Goal: Transaction & Acquisition: Purchase product/service

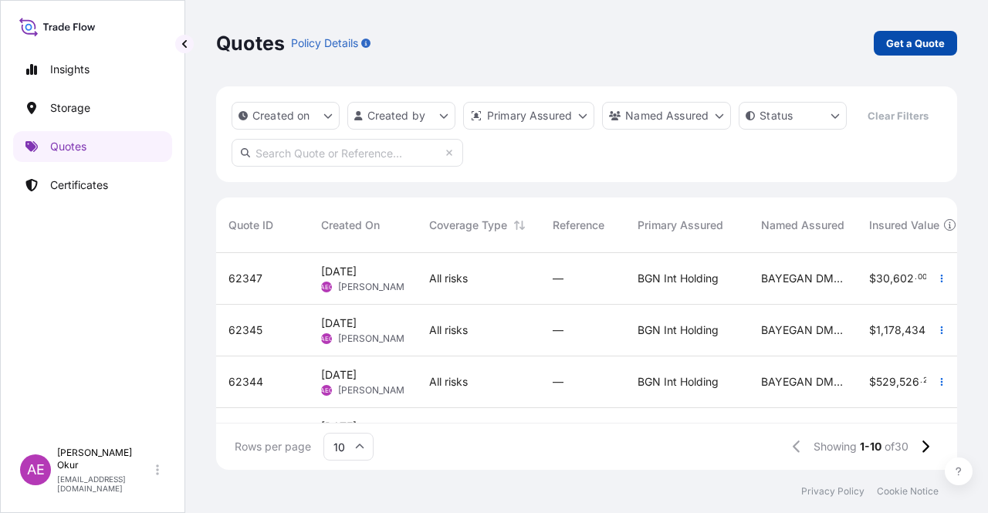
click at [930, 46] on p "Get a Quote" at bounding box center [915, 43] width 59 height 15
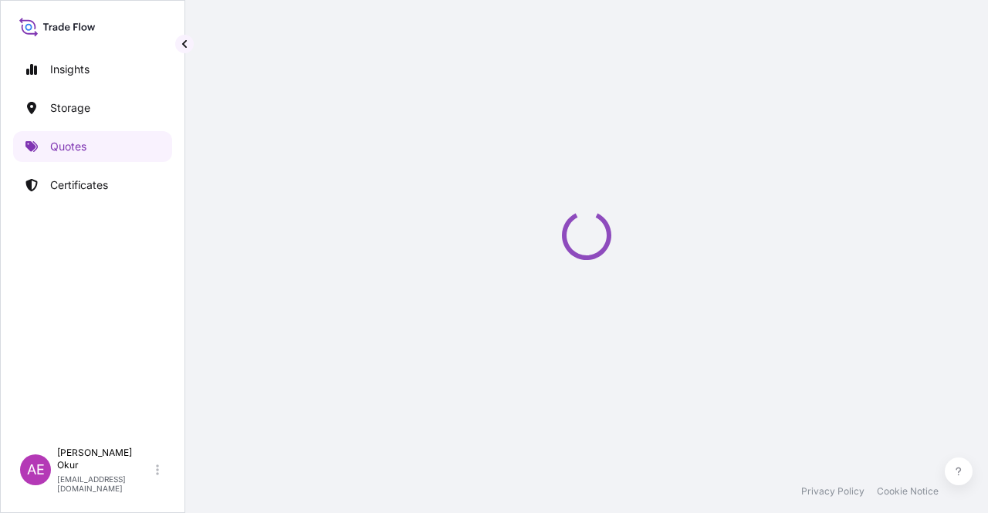
select select "Ocean Vessel"
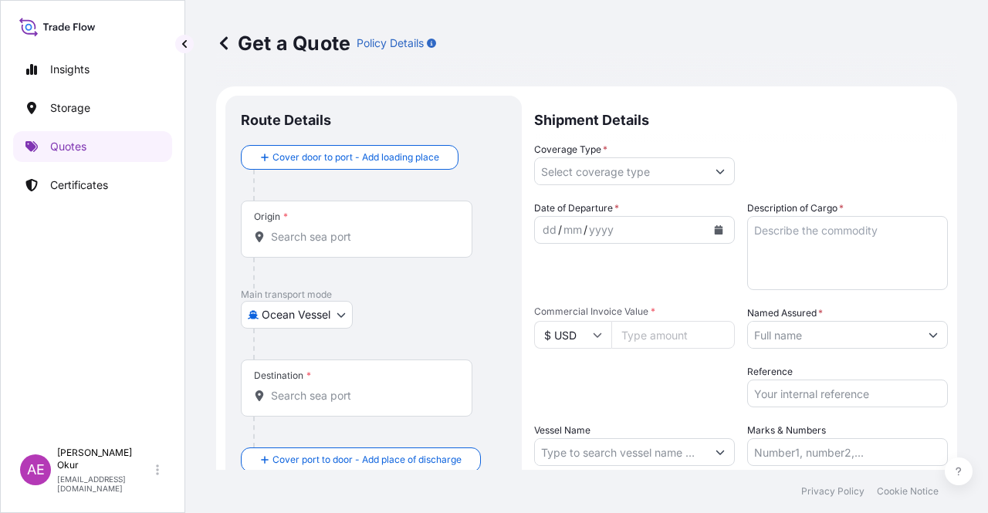
scroll to position [25, 0]
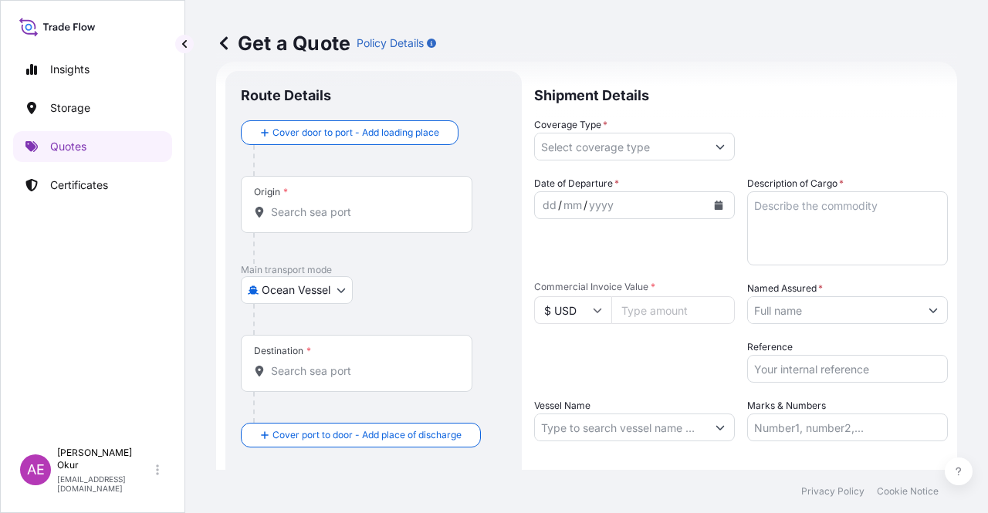
click at [398, 208] on input "Origin *" at bounding box center [362, 212] width 182 height 15
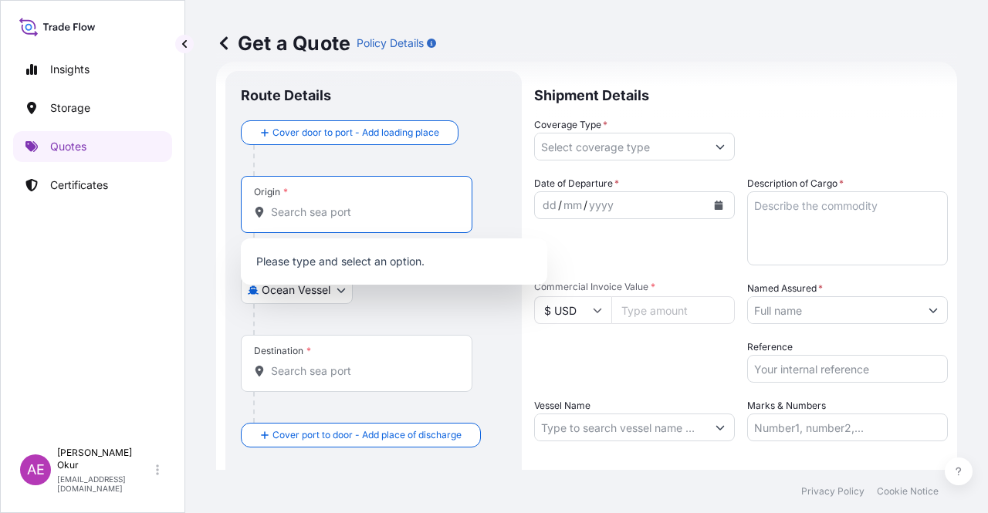
paste input "VASSILIKO"
type input "V"
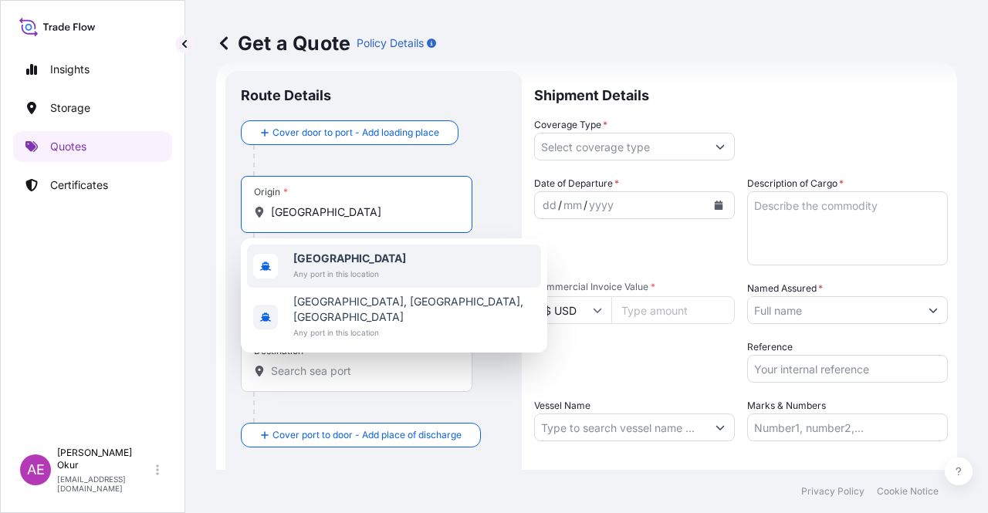
click at [404, 269] on div "Cyprus Any port in this location" at bounding box center [394, 266] width 294 height 43
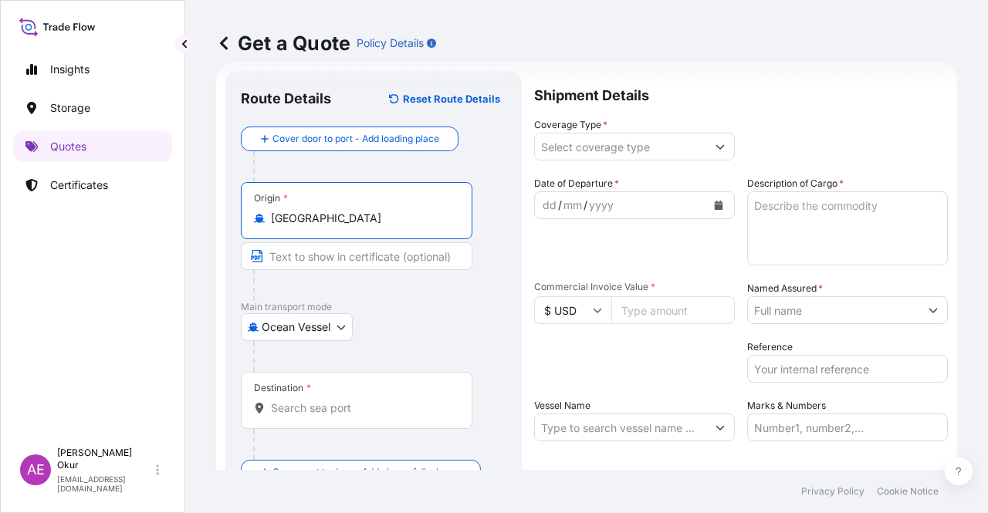
type input "[GEOGRAPHIC_DATA]"
click at [335, 245] on input "Text to appear on certificate" at bounding box center [357, 256] width 232 height 28
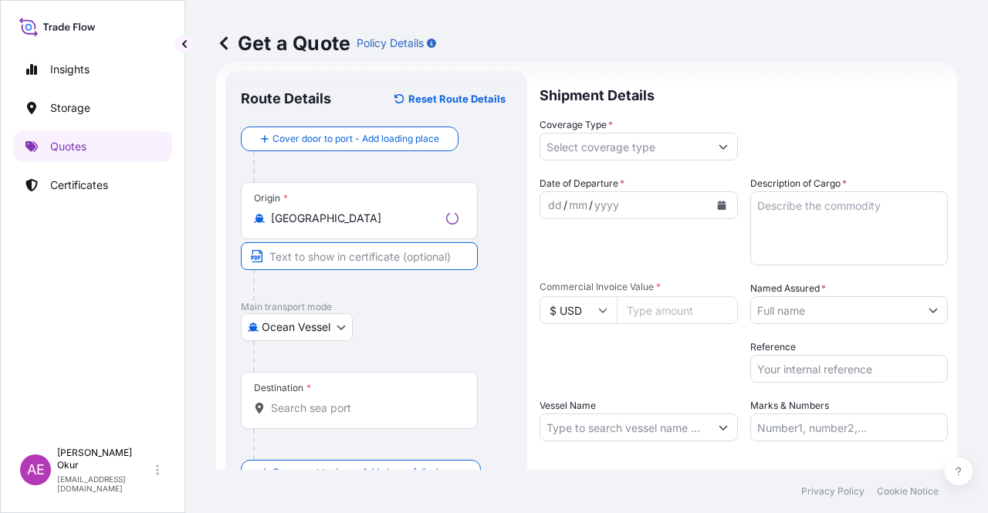
paste input "VASSILIKO"
paste input "CYPRUS"
type input "VASSILIKO / CYPRUS"
click at [330, 401] on input "Destination *" at bounding box center [362, 408] width 182 height 15
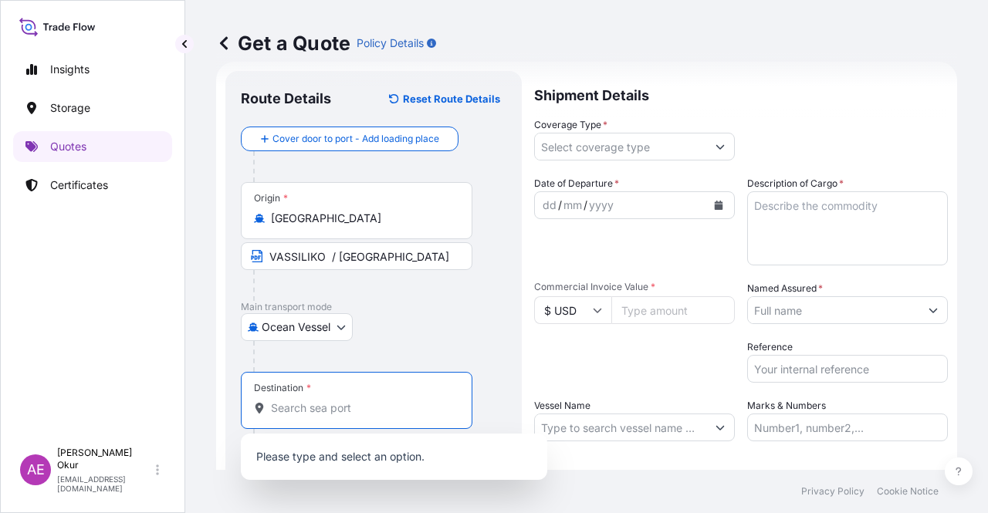
paste input "WEST AFRICA"
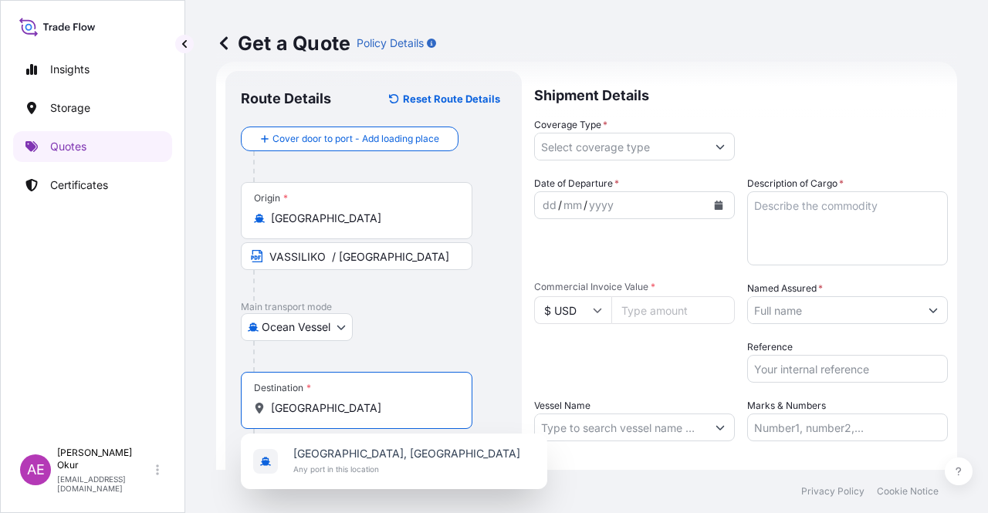
type input "WEST AFRICA"
drag, startPoint x: 455, startPoint y: 345, endPoint x: 454, endPoint y: 337, distance: 7.9
click at [455, 343] on div at bounding box center [379, 356] width 253 height 31
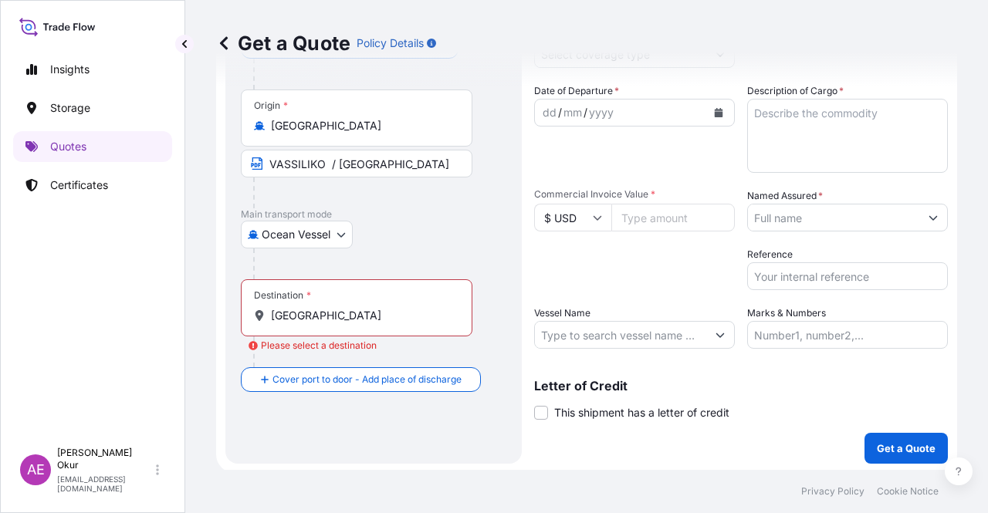
scroll to position [120, 0]
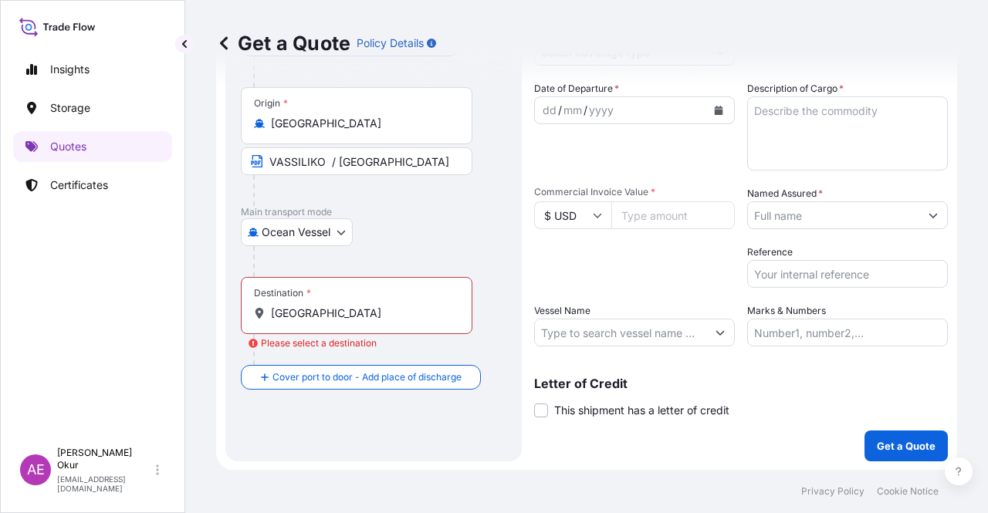
drag, startPoint x: 403, startPoint y: 316, endPoint x: 122, endPoint y: 306, distance: 281.1
click at [123, 307] on div "Insights Storage Quotes Certificates AE Alp Eren Okur alperen.okur@polarisbroke…" at bounding box center [494, 256] width 988 height 513
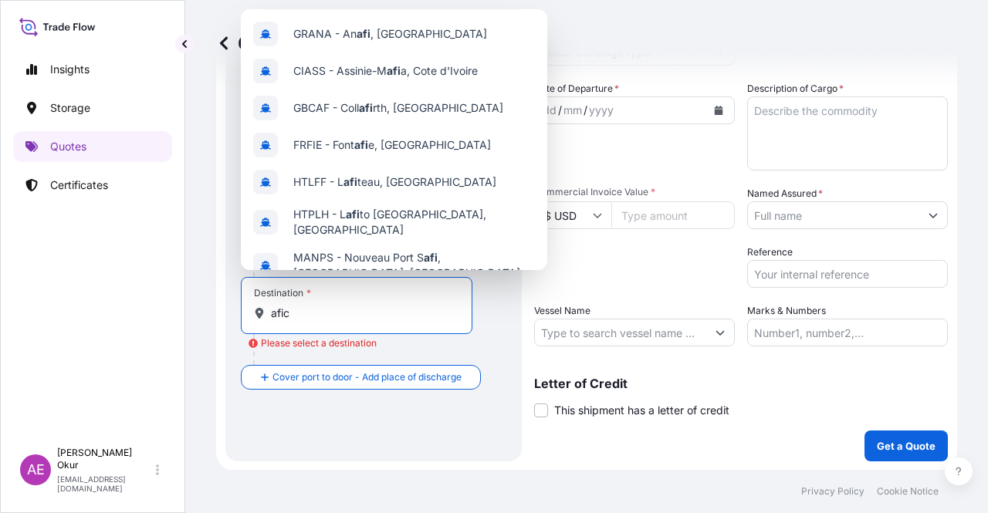
type input "afica"
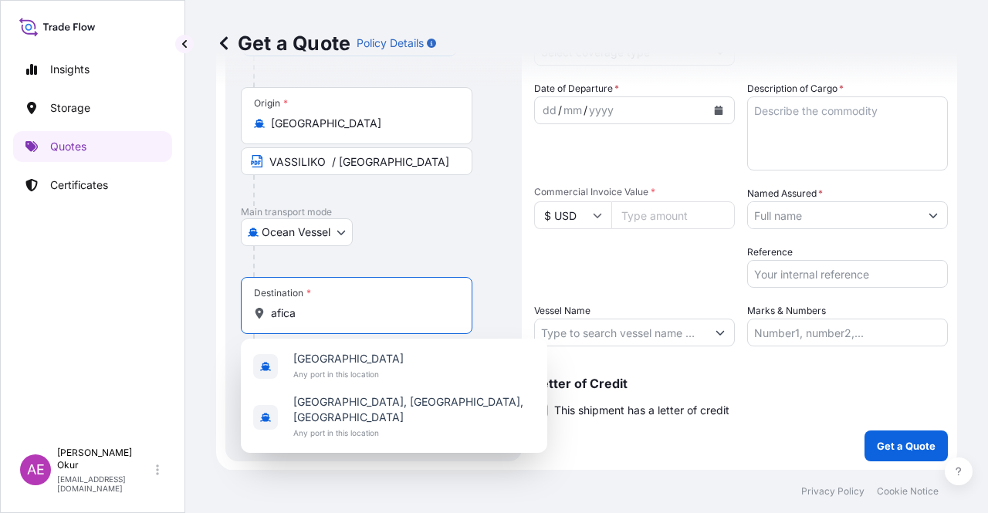
drag, startPoint x: 339, startPoint y: 305, endPoint x: 38, endPoint y: 318, distance: 301.3
click at [39, 318] on div "Insights Storage Quotes Certificates AE Alp Eren Okur alperen.okur@polarisbroke…" at bounding box center [494, 256] width 988 height 513
paste input "WEST AFRICA"
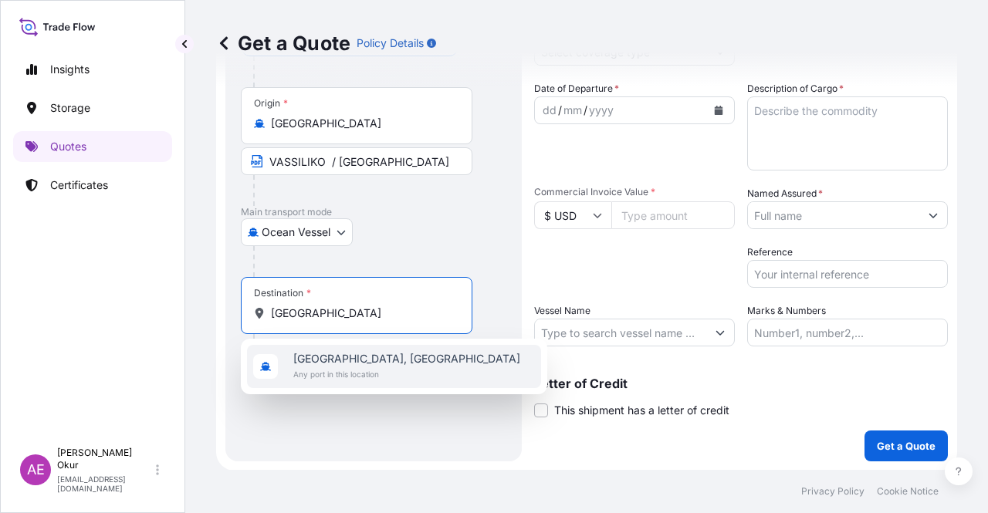
click at [367, 300] on div "Destination * WEST AFRICA" at bounding box center [357, 305] width 232 height 57
click at [367, 306] on input "WEST AFRICA" at bounding box center [362, 313] width 182 height 15
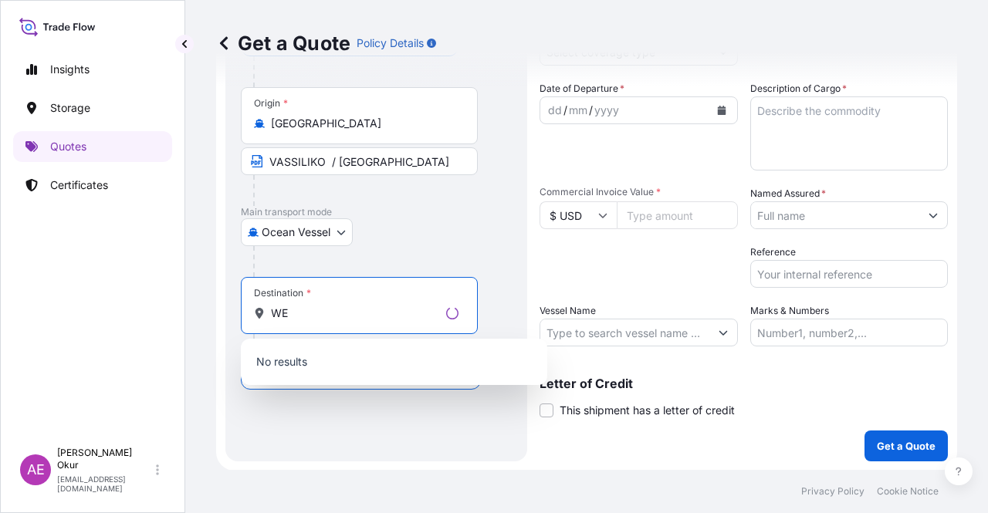
type input "W"
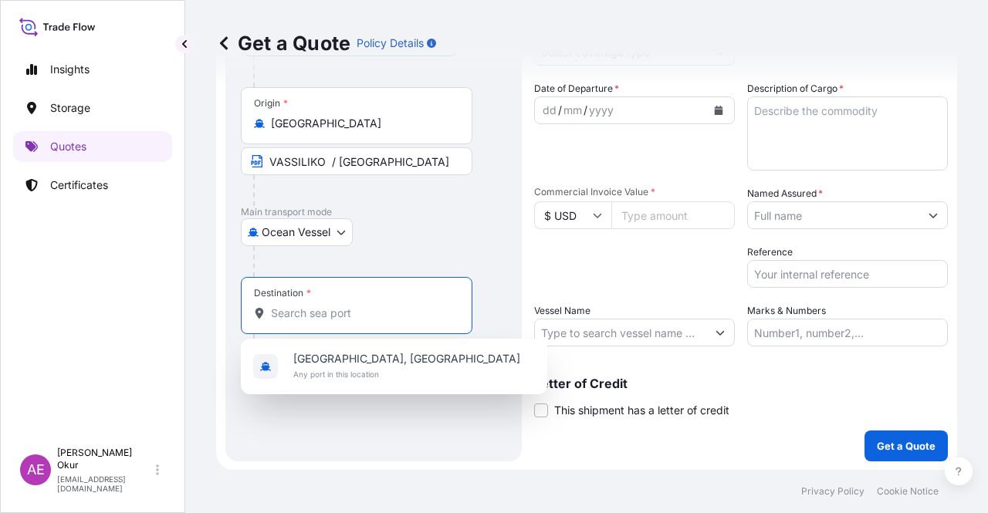
type input "a"
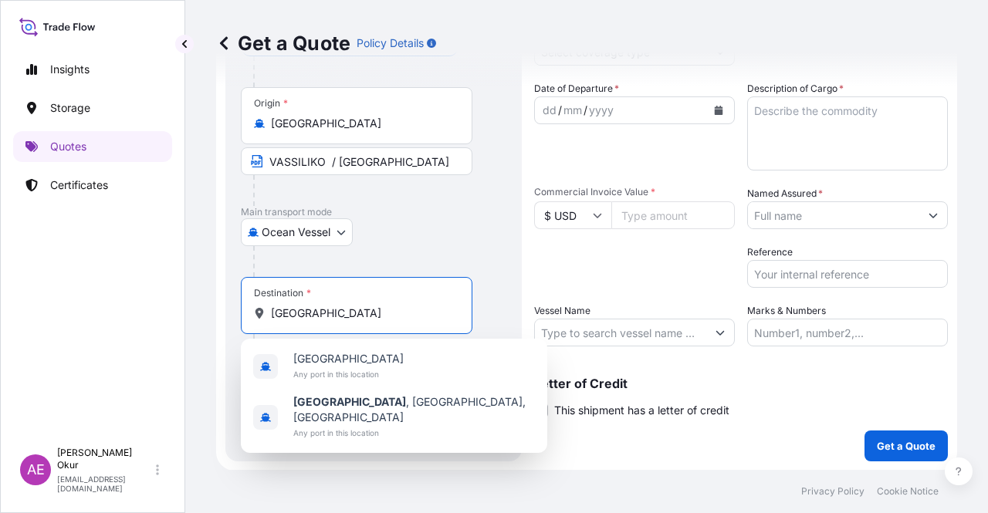
drag, startPoint x: 324, startPoint y: 306, endPoint x: 73, endPoint y: 237, distance: 261.0
click at [101, 244] on div "Insights Storage Quotes Certificates AE Alp Eren Okur alperen.okur@polarisbroke…" at bounding box center [494, 256] width 988 height 513
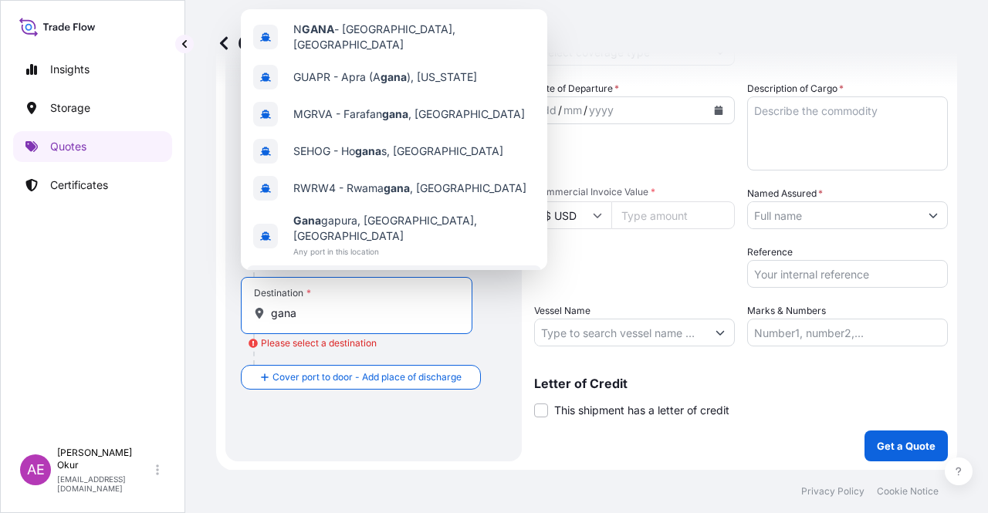
click at [303, 272] on span "Gana" at bounding box center [336, 279] width 86 height 15
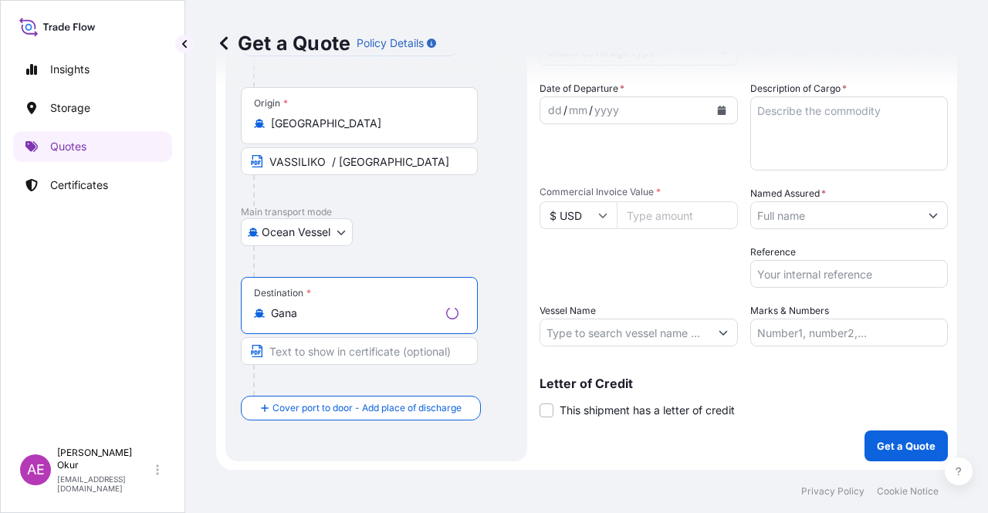
click at [324, 317] on input "Gana" at bounding box center [355, 313] width 169 height 15
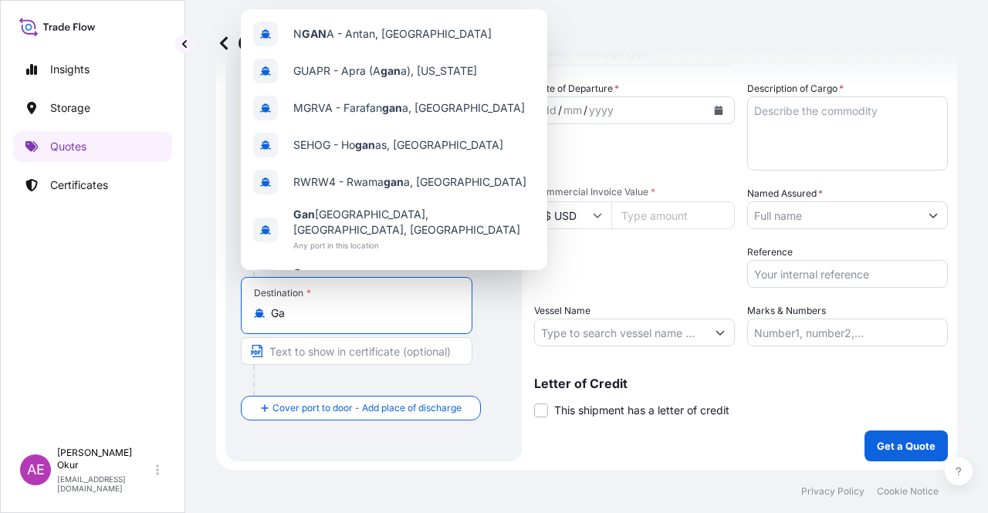
type input "G"
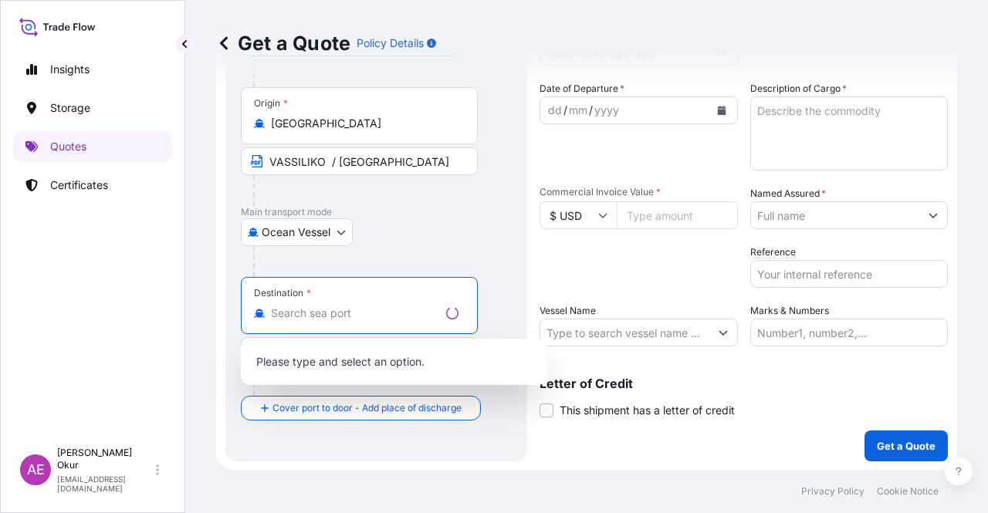
paste input "WEST AFRICA"
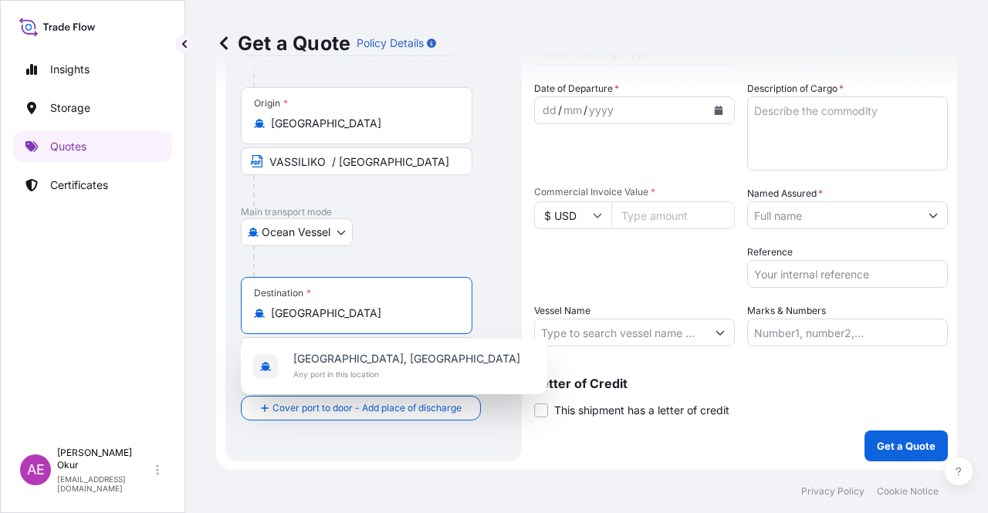
type input "Gana"
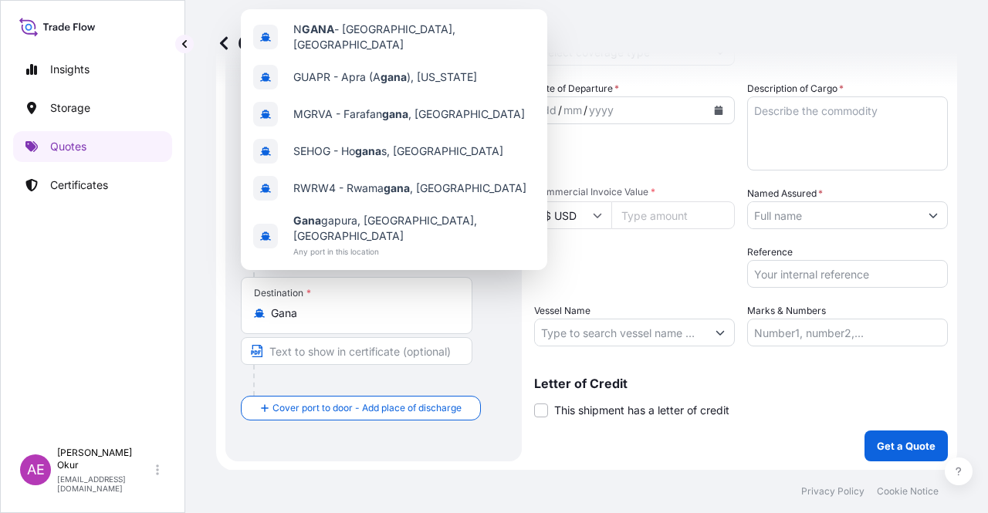
click at [375, 320] on div "Destination * Gana" at bounding box center [357, 305] width 232 height 57
click at [375, 320] on input "Gana" at bounding box center [362, 313] width 182 height 15
drag, startPoint x: 319, startPoint y: 312, endPoint x: 151, endPoint y: 298, distance: 168.1
click at [166, 305] on div "Insights Storage Quotes Certificates AE Alp Eren Okur alperen.okur@polarisbroke…" at bounding box center [494, 256] width 988 height 513
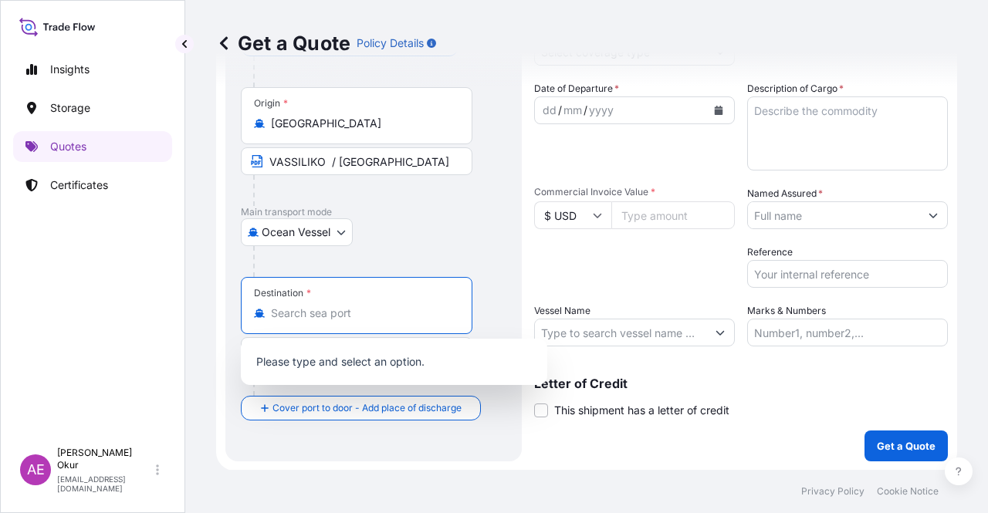
type input "Gana"
click at [173, 291] on div "Insights Storage Quotes Certificates AE Alp Eren Okur alperen.okur@polarisbroke…" at bounding box center [92, 256] width 185 height 513
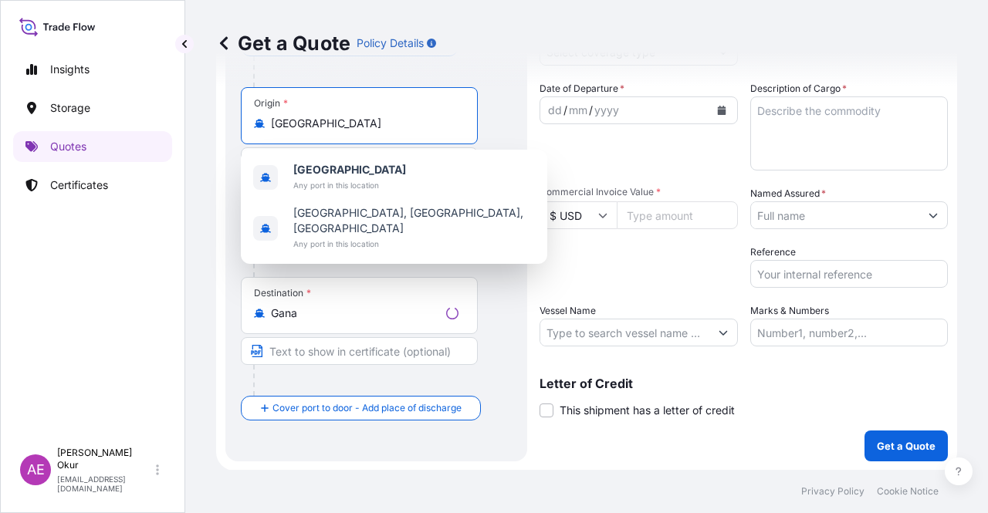
drag, startPoint x: 337, startPoint y: 117, endPoint x: 32, endPoint y: 110, distance: 304.2
click at [56, 110] on div "Insights Storage Quotes Certificates AE Alp Eren Okur alperen.okur@polarisbroke…" at bounding box center [494, 256] width 988 height 513
paste input "ALIAGA"
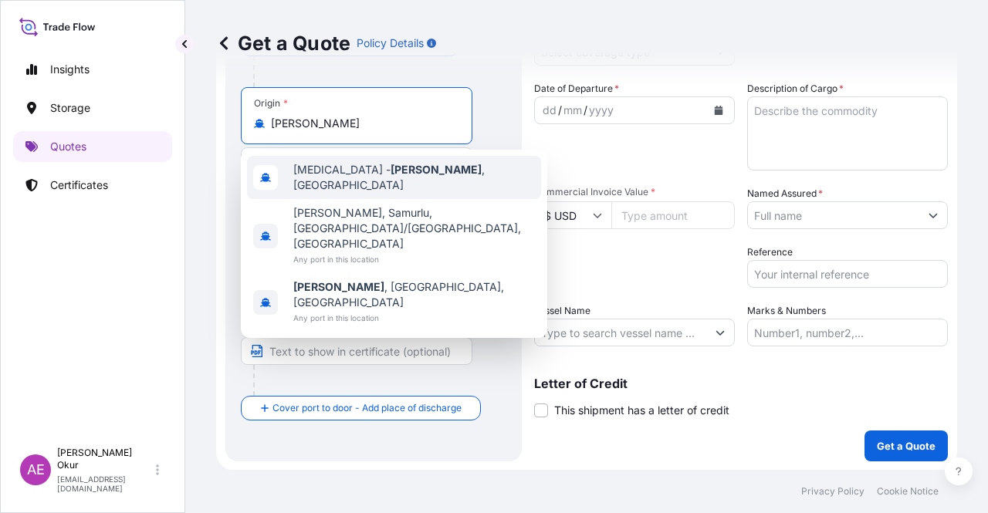
click at [357, 181] on span "TRALI - Aliaga , Turkey" at bounding box center [414, 177] width 242 height 31
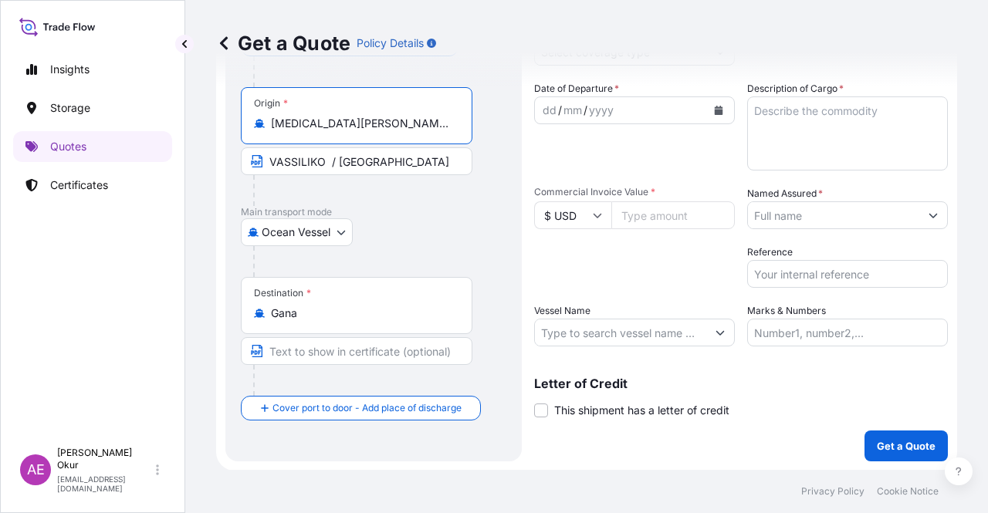
type input "TRALI - Aliaga, Turkey"
drag, startPoint x: 445, startPoint y: 160, endPoint x: 0, endPoint y: 140, distance: 445.1
click at [0, 141] on div "Insights Storage Quotes Certificates AE Alp Eren Okur alperen.okur@polarisbroke…" at bounding box center [494, 256] width 988 height 513
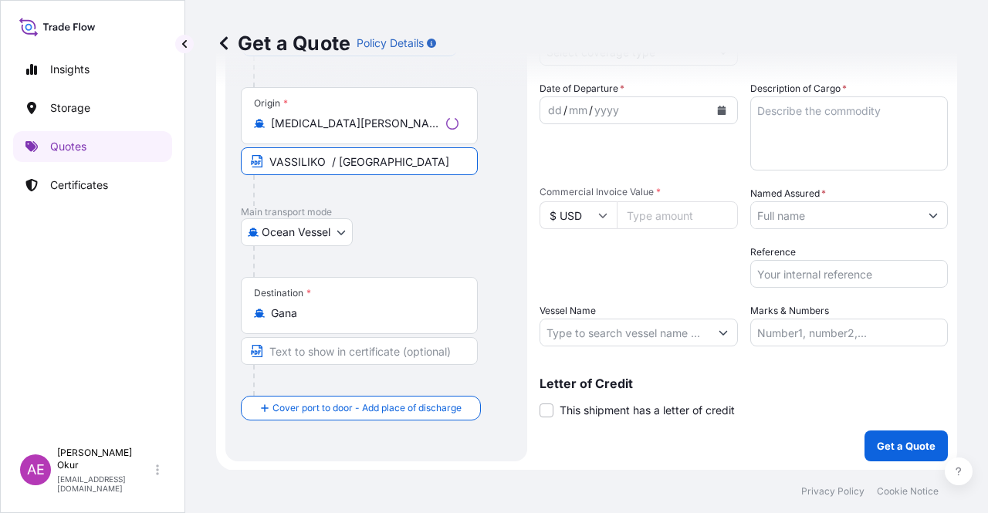
paste input "ALIAGA"
paste input "TURKEY"
type input "ALIAGA / TURKEY"
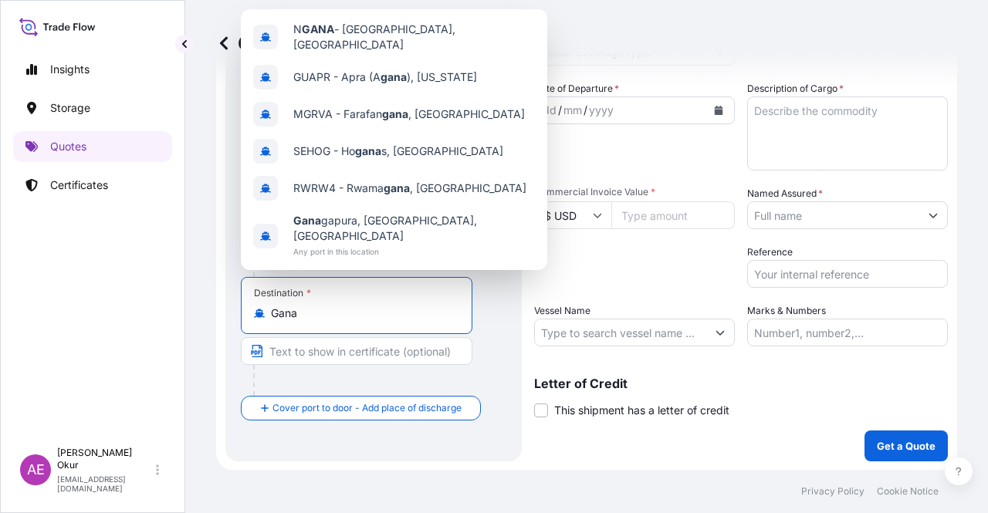
drag, startPoint x: 303, startPoint y: 308, endPoint x: 182, endPoint y: 305, distance: 120.5
click at [191, 305] on div "Get a Quote Policy Details Route Details Reset Route Details Cover door to port…" at bounding box center [586, 235] width 803 height 470
paste input "VASSILIKO"
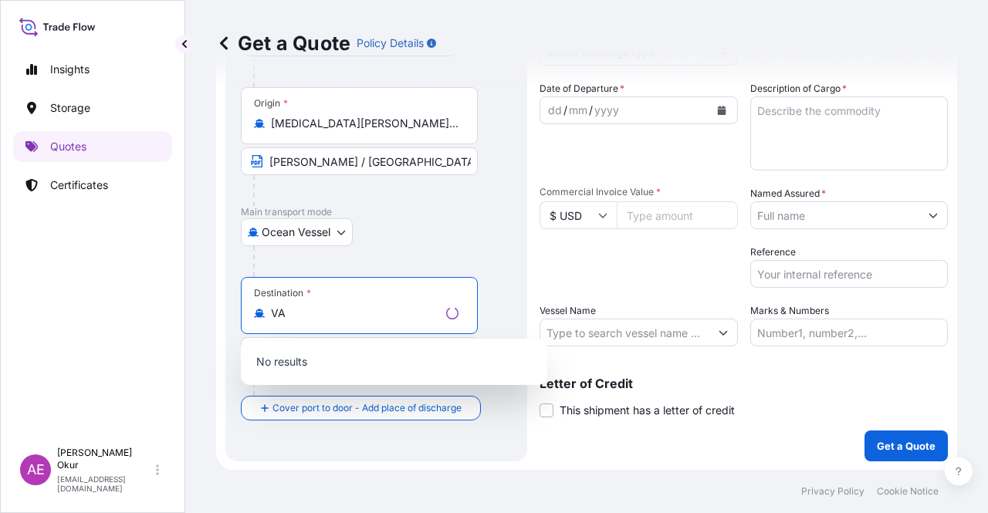
type input "V"
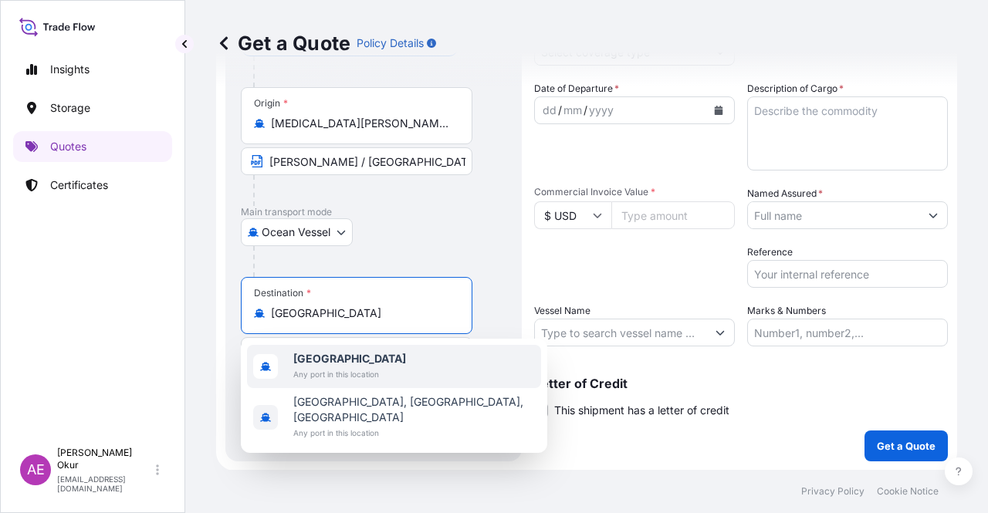
click at [412, 365] on div "Cyprus Any port in this location" at bounding box center [394, 366] width 294 height 43
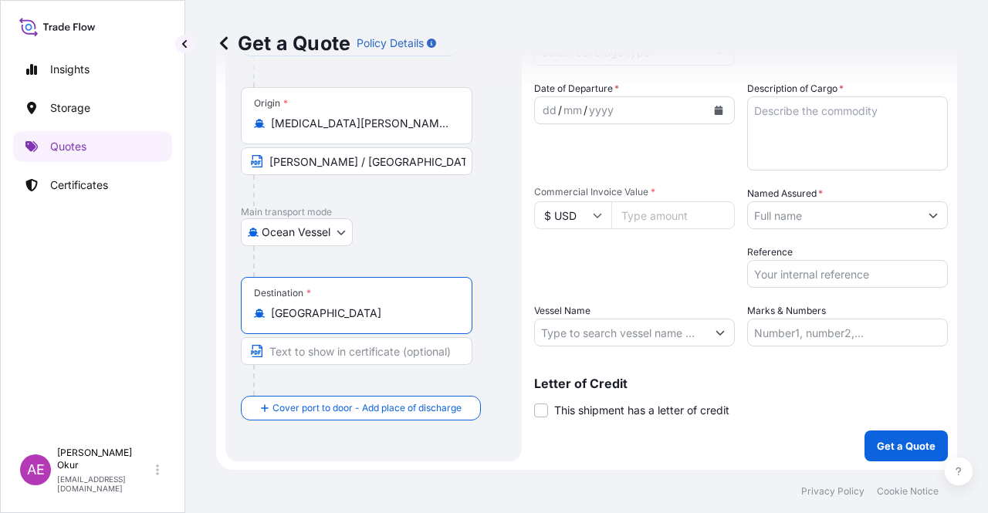
type input "[GEOGRAPHIC_DATA]"
click at [352, 351] on input "Text to appear on certificate" at bounding box center [357, 351] width 232 height 28
paste input "VASSILIKO"
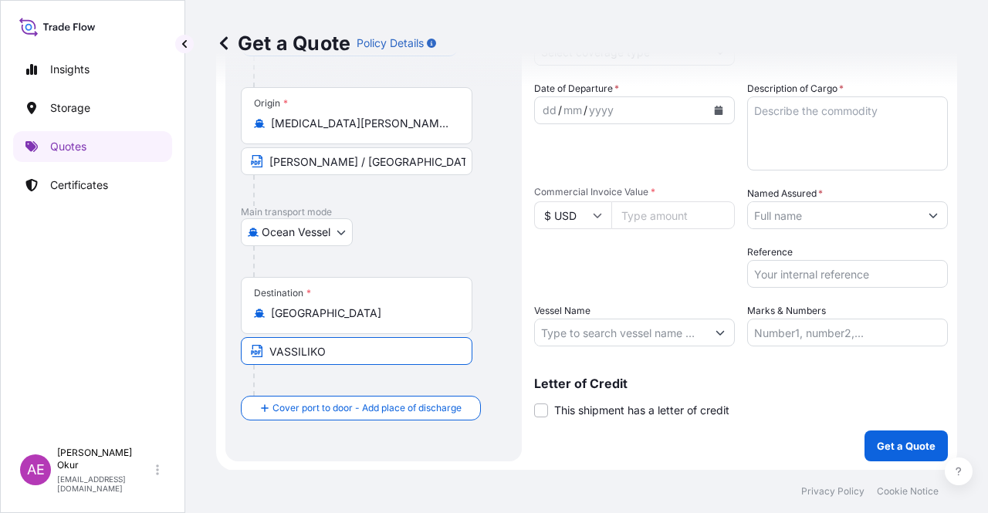
type input "VASSILIKO / CYPRUS"
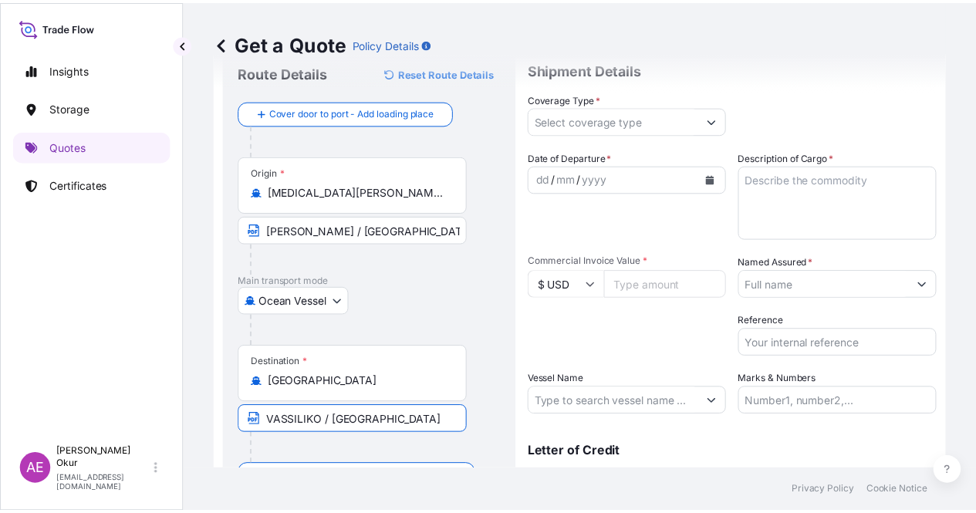
scroll to position [0, 0]
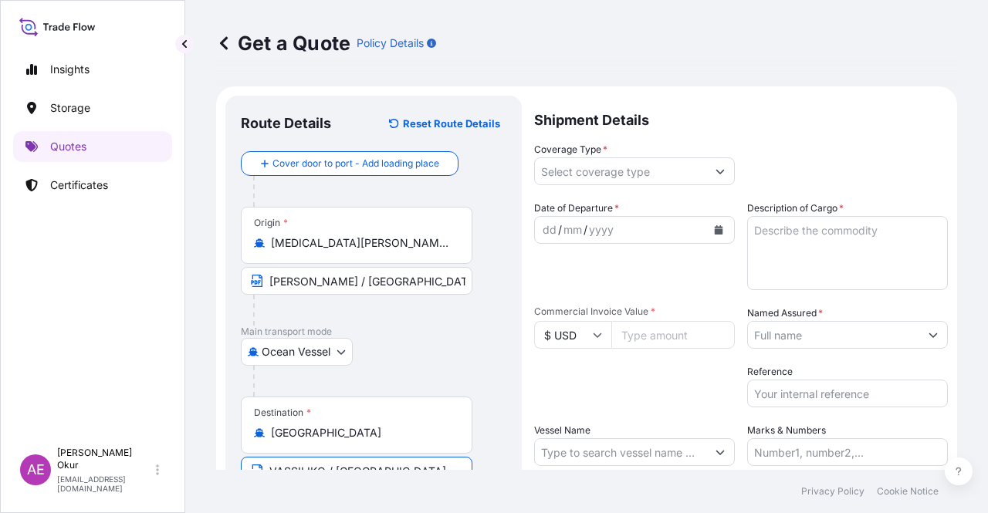
click at [611, 157] on div "Coverage Type *" at bounding box center [634, 163] width 201 height 43
click at [611, 165] on input "Coverage Type *" at bounding box center [620, 171] width 171 height 28
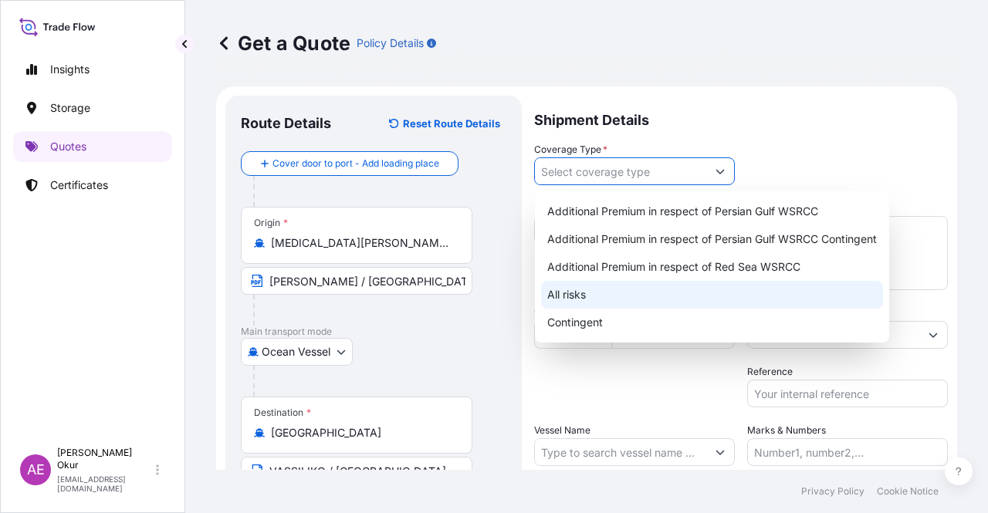
click at [588, 286] on div "All risks" at bounding box center [712, 295] width 342 height 28
type input "All risks"
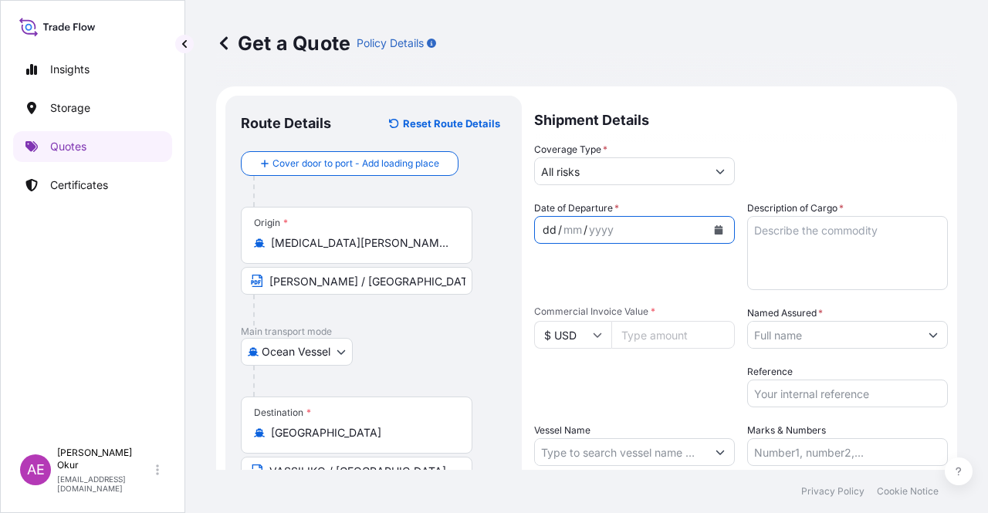
click at [546, 228] on div "dd" at bounding box center [549, 230] width 17 height 19
click at [648, 327] on input "Commercial Invoice Value *" at bounding box center [673, 335] width 124 height 28
paste input "32979.42"
type input "32979.42"
click at [780, 246] on textarea "Description of Cargo *" at bounding box center [847, 253] width 201 height 74
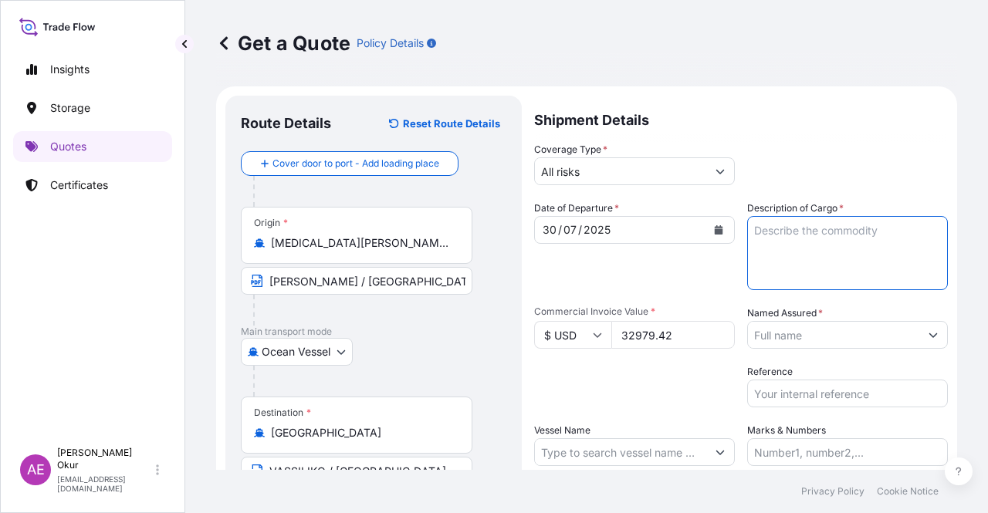
paste textarea "REFORMATE"
type textarea "REFORMATE"
click at [811, 334] on input "Named Assured *" at bounding box center [833, 335] width 171 height 28
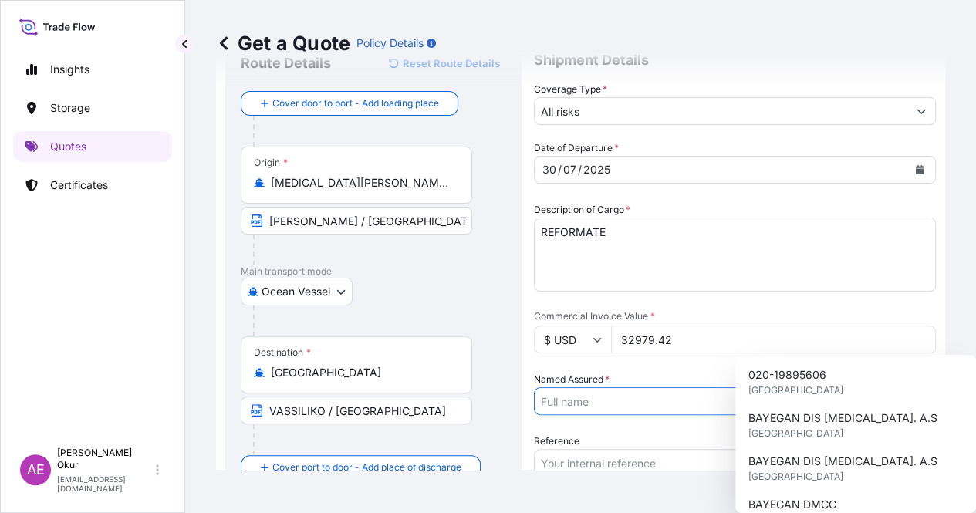
scroll to position [120, 0]
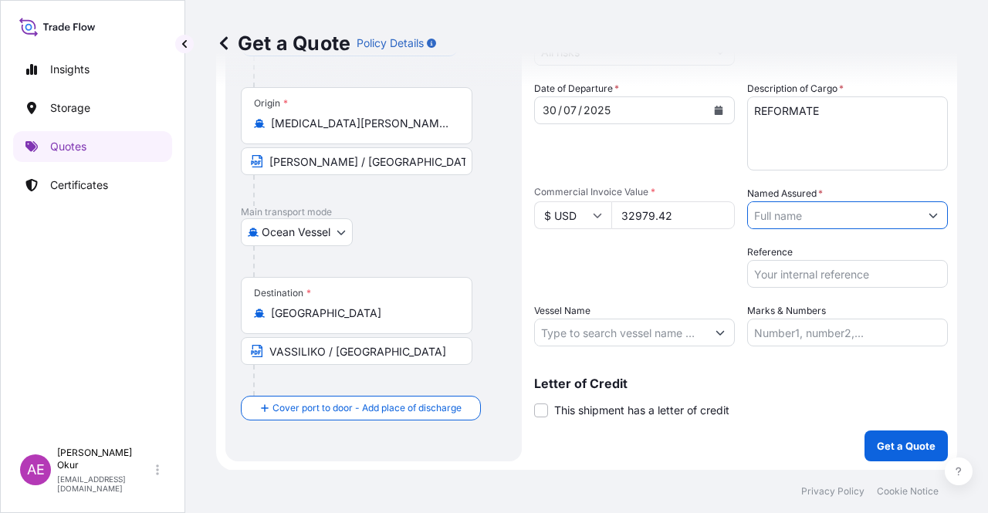
click at [807, 222] on input "Named Assured *" at bounding box center [833, 215] width 171 height 28
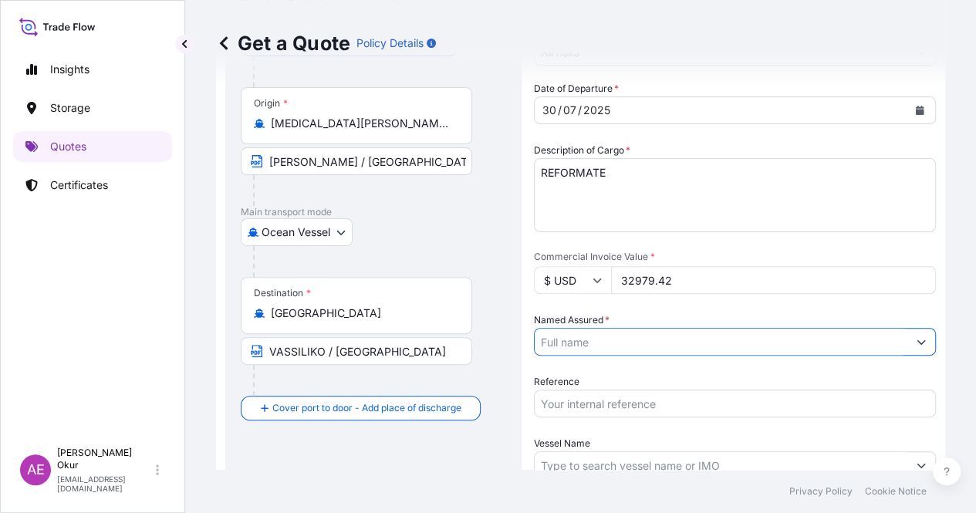
click at [915, 328] on button "Show suggestions" at bounding box center [922, 342] width 28 height 28
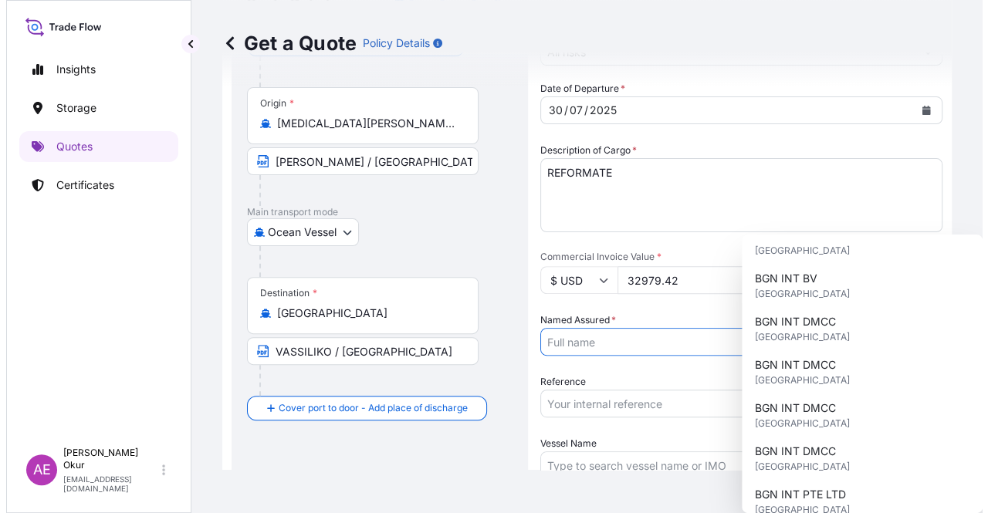
scroll to position [154, 0]
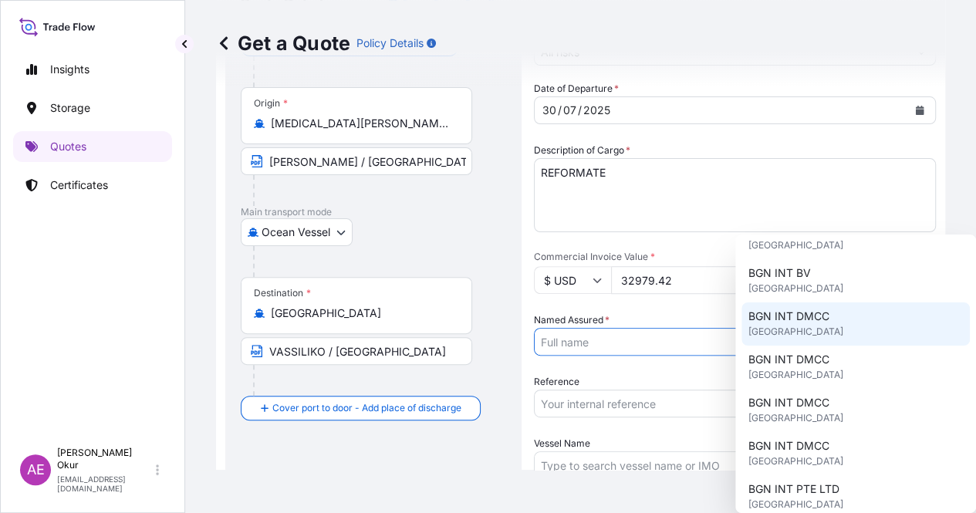
click at [796, 317] on span "BGN INT DMCC" at bounding box center [788, 316] width 81 height 15
type input "BGN INT DMCC"
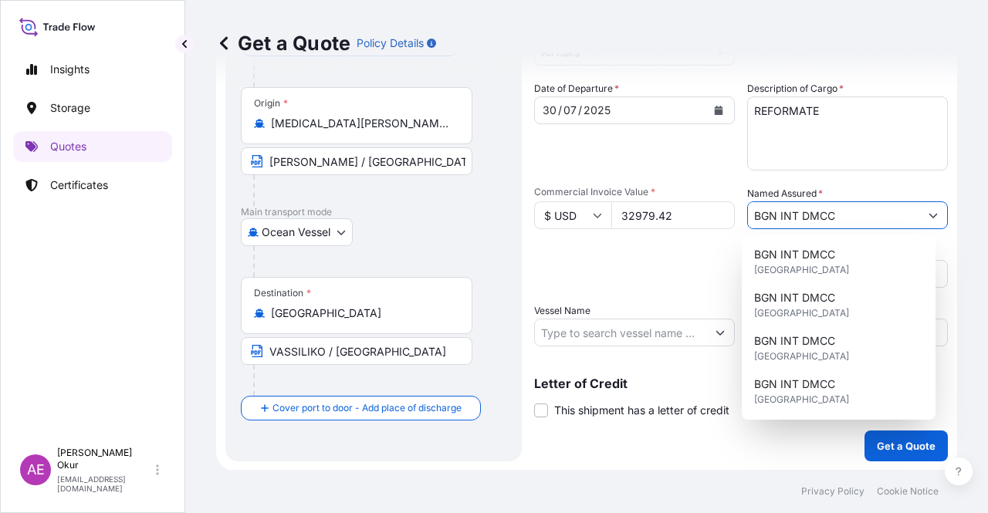
click at [584, 330] on input "Vessel Name" at bounding box center [620, 333] width 171 height 28
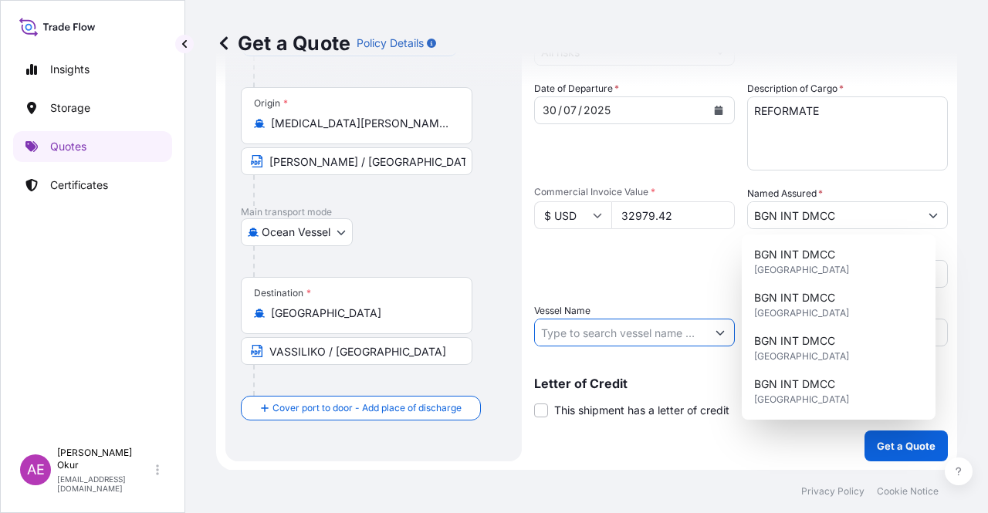
paste input "HENNING MAERSK"
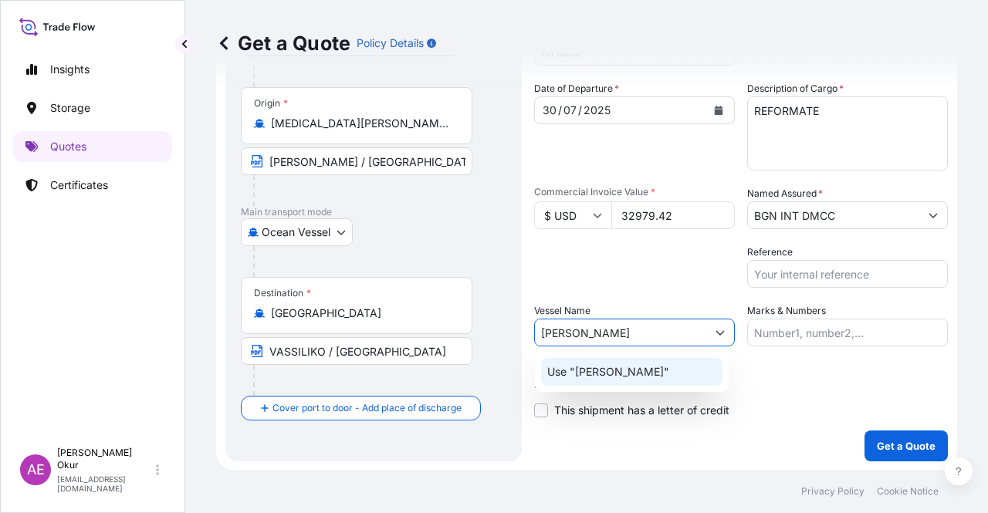
click at [604, 368] on p "Use "HENNING MAERSK"" at bounding box center [608, 371] width 122 height 15
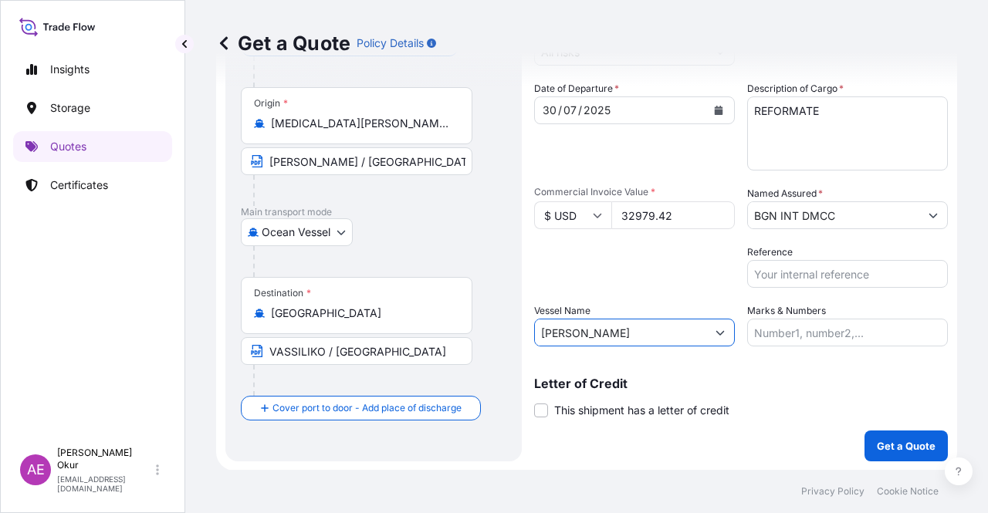
type input "HENNING MAERSK"
click at [804, 323] on input "Marks & Numbers" at bounding box center [847, 333] width 201 height 28
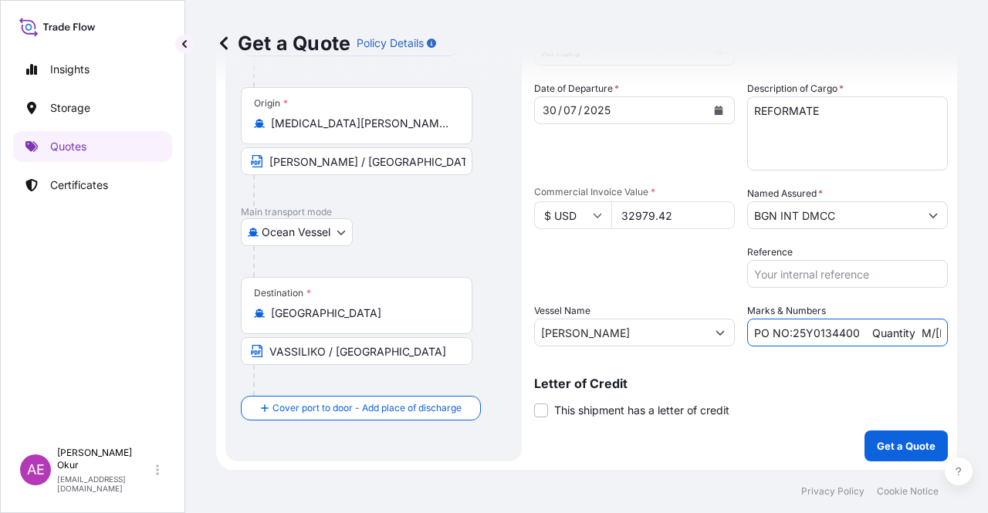
drag, startPoint x: 790, startPoint y: 330, endPoint x: 837, endPoint y: 333, distance: 47.2
click at [837, 333] on input "PO NO:25Y0134400 Quantity M/[PERSON_NAME]: 247,500 Premium: USD 29,50" at bounding box center [847, 333] width 201 height 28
drag, startPoint x: 787, startPoint y: 333, endPoint x: 848, endPoint y: 336, distance: 61.8
click at [849, 336] on input "PO NO:25Y0134400 Quantity M/[PERSON_NAME]: 247,500 Premium: USD 29,50" at bounding box center [847, 333] width 201 height 28
paste input "200100"
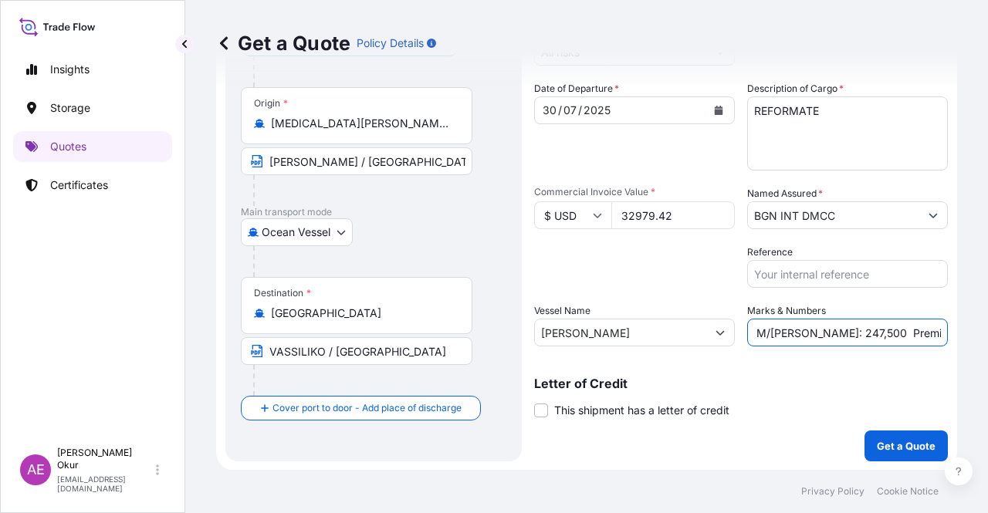
drag, startPoint x: 887, startPoint y: 333, endPoint x: 946, endPoint y: 333, distance: 59.4
click at [946, 333] on div "Get a Quote Policy Details Route Details Reset Route Details Cover door to port…" at bounding box center [586, 235] width 803 height 470
click at [854, 332] on input "PO NO:25Y0200100 Quantity M/Tonn: 247,500 Premium: USD 29,50" at bounding box center [847, 333] width 201 height 28
click at [790, 328] on input "PO NO:25Y0200100 Quantity M/Tonn: 247,500 Premium: USD 29,50" at bounding box center [847, 333] width 201 height 28
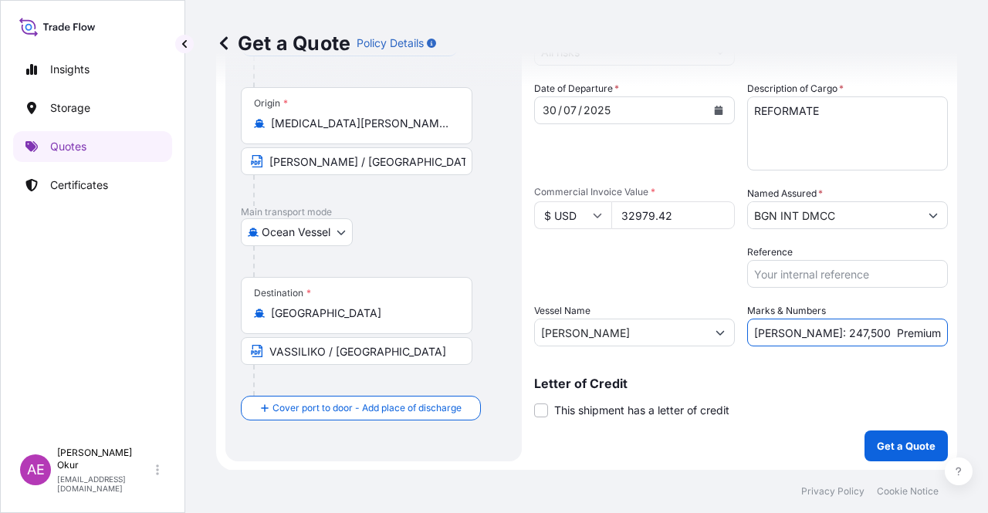
click at [783, 329] on input "PO NO:25Y0200100 Quantity M/Tonn: 247,500 Premium: USD 29,50" at bounding box center [847, 333] width 201 height 28
drag, startPoint x: 777, startPoint y: 331, endPoint x: 814, endPoint y: 336, distance: 36.6
click at [814, 336] on input "PO NO:25Y0200100 Quantity M/Tonn: 247,500 Premium: USD 29,50" at bounding box center [847, 333] width 201 height 28
paste input "32979,423"
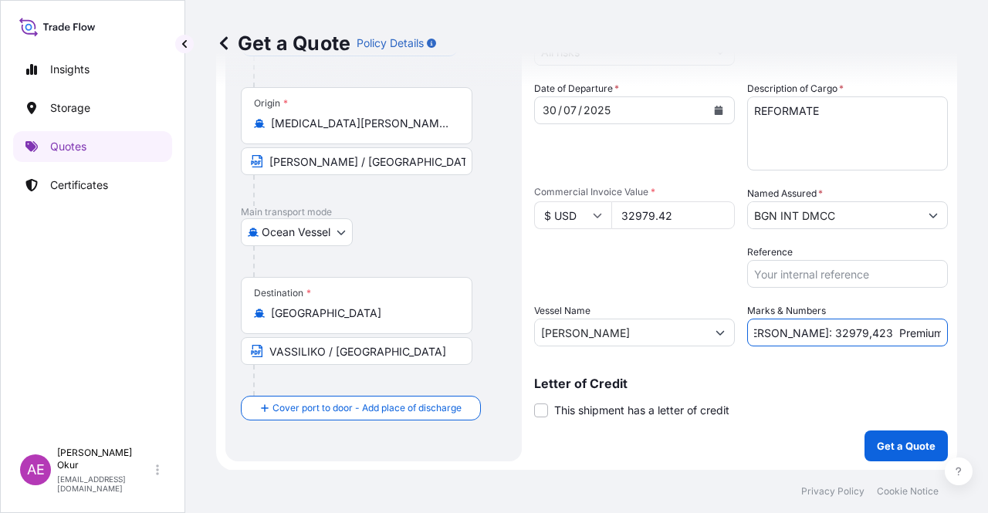
drag, startPoint x: 909, startPoint y: 331, endPoint x: 987, endPoint y: 333, distance: 78.0
click at [987, 333] on div "Get a Quote Policy Details Route Details Reset Route Details Cover door to port…" at bounding box center [586, 235] width 803 height 470
click at [919, 329] on input "PO NO:25Y0200100 Quantity M/Tonn: 32979,423 Premium: USD 29,50" at bounding box center [847, 333] width 201 height 28
drag, startPoint x: 905, startPoint y: 330, endPoint x: 962, endPoint y: 333, distance: 57.2
click at [962, 333] on div "Get a Quote Policy Details Route Details Reset Route Details Cover door to port…" at bounding box center [586, 235] width 803 height 470
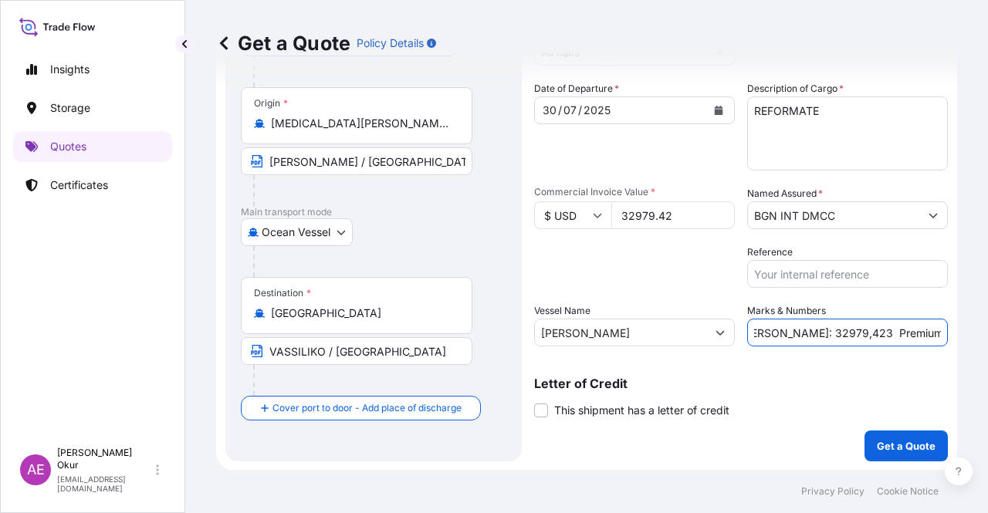
drag, startPoint x: 902, startPoint y: 330, endPoint x: 964, endPoint y: 337, distance: 62.9
click at [964, 337] on div "Get a Quote Policy Details Route Details Reset Route Details Cover door to port…" at bounding box center [586, 235] width 803 height 470
paste input ".921,05"
type input "PO NO:25Y0200100 Quantity M/Tonn: 32979,423 Premium: USD 2.921,05"
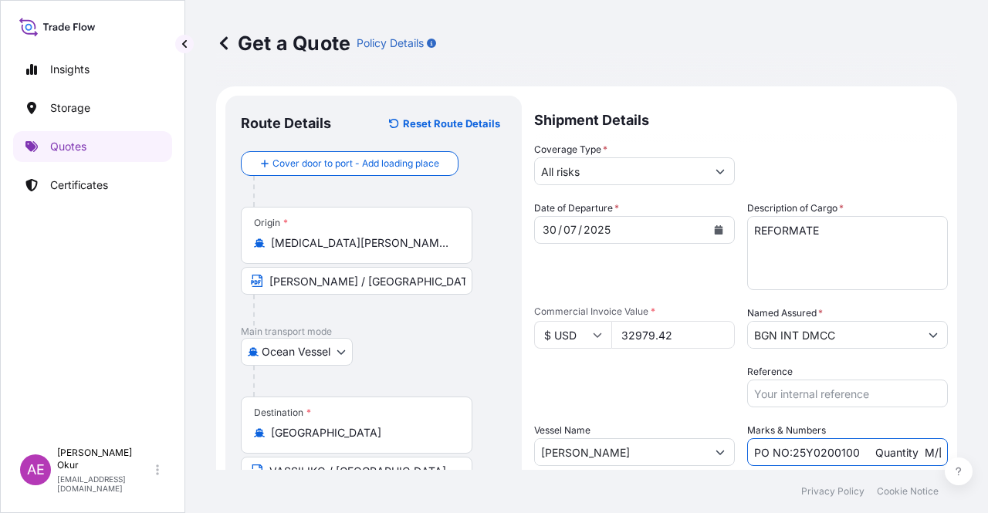
scroll to position [0, 0]
drag, startPoint x: 679, startPoint y: 335, endPoint x: 418, endPoint y: 340, distance: 261.0
click at [446, 344] on form "Route Details Reset Route Details Cover door to port - Add loading place Place …" at bounding box center [586, 338] width 741 height 504
paste input "26.56"
drag, startPoint x: 670, startPoint y: 332, endPoint x: 466, endPoint y: 322, distance: 204.0
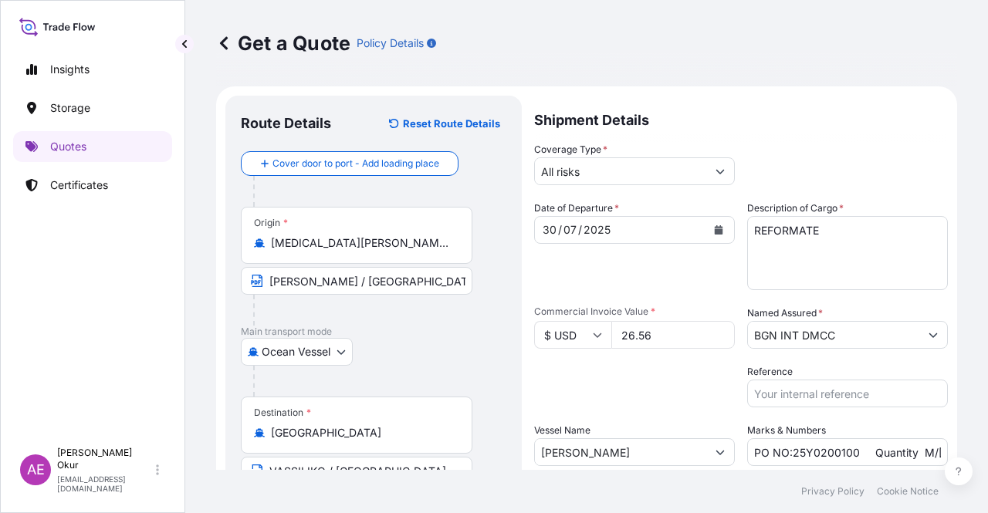
click at [506, 324] on form "Route Details Reset Route Details Cover door to port - Add loading place Place …" at bounding box center [586, 338] width 741 height 504
paste input "555031.4"
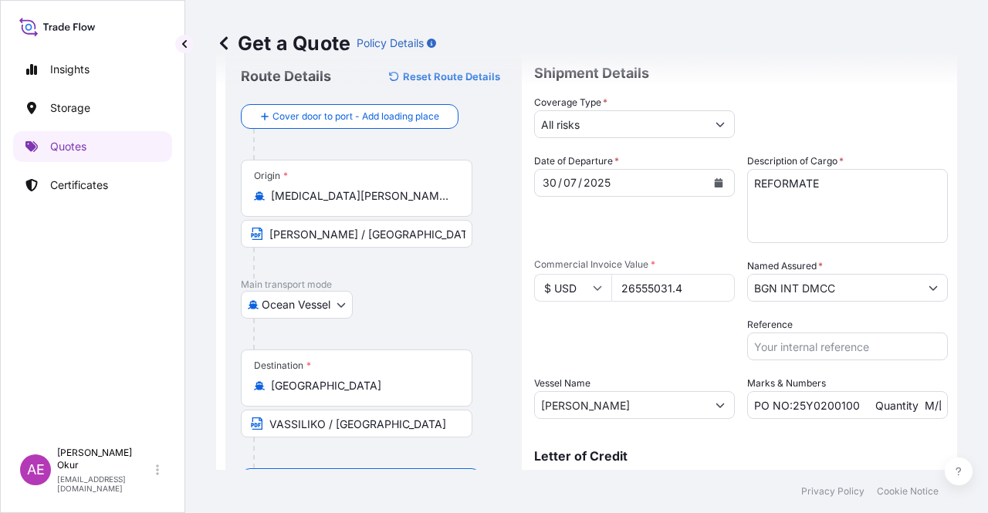
scroll to position [120, 0]
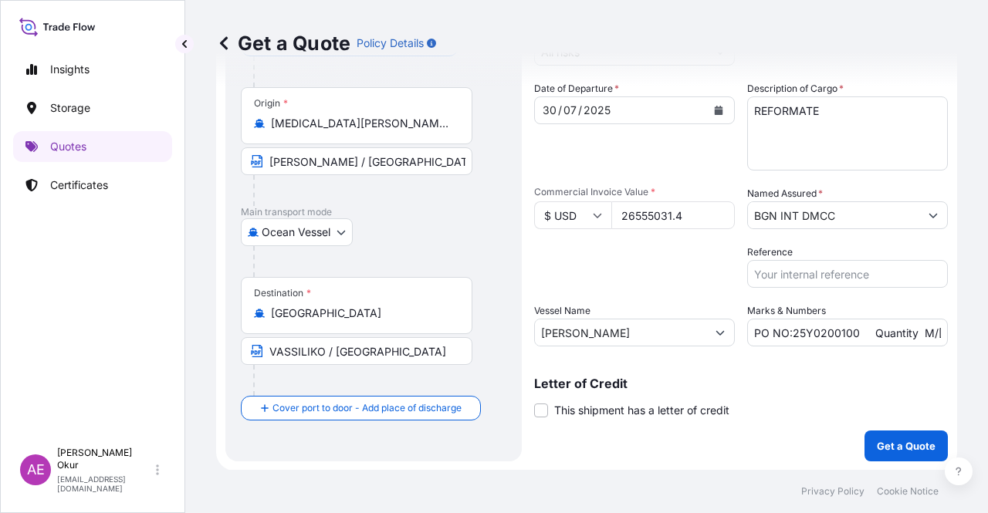
type input "26555031.4"
drag, startPoint x: 834, startPoint y: 333, endPoint x: 957, endPoint y: 335, distance: 123.5
click at [959, 335] on div "Get a Quote Policy Details Route Details Reset Route Details Cover door to port…" at bounding box center [586, 235] width 803 height 470
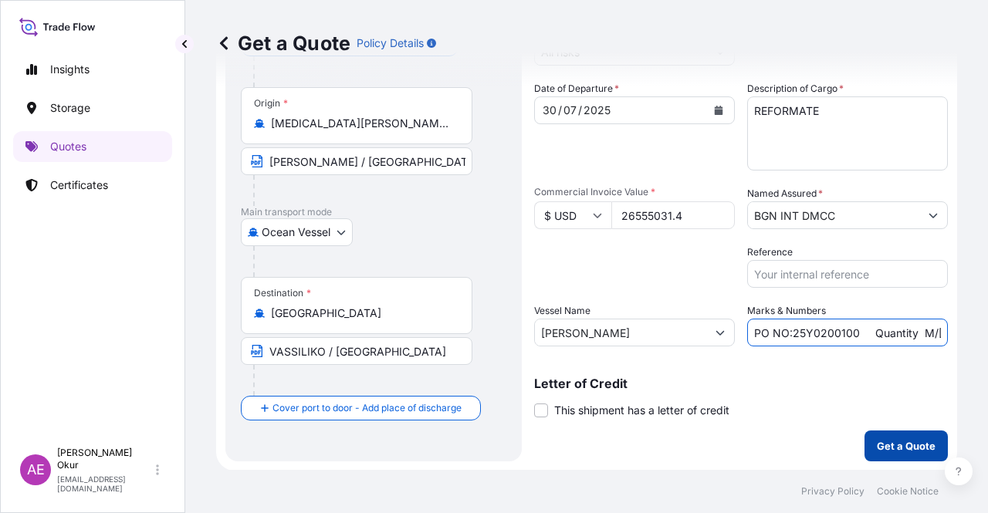
click at [868, 454] on button "Get a Quote" at bounding box center [906, 446] width 83 height 31
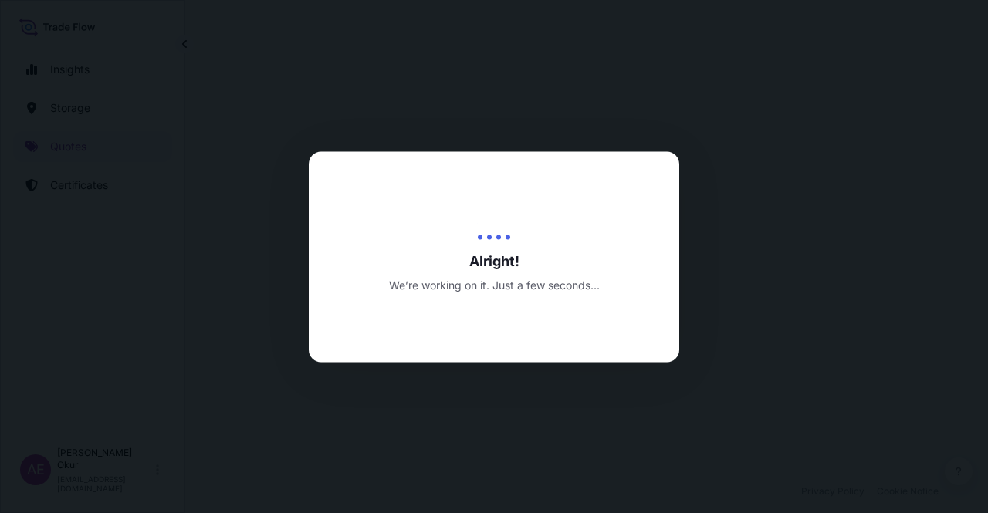
select select "Ocean Vessel"
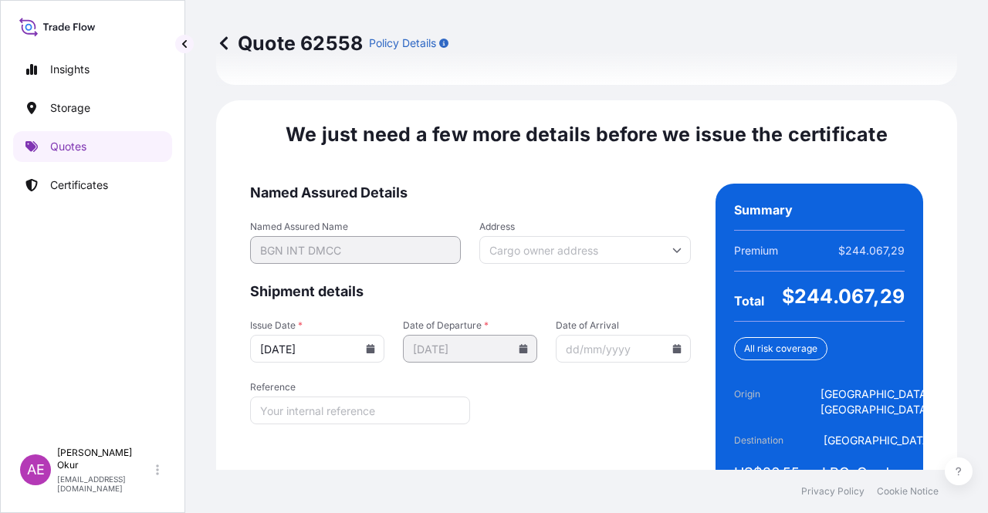
scroll to position [1933, 0]
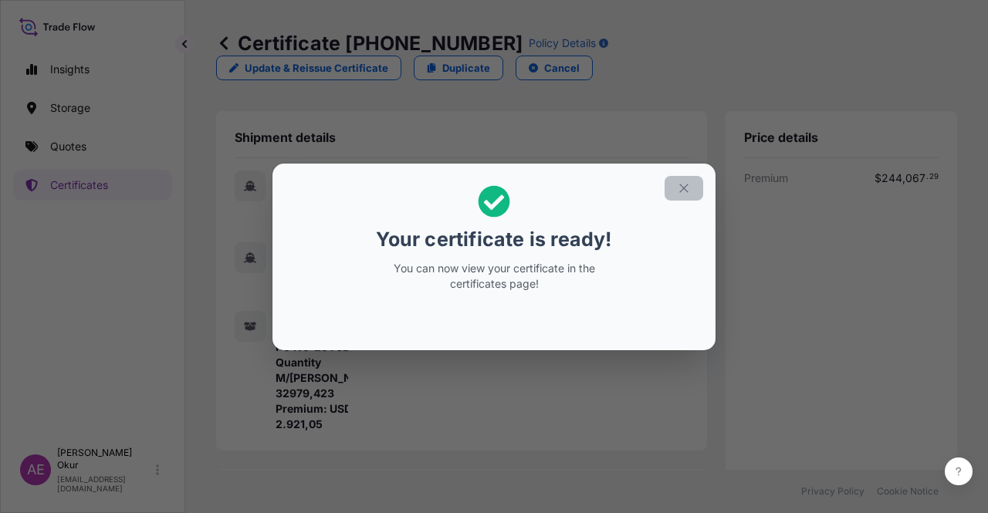
click at [684, 186] on button "button" at bounding box center [684, 188] width 39 height 25
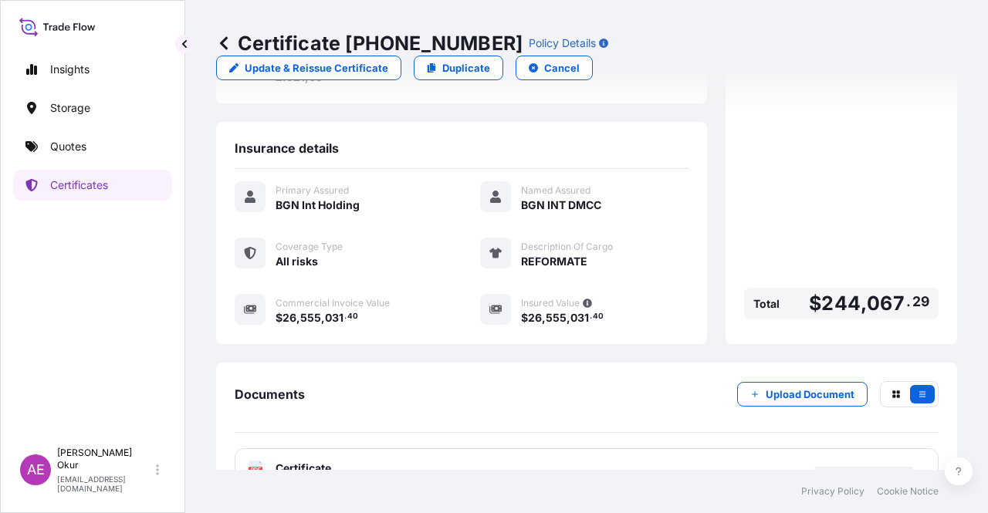
scroll to position [386, 0]
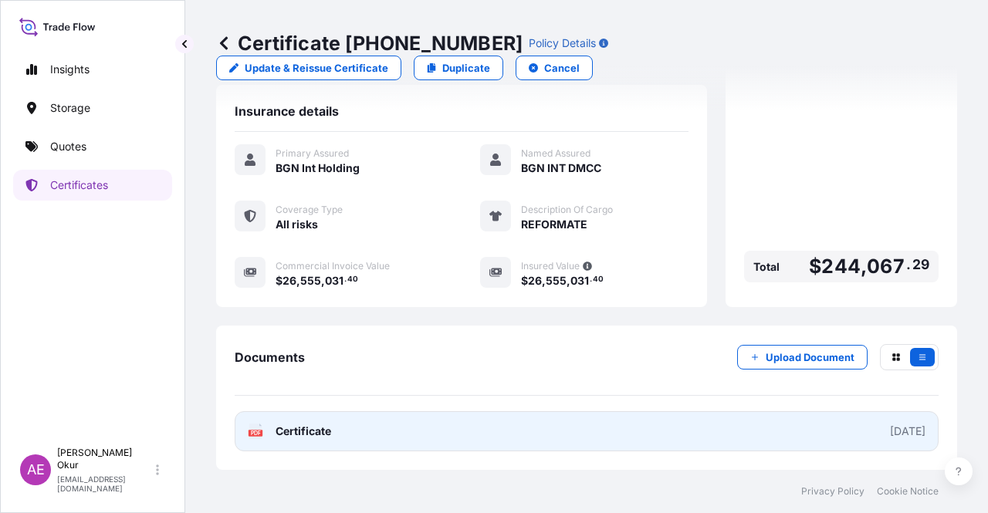
click at [286, 435] on span "Certificate" at bounding box center [304, 431] width 56 height 15
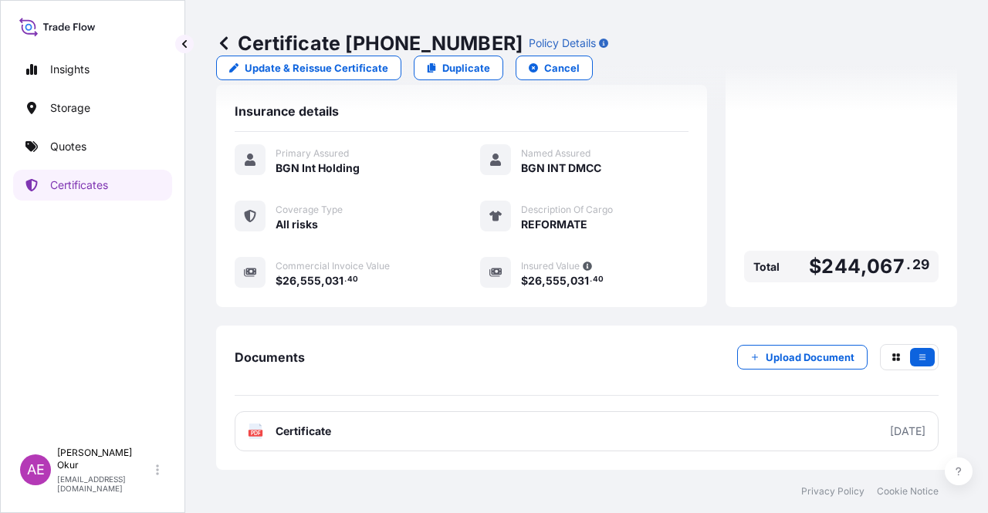
click at [113, 157] on link "Quotes" at bounding box center [92, 146] width 159 height 31
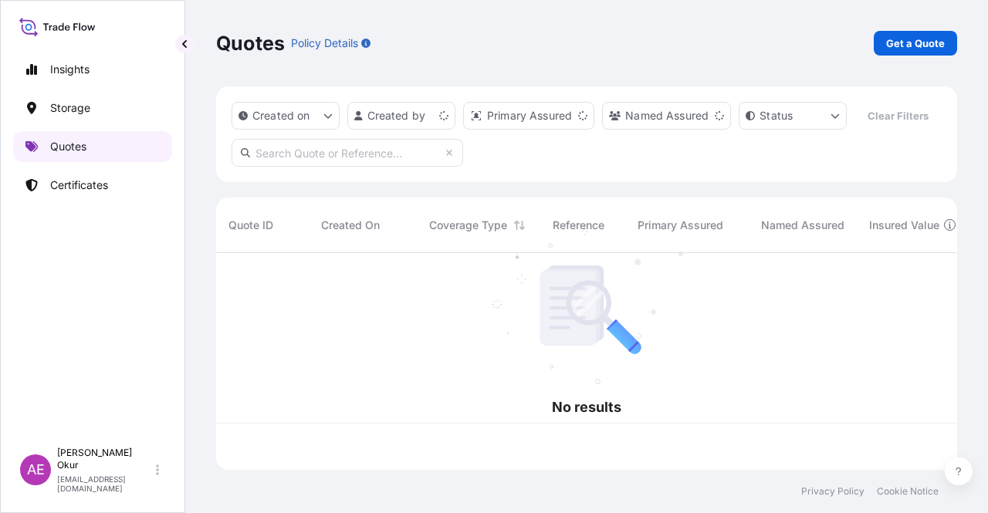
scroll to position [214, 729]
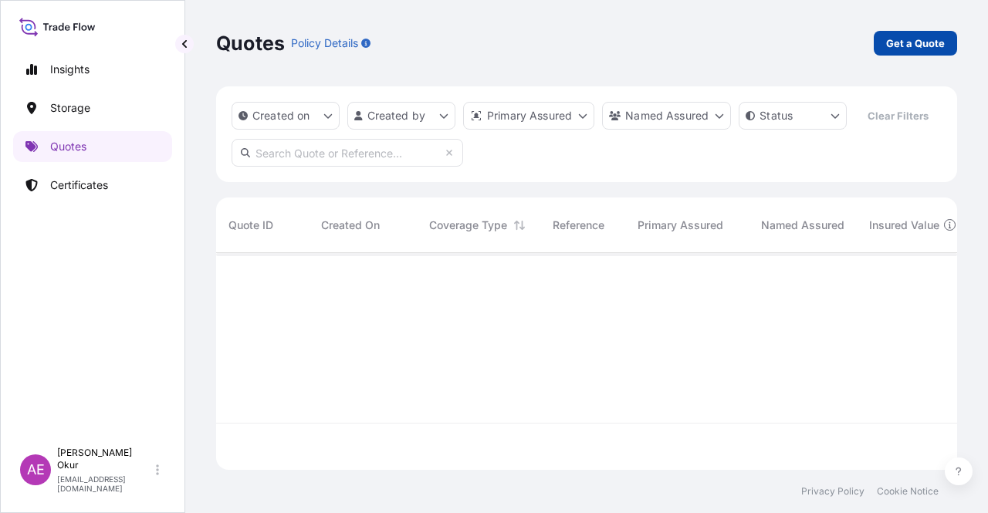
click at [906, 47] on p "Get a Quote" at bounding box center [915, 43] width 59 height 15
select select "Ocean Vessel"
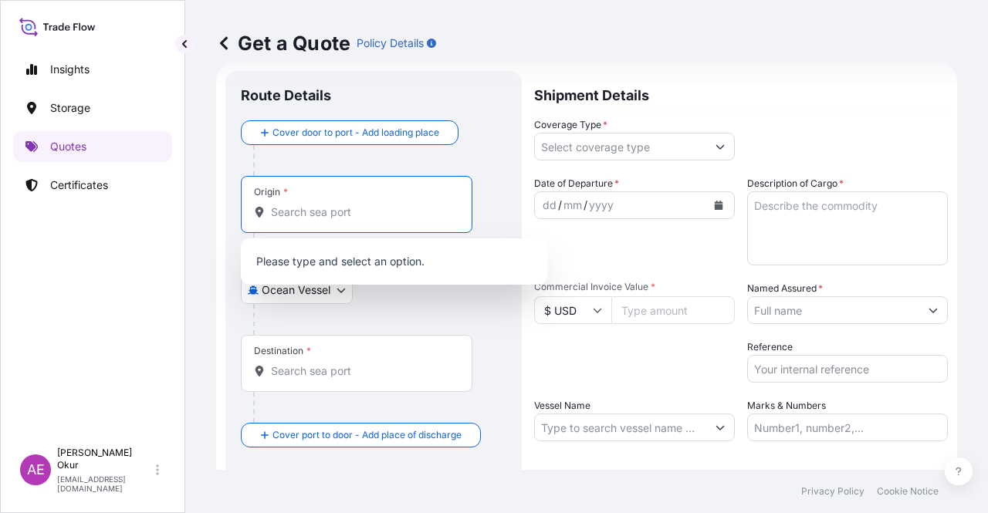
click at [304, 208] on input "Origin *" at bounding box center [362, 212] width 182 height 15
paste input "SAUDI ARABIA"
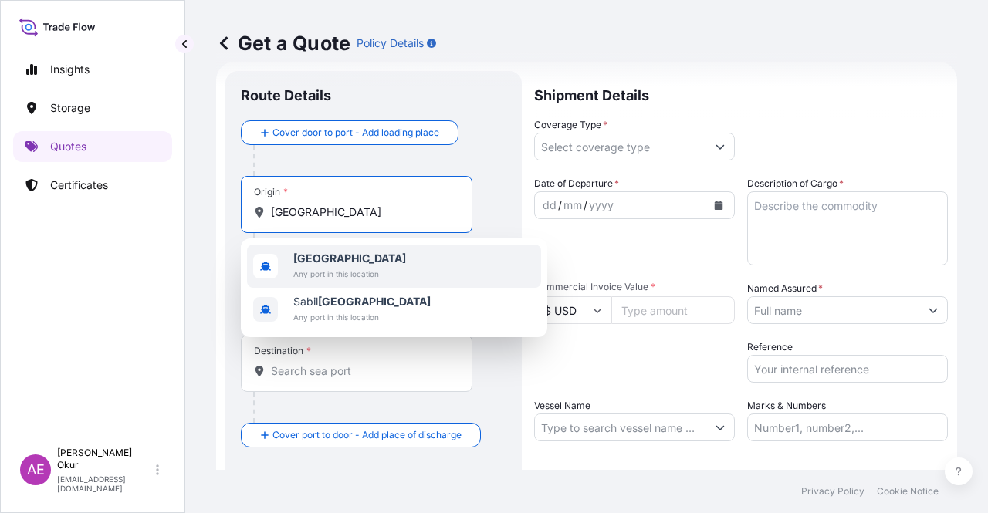
click at [340, 279] on span "Any port in this location" at bounding box center [349, 273] width 113 height 15
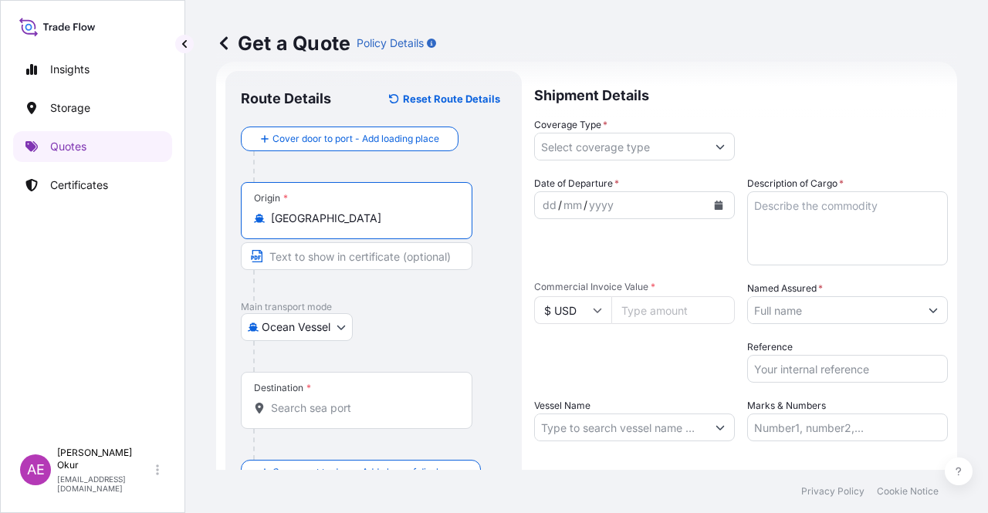
type input "Saudi Arabia"
click at [325, 257] on input "Text to appear on certificate" at bounding box center [357, 256] width 232 height 28
paste input "YANBU"
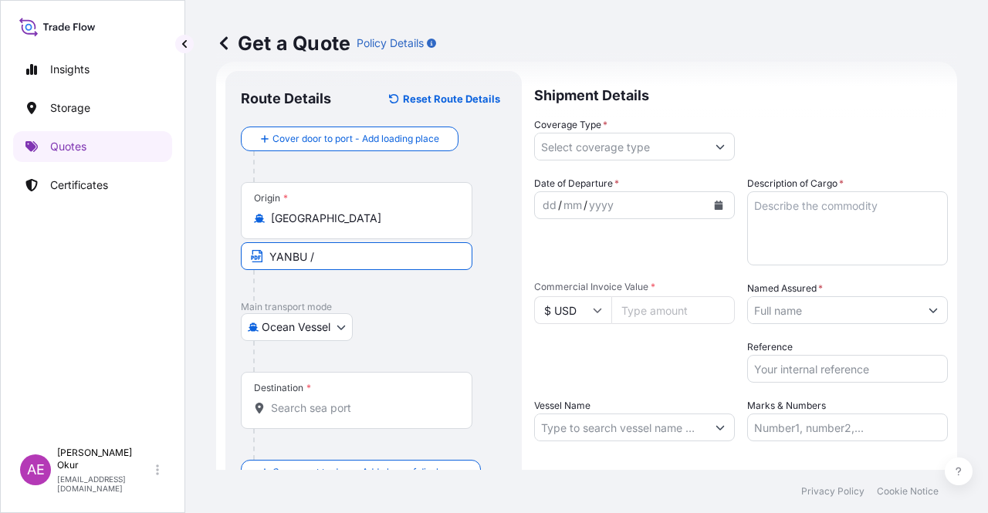
paste input "SAUDI ARABIA"
type input "YANBU / SAUDI ARABIA"
click at [333, 409] on input "Destination *" at bounding box center [362, 408] width 182 height 15
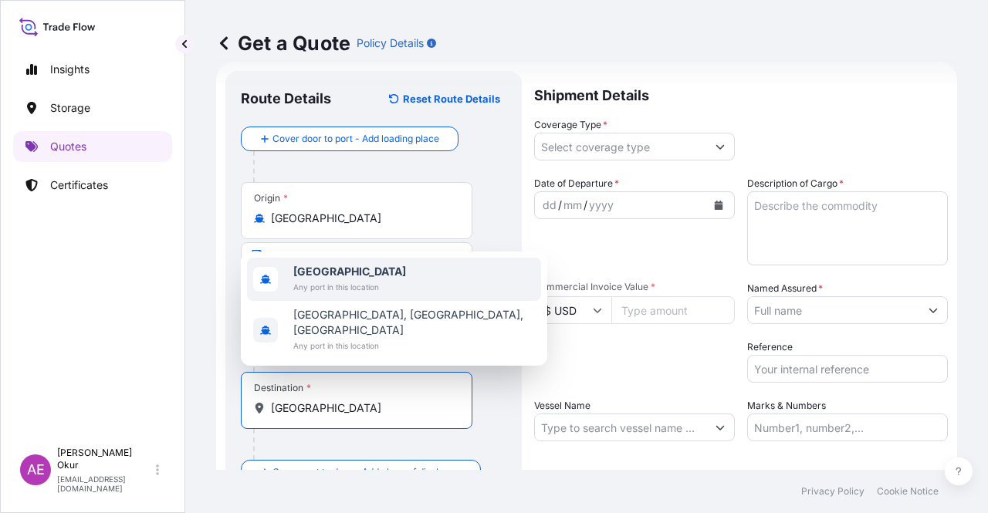
click at [338, 295] on span "Any port in this location" at bounding box center [349, 286] width 113 height 15
type input "[GEOGRAPHIC_DATA]"
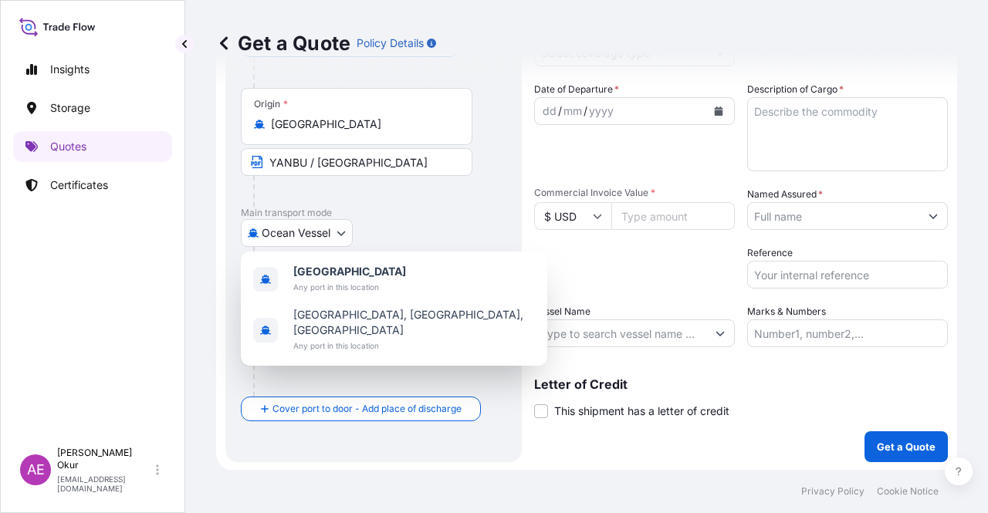
scroll to position [120, 0]
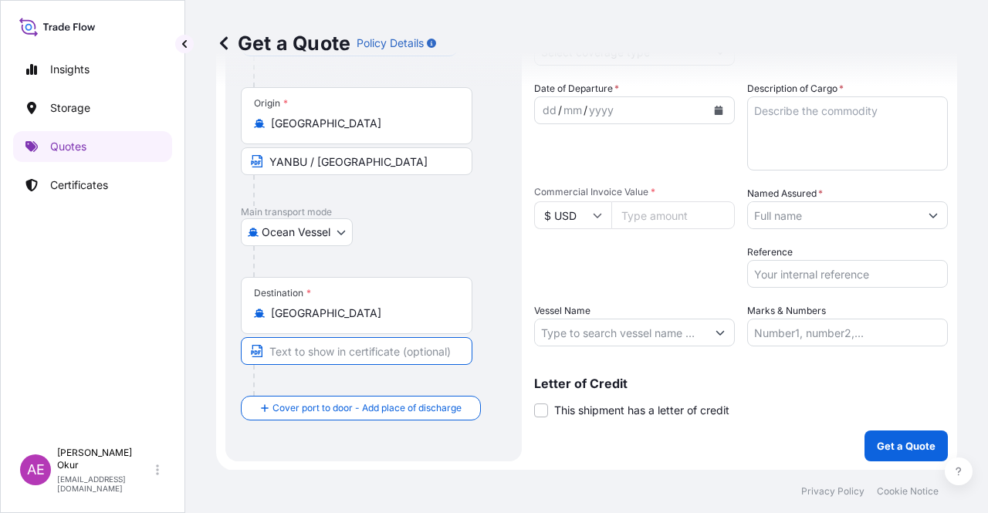
click at [352, 345] on input "Text to appear on certificate" at bounding box center [357, 351] width 232 height 28
paste input "VASSILIKO"
type input "VASSILIKO / CYPRUS"
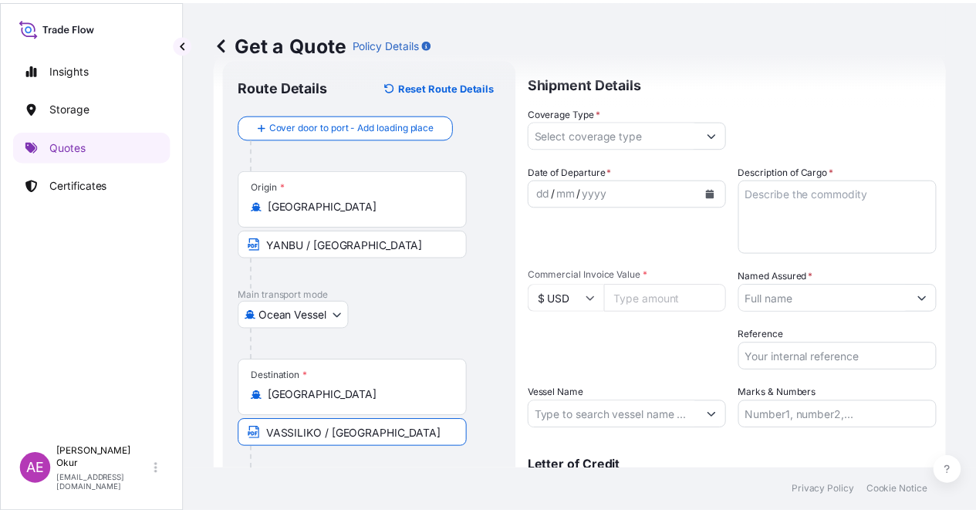
scroll to position [0, 0]
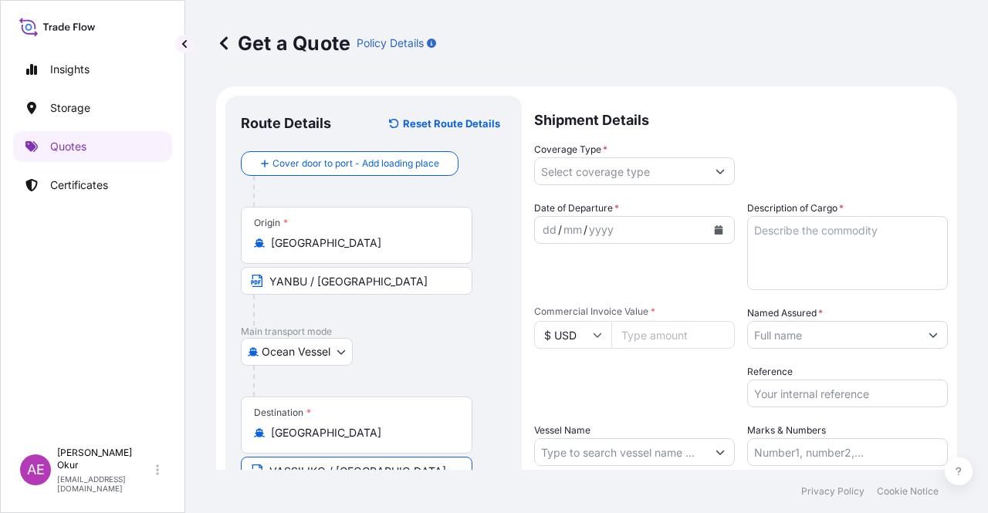
click at [618, 172] on input "Coverage Type *" at bounding box center [620, 171] width 171 height 28
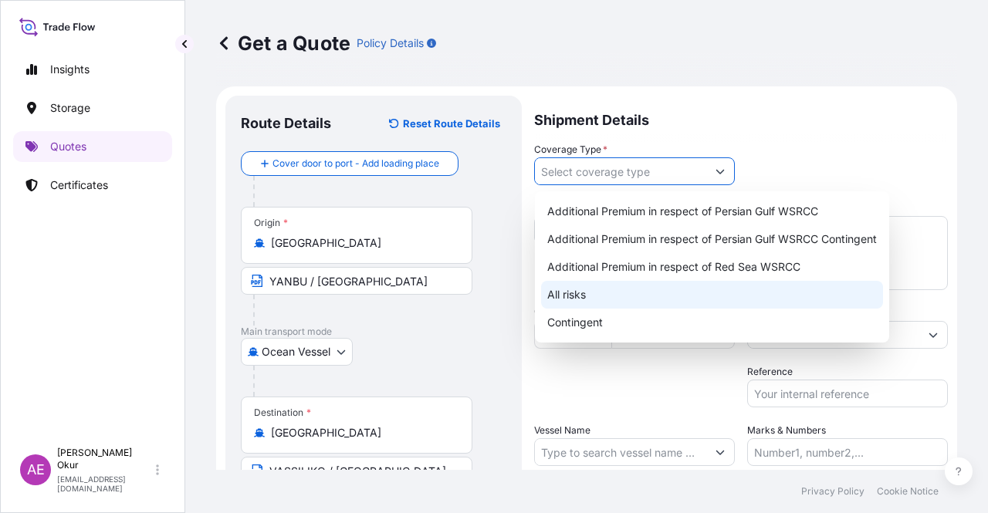
click at [581, 298] on div "All risks" at bounding box center [712, 295] width 342 height 28
type input "All risks"
click at [616, 302] on div "All risks" at bounding box center [712, 295] width 342 height 28
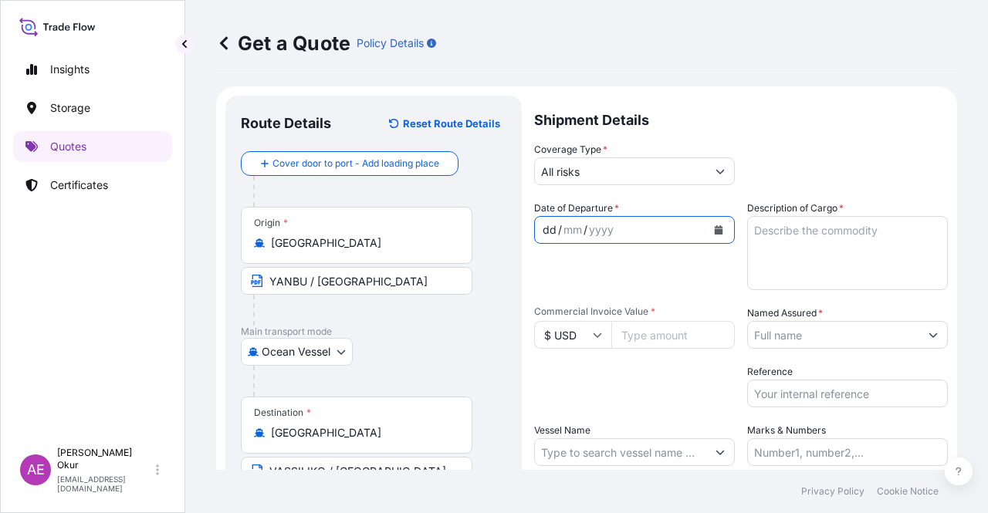
click at [546, 227] on div "dd" at bounding box center [549, 230] width 17 height 19
click at [829, 243] on textarea "Description of Cargo *" at bounding box center [847, 253] width 201 height 74
paste textarea "GASOLINE"
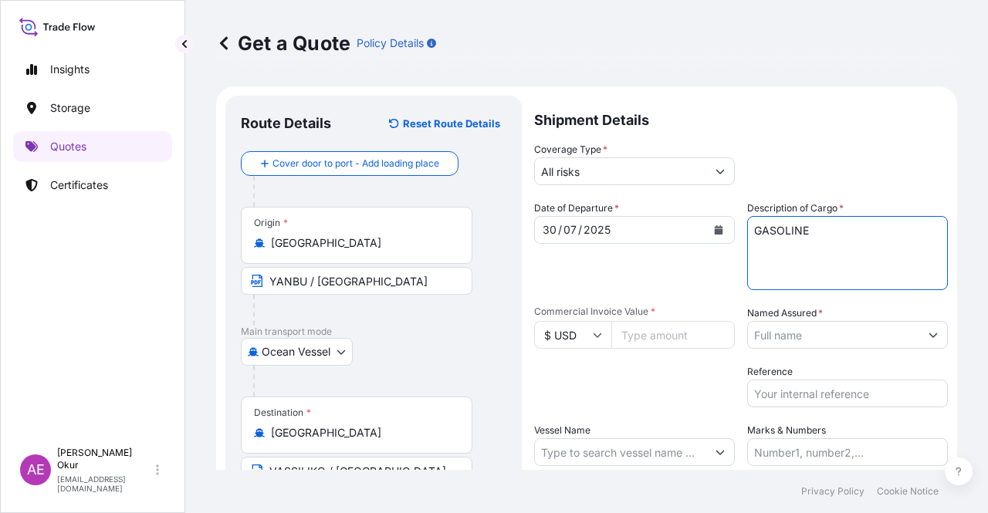
type textarea "GASOLINE"
click at [664, 333] on input "Commercial Invoice Value *" at bounding box center [673, 335] width 124 height 28
paste input "32736730.9"
type input "32736730.9"
click at [824, 339] on input "Named Assured *" at bounding box center [833, 335] width 171 height 28
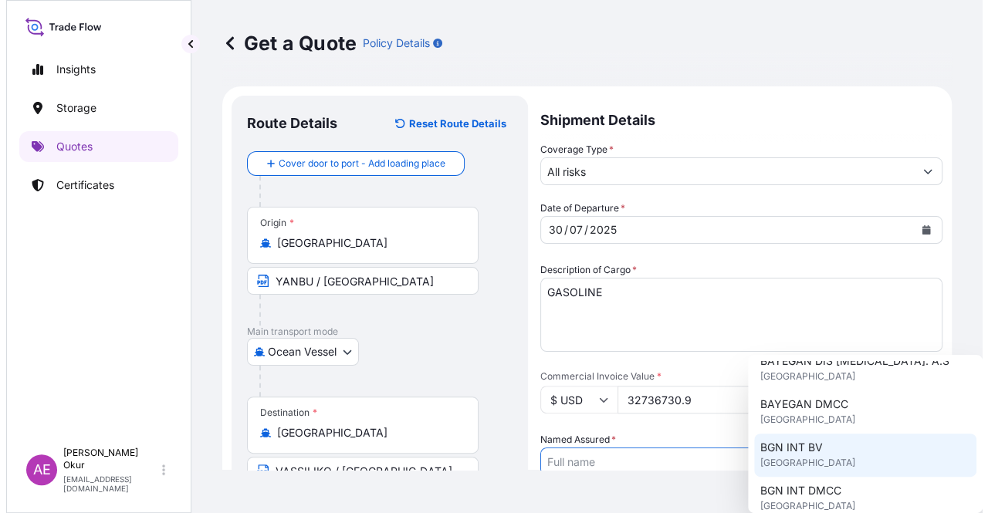
scroll to position [154, 0]
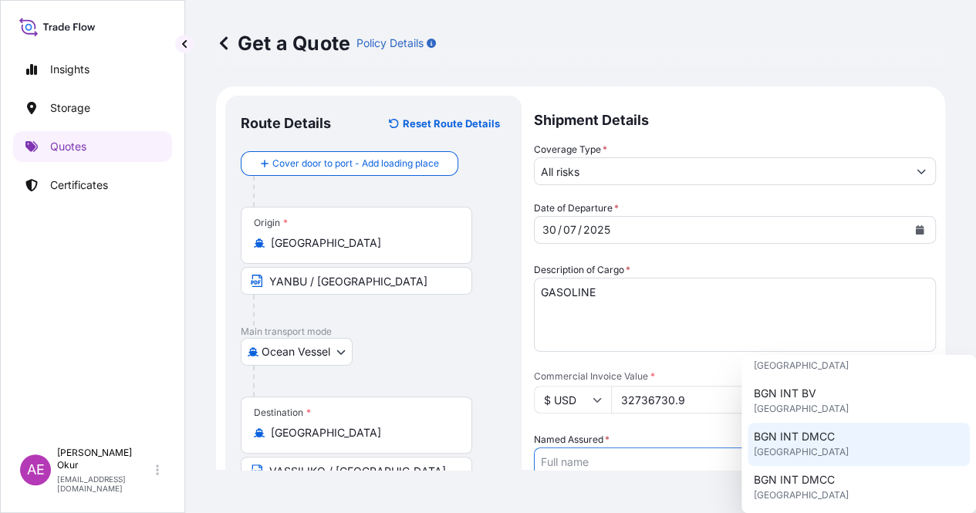
click at [808, 437] on span "BGN INT DMCC" at bounding box center [794, 436] width 81 height 15
type input "BGN INT DMCC"
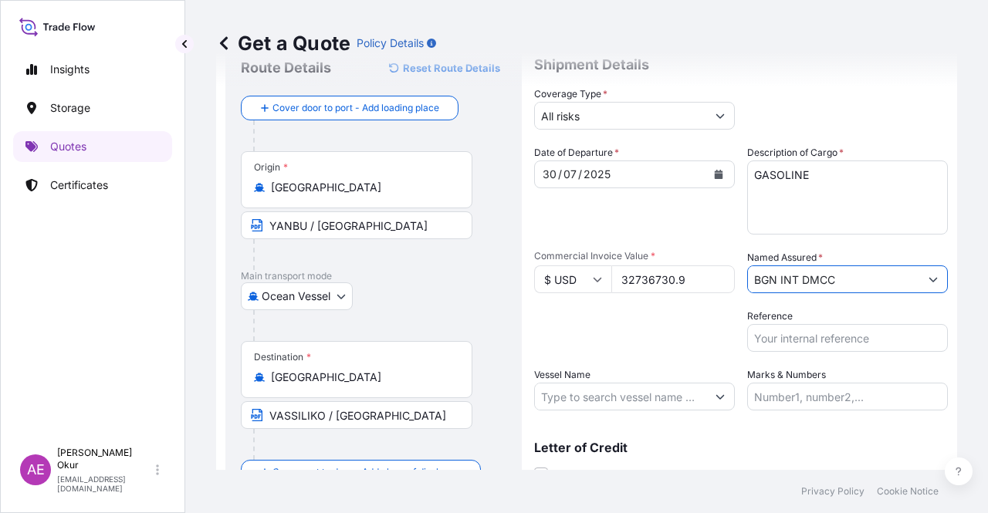
scroll to position [120, 0]
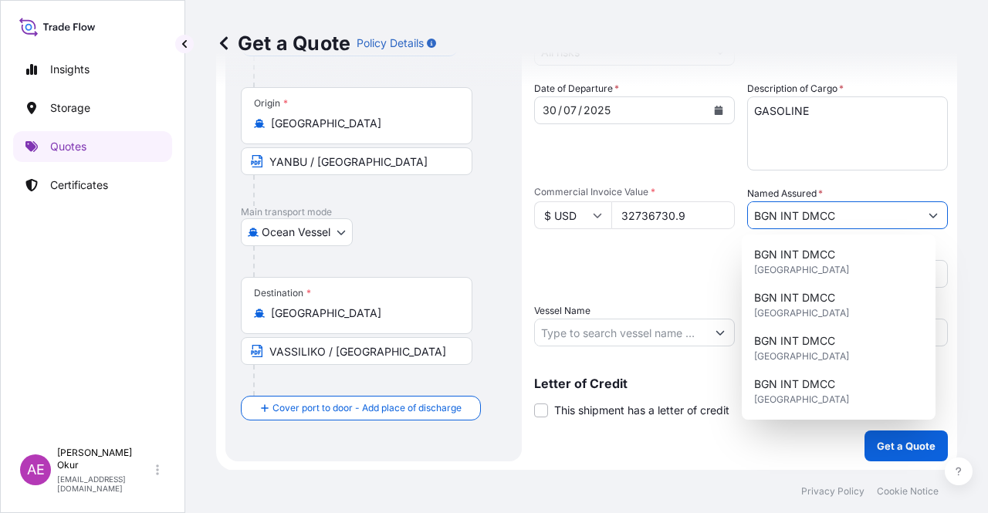
click at [633, 331] on input "Vessel Name" at bounding box center [620, 333] width 171 height 28
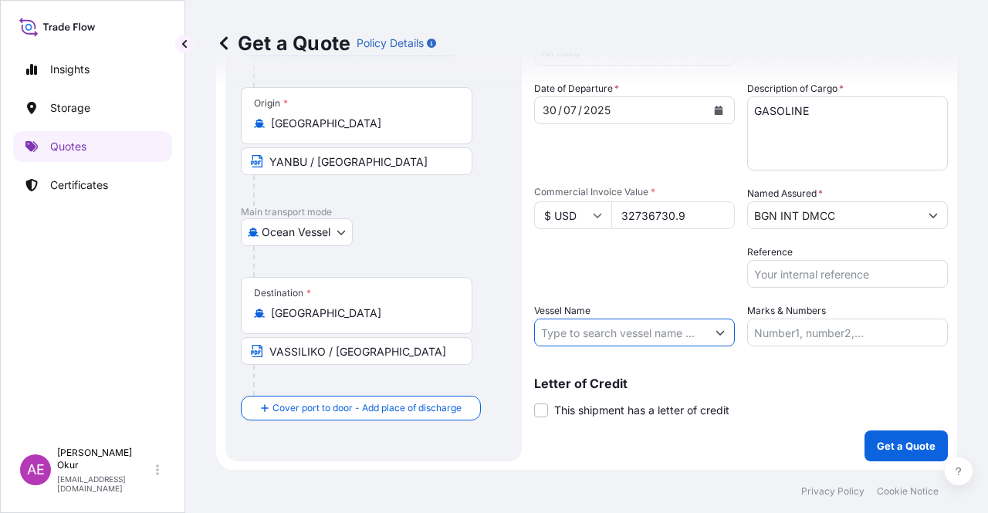
paste input "RYVINGEN SUN"
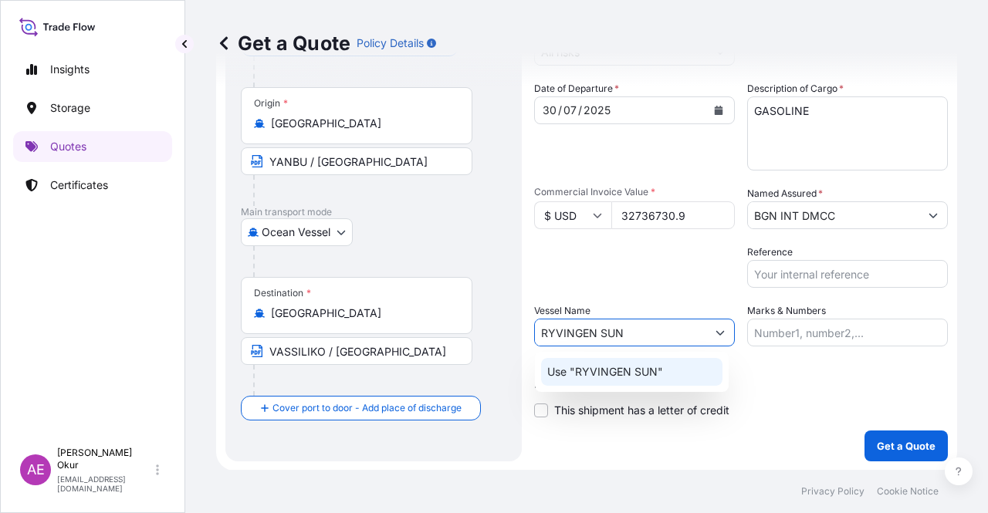
click at [639, 370] on p "Use "RYVINGEN SUN"" at bounding box center [605, 371] width 116 height 15
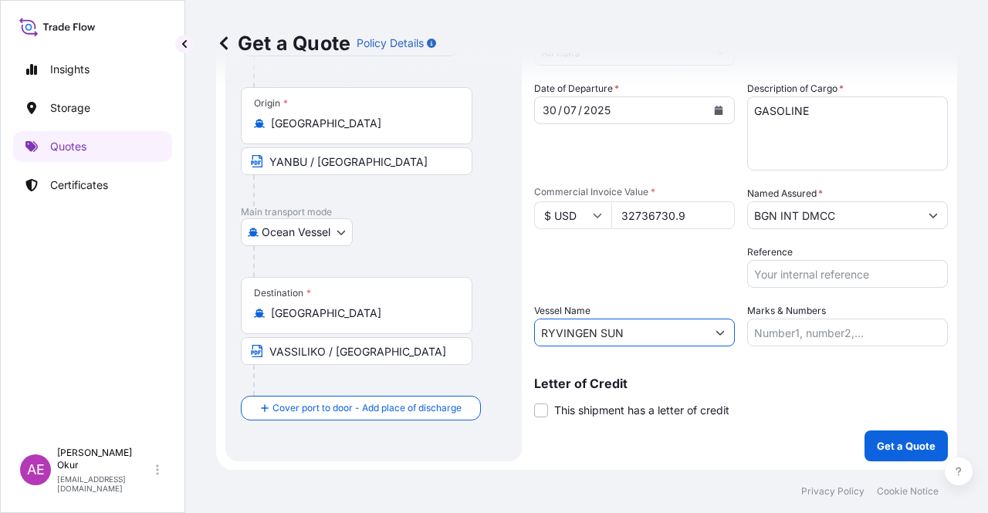
type input "RYVINGEN SUN"
click at [811, 331] on input "Marks & Numbers" at bounding box center [847, 333] width 201 height 28
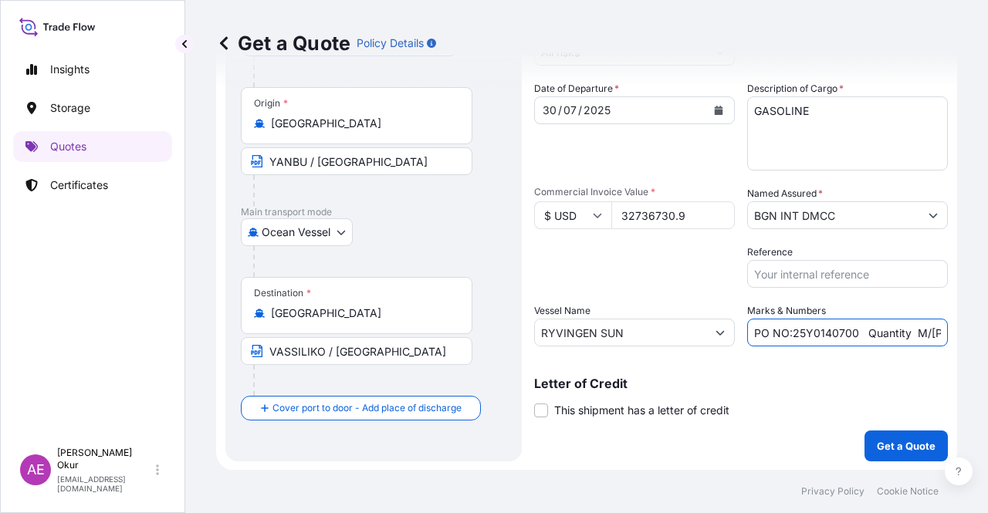
drag, startPoint x: 785, startPoint y: 336, endPoint x: 848, endPoint y: 337, distance: 62.5
click at [848, 337] on input "PO NO:25Y0140700 Quantity M/Tonn: 6.692,866 Premium: USD 380,62" at bounding box center [847, 333] width 201 height 28
paste input "205500"
click at [912, 317] on div "Marks & Numbers PO NO:25Y0205500 Quantity M/Tonn: 6.692,866 Premium: USD 380,62" at bounding box center [847, 324] width 201 height 43
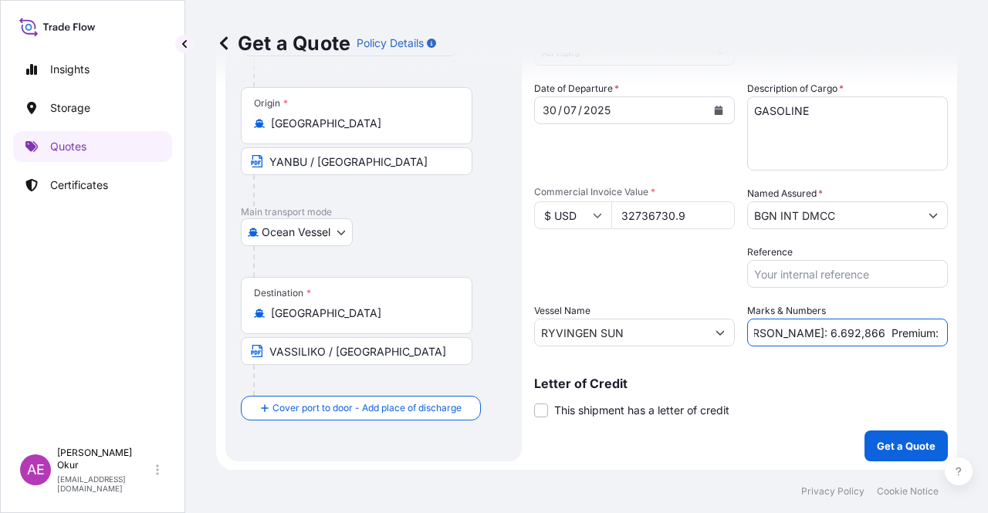
drag, startPoint x: 891, startPoint y: 339, endPoint x: 973, endPoint y: 347, distance: 82.2
click at [980, 348] on div "Get a Quote Policy Details Route Details Reset Route Details Cover door to port…" at bounding box center [586, 235] width 803 height 470
click at [841, 336] on input "PO NO:25Y0205500 Quantity M/Tonn: 6.692,866 Premium: USD 380,62" at bounding box center [847, 333] width 201 height 28
drag, startPoint x: 760, startPoint y: 333, endPoint x: 810, endPoint y: 339, distance: 51.3
click at [810, 339] on input "PO NO:25Y0205500 Quantity M/Tonn: 6.692,866 Premium: USD 380,62" at bounding box center [847, 333] width 201 height 28
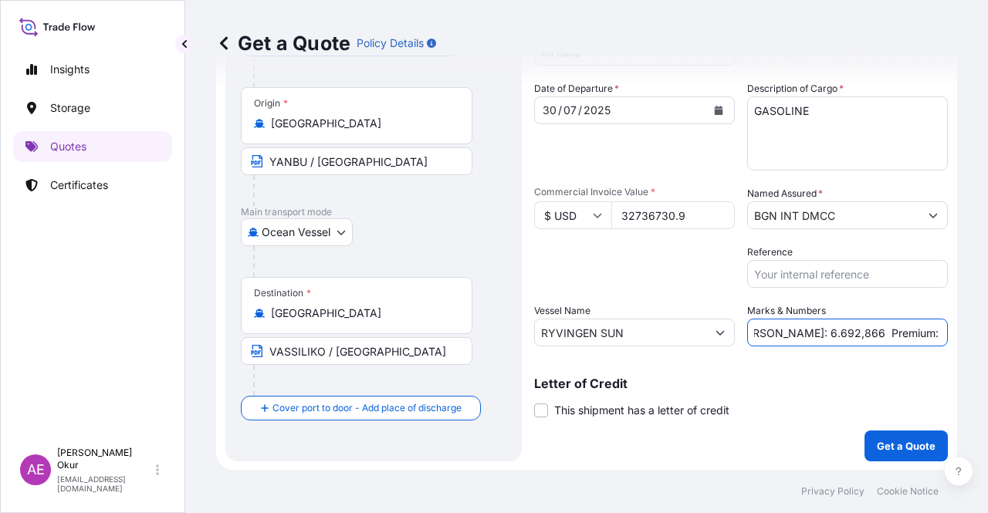
paste input "38128,79"
drag, startPoint x: 905, startPoint y: 335, endPoint x: 987, endPoint y: 335, distance: 82.6
click at [987, 335] on div "Get a Quote Policy Details Route Details Reset Route Details Cover door to port…" at bounding box center [586, 235] width 803 height 470
click at [888, 331] on input "PO NO:25Y0205500 Quantity M/Tonn: 38128,79 Premium: USD 380,62" at bounding box center [847, 333] width 201 height 28
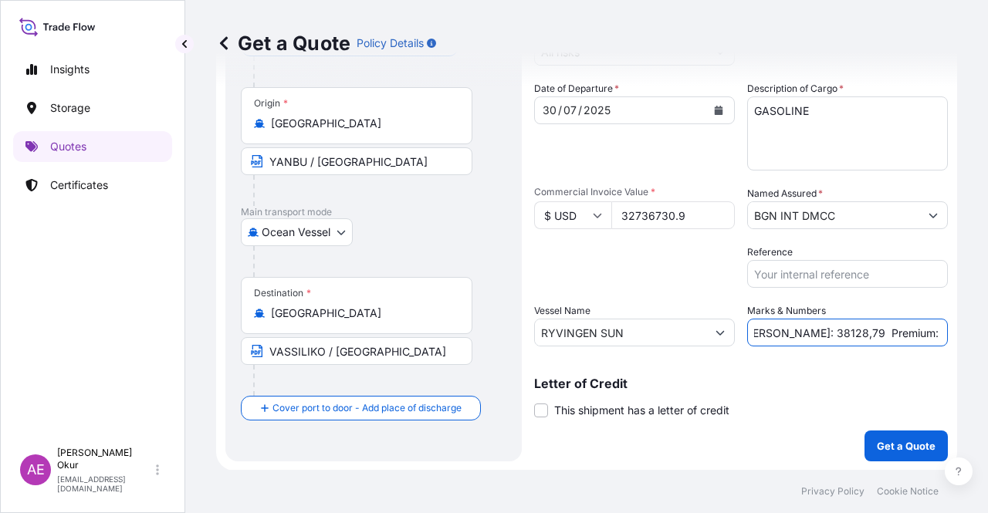
drag, startPoint x: 891, startPoint y: 331, endPoint x: 966, endPoint y: 341, distance: 75.5
click at [966, 341] on div "Get a Quote Policy Details Route Details Reset Route Details Cover door to port…" at bounding box center [586, 235] width 803 height 470
paste input "3.601,04"
drag, startPoint x: 885, startPoint y: 328, endPoint x: 977, endPoint y: 328, distance: 92.6
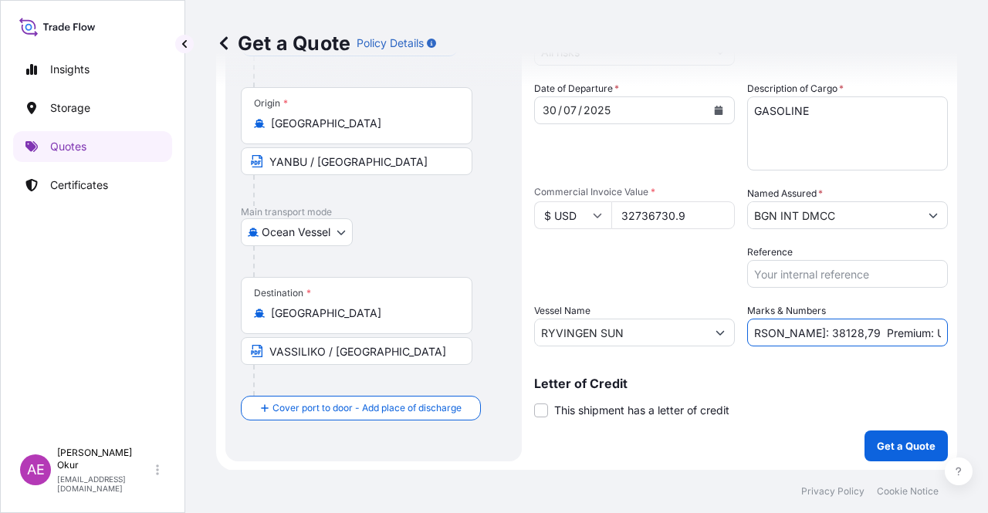
click at [977, 328] on div "Get a Quote Policy Details Route Details Reset Route Details Cover door to port…" at bounding box center [586, 235] width 803 height 470
click at [878, 333] on input "PO NO:25Y0205500 Quantity M/Tonn: 38128,79 Premium: USD3.601,04" at bounding box center [847, 333] width 201 height 28
drag, startPoint x: 760, startPoint y: 330, endPoint x: 804, endPoint y: 336, distance: 45.2
click at [804, 336] on input "PO NO:25Y0205500 Quantity M/Tonn: 38128,79 Premium: USD3.601,04" at bounding box center [847, 333] width 201 height 28
paste input "38.128,79"
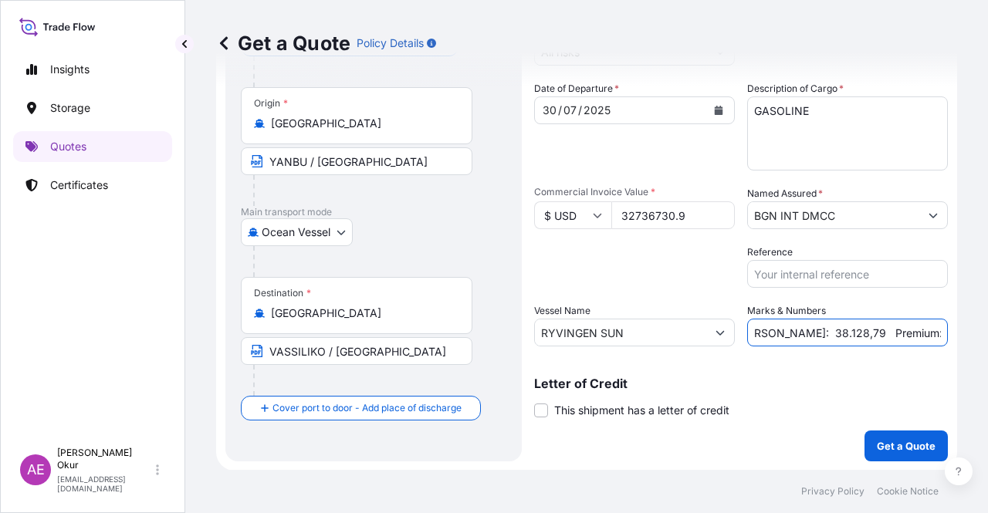
type input "PO NO:25Y0205500 Quantity M/Tonn: 38.128,79 Premium: USD3.601,04"
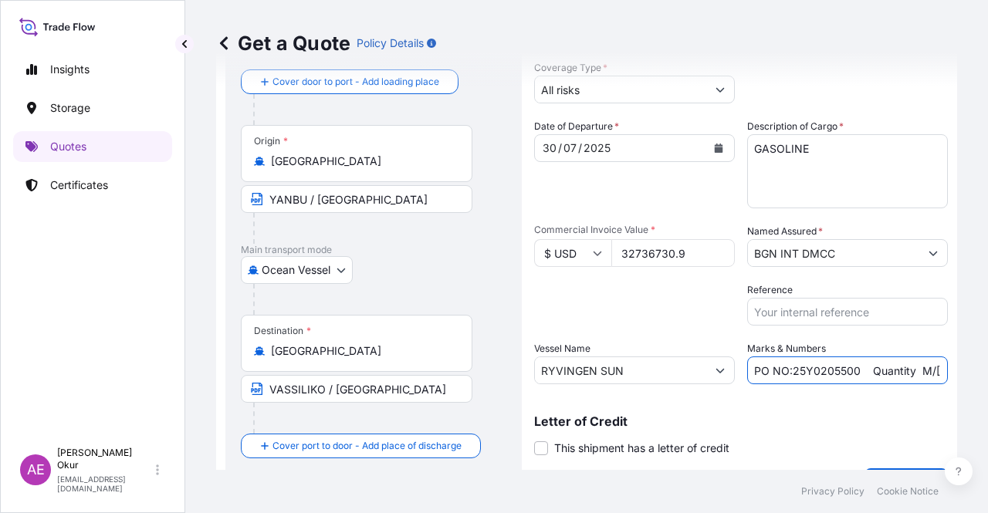
scroll to position [120, 0]
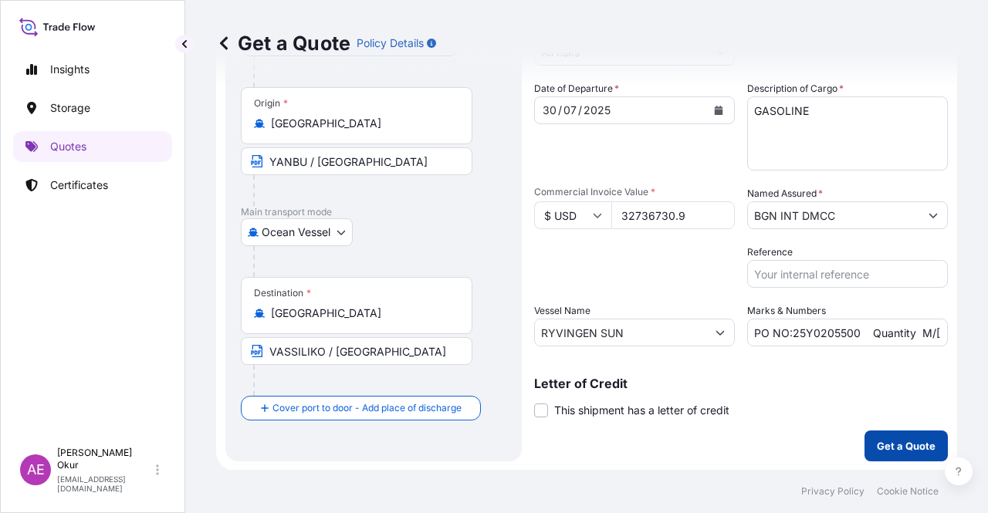
click at [877, 444] on p "Get a Quote" at bounding box center [906, 445] width 59 height 15
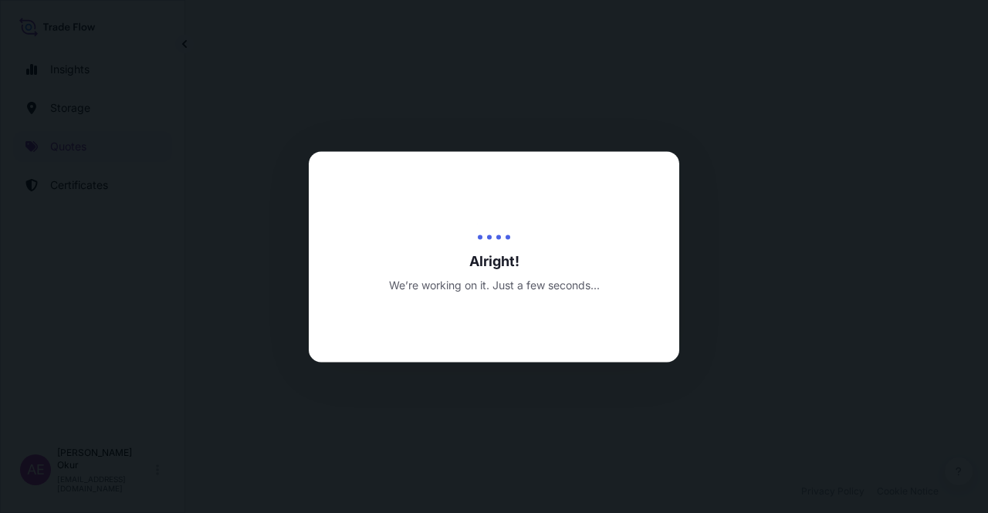
select select "Ocean Vessel"
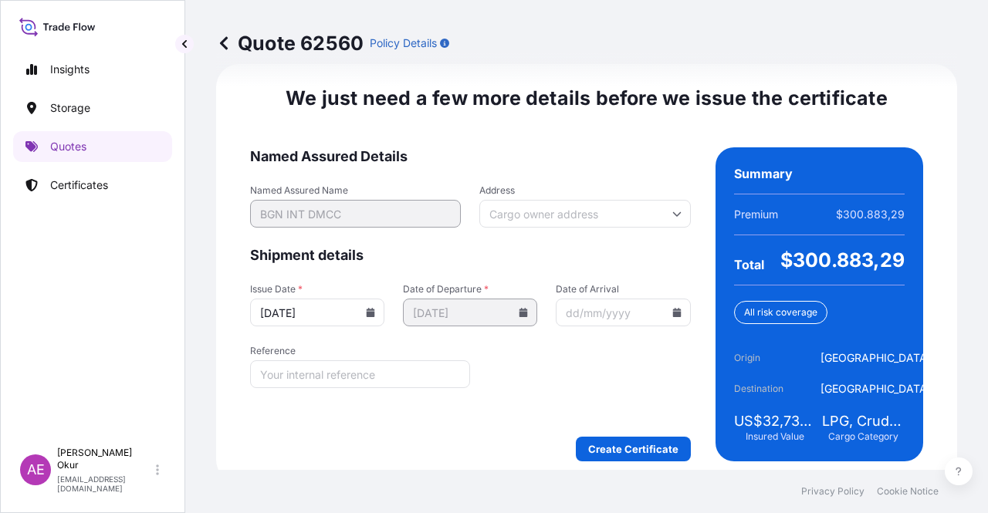
scroll to position [1942, 0]
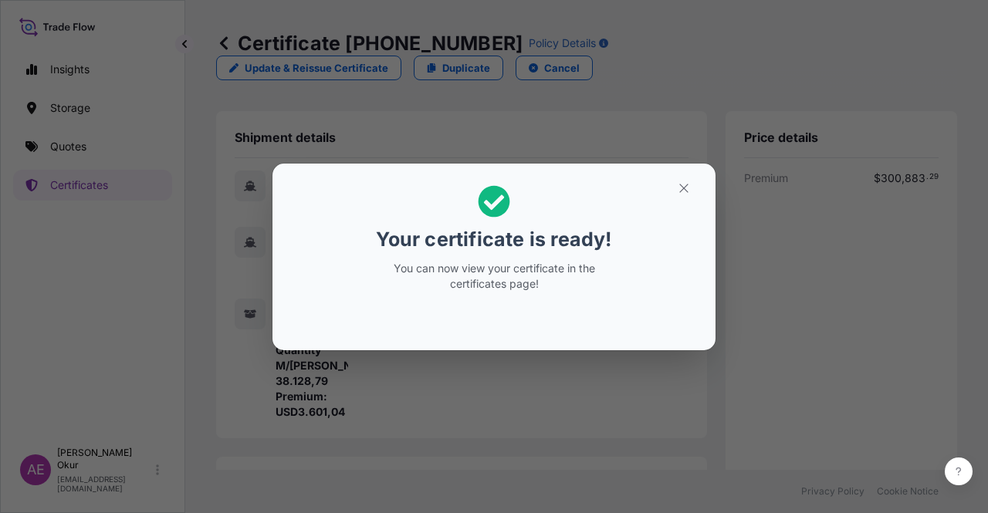
drag, startPoint x: 703, startPoint y: 184, endPoint x: 663, endPoint y: 190, distance: 40.5
click at [701, 184] on section "Your certificate is ready! You can now view your certificate in the certificate…" at bounding box center [493, 257] width 443 height 187
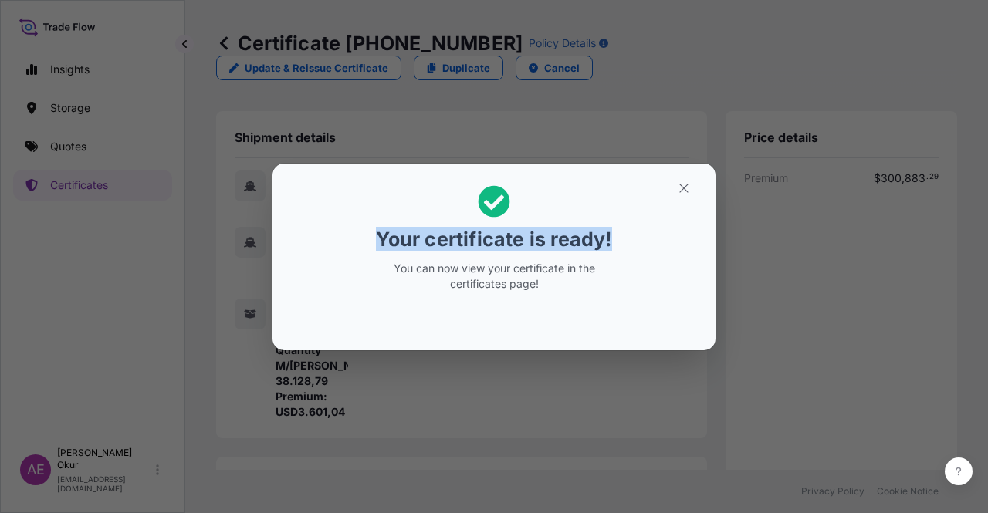
click at [663, 190] on h2 "Your certificate is ready! You can now view your certificate in the certificate…" at bounding box center [494, 238] width 418 height 125
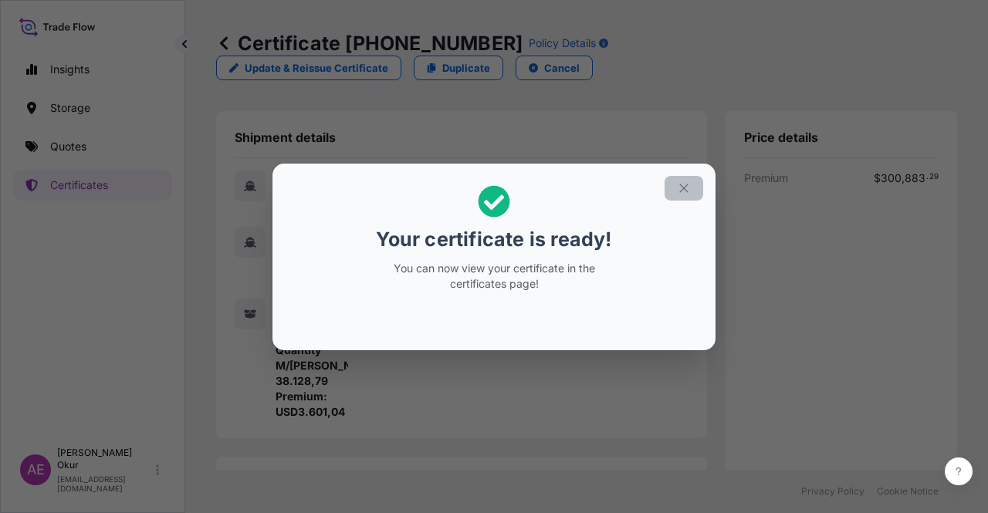
click at [685, 188] on icon "button" at bounding box center [684, 188] width 14 height 14
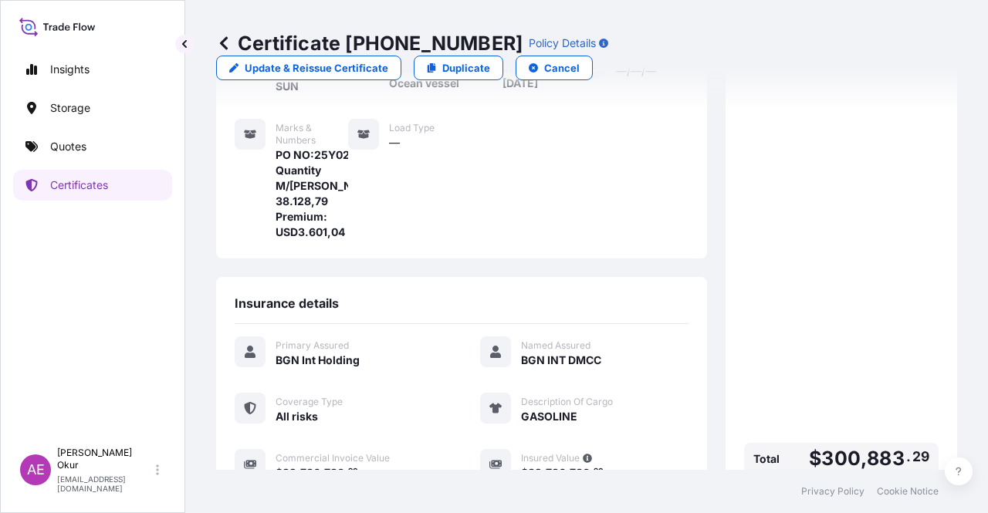
scroll to position [371, 0]
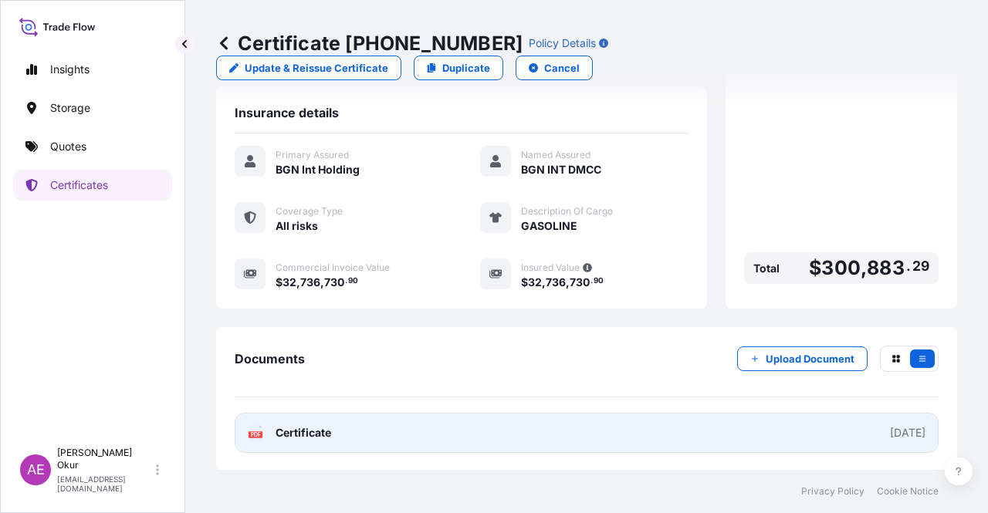
click at [298, 434] on span "Certificate" at bounding box center [304, 432] width 56 height 15
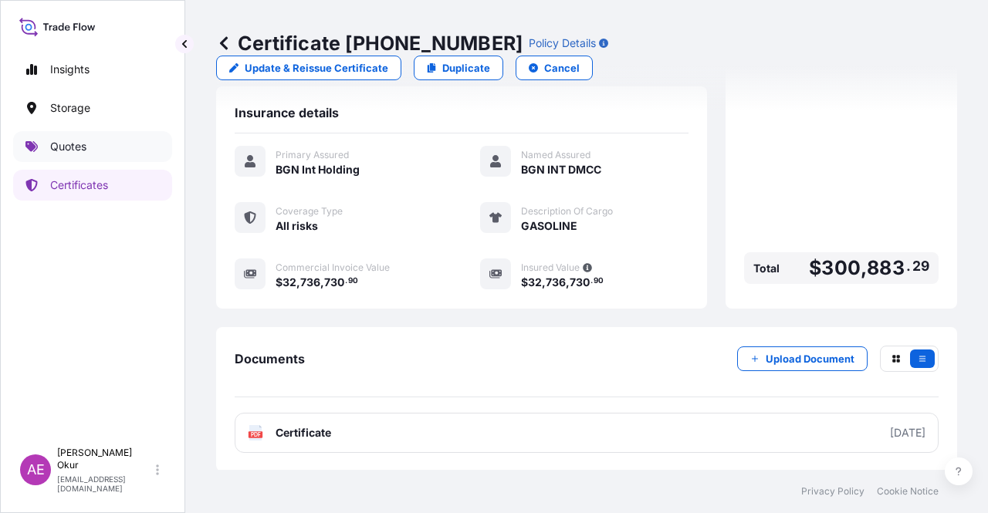
click at [93, 160] on link "Quotes" at bounding box center [92, 146] width 159 height 31
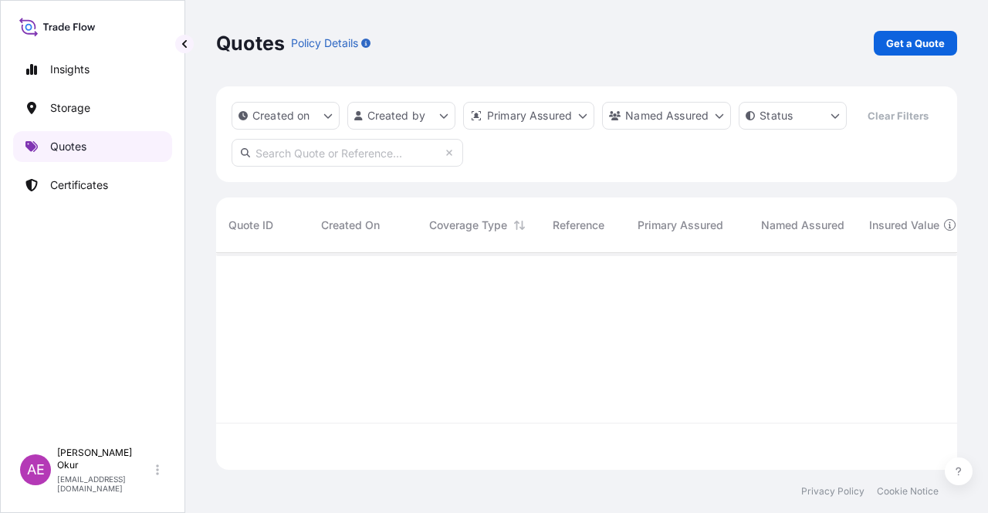
scroll to position [214, 729]
click at [917, 45] on p "Get a Quote" at bounding box center [915, 43] width 59 height 15
select select "Ocean Vessel"
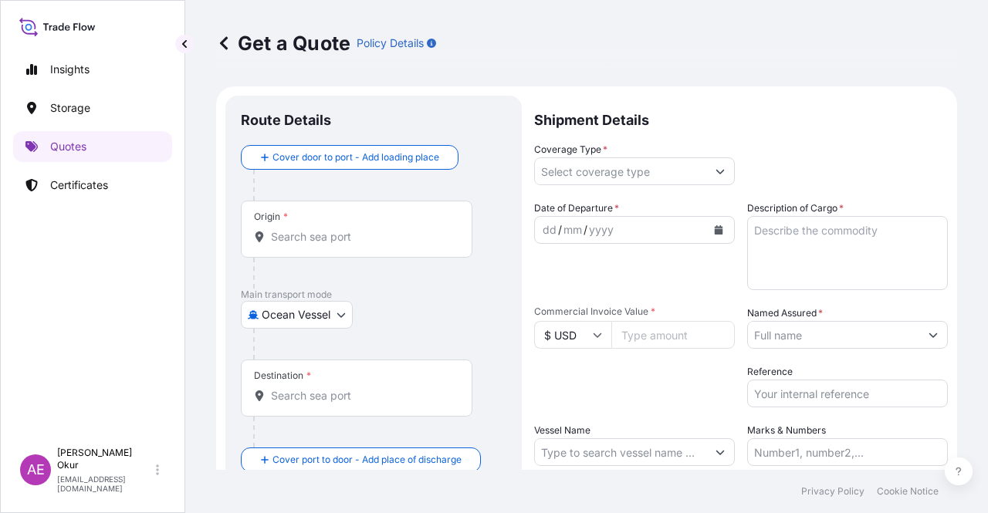
scroll to position [25, 0]
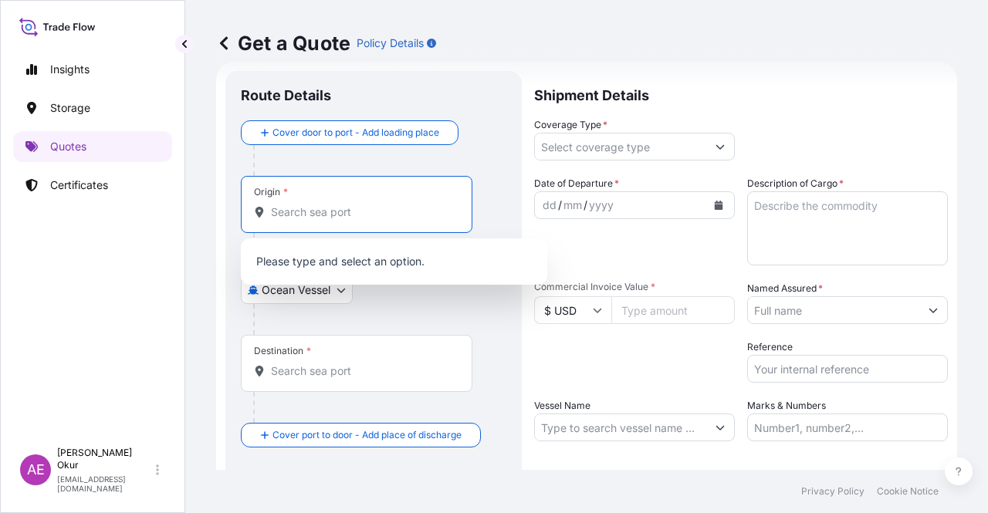
click at [366, 211] on input "Origin *" at bounding box center [362, 212] width 182 height 15
click at [360, 205] on input "Origin * Please select an origin" at bounding box center [362, 212] width 182 height 15
paste input "CYPRUS"
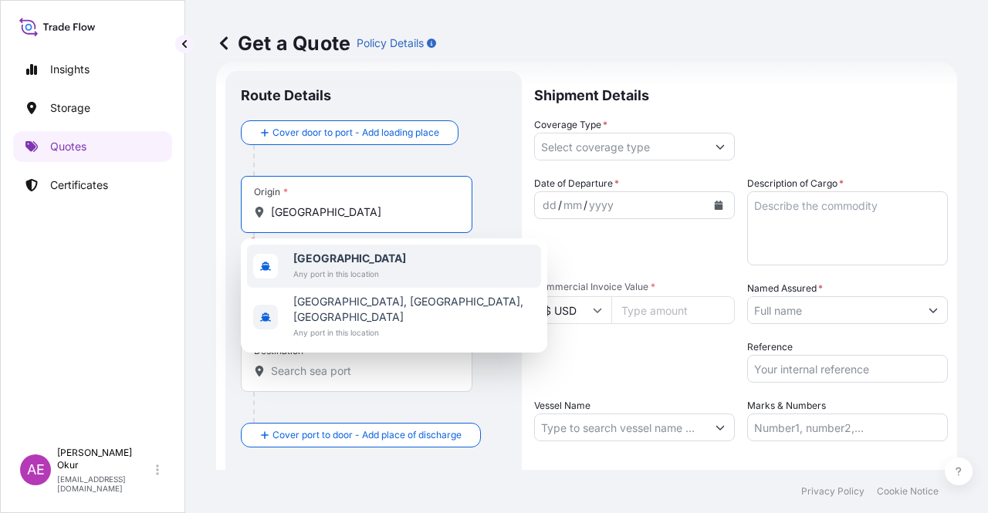
click at [350, 259] on span "[GEOGRAPHIC_DATA]" at bounding box center [349, 258] width 113 height 15
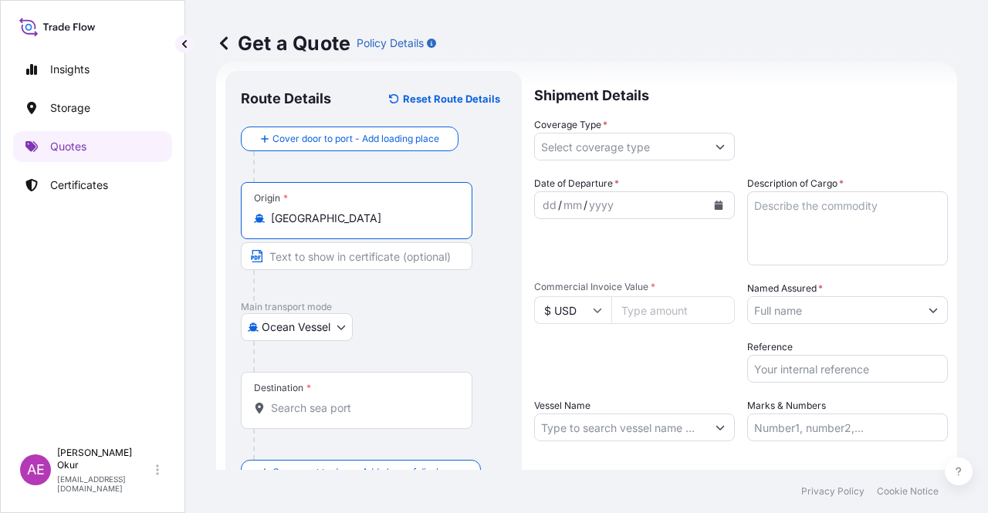
type input "[GEOGRAPHIC_DATA]"
click at [318, 240] on div "Origin * Cyprus" at bounding box center [374, 241] width 266 height 119
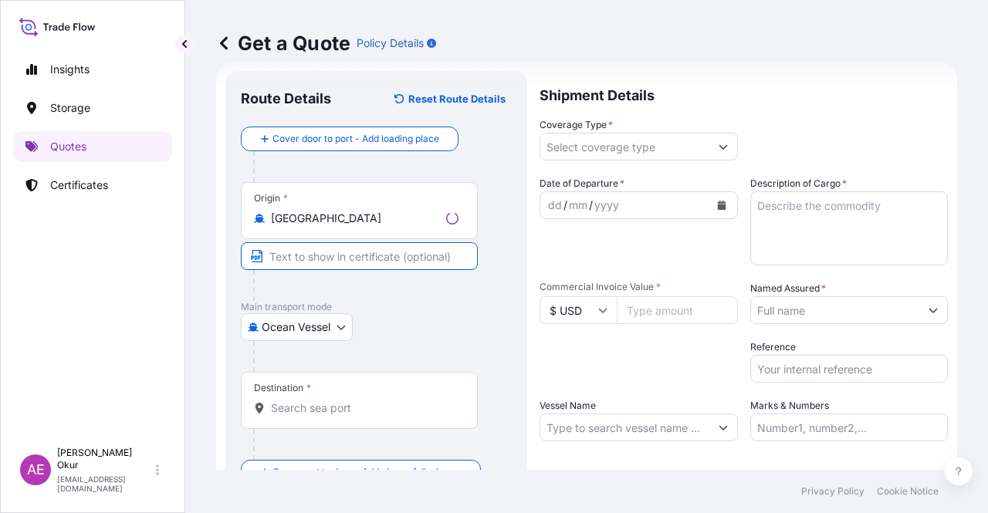
click at [307, 255] on input "Text to appear on certificate" at bounding box center [359, 256] width 237 height 28
paste input "VASSILIKO"
paste input "CYPRUS"
type input "VASSILIKO / CYPRUS"
click at [336, 424] on div "Destination *" at bounding box center [357, 400] width 232 height 57
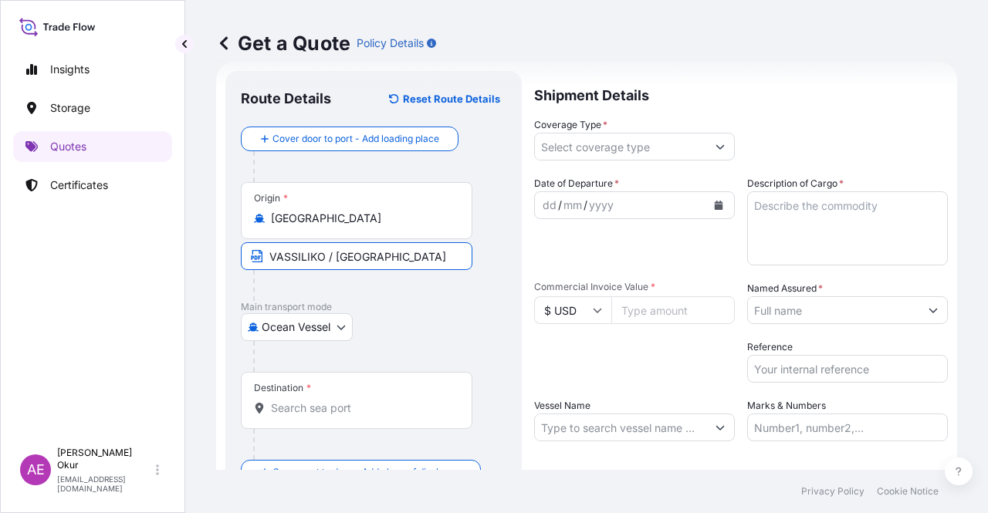
click at [336, 416] on input "Destination *" at bounding box center [362, 408] width 182 height 15
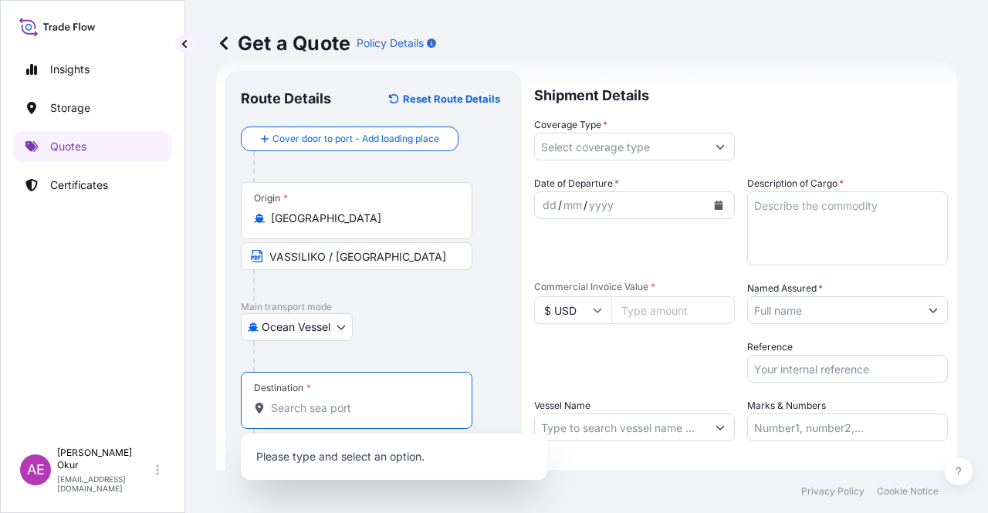
paste input "BENGHAZI"
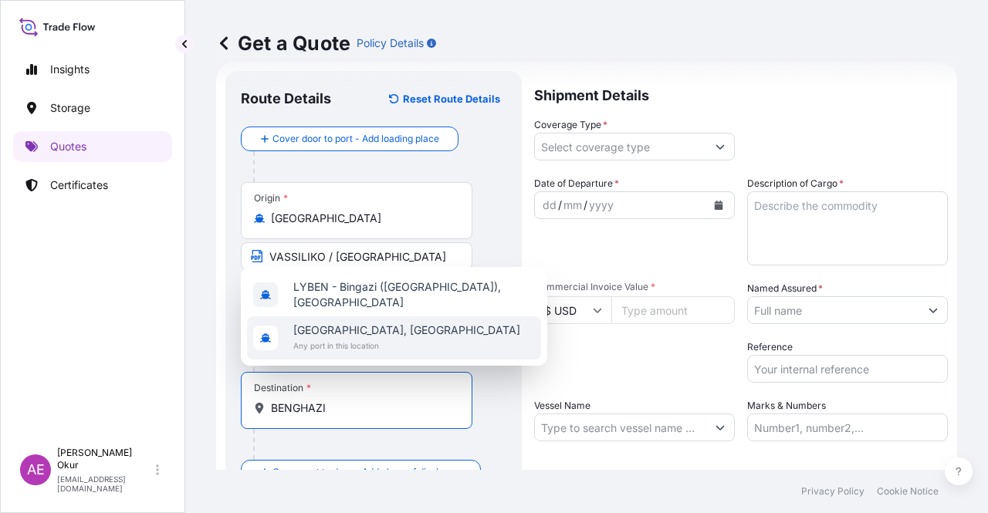
click at [371, 342] on span "Any port in this location" at bounding box center [406, 345] width 227 height 15
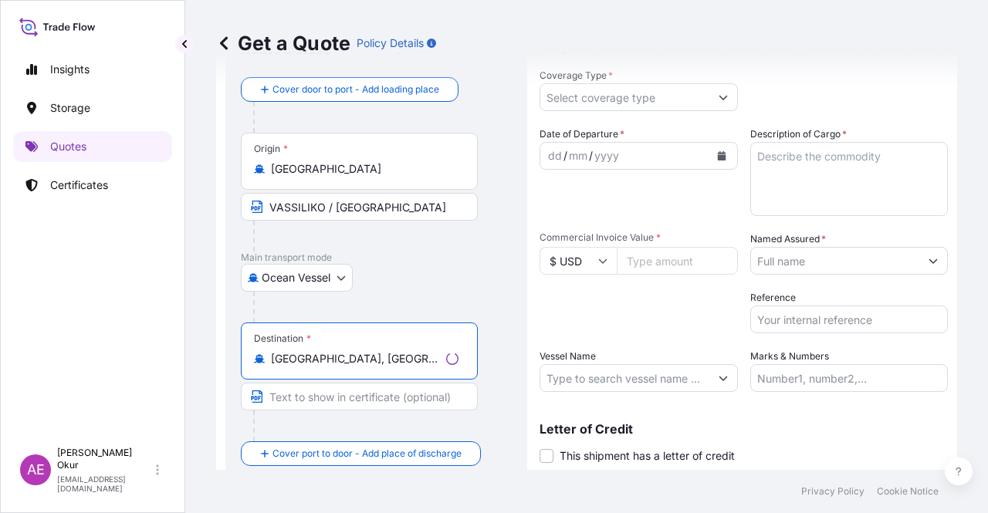
scroll to position [120, 0]
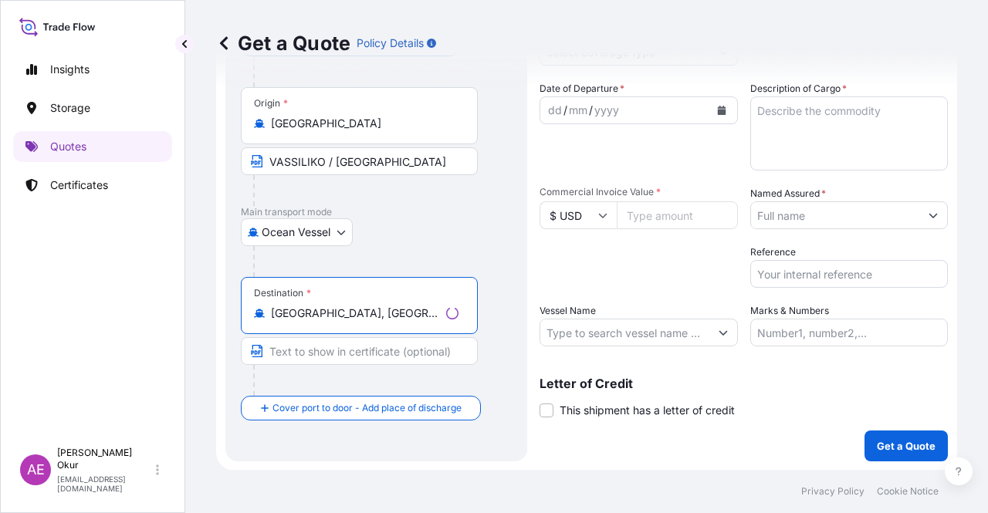
type input "Benghazi, Libya"
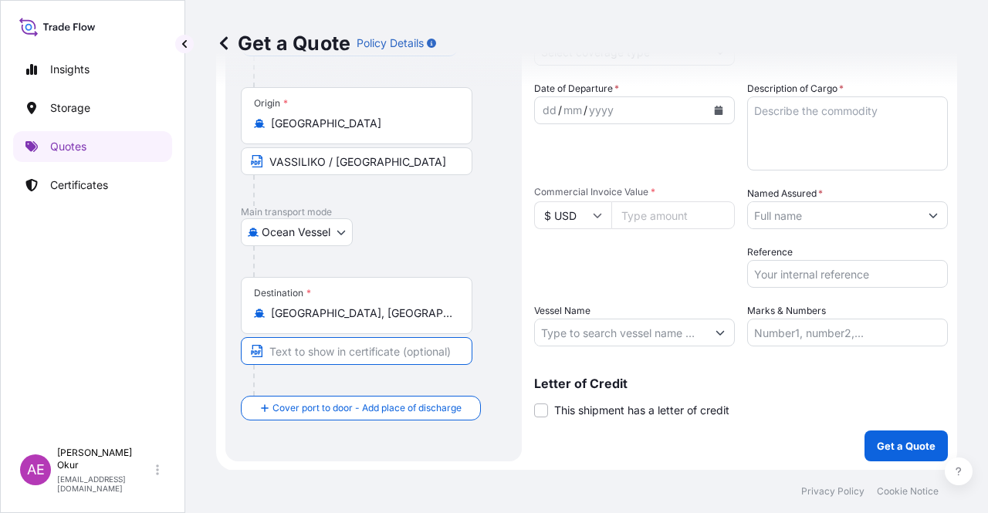
click at [346, 360] on input "Text to appear on certificate" at bounding box center [357, 351] width 232 height 28
paste input "BENGHAZI"
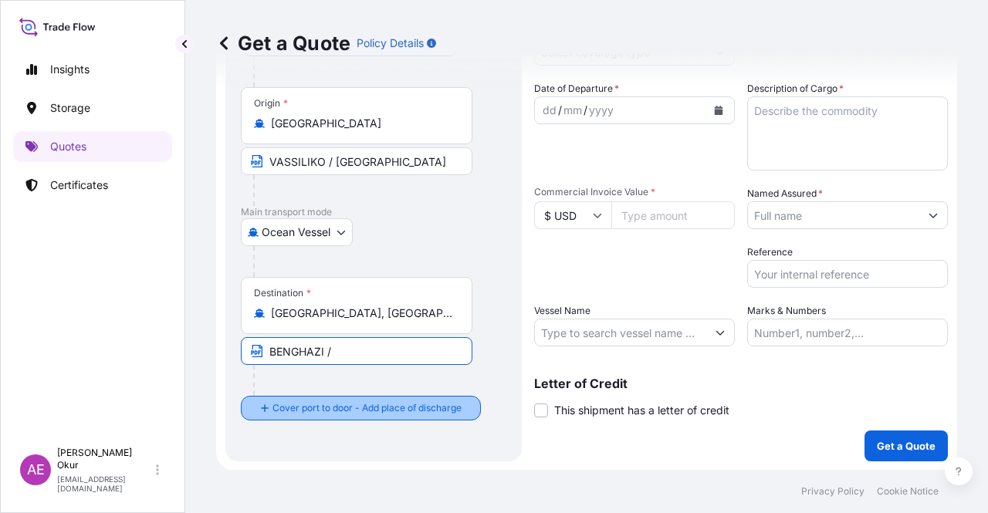
paste input "LIBYA"
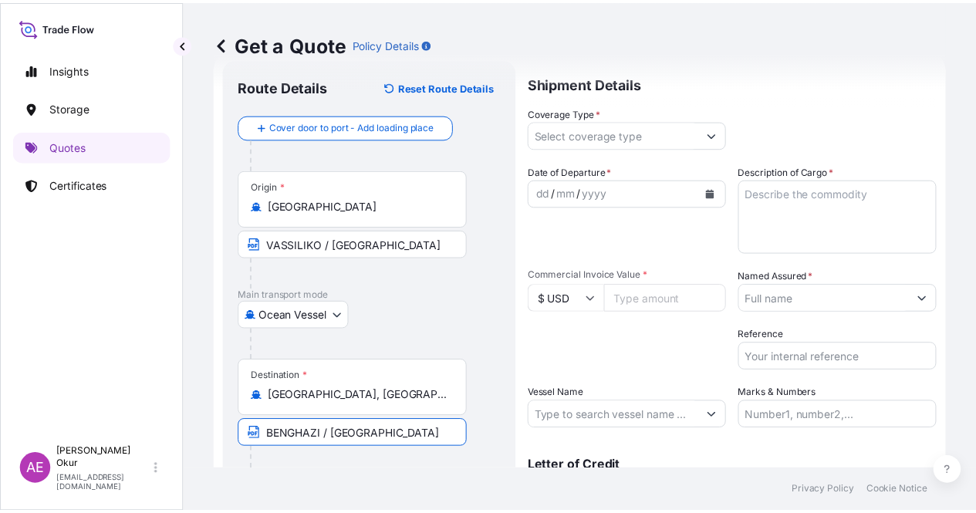
scroll to position [0, 0]
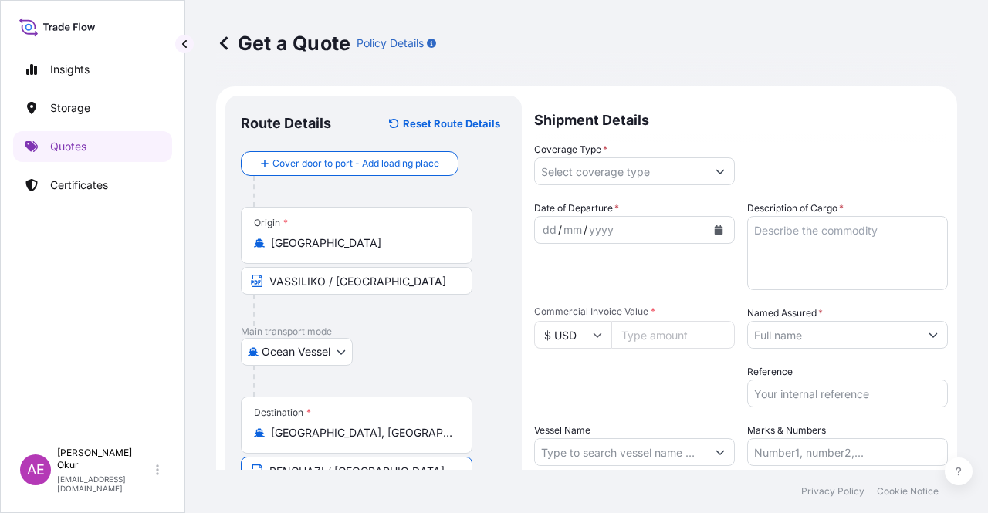
type input "BENGHAZI / LIBYA"
click at [604, 174] on input "Coverage Type *" at bounding box center [620, 171] width 171 height 28
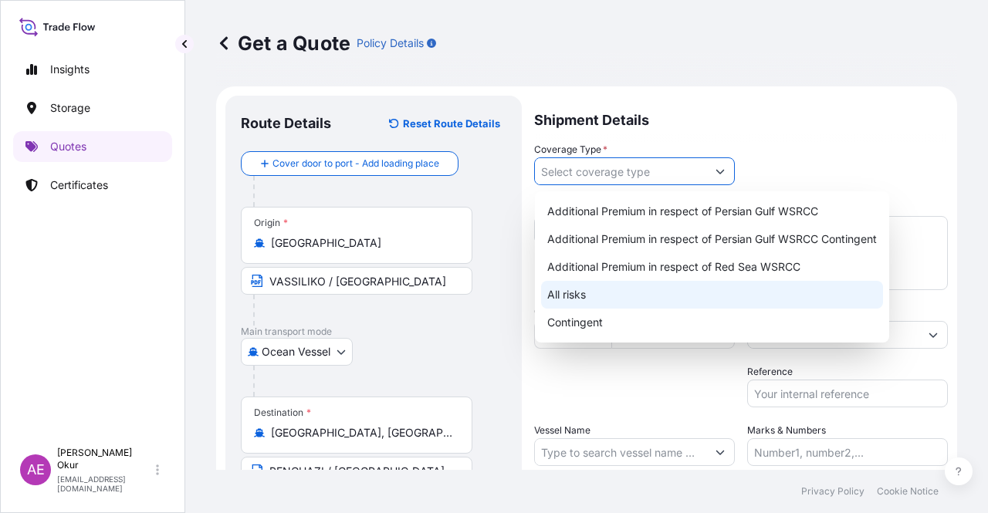
click at [567, 294] on div "All risks" at bounding box center [712, 295] width 342 height 28
type input "All risks"
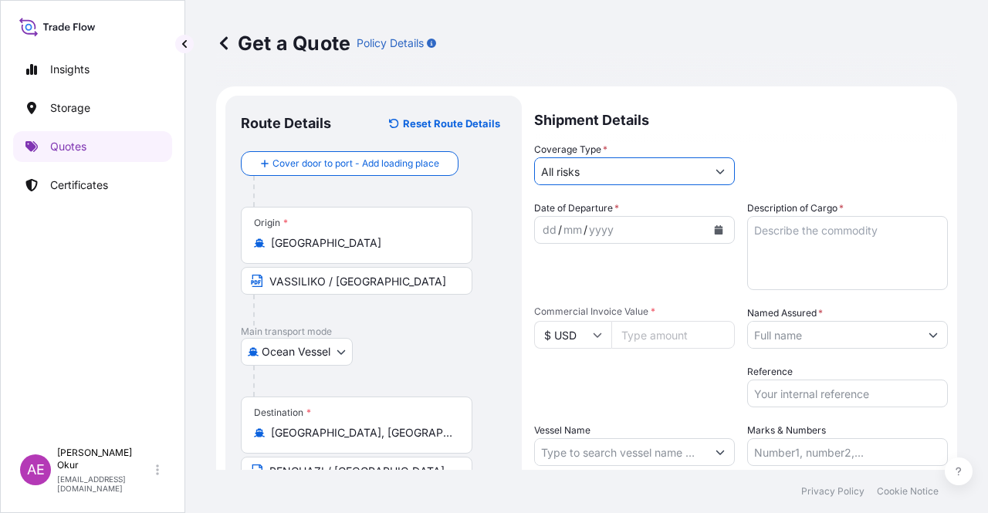
click at [556, 225] on div "dd" at bounding box center [549, 230] width 17 height 19
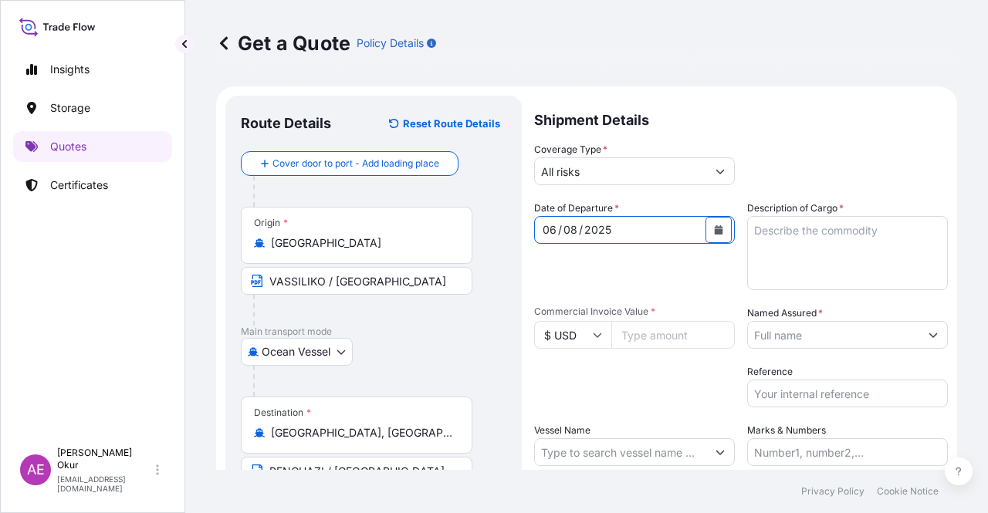
click at [874, 245] on textarea "Description of Cargo *" at bounding box center [847, 253] width 201 height 74
paste textarea "GASOLINE"
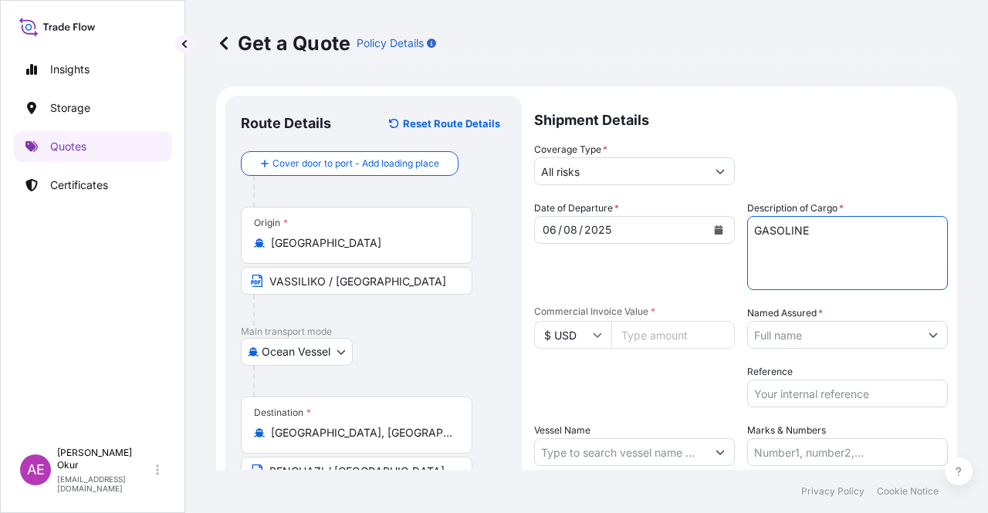
type textarea "GASOLINE"
click at [655, 336] on input "Commercial Invoice Value *" at bounding box center [673, 335] width 124 height 28
paste input "28657180.43"
type input "28657180.43"
click at [821, 329] on input "Named Assured *" at bounding box center [833, 335] width 171 height 28
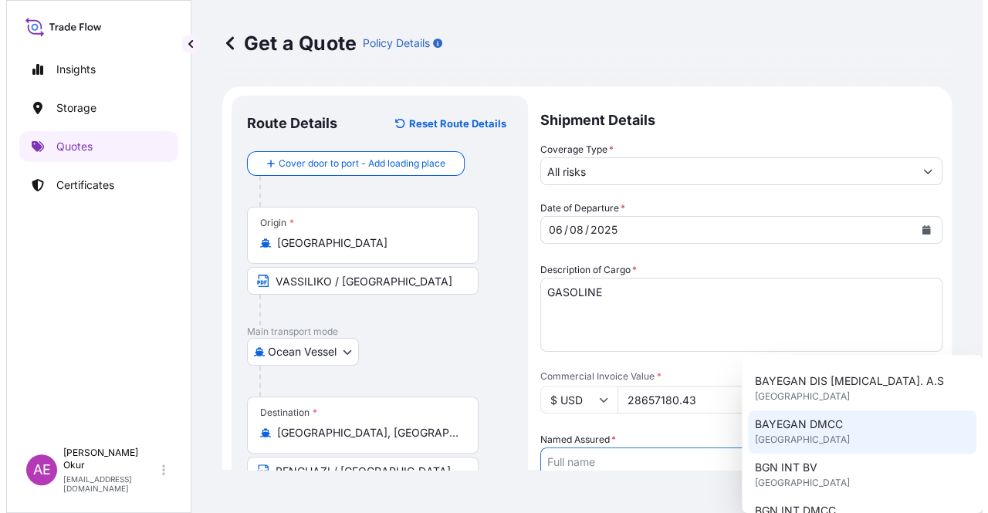
scroll to position [154, 0]
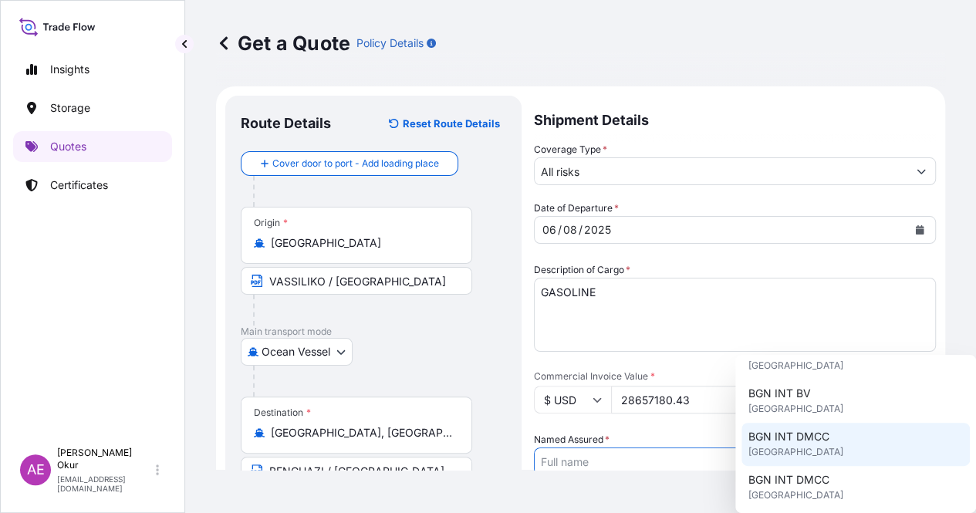
click at [826, 448] on div "BGN INT DMCC United Kingdom" at bounding box center [856, 444] width 228 height 43
type input "BGN INT DMCC"
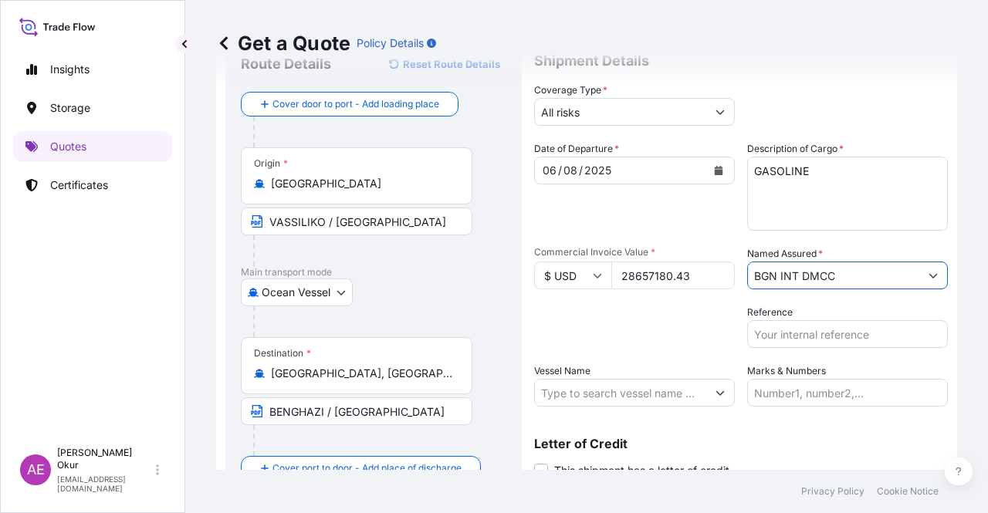
scroll to position [120, 0]
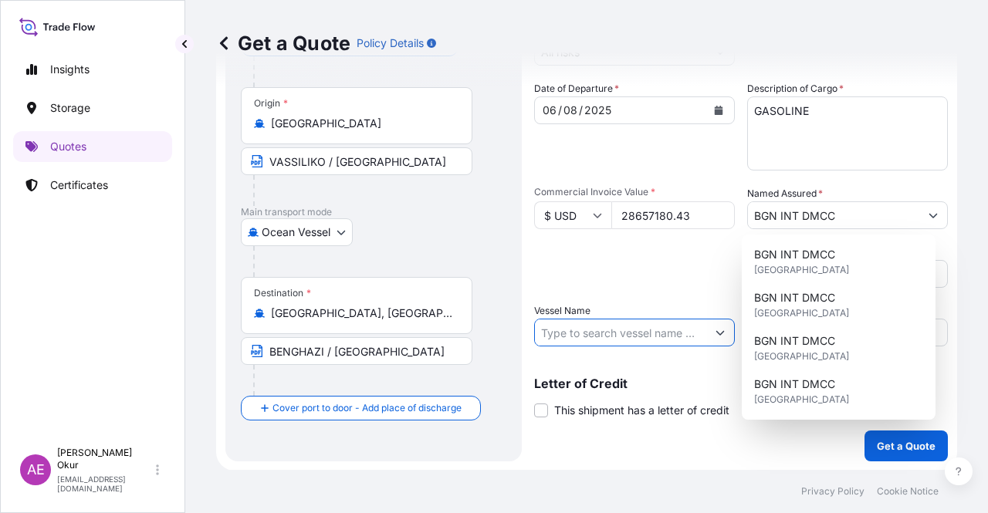
click at [647, 326] on input "Vessel Name" at bounding box center [620, 333] width 171 height 28
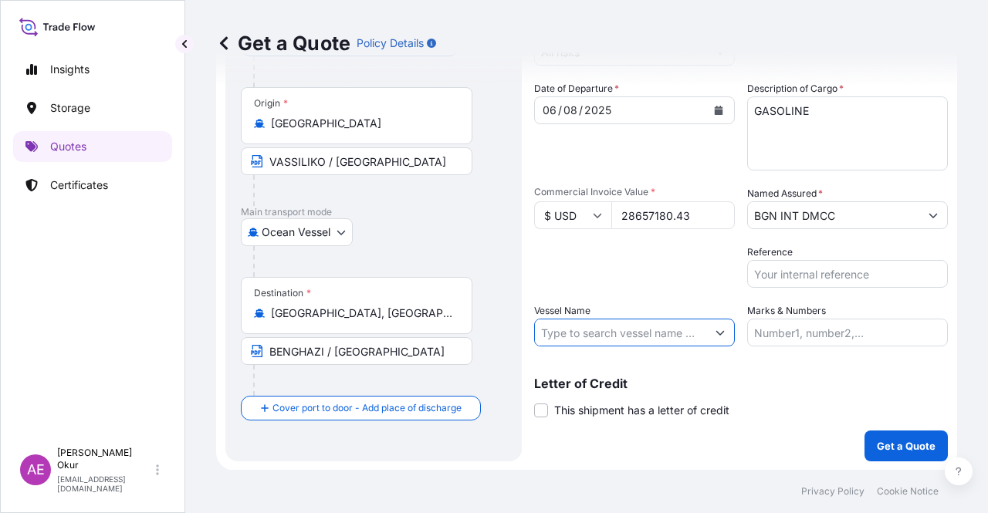
paste input "HISTRIA AZURE"
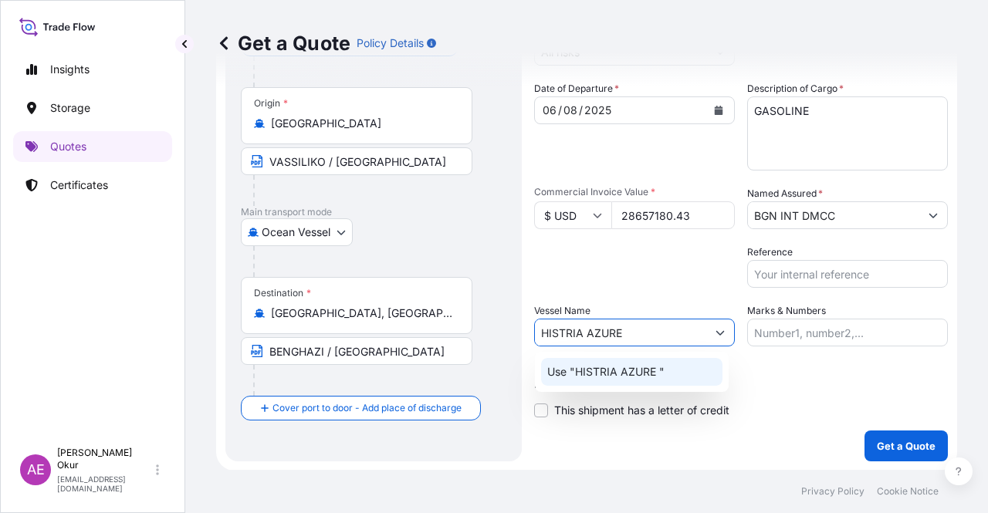
click at [639, 377] on p "Use "HISTRIA AZURE "" at bounding box center [605, 371] width 117 height 15
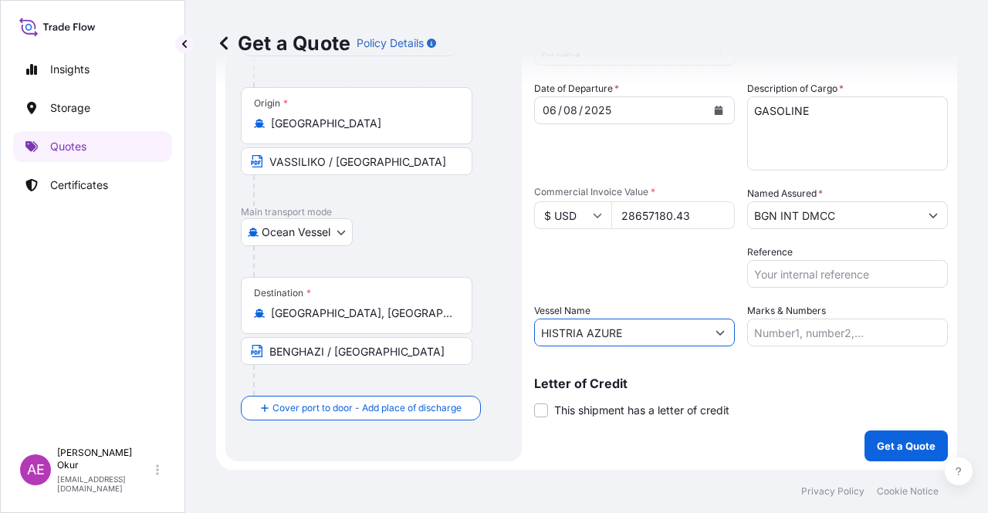
type input "HISTRIA AZURE"
click at [778, 340] on input "Marks & Numbers" at bounding box center [847, 333] width 201 height 28
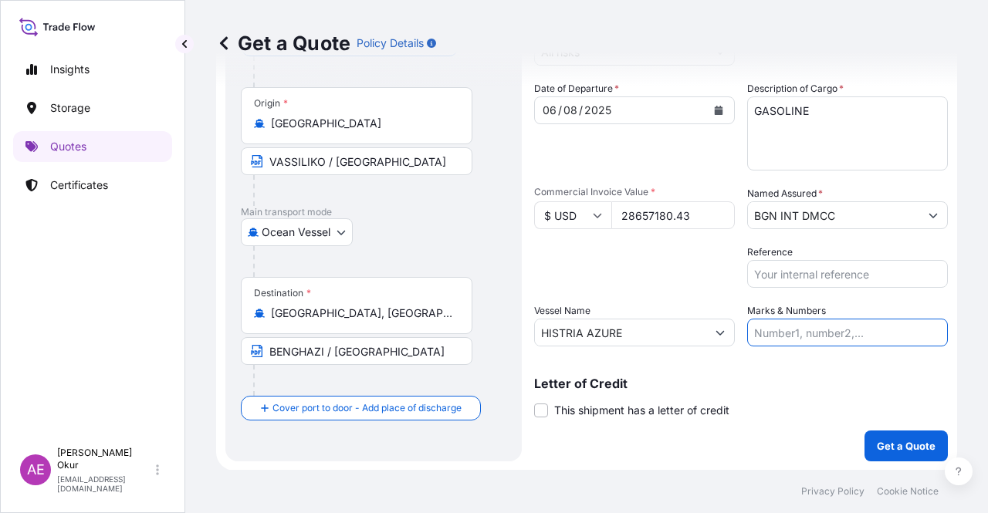
type input "PO NO:25Y0140700 Quantity M/Tonn: 6.692,866 Premium: USD 380,62"
drag, startPoint x: 742, startPoint y: 333, endPoint x: 863, endPoint y: 338, distance: 121.3
click at [863, 338] on input "PO NO:25Y0140700 Quantity M/Tonn: 6.692,866 Premium: USD 380,62" at bounding box center [847, 333] width 201 height 28
click at [861, 337] on input "PO NO:25Y0140700 Quantity M/Tonn: 6.692,866 Premium: USD 380,62" at bounding box center [847, 333] width 201 height 28
click at [865, 431] on button "Get a Quote" at bounding box center [906, 446] width 83 height 31
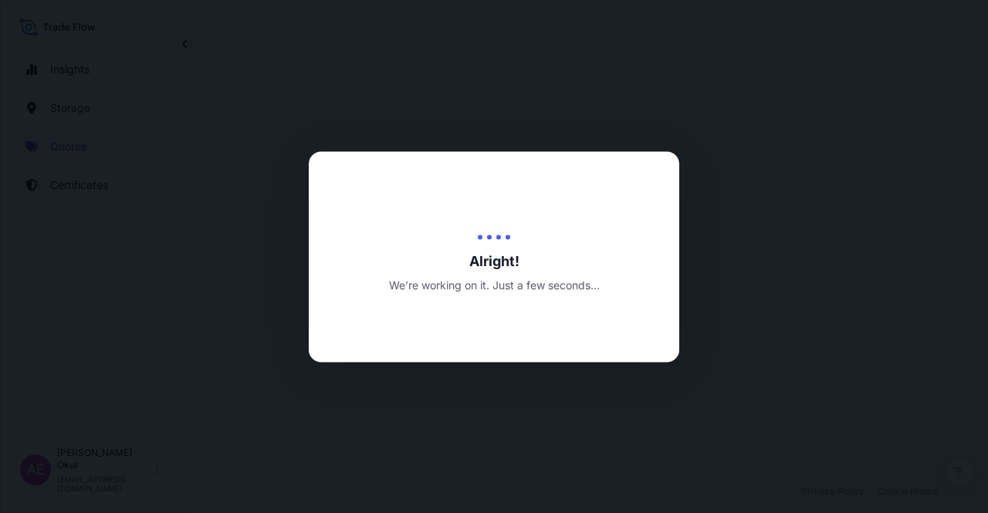
select select "Ocean Vessel"
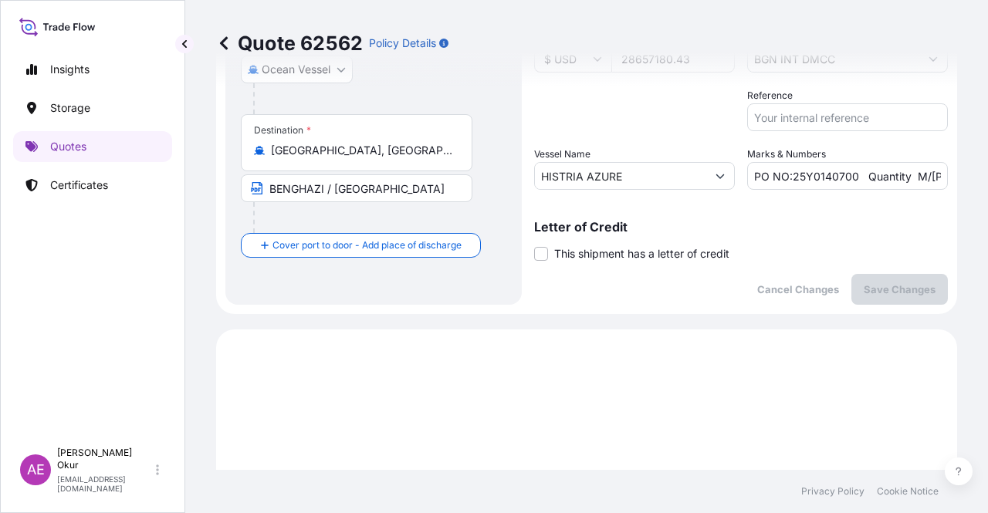
scroll to position [386, 0]
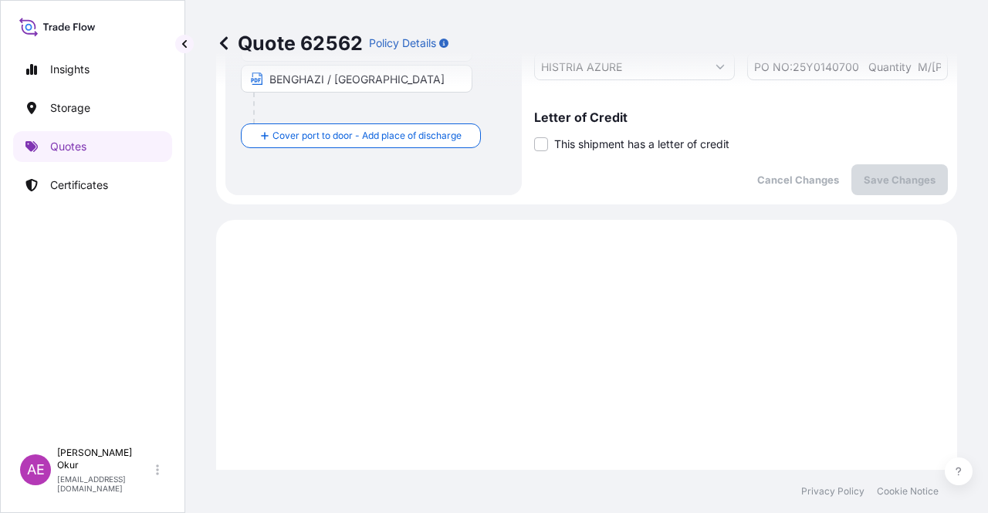
click at [625, 125] on div "Letter of Credit This shipment has a letter of credit Letter of credit * Letter…" at bounding box center [741, 131] width 414 height 41
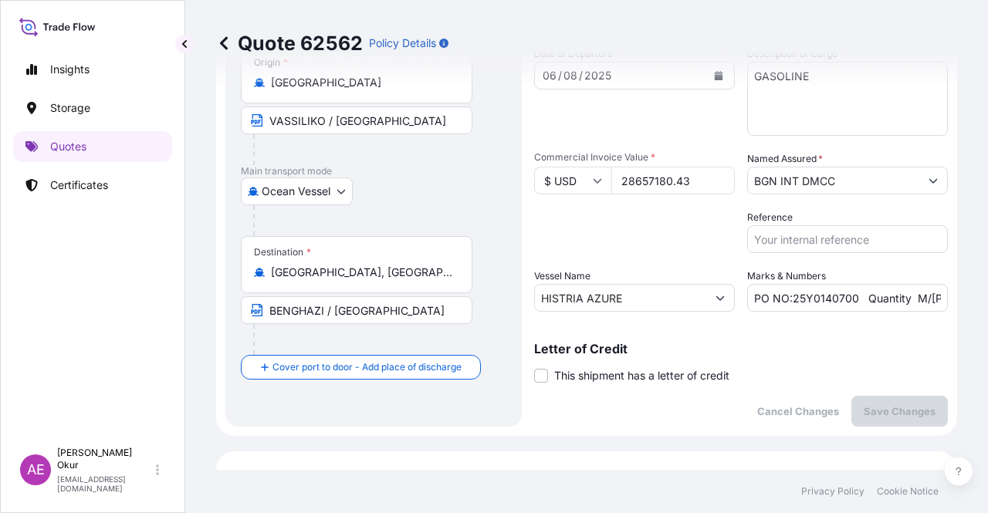
click at [797, 183] on input "BGN INT DMCC" at bounding box center [833, 181] width 171 height 28
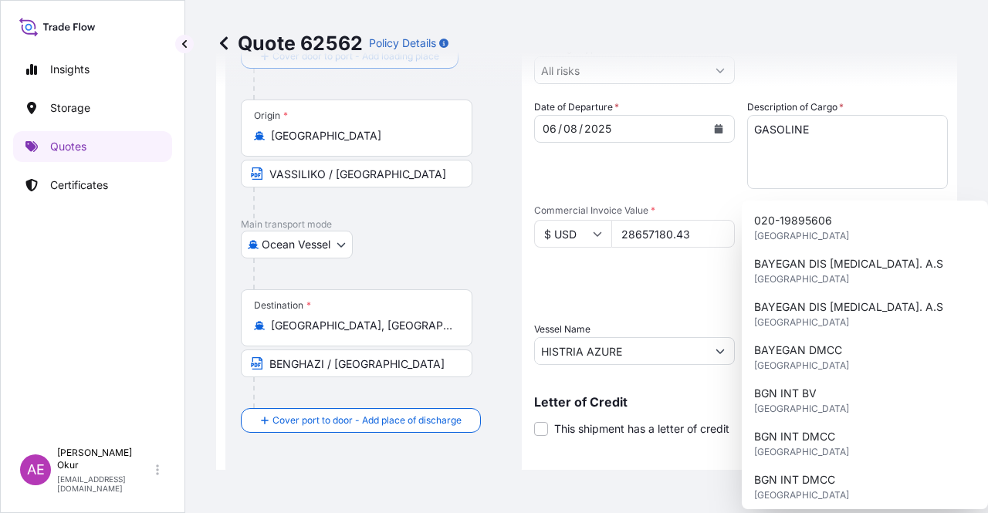
scroll to position [77, 0]
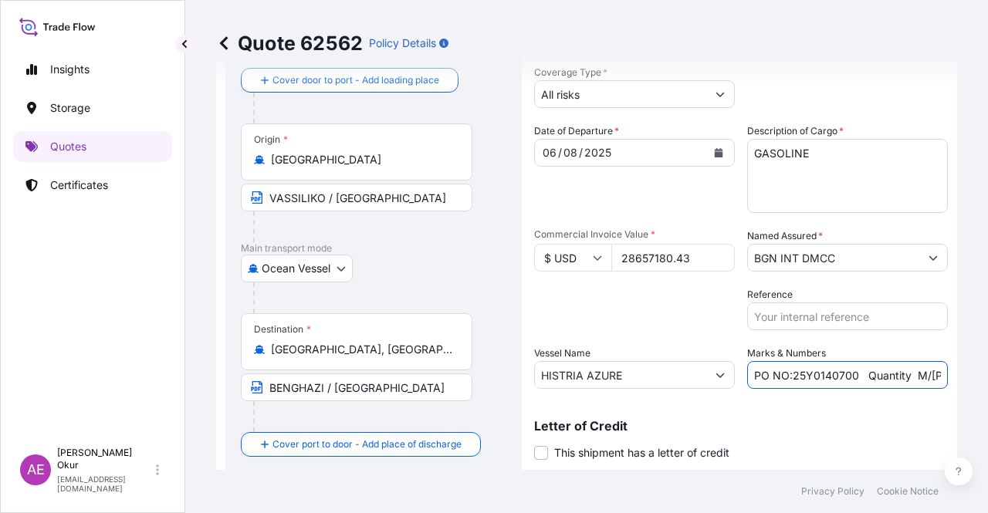
drag, startPoint x: 858, startPoint y: 373, endPoint x: 642, endPoint y: 376, distance: 215.4
click at [642, 376] on div "Date of Departure * 06 / 08 / 2025 Cargo Category * LPG, Crude Oil, Utility Fue…" at bounding box center [741, 257] width 414 height 266
drag, startPoint x: 846, startPoint y: 374, endPoint x: 894, endPoint y: 383, distance: 48.7
click at [894, 383] on input "Quantity M/Tonn: 6.692,866 Premium: USD 380,62" at bounding box center [847, 375] width 201 height 28
paste input "32.925,10"
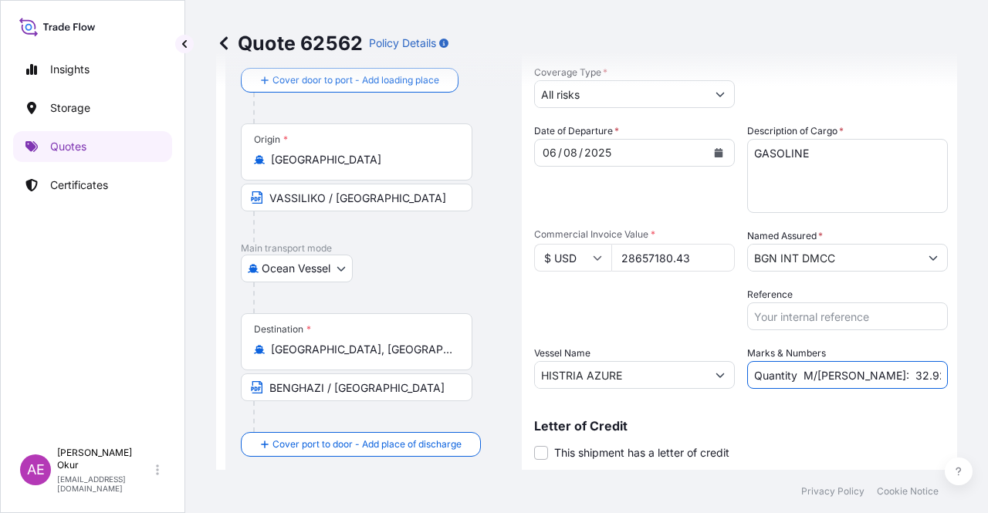
scroll to position [0, 90]
drag, startPoint x: 895, startPoint y: 375, endPoint x: 987, endPoint y: 377, distance: 91.9
click at [987, 377] on div "Quote 62562 Policy Details Route Details Cover door to port - Add loading place…" at bounding box center [586, 235] width 803 height 470
click at [888, 381] on input "Quantity M/Tonn: 32.925,10 Premium: USD 380,62" at bounding box center [847, 375] width 201 height 28
drag, startPoint x: 893, startPoint y: 374, endPoint x: 987, endPoint y: 384, distance: 94.8
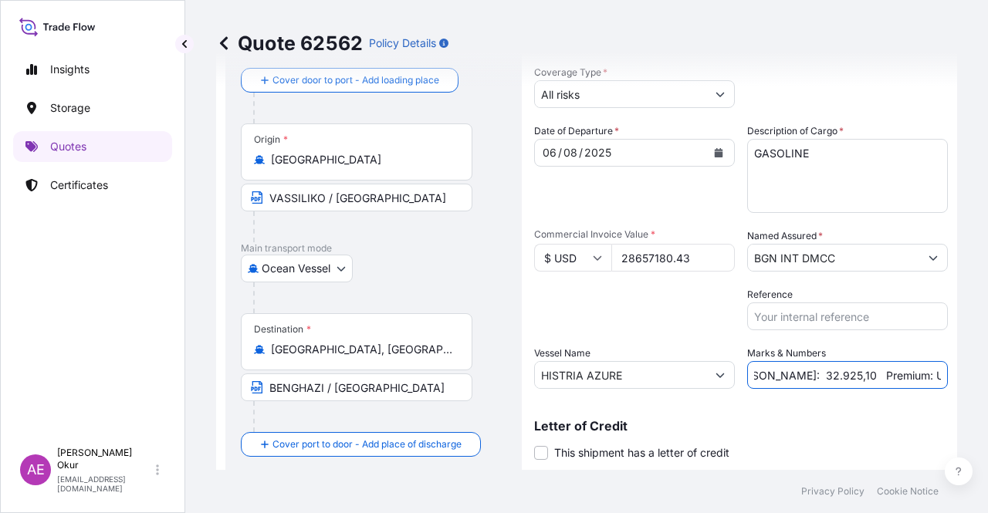
click at [987, 382] on div "Quote 62562 Policy Details Route Details Cover door to port - Add loading place…" at bounding box center [586, 235] width 803 height 470
paste input ".152,29"
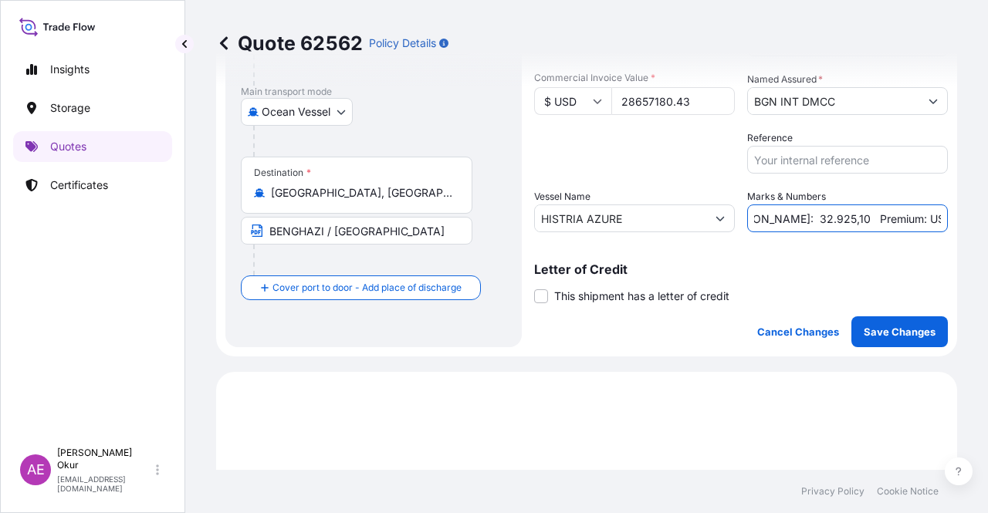
scroll to position [463, 0]
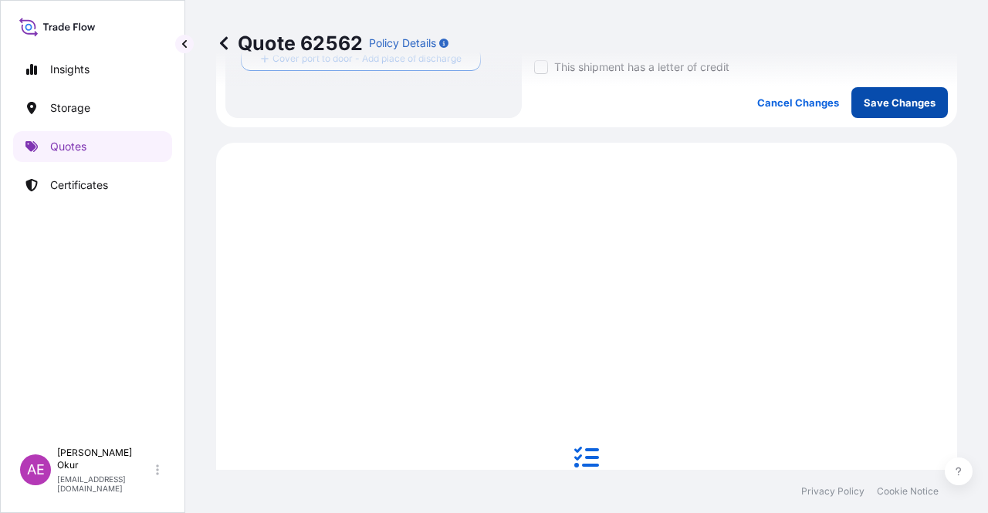
type input "Quantity M/Tonn: 32.925,10 Premium: USD 3.152,29"
click at [876, 95] on p "Save Changes" at bounding box center [900, 102] width 72 height 15
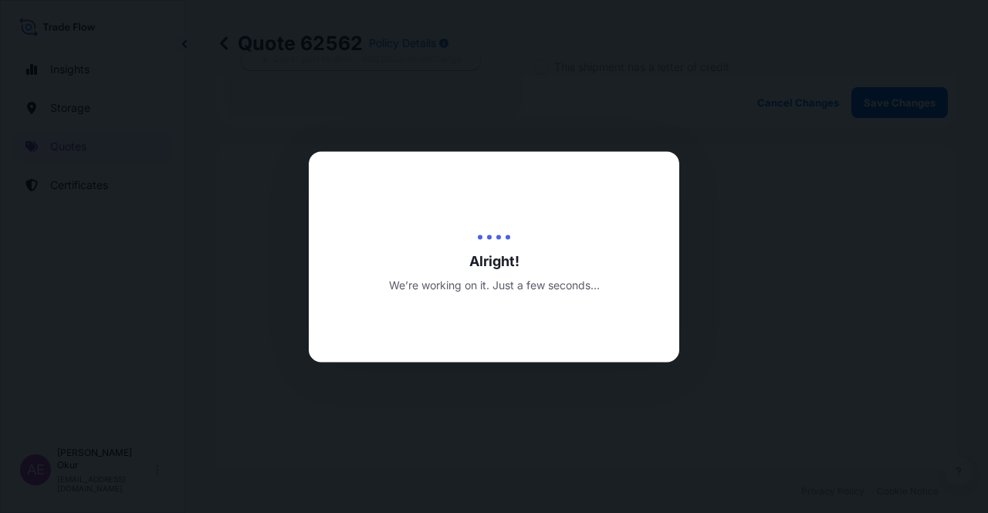
type input "[DATE]"
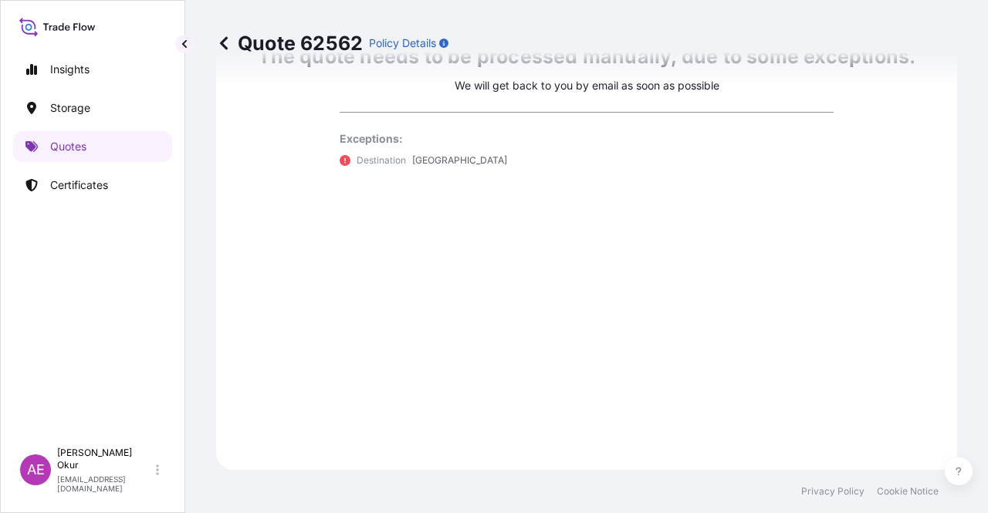
select select "Ocean Vessel"
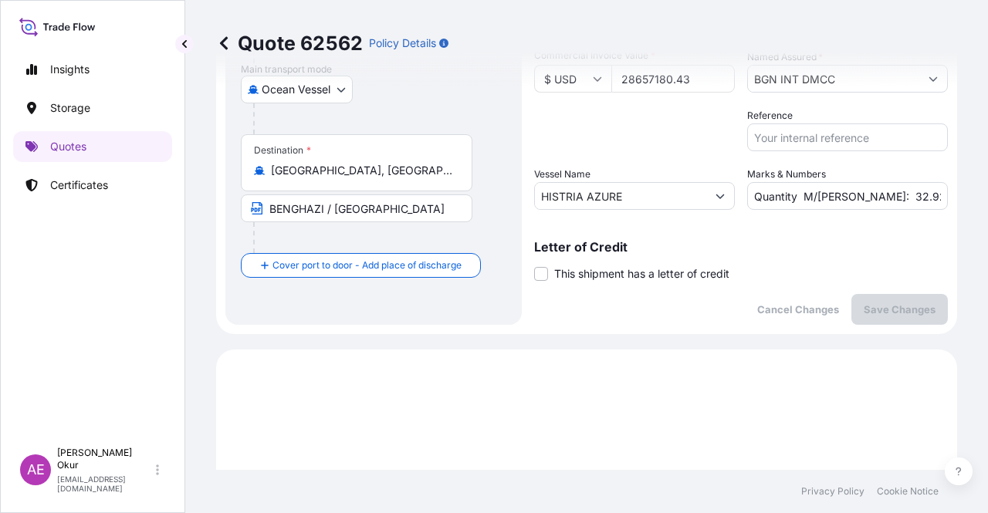
scroll to position [219, 0]
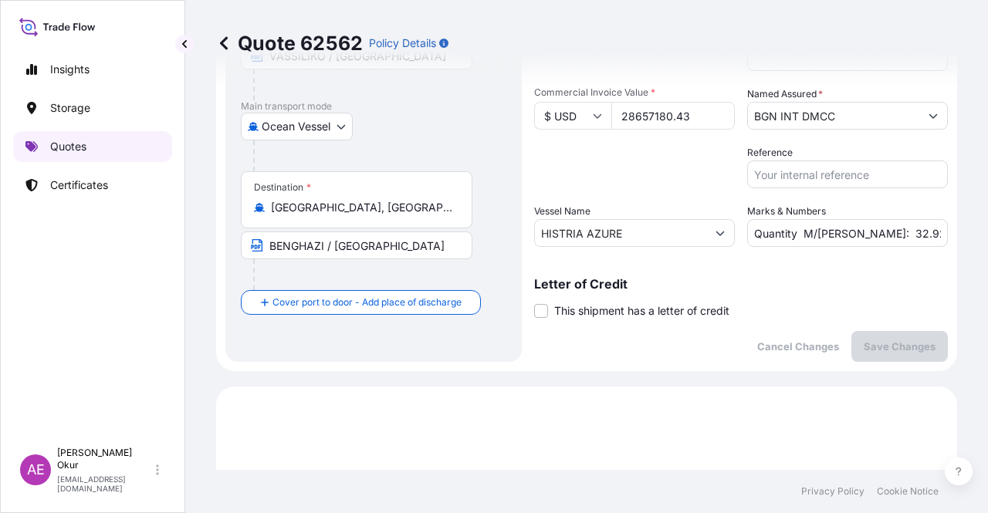
click at [110, 150] on link "Quotes" at bounding box center [92, 146] width 159 height 31
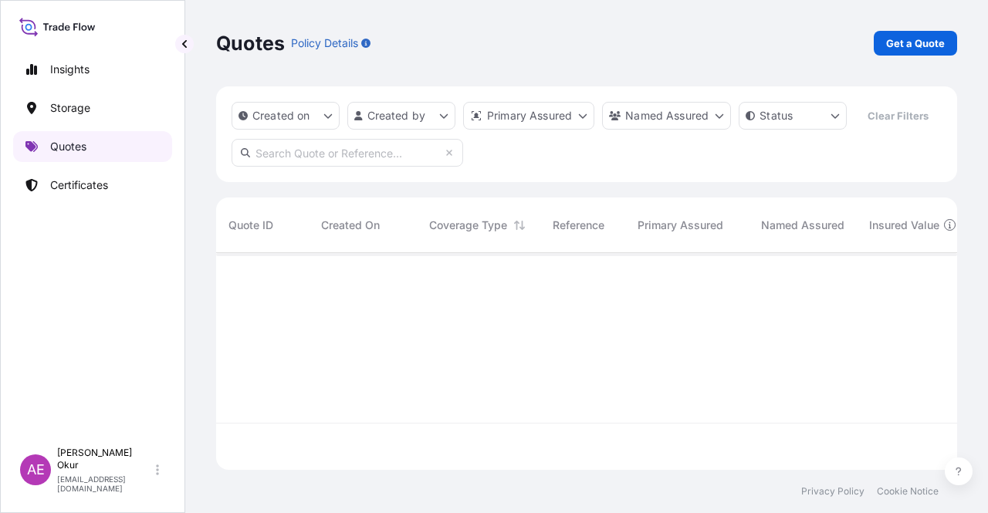
scroll to position [214, 729]
click at [920, 52] on link "Get a Quote" at bounding box center [915, 43] width 83 height 25
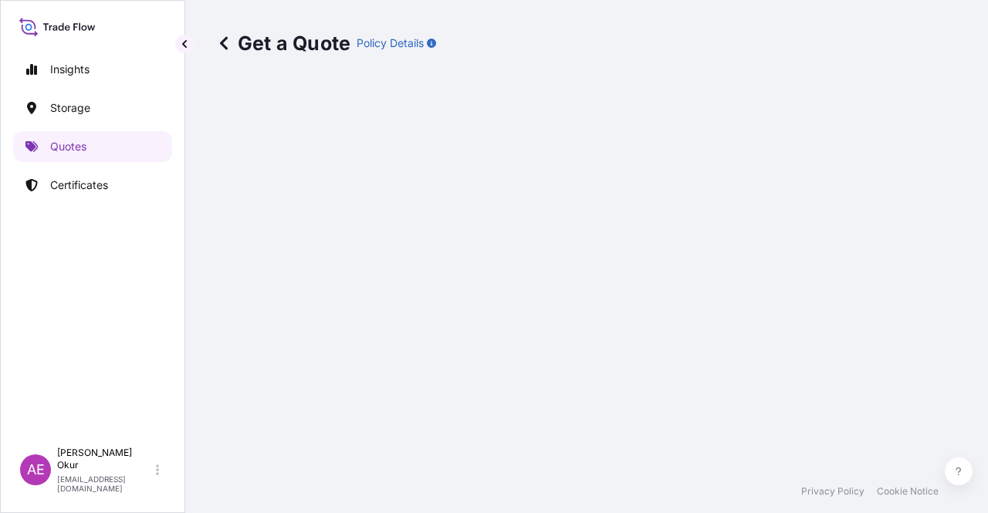
select select "Ocean Vessel"
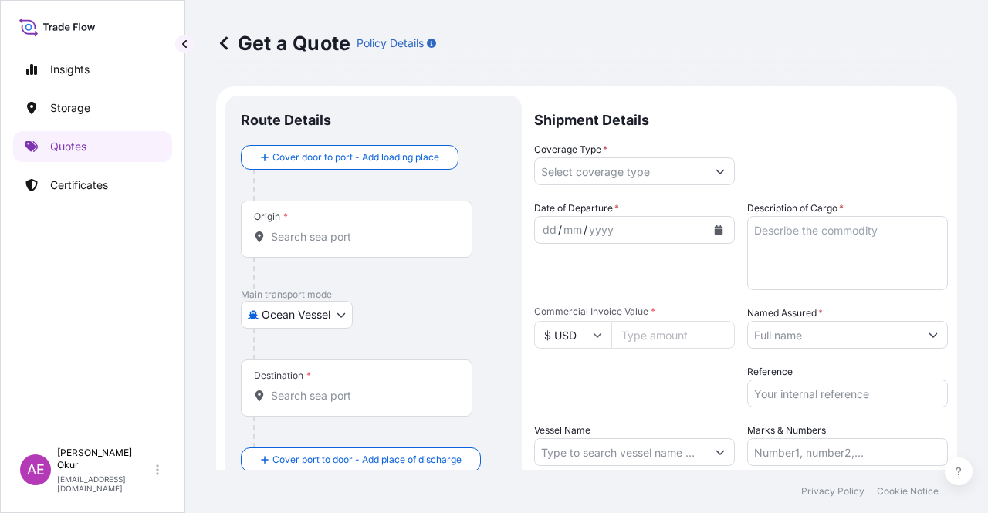
scroll to position [25, 0]
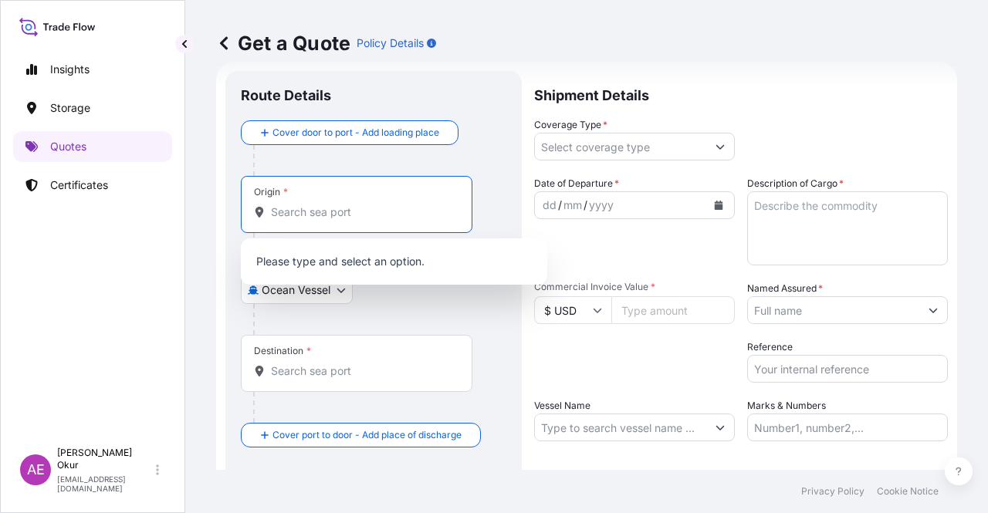
drag, startPoint x: 361, startPoint y: 204, endPoint x: 354, endPoint y: 198, distance: 9.4
click at [360, 203] on div "Origin *" at bounding box center [357, 204] width 232 height 57
click at [360, 205] on input "Origin *" at bounding box center [362, 212] width 182 height 15
paste input "ZAWIA"
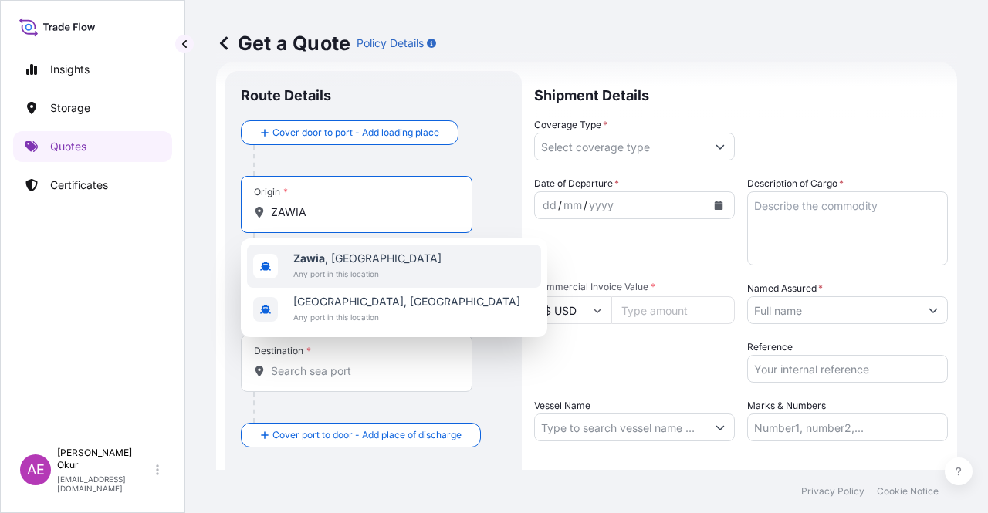
click at [350, 268] on span "Any port in this location" at bounding box center [367, 273] width 148 height 15
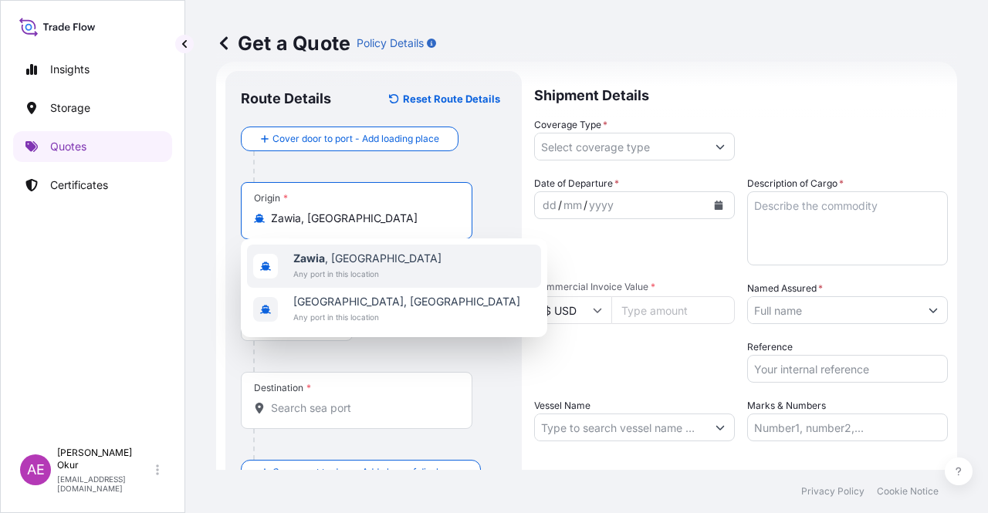
type input "Zawia, Libya"
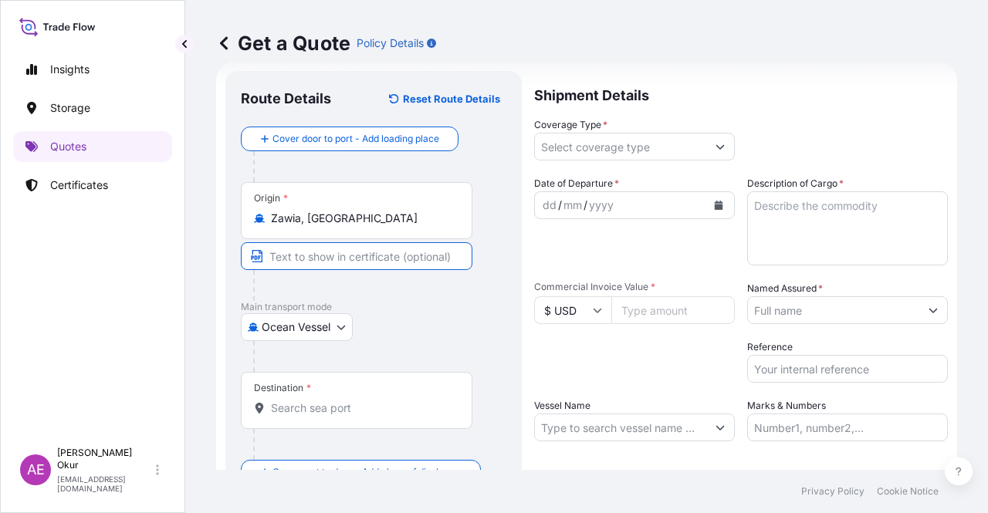
click at [345, 262] on input "Text to appear on certificate" at bounding box center [357, 256] width 232 height 28
paste input "ZAWIA"
type input "ZAWIA / LIBYA"
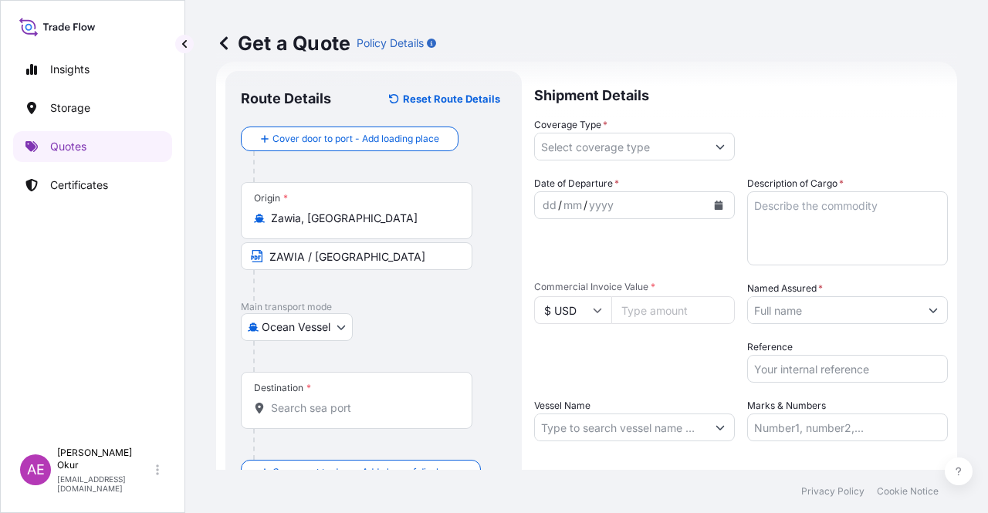
click at [313, 398] on div "Destination *" at bounding box center [357, 400] width 232 height 57
click at [313, 401] on input "Destination *" at bounding box center [362, 408] width 182 height 15
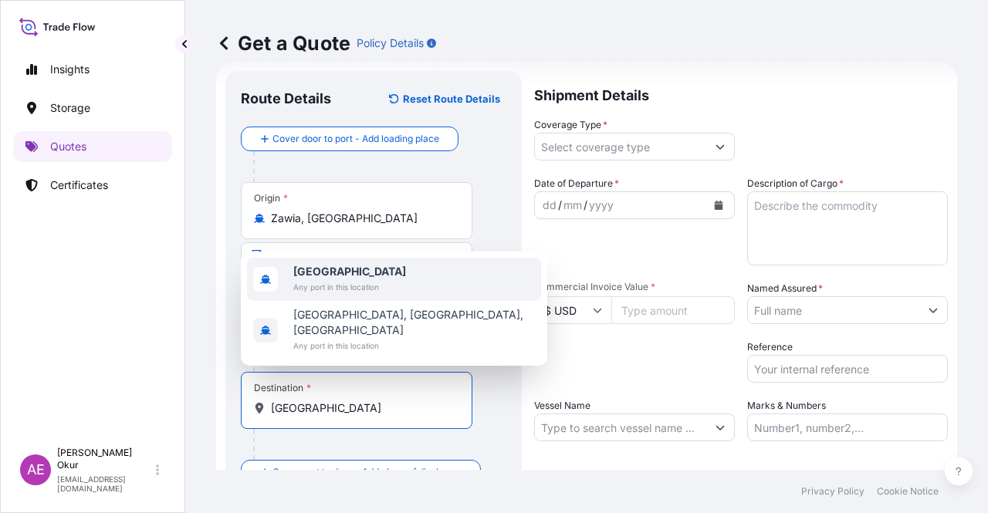
click at [333, 279] on span "[GEOGRAPHIC_DATA]" at bounding box center [349, 271] width 113 height 15
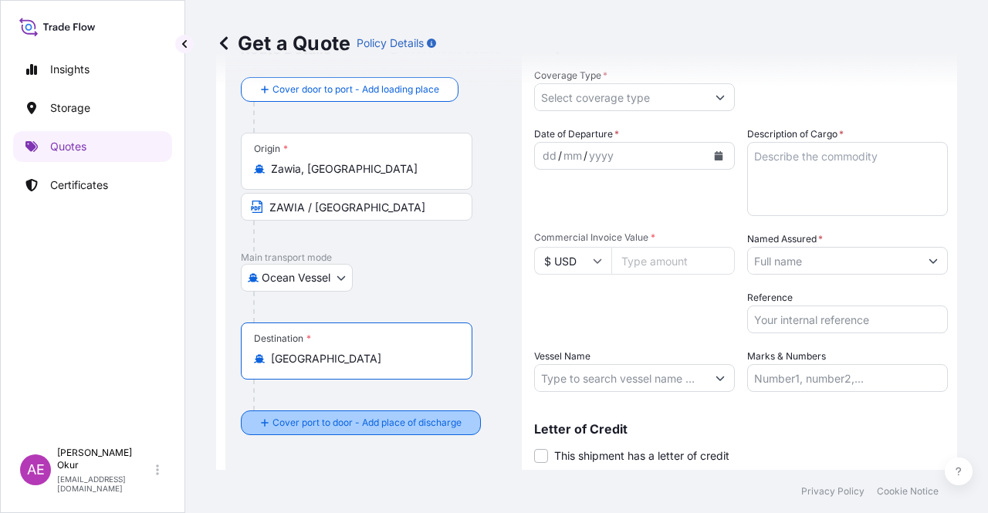
scroll to position [120, 0]
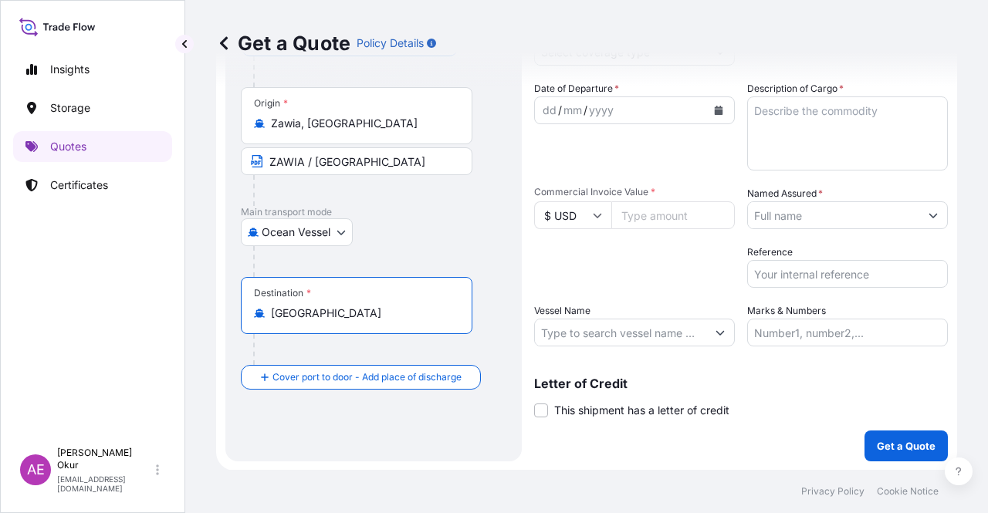
type input "[GEOGRAPHIC_DATA]"
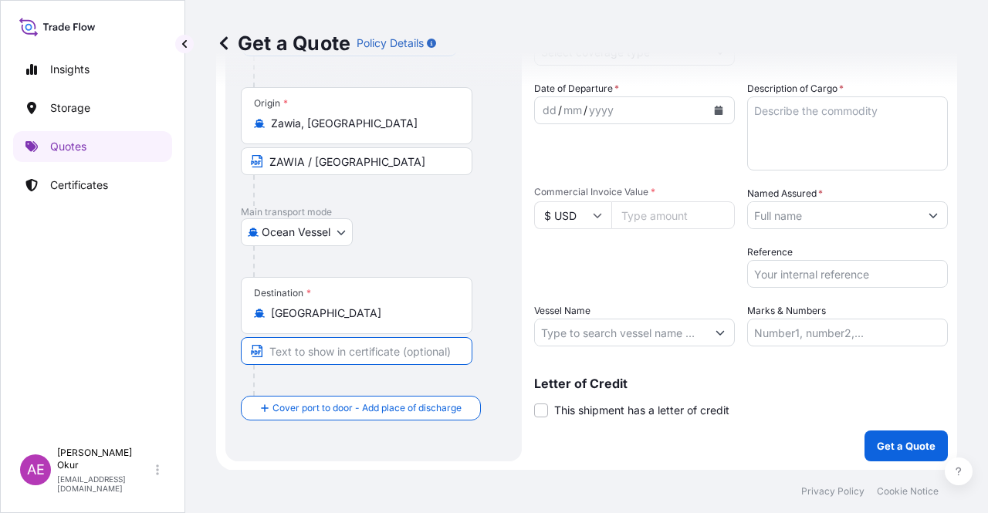
click at [467, 342] on div "Destination * Cyprus" at bounding box center [374, 336] width 266 height 119
click at [354, 354] on input "Text to appear on certificate" at bounding box center [357, 351] width 232 height 28
type input "VASSILIKO / CYPRUS"
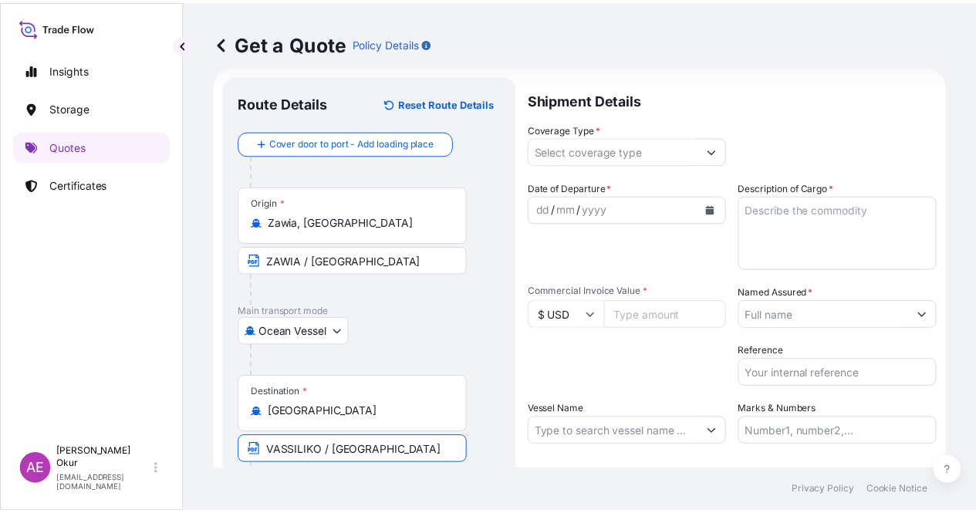
scroll to position [0, 0]
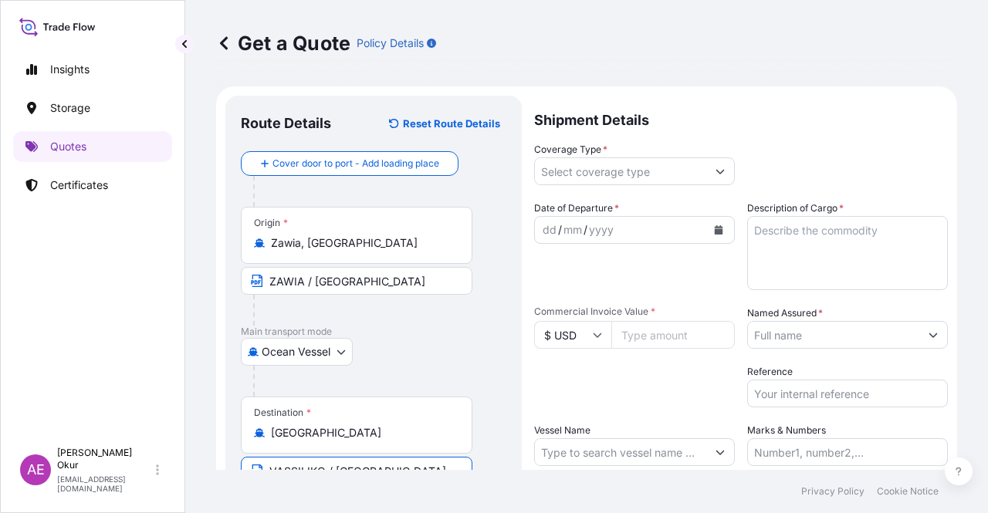
drag, startPoint x: 629, startPoint y: 169, endPoint x: 626, endPoint y: 180, distance: 11.2
click at [628, 169] on input "Coverage Type *" at bounding box center [620, 171] width 171 height 28
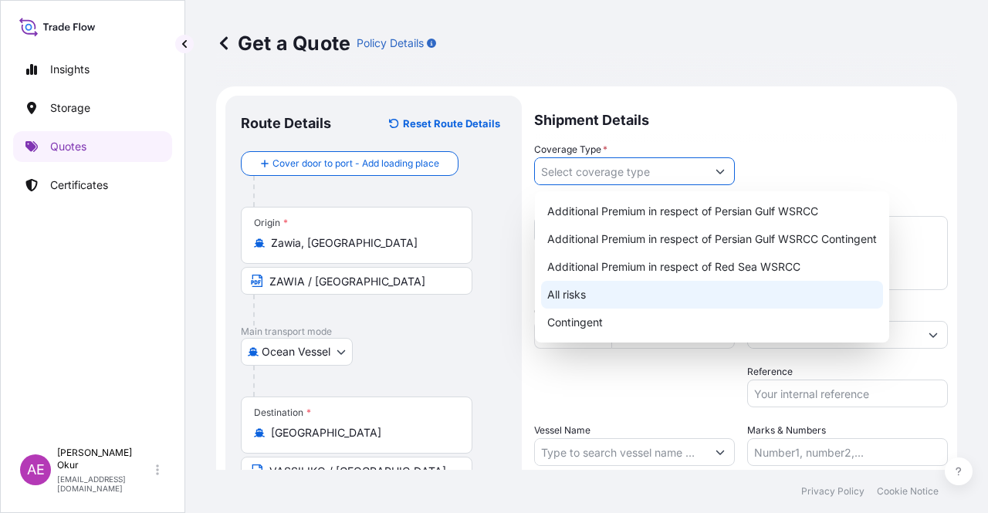
click at [569, 285] on div "All risks" at bounding box center [712, 295] width 342 height 28
type input "All risks"
click at [560, 301] on div "All risks" at bounding box center [712, 295] width 342 height 28
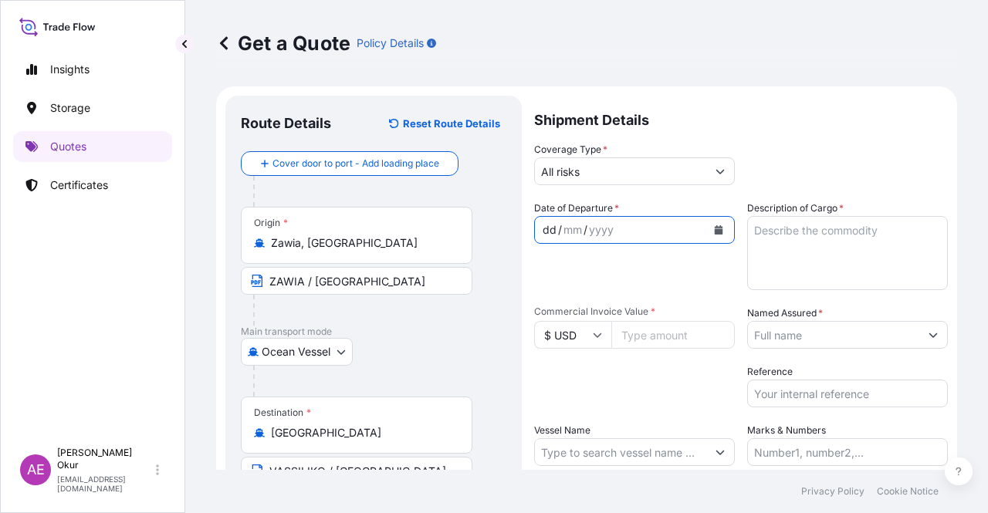
click at [540, 228] on div "dd / mm / yyyy" at bounding box center [620, 230] width 171 height 28
click at [847, 262] on textarea "Description of Cargo *" at bounding box center [847, 253] width 201 height 74
click at [831, 263] on textarea "Description of Cargo *" at bounding box center [847, 253] width 201 height 74
paste textarea "[MEDICAL_DATA]"
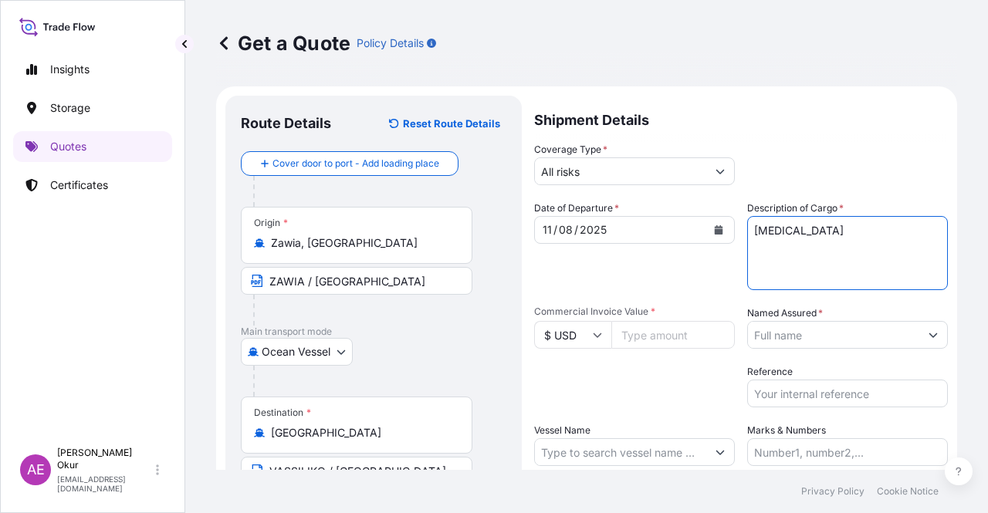
type textarea "[MEDICAL_DATA]"
click at [651, 330] on input "Commercial Invoice Value *" at bounding box center [673, 335] width 124 height 28
paste input "6234148.34"
type input "6234148.34"
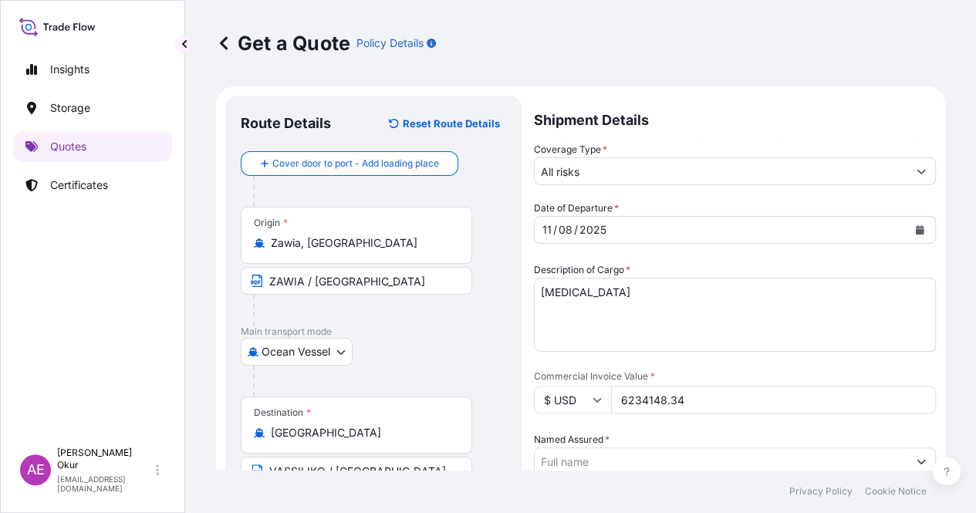
click at [830, 448] on input "Named Assured *" at bounding box center [721, 462] width 373 height 28
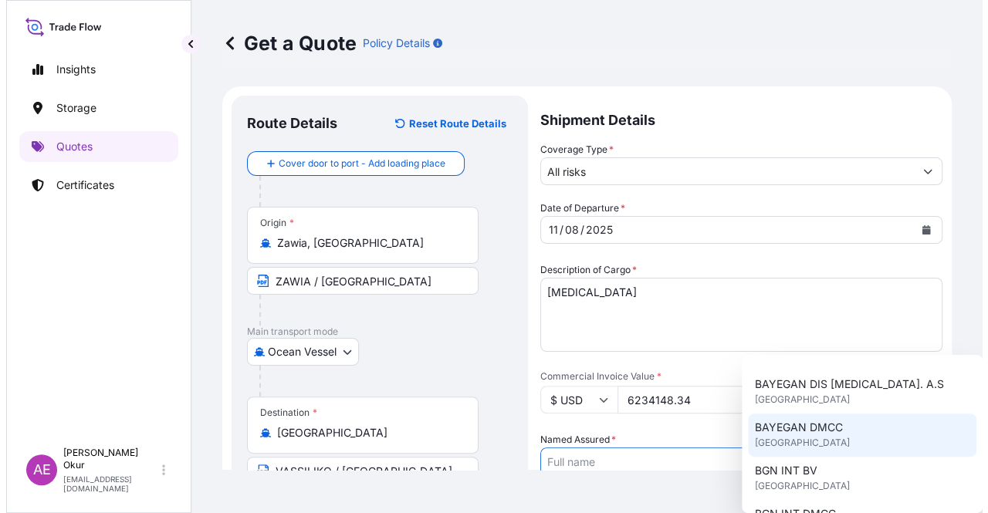
scroll to position [154, 0]
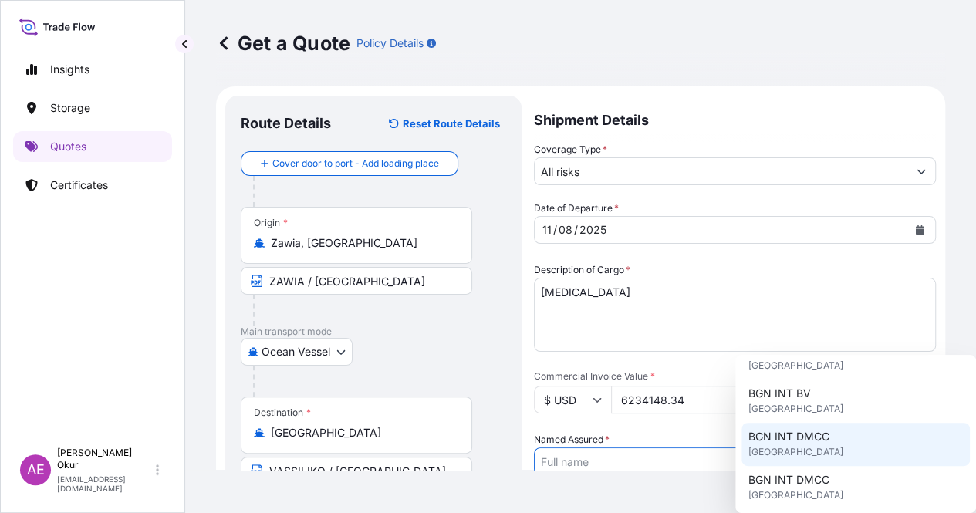
click at [812, 448] on span "United Kingdom" at bounding box center [795, 452] width 95 height 15
type input "BGN INT DMCC"
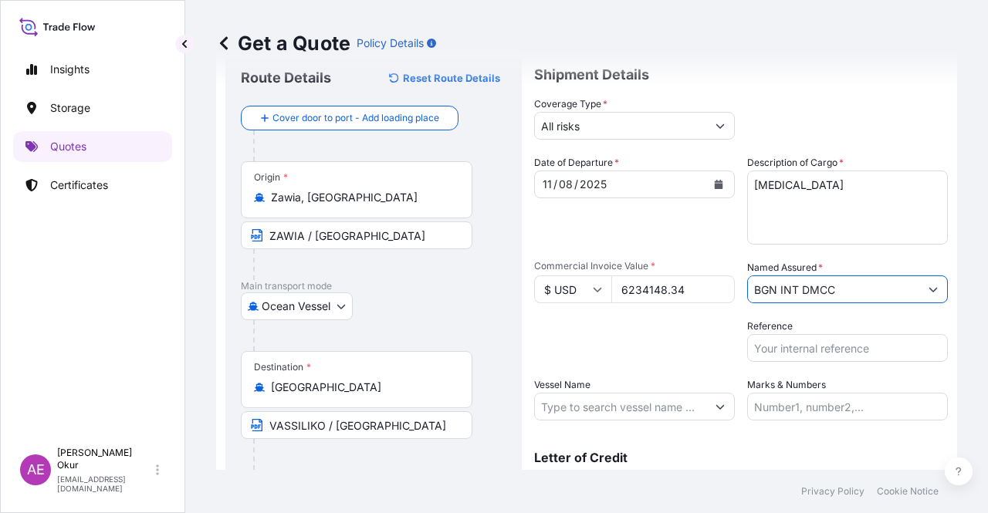
scroll to position [77, 0]
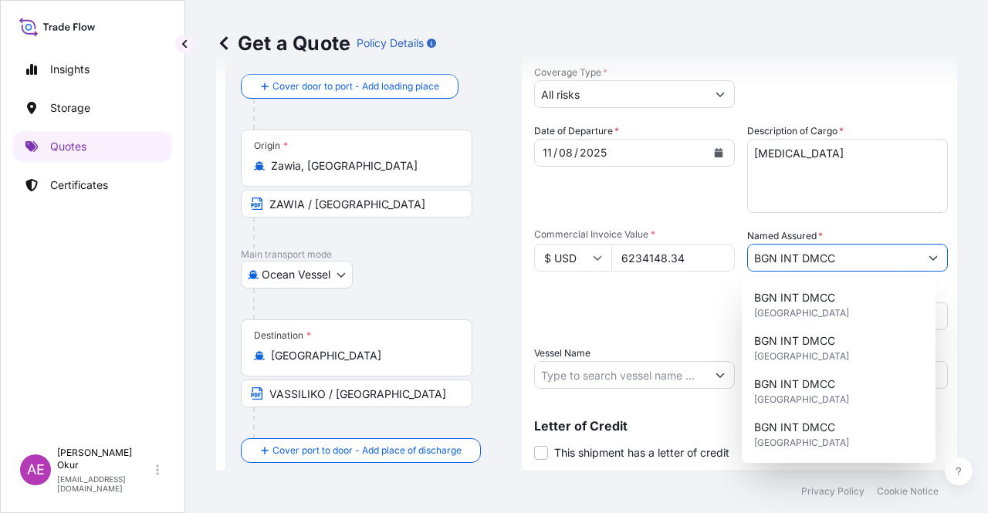
click at [633, 372] on input "Vessel Name" at bounding box center [620, 375] width 171 height 28
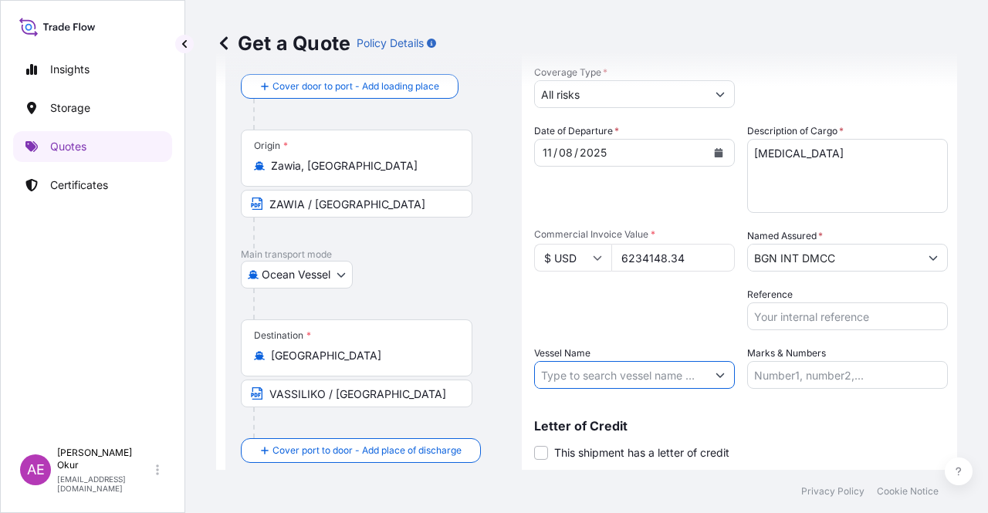
paste input "KRITI CAPTAIN"
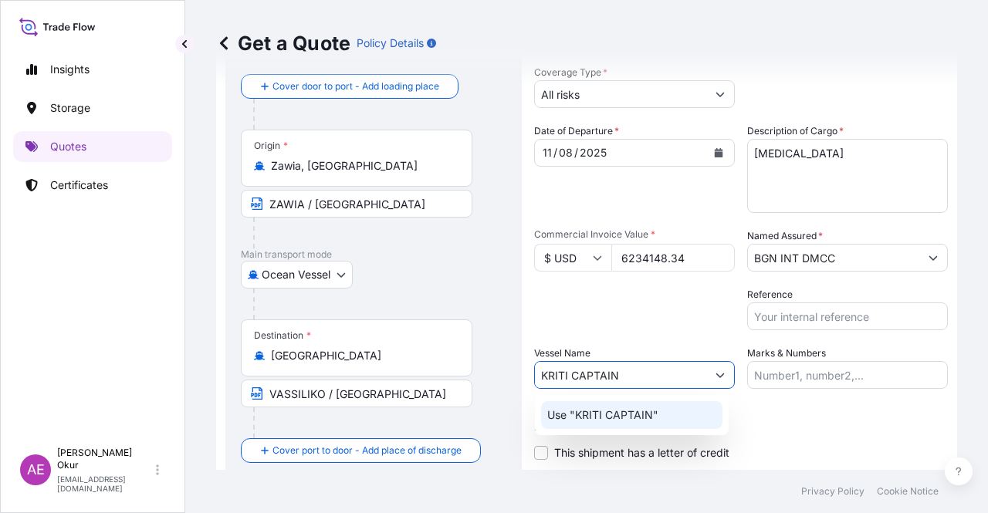
click at [641, 412] on p "Use "KRITI CAPTAIN"" at bounding box center [602, 415] width 111 height 15
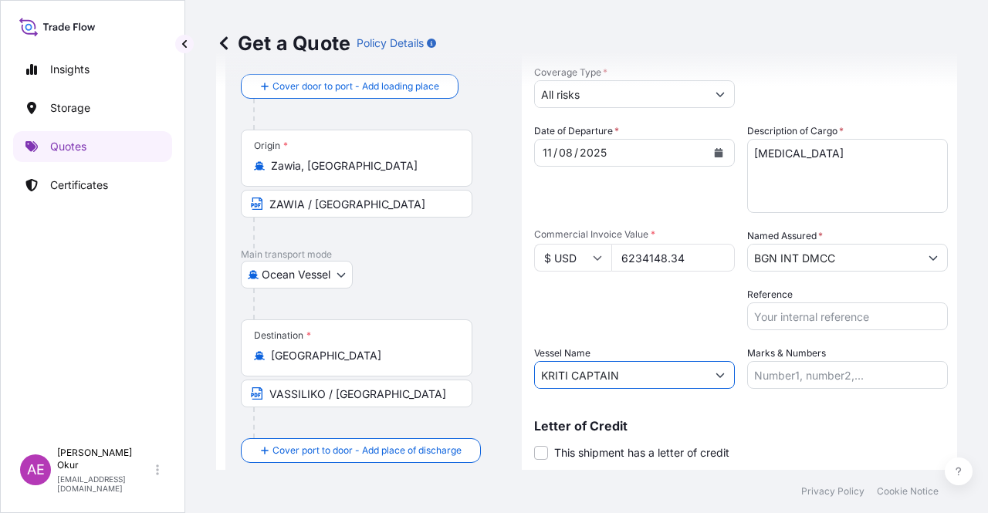
type input "KRITI CAPTAIN"
click at [820, 358] on div "Marks & Numbers" at bounding box center [847, 367] width 201 height 43
click at [804, 382] on input "Marks & Numbers" at bounding box center [847, 375] width 201 height 28
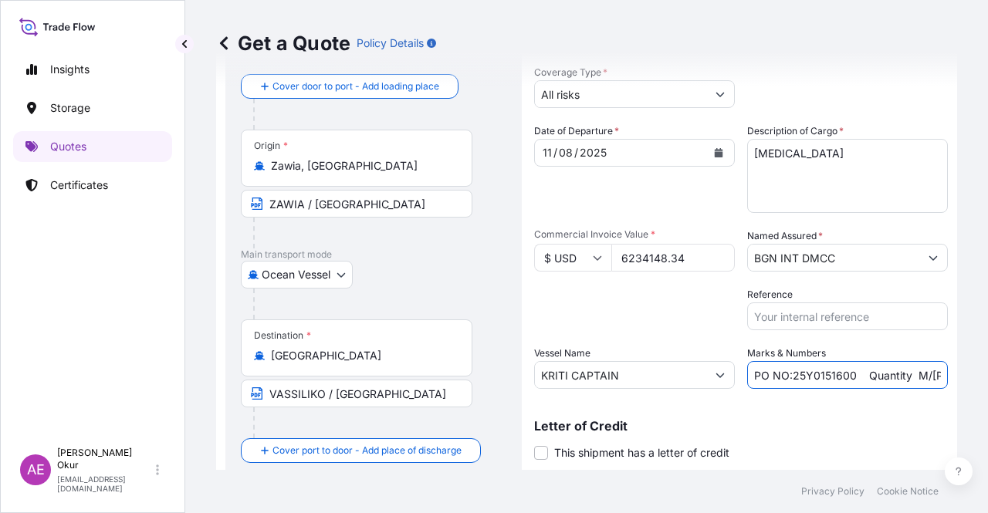
drag, startPoint x: 846, startPoint y: 371, endPoint x: 719, endPoint y: 377, distance: 127.5
click at [719, 377] on div "Date of Departure * 11 / 08 / 2025 Cargo Category * LPG, Crude Oil, Utility Fue…" at bounding box center [741, 257] width 414 height 266
click at [790, 374] on input "PO NO:25Y0151600 Quantity M/[PERSON_NAME]: 26,000 Premium: USD 3,37" at bounding box center [847, 375] width 201 height 28
drag, startPoint x: 789, startPoint y: 376, endPoint x: 832, endPoint y: 379, distance: 43.3
click at [832, 379] on input "PO NO:25Y0151600 Quantity M/[PERSON_NAME]: 26,000 Premium: USD 3,37" at bounding box center [847, 375] width 201 height 28
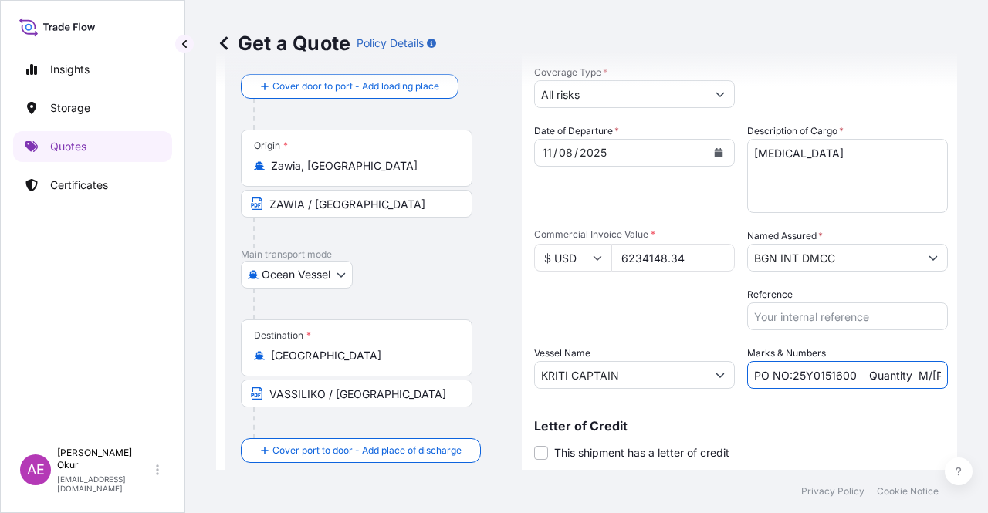
drag, startPoint x: 787, startPoint y: 376, endPoint x: 851, endPoint y: 381, distance: 64.2
click at [851, 381] on input "PO NO:25Y0151600 Quantity M/[PERSON_NAME]: 26,000 Premium: USD 3,37" at bounding box center [847, 375] width 201 height 28
paste input "8"
drag, startPoint x: 905, startPoint y: 385, endPoint x: 947, endPoint y: 385, distance: 41.7
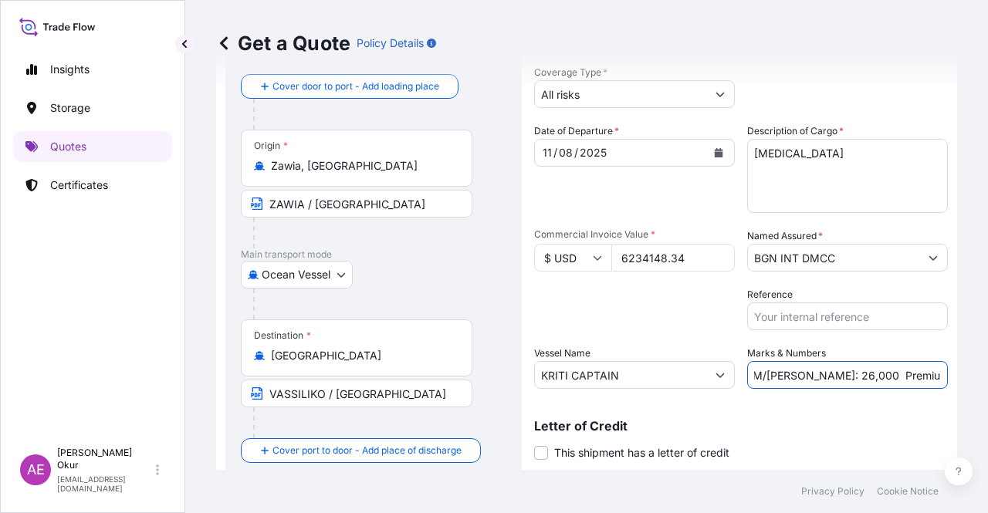
click at [947, 385] on div "Get a Quote Policy Details Route Details Reset Route Details Cover door to port…" at bounding box center [586, 235] width 803 height 470
click at [871, 380] on input "PO NO:25Y0181600 Quantity M/Tonn: 26,000 Premium: USD 3,37" at bounding box center [847, 375] width 201 height 28
drag, startPoint x: 788, startPoint y: 376, endPoint x: 823, endPoint y: 378, distance: 34.8
click at [823, 378] on input "PO NO:25Y0181600 Quantity M/Tonn: 26,000 Premium: USD 3,37" at bounding box center [847, 375] width 201 height 28
paste input "10.048,60"
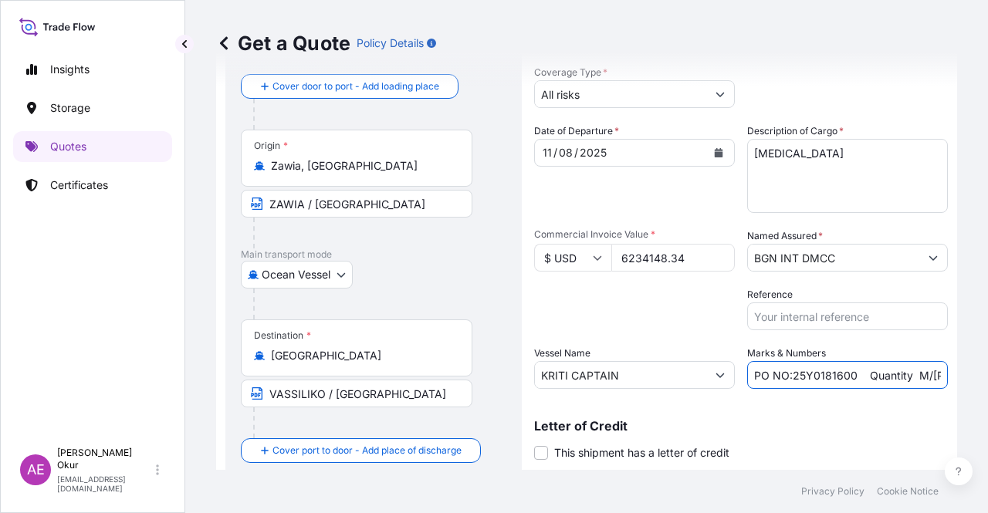
scroll to position [0, 187]
drag, startPoint x: 932, startPoint y: 376, endPoint x: 963, endPoint y: 382, distance: 30.7
click at [987, 379] on div "Get a Quote Policy Details Route Details Reset Route Details Cover door to port…" at bounding box center [586, 235] width 803 height 470
click at [890, 368] on input "PO NO:25Y0181600 Quantity M/Tonn: 10.048,60 Premium: USD 3,37" at bounding box center [847, 375] width 201 height 28
drag, startPoint x: 909, startPoint y: 374, endPoint x: 957, endPoint y: 379, distance: 48.1
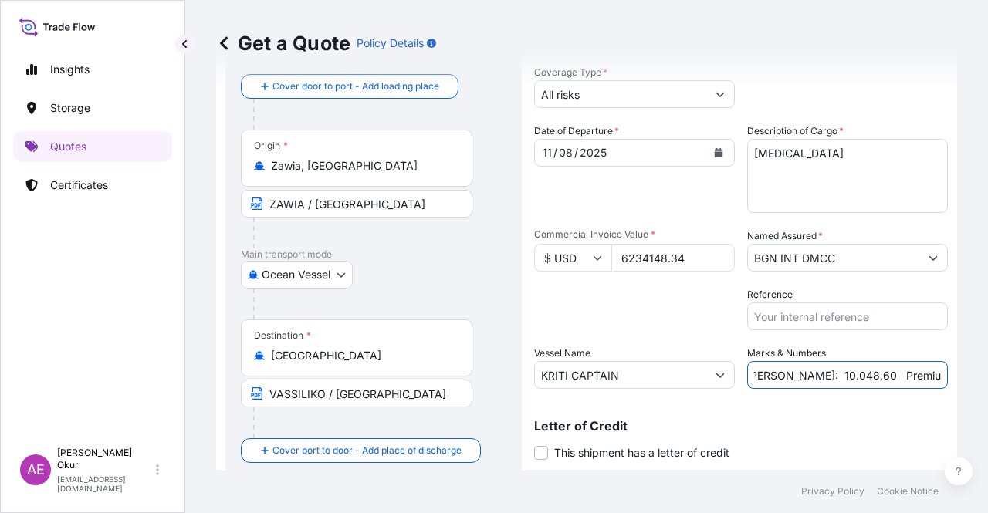
click at [957, 379] on div "Get a Quote Policy Details Route Details Reset Route Details Cover door to port…" at bounding box center [586, 235] width 803 height 470
paste input "685,76"
drag, startPoint x: 912, startPoint y: 382, endPoint x: 571, endPoint y: 379, distance: 341.2
click at [567, 385] on div "Date of Departure * 11 / 08 / 2025 Cargo Category * LPG, Crude Oil, Utility Fue…" at bounding box center [741, 257] width 414 height 266
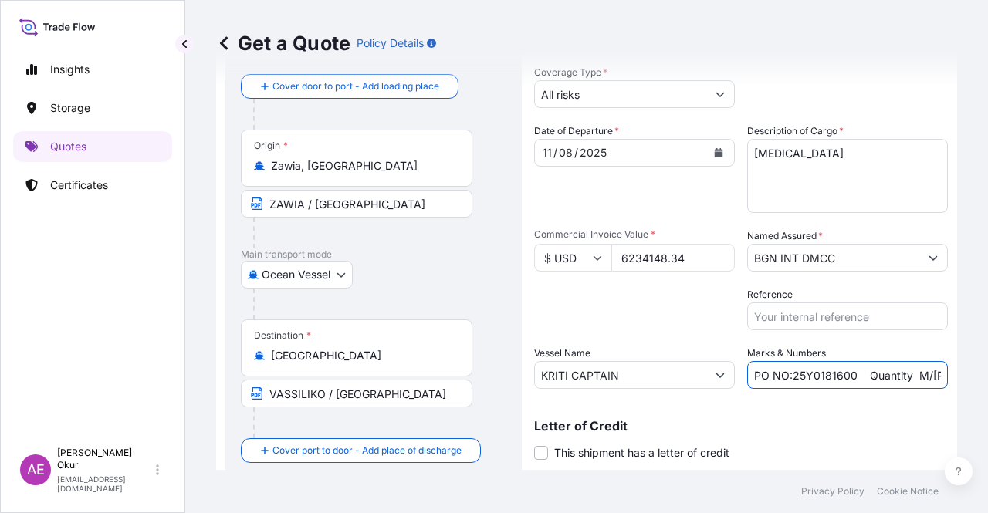
scroll to position [120, 0]
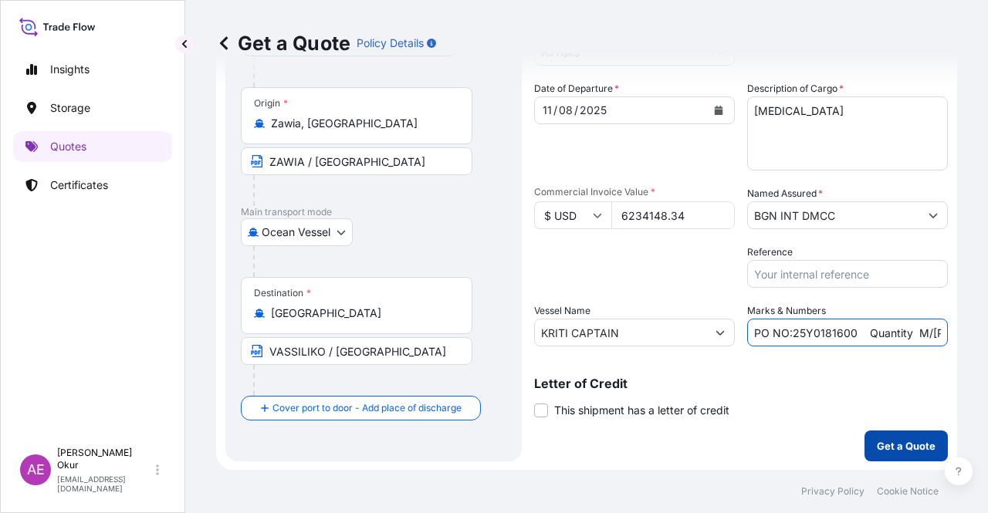
type input "PO NO:25Y0181600 Quantity M/Tonn: 10.048,60 Premium: USD 685,76"
click at [881, 448] on p "Get a Quote" at bounding box center [906, 445] width 59 height 15
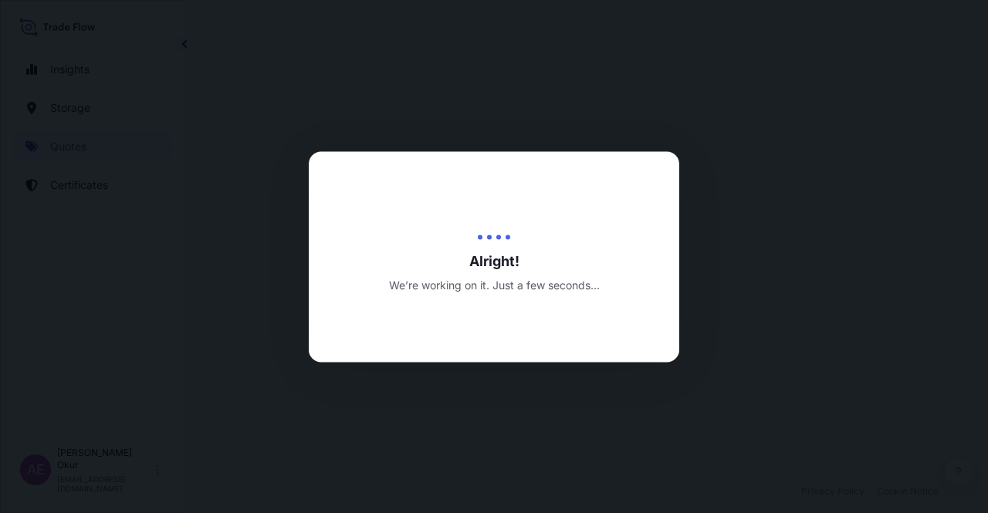
select select "Ocean Vessel"
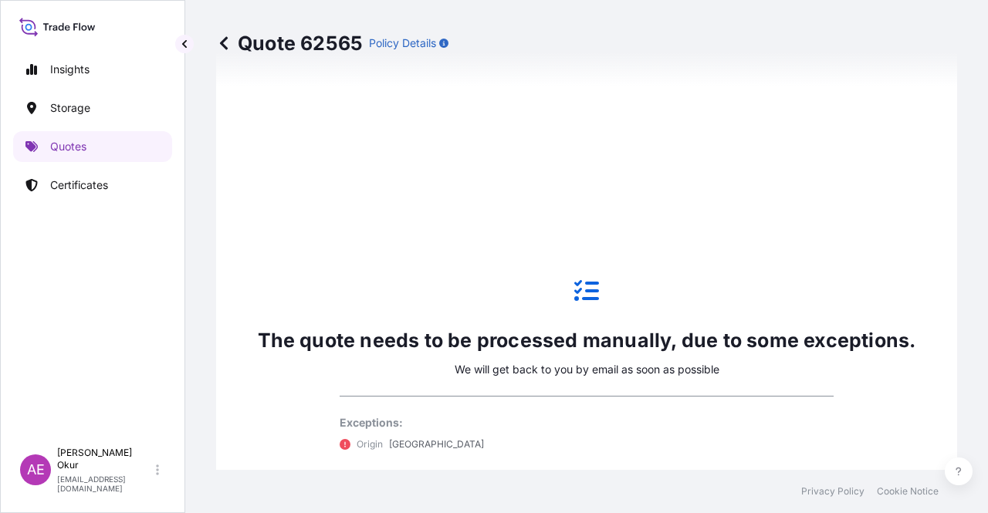
scroll to position [760, 0]
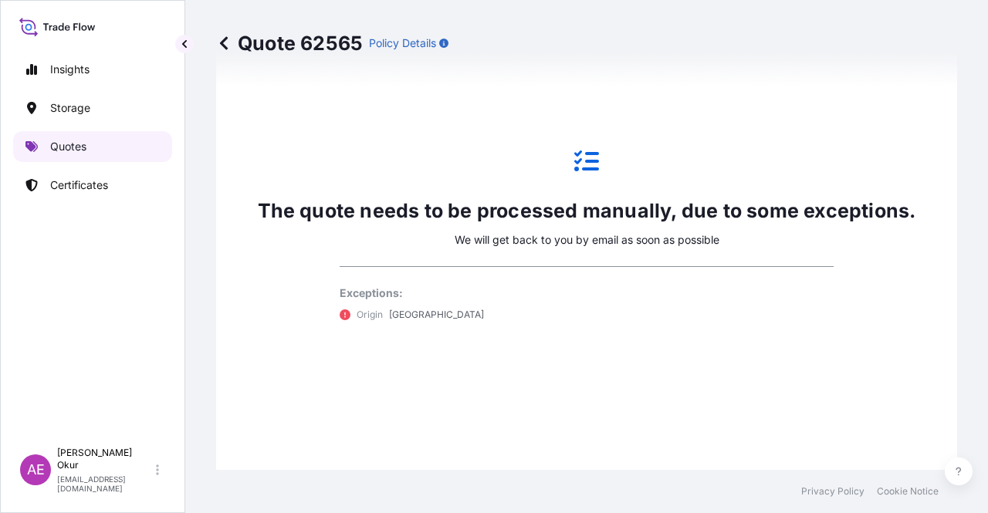
click at [89, 149] on link "Quotes" at bounding box center [92, 146] width 159 height 31
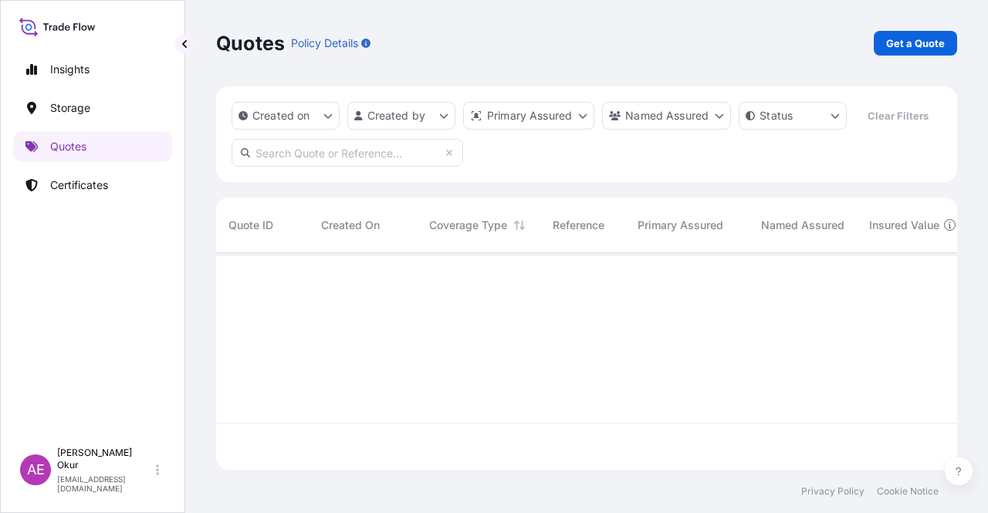
scroll to position [214, 729]
click at [902, 36] on p "Get a Quote" at bounding box center [915, 43] width 59 height 15
select select "Ocean Vessel"
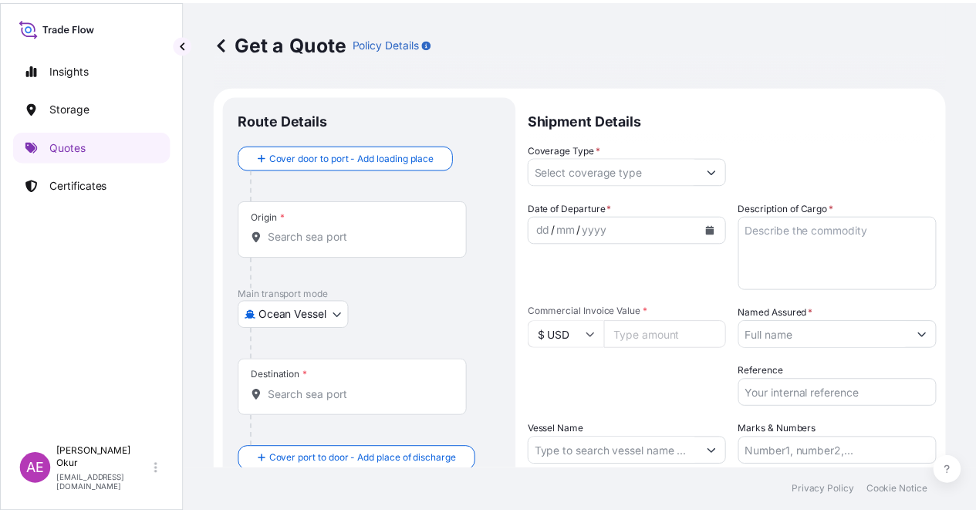
scroll to position [25, 0]
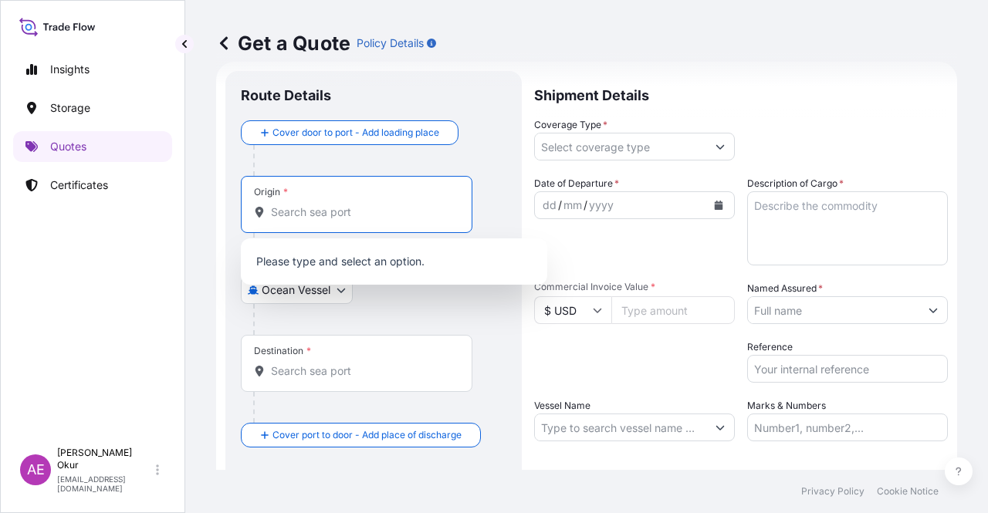
click at [306, 213] on input "Origin *" at bounding box center [362, 212] width 182 height 15
paste input "AMSTERDAM"
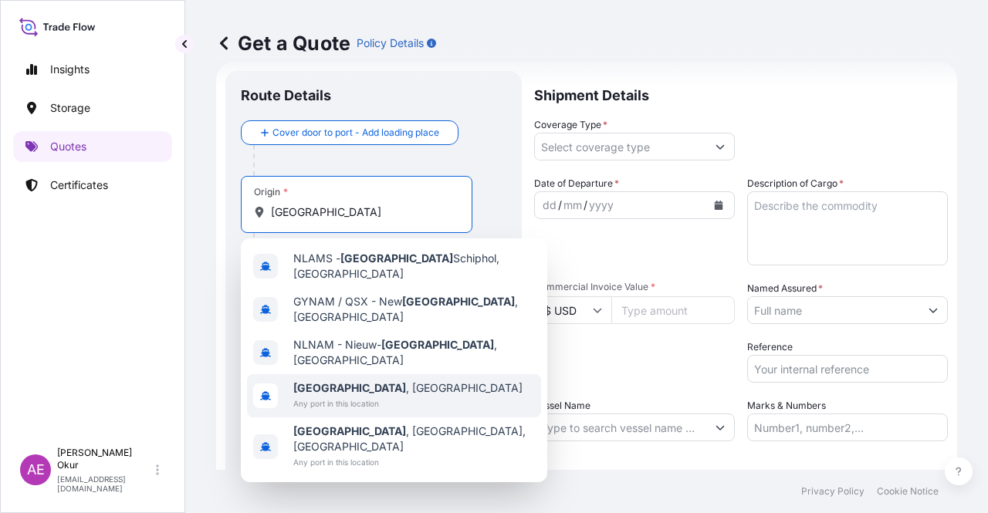
click at [357, 396] on span "Any port in this location" at bounding box center [407, 403] width 229 height 15
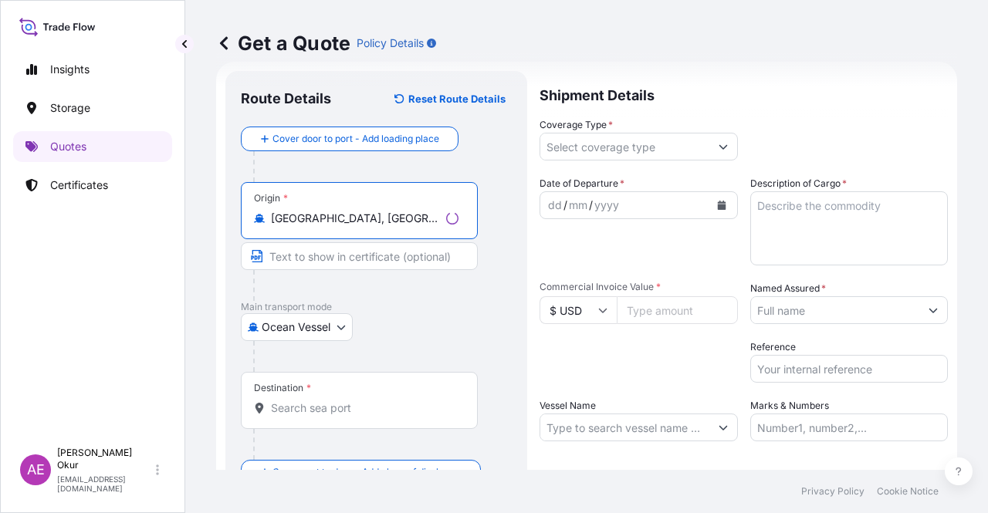
type input "Amsterdam, Netherlands"
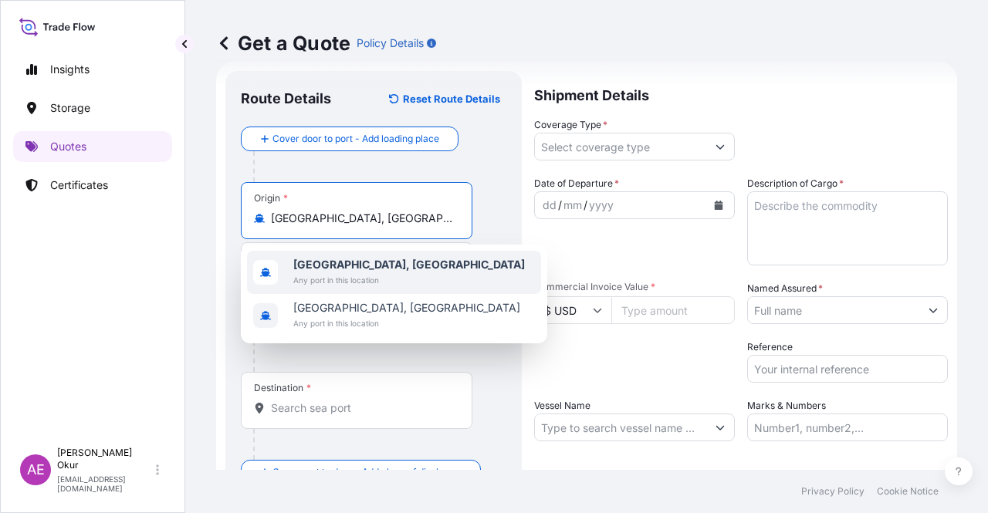
click at [354, 282] on span "Any port in this location" at bounding box center [409, 279] width 232 height 15
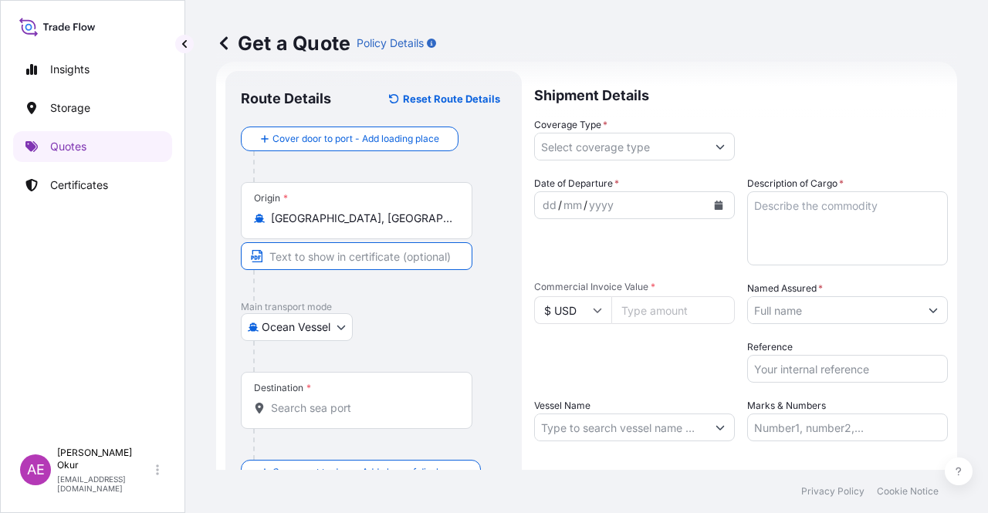
click at [338, 260] on input "Text to appear on certificate" at bounding box center [357, 256] width 232 height 28
paste input "AMSTERDAM"
paste input "NETHERLANDS"
type input "AMSTERDAM / NETHERLANDS"
click at [320, 391] on div "Destination *" at bounding box center [357, 400] width 232 height 57
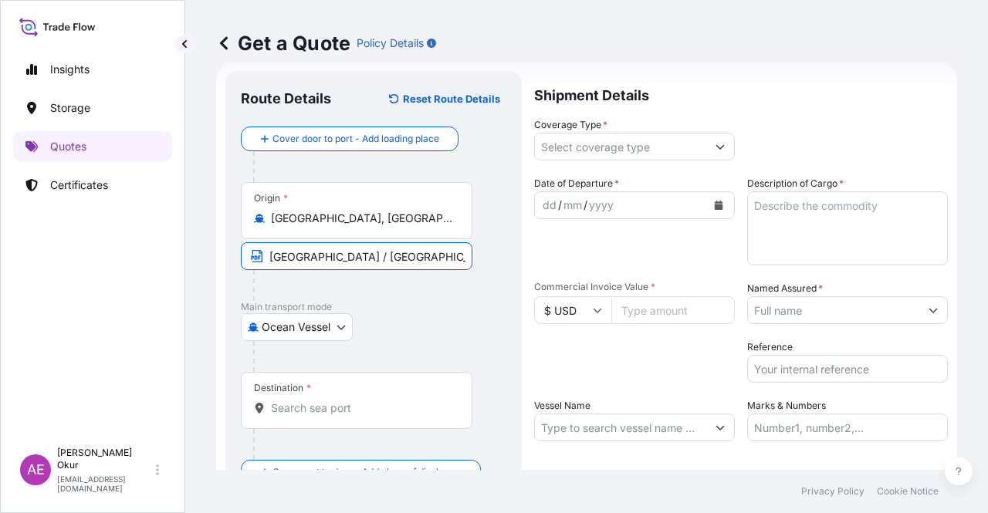
click at [320, 401] on input "Destination *" at bounding box center [362, 408] width 182 height 15
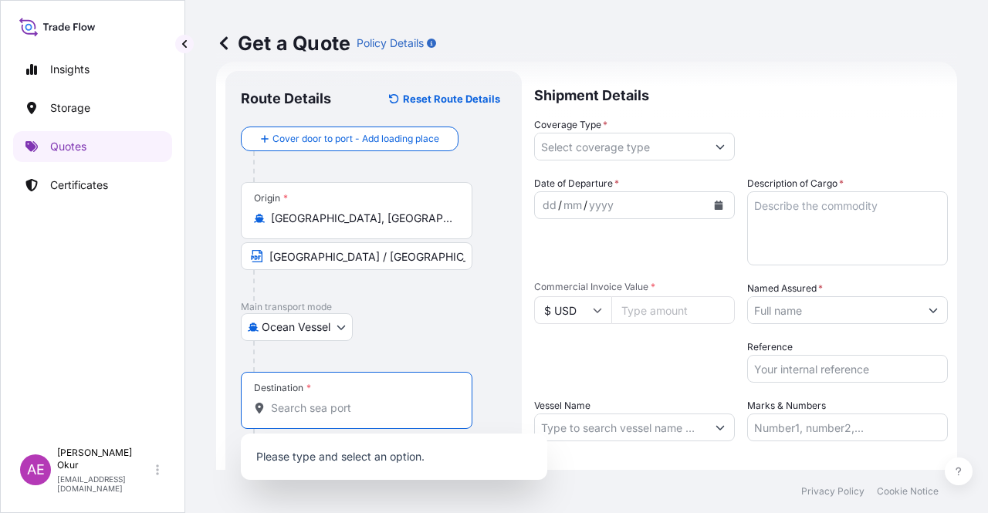
paste input "ZAWIA"
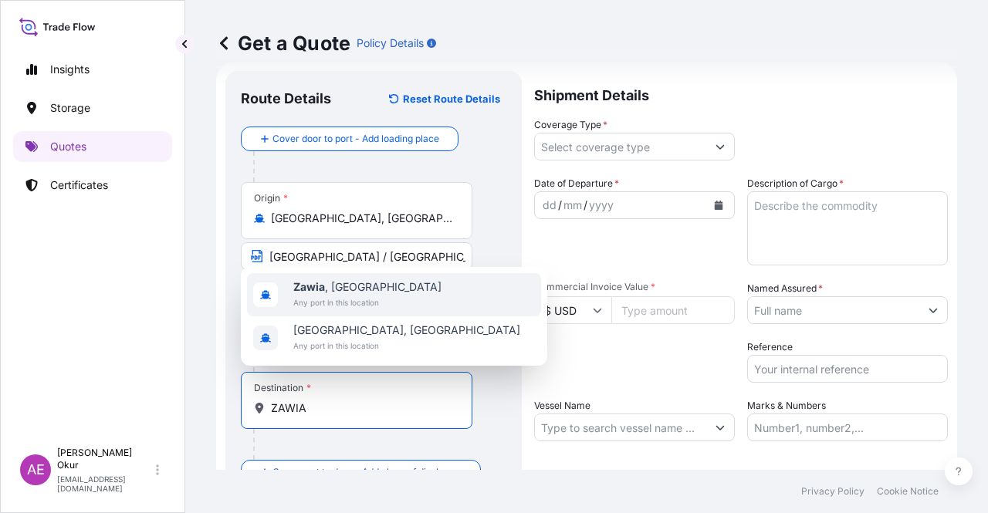
click at [344, 293] on span "Zawia , Libya" at bounding box center [367, 286] width 148 height 15
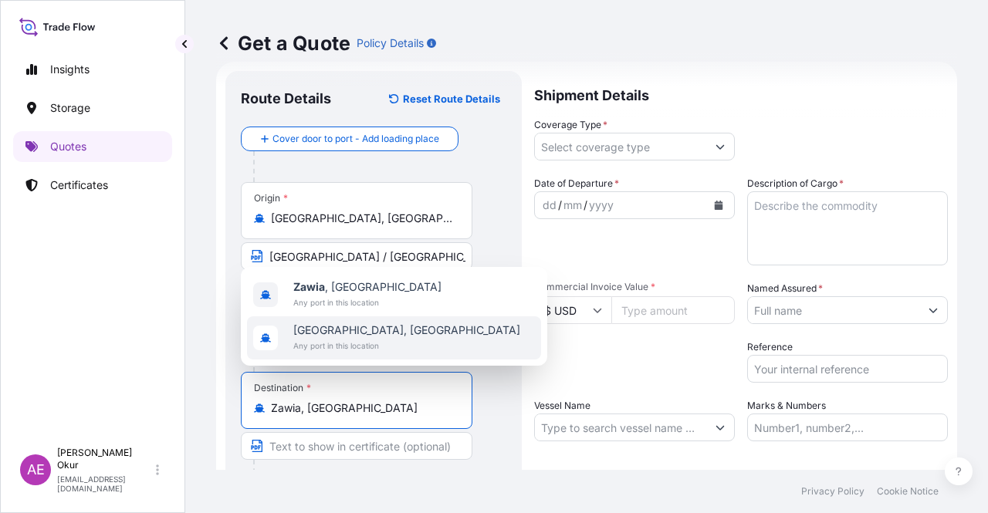
type input "Zawia, Libya"
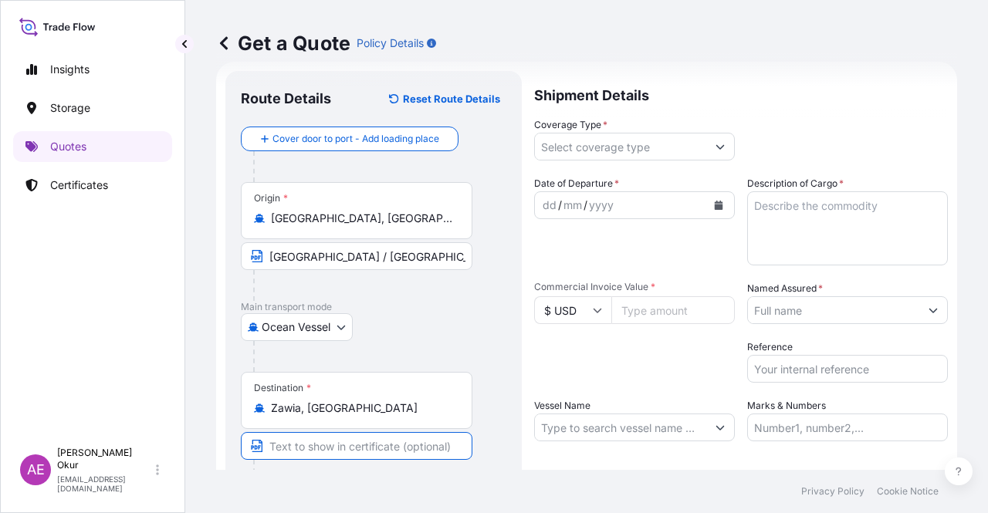
click at [338, 446] on input "Text to appear on certificate" at bounding box center [357, 446] width 232 height 28
paste input "ZAWIA"
paste input "LIBYA"
type input "ZAWIA / LIBYA"
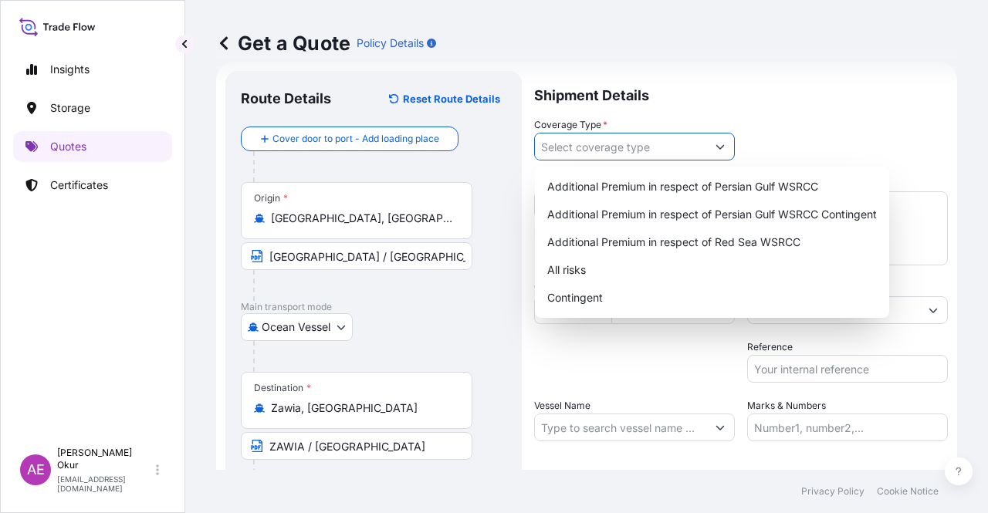
click at [621, 142] on input "Coverage Type *" at bounding box center [620, 147] width 171 height 28
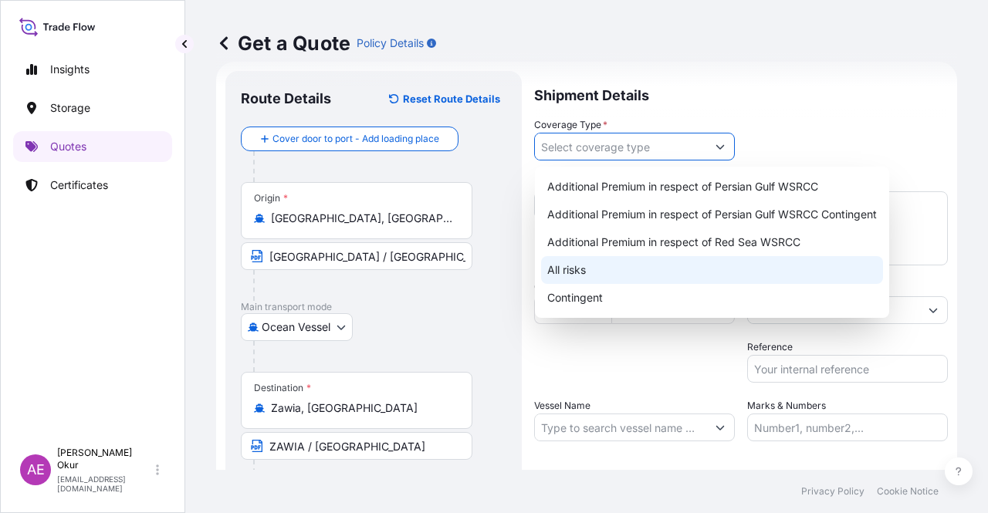
click at [587, 280] on div "All risks" at bounding box center [712, 270] width 342 height 28
type input "All risks"
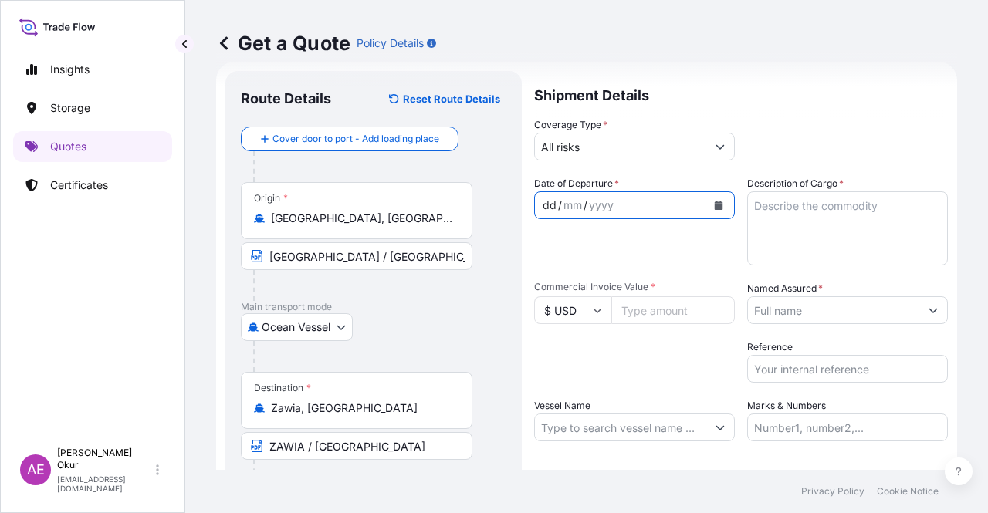
click at [545, 203] on div "dd" at bounding box center [549, 205] width 17 height 19
click at [781, 237] on textarea "Description of Cargo *" at bounding box center [847, 228] width 201 height 74
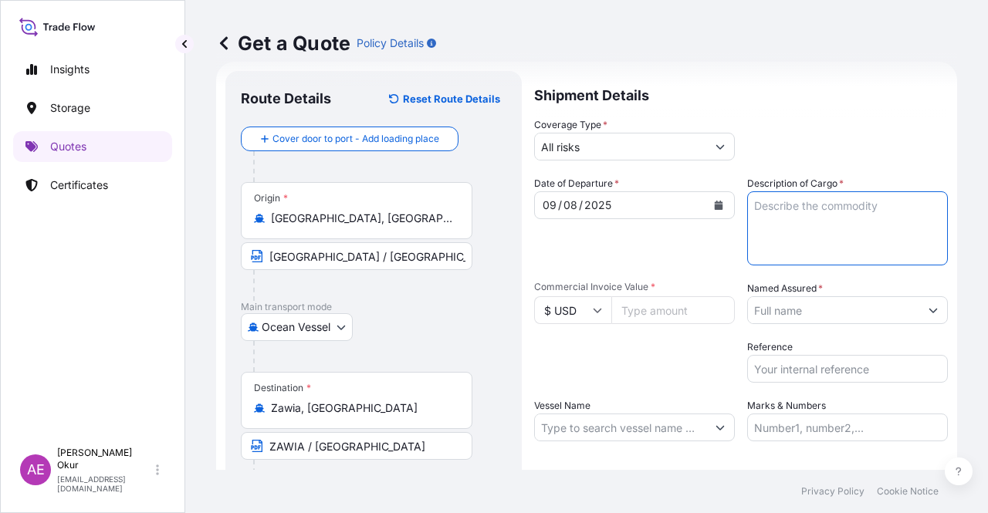
paste textarea "MTBE"
type textarea "MTBE"
click at [644, 313] on input "Commercial Invoice Value *" at bounding box center [673, 310] width 124 height 28
paste input "5049279.47"
type input "5049279.47"
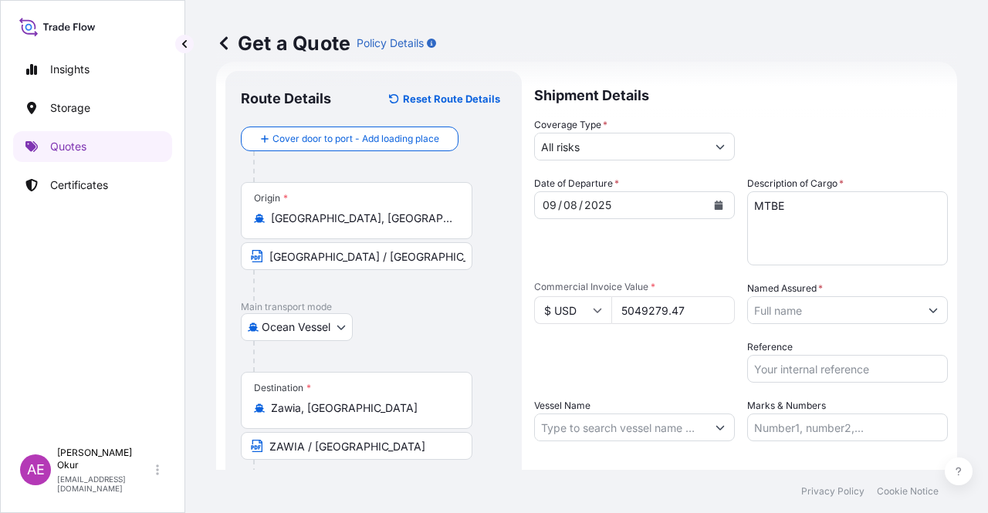
click at [804, 315] on input "Named Assured *" at bounding box center [833, 310] width 171 height 28
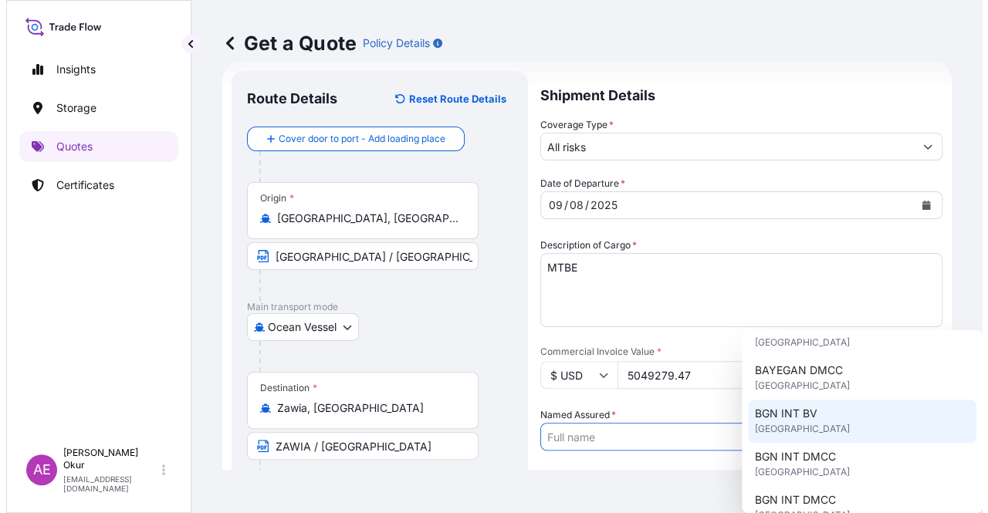
scroll to position [232, 0]
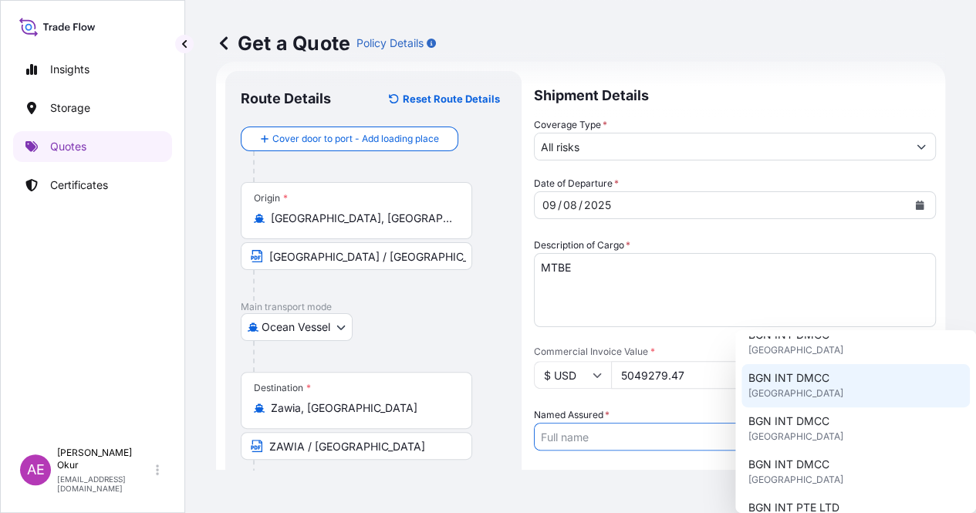
click at [804, 385] on span "BGN INT DMCC" at bounding box center [788, 378] width 81 height 15
type input "BGN INT DMCC"
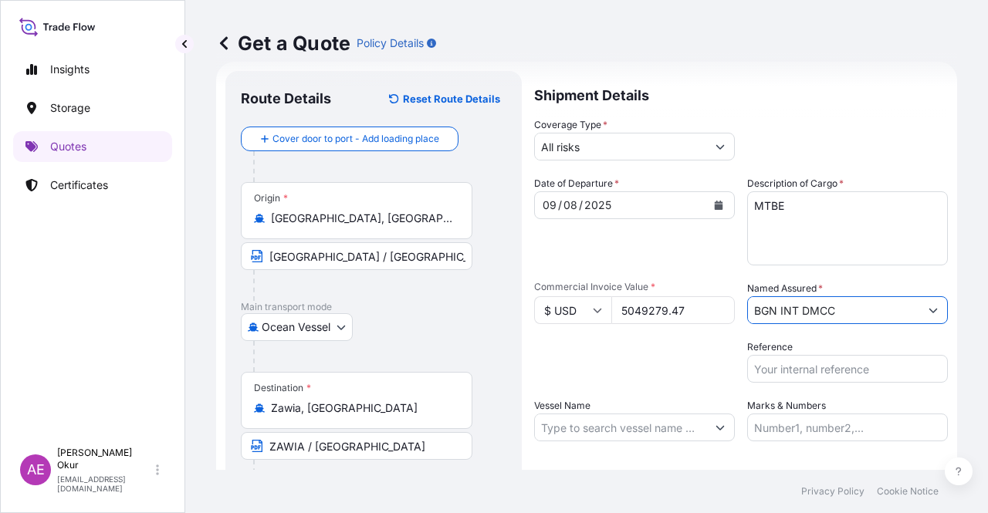
scroll to position [102, 0]
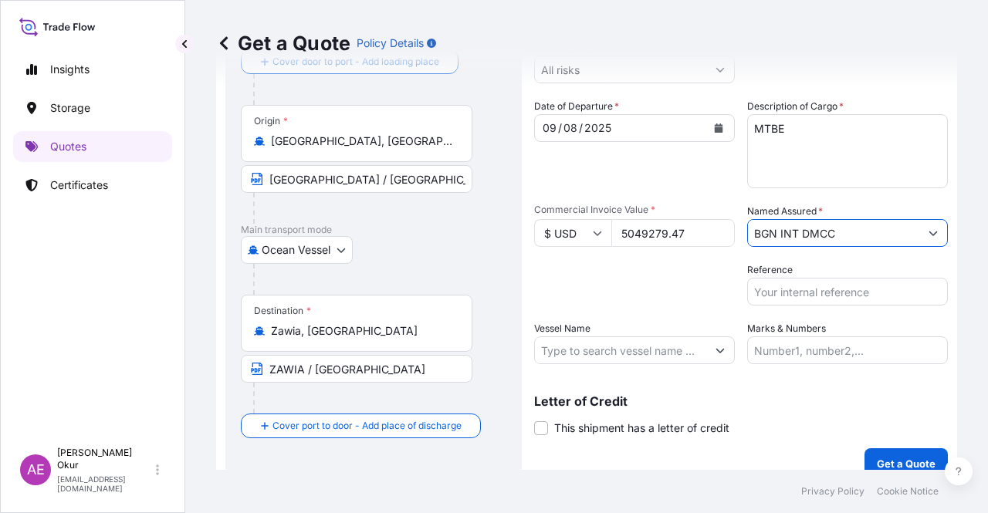
click at [597, 351] on input "Vessel Name" at bounding box center [620, 351] width 171 height 28
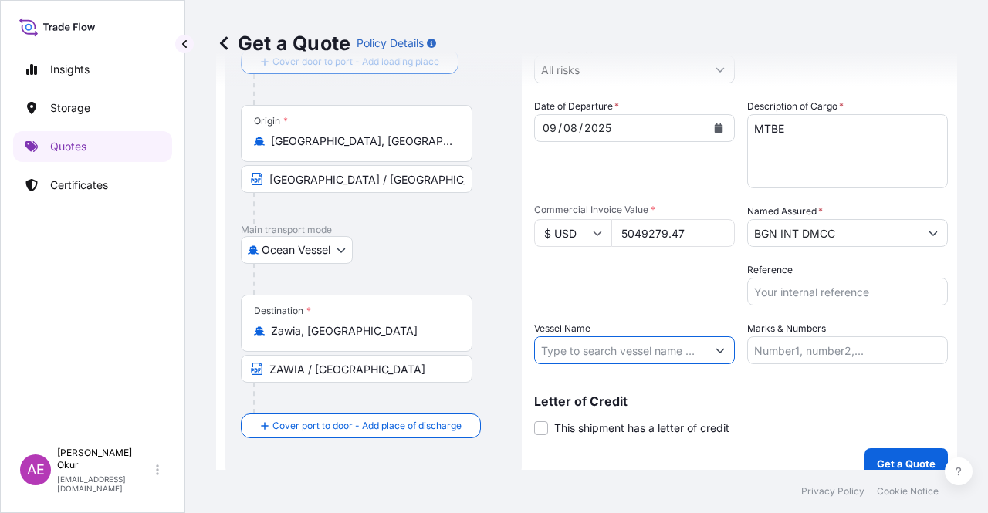
paste input "MRC SEMIRAMIS"
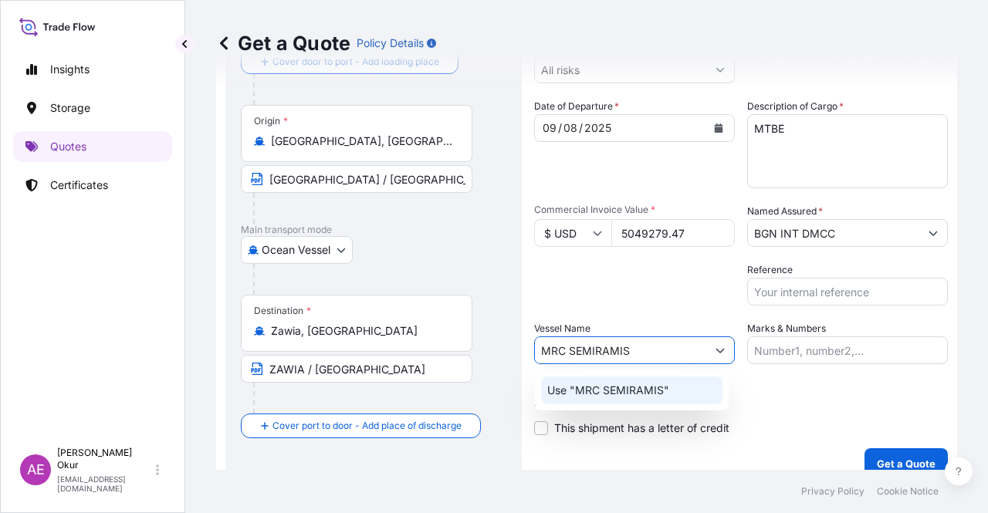
click at [656, 395] on p "Use "MRC SEMIRAMIS"" at bounding box center [608, 390] width 122 height 15
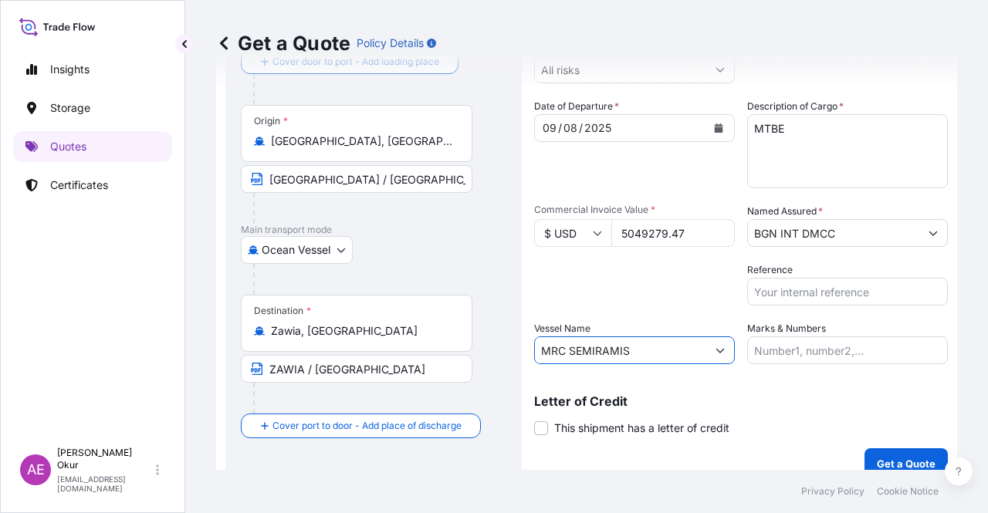
type input "MRC SEMIRAMIS"
click at [771, 353] on input "Marks & Numbers" at bounding box center [847, 351] width 201 height 28
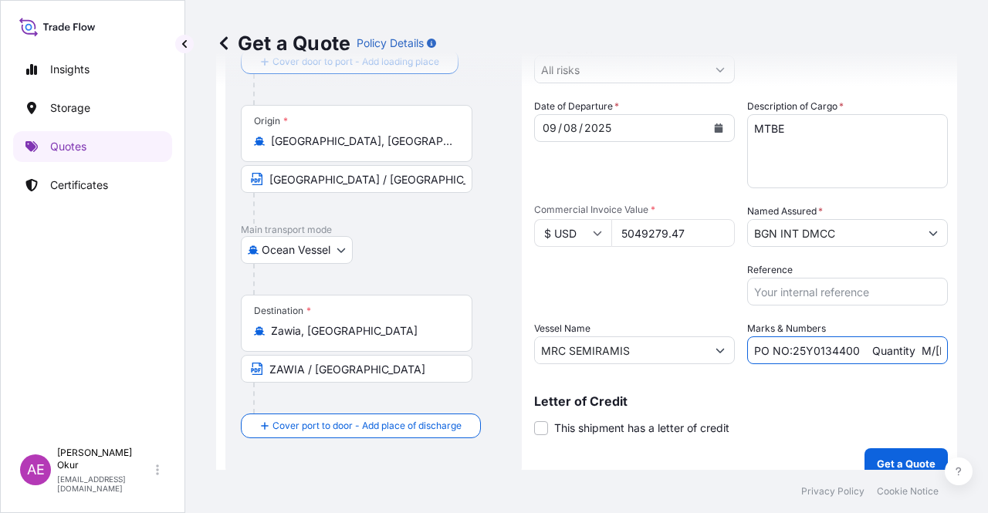
click at [789, 352] on input "PO NO:25Y0134400 Quantity M/[PERSON_NAME]: 247,500 Premium: USD 29,50" at bounding box center [847, 351] width 201 height 28
drag, startPoint x: 790, startPoint y: 350, endPoint x: 837, endPoint y: 353, distance: 47.1
click at [844, 353] on input "PO NO:25Y0134400 Quantity M/[PERSON_NAME]: 247,500 Premium: USD 29,50" at bounding box center [847, 351] width 201 height 28
drag, startPoint x: 787, startPoint y: 350, endPoint x: 851, endPoint y: 350, distance: 63.3
click at [851, 350] on input "PO NO:25Y0134400 Quantity M/[PERSON_NAME]: 247,500 Premium: USD 29,50" at bounding box center [847, 351] width 201 height 28
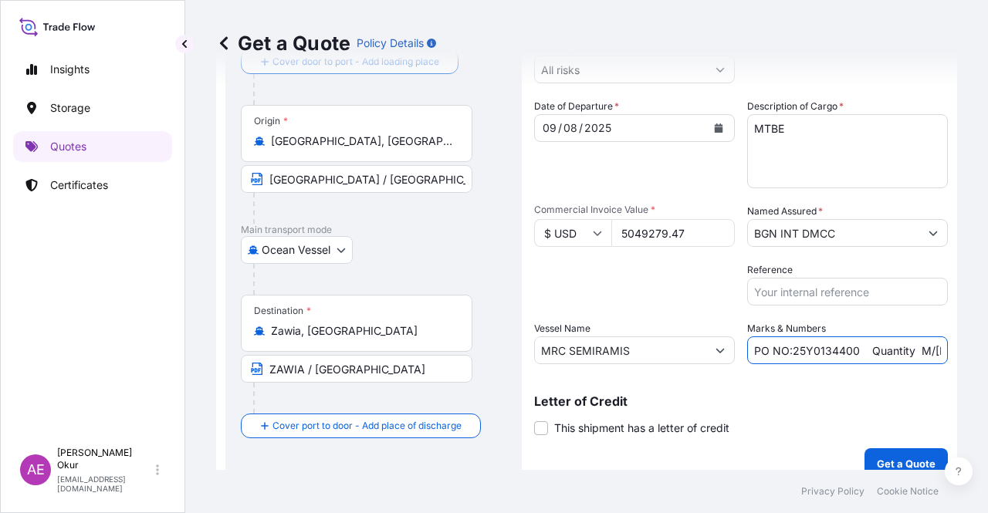
paste input "862"
drag, startPoint x: 884, startPoint y: 355, endPoint x: 902, endPoint y: 359, distance: 18.2
click at [957, 352] on div "Get a Quote Policy Details Route Details Reset Route Details Cover door to port…" at bounding box center [586, 235] width 803 height 470
click at [779, 351] on input "PO NO:25Y0186200 Quantity M/Tonn: 247,500 Premium: USD 29,50" at bounding box center [847, 351] width 201 height 28
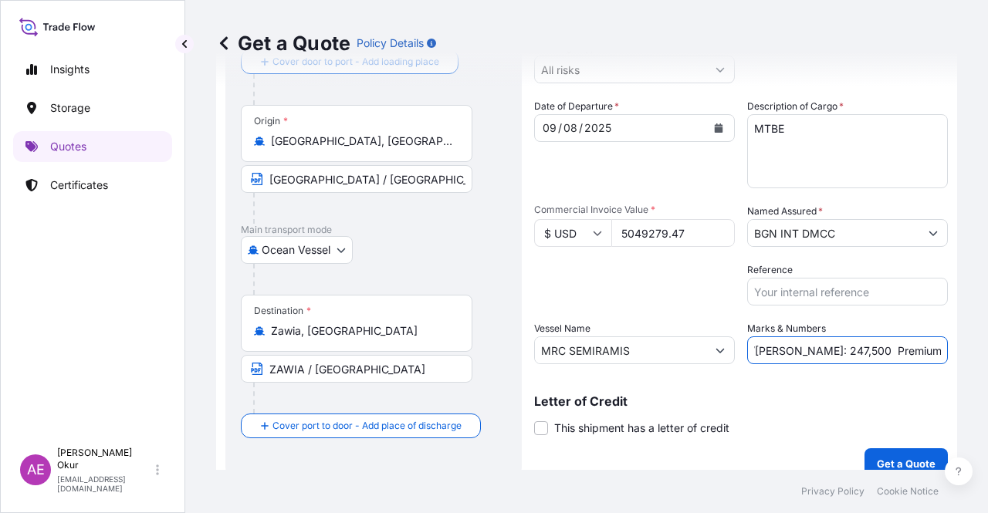
drag, startPoint x: 777, startPoint y: 351, endPoint x: 815, endPoint y: 354, distance: 38.7
click at [815, 354] on input "PO NO:25Y0186200 Quantity M/Tonn: 247,500 Premium: USD 29,50" at bounding box center [847, 351] width 201 height 28
paste input "4.876,13"
drag, startPoint x: 890, startPoint y: 350, endPoint x: 985, endPoint y: 351, distance: 95.0
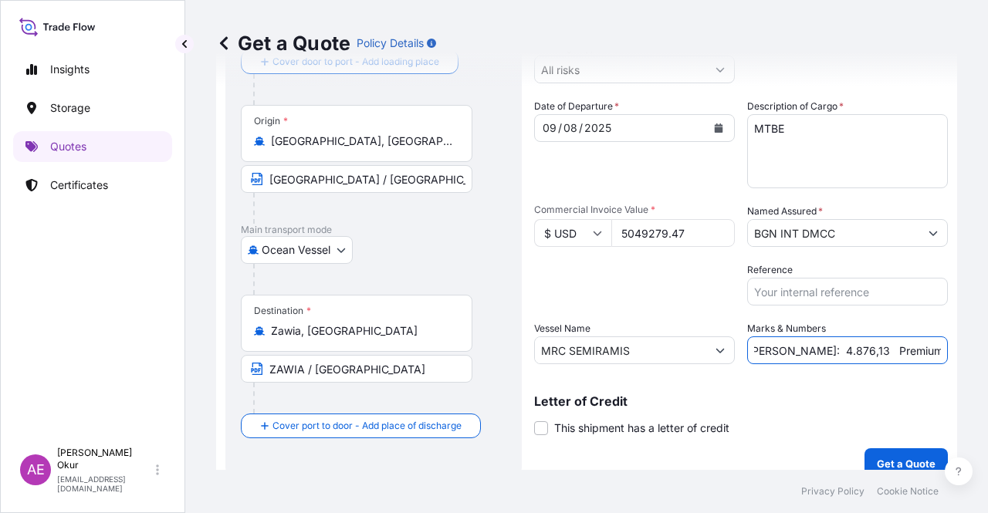
click at [986, 352] on div "Get a Quote Policy Details Route Details Reset Route Details Cover door to port…" at bounding box center [586, 235] width 803 height 470
click at [876, 361] on input "PO NO:25Y0186200 Quantity M/Tonn: 4.876,13 Premium: USD 29,50" at bounding box center [847, 351] width 201 height 28
drag, startPoint x: 903, startPoint y: 349, endPoint x: 959, endPoint y: 353, distance: 55.7
click at [959, 353] on div "Get a Quote Policy Details Route Details Reset Route Details Cover door to port…" at bounding box center [586, 235] width 803 height 470
paste input "555,42"
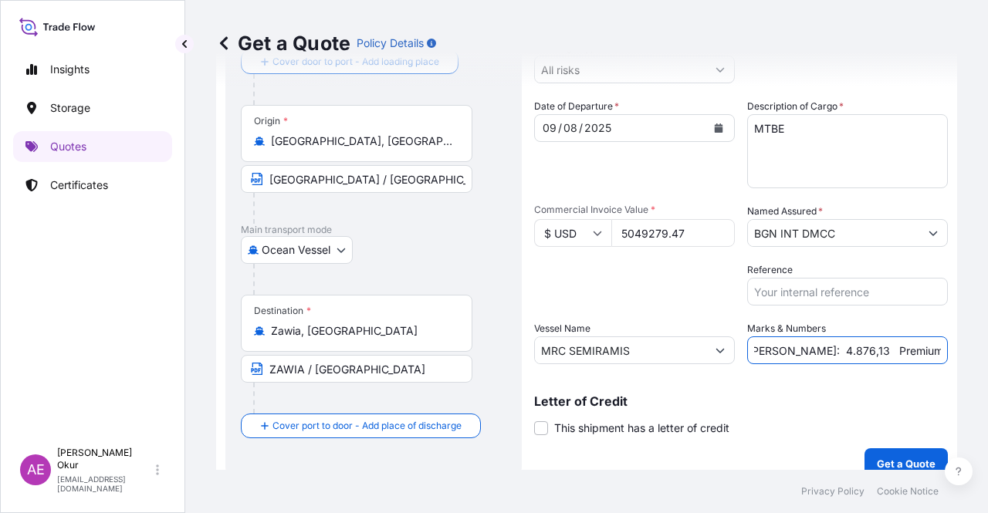
scroll to position [0, 194]
type input "PO NO:25Y0186200 Quantity M/Tonn: 4.876,13 Premium: USD 555,42"
click at [897, 456] on p "Get a Quote" at bounding box center [906, 463] width 59 height 15
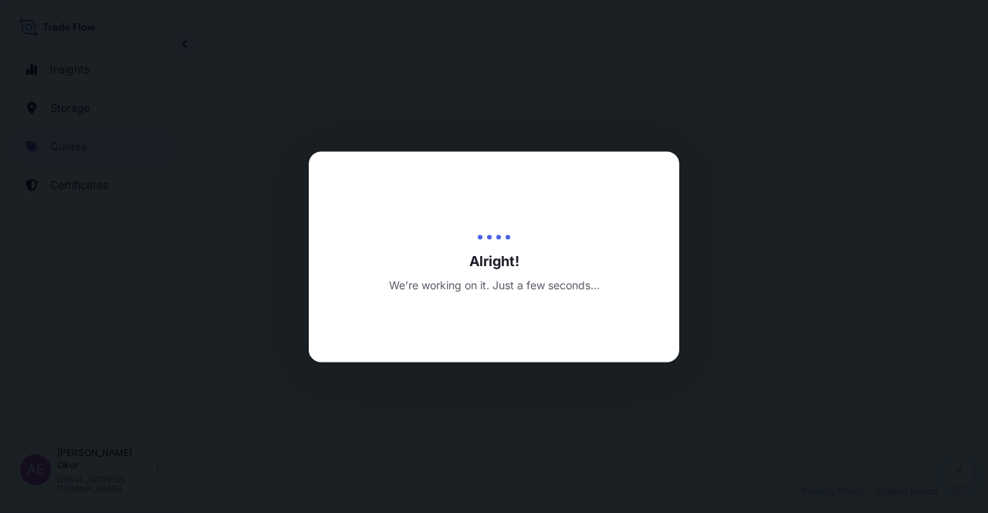
select select "Ocean Vessel"
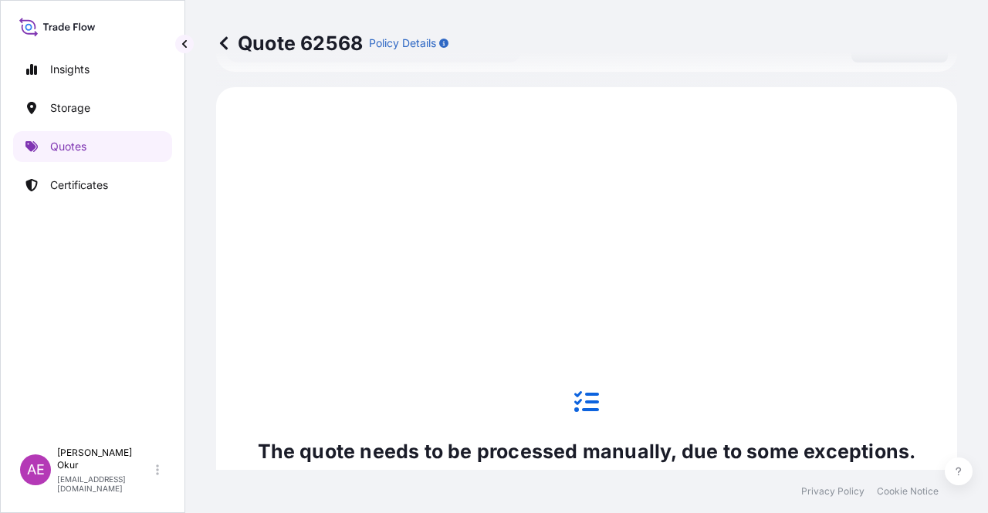
scroll to position [528, 0]
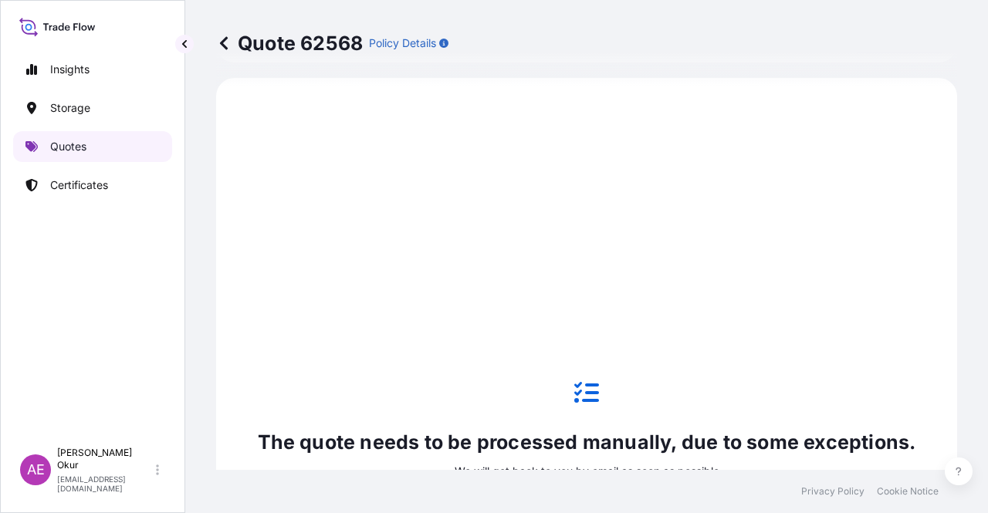
click at [96, 144] on link "Quotes" at bounding box center [92, 146] width 159 height 31
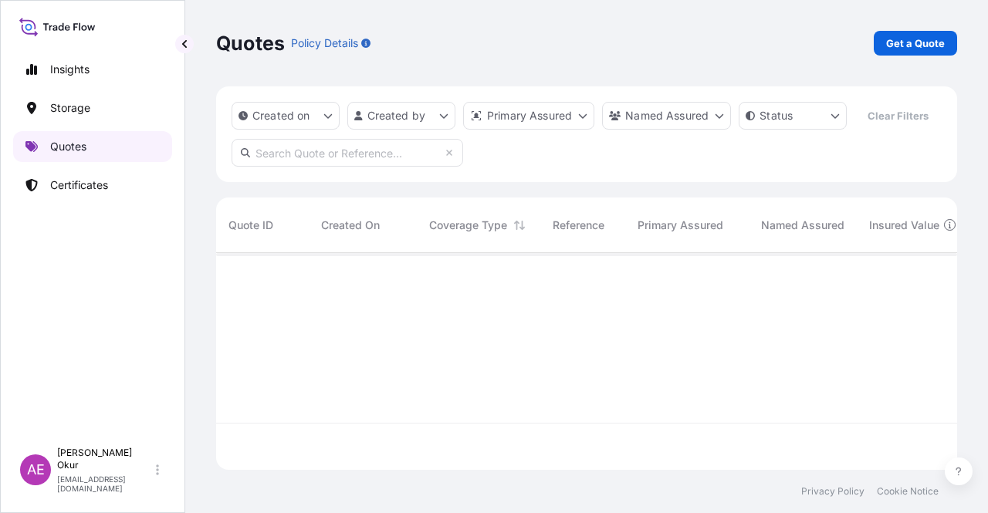
scroll to position [214, 729]
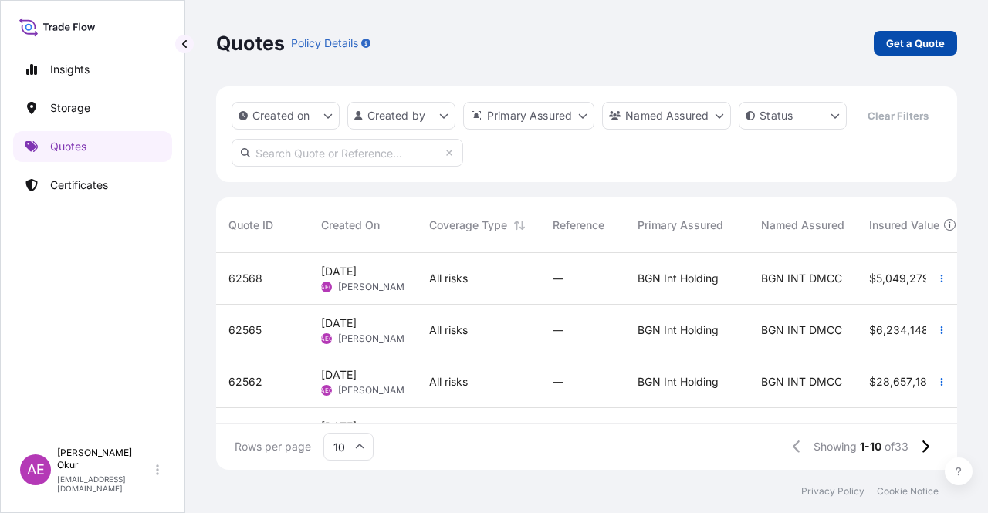
click at [912, 46] on p "Get a Quote" at bounding box center [915, 43] width 59 height 15
select select "Ocean Vessel"
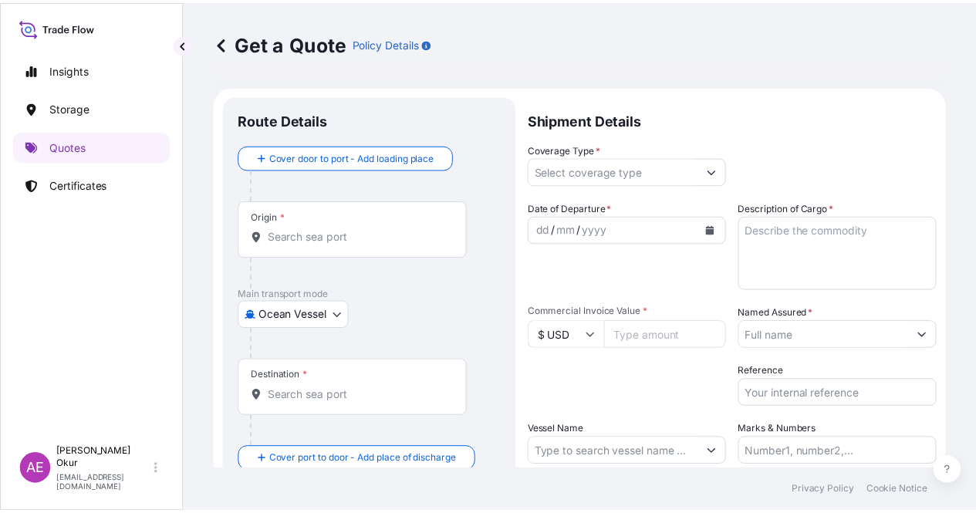
scroll to position [25, 0]
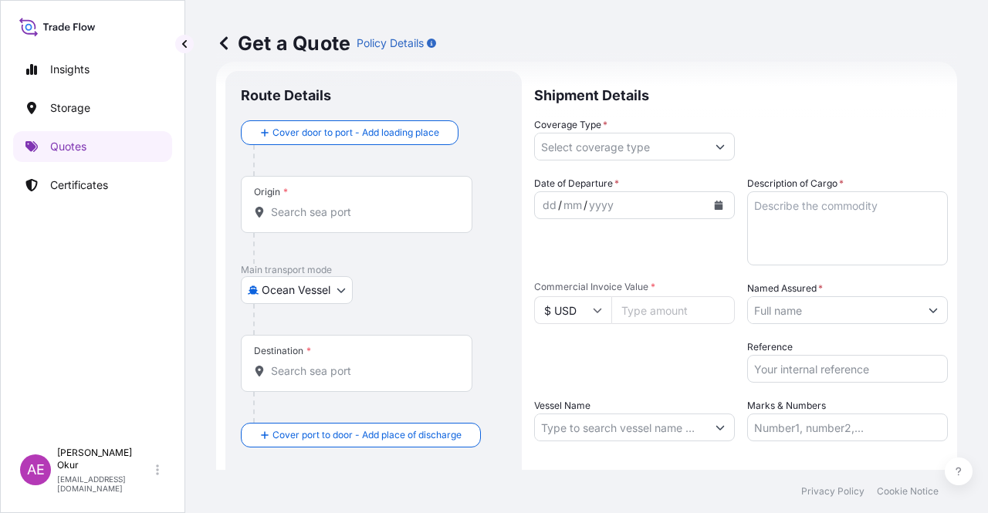
click at [381, 192] on div "Origin *" at bounding box center [357, 204] width 232 height 57
click at [381, 205] on input "Origin *" at bounding box center [362, 212] width 182 height 15
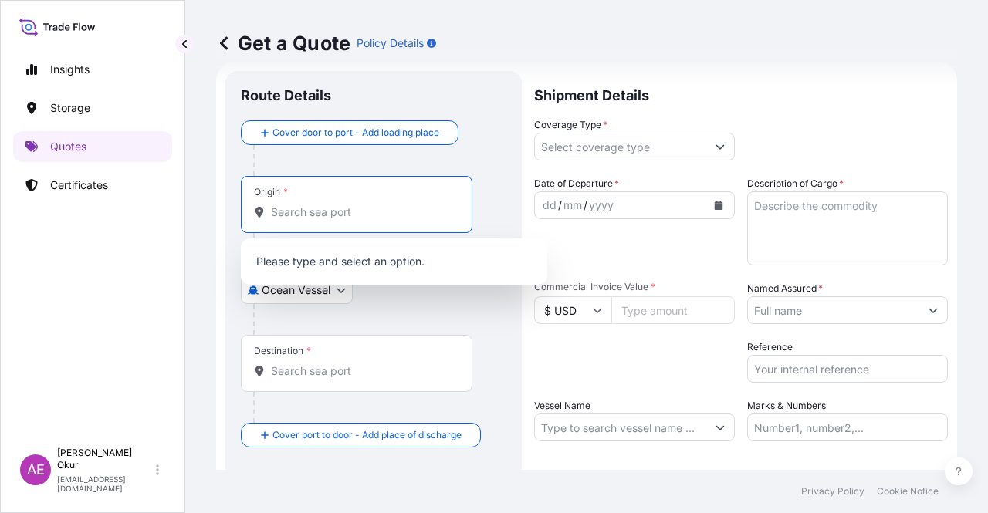
paste input "ALIAGA"
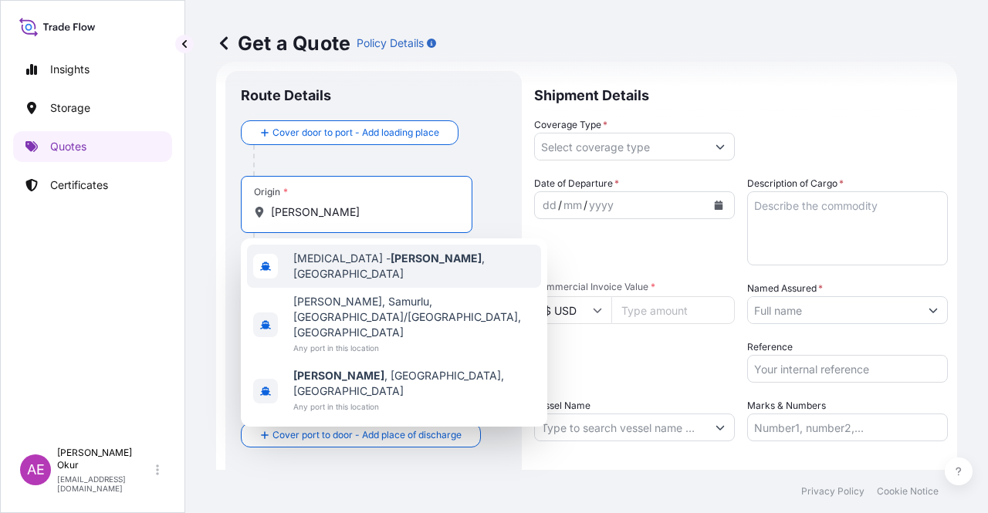
click at [361, 275] on div "TRALI - Aliaga , Turkey" at bounding box center [394, 266] width 294 height 43
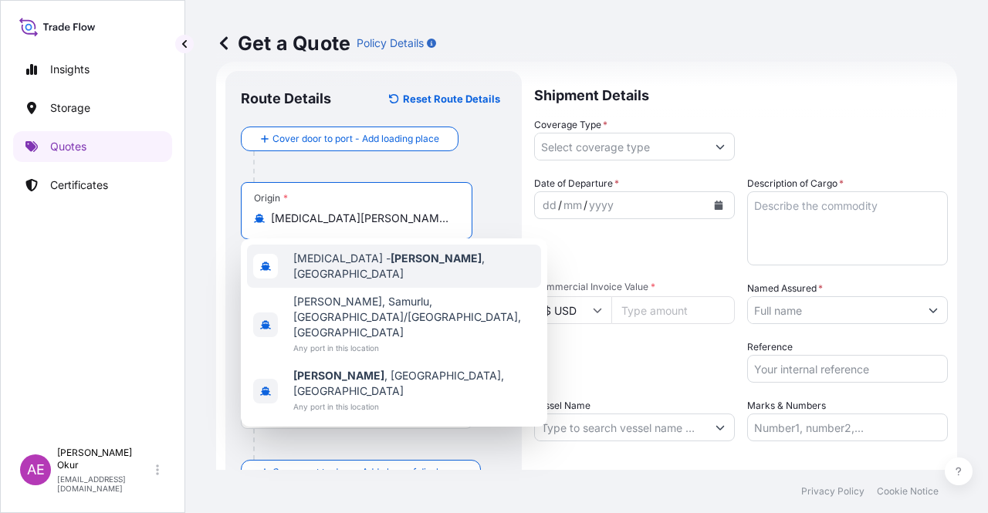
type input "TRALI - Aliaga, Turkey"
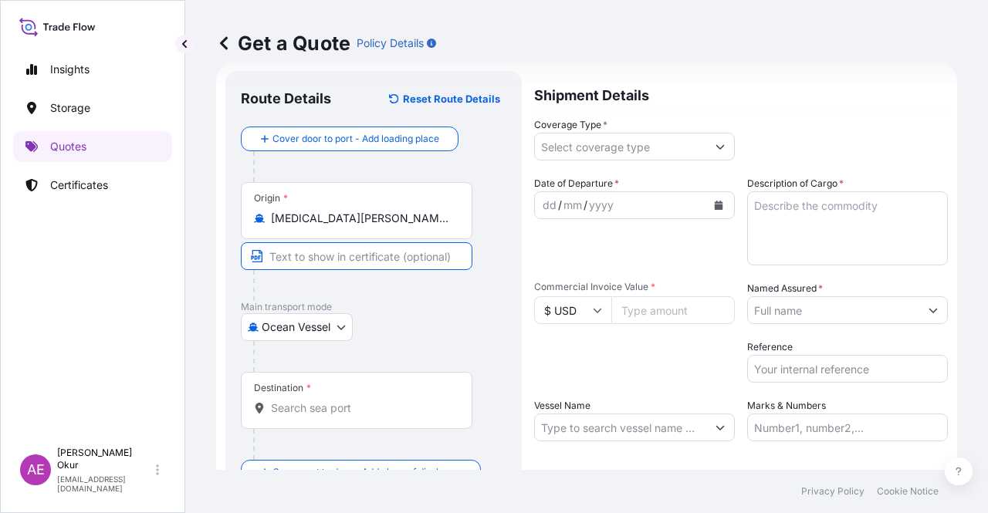
click at [338, 259] on input "Text to appear on certificate" at bounding box center [357, 256] width 232 height 28
paste input "ALIAGA"
drag, startPoint x: 336, startPoint y: 257, endPoint x: 341, endPoint y: 269, distance: 12.8
click at [336, 256] on input "ALIAGA" at bounding box center [357, 256] width 232 height 28
type input "ALIAGA / TURKEY"
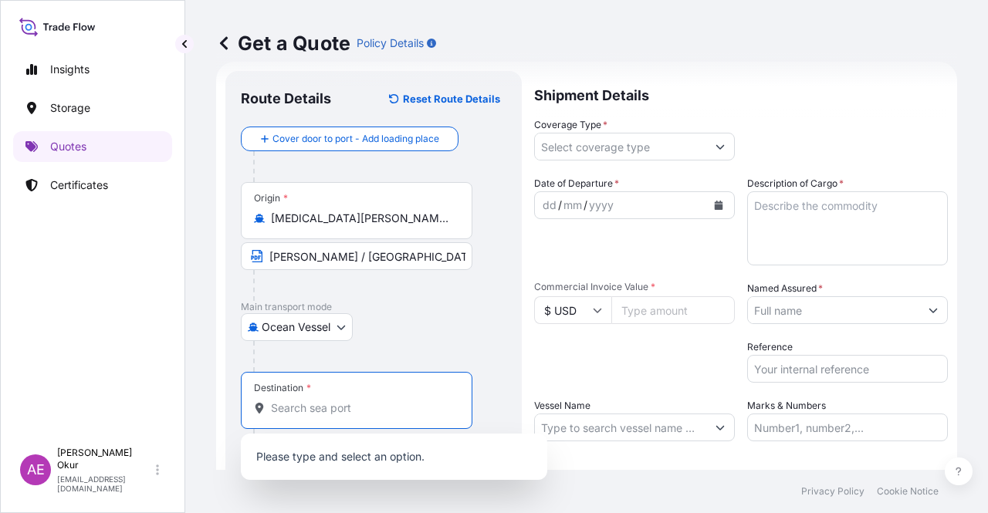
click at [367, 411] on input "Destination *" at bounding box center [362, 408] width 182 height 15
paste input "MIDIA"
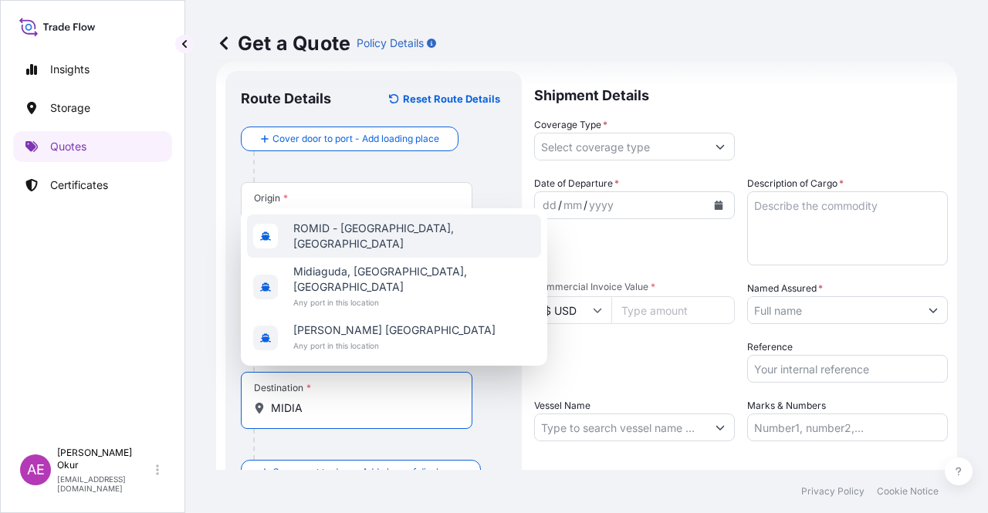
click at [401, 252] on span "ROMID - Midia, Romania" at bounding box center [414, 236] width 242 height 31
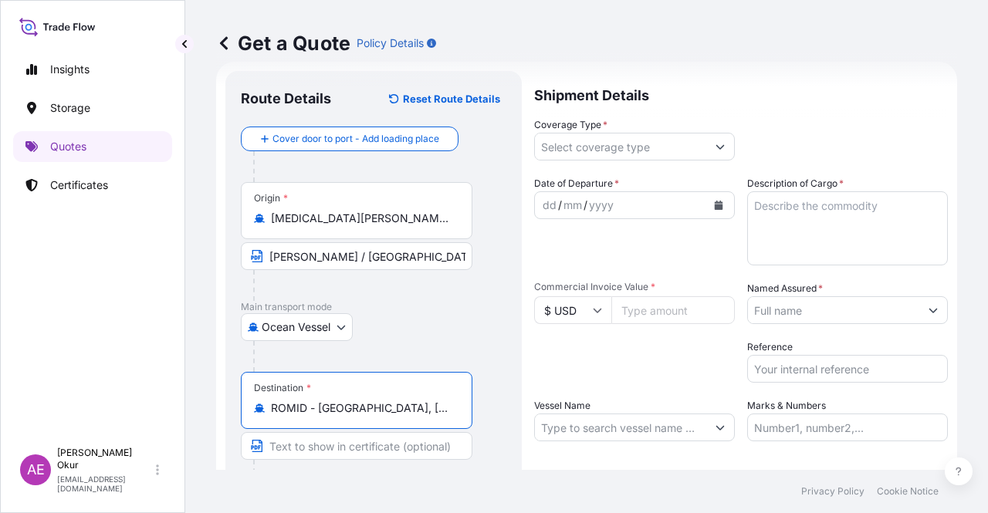
type input "ROMID - Midia, Romania"
drag, startPoint x: 363, startPoint y: 399, endPoint x: 335, endPoint y: 455, distance: 62.1
click at [336, 455] on input "Text to appear on certificate" at bounding box center [357, 446] width 232 height 28
paste input "MIDIA"
paste input "ROMANIA"
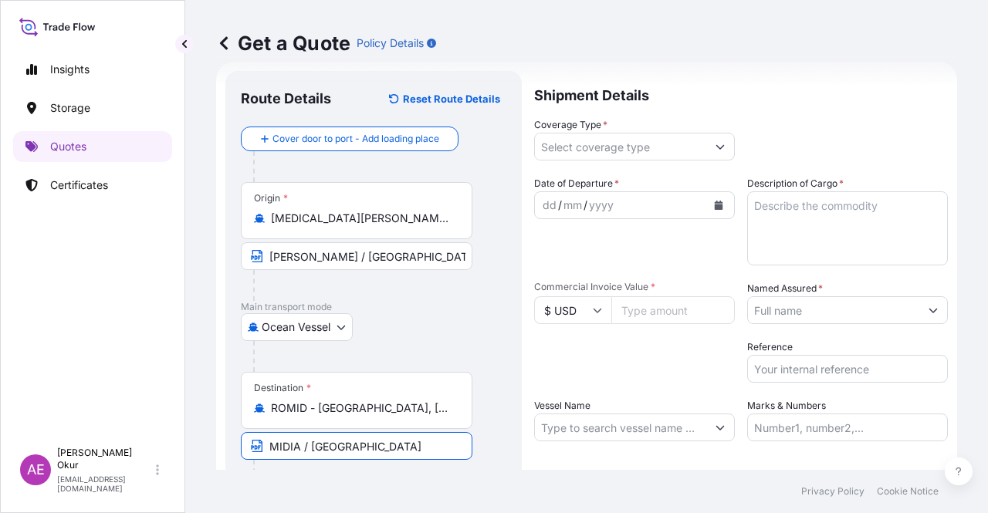
type input "MIDIA / ROMANIA"
click at [634, 144] on input "Coverage Type *" at bounding box center [620, 147] width 171 height 28
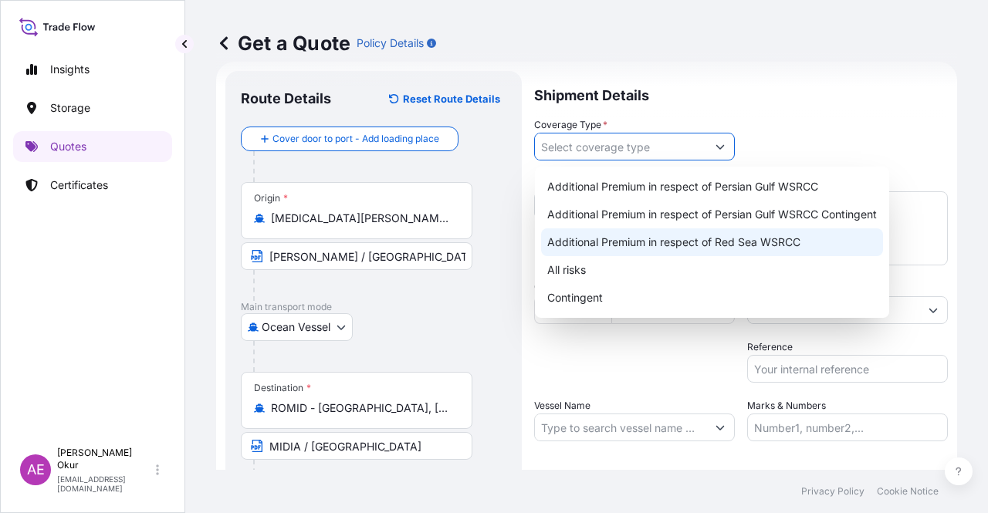
click at [588, 266] on div "All risks" at bounding box center [712, 270] width 342 height 28
type input "All risks"
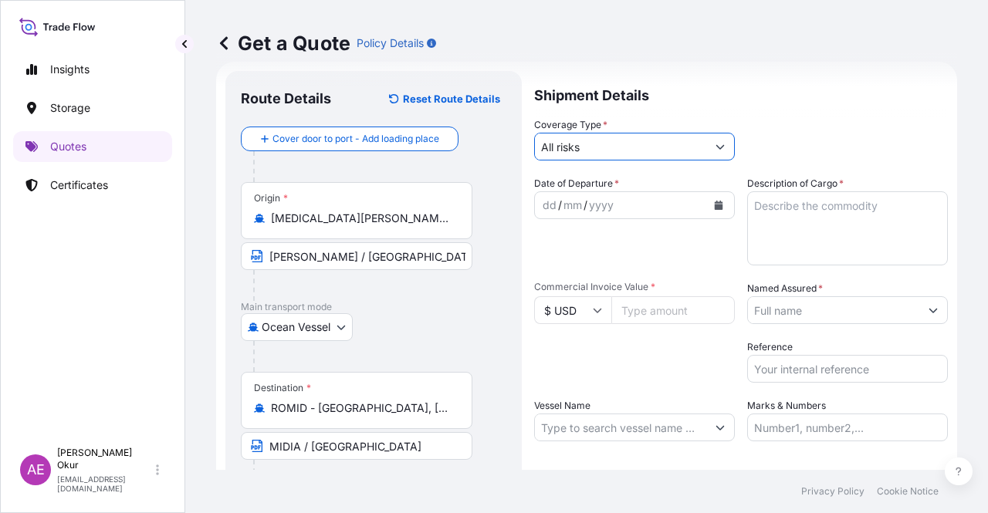
click at [548, 198] on div "dd" at bounding box center [549, 205] width 17 height 19
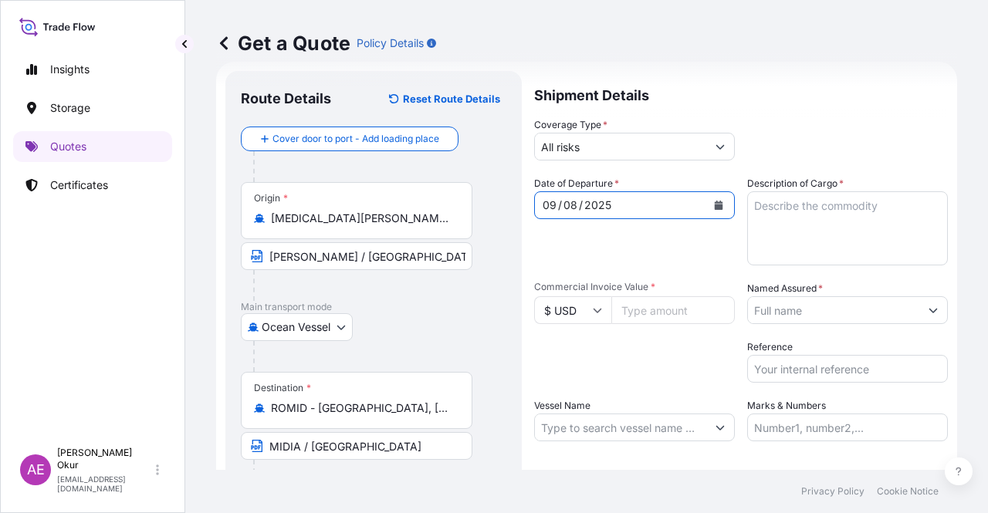
click at [794, 257] on textarea "Description of Cargo *" at bounding box center [847, 228] width 201 height 74
paste textarea "ETHYLENE"
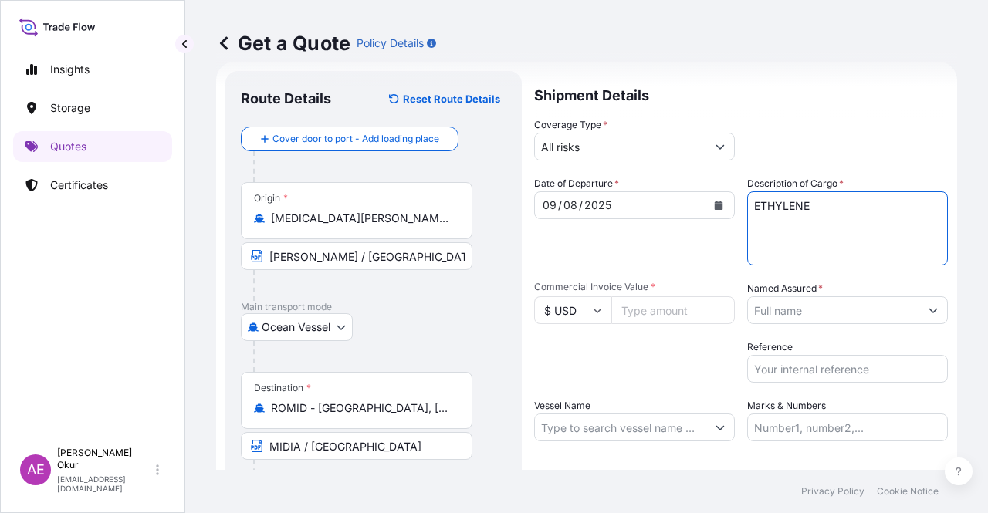
type textarea "ETHYLENE"
click at [625, 303] on input "Commercial Invoice Value *" at bounding box center [673, 310] width 124 height 28
paste input "5325105.18"
type input "5325105.18"
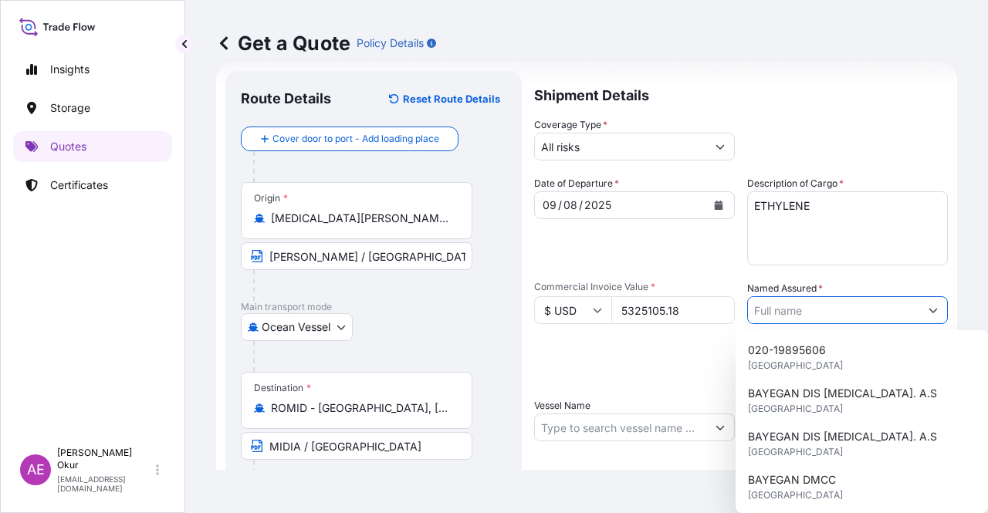
click at [861, 317] on input "Named Assured *" at bounding box center [833, 310] width 171 height 28
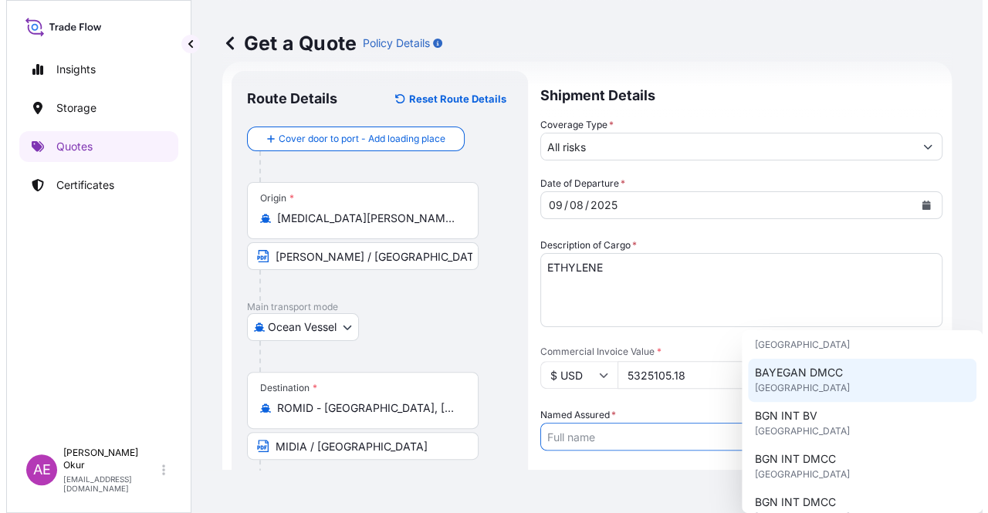
scroll to position [154, 0]
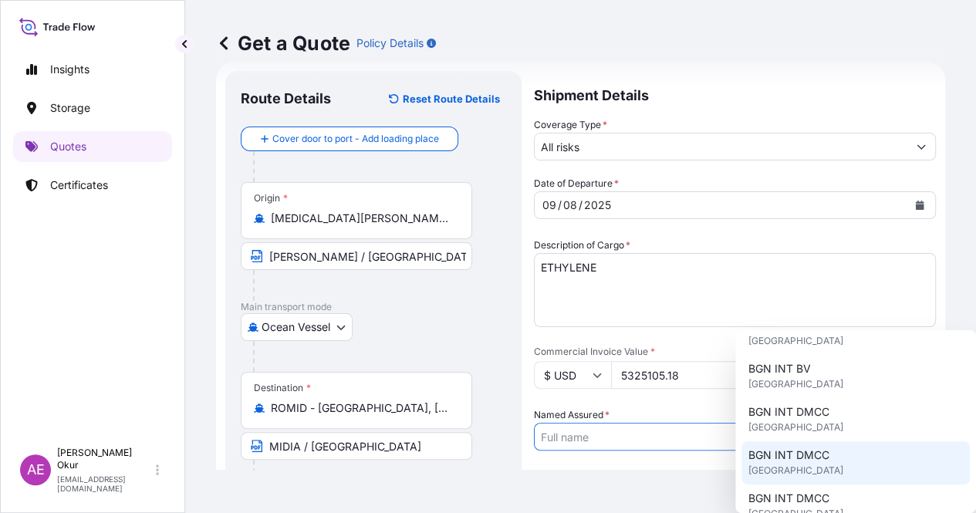
click at [804, 445] on div "BGN INT DMCC United Kingdom" at bounding box center [856, 463] width 228 height 43
type input "BGN INT DMCC"
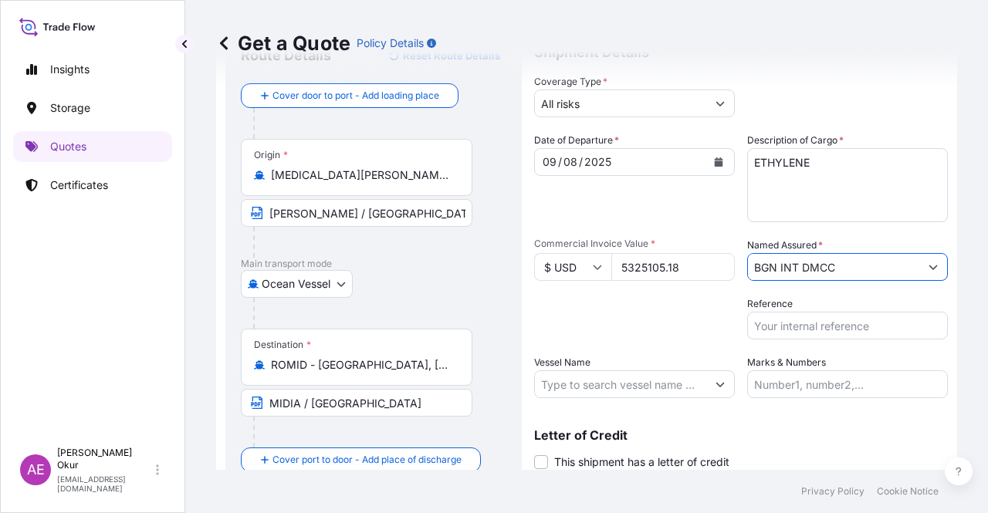
scroll to position [102, 0]
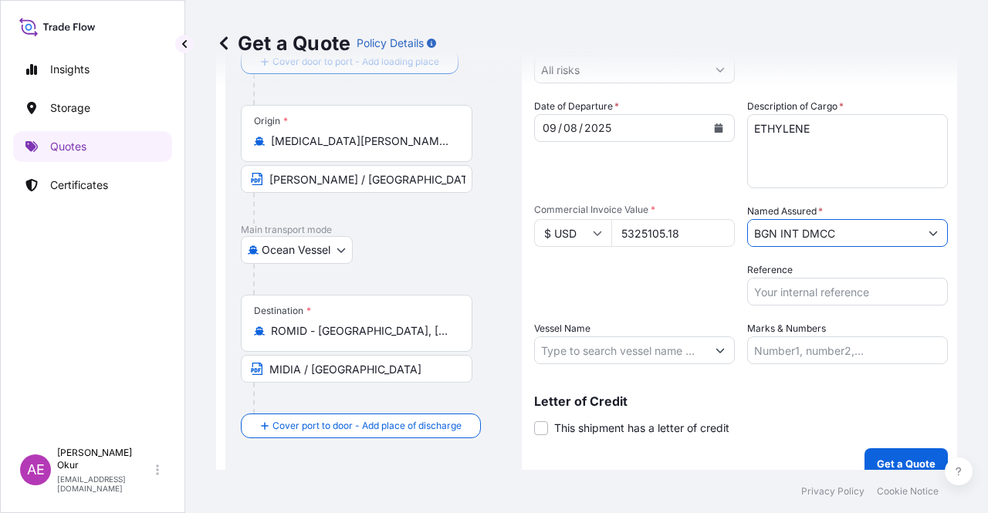
click at [625, 350] on input "Vessel Name" at bounding box center [620, 351] width 171 height 28
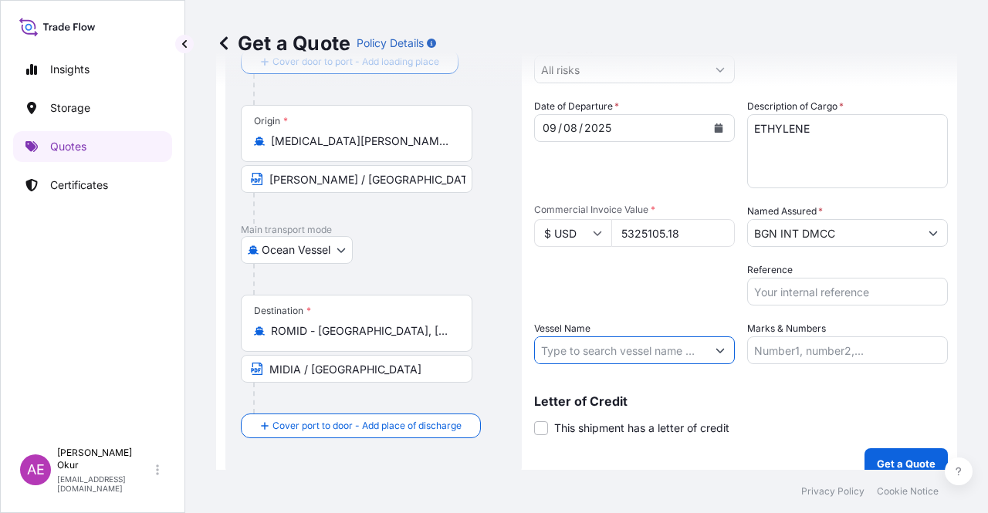
paste input "ASTIPALEA"
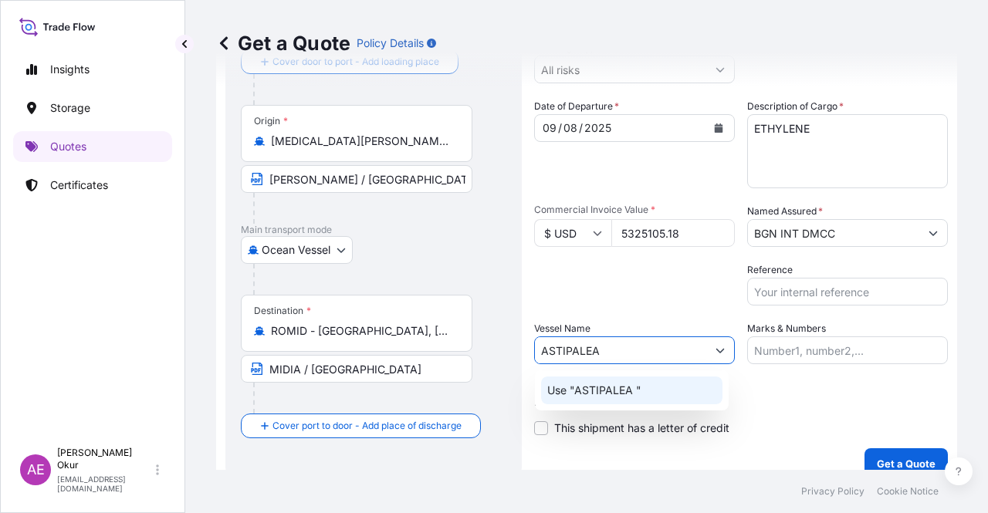
click at [621, 394] on p "Use "ASTIPALEA "" at bounding box center [594, 390] width 94 height 15
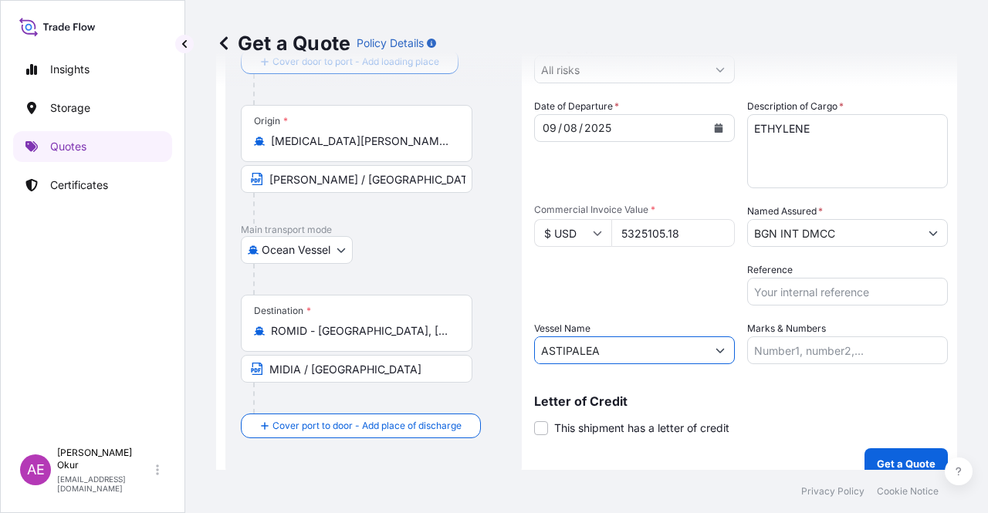
type input "ASTIPALEA"
click at [794, 351] on input "Marks & Numbers" at bounding box center [847, 351] width 201 height 28
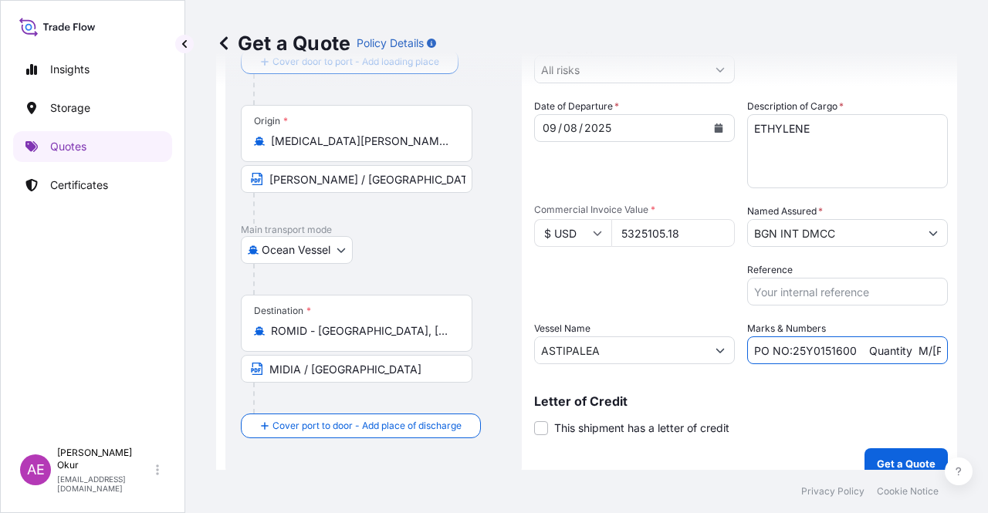
drag, startPoint x: 788, startPoint y: 348, endPoint x: 849, endPoint y: 351, distance: 61.1
click at [849, 351] on input "PO NO:25Y0151600 Quantity M/[PERSON_NAME]: 26,000 Premium: USD 3,37" at bounding box center [847, 351] width 201 height 28
paste input "96600"
drag, startPoint x: 914, startPoint y: 358, endPoint x: 968, endPoint y: 357, distance: 54.0
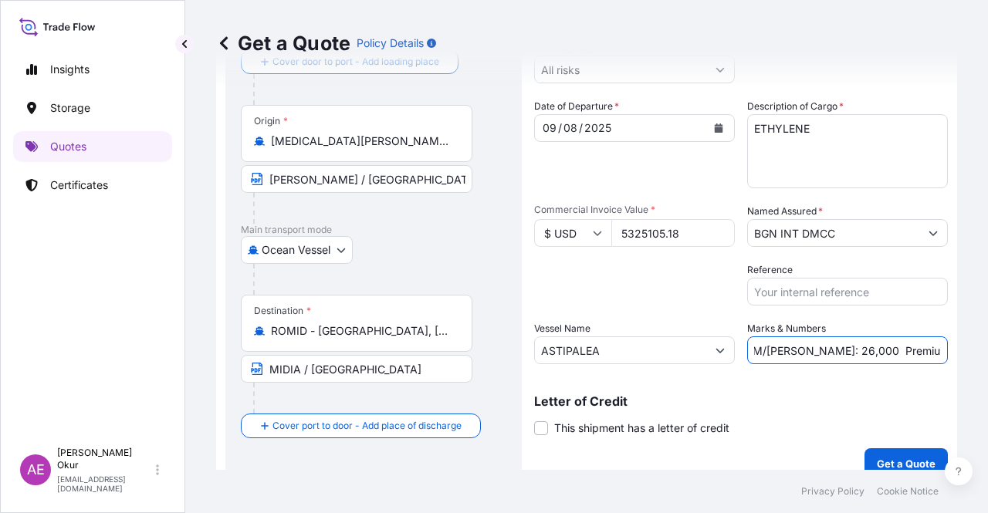
click at [968, 357] on div "Get a Quote Policy Details Route Details Reset Route Details Cover door to port…" at bounding box center [586, 235] width 803 height 470
click at [814, 342] on input "PO NO:25Y0196600 Quantity M/Tonn: 26,000 Premium: USD 3,37" at bounding box center [847, 351] width 201 height 28
drag, startPoint x: 790, startPoint y: 349, endPoint x: 824, endPoint y: 351, distance: 34.0
click at [824, 351] on input "PO NO:25Y0196600 Quantity M/Tonn: 26,000 Premium: USD 3,37" at bounding box center [847, 351] width 201 height 28
paste input "5.249,98"
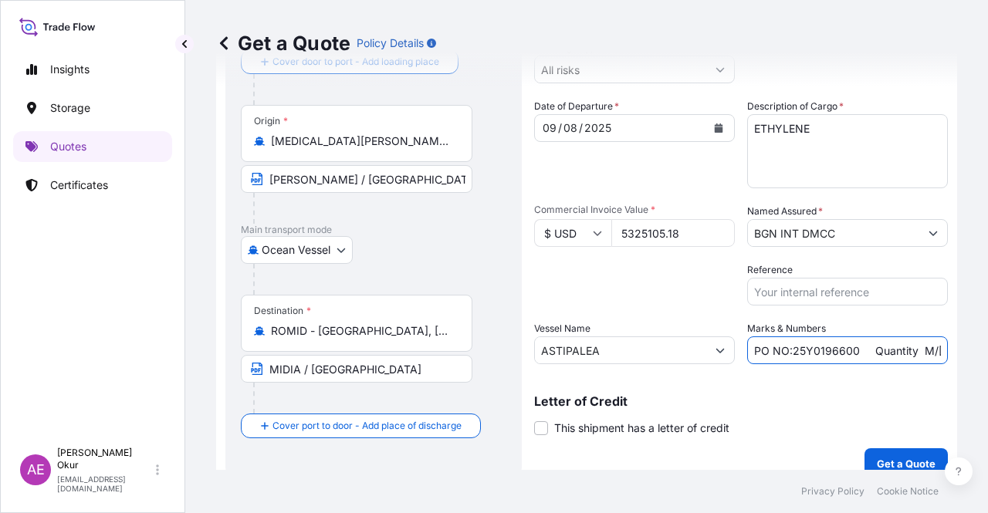
scroll to position [0, 188]
drag, startPoint x: 907, startPoint y: 350, endPoint x: 987, endPoint y: 350, distance: 80.3
click at [987, 350] on div "Get a Quote Policy Details Route Details Reset Route Details Cover door to port…" at bounding box center [586, 235] width 803 height 470
click at [905, 343] on input "PO NO:25Y0196600 Quantity M/Tonn: 5.249,98 Premium: USD 3,37" at bounding box center [847, 351] width 201 height 28
drag, startPoint x: 907, startPoint y: 348, endPoint x: 974, endPoint y: 354, distance: 67.4
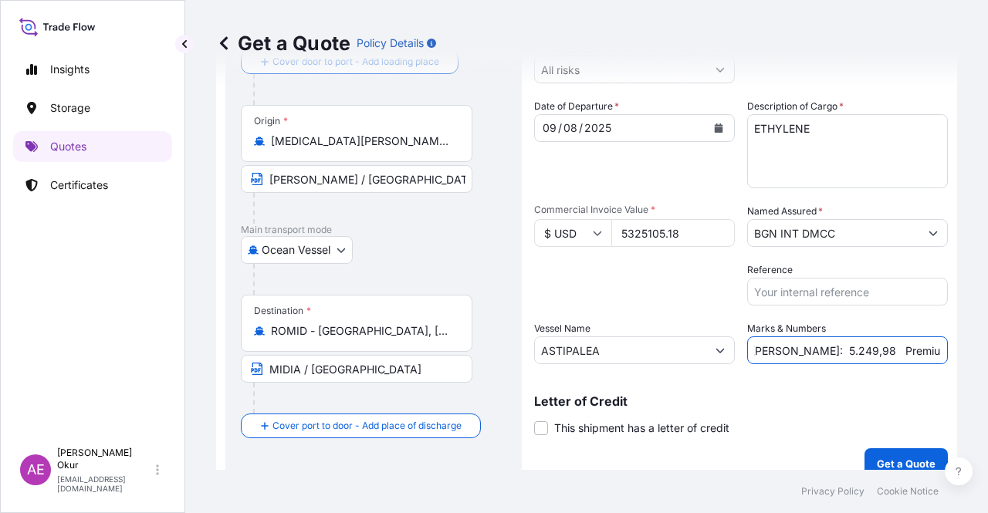
click at [974, 354] on div "Get a Quote Policy Details Route Details Reset Route Details Cover door to port…" at bounding box center [586, 235] width 803 height 470
paste input "585,76"
type input "PO NO:25Y0196600 Quantity M/Tonn: 5.249,98 Premium: USD 585,76"
click at [887, 447] on div "Shipment Details Coverage Type * All risks Date of Departure * 09 / 08 / 2025 C…" at bounding box center [741, 237] width 414 height 486
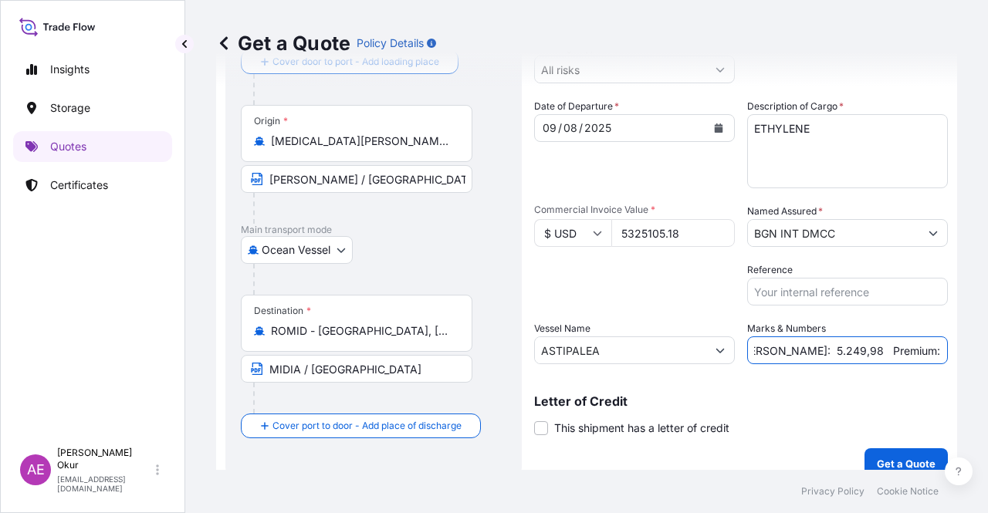
scroll to position [0, 0]
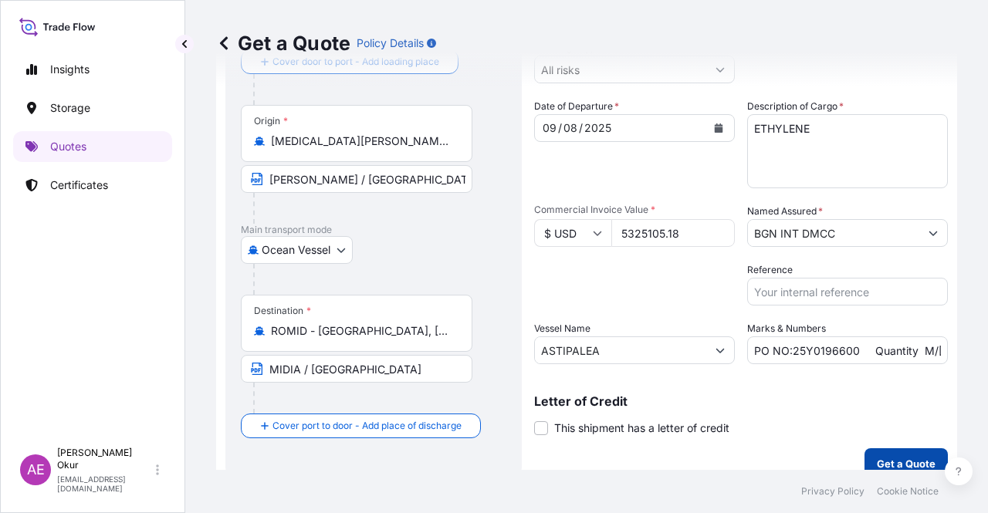
click at [888, 455] on button "Get a Quote" at bounding box center [906, 463] width 83 height 31
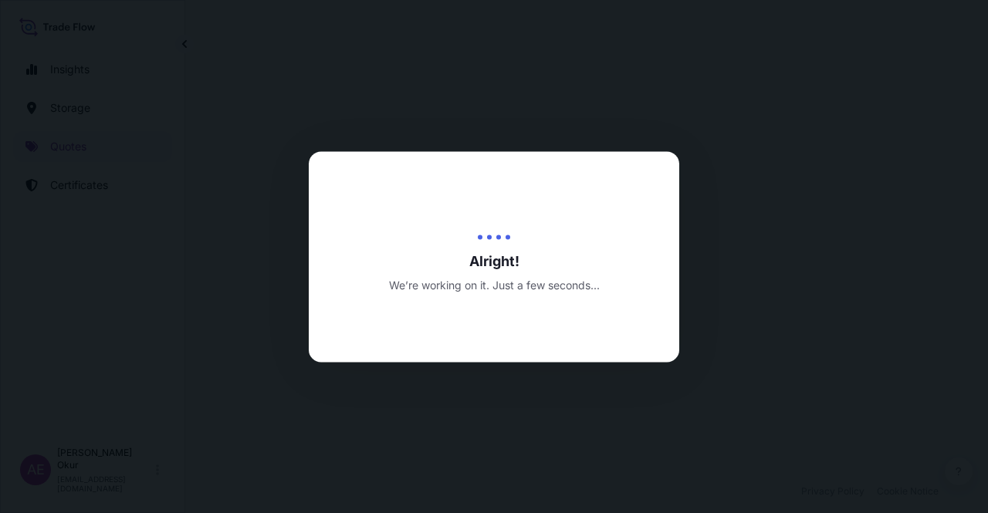
select select "Ocean Vessel"
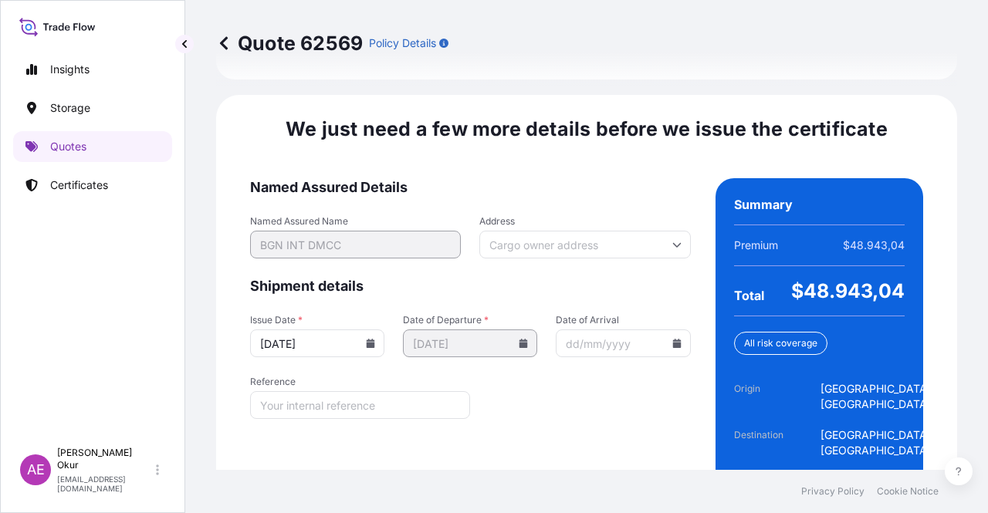
scroll to position [1942, 0]
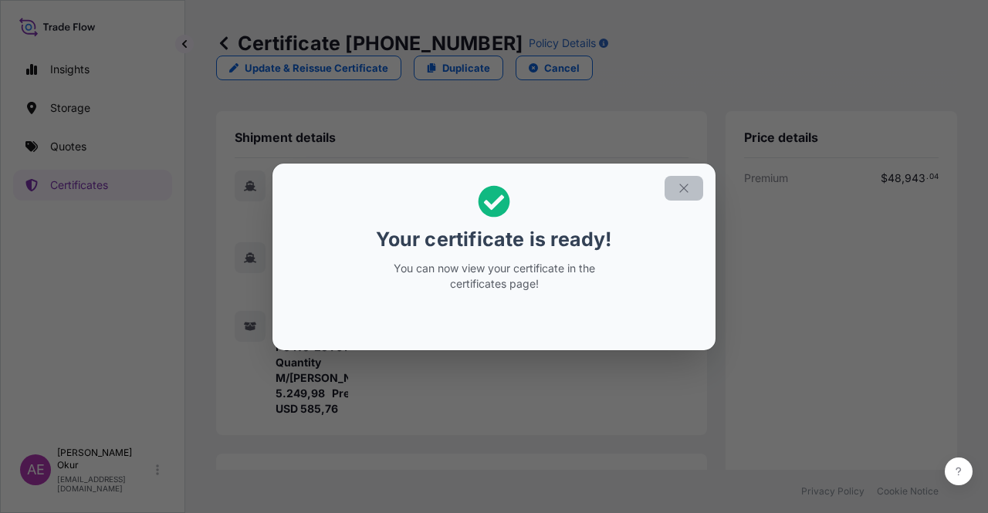
click at [676, 184] on button "button" at bounding box center [684, 188] width 39 height 25
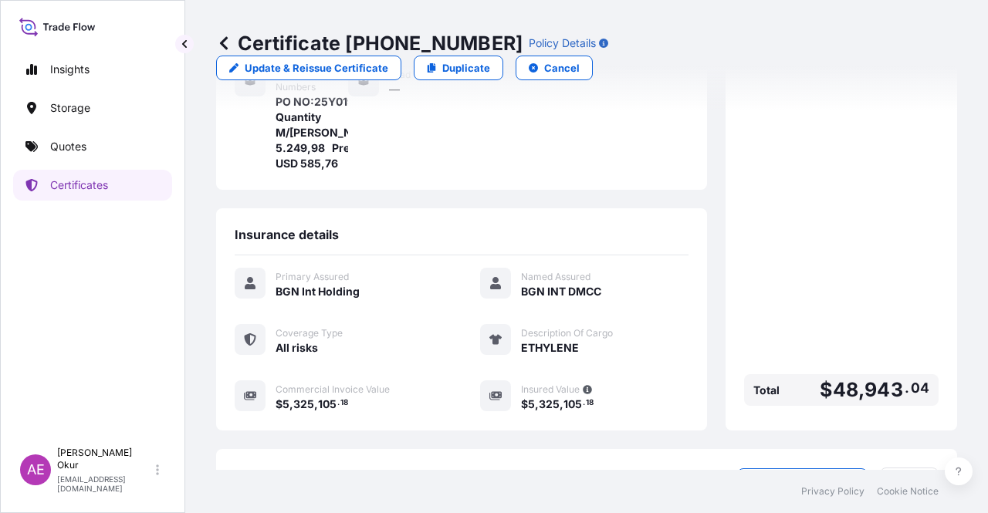
scroll to position [386, 0]
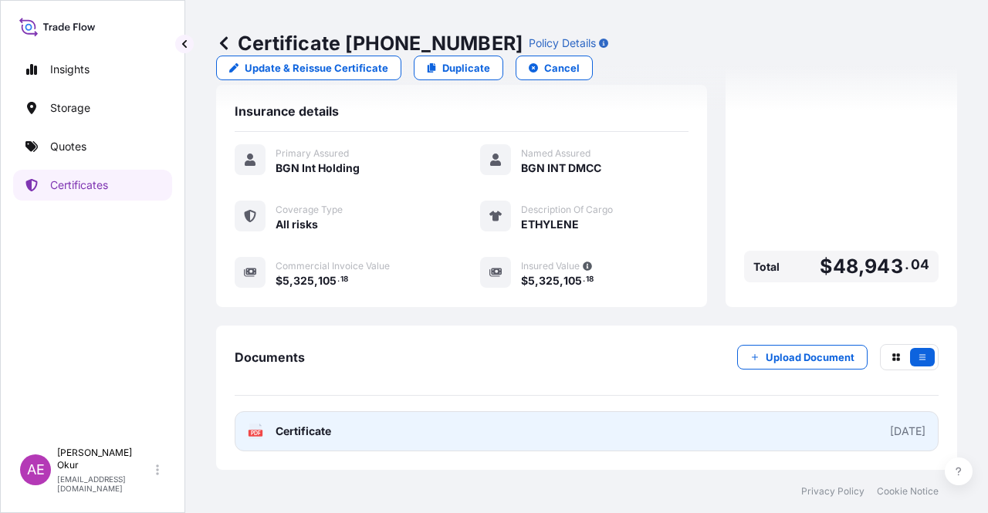
click at [330, 428] on span "Certificate" at bounding box center [304, 431] width 56 height 15
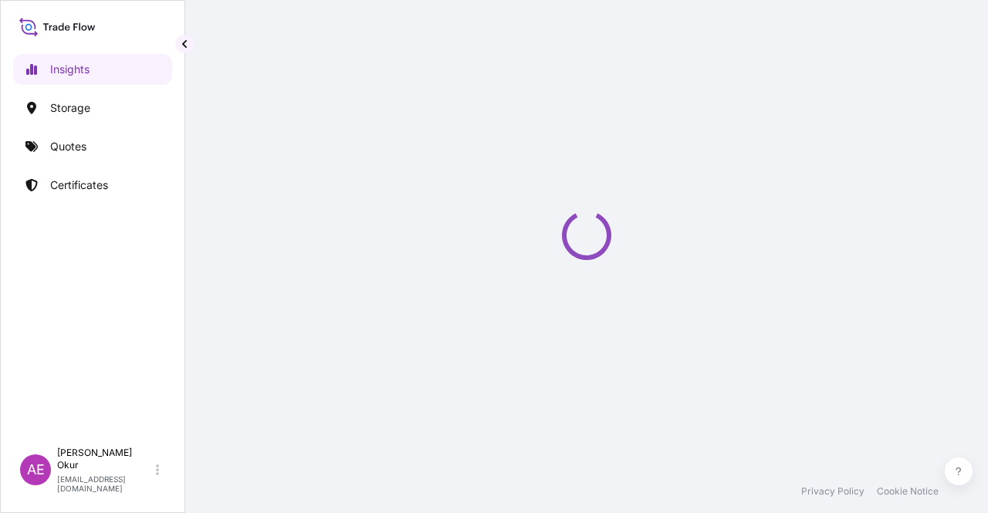
select select "2025"
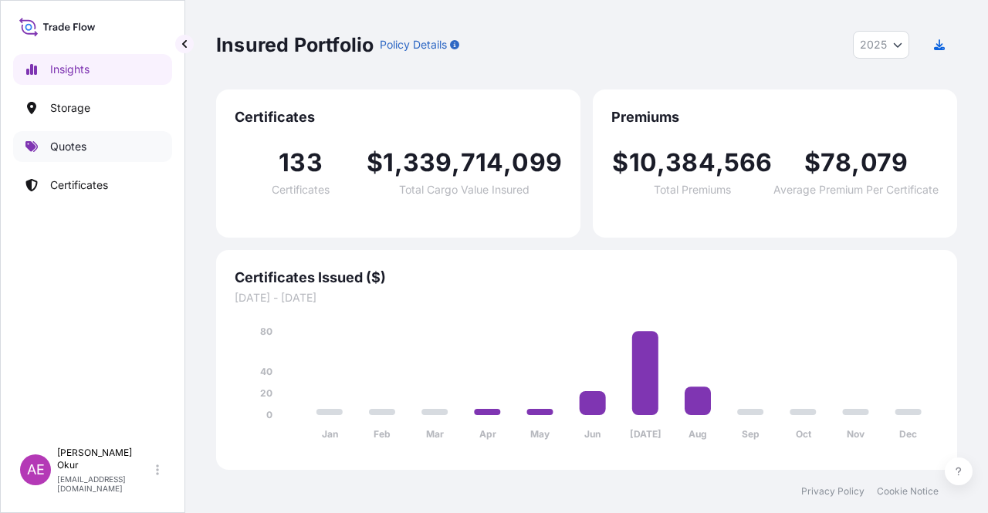
click at [92, 147] on link "Quotes" at bounding box center [92, 146] width 159 height 31
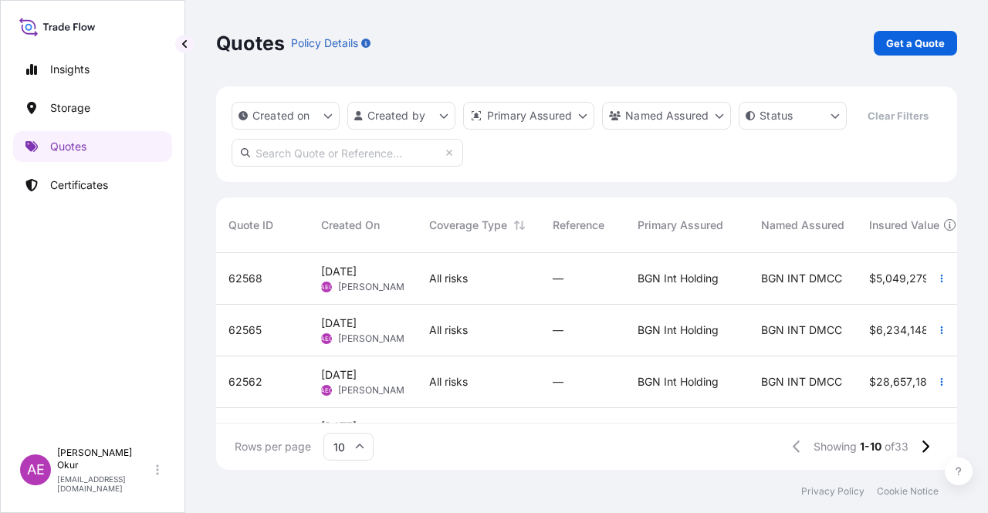
click at [922, 42] on p "Get a Quote" at bounding box center [915, 43] width 59 height 15
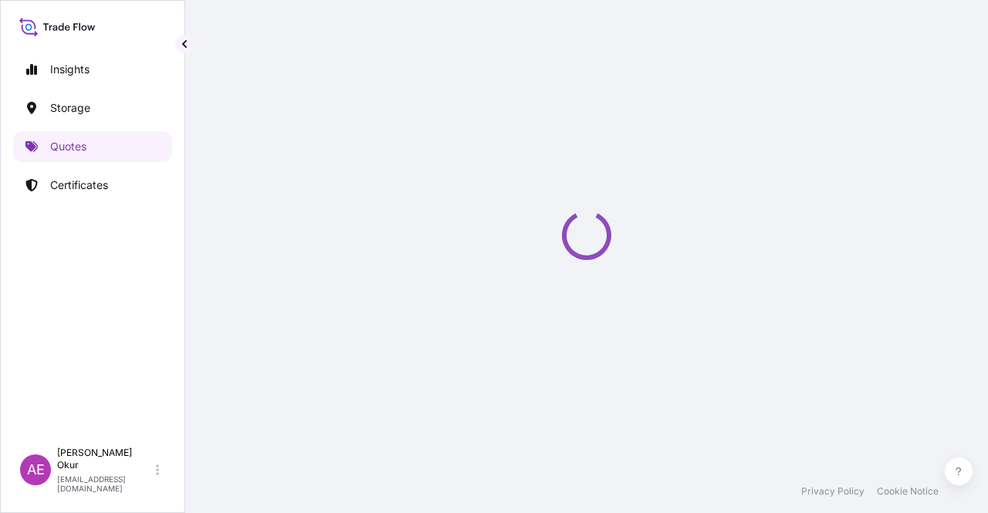
select select "Ocean Vessel"
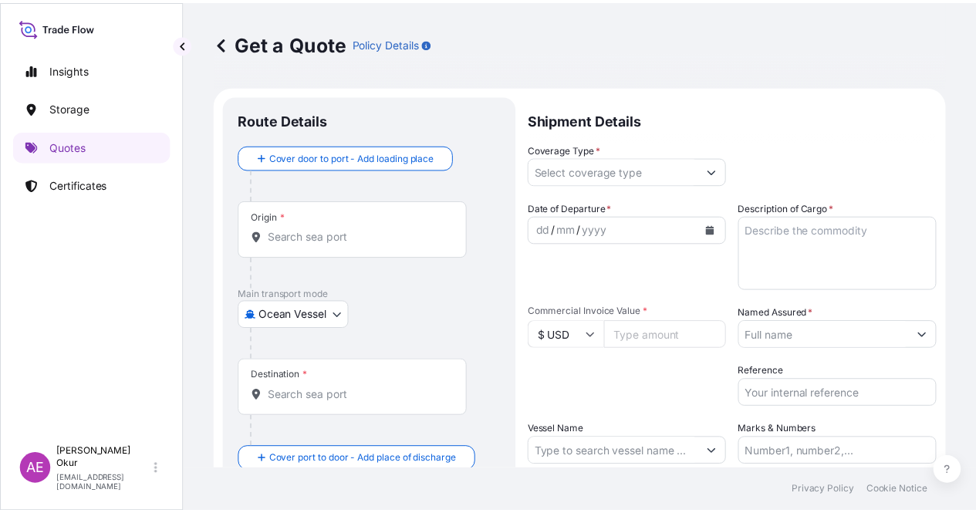
scroll to position [25, 0]
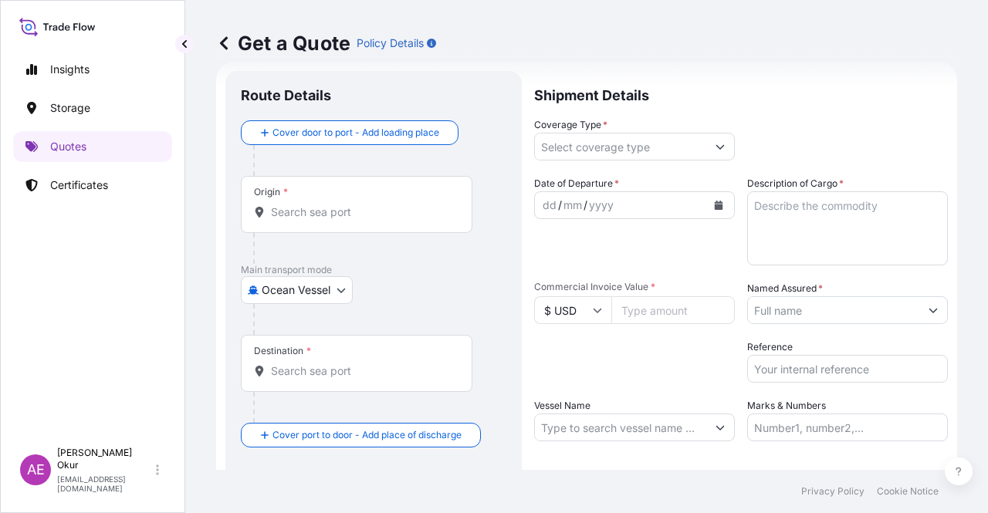
click at [375, 220] on div "Origin *" at bounding box center [357, 204] width 232 height 57
click at [375, 220] on input "Origin *" at bounding box center [362, 212] width 182 height 15
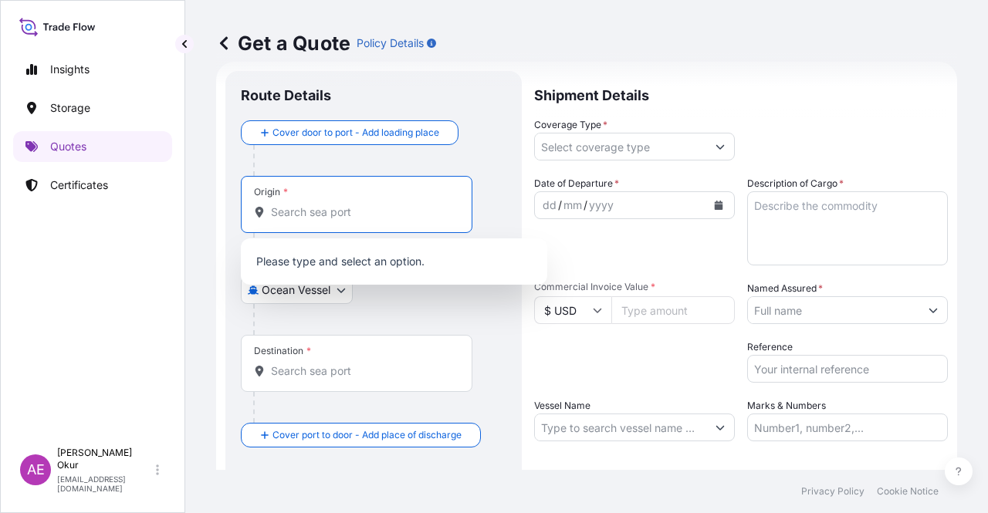
paste input "HOUSTON, TX"
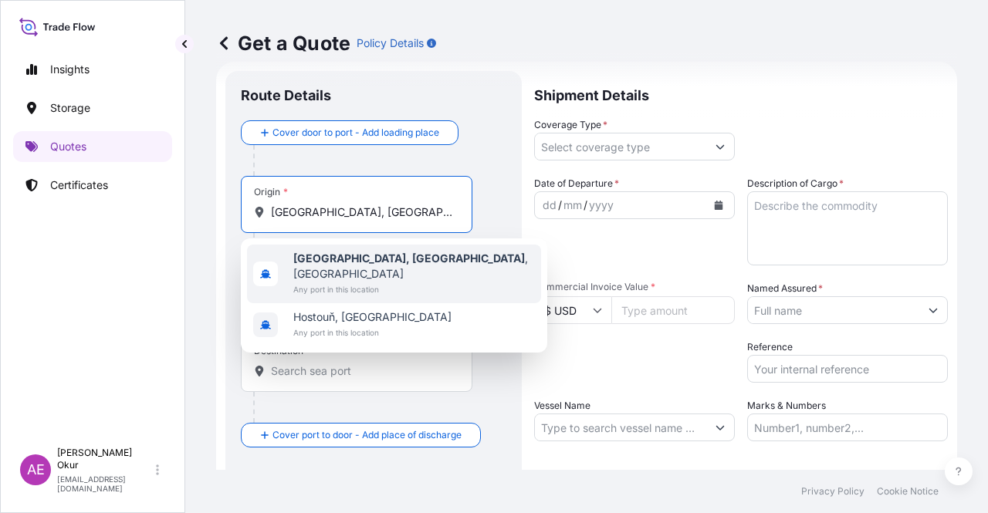
click at [360, 282] on span "Any port in this location" at bounding box center [414, 289] width 242 height 15
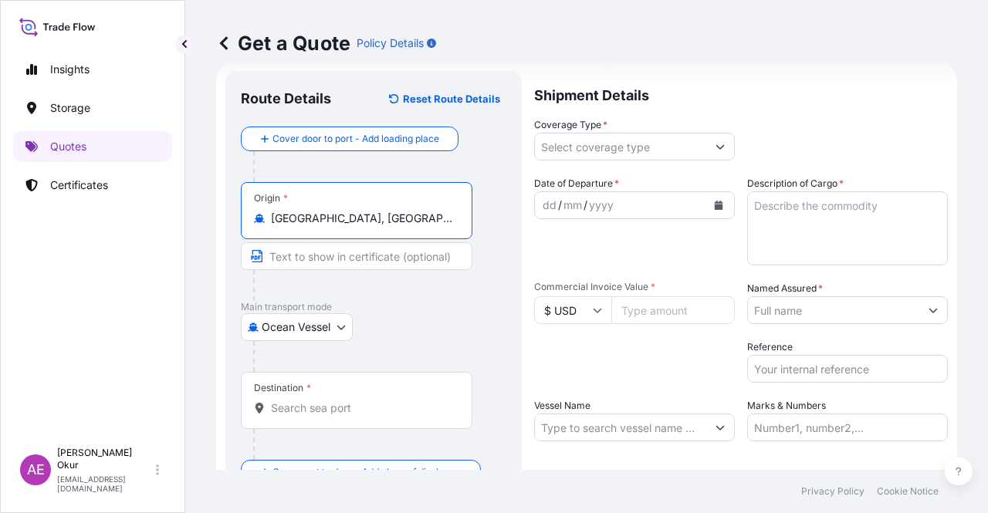
type input "Houston, TX, USA"
click at [335, 254] on input "Text to appear on certificate" at bounding box center [357, 256] width 232 height 28
paste input "HOUSTON, TX"
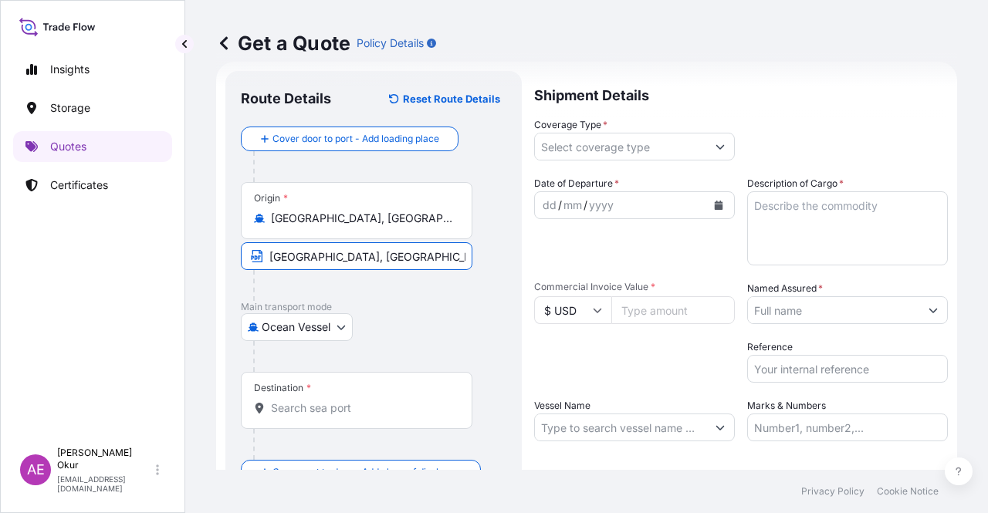
paste input "USA"
type input "HOUSTON, TX / USA"
click at [341, 394] on div "Destination *" at bounding box center [357, 400] width 232 height 57
click at [341, 401] on input "Destination *" at bounding box center [362, 408] width 182 height 15
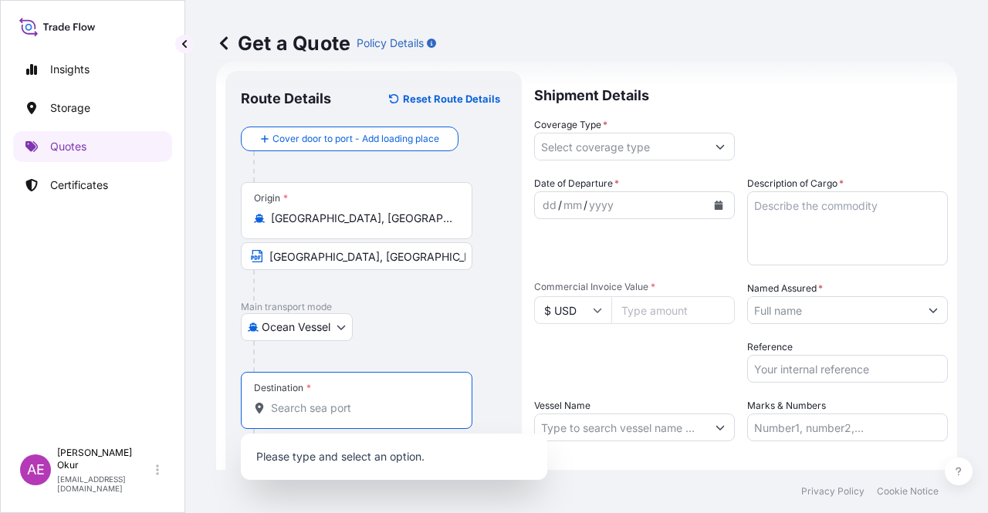
paste input "ROTTERDAM"
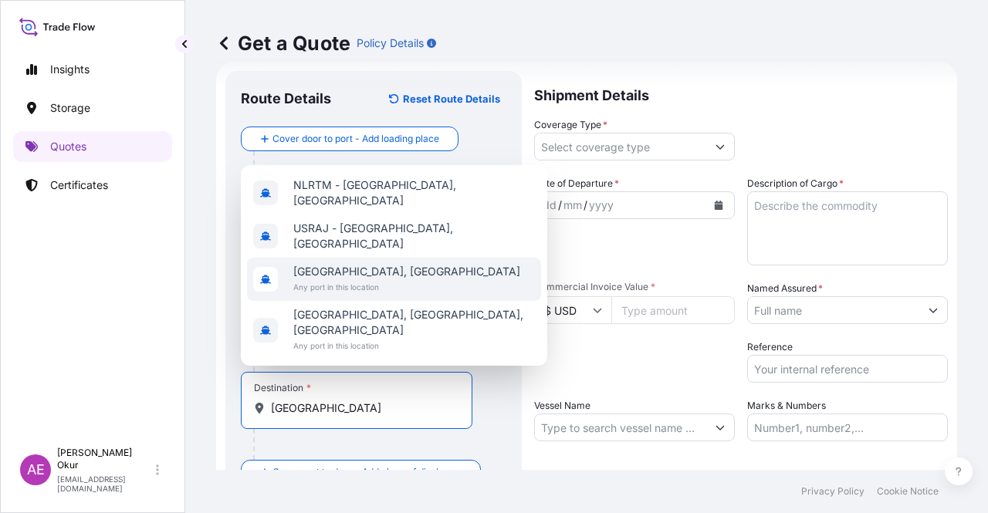
click at [387, 295] on span "Any port in this location" at bounding box center [406, 286] width 227 height 15
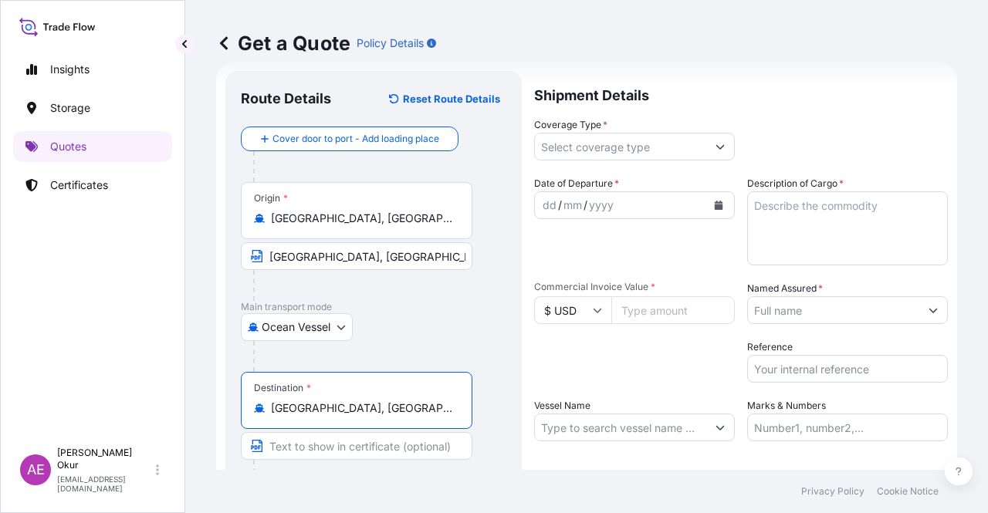
type input "Rotterdam, Netherlands"
click at [340, 445] on input "Text to appear on certificate" at bounding box center [357, 446] width 232 height 28
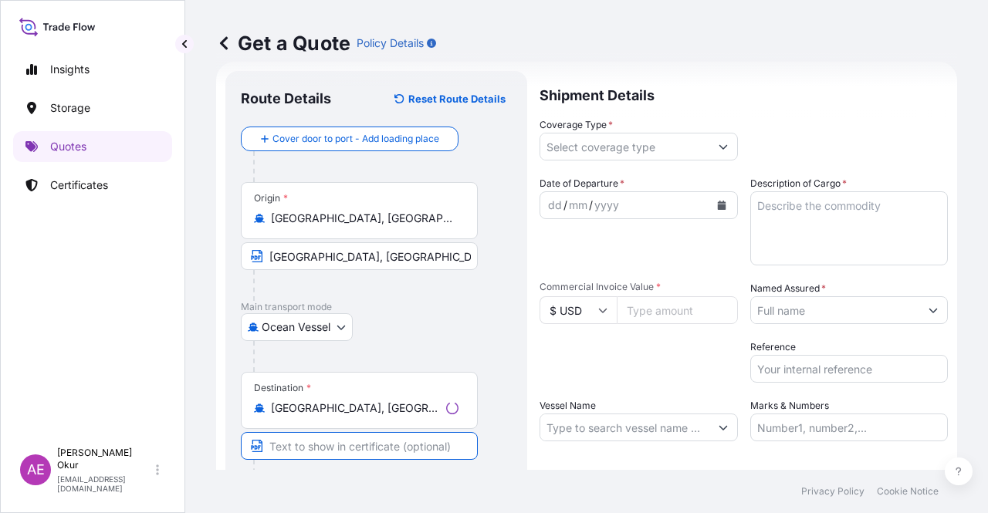
paste input "ROTTERDAM"
paste input "NETHERLANDS"
type input "ROTTERDAM / NETHERLANDS"
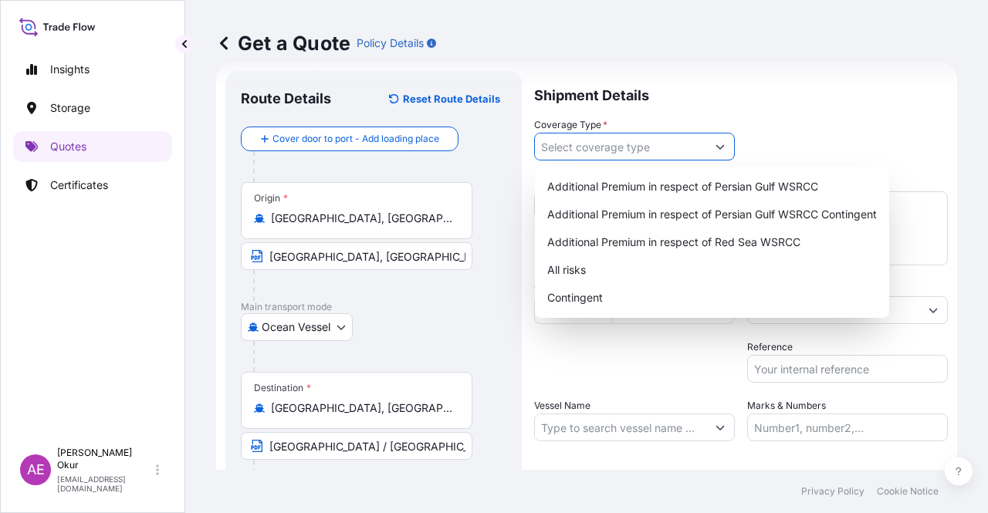
click at [614, 144] on input "Coverage Type *" at bounding box center [620, 147] width 171 height 28
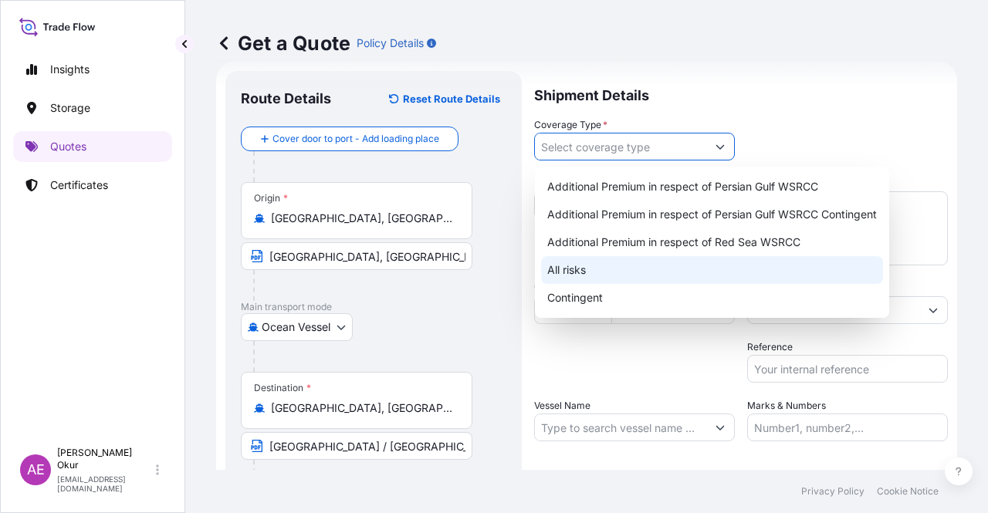
click at [586, 269] on div "All risks" at bounding box center [712, 270] width 342 height 28
type input "All risks"
click at [590, 272] on div "All risks" at bounding box center [712, 270] width 342 height 28
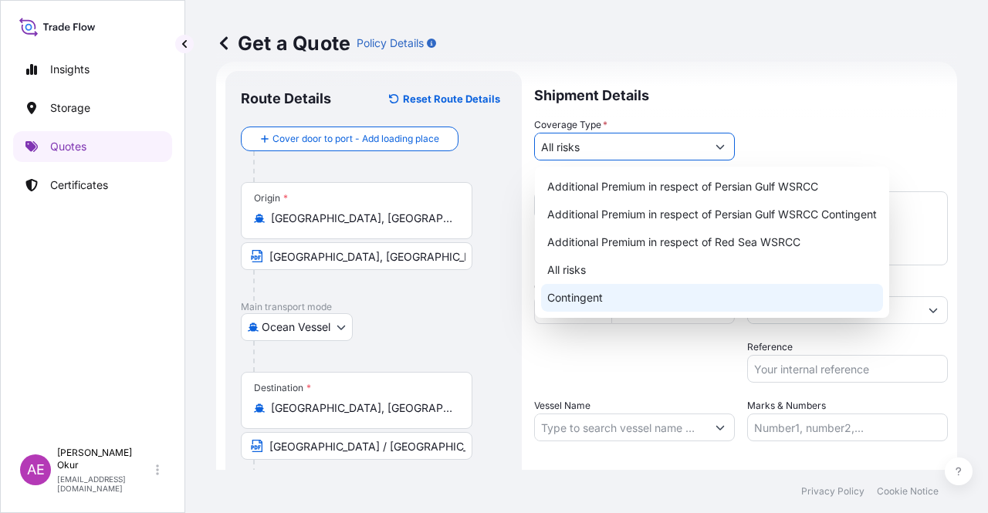
click at [610, 421] on input "Vessel Name" at bounding box center [620, 428] width 171 height 28
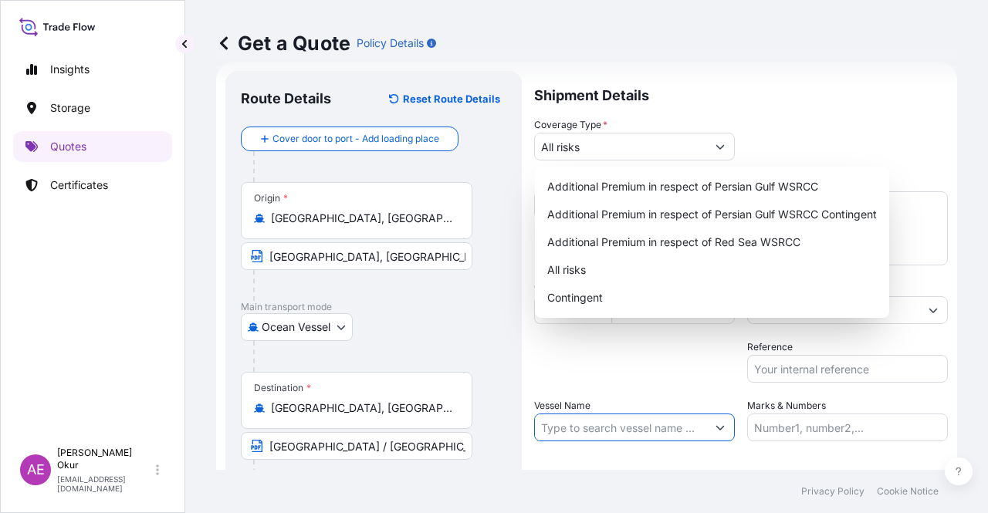
paste input "MAERSK TENNESSEE 532E"
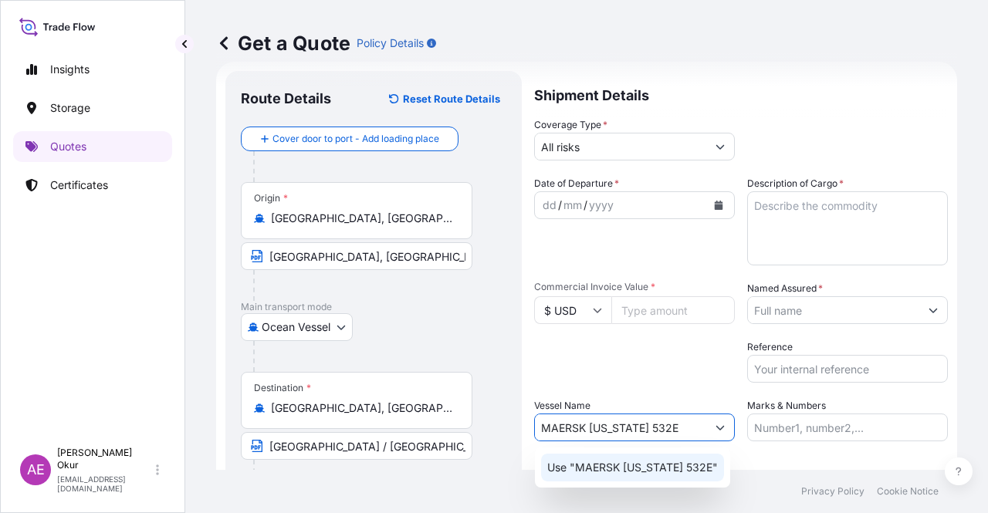
click at [625, 462] on p "Use "MAERSK TENNESSEE 532E"" at bounding box center [632, 467] width 171 height 15
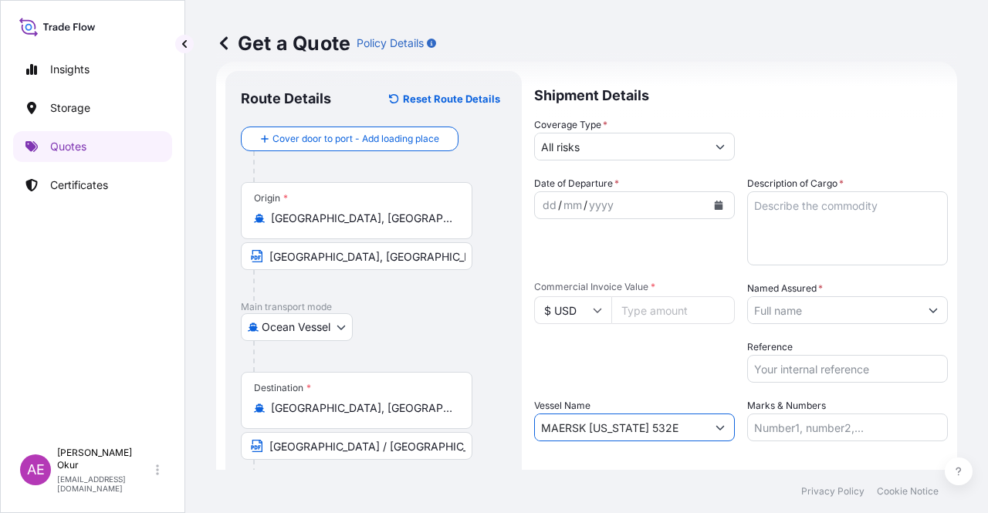
type input "MAERSK TENNESSEE 532E"
click at [545, 198] on div "dd" at bounding box center [549, 205] width 17 height 19
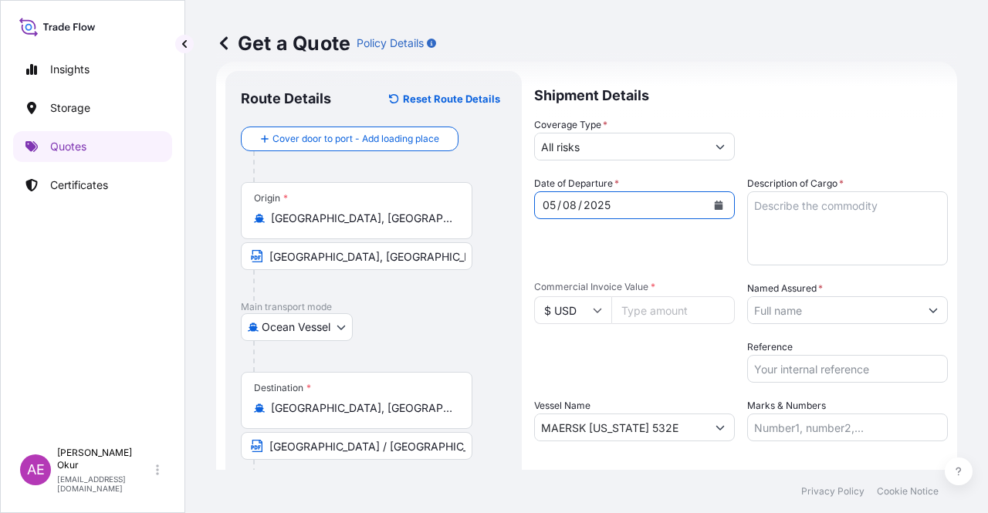
click at [628, 322] on input "Commercial Invoice Value *" at bounding box center [673, 310] width 124 height 28
paste input "14914"
type input "14914"
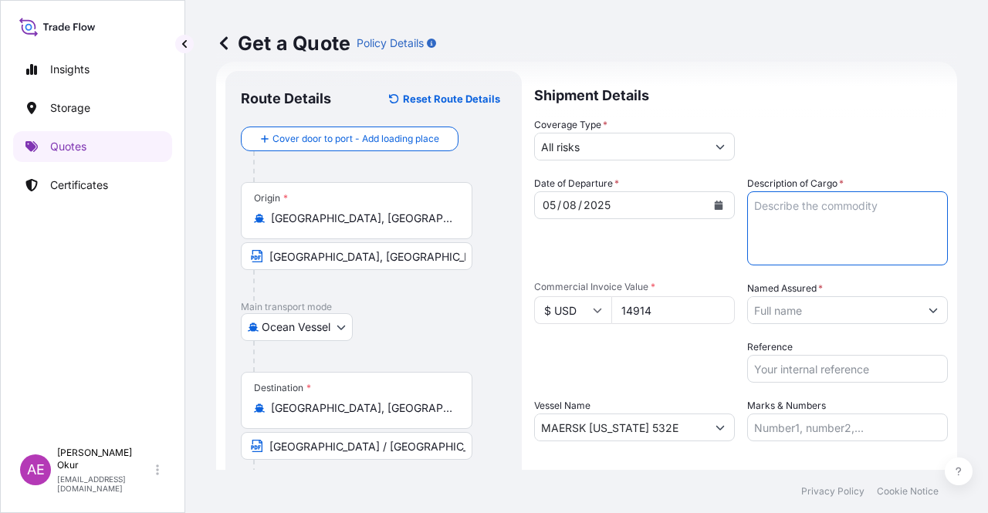
click at [821, 234] on textarea "Description of Cargo *" at bounding box center [847, 228] width 201 height 74
paste textarea "ISOPENTANE 99"
type textarea "ISOPENTANE 99"
click at [799, 315] on input "Named Assured *" at bounding box center [833, 310] width 171 height 28
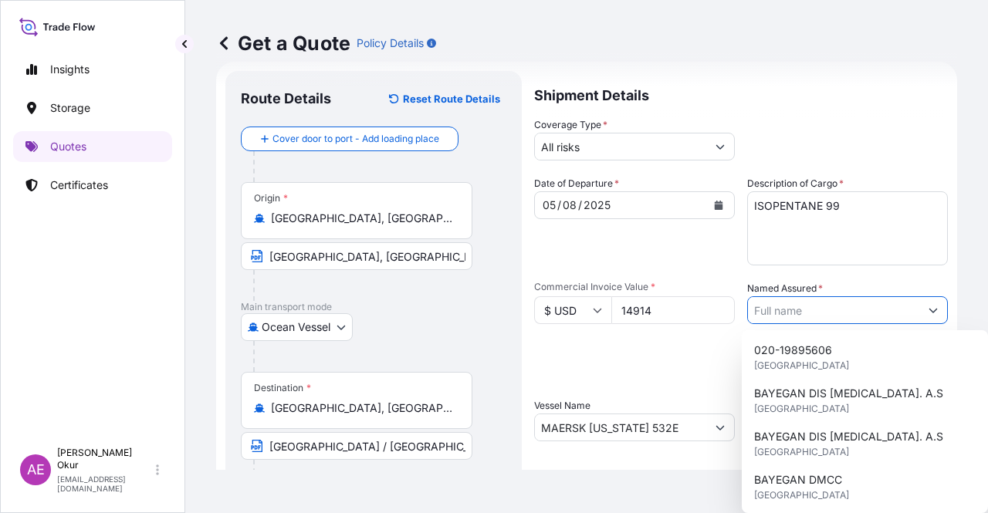
click at [798, 320] on input "Named Assured *" at bounding box center [833, 310] width 171 height 28
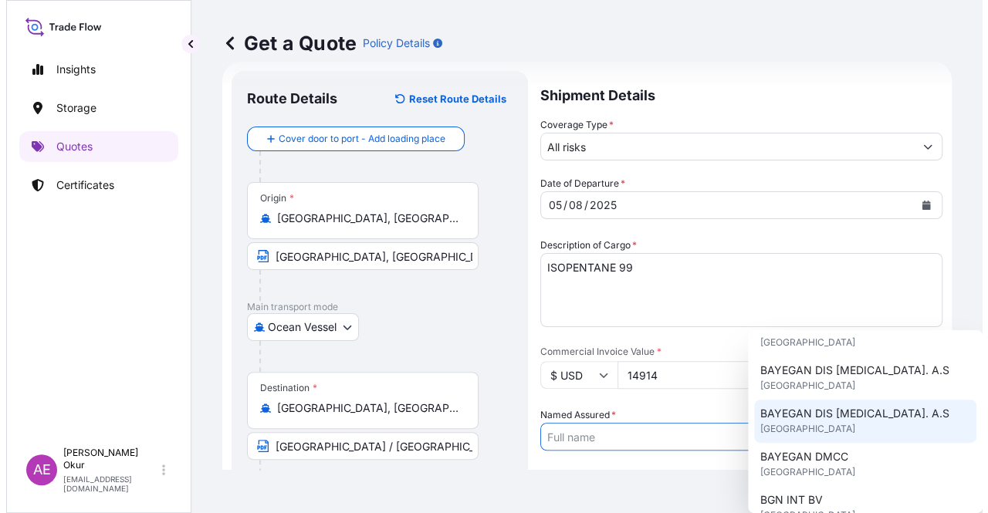
scroll to position [77, 0]
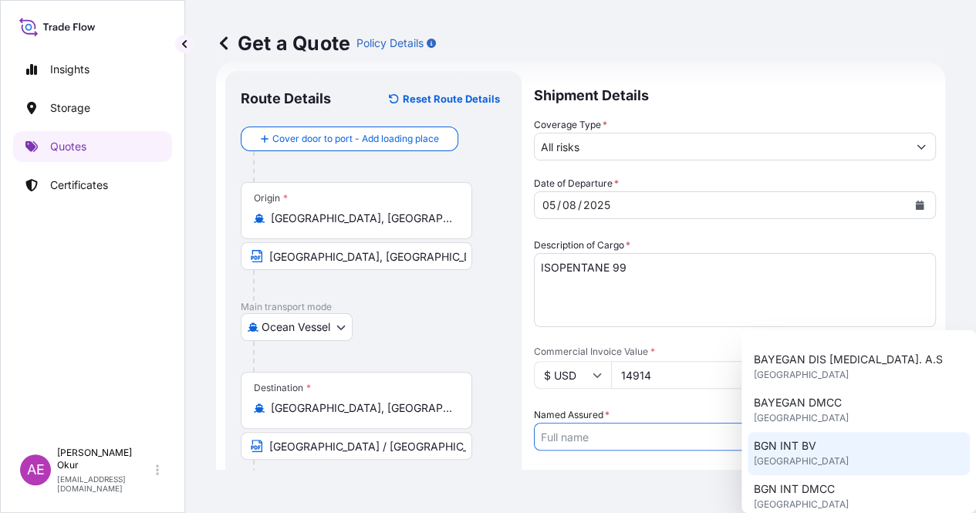
click at [827, 442] on div "BGN INT BV United Kingdom" at bounding box center [859, 453] width 222 height 43
type input "BGN INT BV"
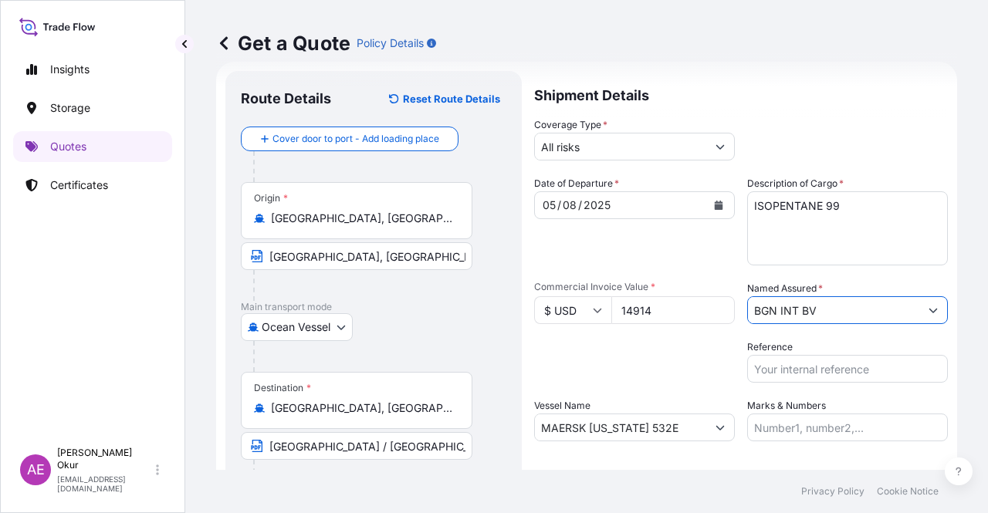
scroll to position [102, 0]
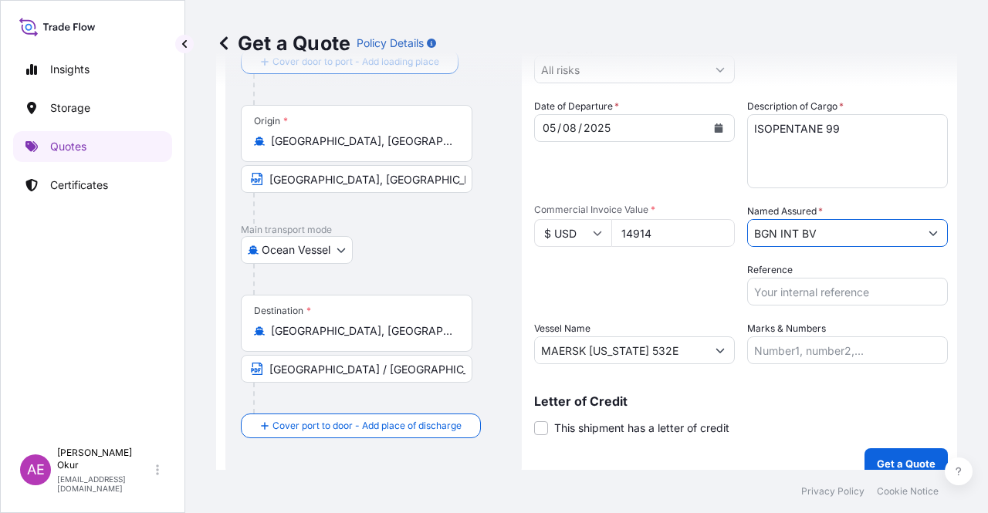
click at [815, 356] on input "Marks & Numbers" at bounding box center [847, 351] width 201 height 28
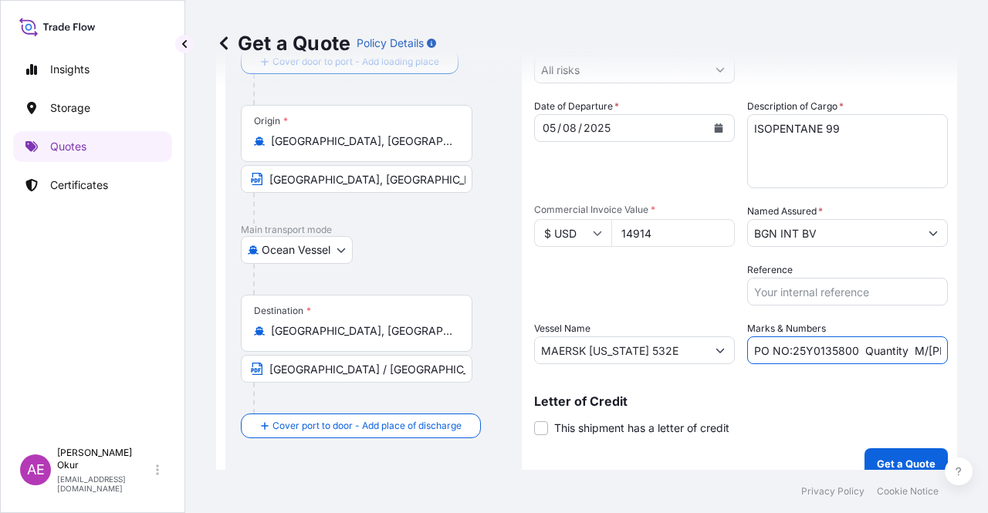
drag, startPoint x: 789, startPoint y: 348, endPoint x: 849, endPoint y: 350, distance: 60.3
click at [849, 350] on input "PO NO:25Y0135800 Quantity M/[PERSON_NAME]: 495,000 Premium: USD 57,03" at bounding box center [847, 351] width 201 height 28
paste input "666"
drag, startPoint x: 858, startPoint y: 350, endPoint x: 827, endPoint y: 353, distance: 31.0
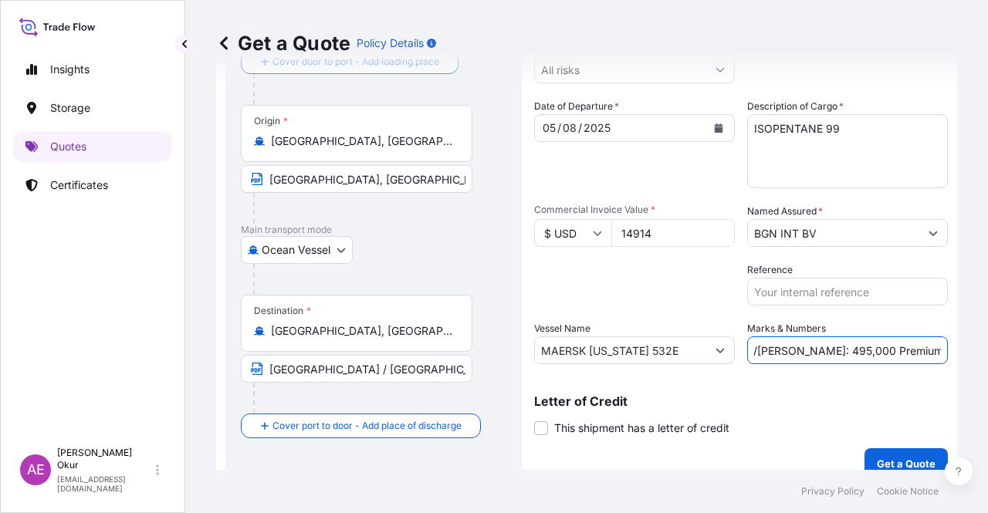
click at [827, 353] on input "PO NO:25Y0166600 Quantity M/Tonn: 495,000 Premium: USD 57,03" at bounding box center [847, 351] width 201 height 28
drag, startPoint x: 906, startPoint y: 347, endPoint x: 973, endPoint y: 352, distance: 66.6
click at [973, 352] on div "Get a Quote Policy Details Route Details Reset Route Details Cover door to port…" at bounding box center [586, 235] width 803 height 470
click at [898, 350] on input "PO NO:25Y0166600 Premium: USD 57,03" at bounding box center [847, 351] width 201 height 28
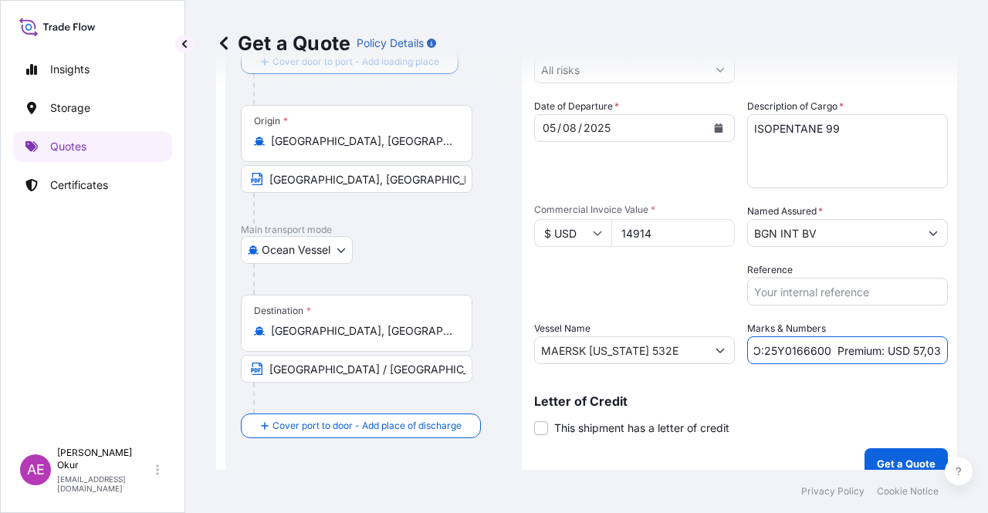
drag, startPoint x: 902, startPoint y: 350, endPoint x: 959, endPoint y: 353, distance: 57.2
click at [957, 353] on div "Get a Quote Policy Details Route Details Reset Route Details Cover door to port…" at bounding box center [586, 235] width 803 height 470
paste input "1,64"
type input "PO NO:25Y0166600 Premium: USD 1,64"
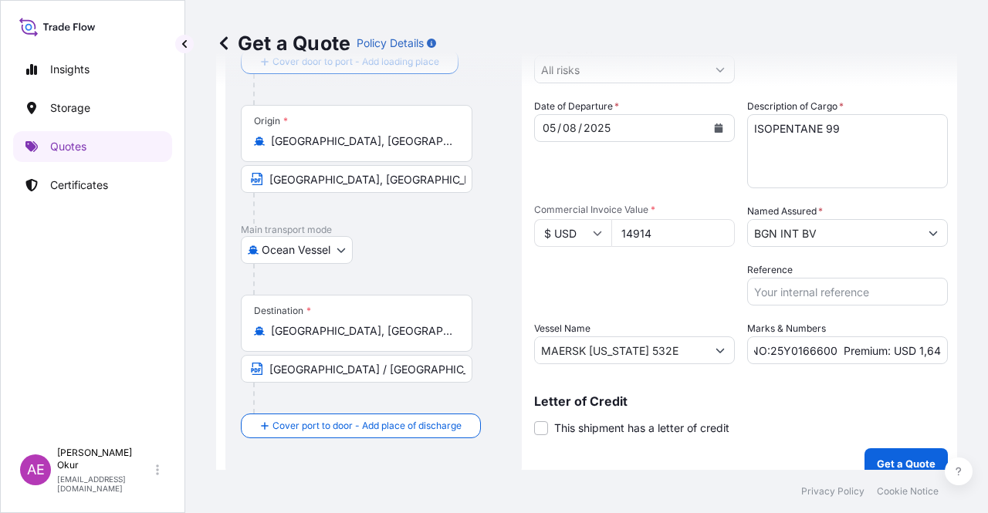
scroll to position [0, 0]
click at [897, 453] on button "Get a Quote" at bounding box center [906, 463] width 83 height 31
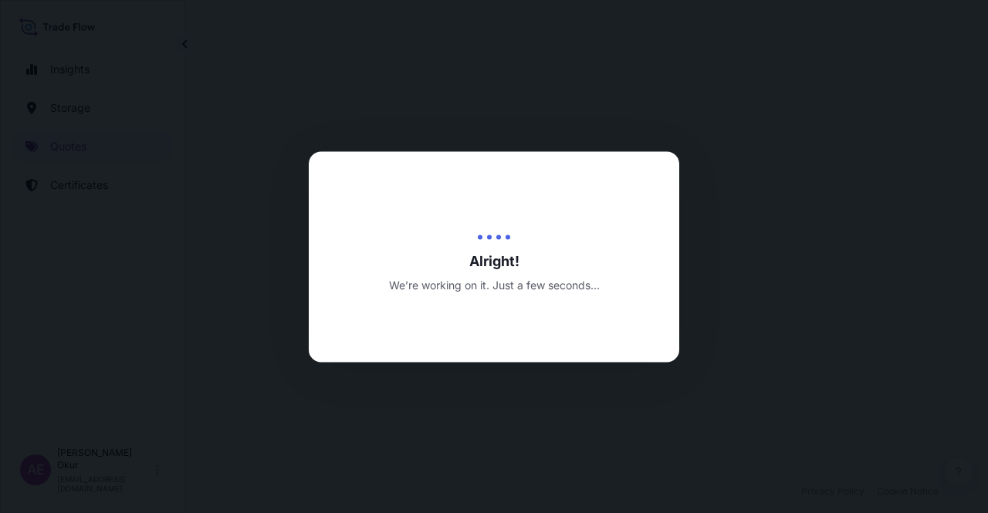
select select "Ocean Vessel"
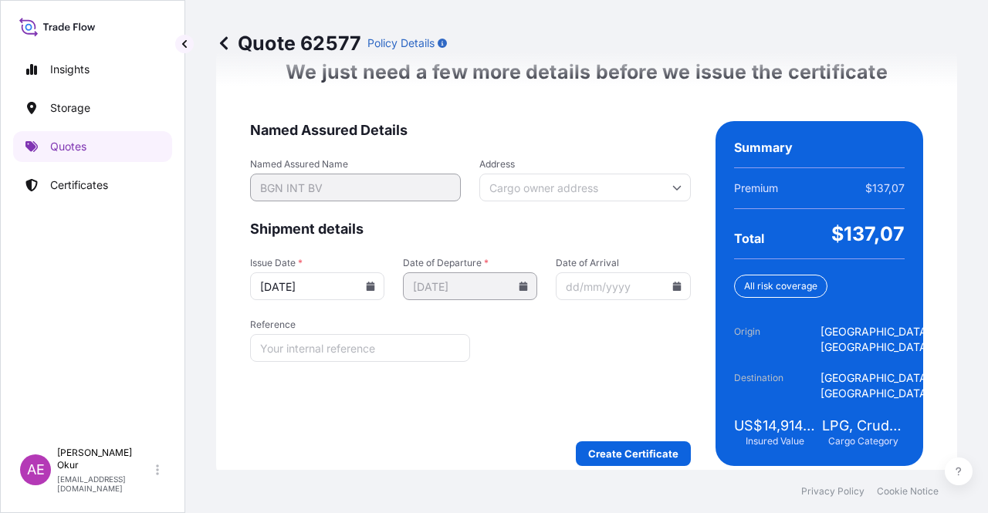
scroll to position [2004, 0]
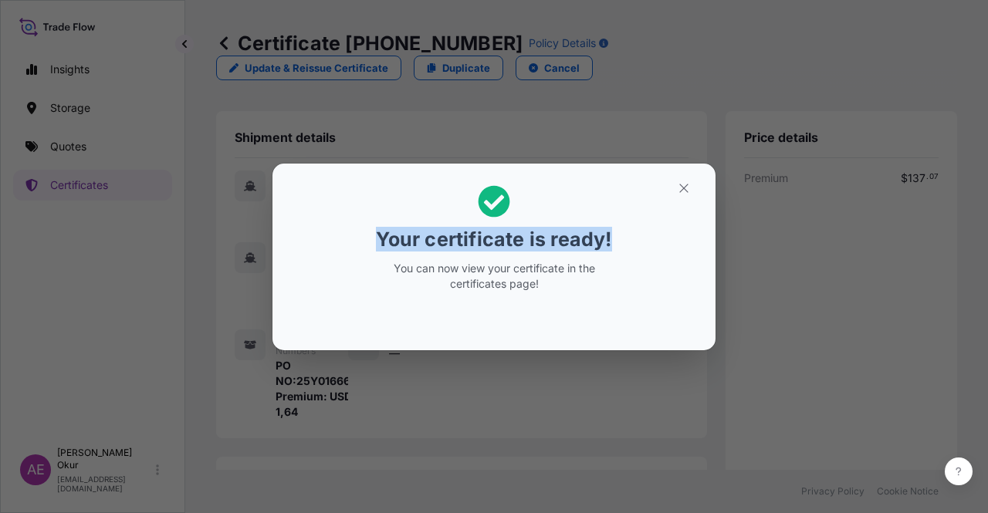
click at [678, 177] on section "Your certificate is ready! You can now view your certificate in the certificate…" at bounding box center [493, 257] width 443 height 187
click at [673, 195] on button "button" at bounding box center [684, 188] width 39 height 25
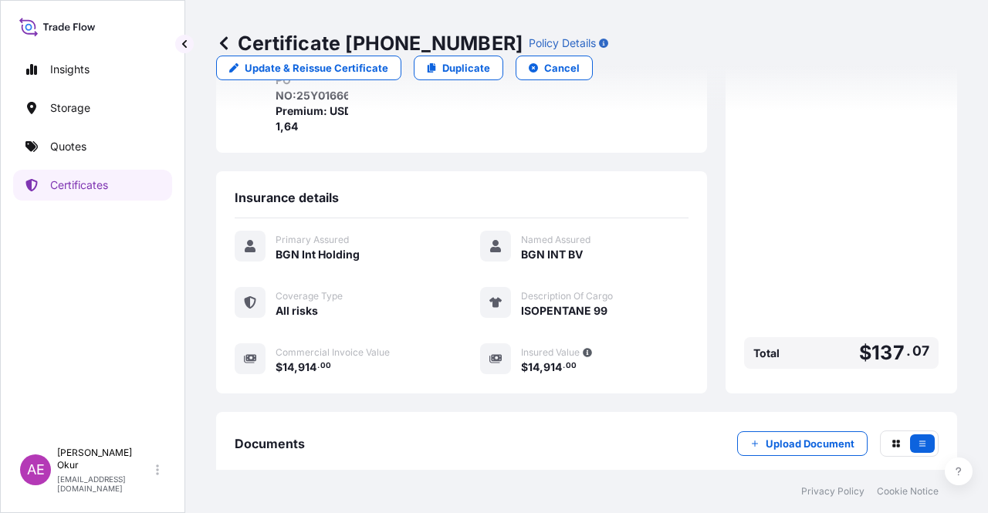
scroll to position [359, 0]
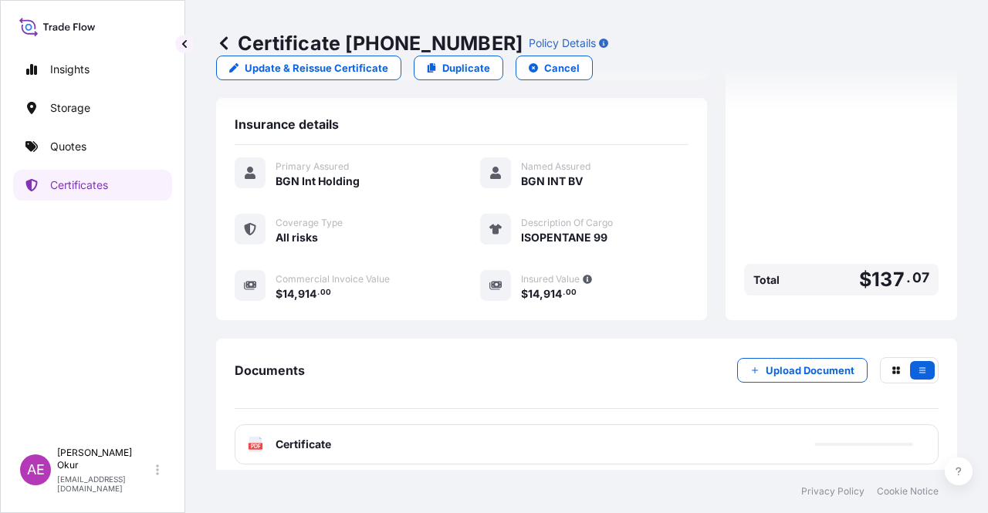
click at [300, 437] on span "Certificate" at bounding box center [304, 444] width 56 height 15
click at [310, 437] on span "Certificate" at bounding box center [304, 444] width 56 height 15
click at [70, 163] on div "Insights Storage Quotes Certificates" at bounding box center [92, 240] width 159 height 400
click at [76, 157] on link "Quotes" at bounding box center [92, 146] width 159 height 31
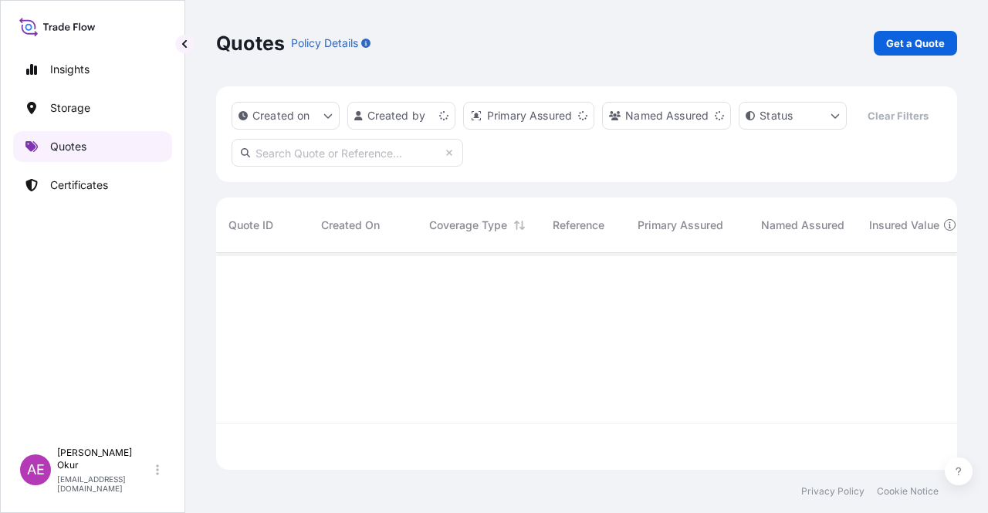
scroll to position [214, 729]
click at [928, 32] on link "Get a Quote" at bounding box center [915, 43] width 83 height 25
select select "Ocean Vessel"
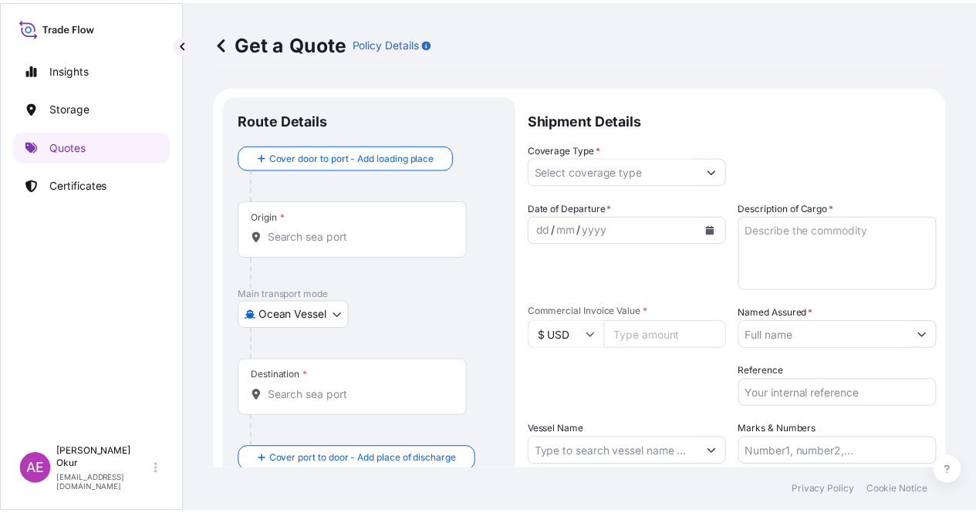
scroll to position [25, 0]
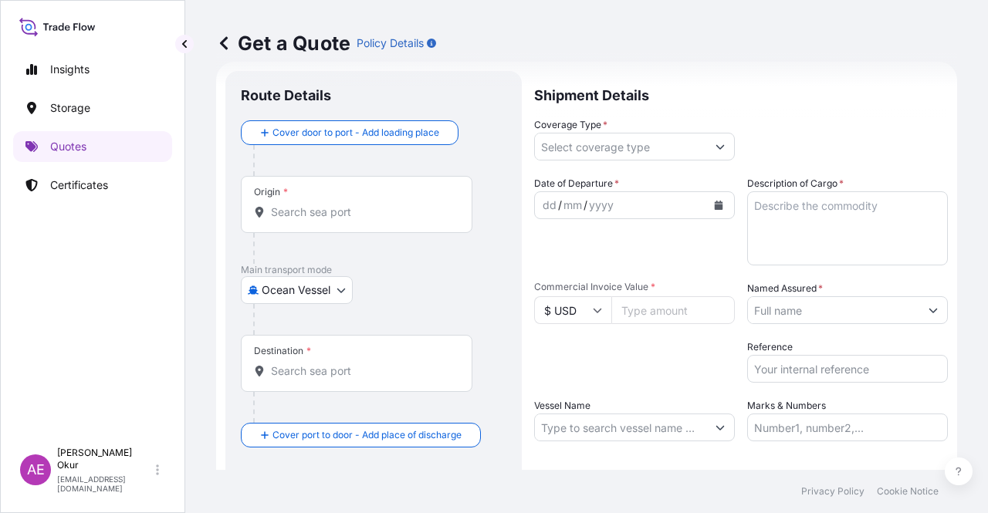
click at [341, 204] on div "Origin *" at bounding box center [357, 204] width 232 height 57
click at [343, 211] on input "Origin *" at bounding box center [362, 212] width 182 height 15
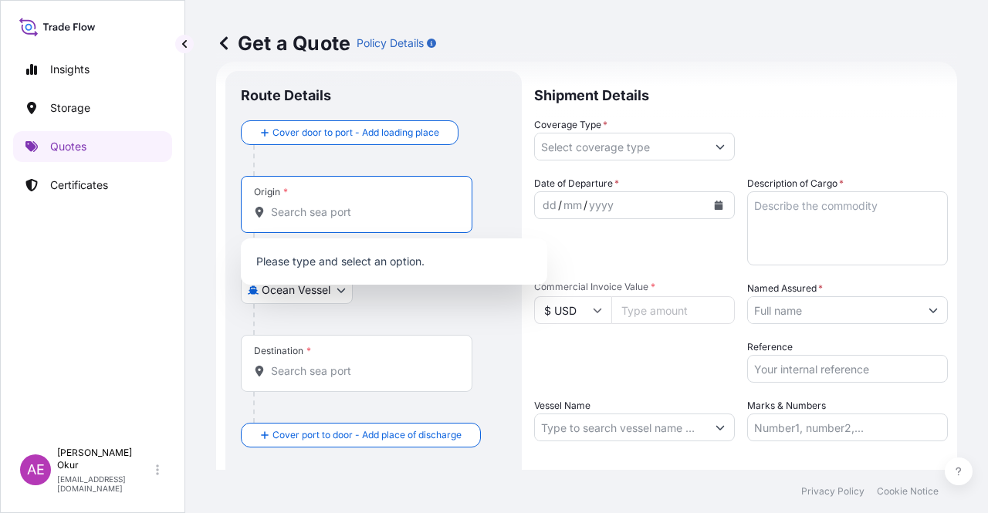
paste input "DAMMAM"
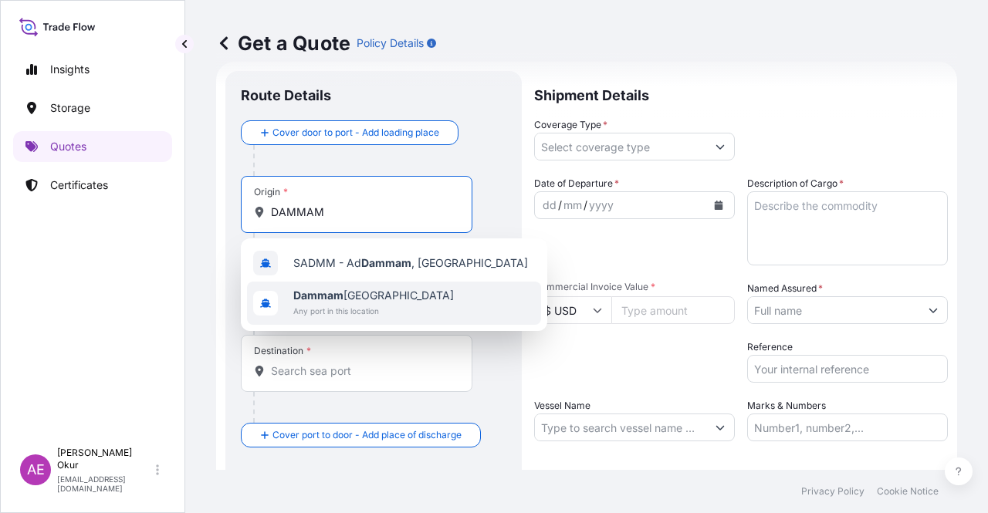
click at [347, 316] on span "Any port in this location" at bounding box center [373, 310] width 161 height 15
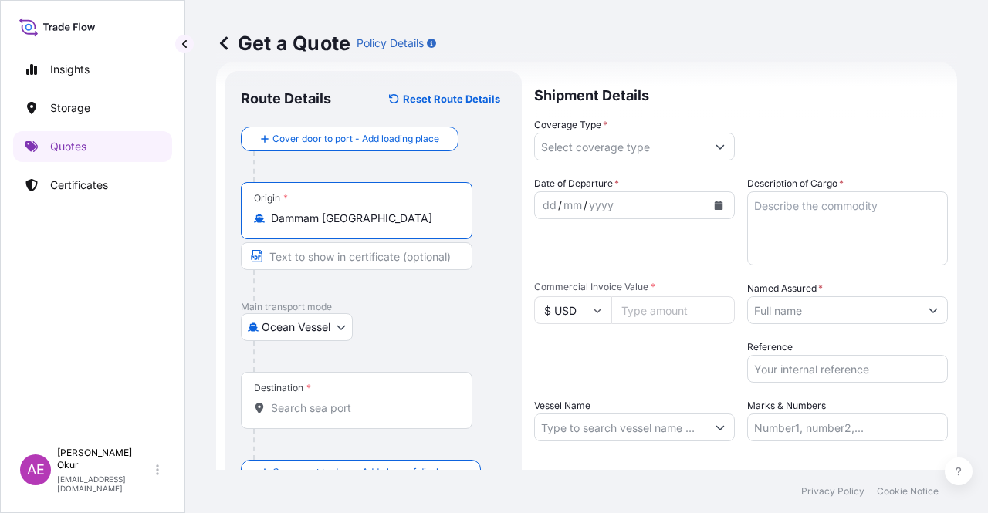
type input "Dammam [GEOGRAPHIC_DATA]"
click at [349, 265] on input "Text to appear on certificate" at bounding box center [357, 256] width 232 height 28
paste input "DAMMAM"
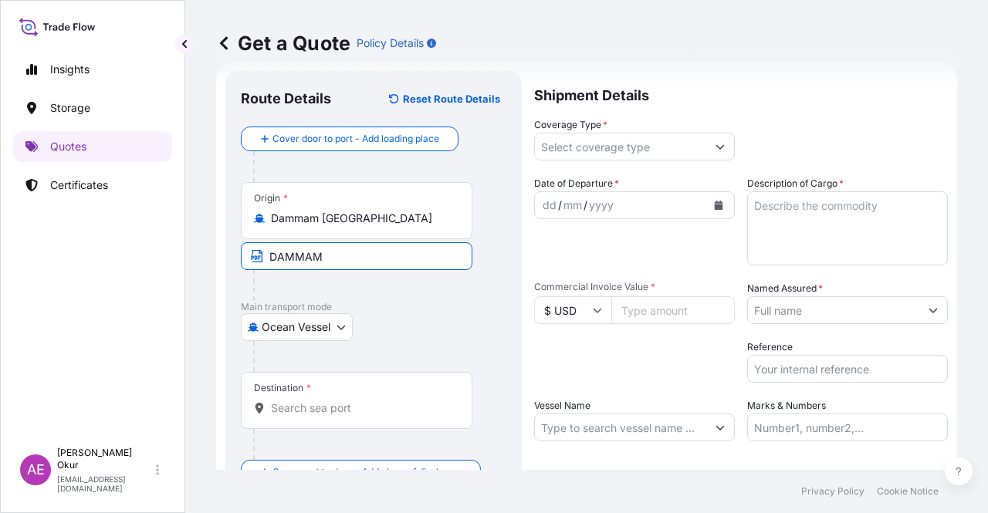
type input "DAMMAM / [GEOGRAPHIC_DATA]"
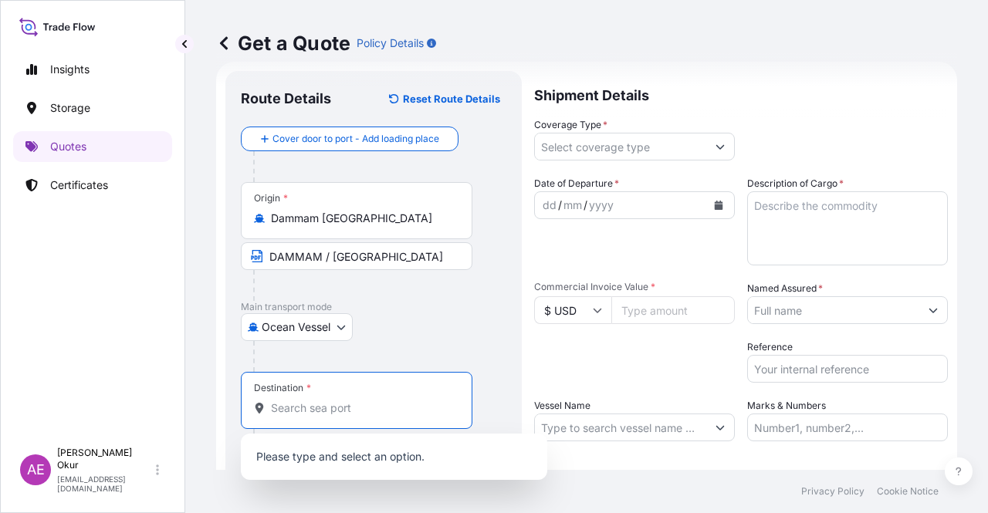
click at [387, 407] on input "Destination *" at bounding box center [362, 408] width 182 height 15
paste input "ALIAGA /IZMIR"
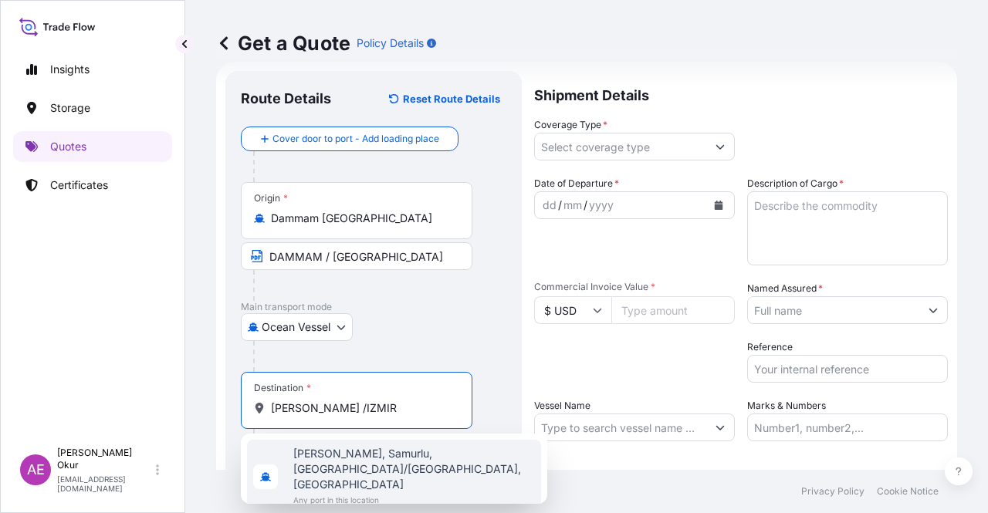
click at [389, 492] on span "Any port in this location" at bounding box center [414, 499] width 242 height 15
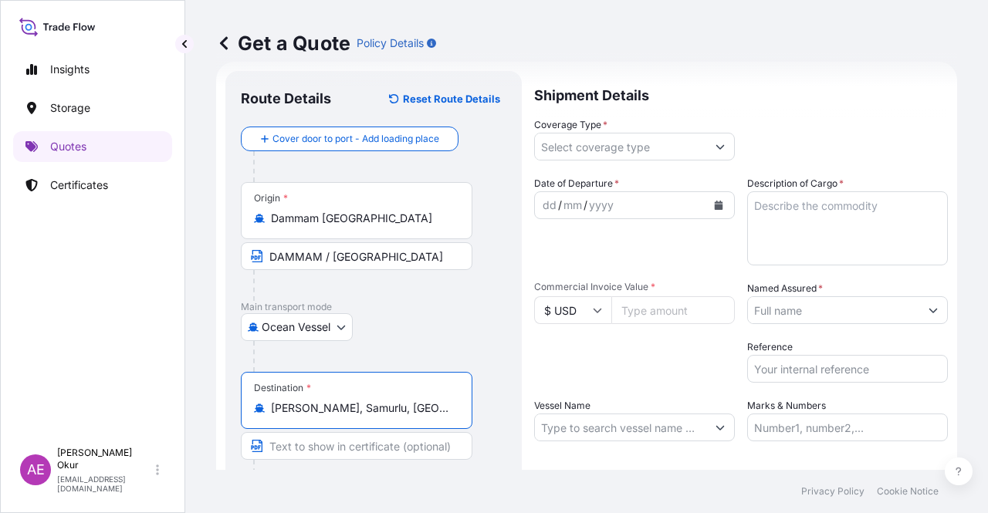
type input "[PERSON_NAME], Samurlu, [GEOGRAPHIC_DATA]/[GEOGRAPHIC_DATA], [GEOGRAPHIC_DATA]"
click at [345, 448] on input "Text to appear on certificate" at bounding box center [357, 446] width 232 height 28
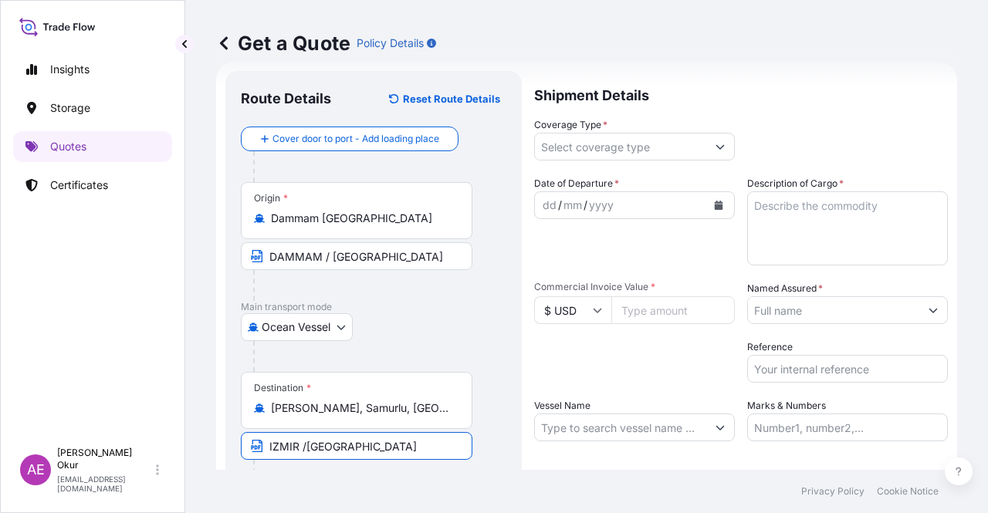
click at [275, 444] on input "IZMIR /[GEOGRAPHIC_DATA]" at bounding box center [357, 446] width 232 height 28
paste input "ALIAGA /IZMIR"
drag, startPoint x: 276, startPoint y: 442, endPoint x: 209, endPoint y: 452, distance: 67.8
click at [214, 450] on div "Get a Quote Policy Details Route Details Reset Route Details Cover door to port…" at bounding box center [586, 235] width 803 height 470
drag, startPoint x: 375, startPoint y: 445, endPoint x: 346, endPoint y: 442, distance: 29.4
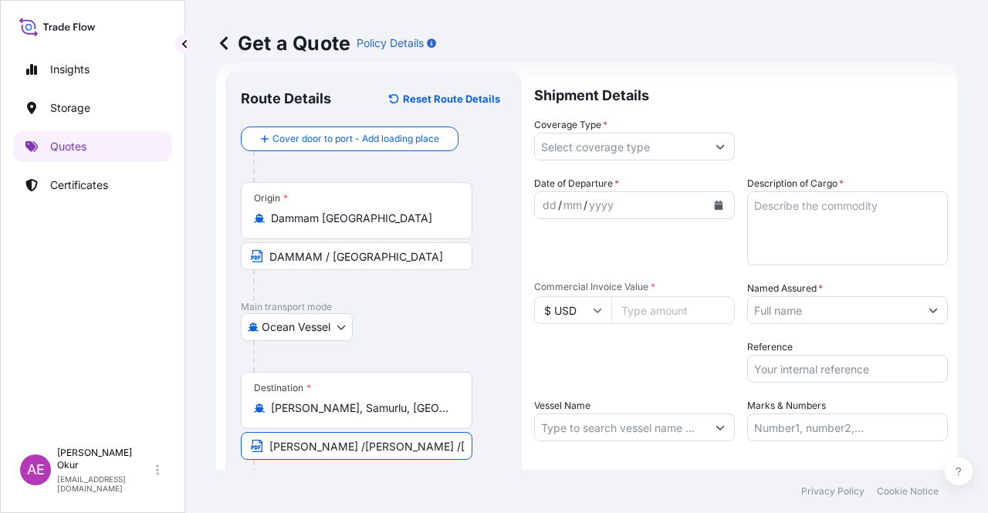
click at [346, 442] on input "ALIAGA /IZMIR ZMIR /TURKEY" at bounding box center [357, 446] width 232 height 28
click at [313, 444] on input "ALIAGA /IZMIR /TURKEY" at bounding box center [357, 446] width 232 height 28
type input "[PERSON_NAME] - [GEOGRAPHIC_DATA] /[GEOGRAPHIC_DATA]"
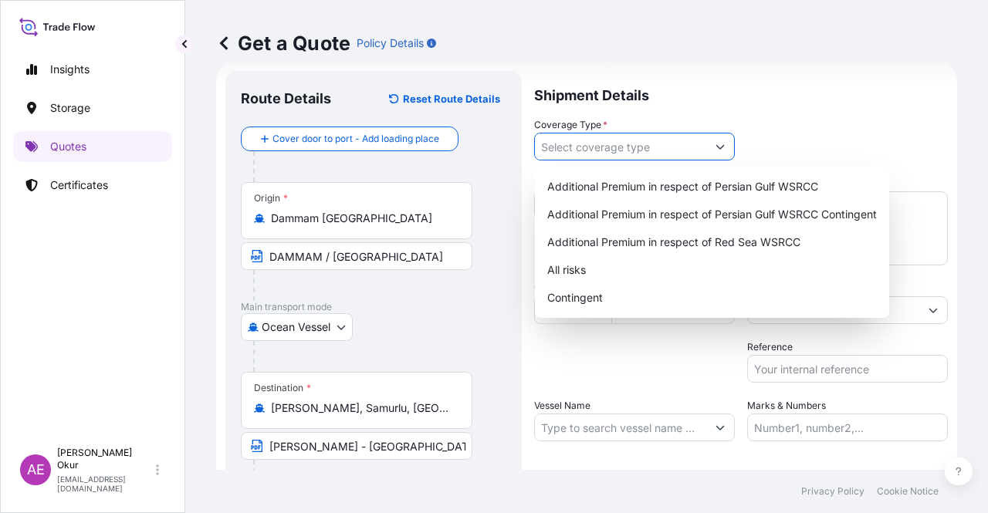
click at [655, 144] on input "Coverage Type *" at bounding box center [620, 147] width 171 height 28
click at [607, 272] on div "All risks" at bounding box center [712, 270] width 342 height 28
type input "All risks"
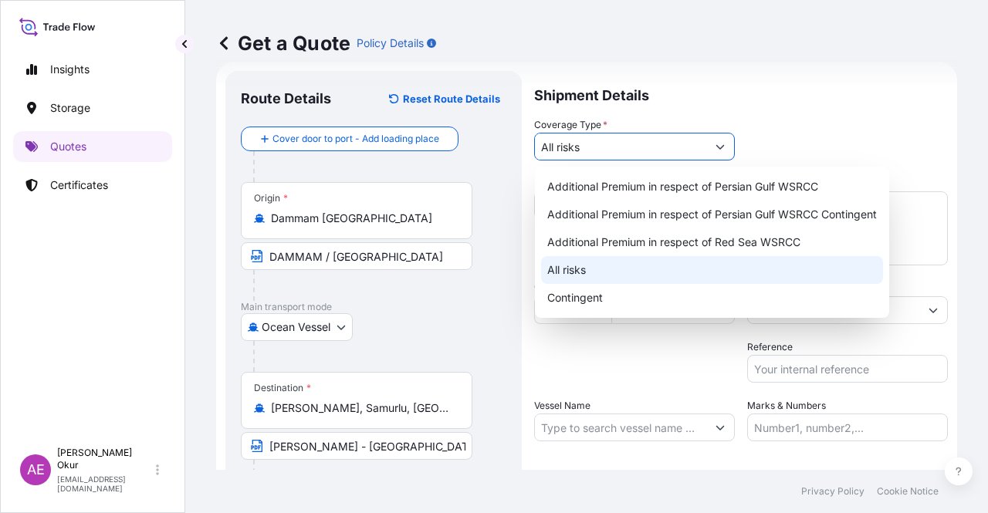
click at [567, 272] on div "All risks" at bounding box center [712, 270] width 342 height 28
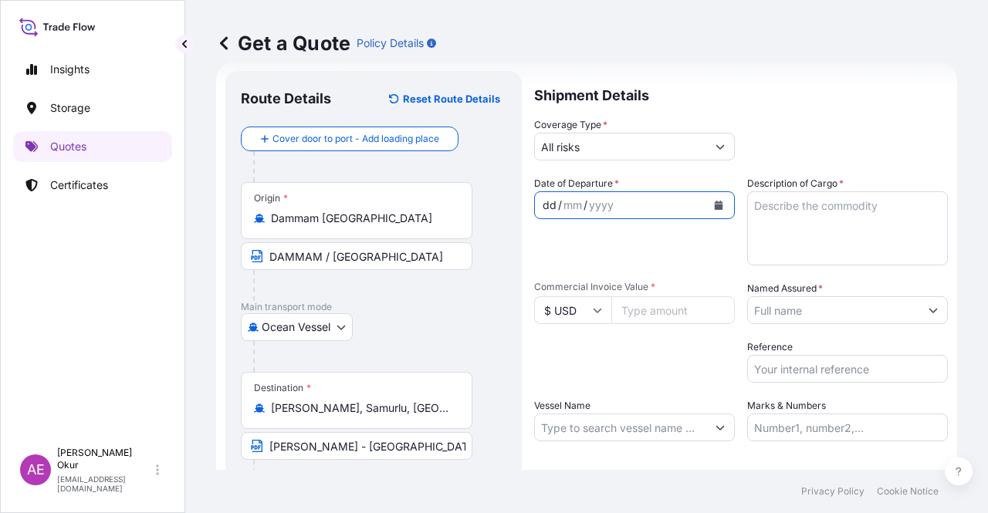
click at [554, 201] on div "dd" at bounding box center [549, 205] width 17 height 19
click at [790, 242] on textarea "Description of Cargo *" at bounding box center [847, 228] width 201 height 74
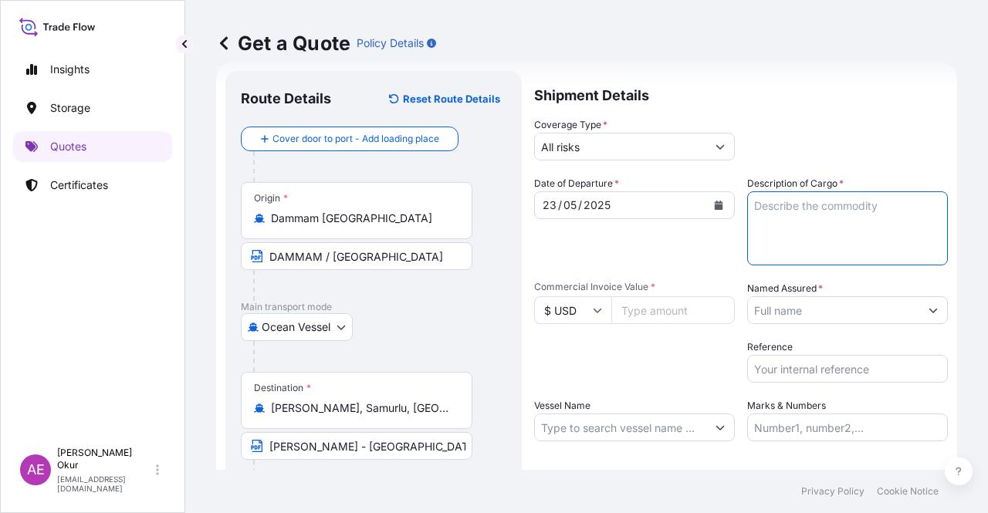
paste textarea "TALENE M4212 N02"
type textarea "TALENE M4212 N02"
click at [648, 307] on input "Commercial Invoice Value *" at bounding box center [673, 310] width 124 height 28
paste input "86031"
type input "86031"
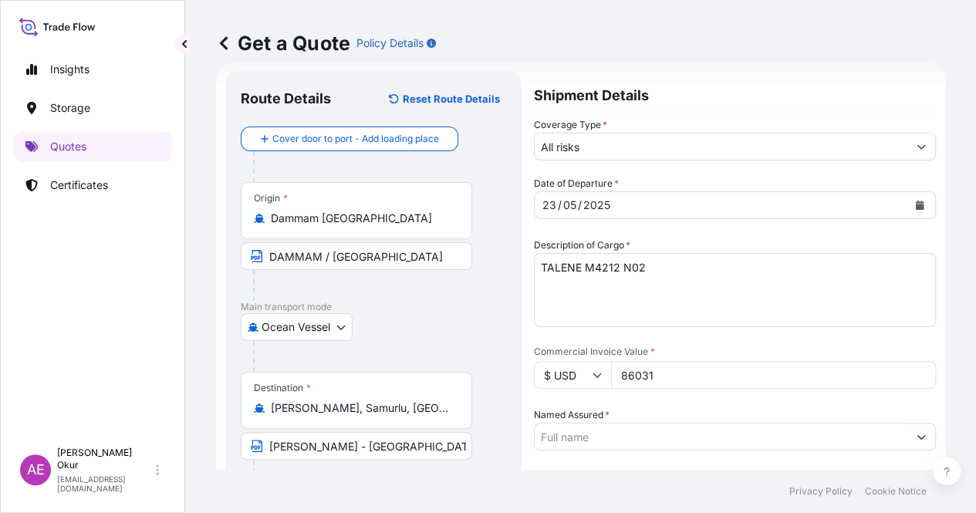
click at [832, 423] on input "Named Assured *" at bounding box center [721, 437] width 373 height 28
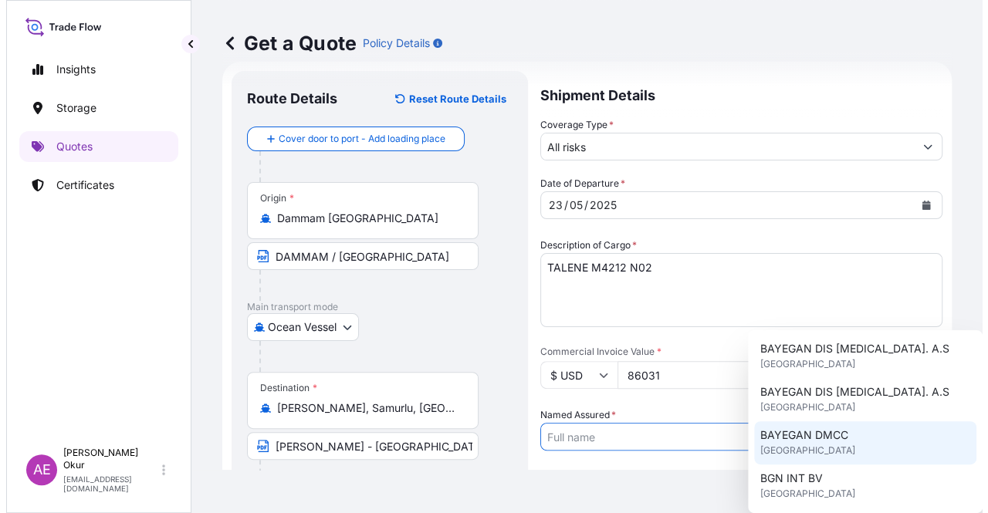
scroll to position [77, 0]
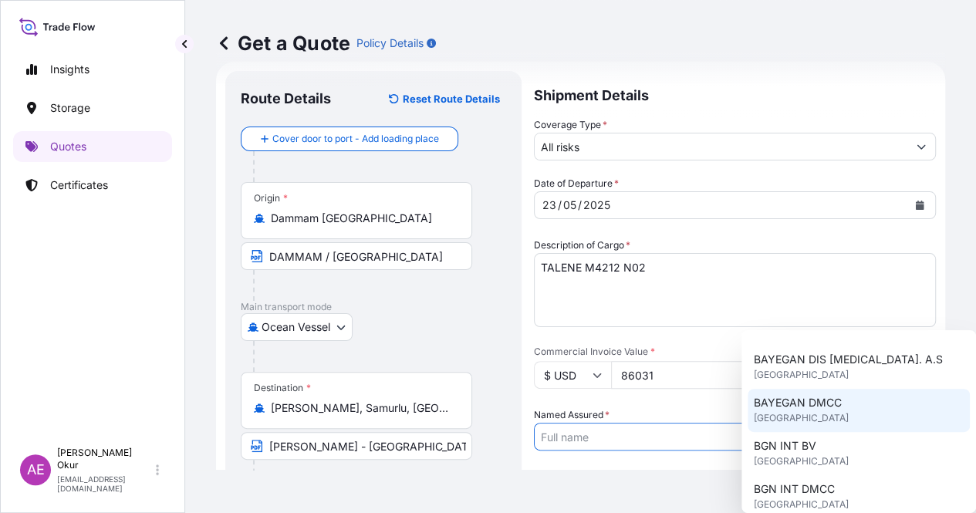
click at [833, 414] on div "BAYEGAN DMCC United Kingdom" at bounding box center [859, 410] width 222 height 43
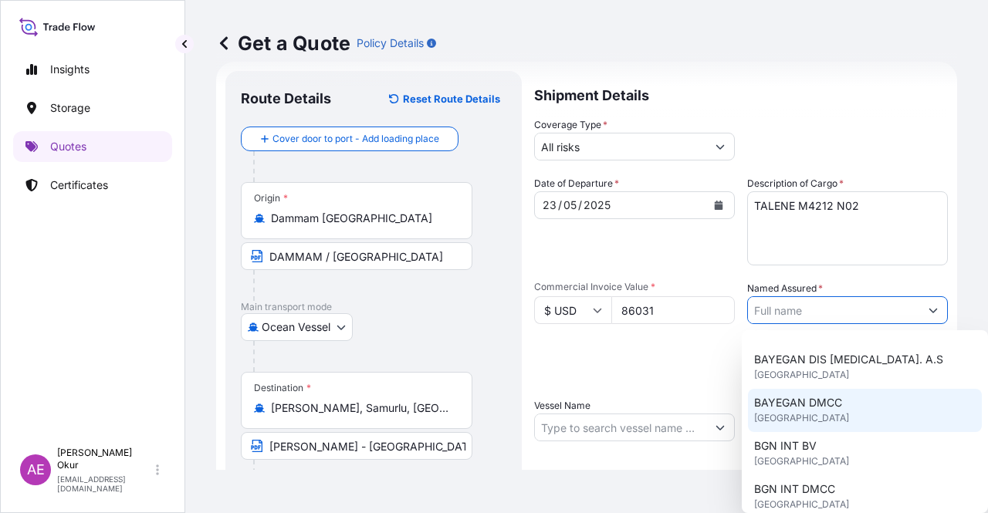
type input "BAYEGAN DMCC"
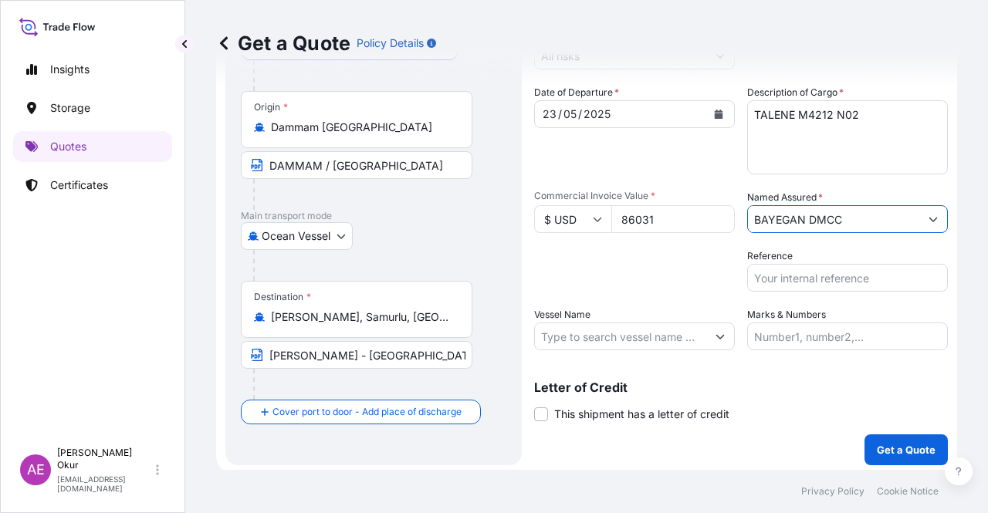
scroll to position [120, 0]
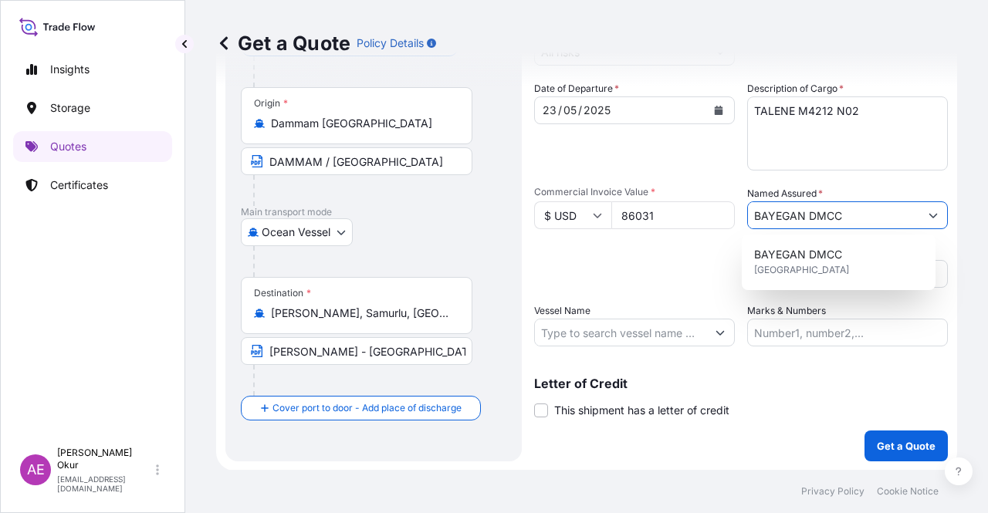
click at [574, 324] on input "Vessel Name" at bounding box center [620, 333] width 171 height 28
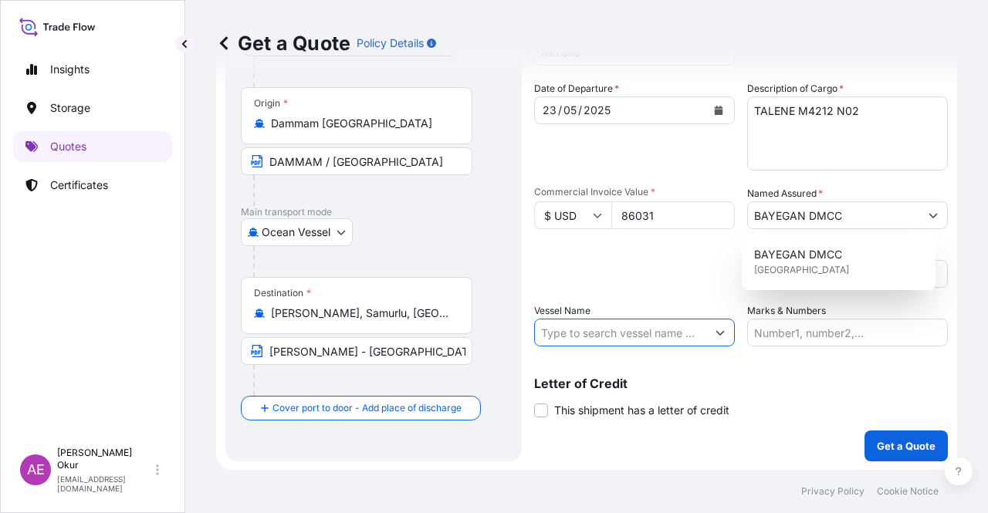
paste input "[PERSON_NAME]"
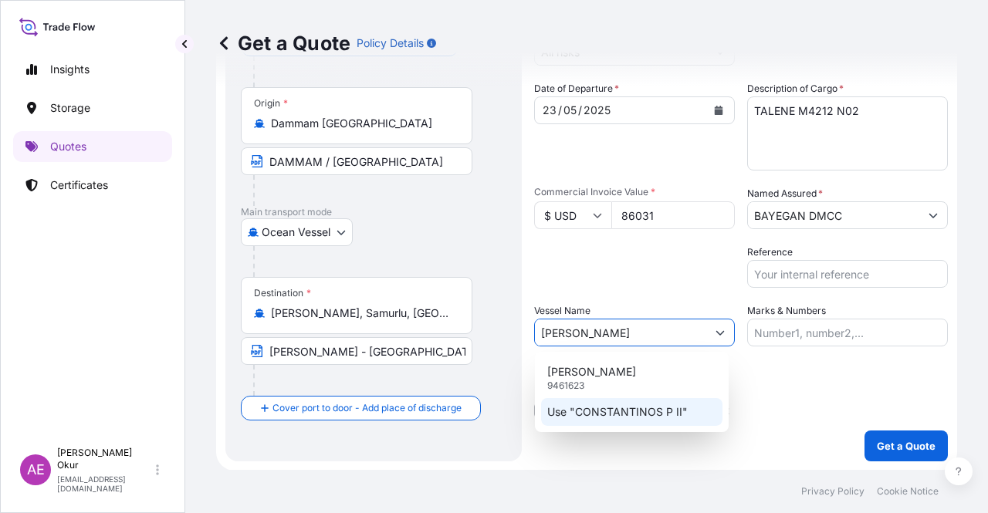
click at [599, 415] on p "Use "CONSTANTINOS P II"" at bounding box center [617, 411] width 140 height 15
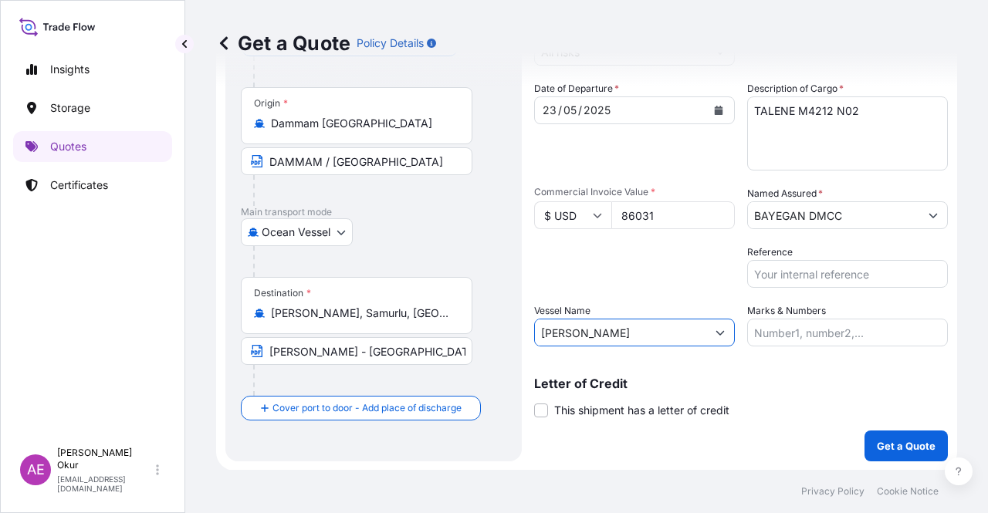
type input "[PERSON_NAME]"
click at [832, 316] on div "Marks & Numbers" at bounding box center [847, 324] width 201 height 43
click at [813, 331] on input "Marks & Numbers" at bounding box center [847, 333] width 201 height 28
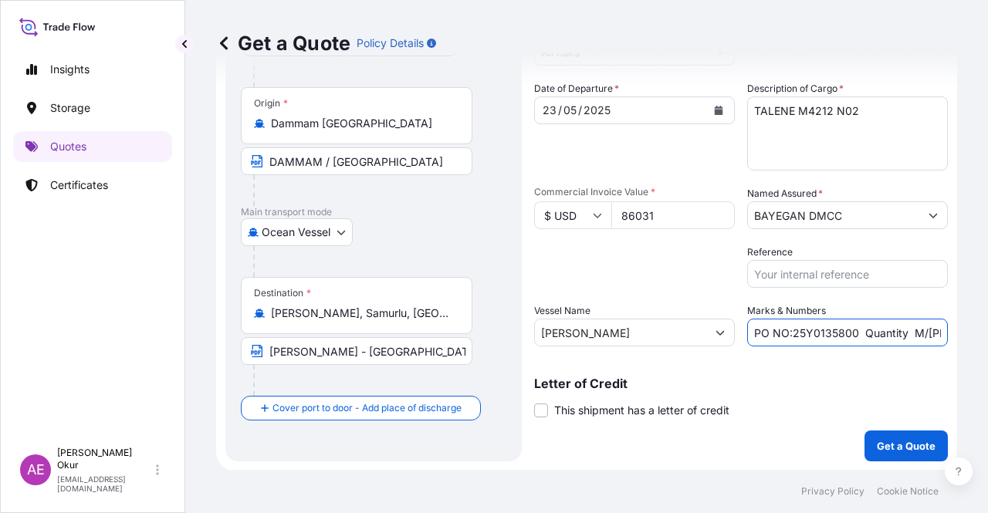
drag, startPoint x: 786, startPoint y: 333, endPoint x: 849, endPoint y: 333, distance: 63.3
click at [849, 333] on input "PO NO:25Y0135800 Quantity M/[PERSON_NAME]: 495,000 Premium: USD 57,03" at bounding box center [847, 333] width 201 height 28
paste input "0922"
drag, startPoint x: 905, startPoint y: 334, endPoint x: 954, endPoint y: 336, distance: 49.4
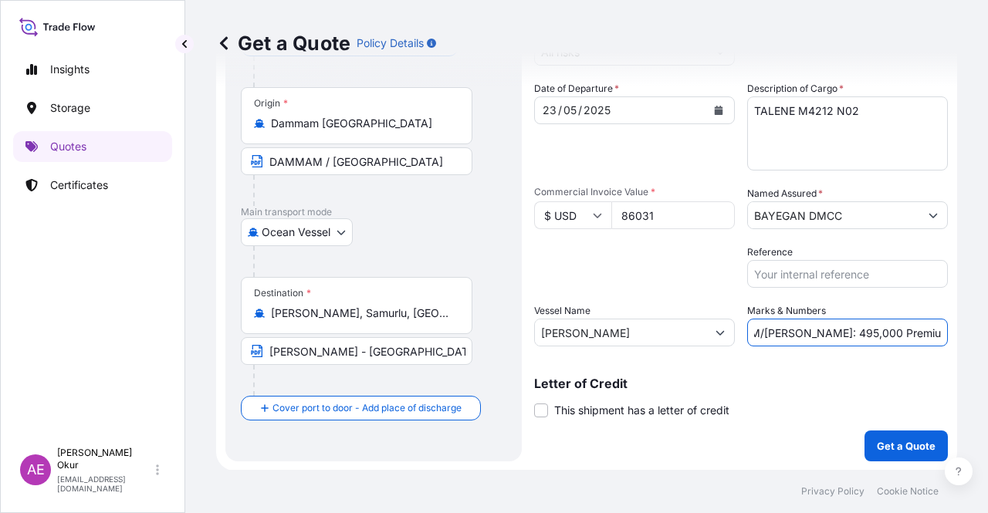
click at [954, 336] on div "Get a Quote Policy Details Route Details Reset Route Details Cover door to port…" at bounding box center [586, 235] width 803 height 470
click at [783, 333] on input "PO NO:25Y0092200 Quantity M/Tonn: 495,000 Premium: USD 57,03" at bounding box center [847, 333] width 201 height 28
click at [801, 331] on input "PO NO:25Y0092200 Quantity M/Tonn: 495,000 Premium: USD 57,03" at bounding box center [847, 333] width 201 height 28
drag, startPoint x: 778, startPoint y: 328, endPoint x: 821, endPoint y: 330, distance: 43.3
click at [821, 330] on input "PO NO:25Y0092200 Quantity M/Tonn: 495,000 Premium: USD 57,03" at bounding box center [847, 333] width 201 height 28
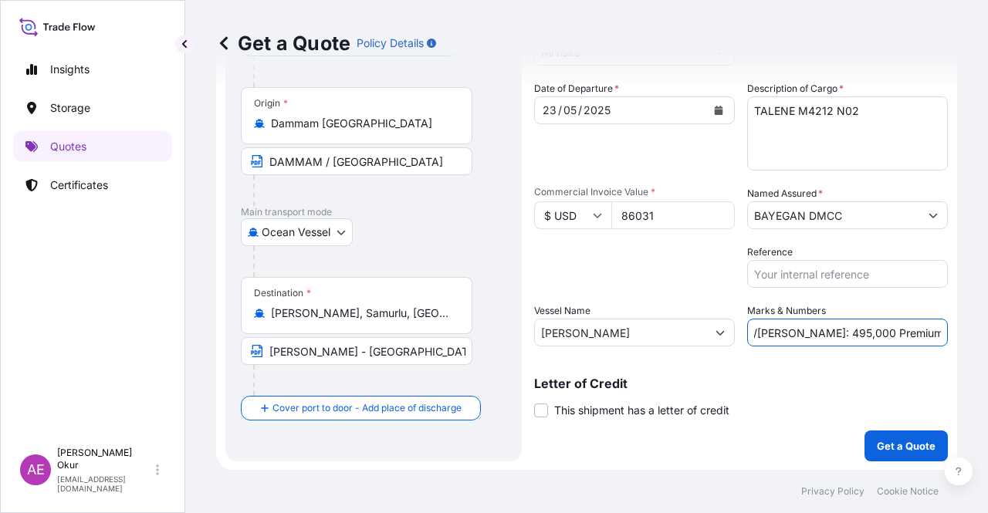
paste input "99"
drag, startPoint x: 927, startPoint y: 340, endPoint x: 987, endPoint y: 338, distance: 60.3
click at [987, 338] on div "Get a Quote Policy Details Route Details Reset Route Details Cover door to port…" at bounding box center [586, 235] width 803 height 470
click at [918, 333] on input "PO NO:25Y0092200 Quantity M/Tonn: 99,000 Premium: USD 57,03" at bounding box center [847, 333] width 201 height 28
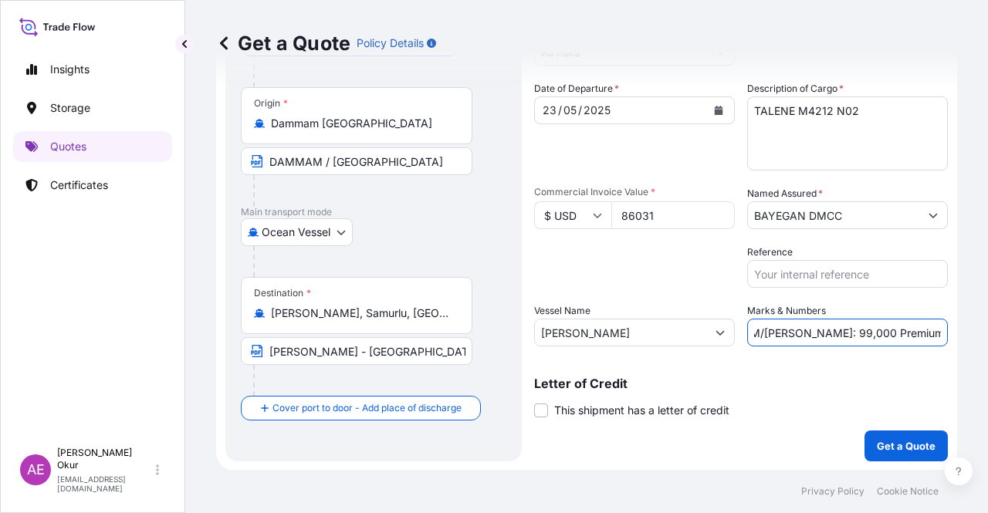
click at [907, 331] on input "PO NO:25Y0092200 Quantity M/Tonn: 99,000 Premium: USD 57,03" at bounding box center [847, 333] width 201 height 28
click at [901, 331] on input "PO NO:25Y0092200 Quantity M/Tonn: 99,000 Premium: USD 57,03" at bounding box center [847, 333] width 201 height 28
click at [895, 331] on input "PO NO:25Y0092200 Quantity M/Tonn: 99,000 Premium: USD 57,03" at bounding box center [847, 333] width 201 height 28
click at [894, 356] on div "Shipment Details Coverage Type * All risks Date of Departure * 23 / 05 / 2025 C…" at bounding box center [741, 219] width 414 height 486
drag, startPoint x: 955, startPoint y: 333, endPoint x: 987, endPoint y: 333, distance: 32.4
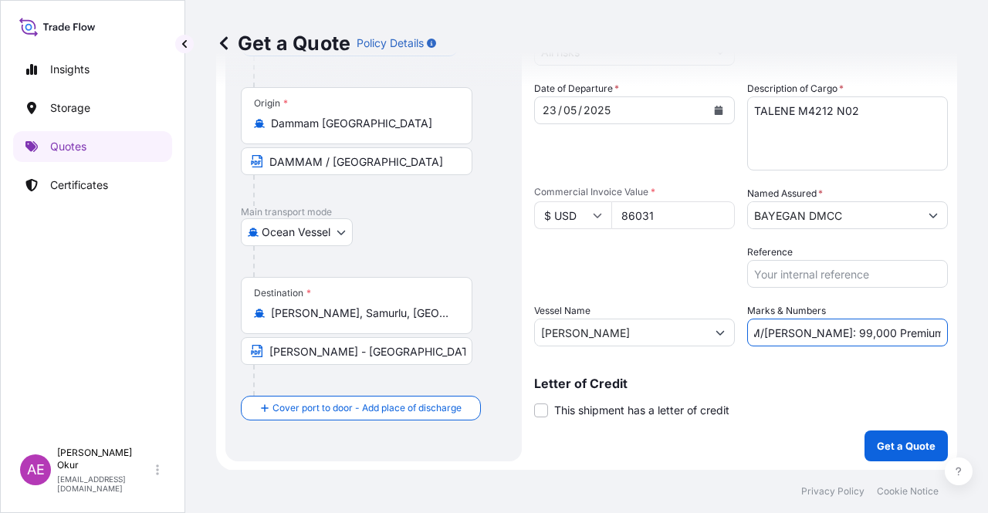
click at [987, 333] on div "Get a Quote Policy Details Route Details Reset Route Details Cover door to port…" at bounding box center [586, 235] width 803 height 470
click at [911, 352] on div "Shipment Details Coverage Type * All risks Date of Departure * 23 / 05 / 2025 C…" at bounding box center [741, 219] width 414 height 486
drag, startPoint x: 918, startPoint y: 333, endPoint x: 987, endPoint y: 330, distance: 69.5
click at [987, 330] on div "Get a Quote Policy Details Route Details Reset Route Details Cover door to port…" at bounding box center [586, 235] width 803 height 470
click at [909, 326] on input "PO NO:25Y0092200 Quantity M/Tonn: 99,000 Premium: USD 57,03" at bounding box center [847, 333] width 201 height 28
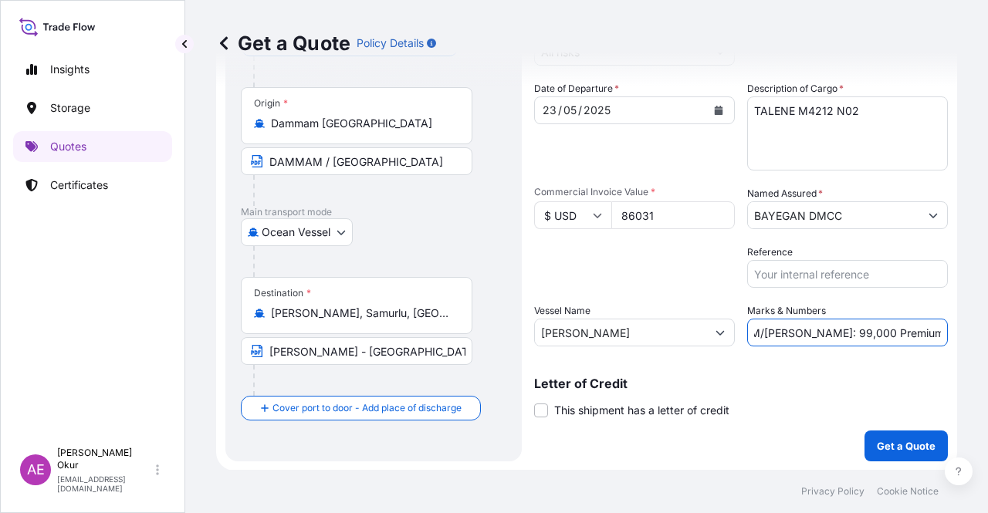
drag, startPoint x: 903, startPoint y: 330, endPoint x: 959, endPoint y: 334, distance: 56.5
click at [959, 334] on div "Get a Quote Policy Details Route Details Reset Route Details Cover door to port…" at bounding box center [586, 235] width 803 height 470
paste input "9,46"
type input "PO NO:25Y0092200 Quantity M/[PERSON_NAME]: 99,000 Premium: USD 9,46"
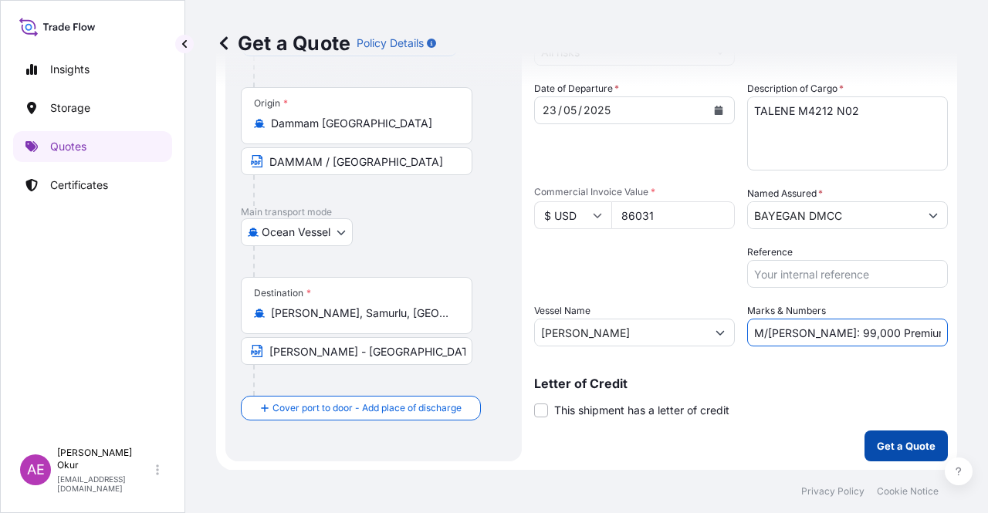
click at [891, 442] on p "Get a Quote" at bounding box center [906, 445] width 59 height 15
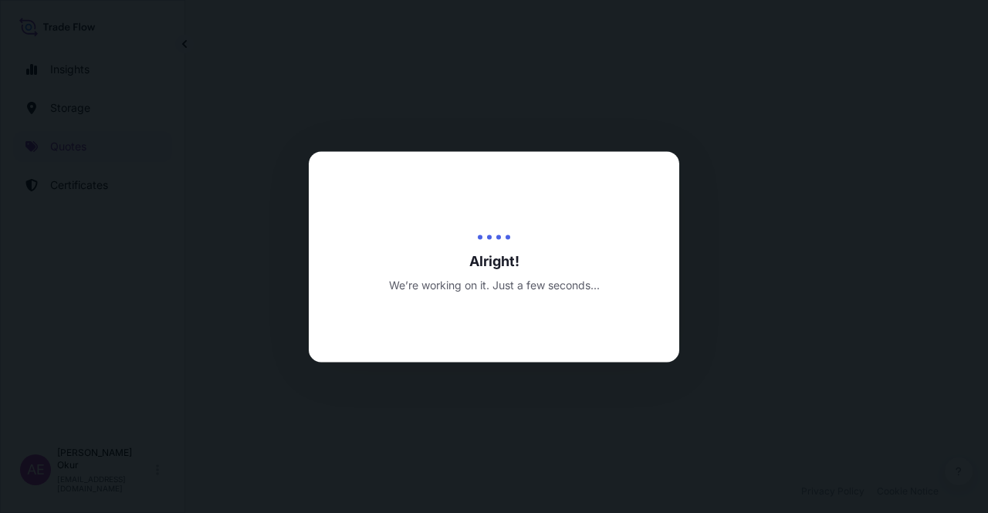
select select "Ocean Vessel"
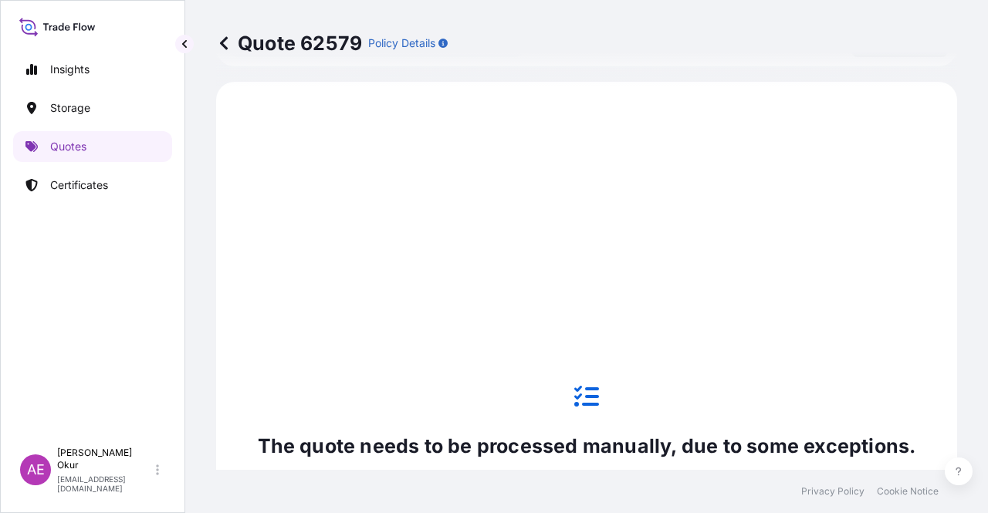
scroll to position [528, 0]
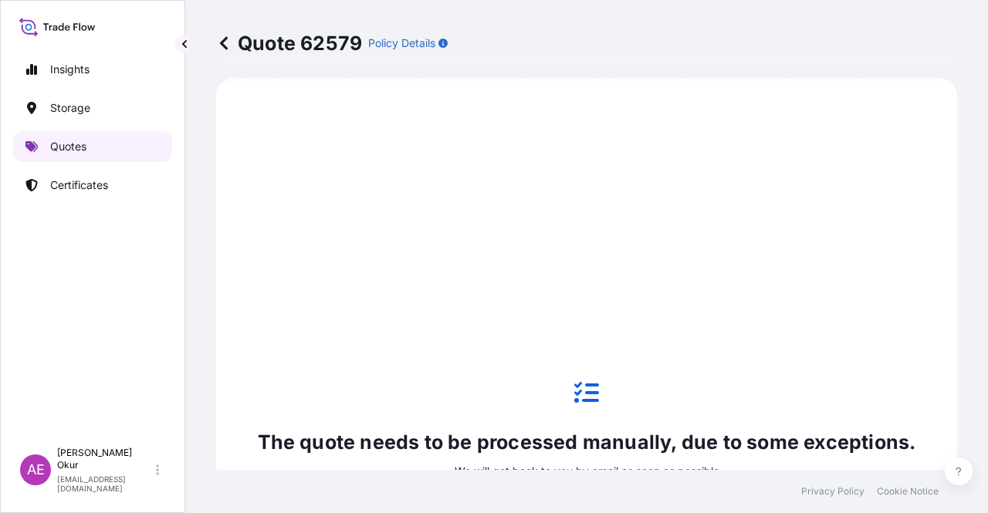
click at [130, 145] on link "Quotes" at bounding box center [92, 146] width 159 height 31
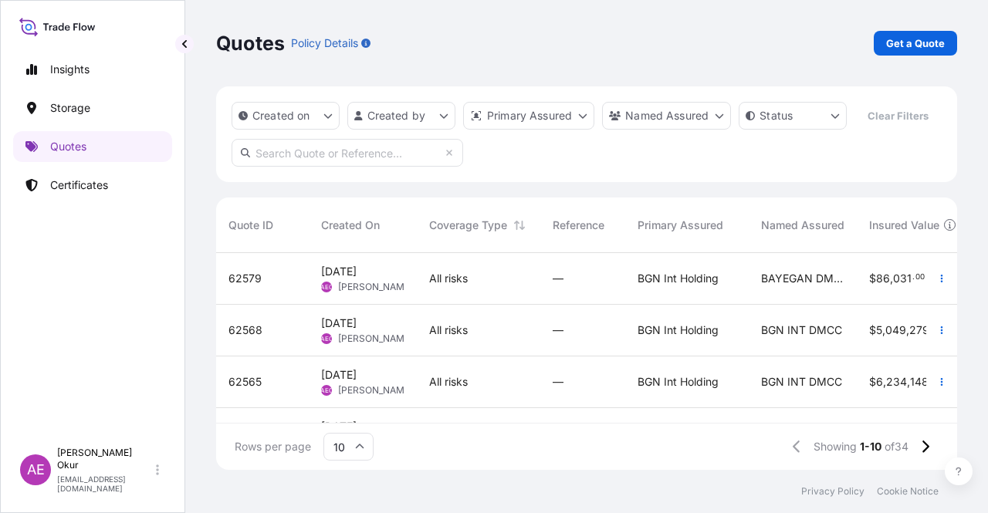
click at [915, 59] on div "Quotes Policy Details Get a Quote" at bounding box center [586, 43] width 741 height 86
click at [915, 56] on div "Quotes Policy Details Get a Quote" at bounding box center [586, 43] width 741 height 86
click at [902, 42] on p "Get a Quote" at bounding box center [915, 43] width 59 height 15
select select "Ocean Vessel"
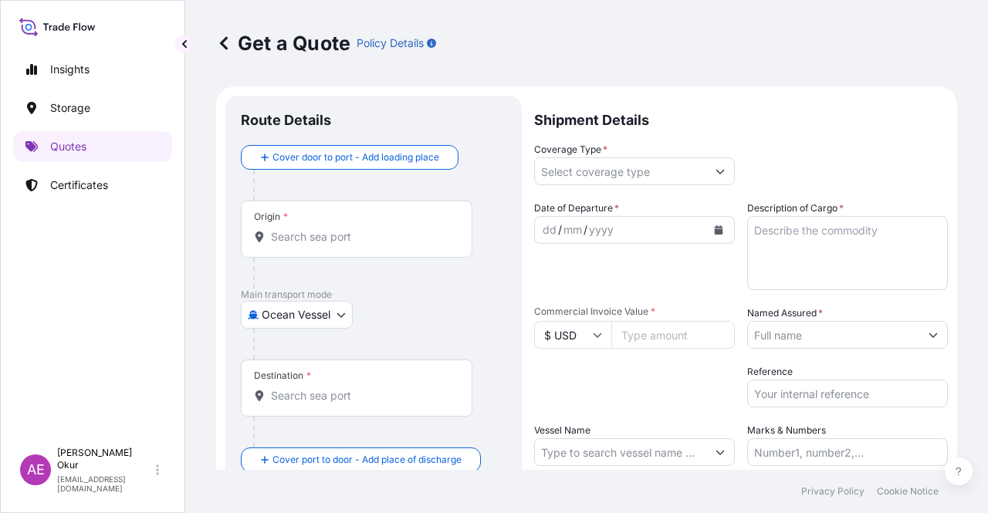
scroll to position [25, 0]
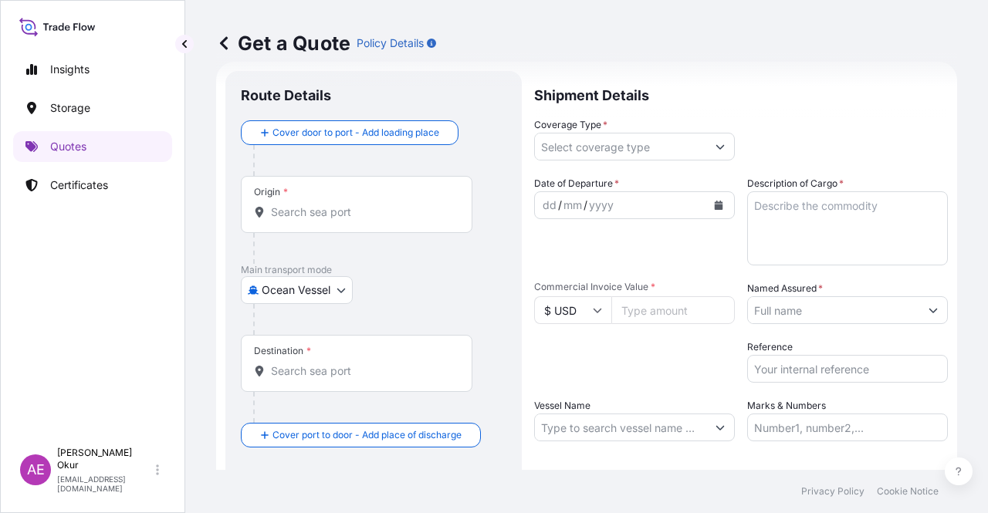
click at [328, 203] on div "Origin *" at bounding box center [357, 204] width 232 height 57
click at [328, 205] on input "Origin *" at bounding box center [362, 212] width 182 height 15
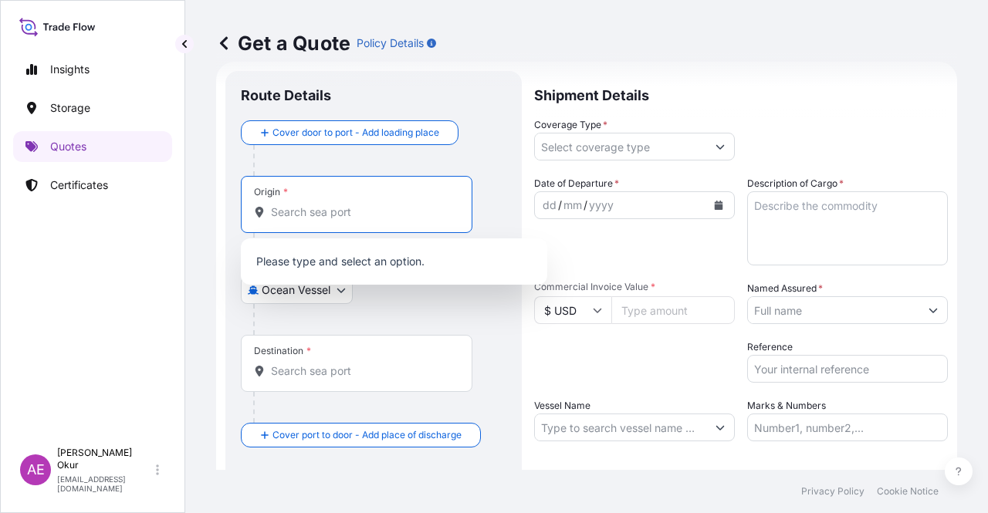
paste input "DAMMAM"
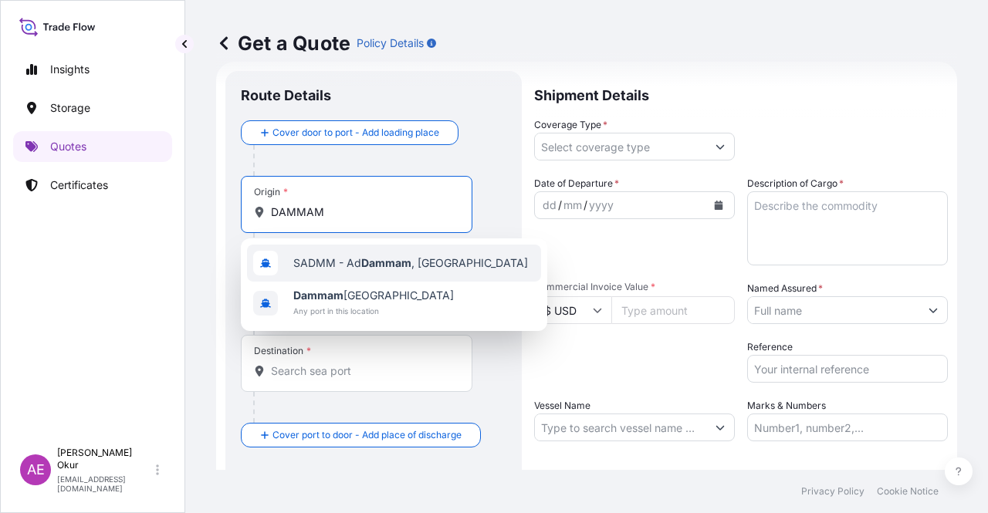
click at [350, 258] on span "SADMM - Ad Dammam , Saudi Arabia" at bounding box center [410, 262] width 235 height 15
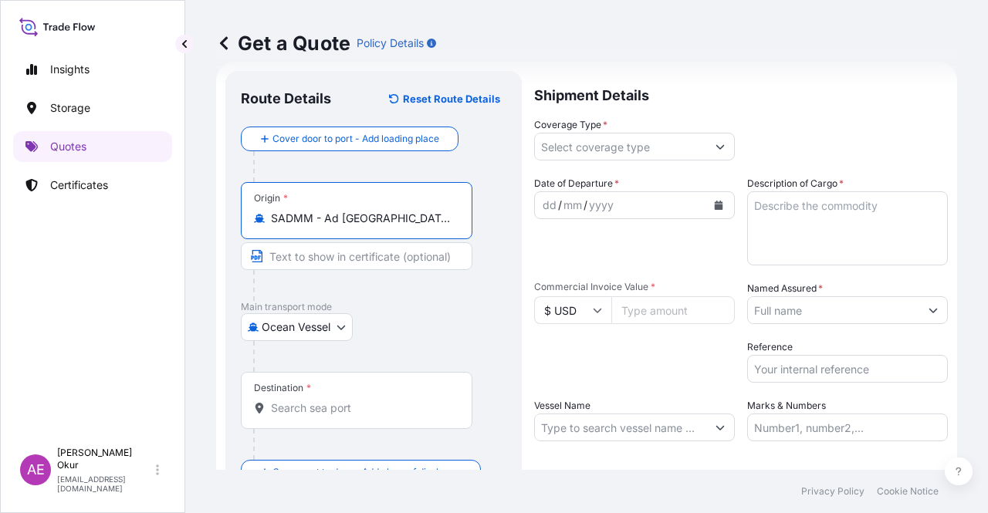
type input "SADMM - Ad [GEOGRAPHIC_DATA], [GEOGRAPHIC_DATA]"
click at [337, 253] on input "Text to appear on certificate" at bounding box center [357, 256] width 232 height 28
paste input "DAMMAM"
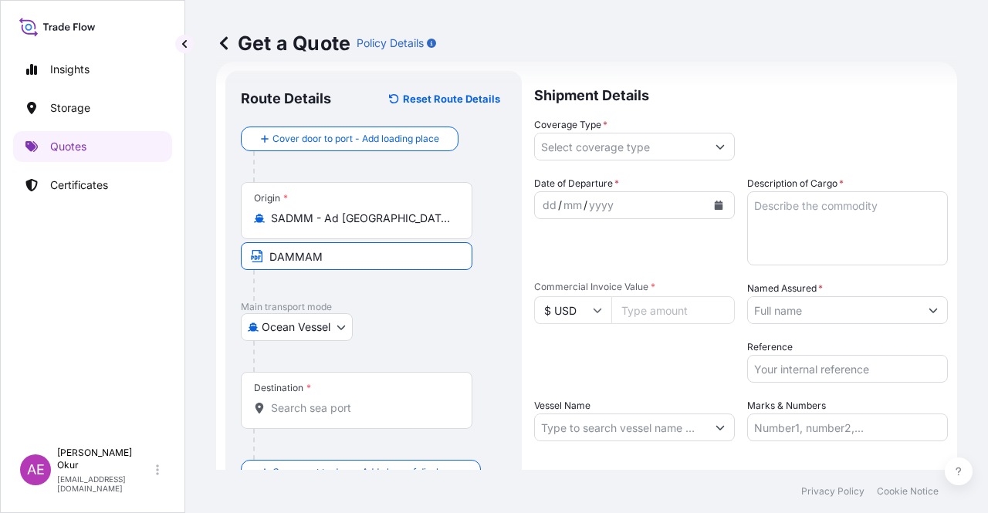
type input "DAMMAM / [GEOGRAPHIC_DATA]"
click at [321, 414] on input "Destination *" at bounding box center [362, 408] width 182 height 15
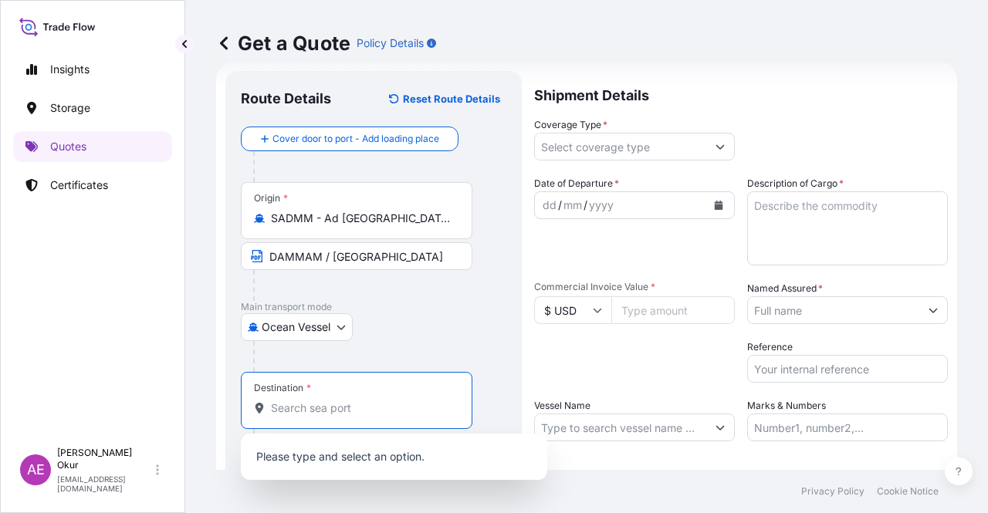
paste input "ALIAGA /IZMIR"
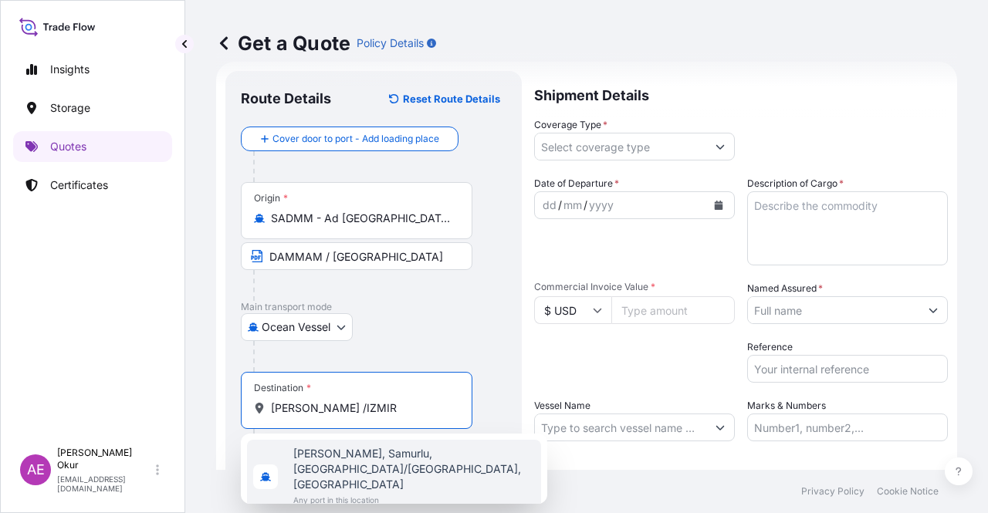
click at [360, 456] on span "[PERSON_NAME], Samurlu, [GEOGRAPHIC_DATA]/[GEOGRAPHIC_DATA], [GEOGRAPHIC_DATA]" at bounding box center [414, 469] width 242 height 46
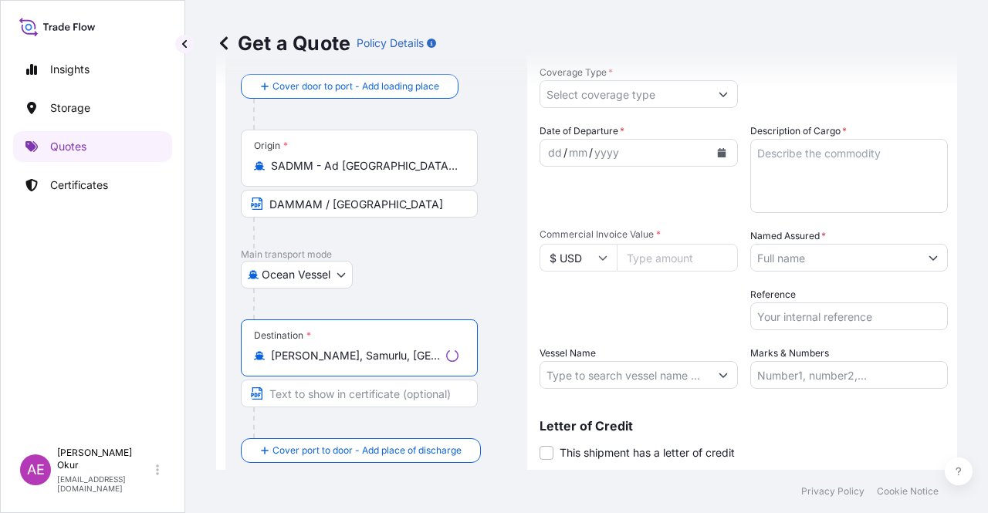
scroll to position [102, 0]
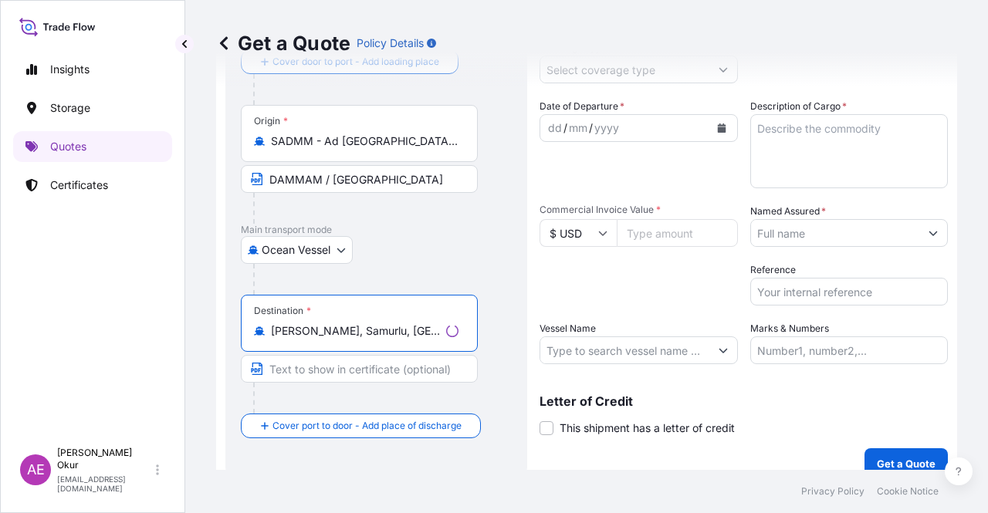
type input "[PERSON_NAME], Samurlu, [GEOGRAPHIC_DATA]/[GEOGRAPHIC_DATA], [GEOGRAPHIC_DATA]"
click at [354, 370] on input "Text to appear on certificate" at bounding box center [359, 369] width 237 height 28
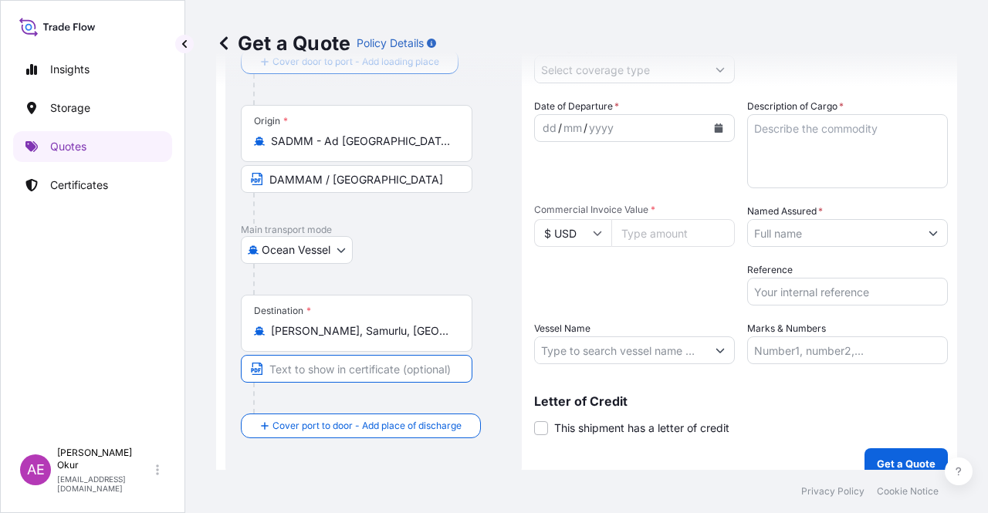
paste input "ALIAGA /IZMIR"
click at [316, 371] on input "ALIAGA /IZMIR" at bounding box center [357, 369] width 232 height 28
type input "[PERSON_NAME] - [GEOGRAPHIC_DATA] / [GEOGRAPHIC_DATA]"
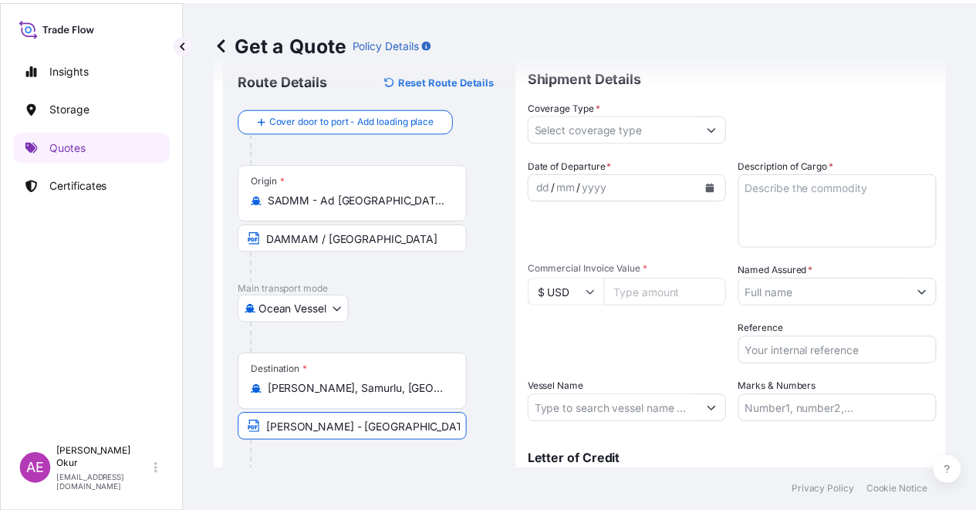
scroll to position [0, 0]
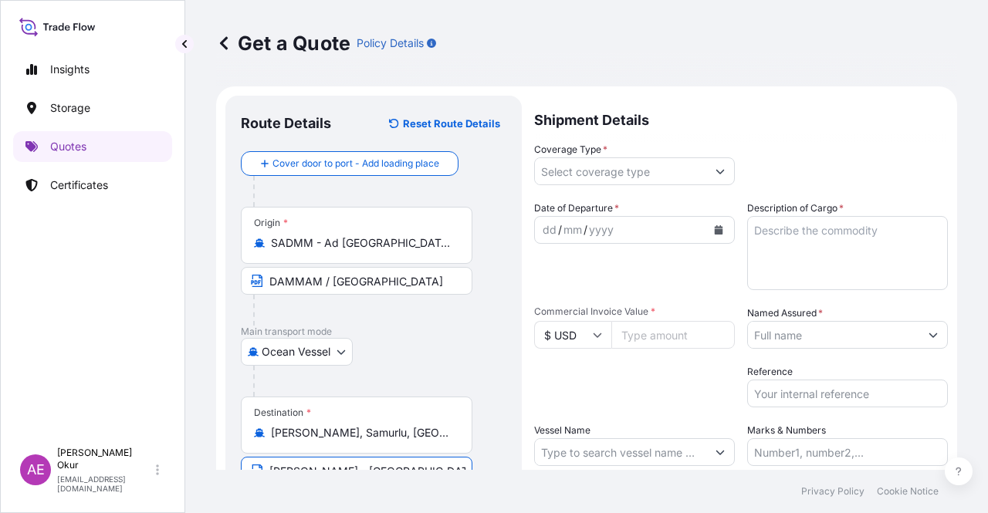
click at [641, 164] on input "Coverage Type *" at bounding box center [620, 171] width 171 height 28
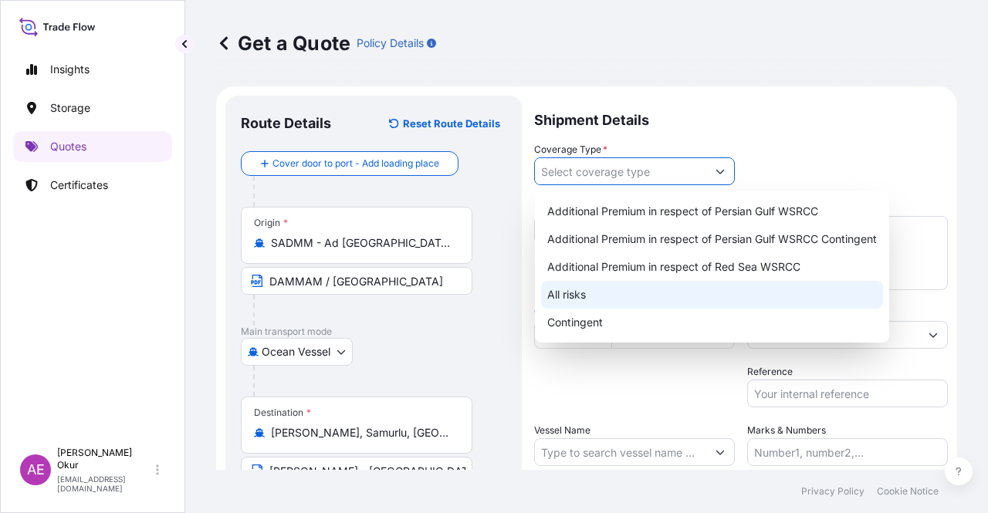
click at [601, 296] on div "All risks" at bounding box center [712, 295] width 342 height 28
type input "All risks"
click at [576, 299] on div "All risks" at bounding box center [712, 295] width 342 height 28
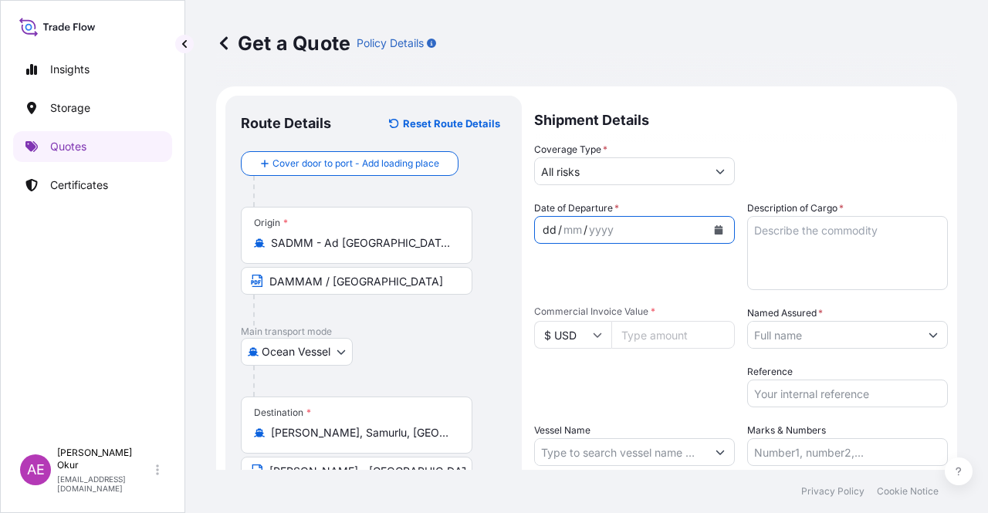
click at [554, 223] on div "dd" at bounding box center [549, 230] width 17 height 19
click at [650, 336] on input "Commercial Invoice Value *" at bounding box center [673, 335] width 124 height 28
paste input "86031"
type input "86031"
click at [813, 262] on textarea "Description of Cargo *" at bounding box center [847, 253] width 201 height 74
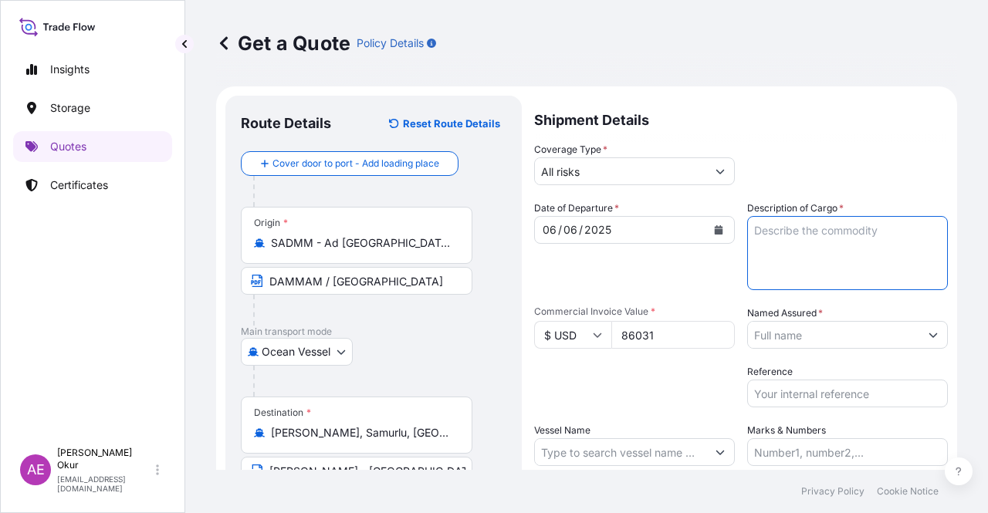
paste textarea "TALENE M4212 N02"
type textarea "TALENE M4212 N02"
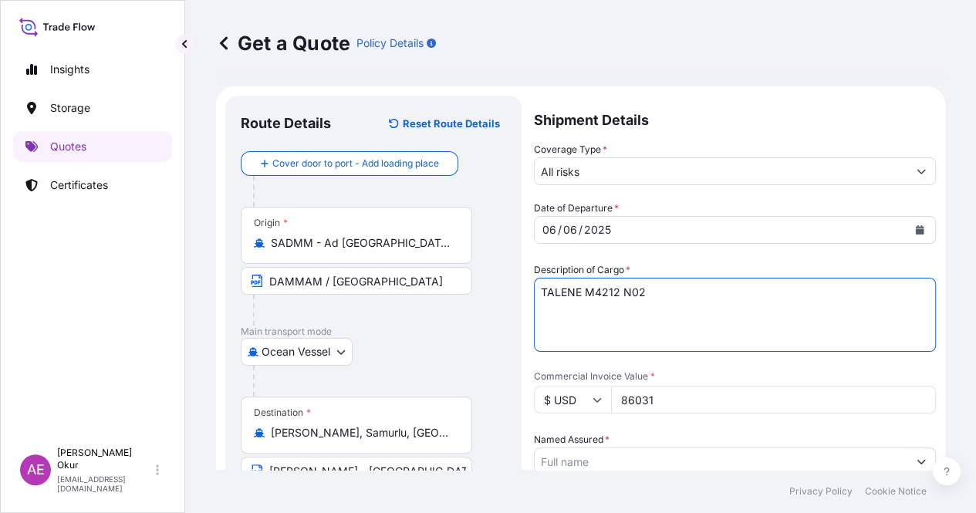
click at [841, 448] on input "Named Assured *" at bounding box center [721, 462] width 373 height 28
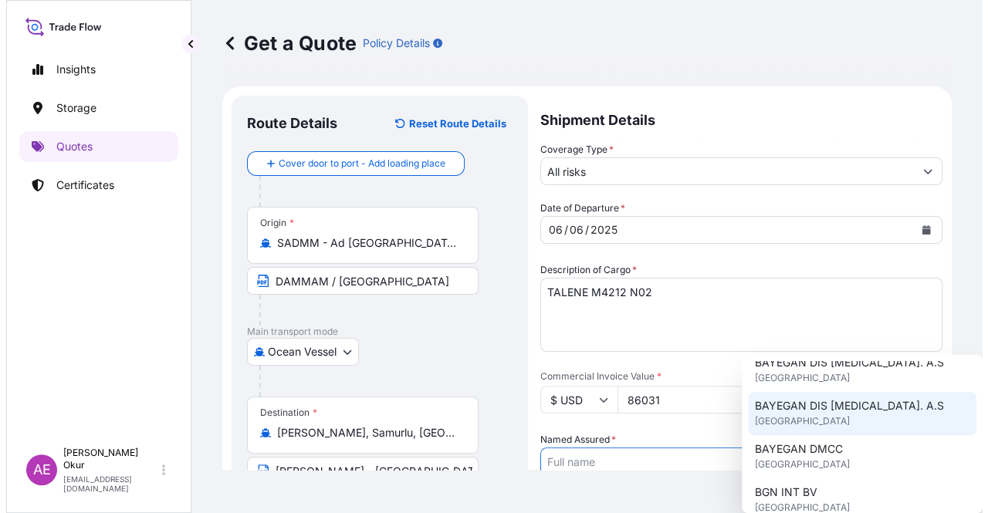
scroll to position [77, 0]
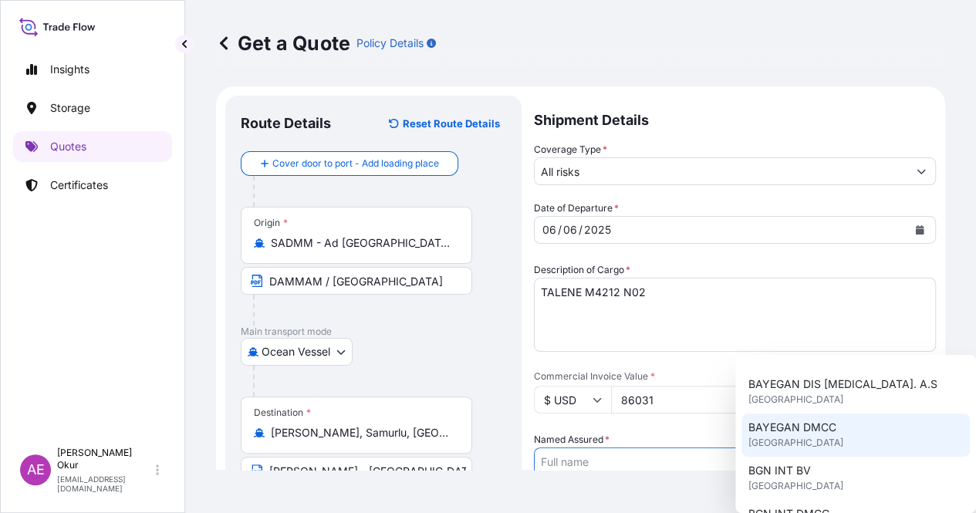
click at [797, 436] on span "United Kingdom" at bounding box center [795, 442] width 95 height 15
type input "BAYEGAN DMCC"
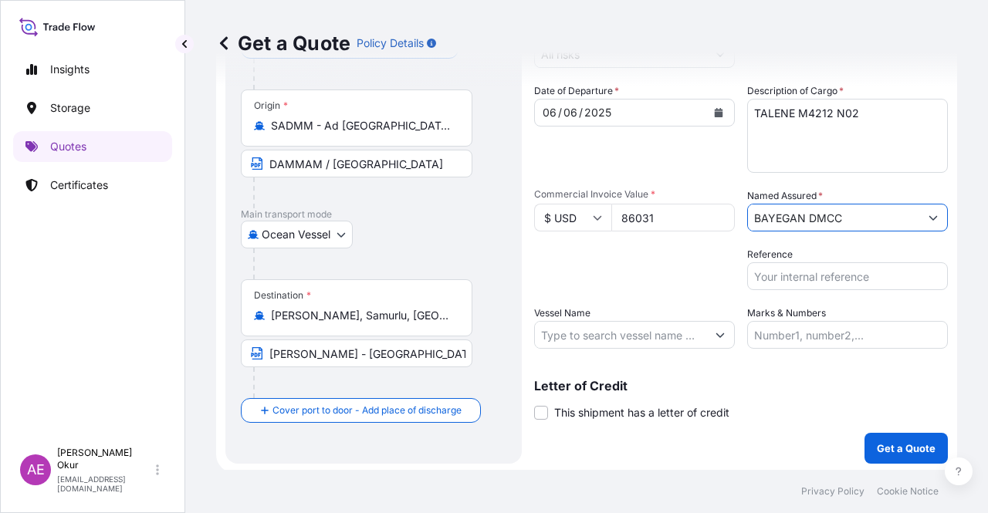
scroll to position [120, 0]
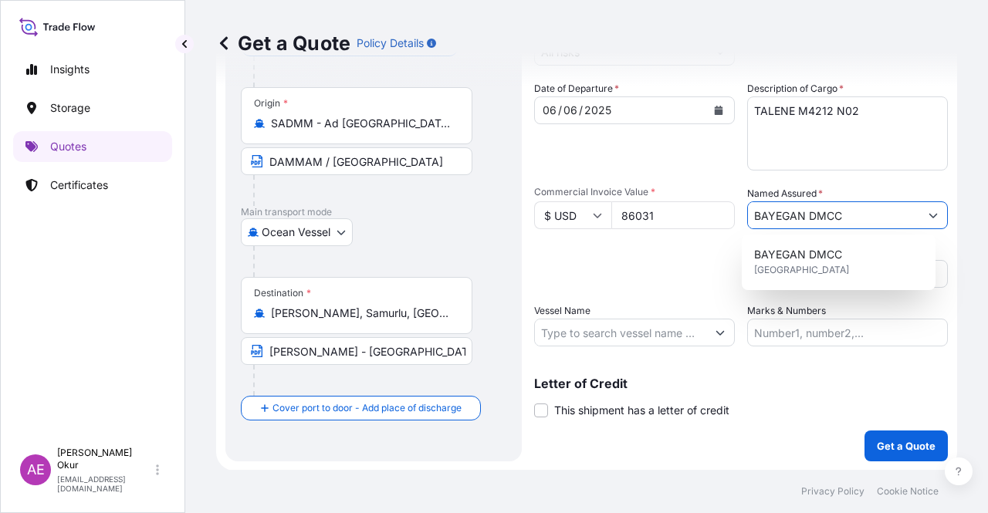
click at [607, 333] on input "Vessel Name" at bounding box center [620, 333] width 171 height 28
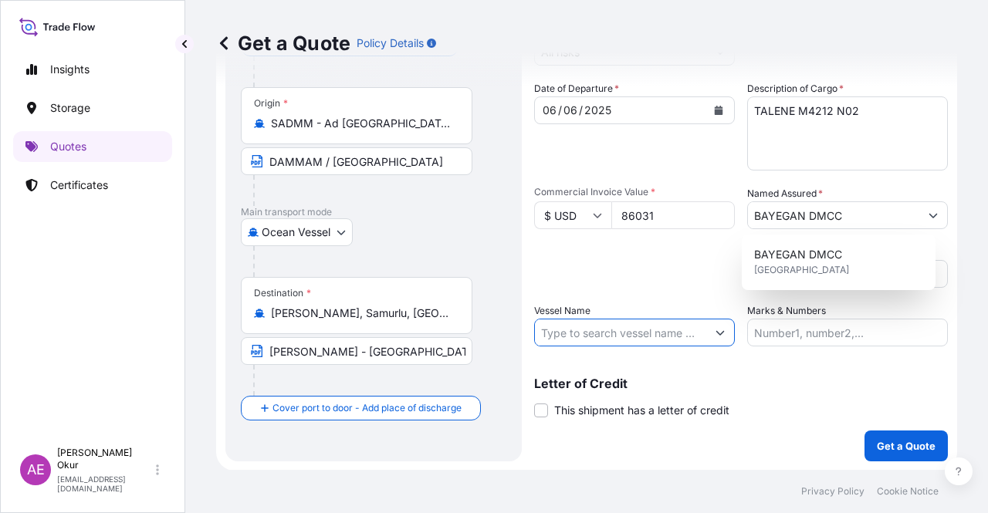
paste input "[PERSON_NAME]"
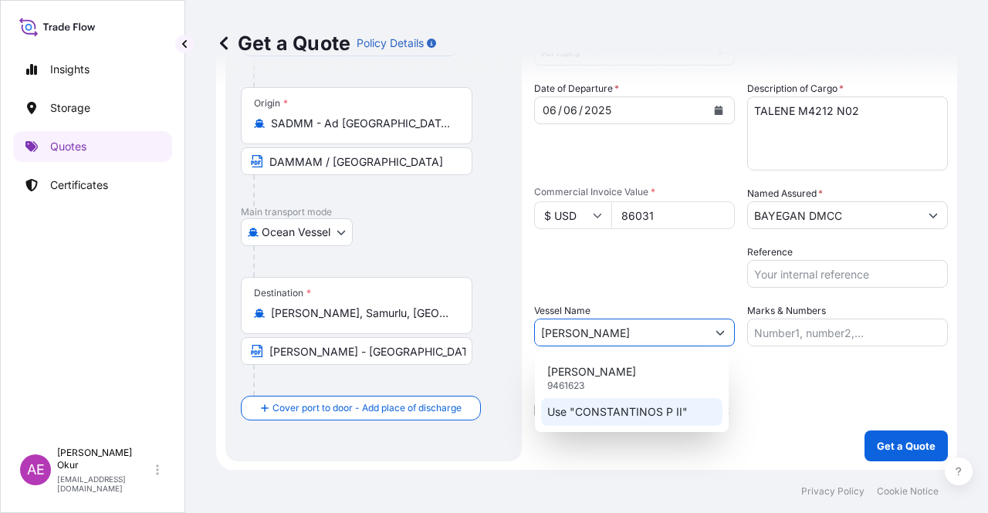
click at [618, 410] on p "Use "CONSTANTINOS P II"" at bounding box center [617, 411] width 140 height 15
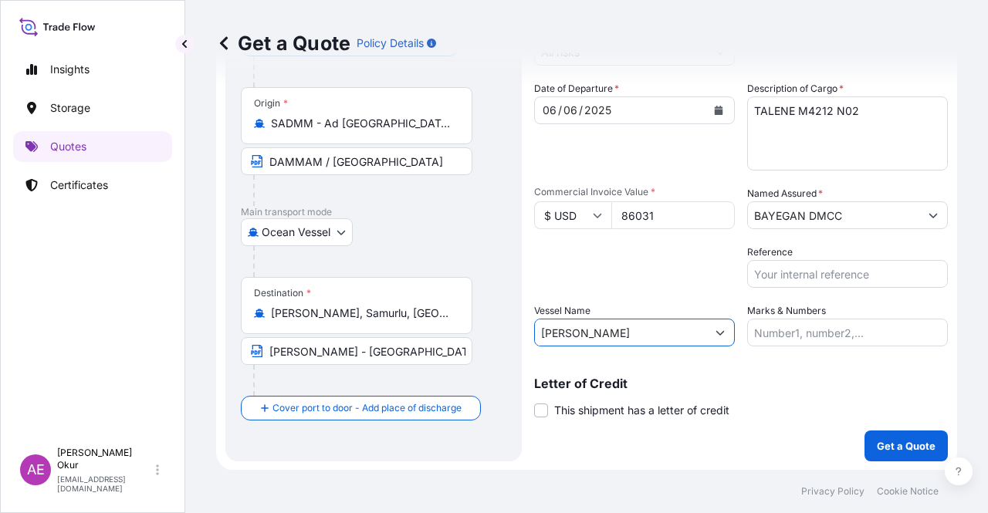
type input "[PERSON_NAME]"
click at [755, 352] on div "Shipment Details Coverage Type * All risks Date of Departure * 06 / 06 / 2025 C…" at bounding box center [741, 219] width 414 height 486
click at [758, 336] on input "Marks & Numbers" at bounding box center [847, 333] width 201 height 28
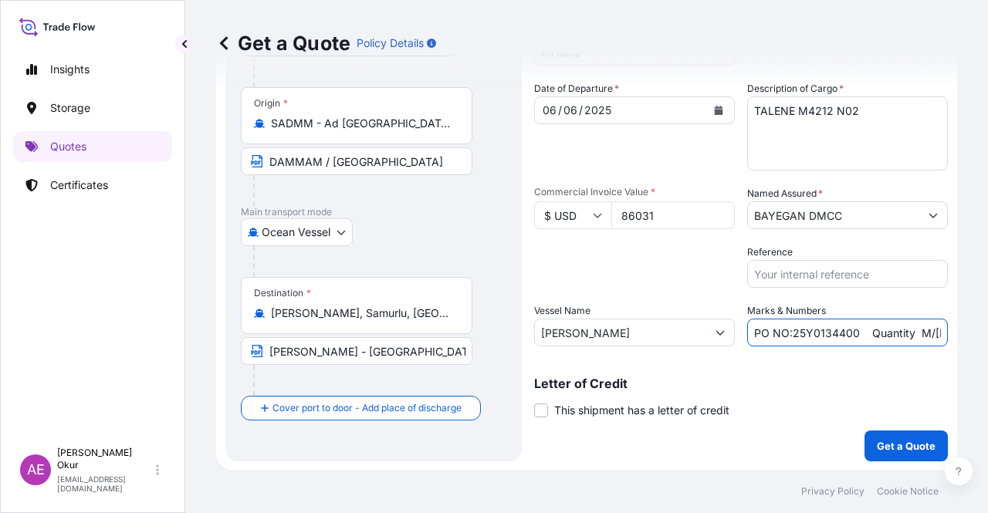
drag, startPoint x: 786, startPoint y: 328, endPoint x: 852, endPoint y: 334, distance: 66.7
click at [852, 334] on input "PO NO:25Y0134400 Quantity M/[PERSON_NAME]: 247,500 Premium: USD 29,50" at bounding box center [847, 333] width 201 height 28
paste input "0935"
drag, startPoint x: 907, startPoint y: 323, endPoint x: 919, endPoint y: 325, distance: 12.4
click at [919, 325] on input "PO NO:25Y0093500 Quantity M/Tonn: 247,500 Premium: USD 29,50" at bounding box center [847, 333] width 201 height 28
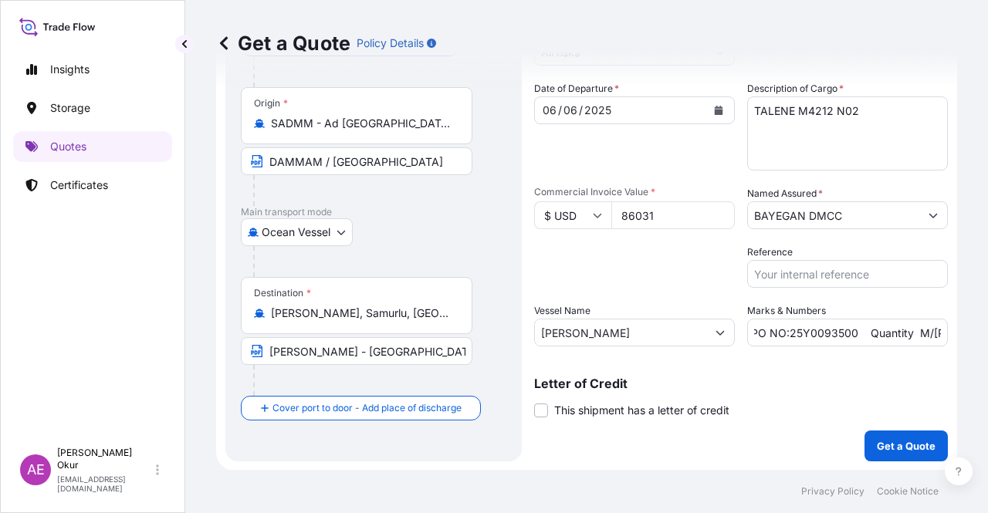
scroll to position [0, 0]
click at [940, 327] on form "Route Details Reset Route Details Cover door to port - Add loading place Place …" at bounding box center [586, 219] width 741 height 504
drag, startPoint x: 925, startPoint y: 333, endPoint x: 950, endPoint y: 337, distance: 25.8
click at [950, 337] on div "Get a Quote Policy Details Route Details Reset Route Details Cover door to port…" at bounding box center [586, 235] width 803 height 470
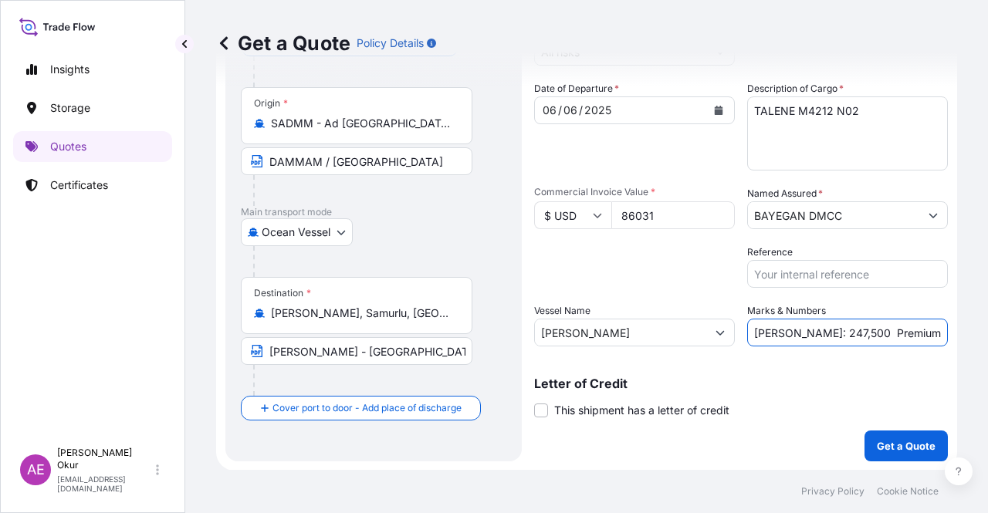
click at [793, 329] on input "PO NO:25Y0093500 Quantity M/Tonn: 247,500 Premium: USD 29,50" at bounding box center [847, 333] width 201 height 28
drag, startPoint x: 777, startPoint y: 330, endPoint x: 817, endPoint y: 332, distance: 39.4
click at [817, 332] on input "PO NO:25Y0093500 Quantity M/Tonn: 247,500 Premium: USD 29,50" at bounding box center [847, 333] width 201 height 28
paste input "99,0"
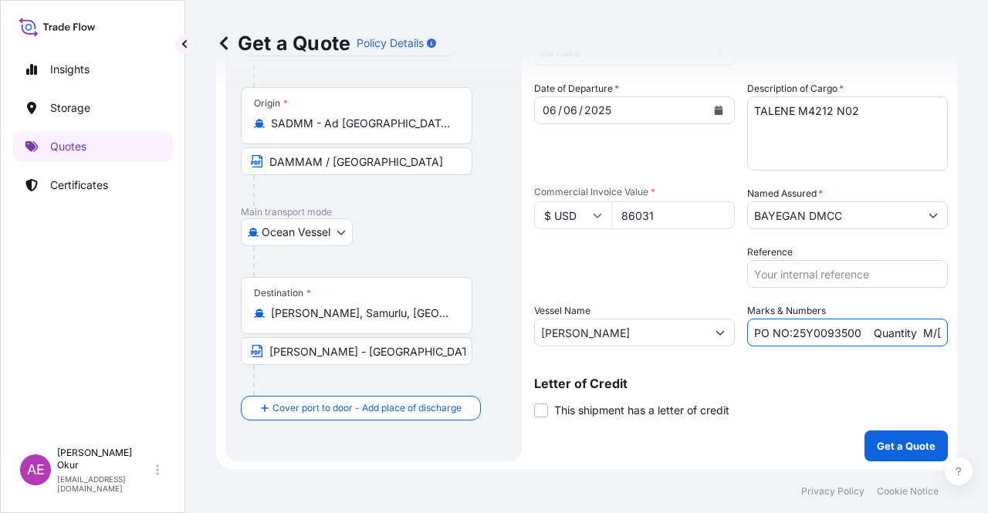
click at [906, 331] on input "PO NO:25Y0093500 Quantity M/Tonn: 99,000 Premium: USD 29,50" at bounding box center [847, 333] width 201 height 28
drag, startPoint x: 914, startPoint y: 329, endPoint x: 987, endPoint y: 333, distance: 73.4
click at [987, 333] on div "Get a Quote Policy Details Route Details Reset Route Details Cover door to port…" at bounding box center [586, 235] width 803 height 470
click at [894, 330] on input "PO NO:25Y0093500 Quantity M/Tonn: 99,000 Premium: USD 29,50" at bounding box center [847, 333] width 201 height 28
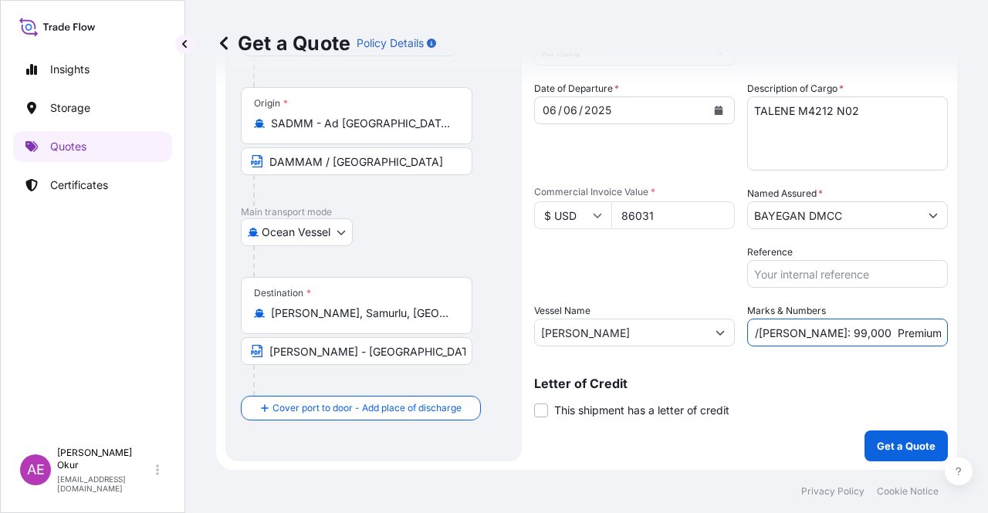
drag, startPoint x: 900, startPoint y: 330, endPoint x: 953, endPoint y: 337, distance: 53.7
click at [954, 334] on div "Get a Quote Policy Details Route Details Reset Route Details Cover door to port…" at bounding box center [586, 235] width 803 height 470
paste input "9,46"
type input "PO NO:25Y0093500 Quantity M/[PERSON_NAME]: 99,000 Premium: USD 9,46"
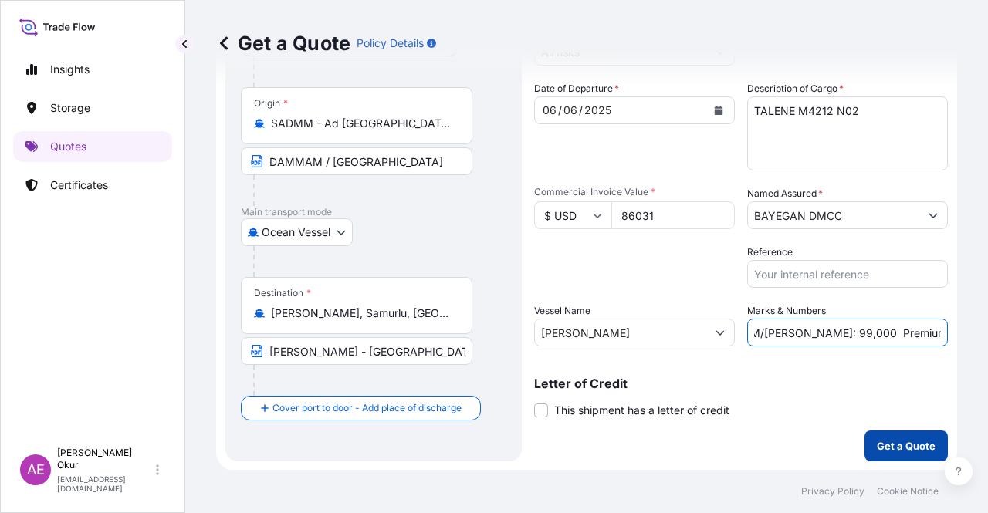
click at [899, 438] on p "Get a Quote" at bounding box center [906, 445] width 59 height 15
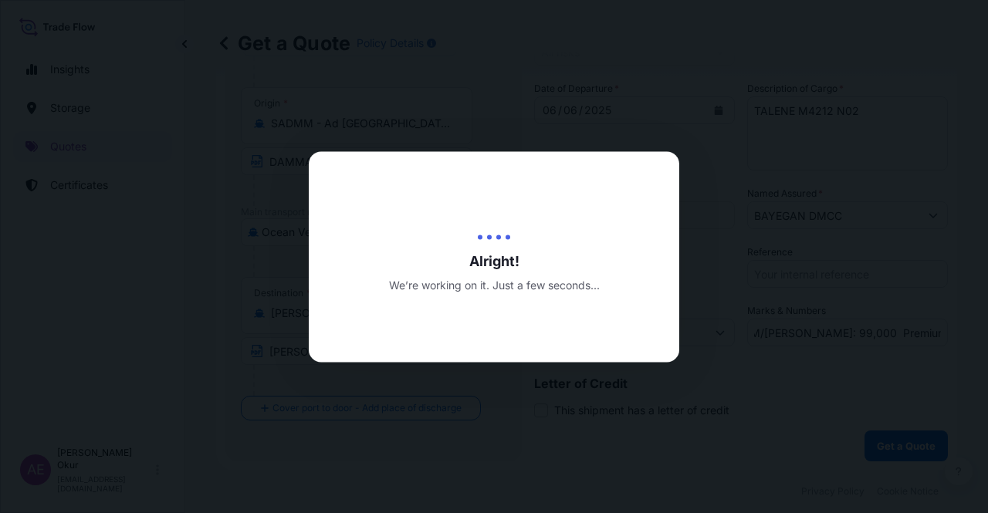
scroll to position [0, 0]
select select "Ocean Vessel"
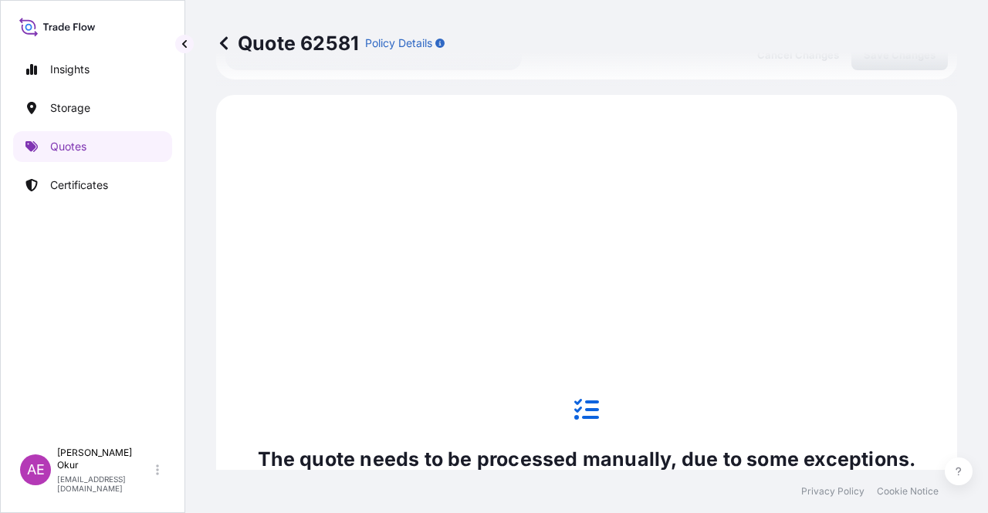
scroll to position [528, 0]
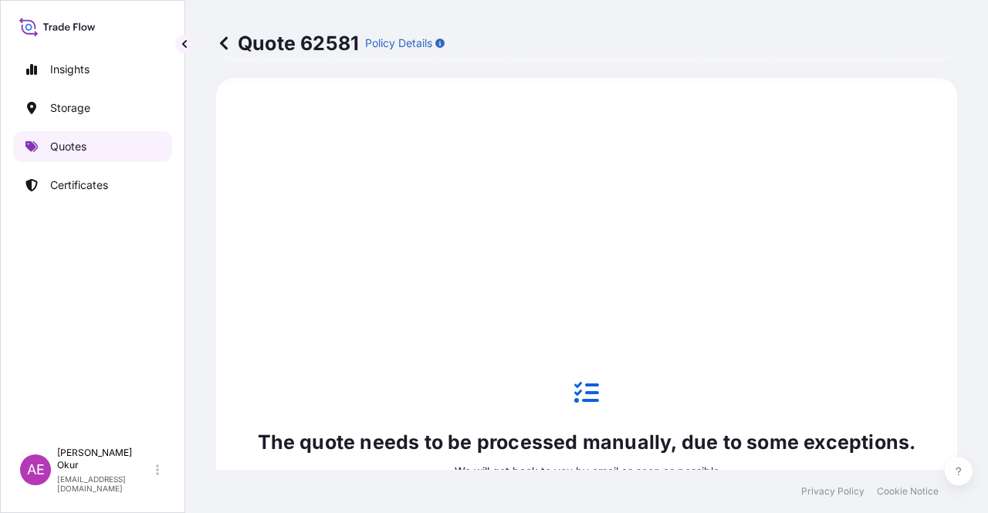
click at [93, 148] on link "Quotes" at bounding box center [92, 146] width 159 height 31
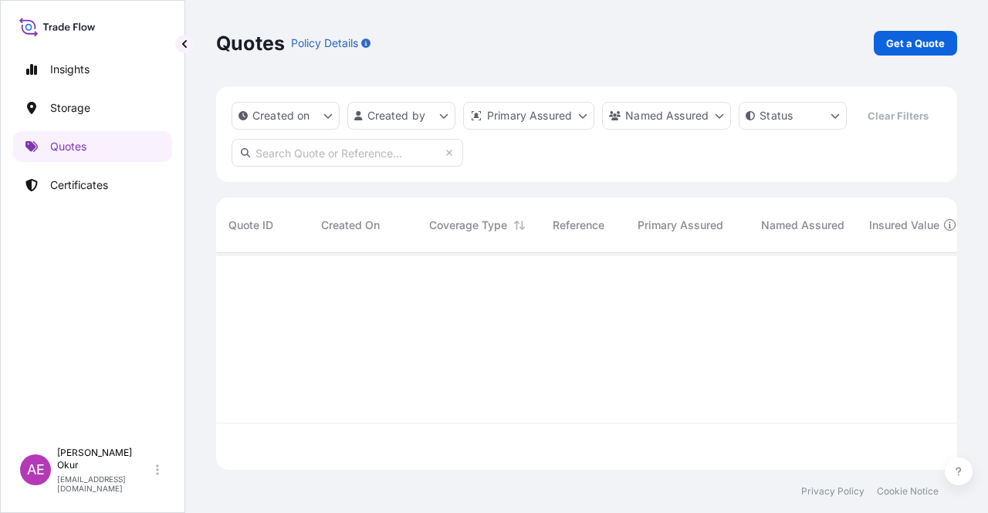
scroll to position [214, 729]
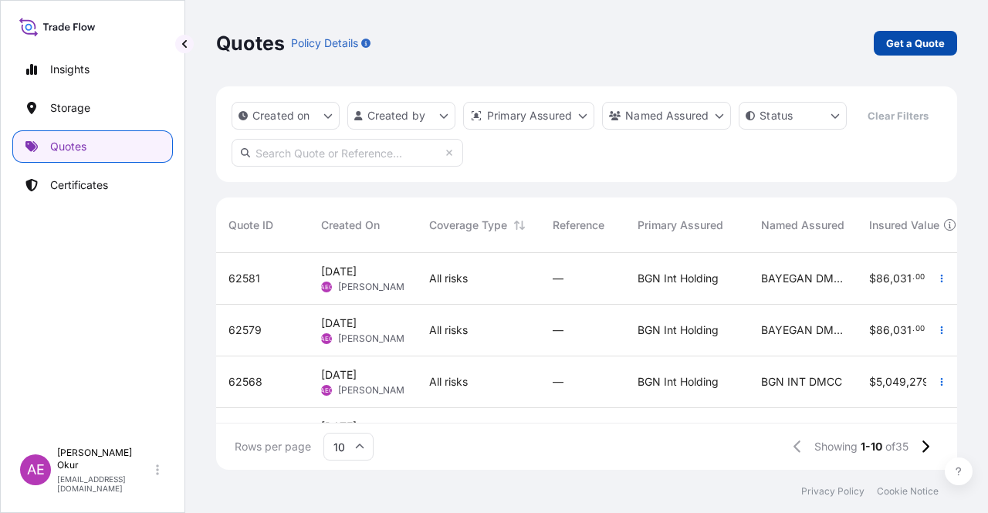
click at [932, 36] on p "Get a Quote" at bounding box center [915, 43] width 59 height 15
select select "Ocean Vessel"
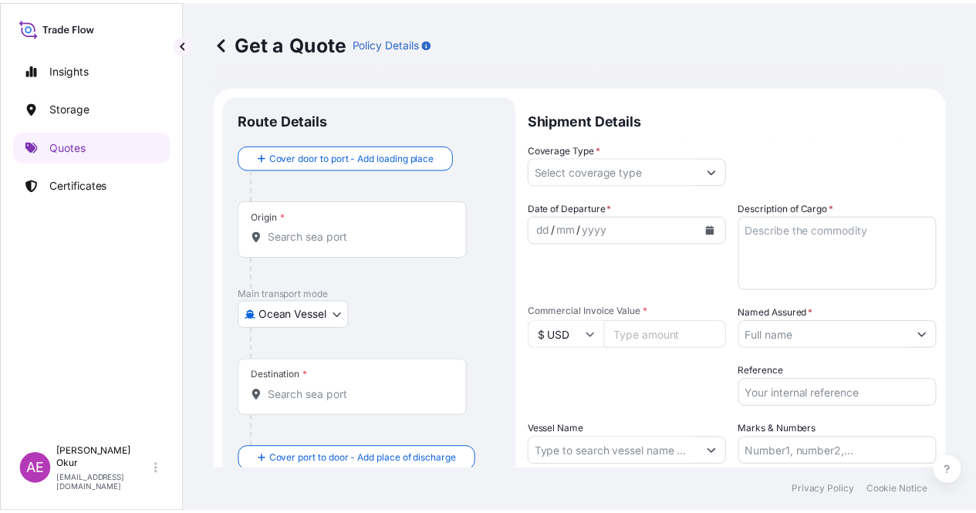
scroll to position [25, 0]
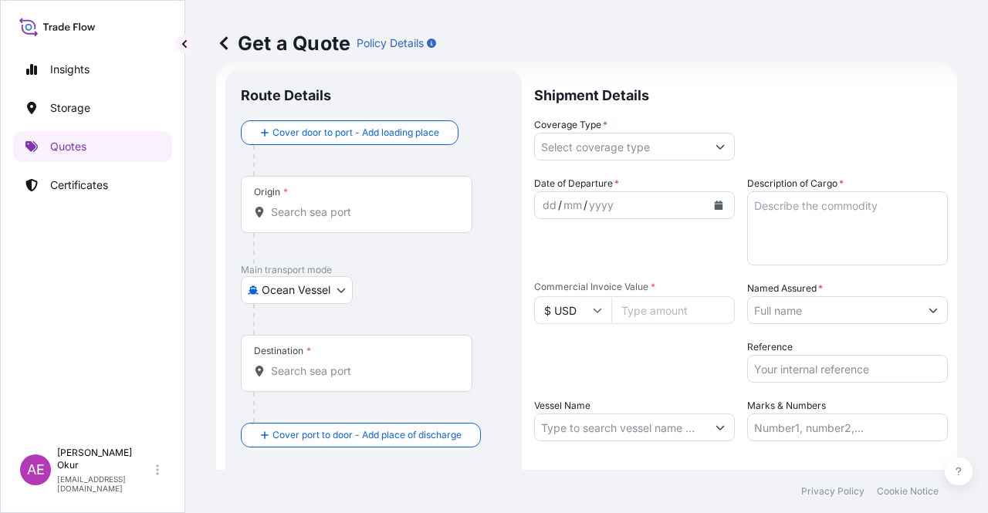
click at [363, 195] on div "Origin *" at bounding box center [357, 204] width 232 height 57
click at [363, 205] on input "Origin *" at bounding box center [362, 212] width 182 height 15
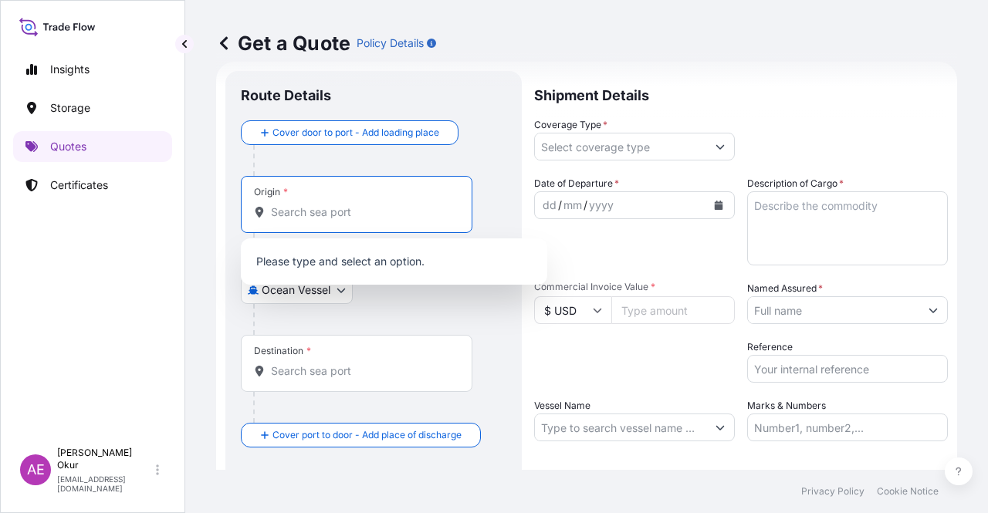
paste input "JEDDAH"
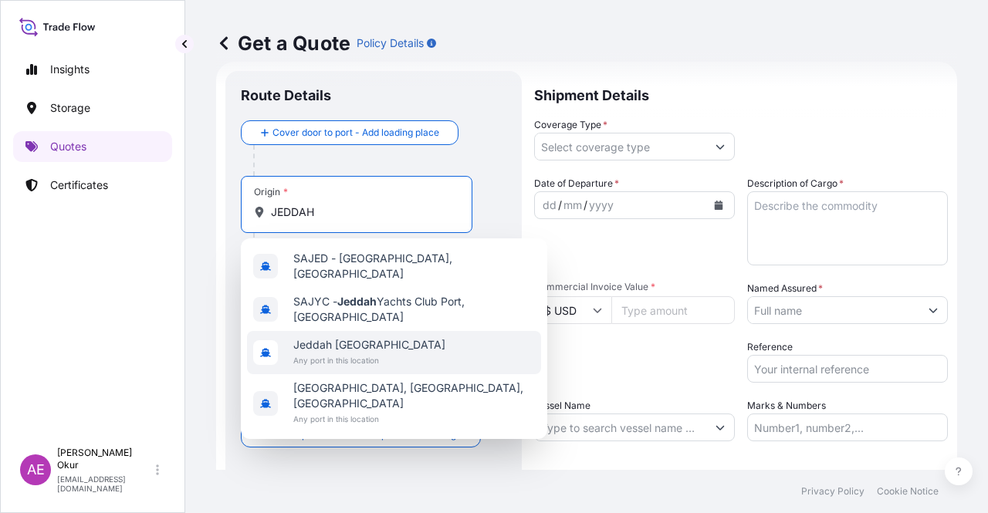
click at [377, 354] on span "Any port in this location" at bounding box center [369, 360] width 152 height 15
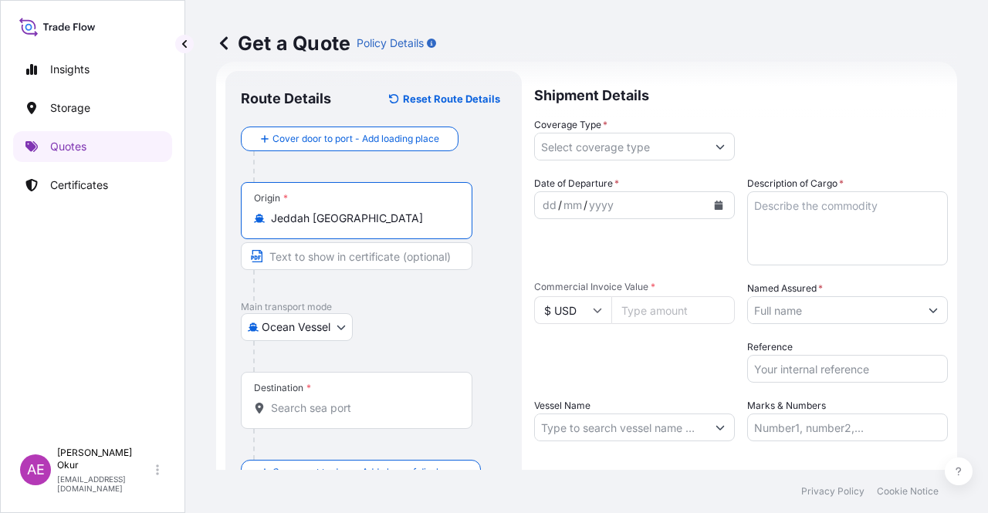
type input "Jeddah [GEOGRAPHIC_DATA]"
click at [320, 257] on input "Text to appear on certificate" at bounding box center [357, 256] width 232 height 28
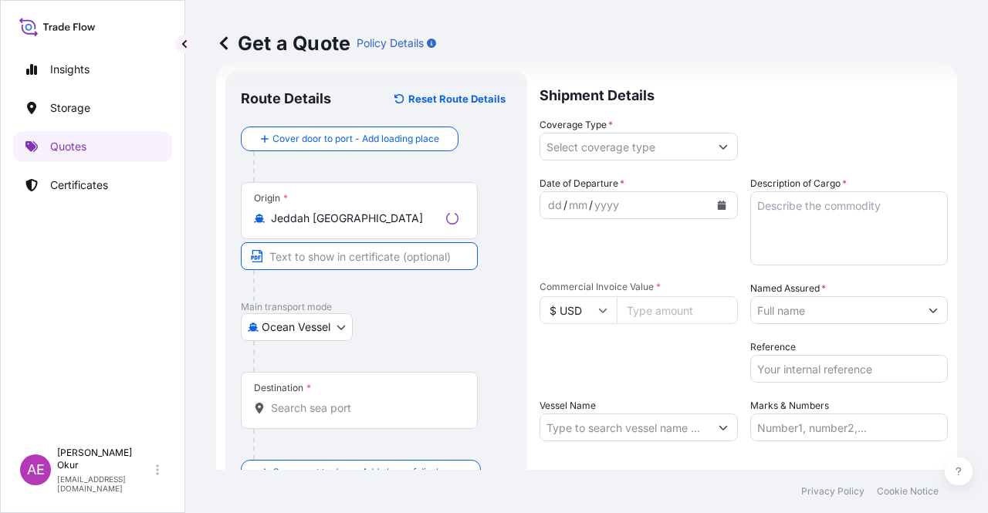
paste input "JEDDAH"
type input "JEDDAH /"
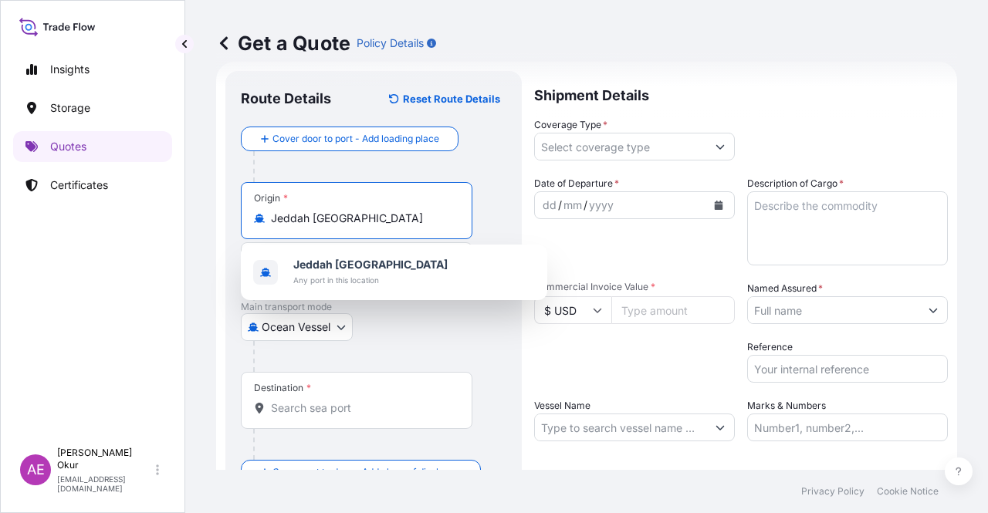
drag, startPoint x: 397, startPoint y: 217, endPoint x: 158, endPoint y: 215, distance: 238.5
click at [158, 215] on div "Insights Storage Quotes Certificates AE Alp Eren Okur alperen.okur@polarisbroke…" at bounding box center [494, 256] width 988 height 513
paste input "ROTTERDAM"
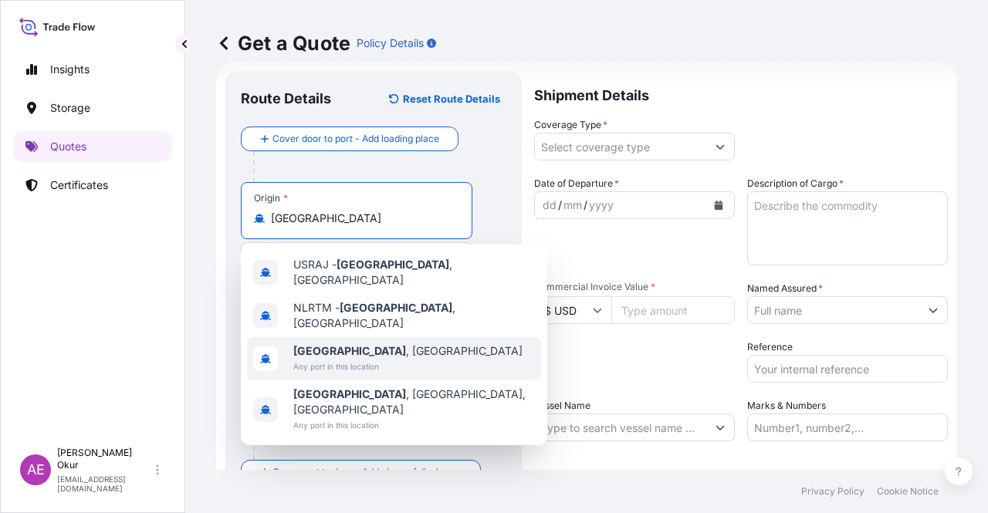
click at [366, 359] on span "Any port in this location" at bounding box center [407, 366] width 229 height 15
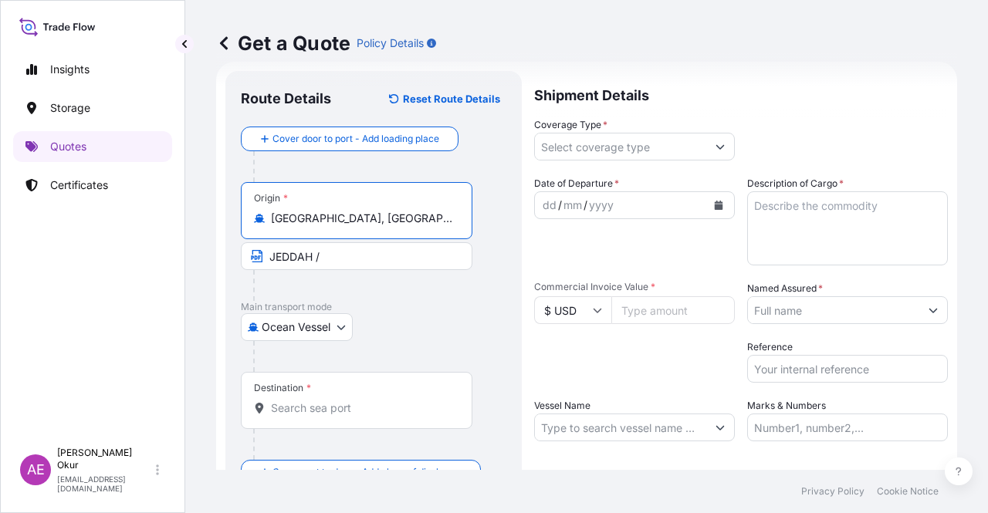
type input "Rotterdam, Netherlands"
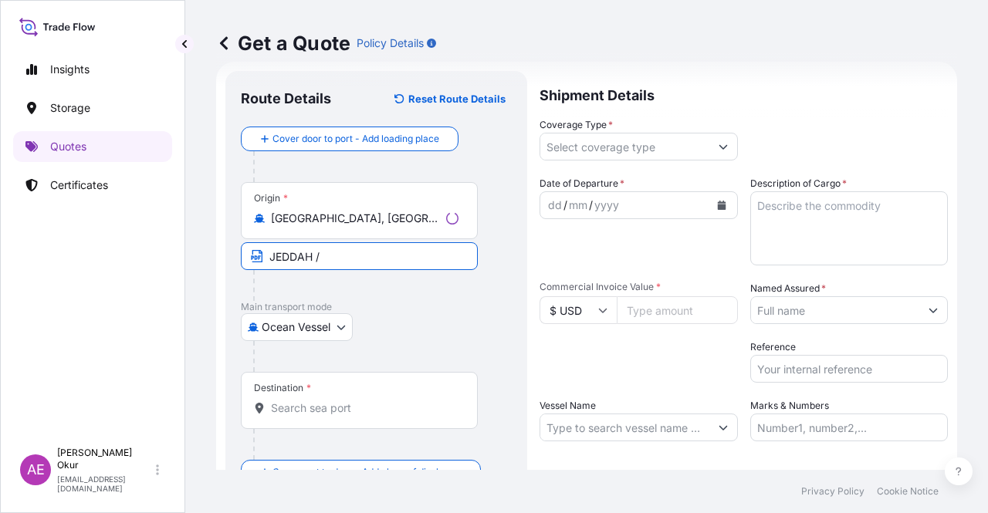
drag, startPoint x: 364, startPoint y: 262, endPoint x: 178, endPoint y: 257, distance: 186.1
click at [182, 257] on div "Insights Storage Quotes Certificates AE Alp Eren Okur alperen.okur@polarisbroke…" at bounding box center [494, 256] width 988 height 513
paste input "ROTTERDAM"
type input "ROTTERDAM / NETHERLANDS"
click at [343, 405] on input "Destination *" at bounding box center [362, 408] width 182 height 15
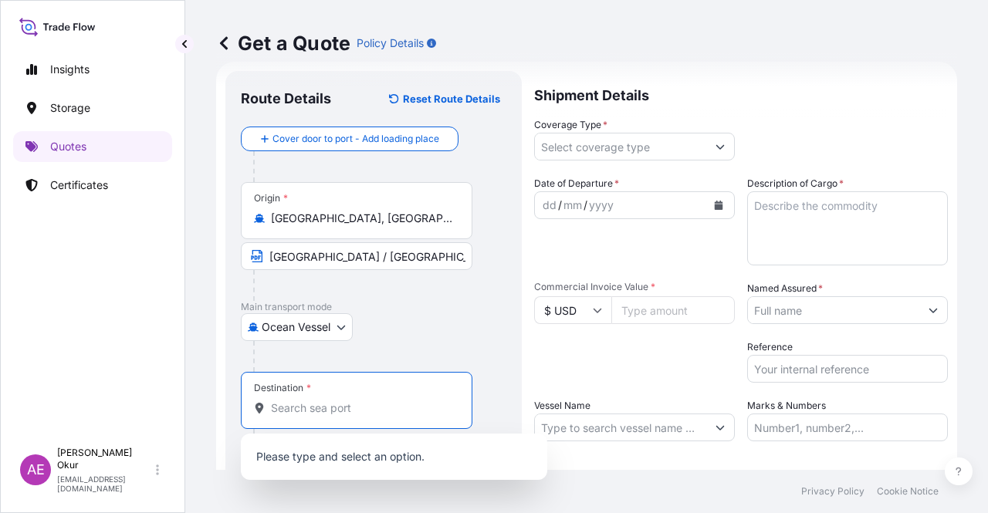
paste input "JEDDAH"
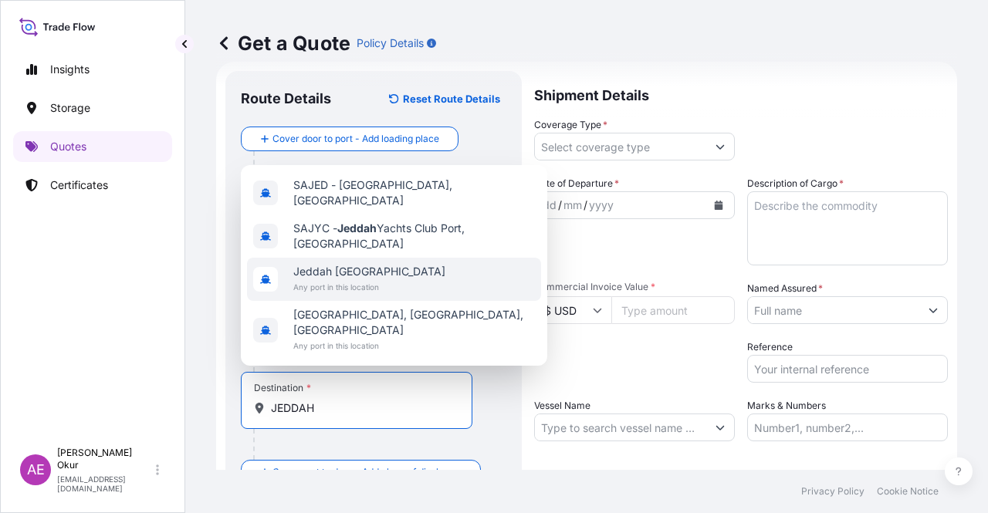
click at [385, 279] on span "Jeddah [GEOGRAPHIC_DATA]" at bounding box center [369, 271] width 152 height 15
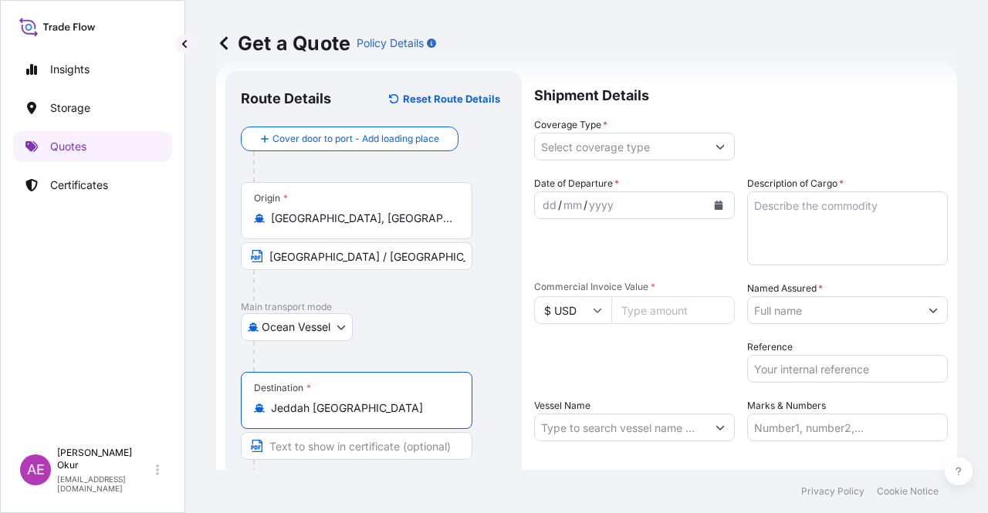
type input "Jeddah [GEOGRAPHIC_DATA]"
click at [337, 458] on input "Text to appear on certificate" at bounding box center [357, 446] width 232 height 28
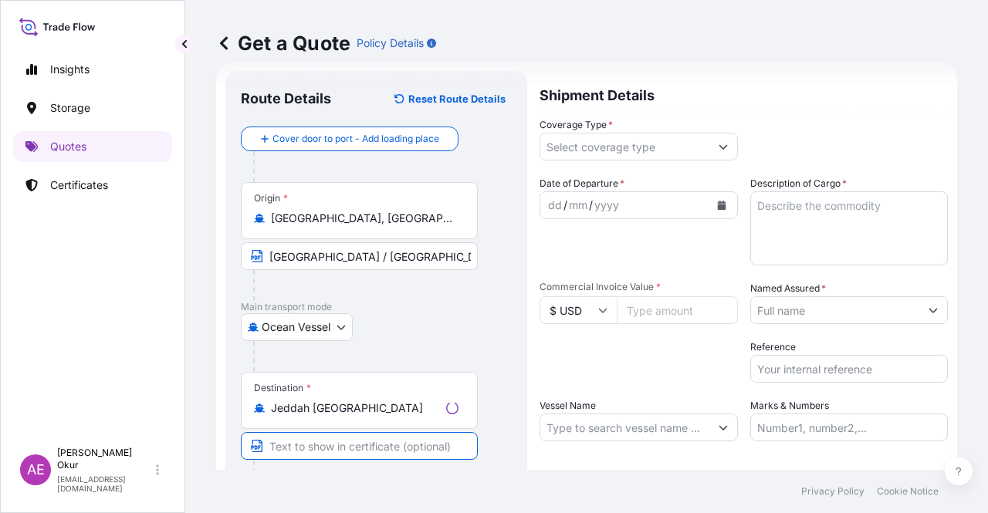
paste input "JEDDAH"
type input "JEDDAH /SAUDI ARABIA"
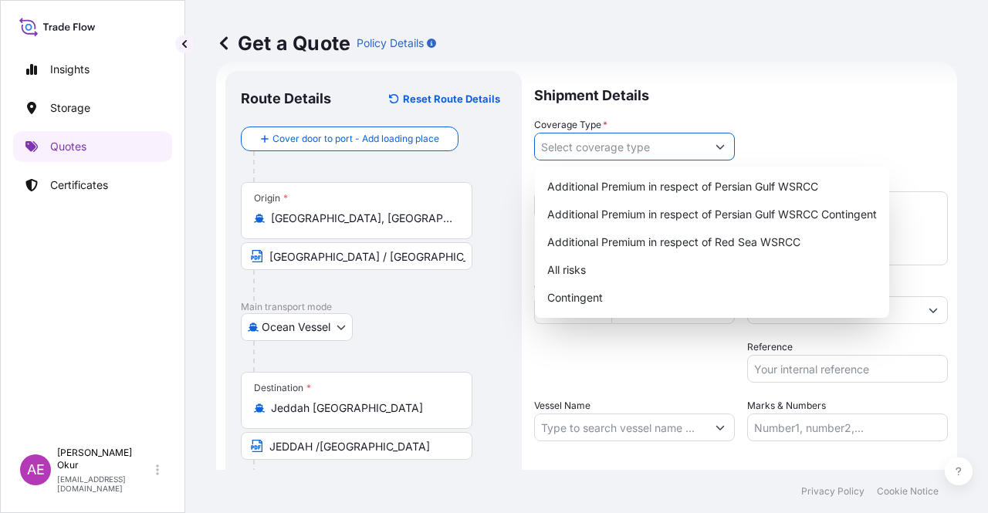
click at [620, 140] on input "Coverage Type *" at bounding box center [620, 147] width 171 height 28
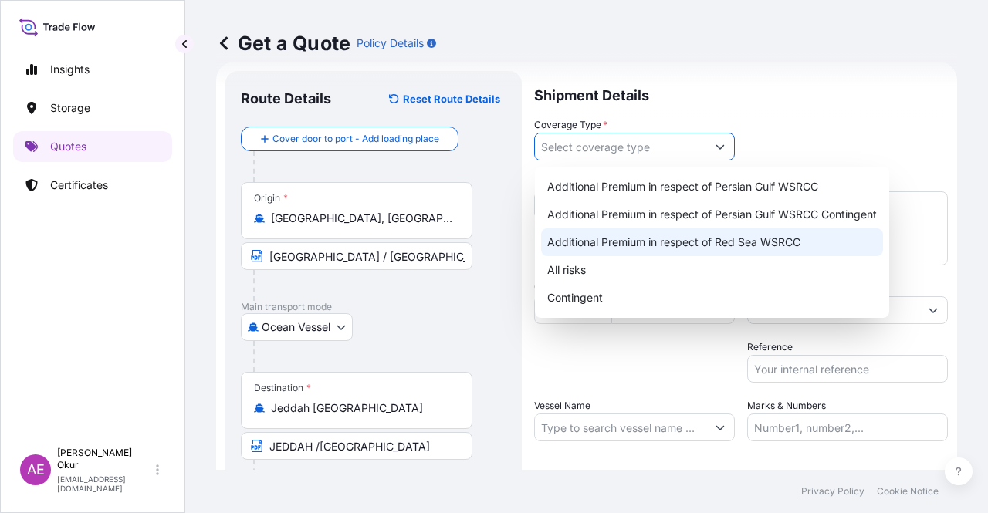
click at [580, 266] on div "All risks" at bounding box center [712, 270] width 342 height 28
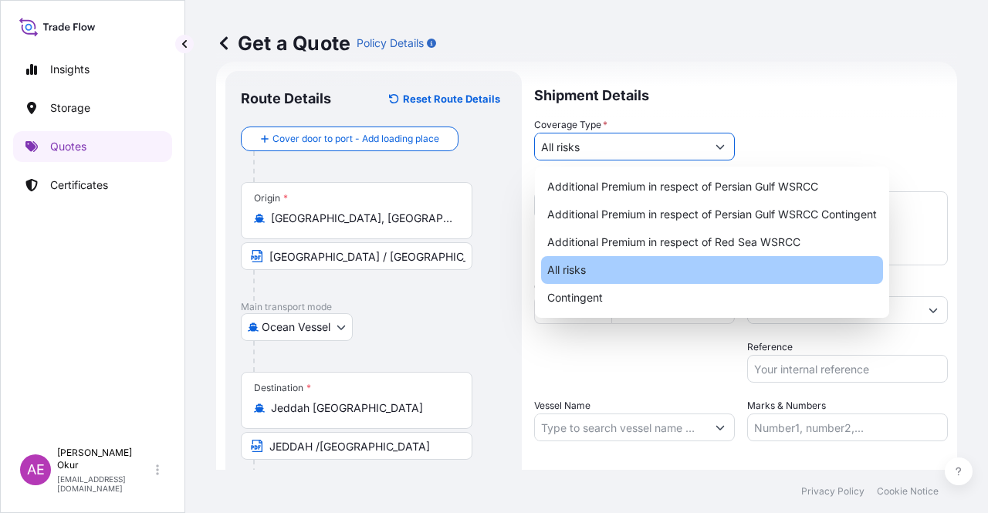
type input "All risks"
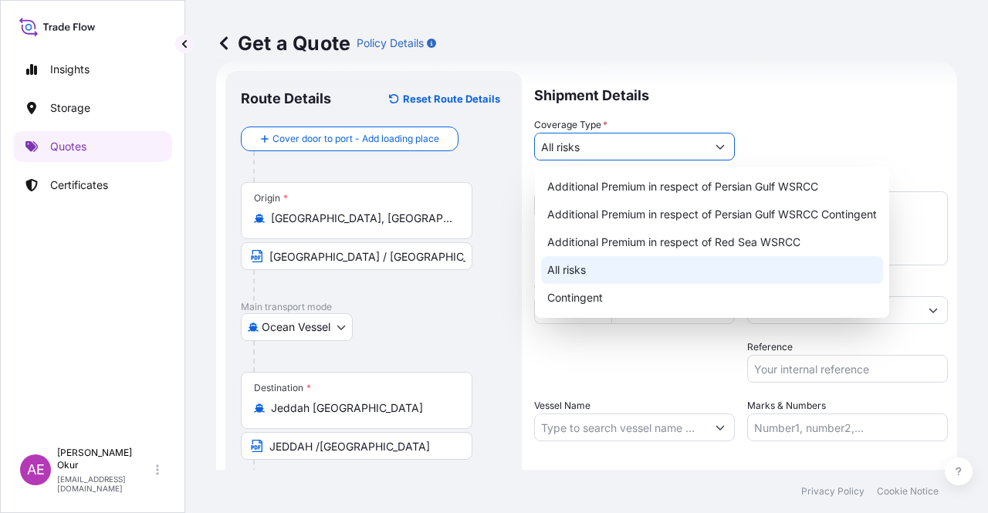
click at [570, 272] on div "All risks" at bounding box center [712, 270] width 342 height 28
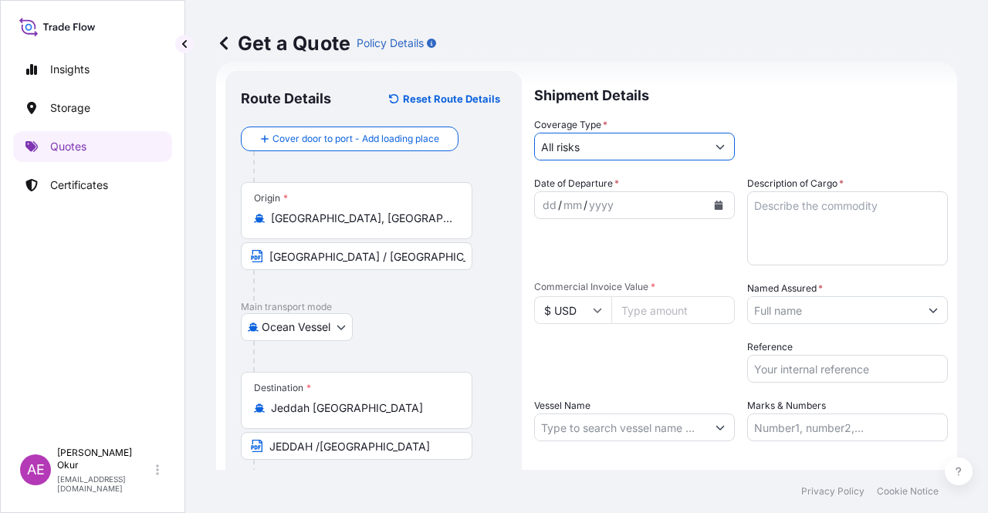
click at [547, 203] on div "dd" at bounding box center [549, 205] width 17 height 19
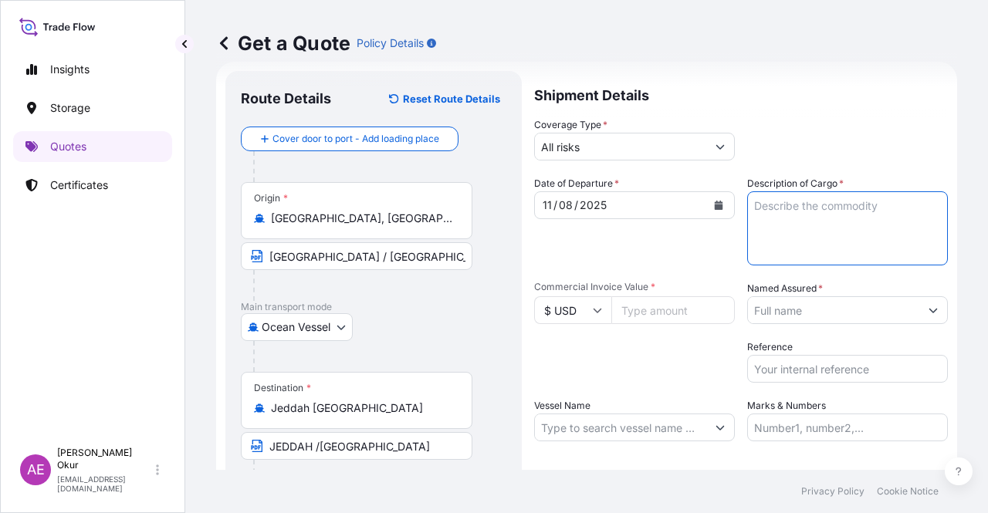
click at [824, 214] on textarea "Description of Cargo *" at bounding box center [847, 228] width 201 height 74
paste textarea "DI-ISODECYL PHTHALATE (DIDP) 0,12 TCA"
type textarea "DI-ISODECYL PHTHALATE (DIDP) 0,12 TCA"
click at [668, 312] on input "Commercial Invoice Value *" at bounding box center [673, 310] width 124 height 28
paste input "33515.68"
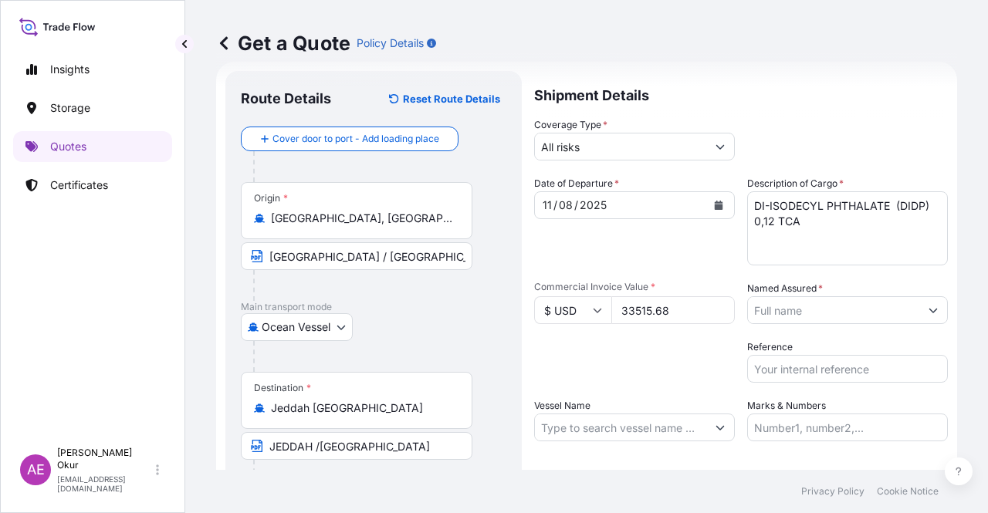
type input "33515.68"
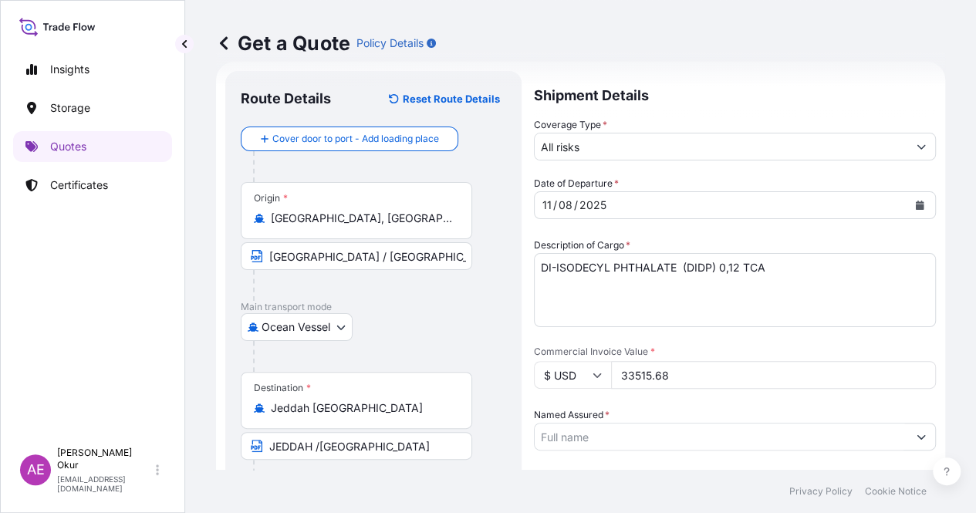
click at [810, 423] on input "Named Assured *" at bounding box center [721, 437] width 373 height 28
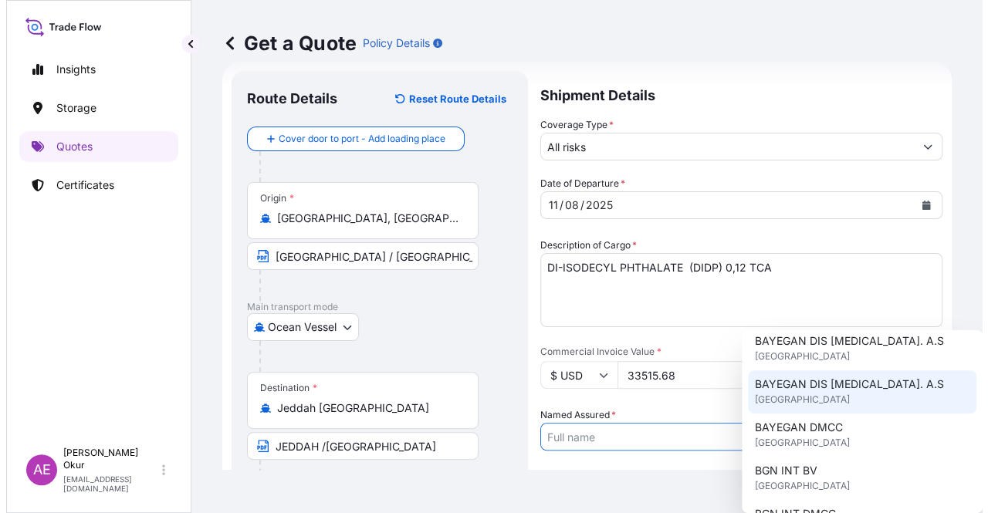
scroll to position [77, 0]
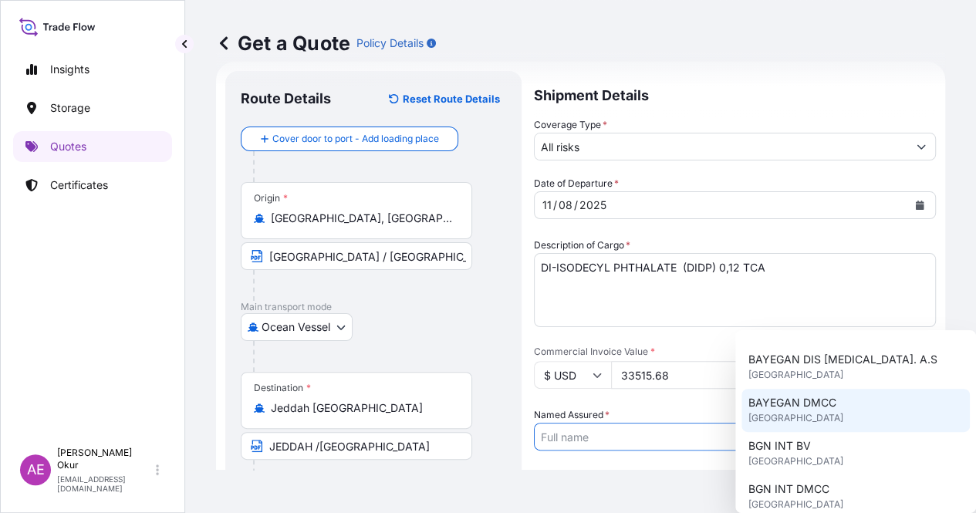
click at [801, 411] on span "United Kingdom" at bounding box center [795, 418] width 95 height 15
type input "BAYEGAN DMCC"
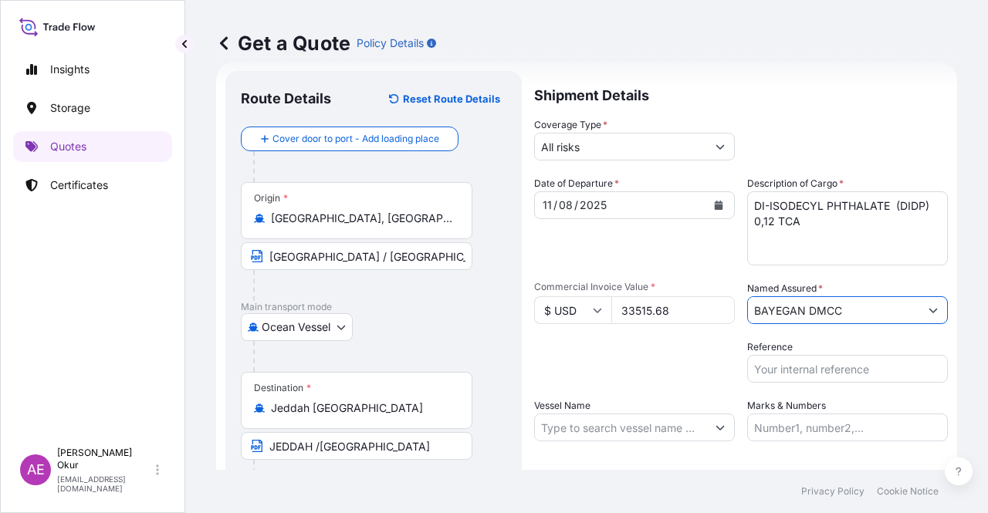
scroll to position [102, 0]
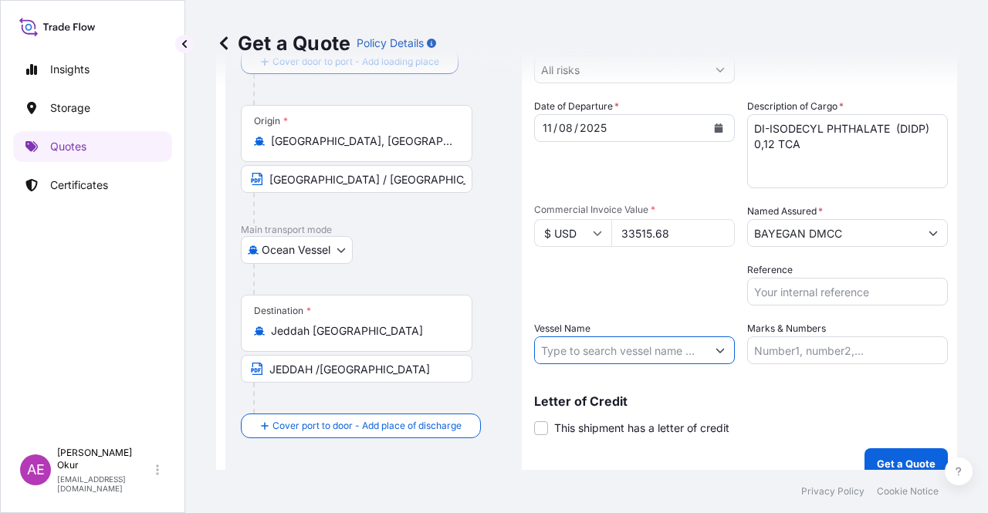
click at [602, 356] on input "Vessel Name" at bounding box center [620, 351] width 171 height 28
paste input "MADRID MAERSK532E"
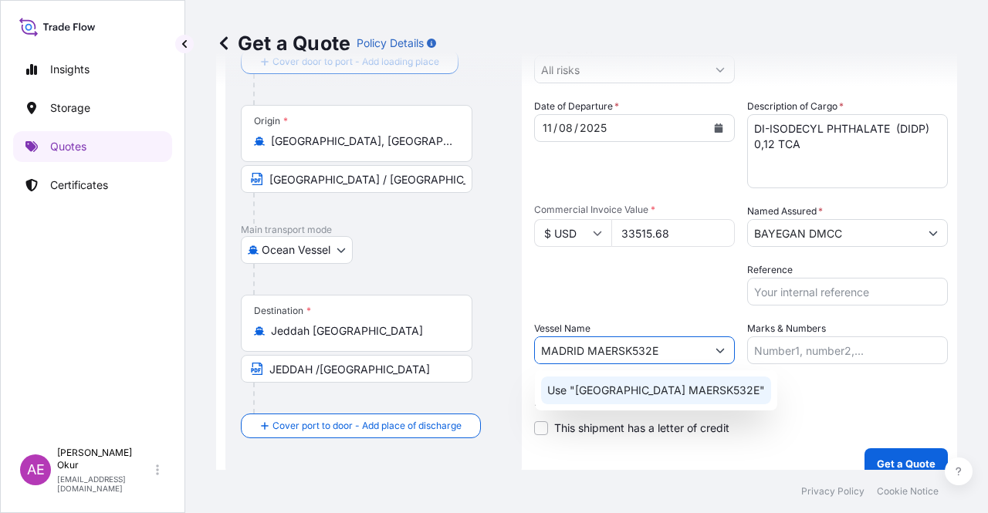
click at [631, 399] on div "Use "MADRID MAERSK532E"" at bounding box center [656, 391] width 230 height 28
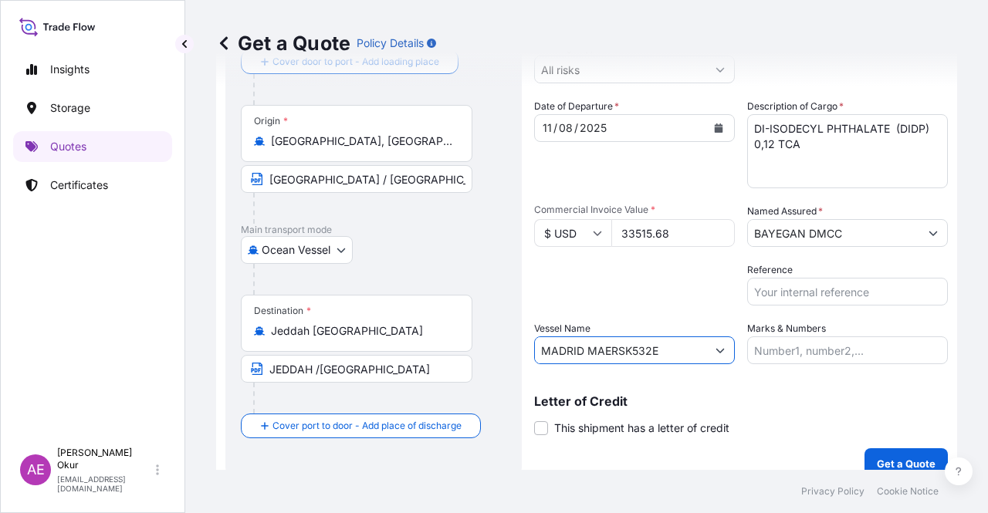
type input "MADRID MAERSK532E"
click at [810, 352] on input "Marks & Numbers" at bounding box center [847, 351] width 201 height 28
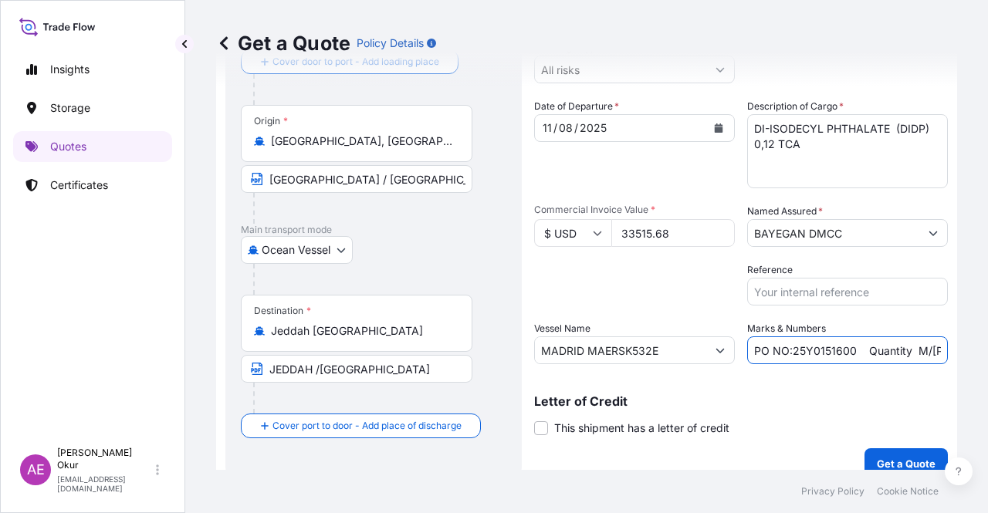
drag, startPoint x: 788, startPoint y: 351, endPoint x: 848, endPoint y: 353, distance: 60.2
click at [848, 353] on input "PO NO:25Y0151600 Quantity M/[PERSON_NAME]: 26,000 Premium: USD 3,37" at bounding box center [847, 351] width 201 height 28
paste input "97700"
drag, startPoint x: 863, startPoint y: 350, endPoint x: 969, endPoint y: 349, distance: 106.5
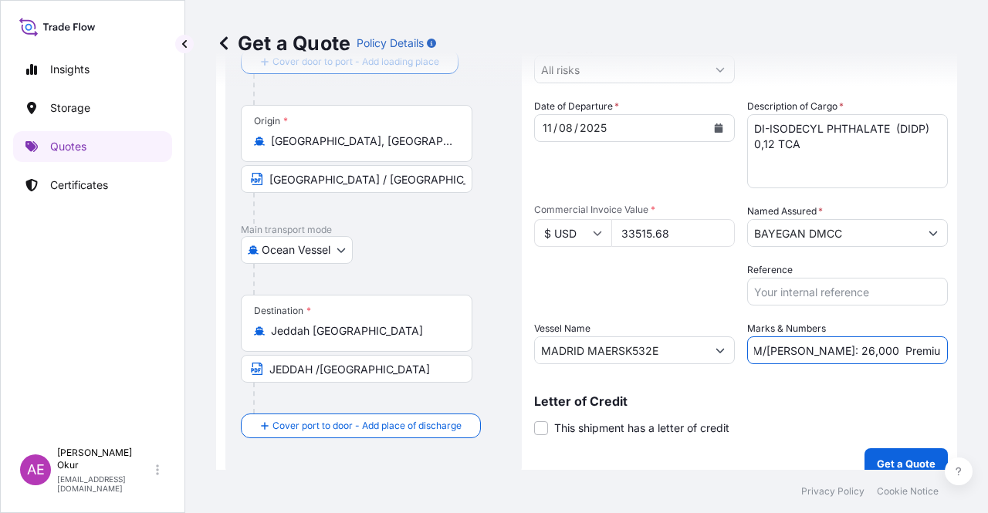
click at [969, 349] on div "Get a Quote Policy Details Route Details Reset Route Details Cover door to port…" at bounding box center [586, 235] width 803 height 470
click at [843, 352] on input "PO NO:25Y0197700 Quantity M/Tonn: 26,000 Premium: USD 3,37" at bounding box center [847, 351] width 201 height 28
drag, startPoint x: 789, startPoint y: 349, endPoint x: 824, endPoint y: 350, distance: 35.5
click at [824, 350] on input "PO NO:25Y0197700 Quantity M/Tonn: 26,000 Premium: USD 3,37" at bounding box center [847, 351] width 201 height 28
paste input "1,92"
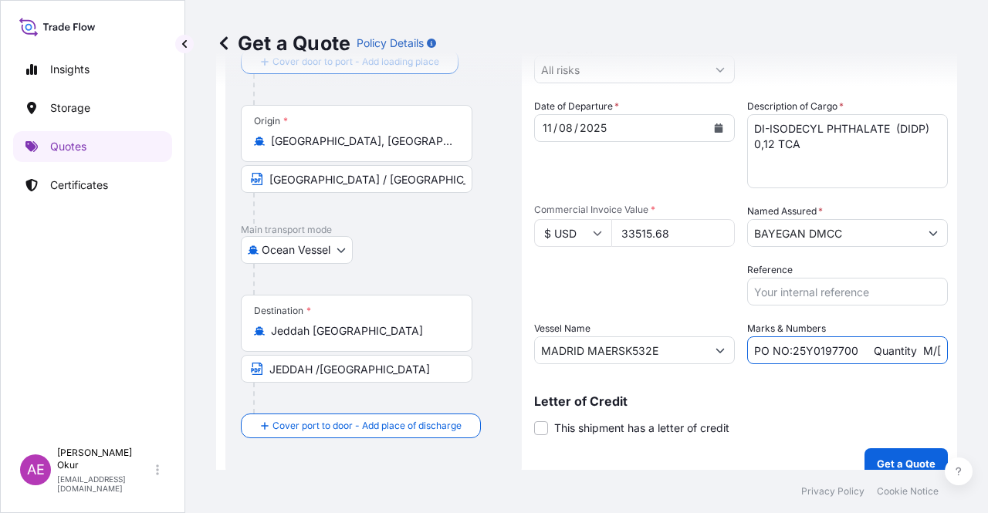
scroll to position [0, 168]
drag, startPoint x: 926, startPoint y: 345, endPoint x: 980, endPoint y: 350, distance: 53.5
click at [980, 350] on div "Get a Quote Policy Details Route Details Reset Route Details Cover door to port…" at bounding box center [586, 235] width 803 height 470
click at [902, 354] on input "PO NO:25Y0197700 Quantity M/Tonn: 21,920 Premium: USD 3,37" at bounding box center [847, 351] width 201 height 28
drag, startPoint x: 908, startPoint y: 350, endPoint x: 950, endPoint y: 350, distance: 42.5
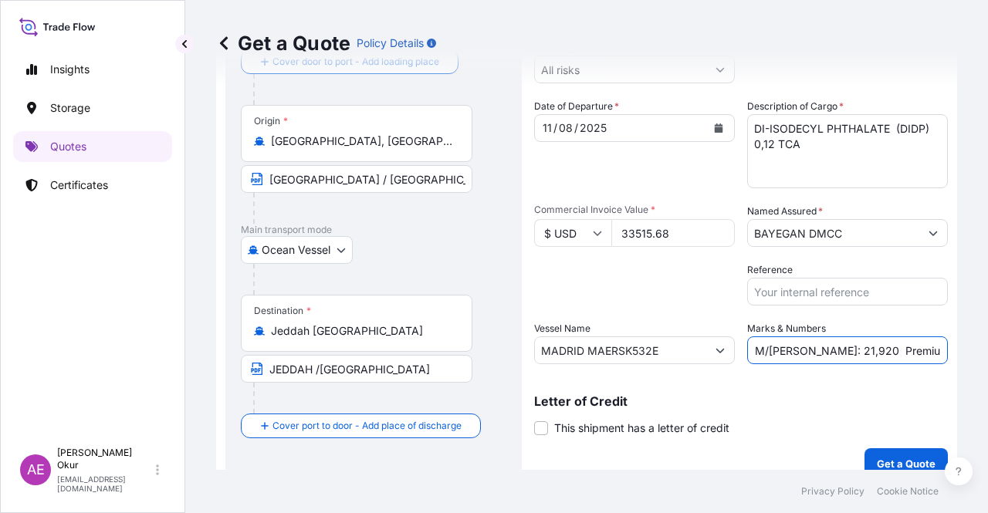
click at [950, 350] on div "Get a Quote Policy Details Route Details Reset Route Details Cover door to port…" at bounding box center [586, 235] width 803 height 470
paste input "69"
type input "PO NO:25Y0197700 Quantity M/Tonn: 21,920 Premium: USD 3,69"
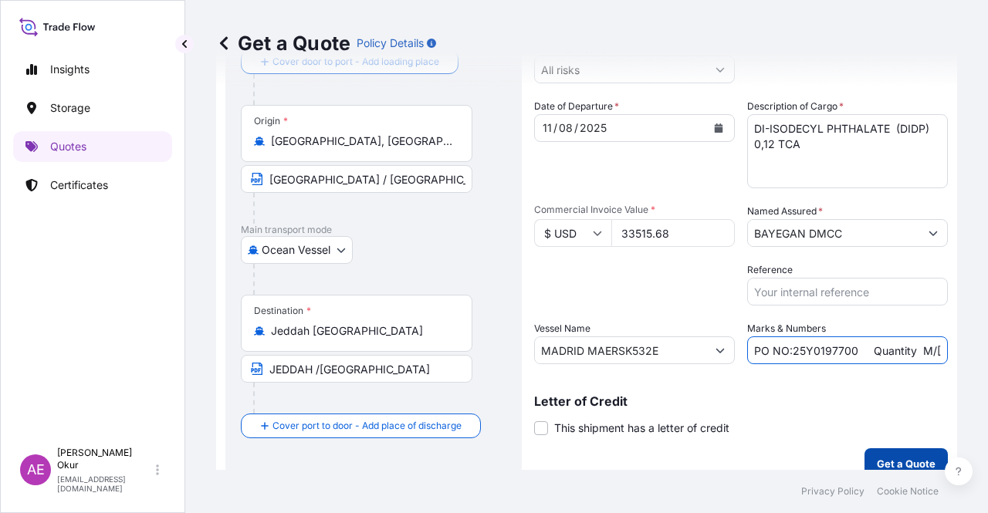
click at [883, 461] on p "Get a Quote" at bounding box center [906, 463] width 59 height 15
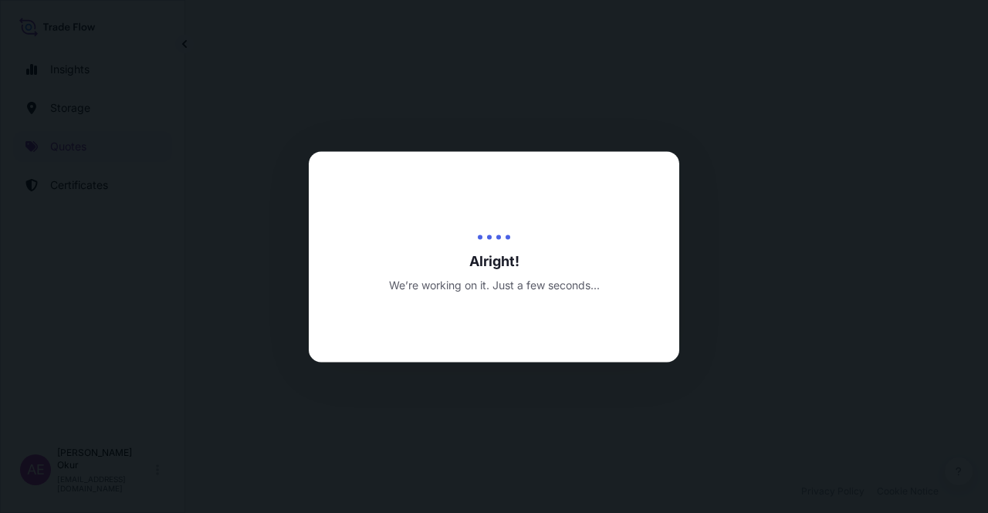
select select "Ocean Vessel"
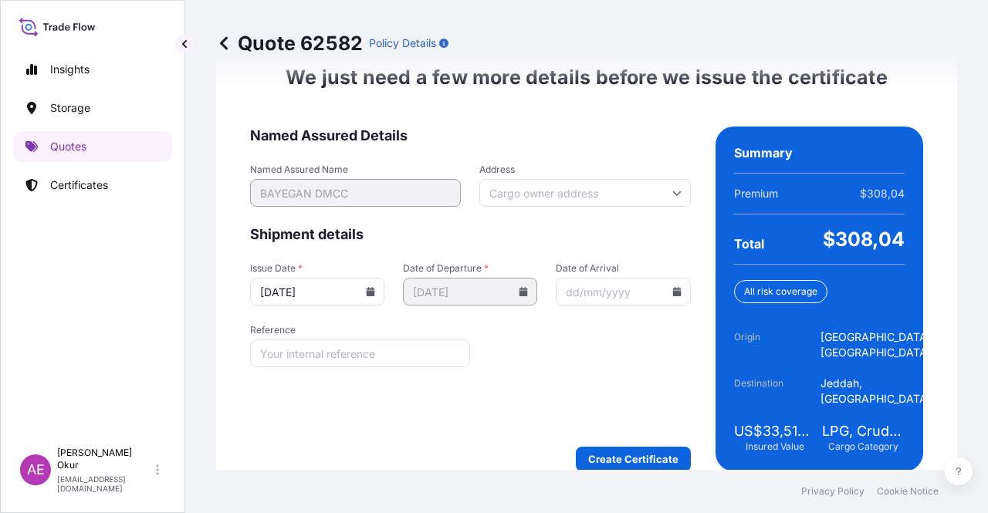
scroll to position [2004, 0]
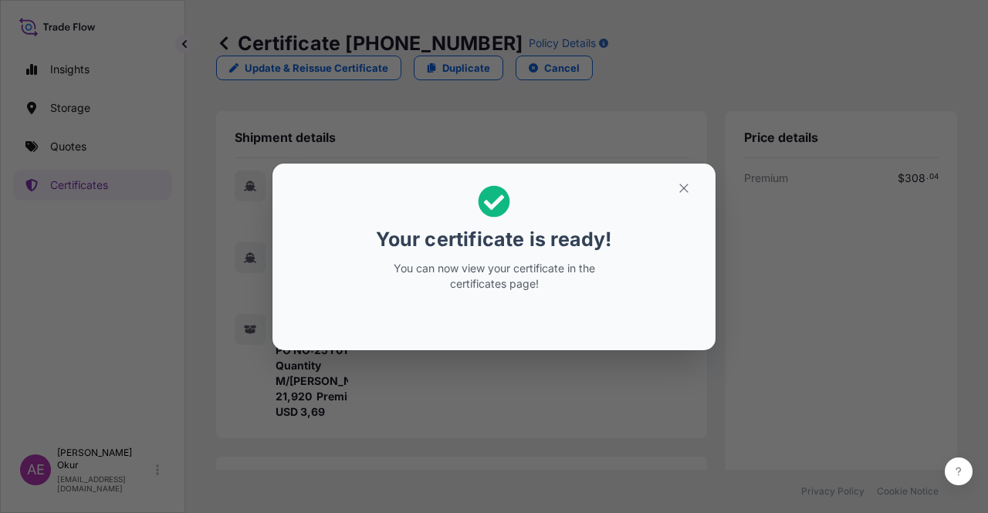
click at [682, 189] on icon "button" at bounding box center [684, 188] width 14 height 14
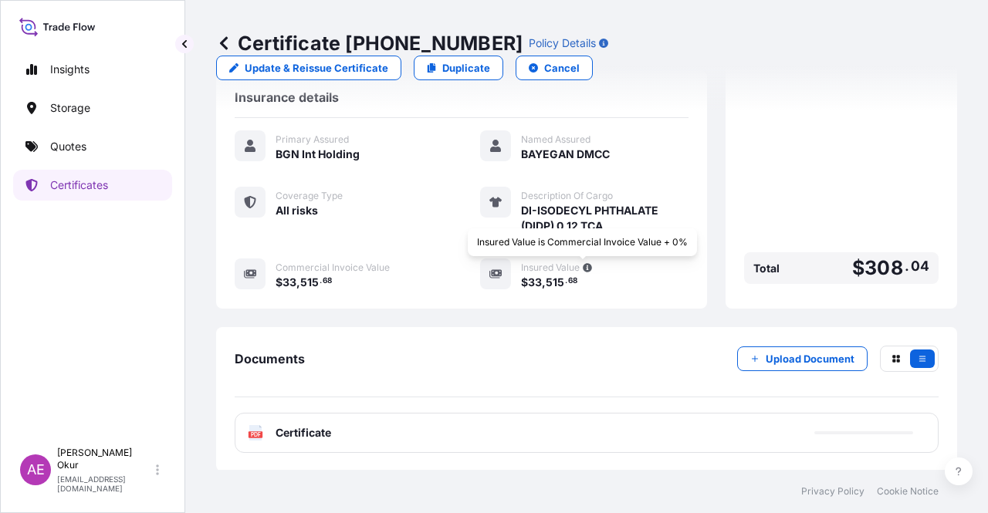
scroll to position [386, 0]
click at [301, 436] on span "Certificate" at bounding box center [304, 432] width 56 height 15
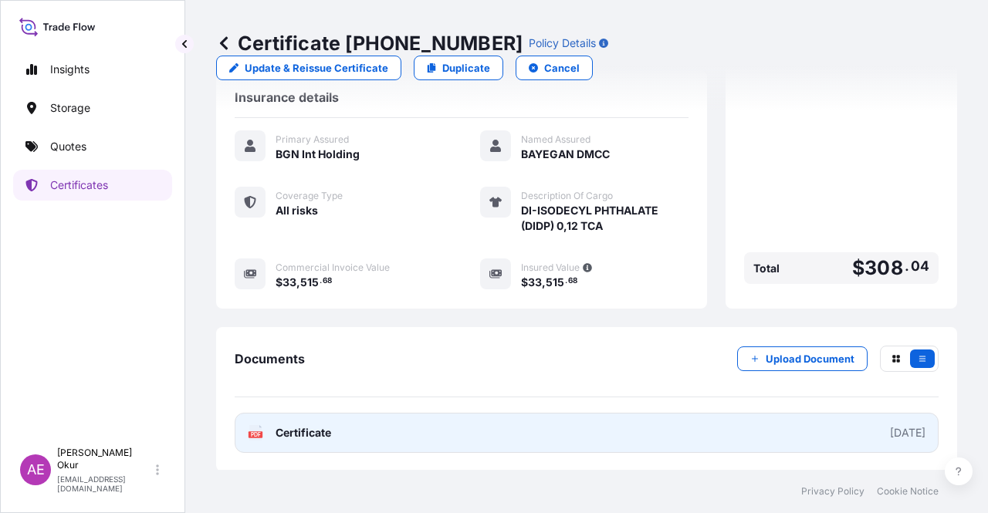
click at [304, 433] on span "Certificate" at bounding box center [304, 432] width 56 height 15
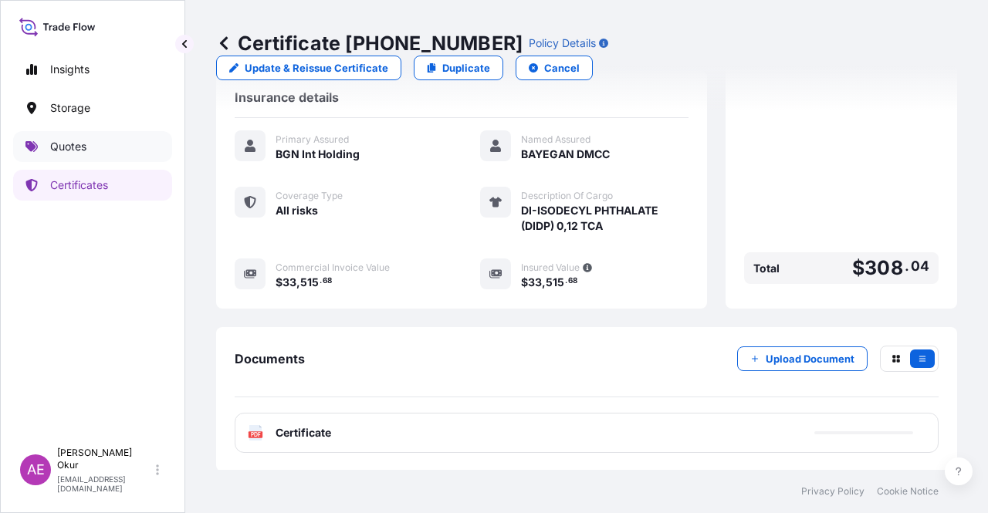
click at [99, 140] on link "Quotes" at bounding box center [92, 146] width 159 height 31
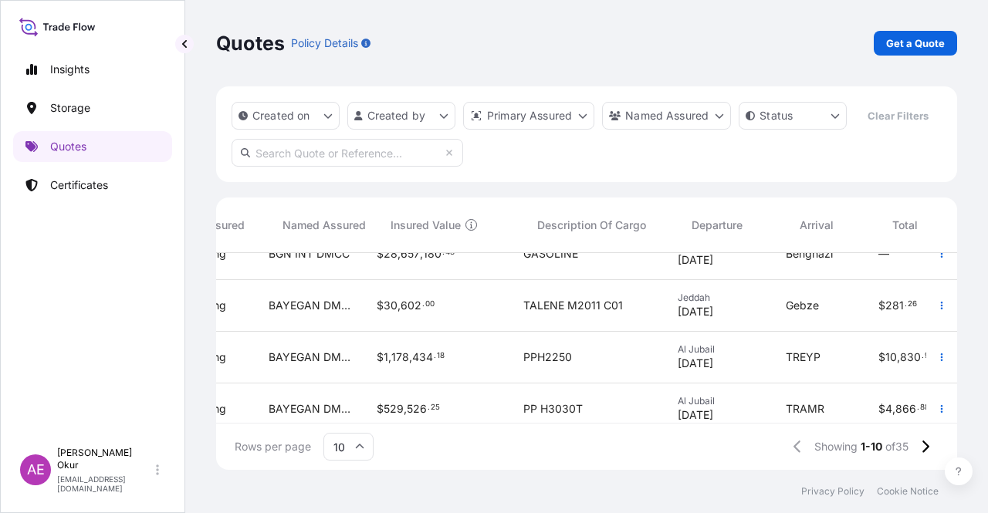
scroll to position [232, 479]
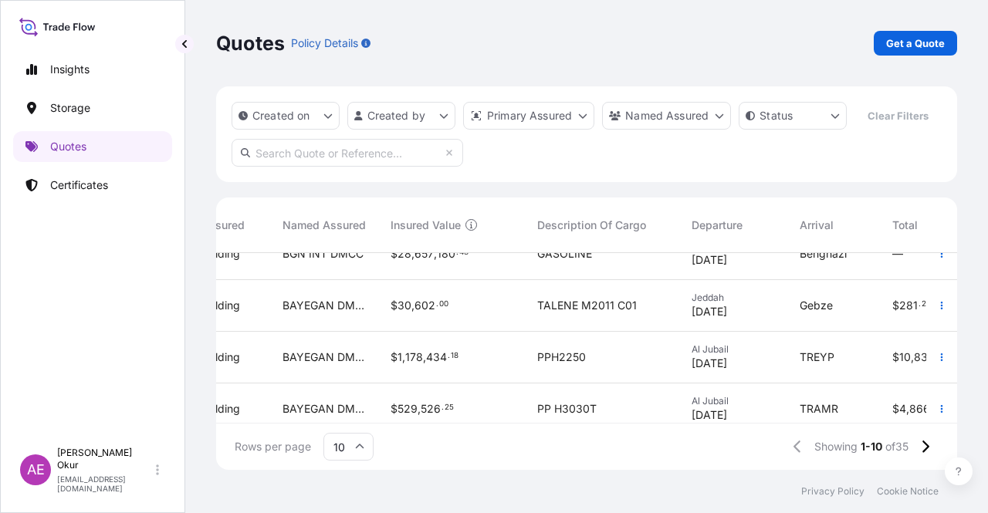
click at [432, 291] on div "$ 30 , 602 . 00" at bounding box center [451, 306] width 147 height 52
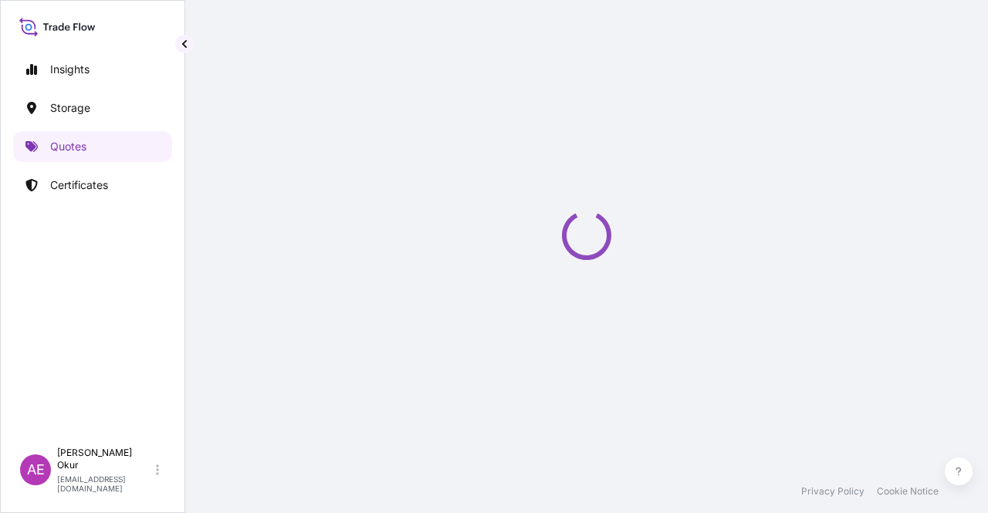
select select "Ocean Vessel"
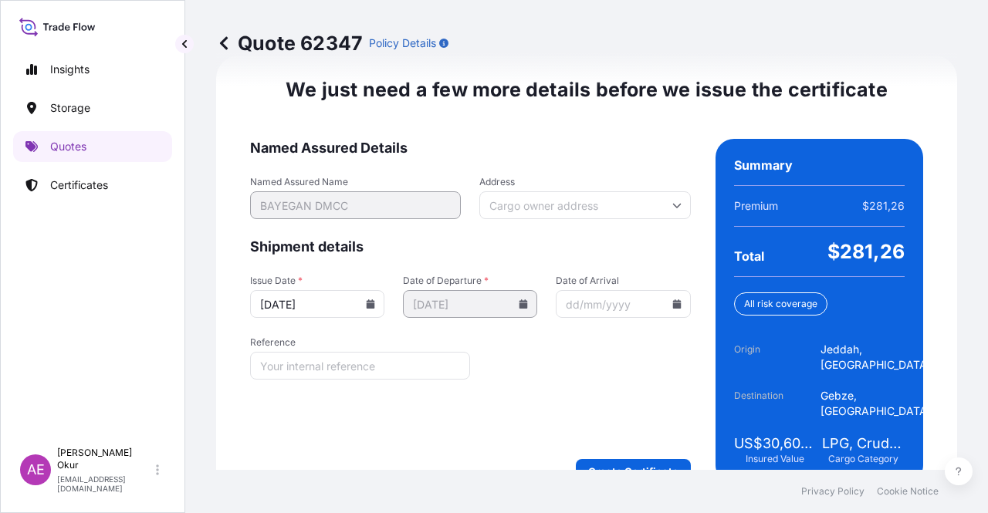
scroll to position [1973, 0]
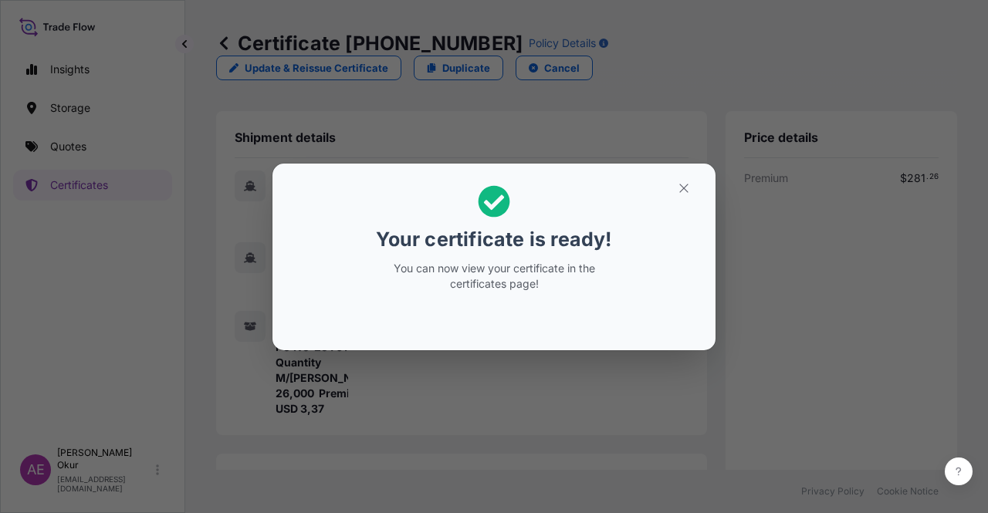
click at [689, 161] on div "Your certificate is ready! You can now view your certificate in the certificate…" at bounding box center [494, 256] width 988 height 513
click at [684, 195] on button "button" at bounding box center [684, 188] width 39 height 25
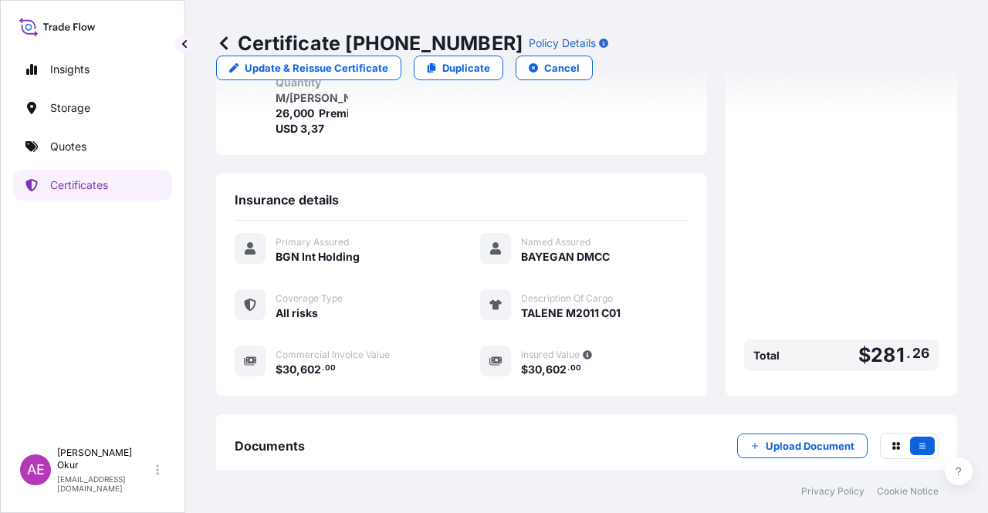
scroll to position [371, 0]
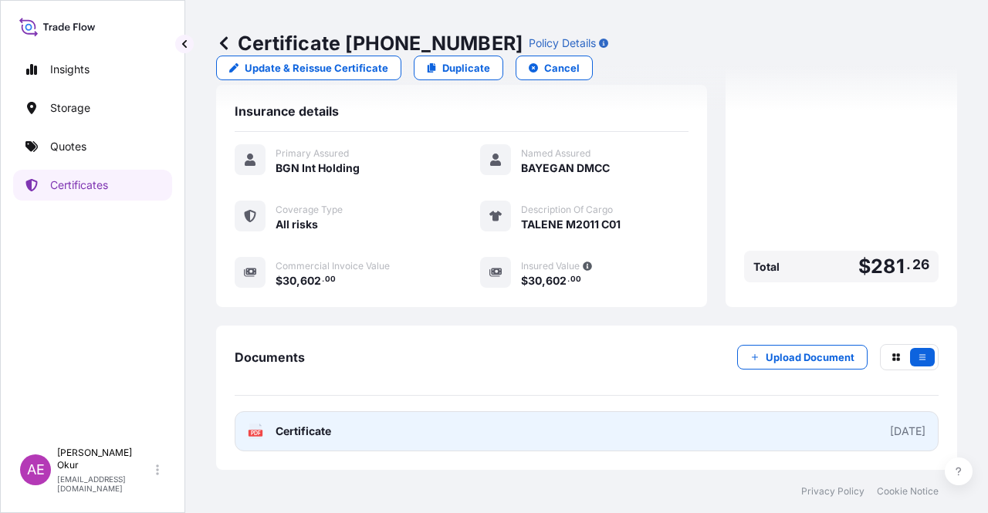
click at [284, 436] on span "Certificate" at bounding box center [304, 431] width 56 height 15
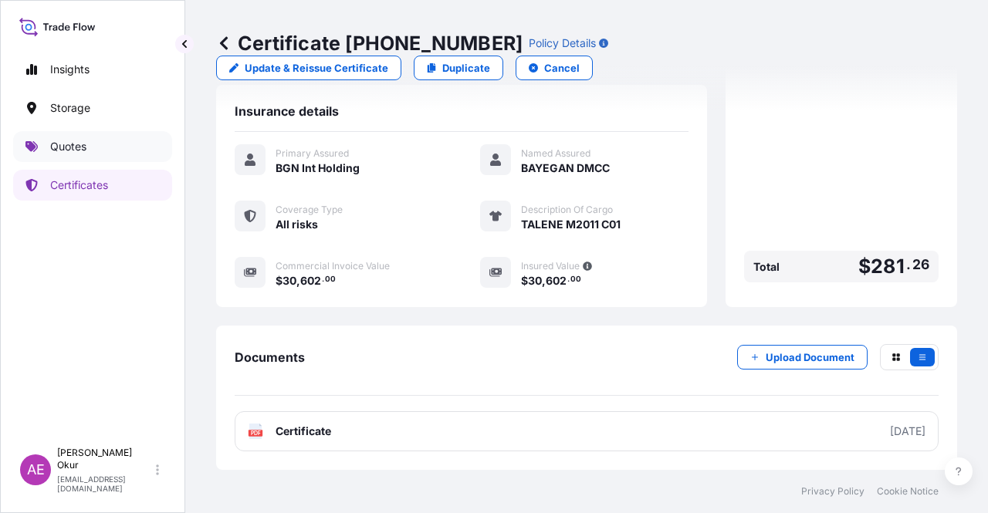
click at [82, 132] on link "Quotes" at bounding box center [92, 146] width 159 height 31
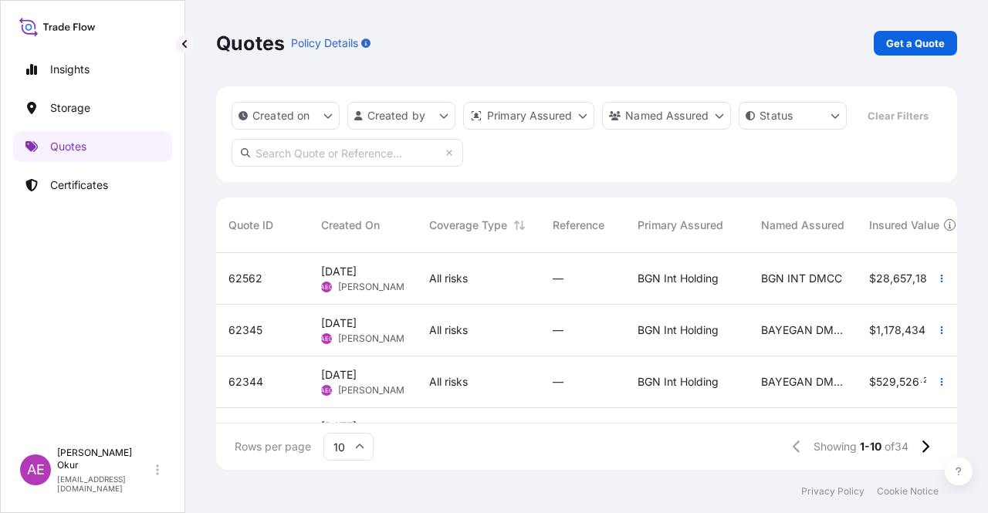
scroll to position [232, 0]
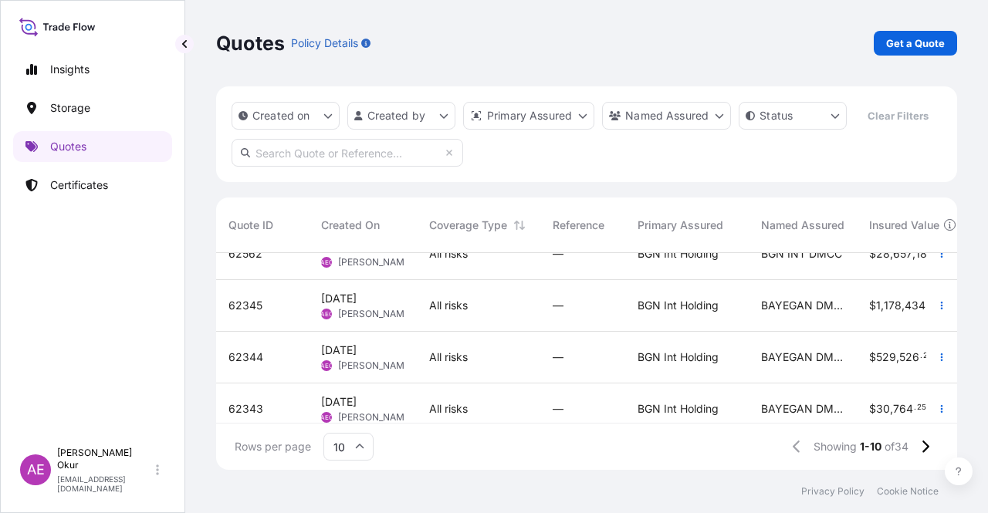
click at [391, 309] on span "[PERSON_NAME]" at bounding box center [375, 314] width 75 height 12
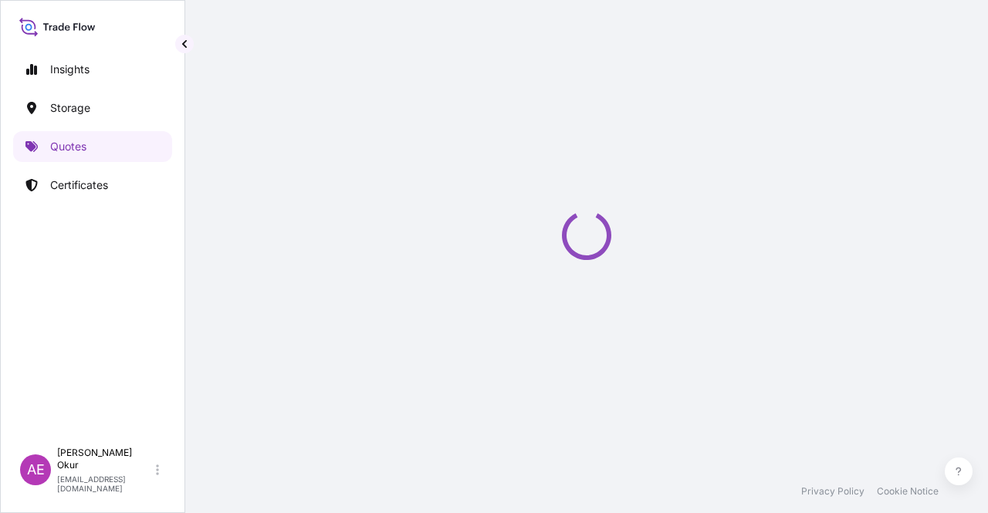
select select "Ocean Vessel"
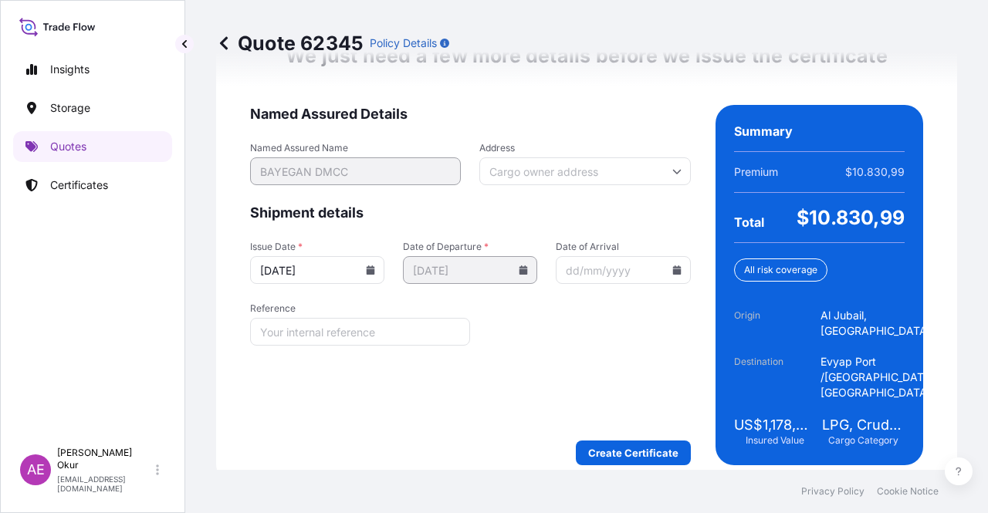
scroll to position [2035, 0]
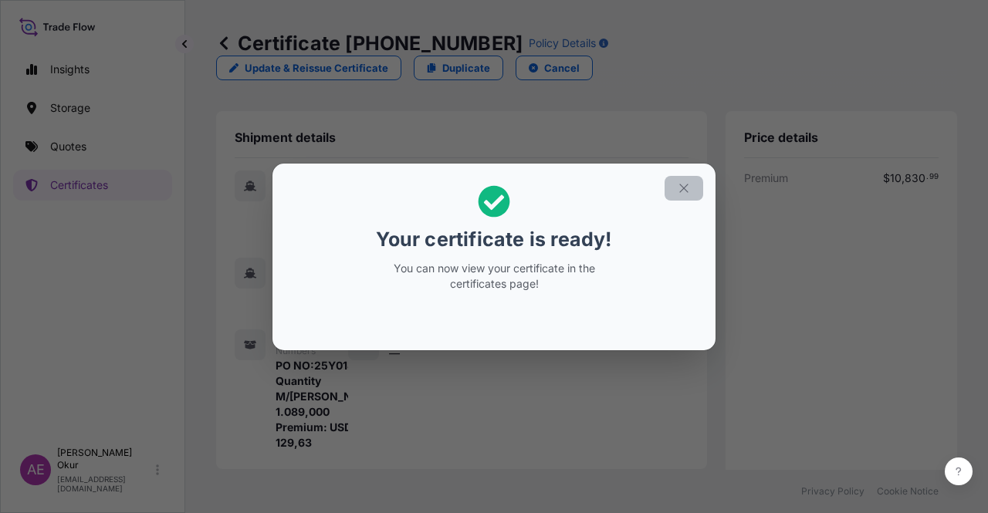
click at [685, 186] on icon "button" at bounding box center [684, 188] width 14 height 14
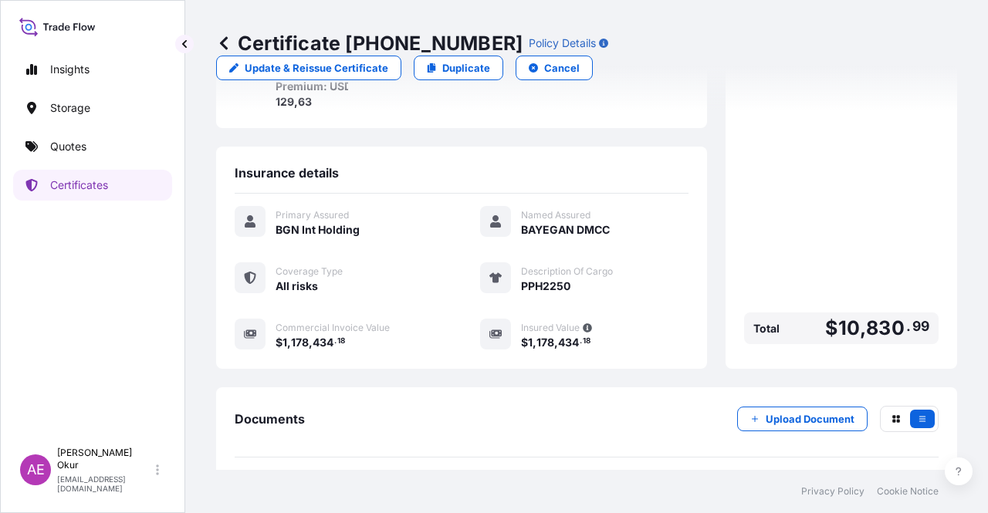
scroll to position [401, 0]
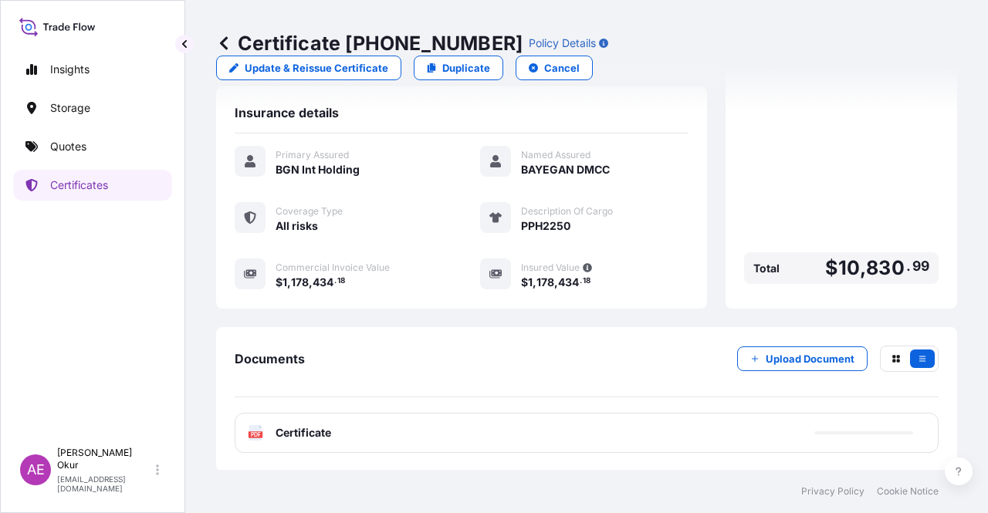
click at [318, 425] on span "Certificate" at bounding box center [304, 432] width 56 height 15
click at [311, 419] on link "PDF Certificate [DATE]" at bounding box center [587, 433] width 704 height 40
click at [103, 150] on link "Quotes" at bounding box center [92, 146] width 159 height 31
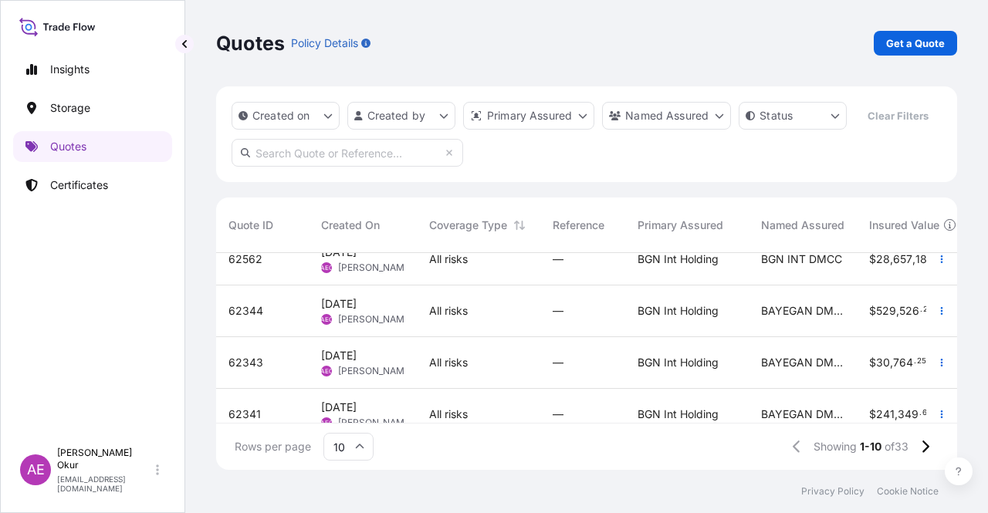
scroll to position [204, 0]
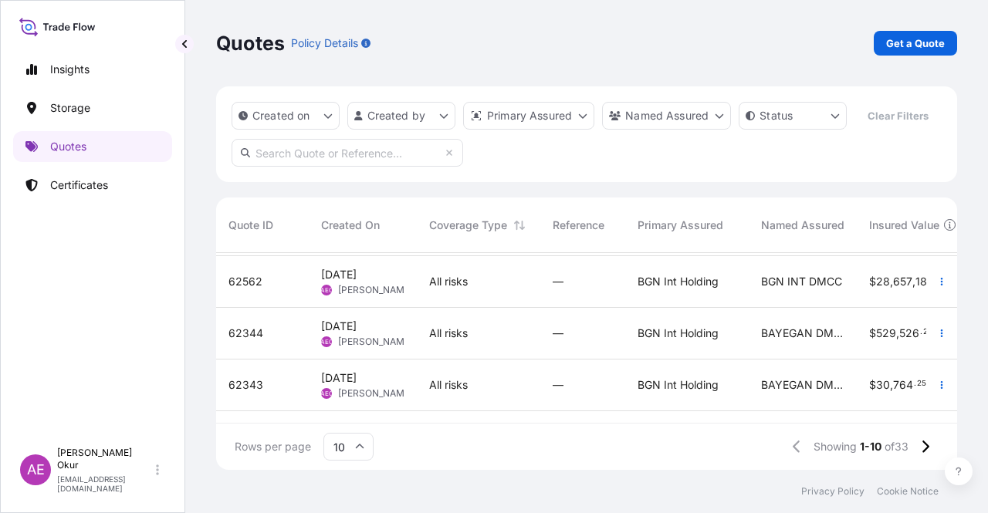
click at [411, 323] on div "[DATE] AEO Alp Eren Okur" at bounding box center [363, 334] width 108 height 52
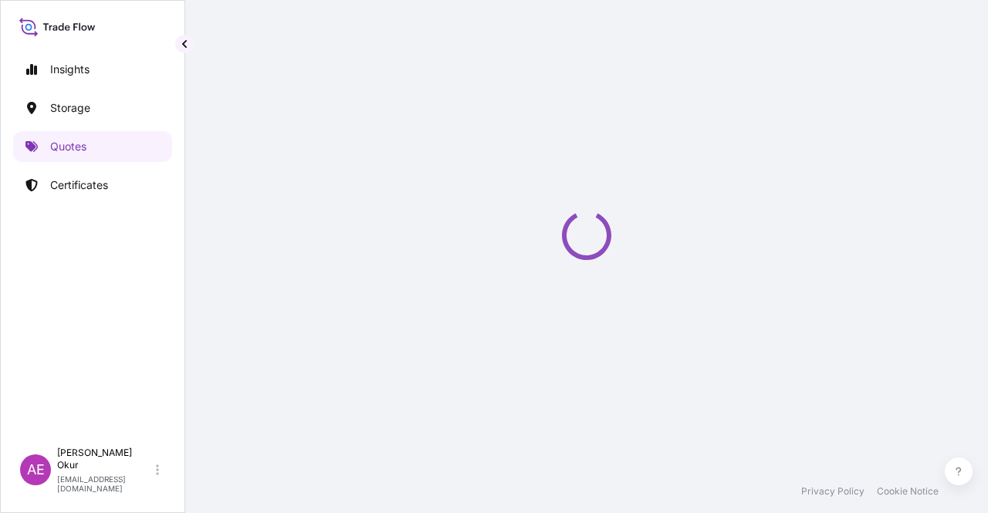
select select "Ocean Vessel"
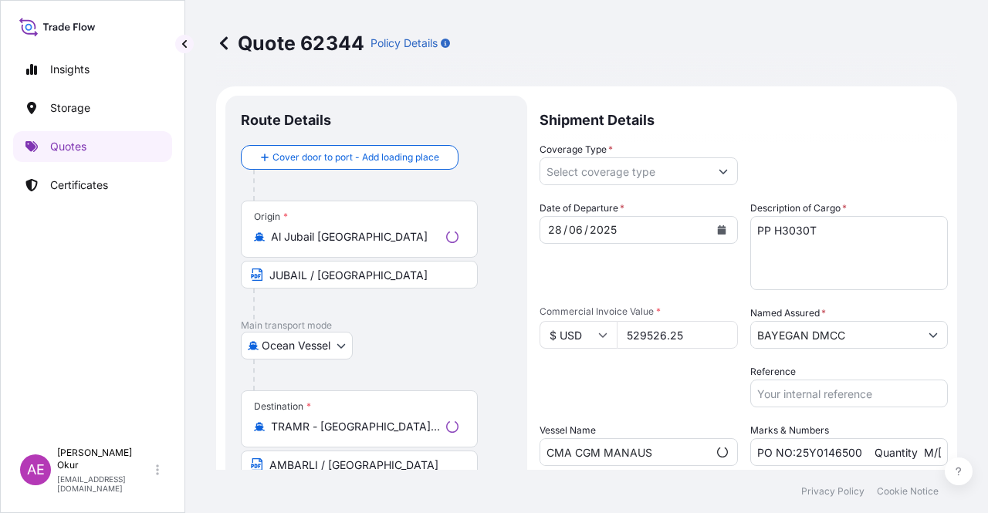
type input "All risks"
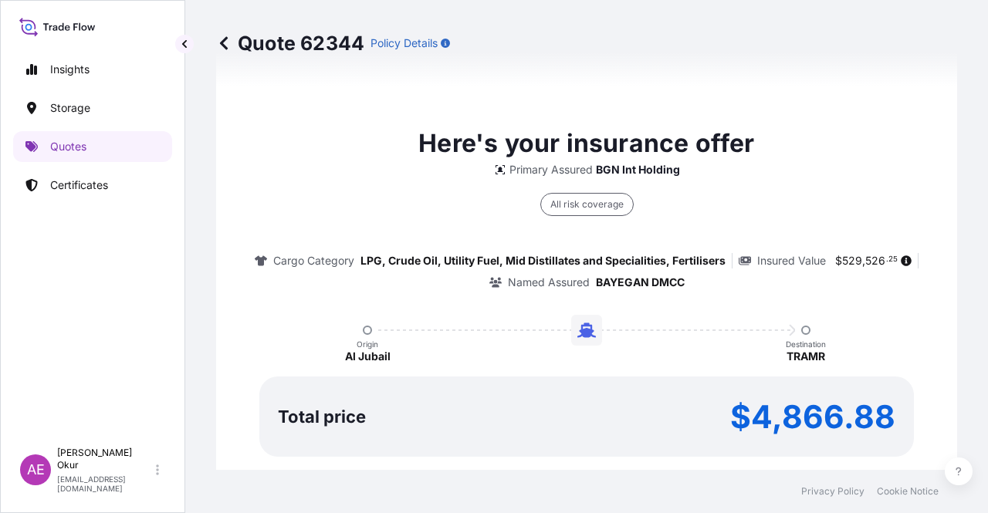
scroll to position [1068, 0]
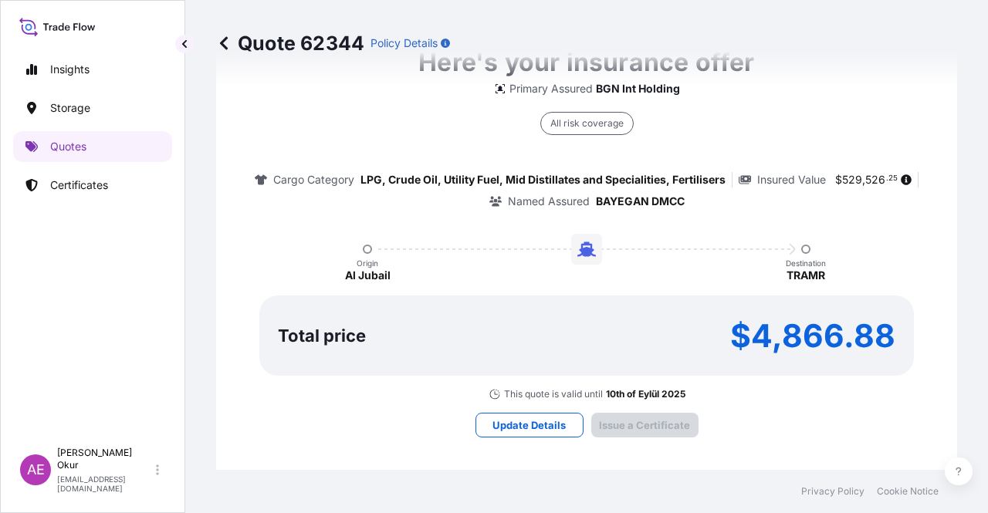
type input "[DATE]"
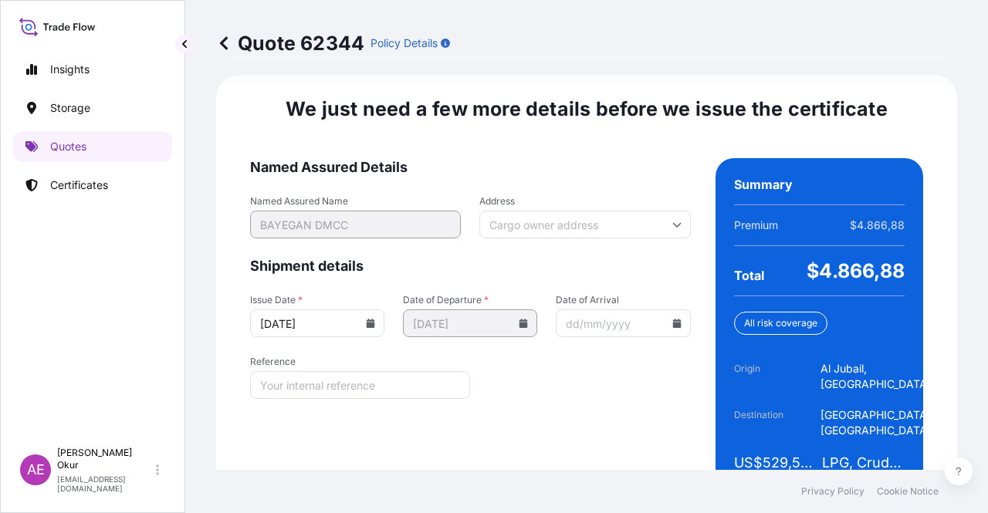
scroll to position [1973, 0]
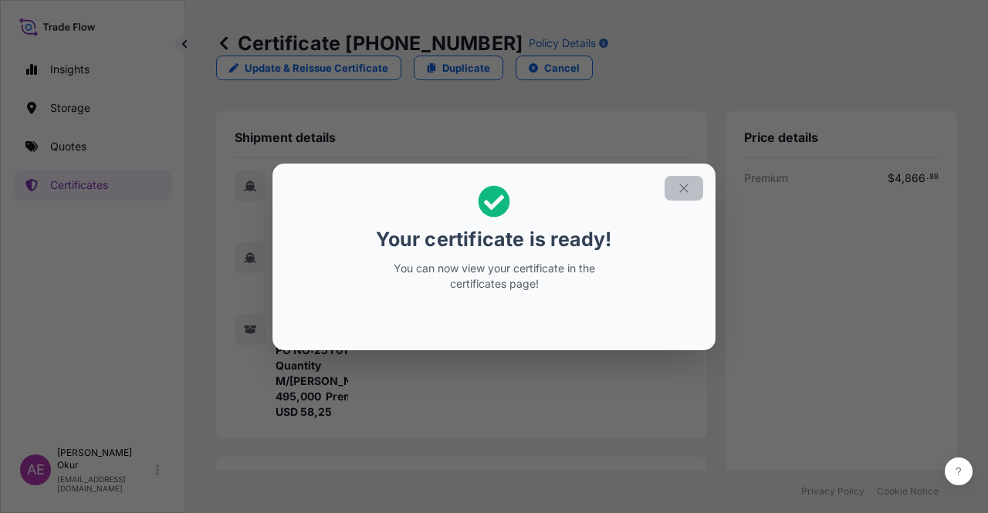
click at [679, 186] on button "button" at bounding box center [684, 188] width 39 height 25
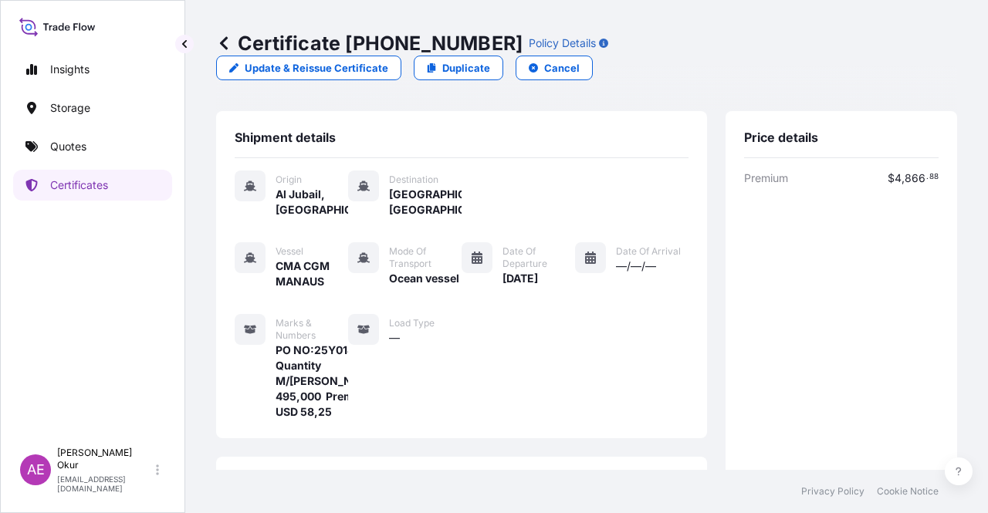
scroll to position [386, 0]
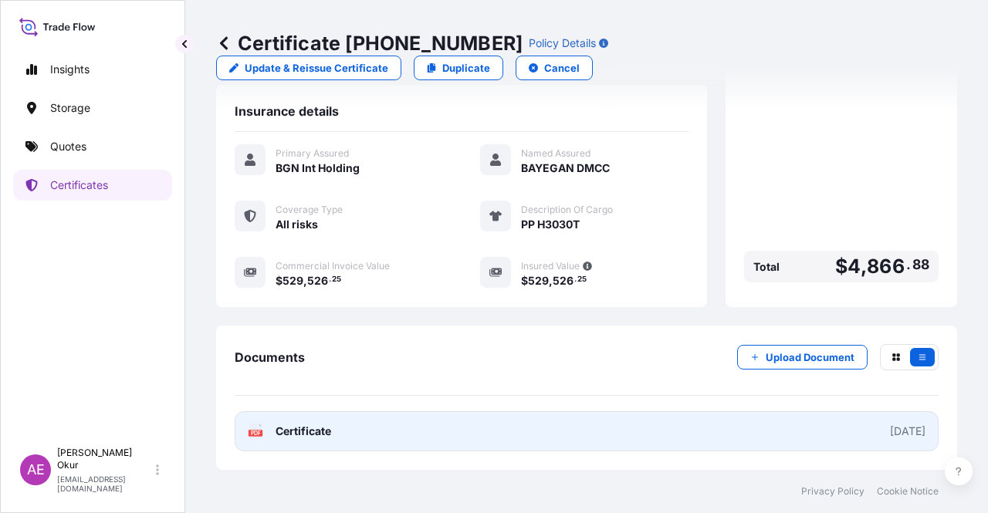
click at [333, 429] on link "PDF Certificate [DATE]" at bounding box center [587, 431] width 704 height 40
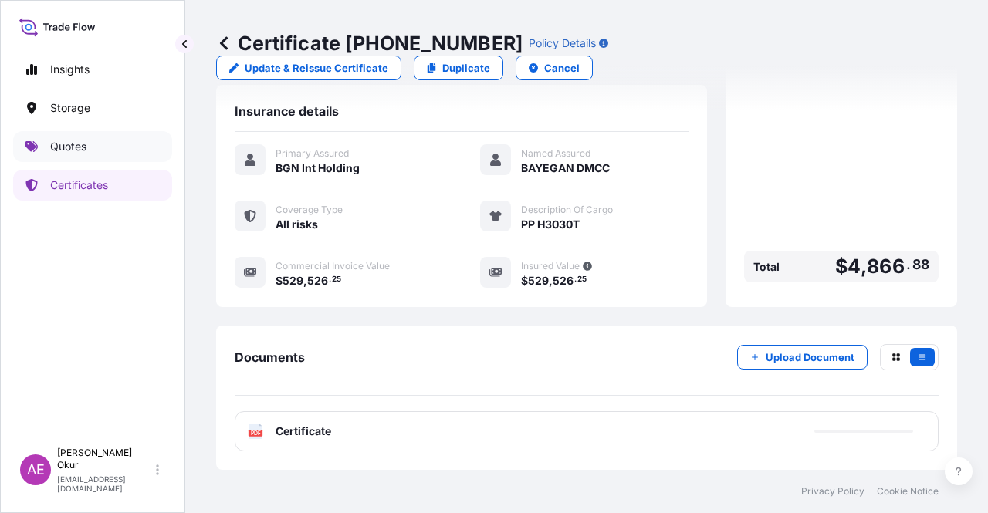
click at [113, 154] on link "Quotes" at bounding box center [92, 146] width 159 height 31
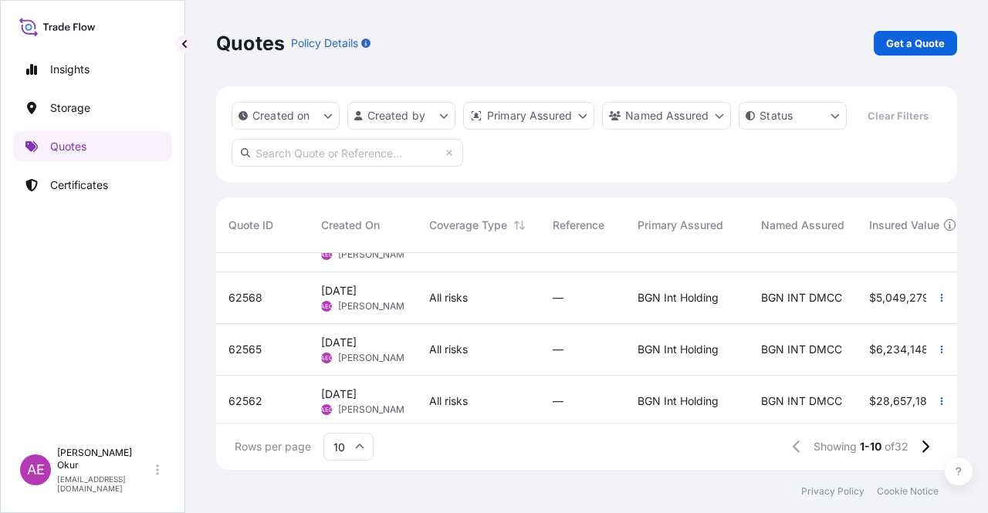
scroll to position [154, 0]
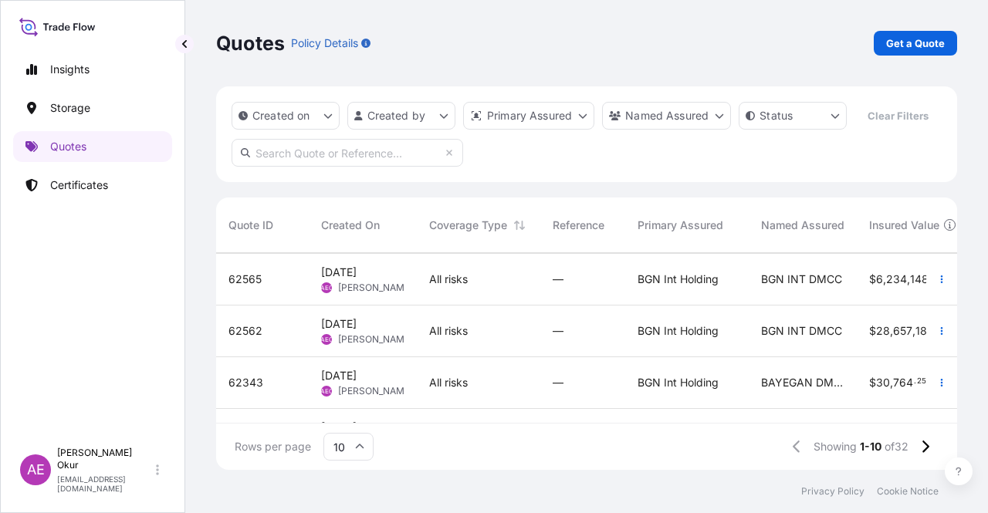
click at [357, 377] on span "[DATE]" at bounding box center [339, 375] width 36 height 15
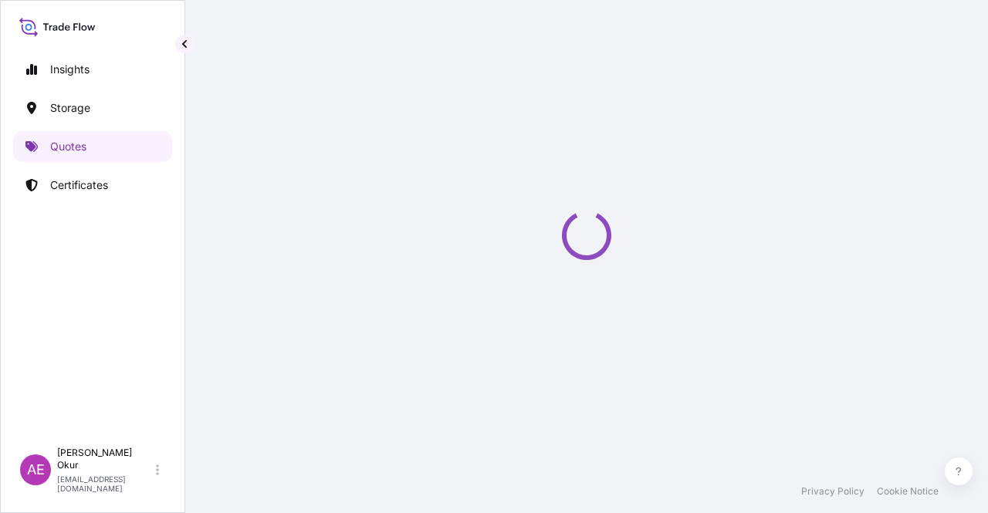
select select "Ocean Vessel"
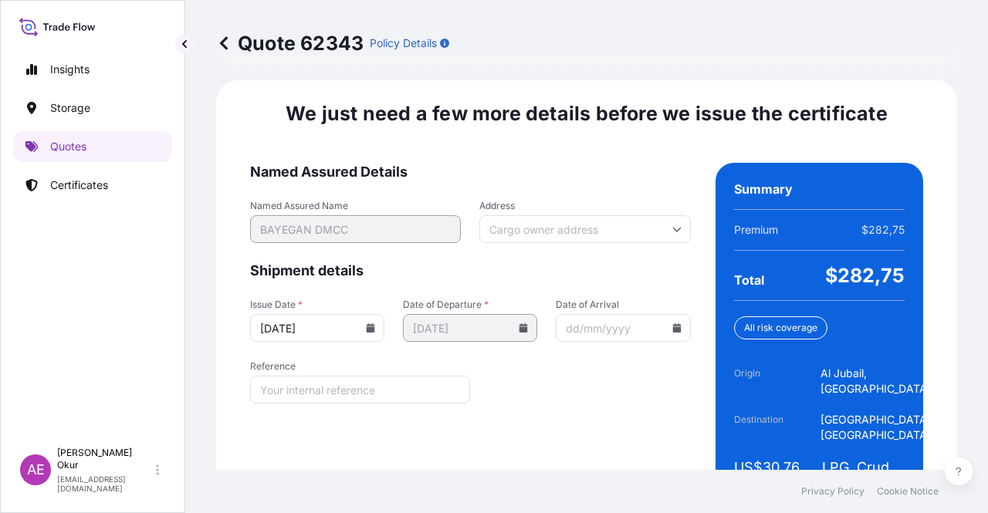
scroll to position [1973, 0]
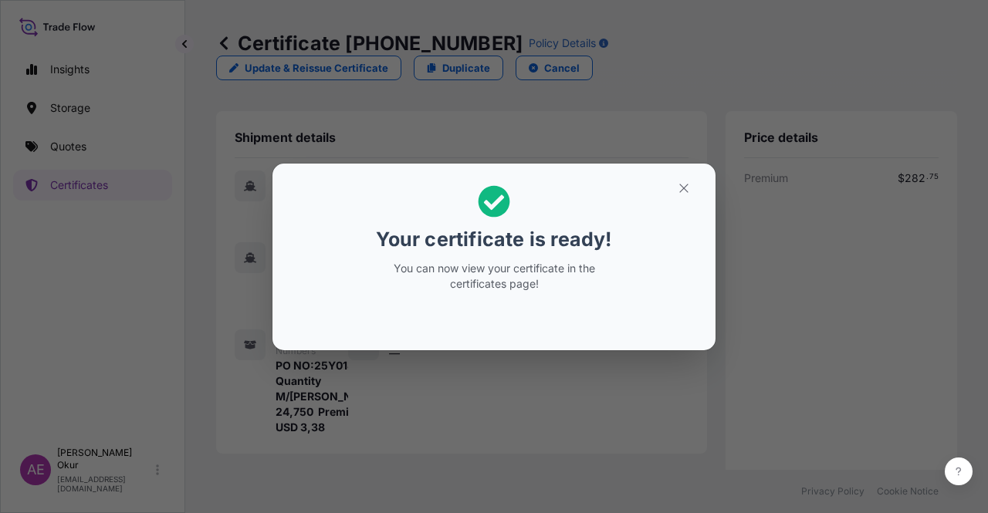
click at [687, 202] on h2 "Your certificate is ready! You can now view your certificate in the certificate…" at bounding box center [494, 238] width 418 height 125
click at [690, 184] on icon "button" at bounding box center [684, 188] width 14 height 14
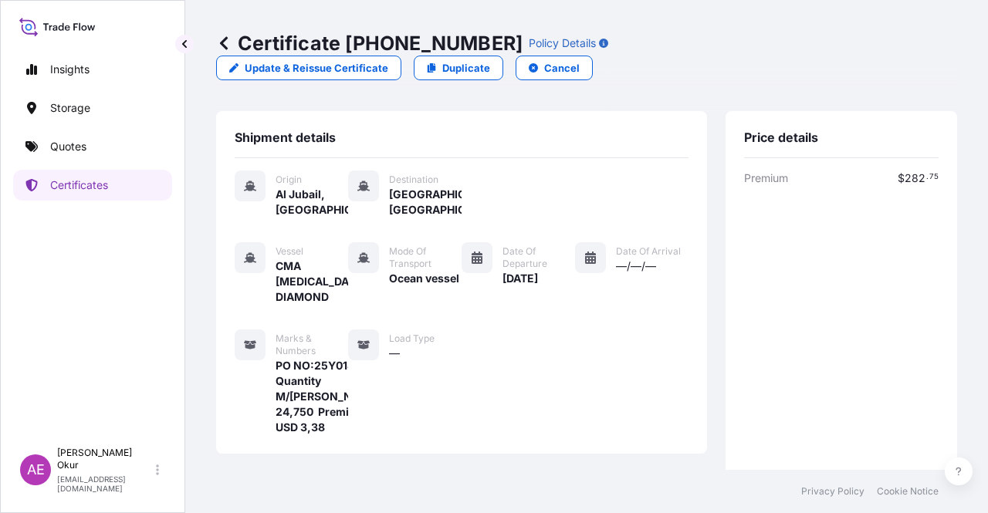
scroll to position [371, 0]
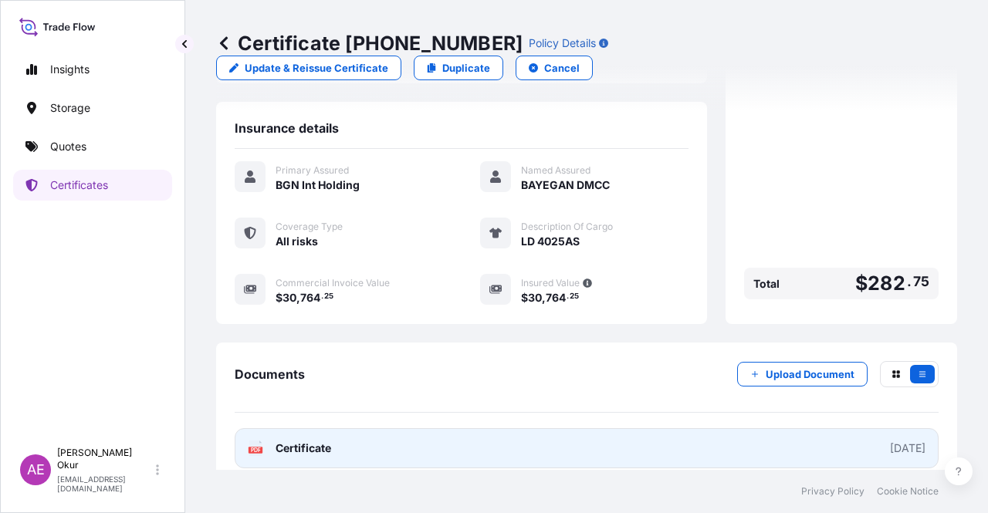
click at [268, 441] on div "PDF Certificate" at bounding box center [289, 448] width 83 height 15
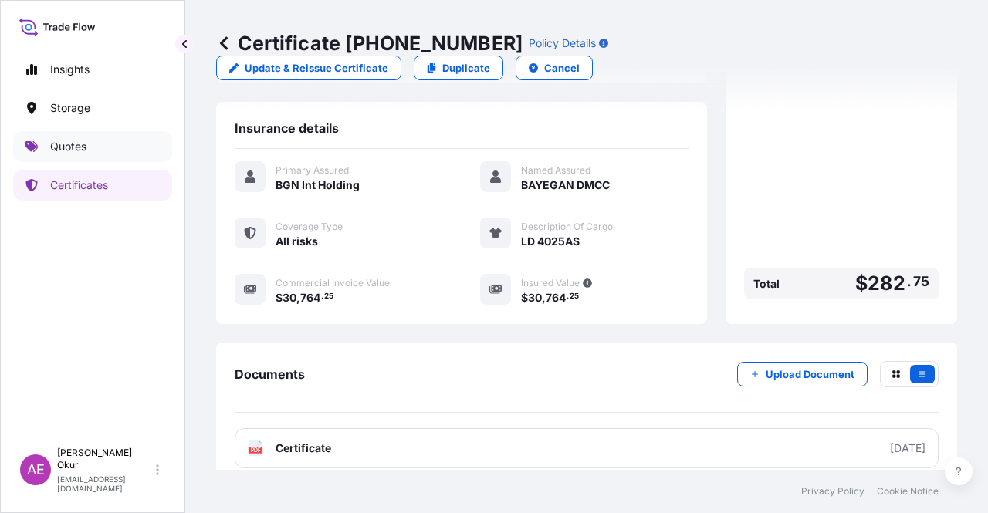
click at [94, 146] on link "Quotes" at bounding box center [92, 146] width 159 height 31
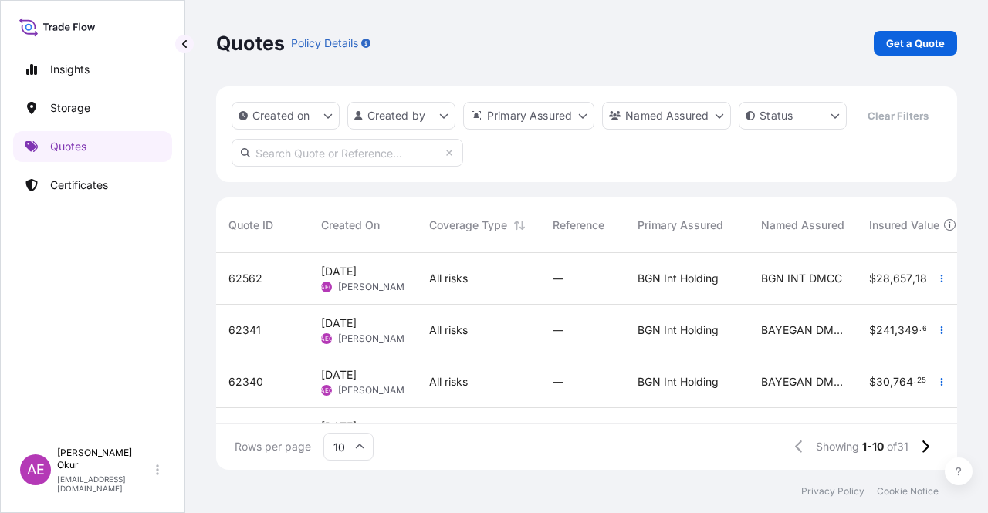
scroll to position [232, 0]
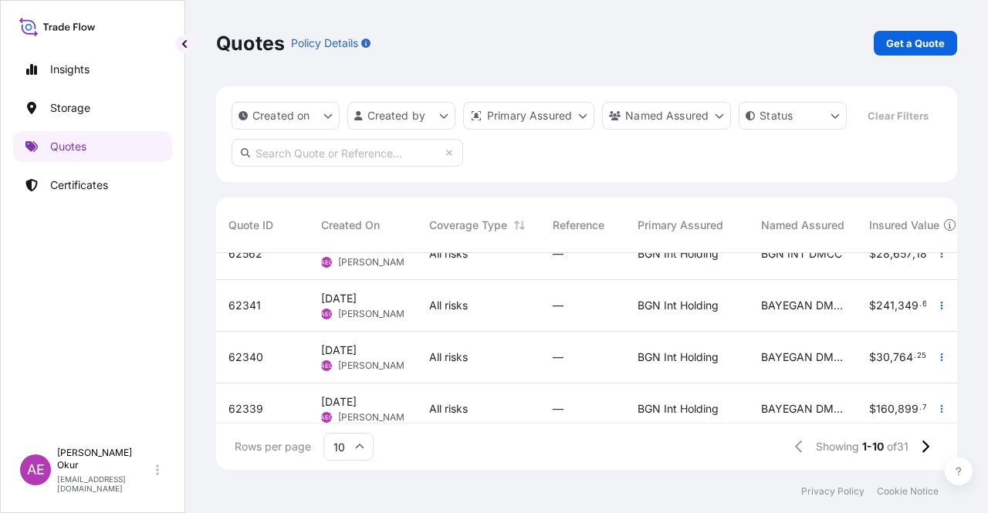
click at [392, 327] on div "[DATE] AEO Alp Eren Okur" at bounding box center [363, 306] width 108 height 52
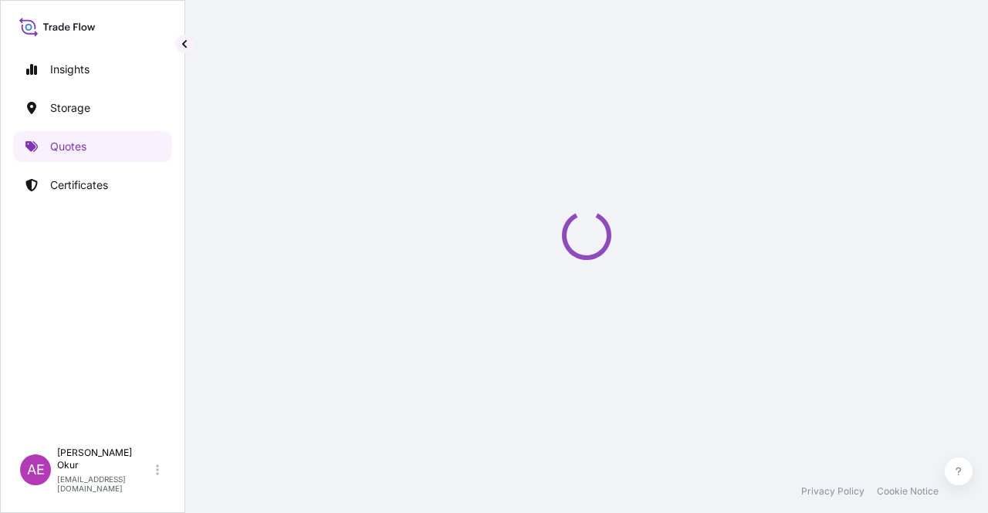
select select "Ocean Vessel"
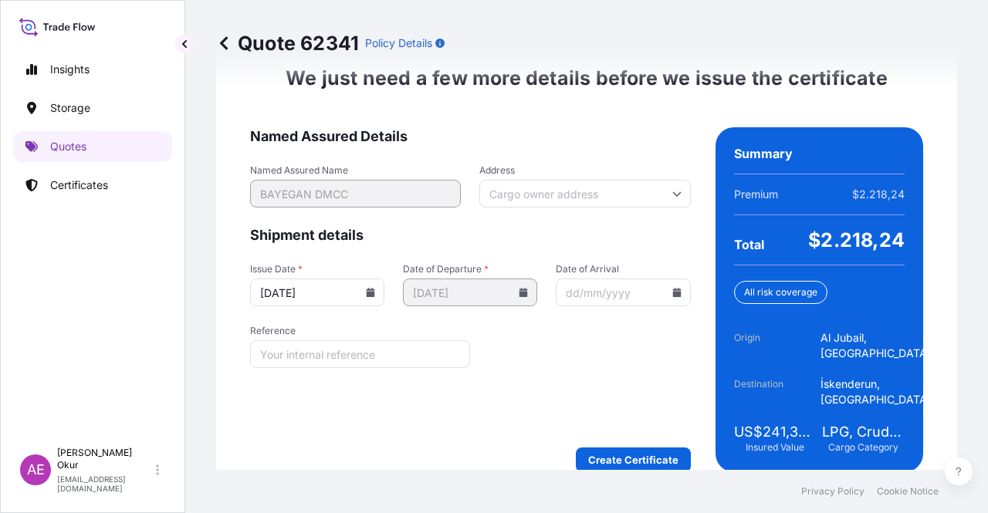
scroll to position [2004, 0]
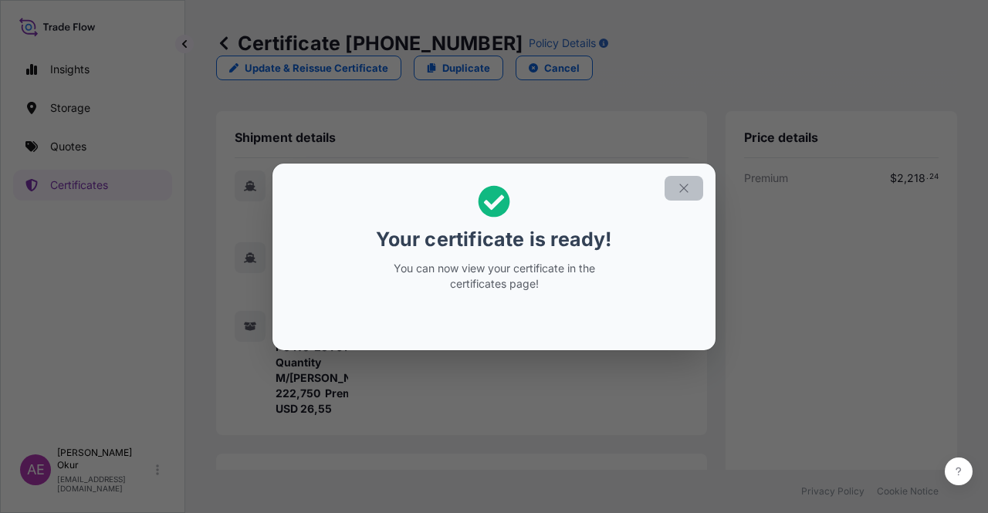
click at [685, 197] on button "button" at bounding box center [684, 188] width 39 height 25
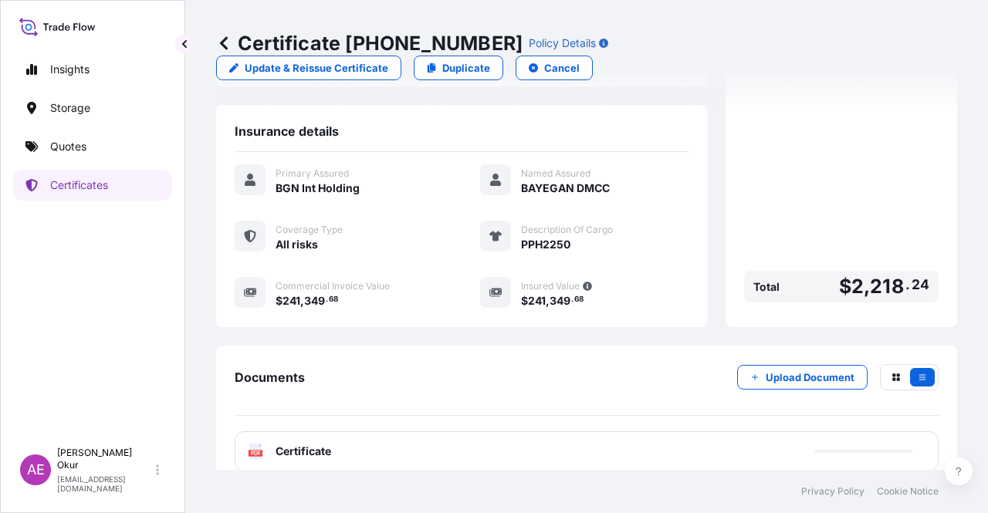
scroll to position [386, 0]
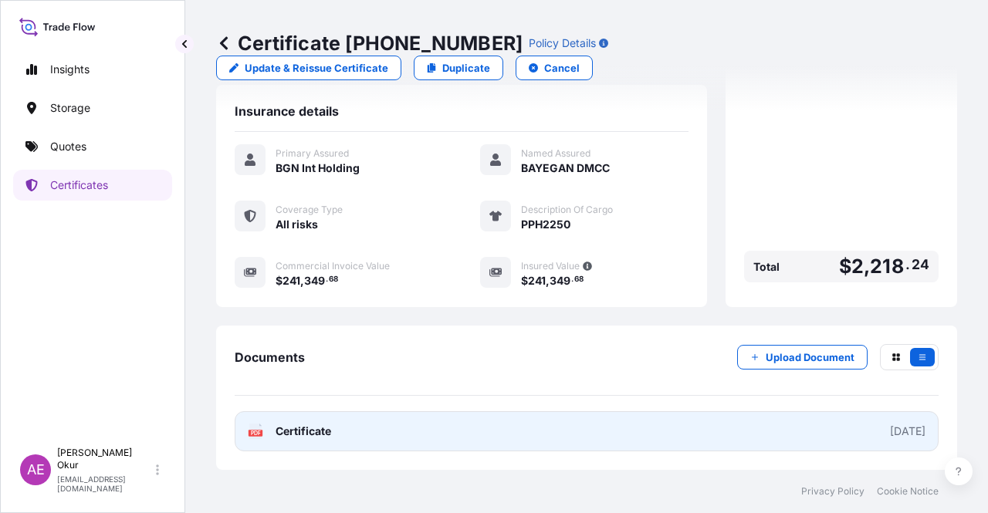
click at [313, 431] on span "Certificate" at bounding box center [304, 431] width 56 height 15
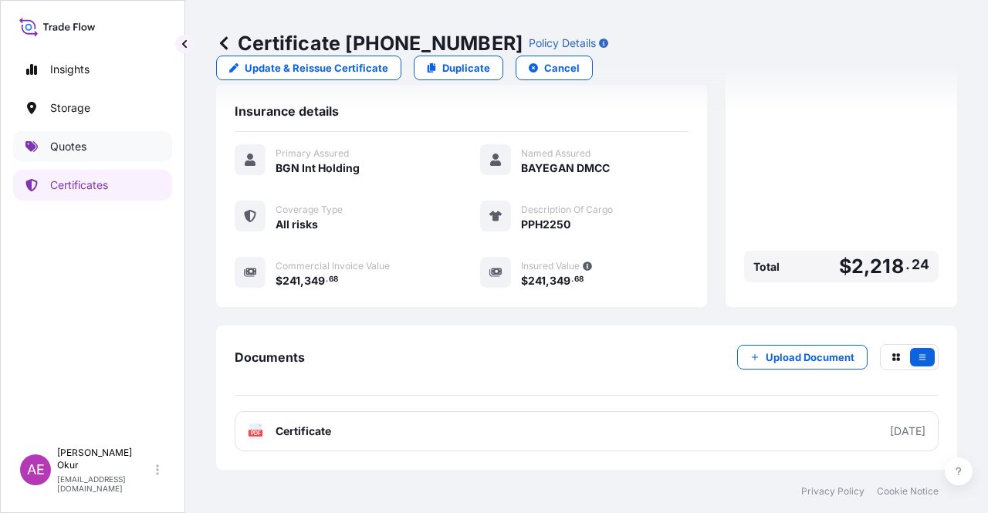
click at [93, 149] on link "Quotes" at bounding box center [92, 146] width 159 height 31
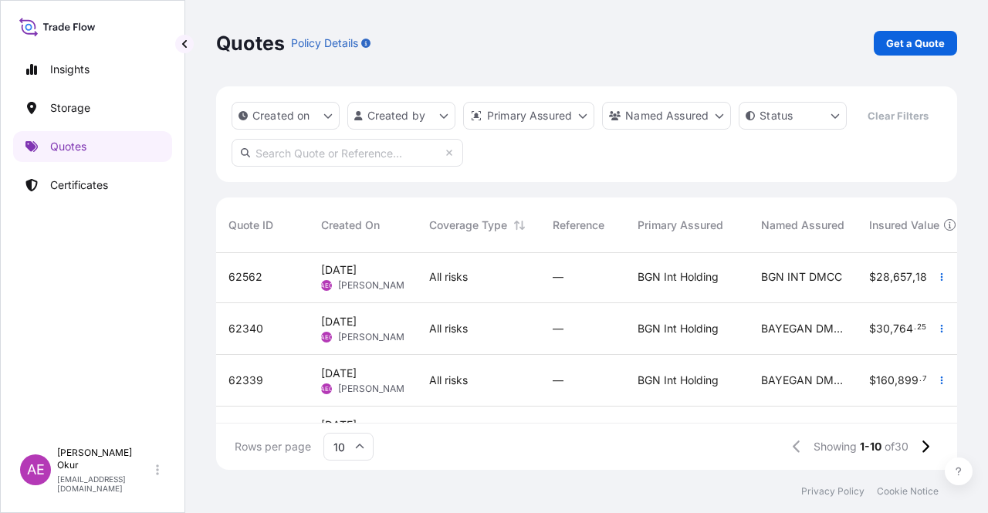
scroll to position [232, 0]
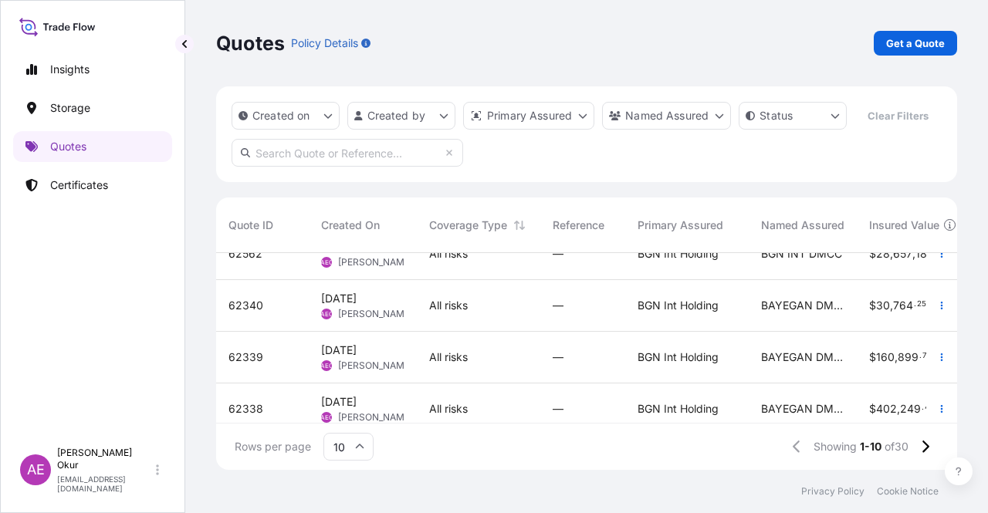
click at [416, 301] on div "[DATE] AEO Alp Eren Okur" at bounding box center [363, 306] width 108 height 52
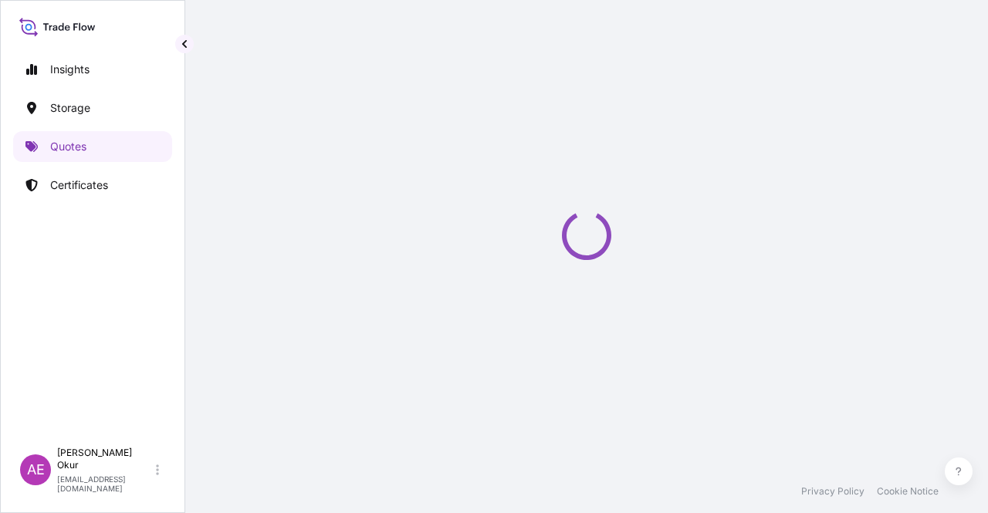
select select "Ocean Vessel"
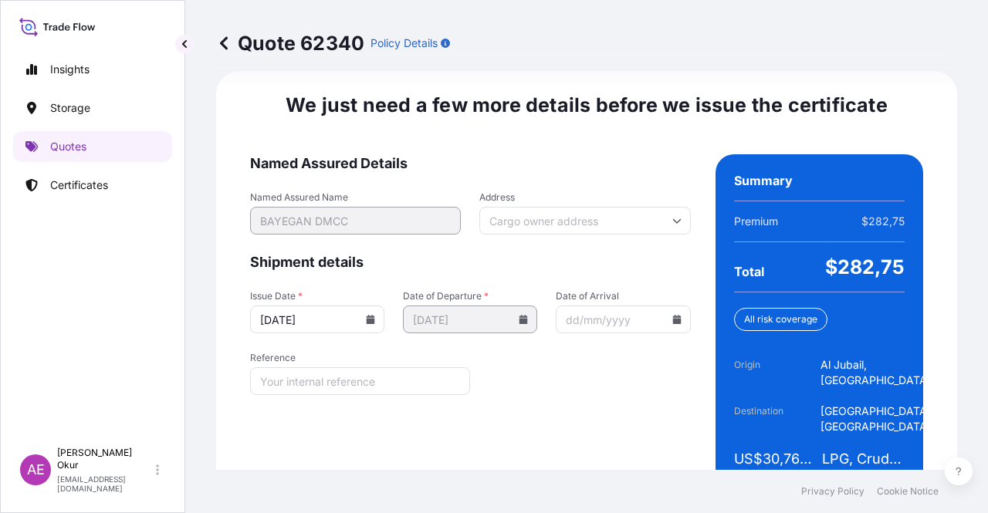
scroll to position [1973, 0]
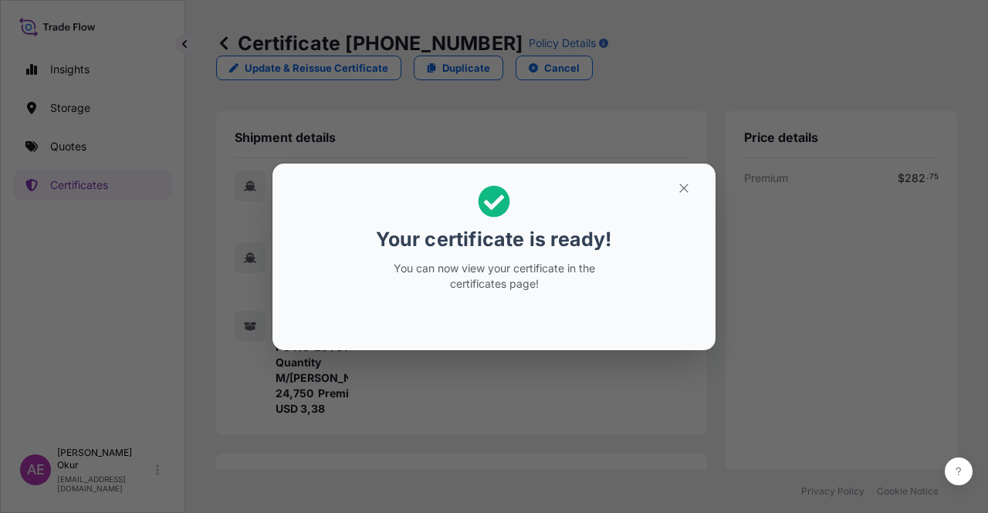
click at [669, 194] on button "button" at bounding box center [684, 188] width 39 height 25
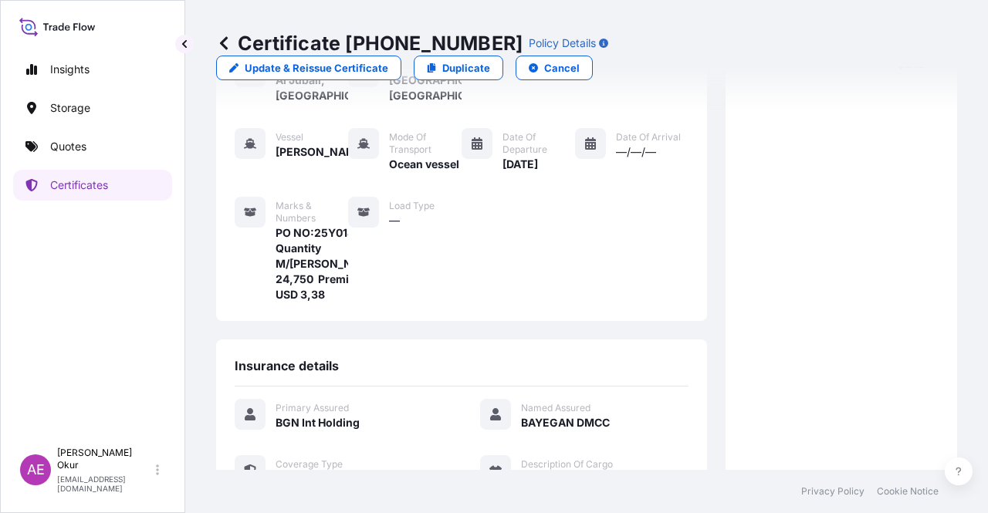
scroll to position [371, 0]
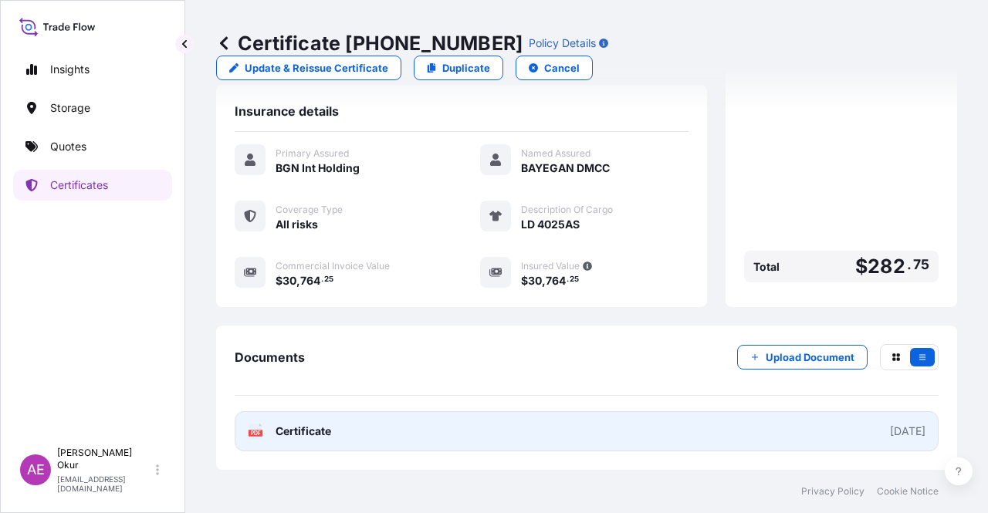
click at [307, 424] on span "Certificate" at bounding box center [304, 431] width 56 height 15
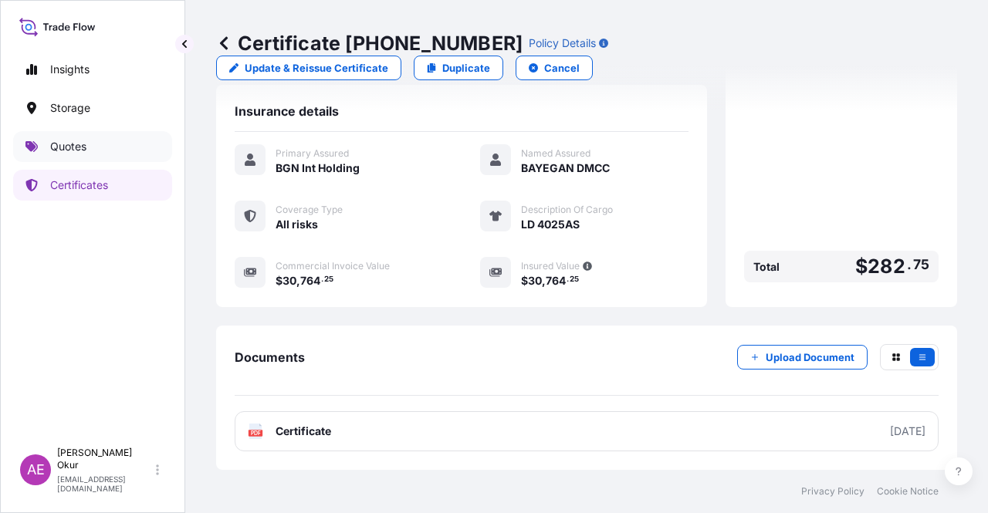
click at [91, 154] on link "Quotes" at bounding box center [92, 146] width 159 height 31
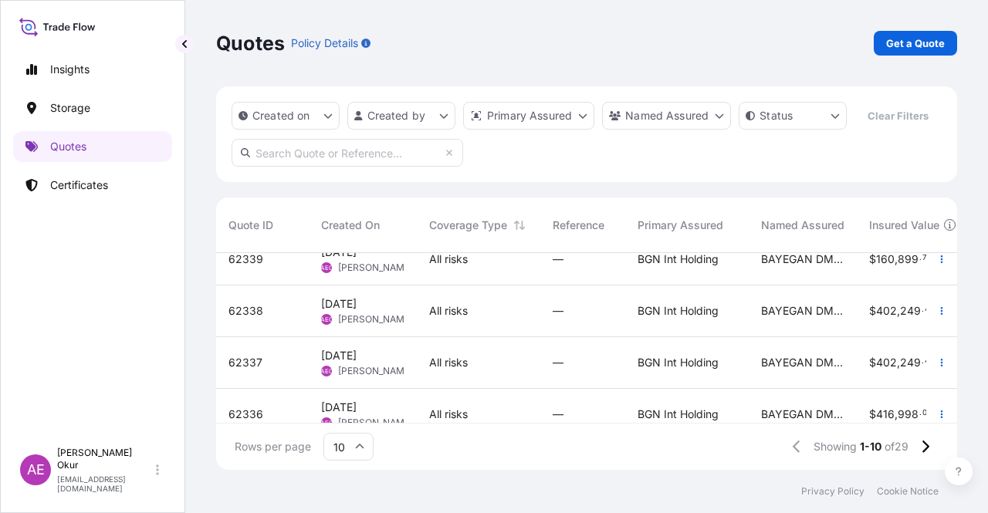
scroll to position [204, 0]
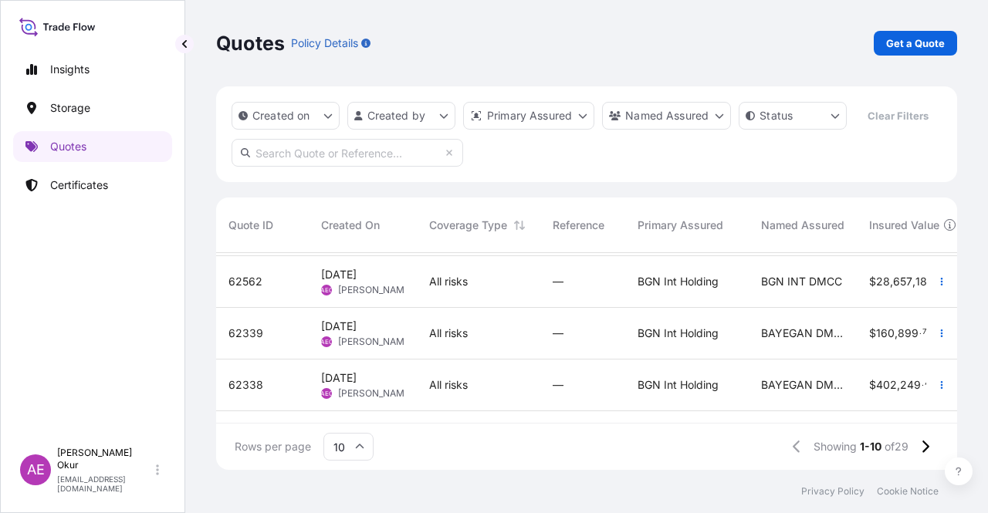
click at [346, 333] on span "[DATE]" at bounding box center [339, 326] width 36 height 15
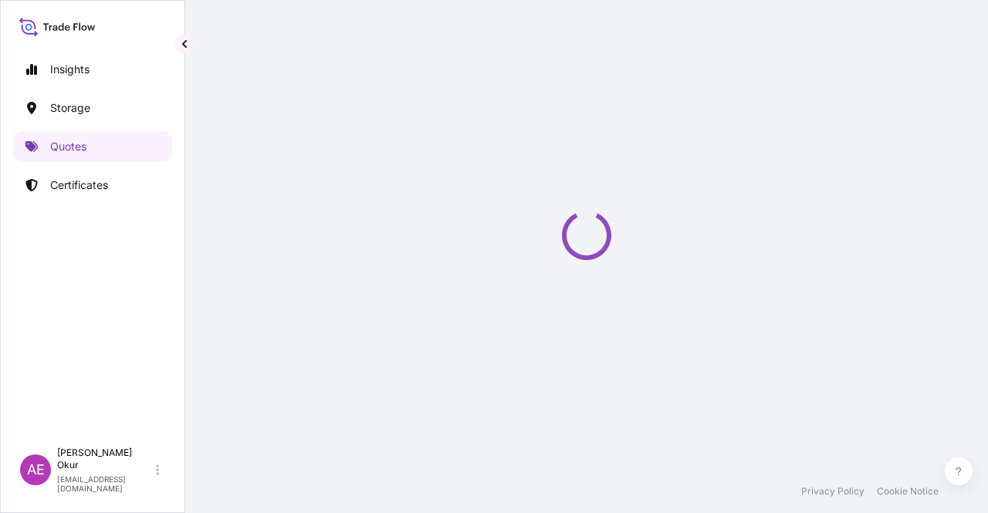
select select "Ocean Vessel"
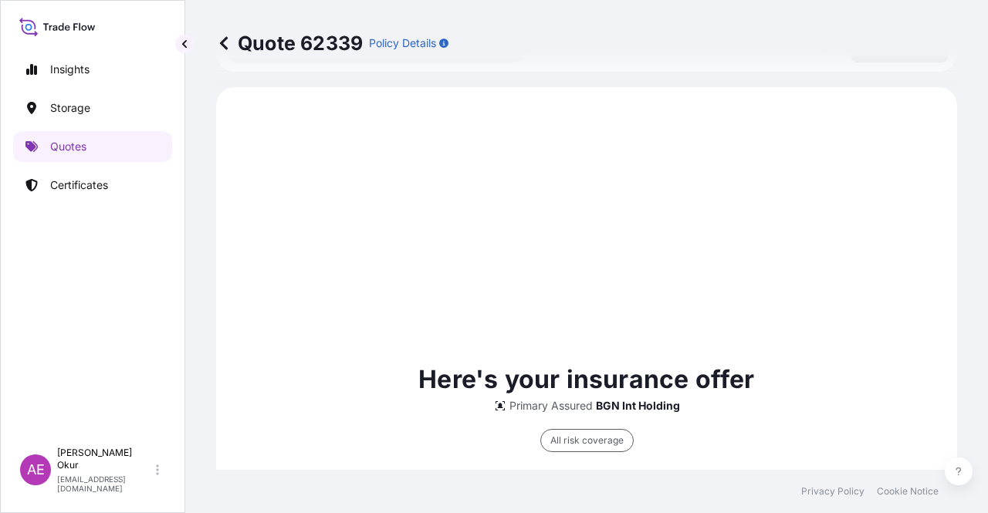
scroll to position [860, 0]
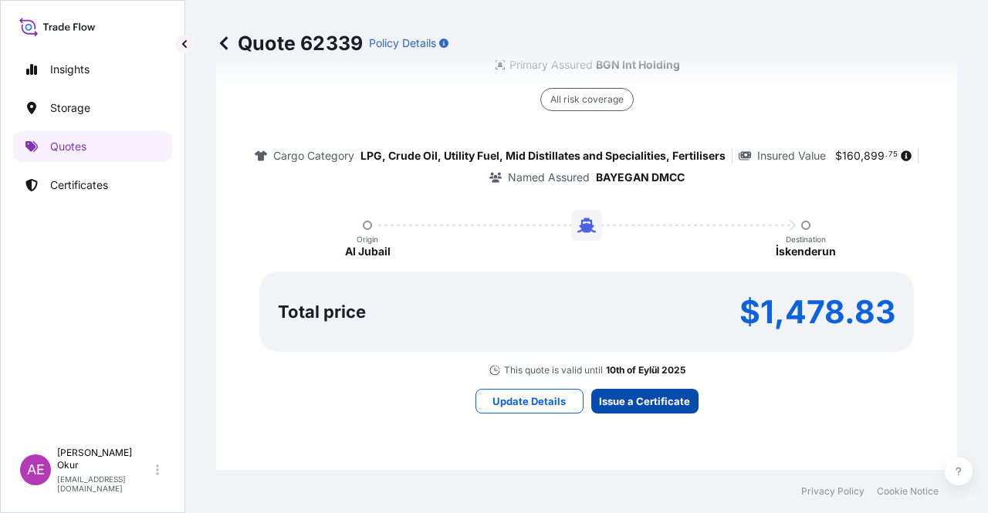
click at [633, 388] on div "Here's your insurance offer Primary Assured BGN Int Holding All risk coverage C…" at bounding box center [587, 217] width 698 height 898
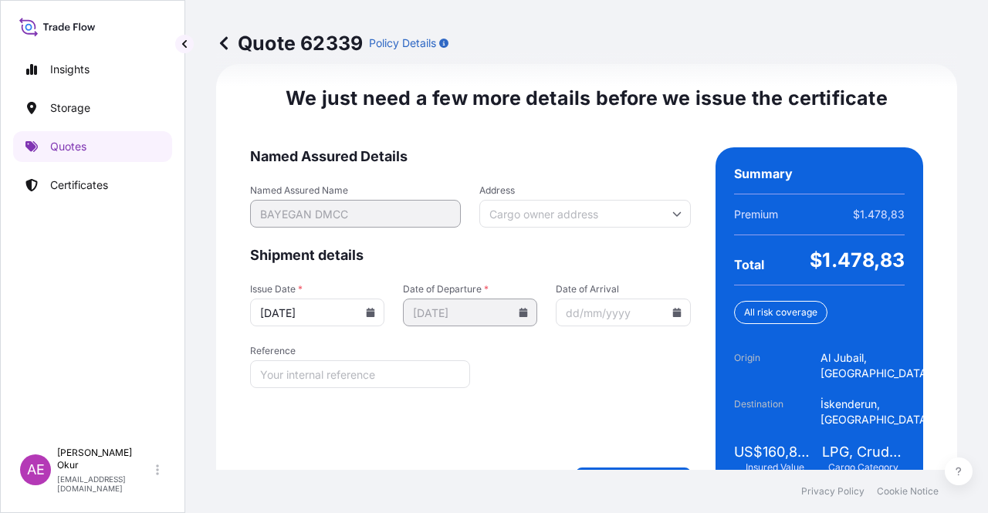
scroll to position [2004, 0]
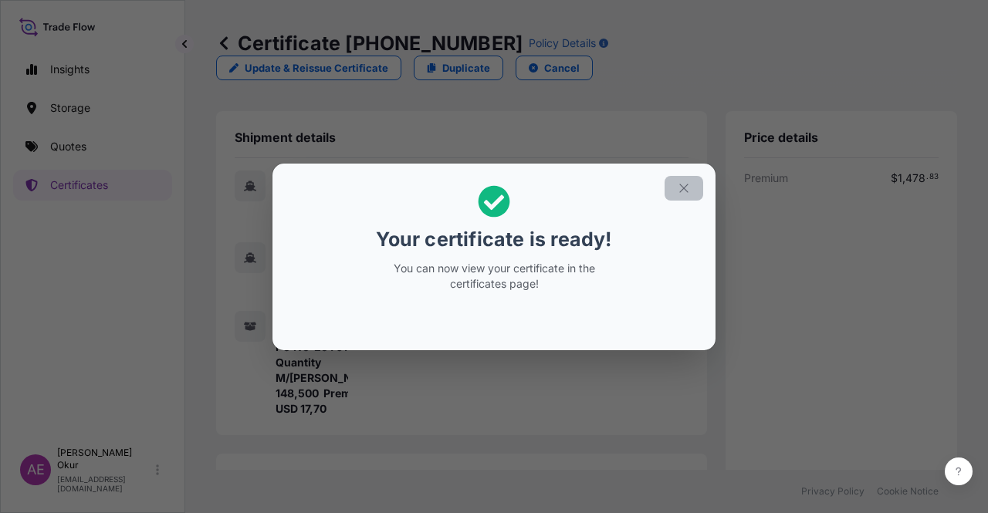
click at [676, 188] on button "button" at bounding box center [684, 188] width 39 height 25
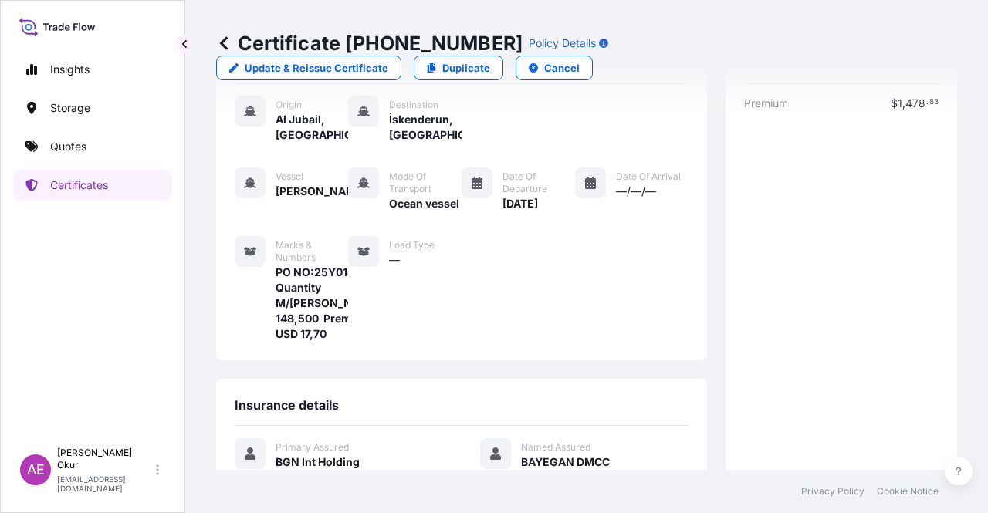
scroll to position [386, 0]
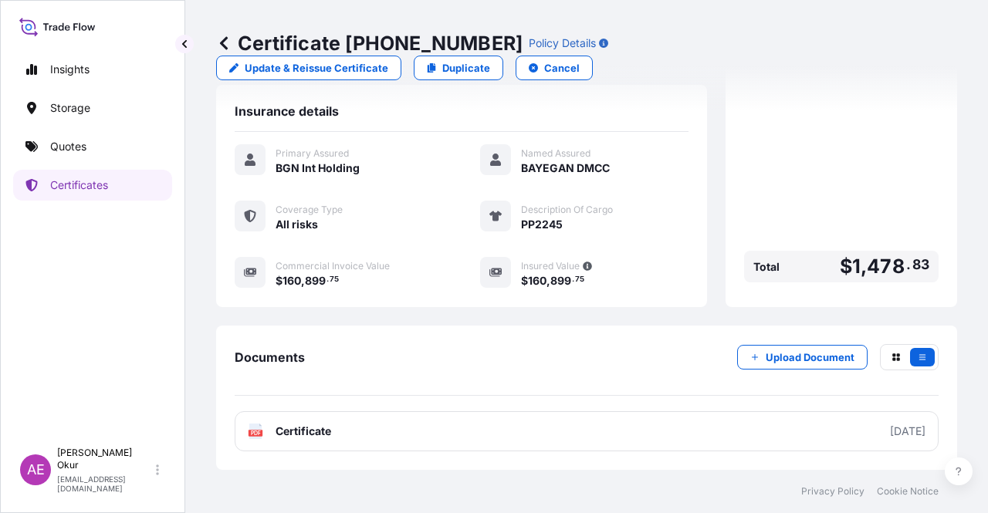
click at [293, 427] on span "Certificate" at bounding box center [304, 431] width 56 height 15
click at [73, 160] on link "Quotes" at bounding box center [92, 146] width 159 height 31
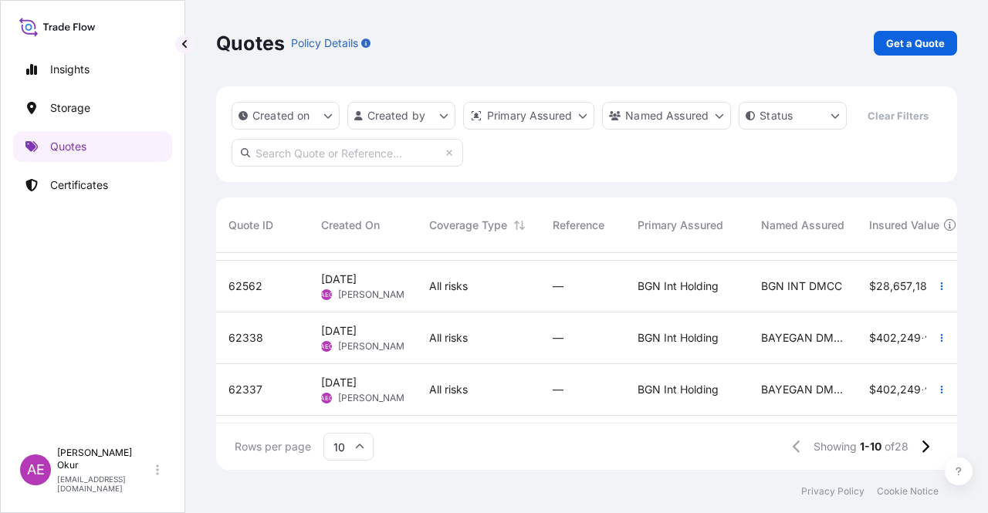
scroll to position [232, 0]
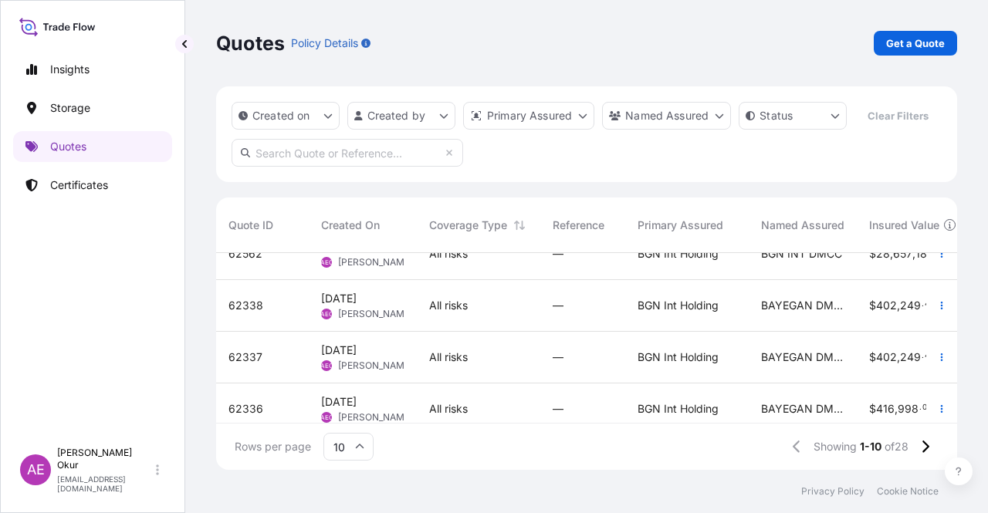
click at [347, 322] on div "[DATE] AEO Alp Eren Okur" at bounding box center [363, 306] width 108 height 52
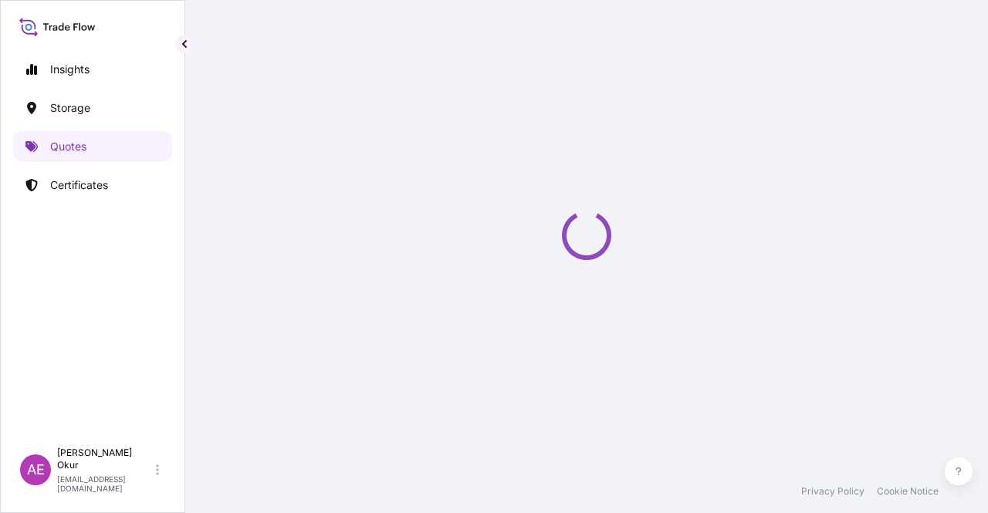
select select "Ocean Vessel"
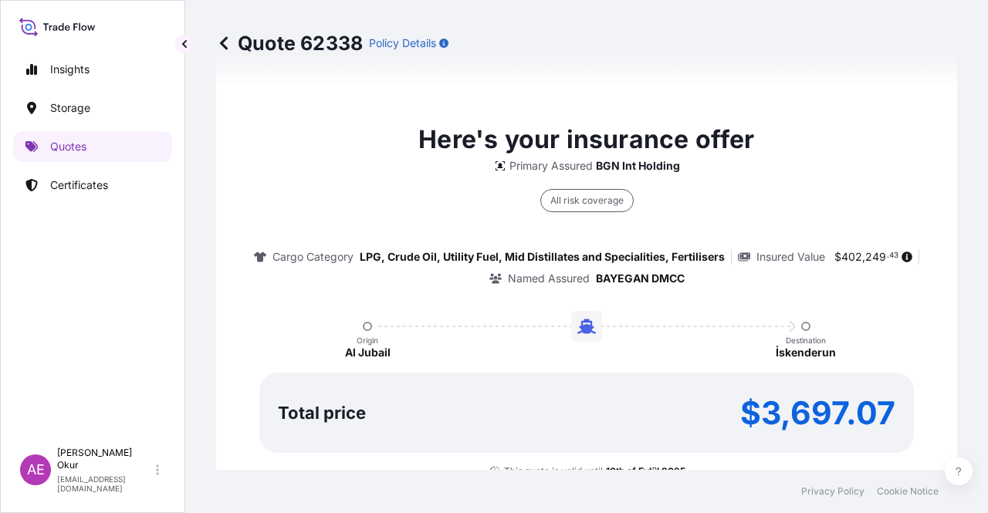
type input "[DATE]"
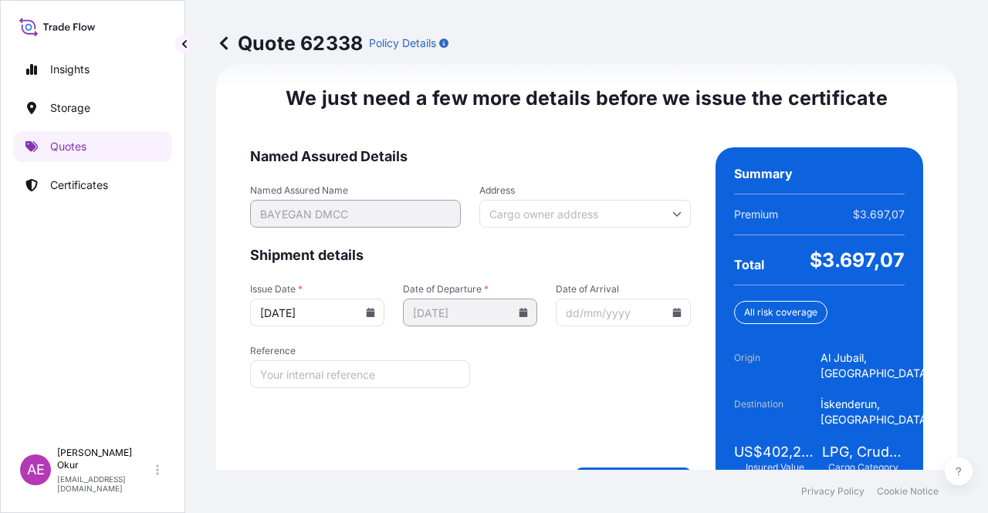
scroll to position [2004, 0]
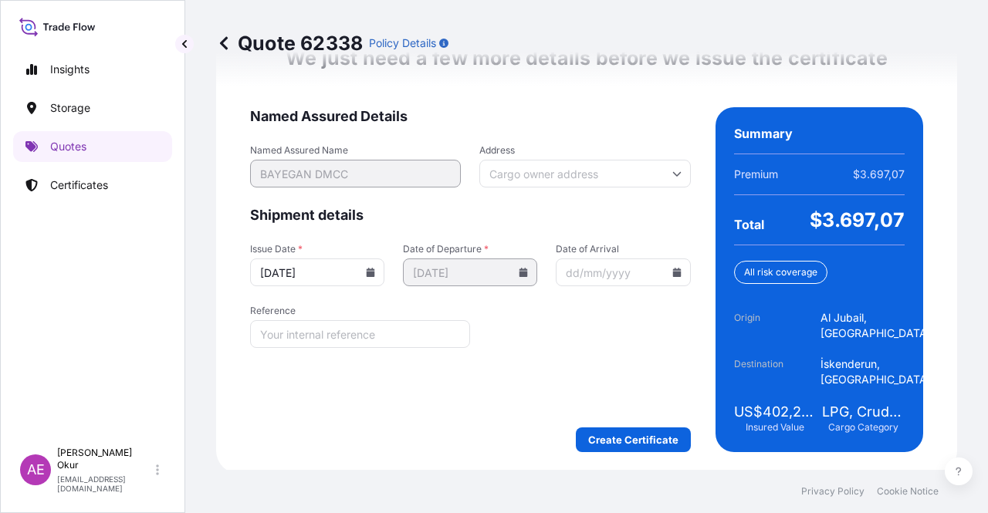
click at [583, 465] on div "We just need a few more details before we issue the certificate Named Assured D…" at bounding box center [586, 249] width 741 height 450
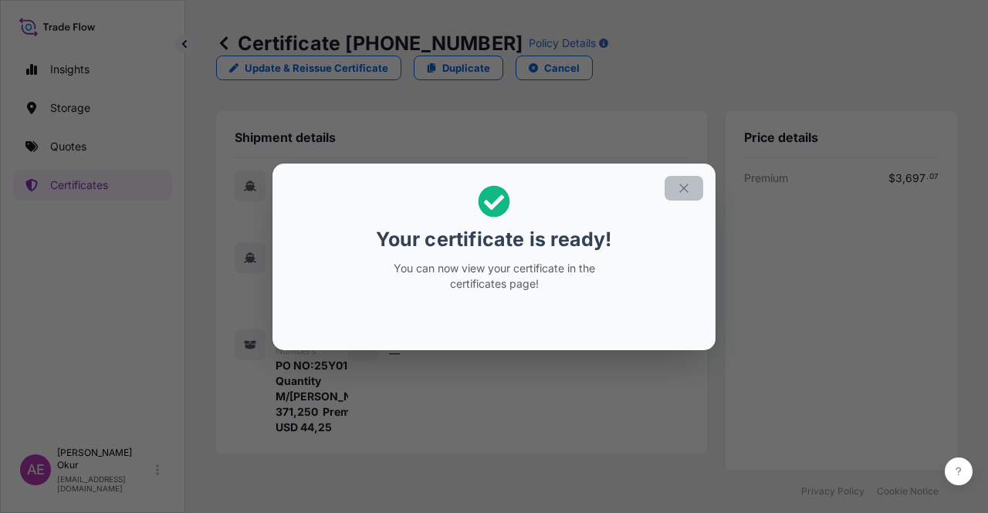
click at [689, 183] on icon "button" at bounding box center [684, 188] width 14 height 14
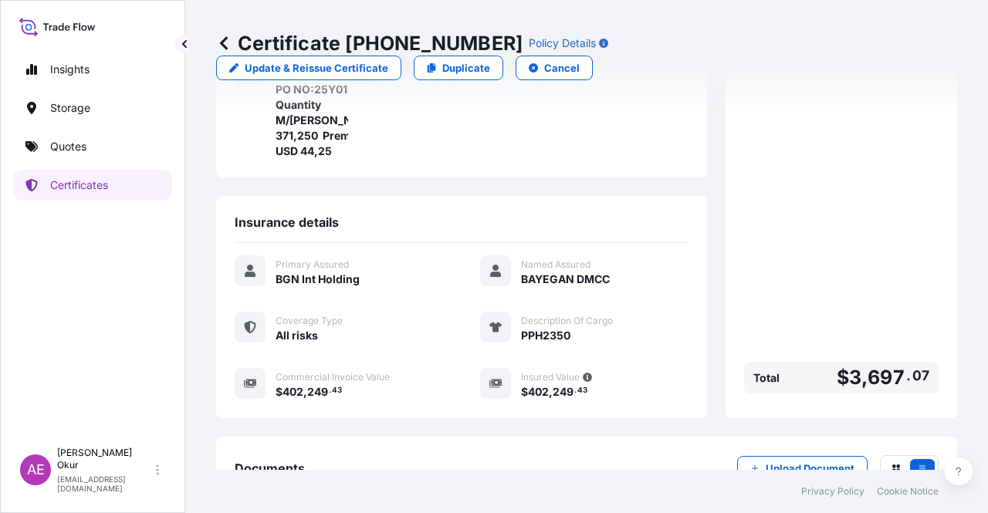
scroll to position [386, 0]
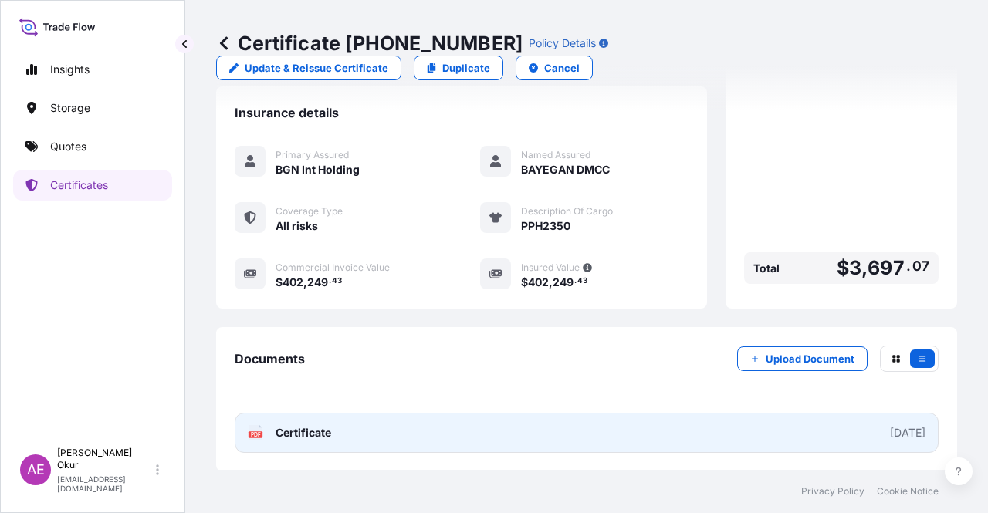
click at [289, 425] on span "Certificate" at bounding box center [304, 432] width 56 height 15
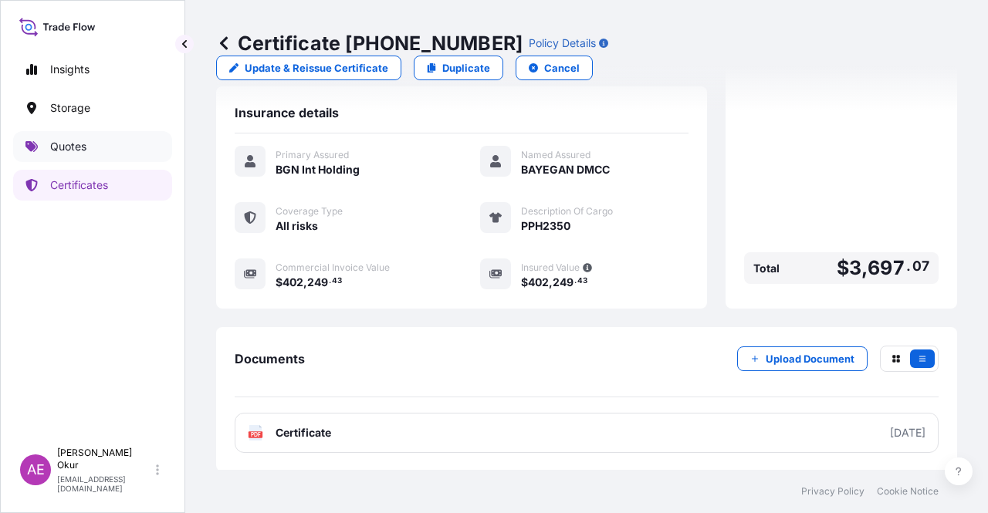
click at [114, 140] on link "Quotes" at bounding box center [92, 146] width 159 height 31
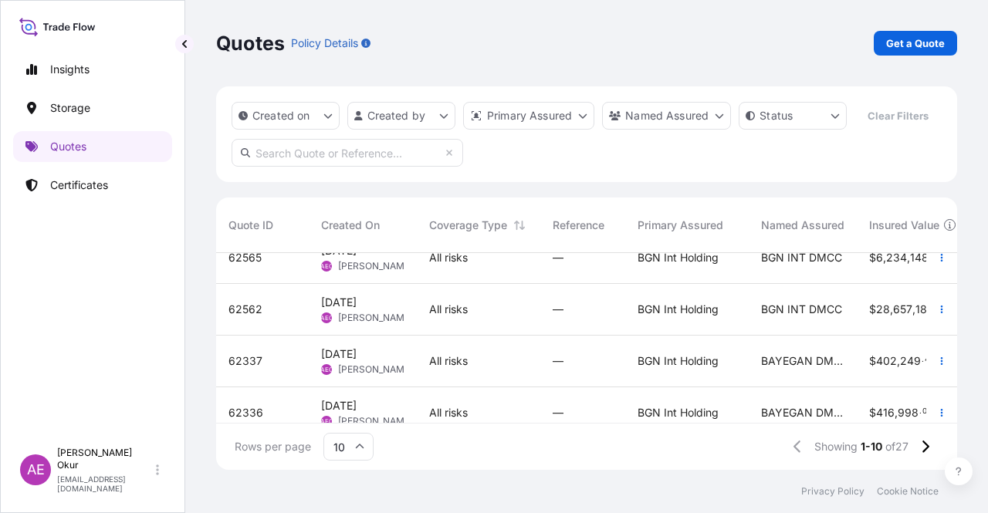
scroll to position [154, 0]
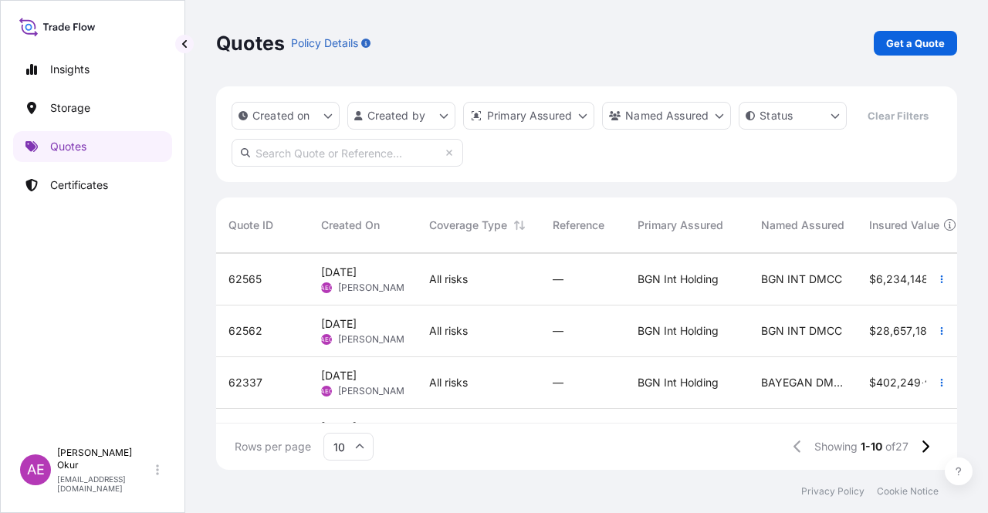
click at [352, 390] on span "[PERSON_NAME]" at bounding box center [375, 391] width 75 height 12
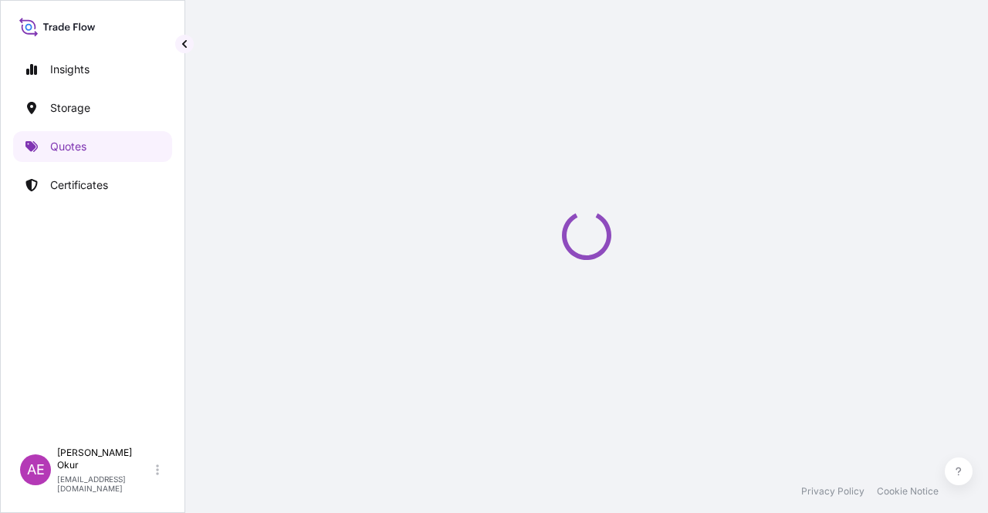
select select "Ocean Vessel"
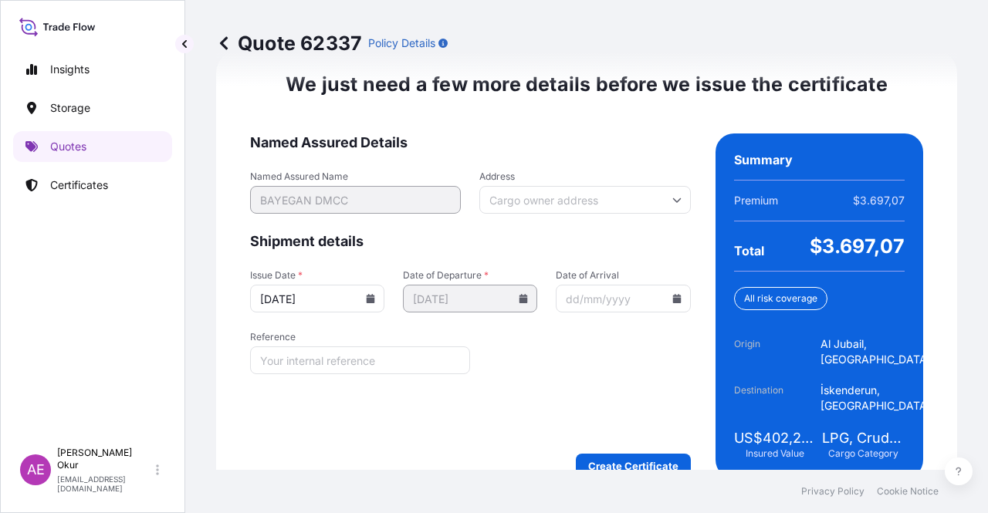
scroll to position [2004, 0]
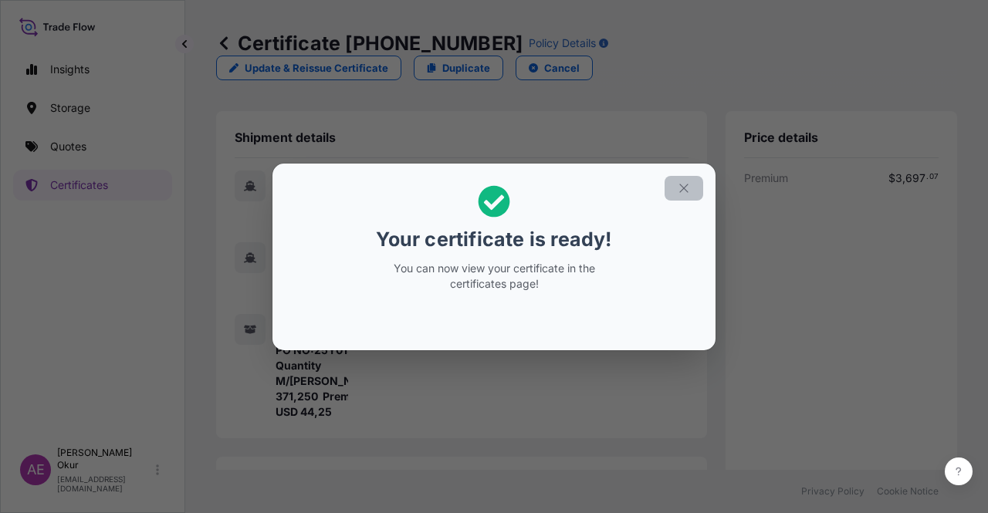
click at [684, 190] on icon "button" at bounding box center [684, 188] width 14 height 14
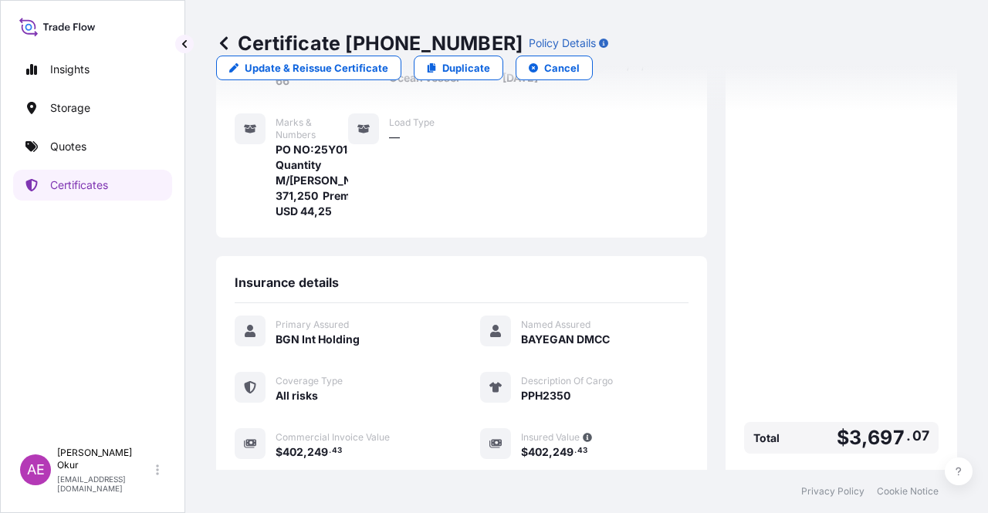
scroll to position [386, 0]
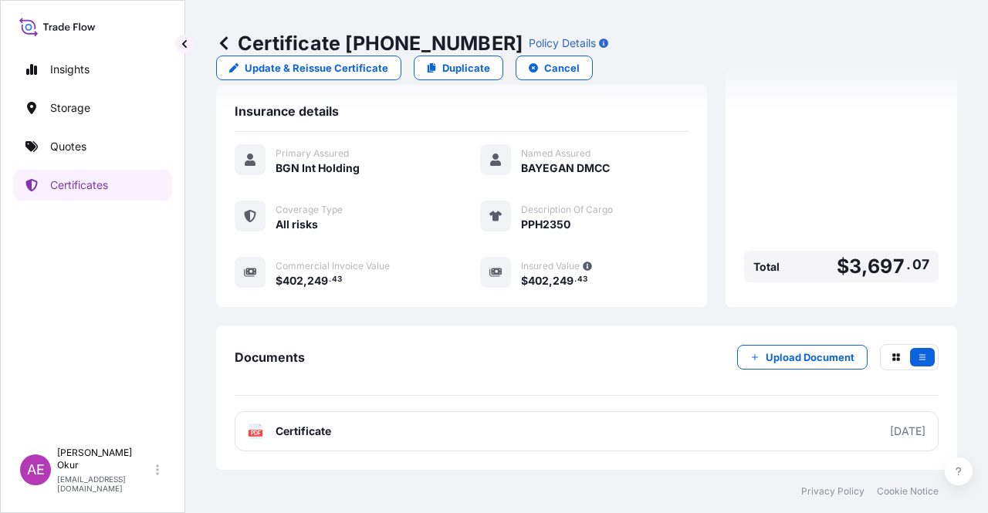
click at [321, 433] on span "Certificate" at bounding box center [304, 431] width 56 height 15
click at [86, 140] on p "Quotes" at bounding box center [68, 146] width 36 height 15
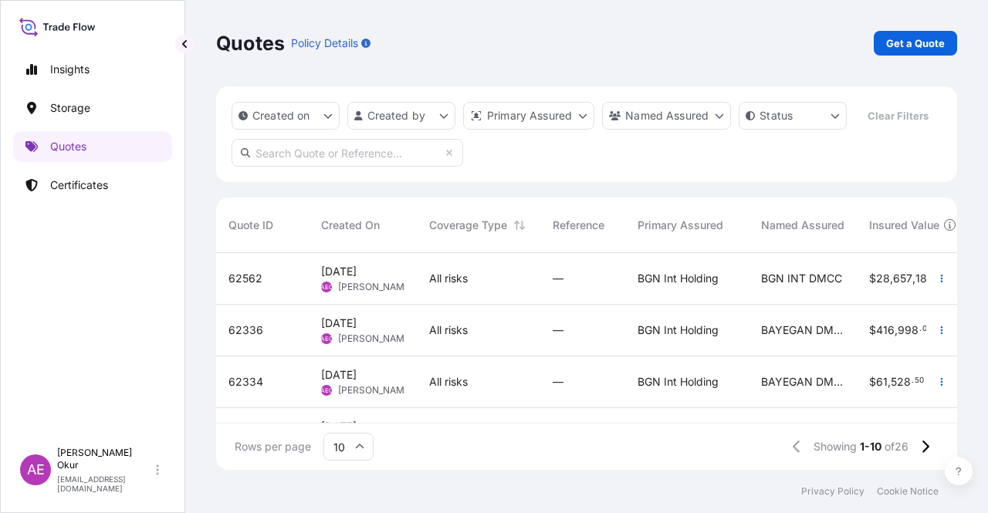
scroll to position [232, 0]
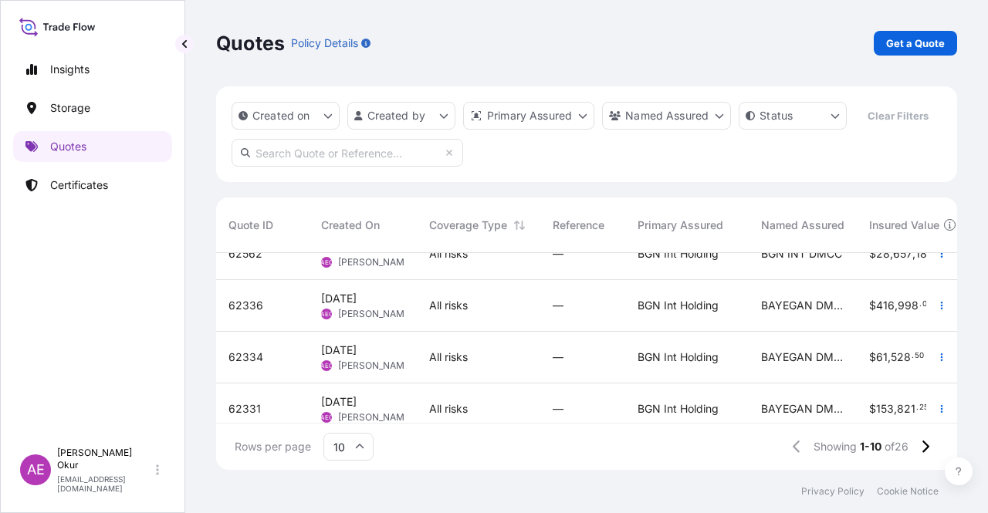
click at [410, 304] on div "[DATE] AEO Alp Eren Okur" at bounding box center [363, 306] width 108 height 52
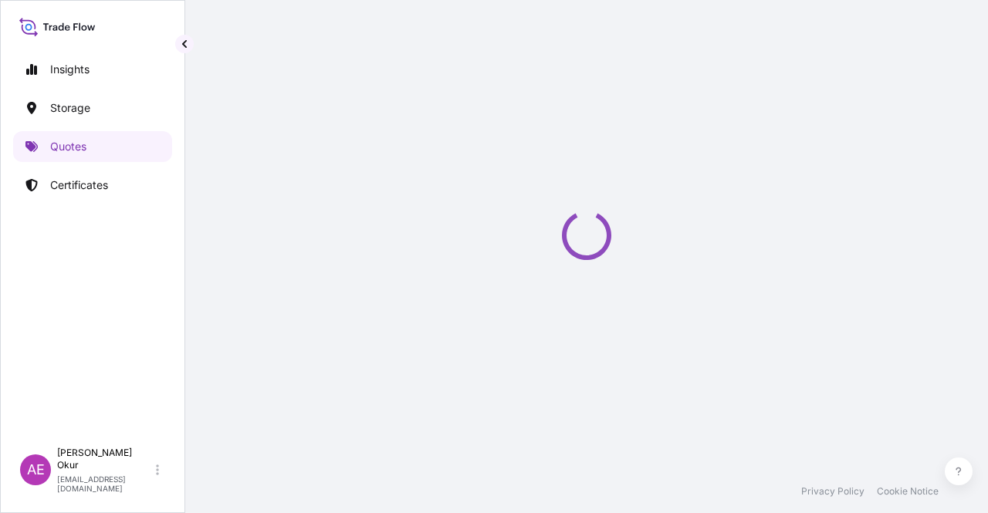
select select "Ocean Vessel"
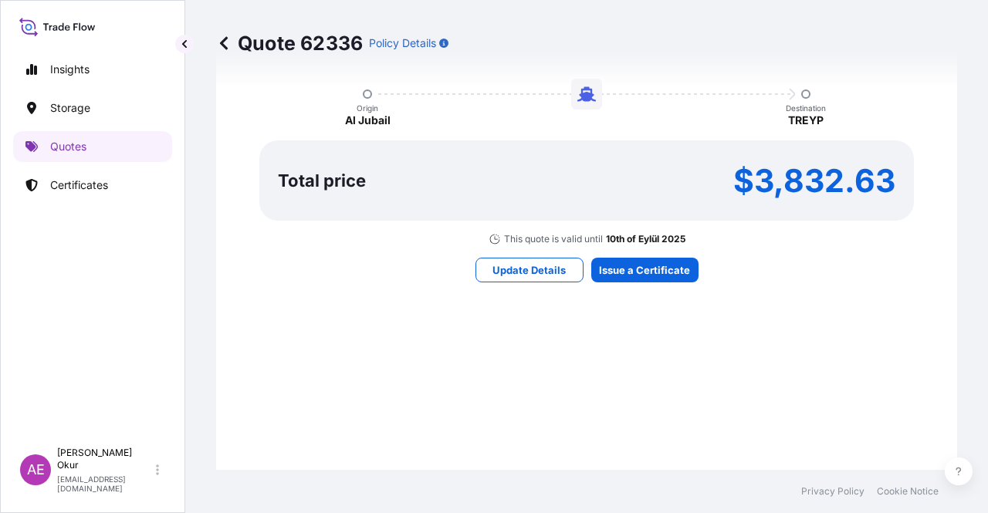
click at [648, 283] on div "Here's your insurance offer Primary Assured BGN Int Holding All risk coverage C…" at bounding box center [587, 85] width 698 height 898
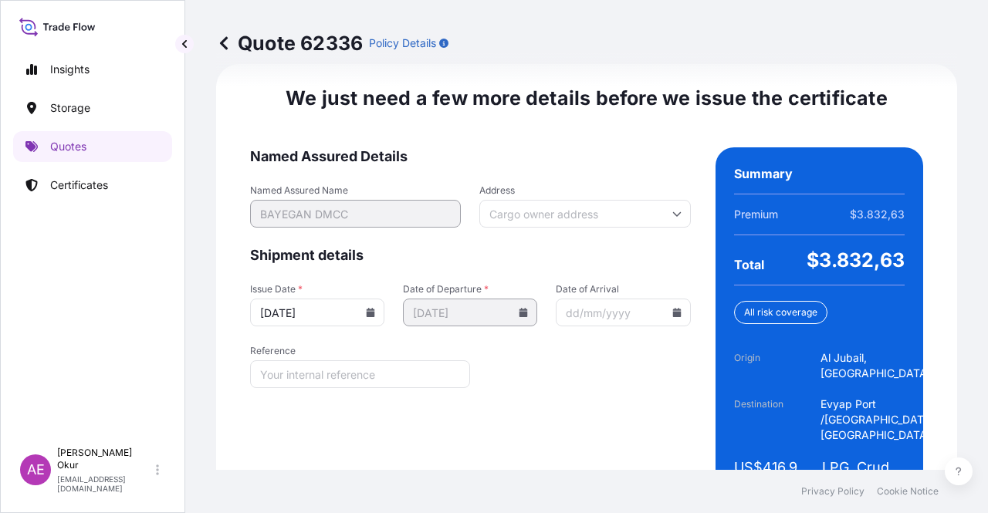
scroll to position [2035, 0]
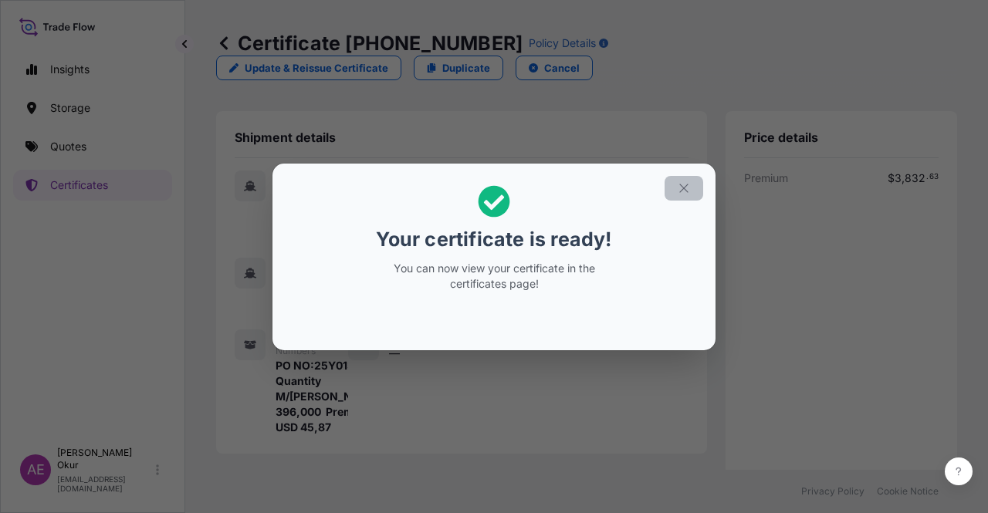
click at [672, 181] on button "button" at bounding box center [684, 188] width 39 height 25
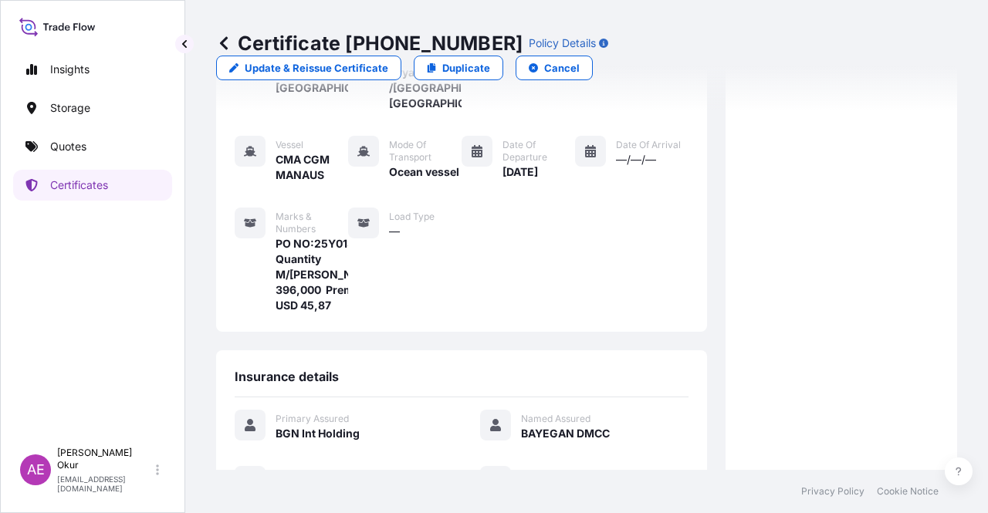
scroll to position [401, 0]
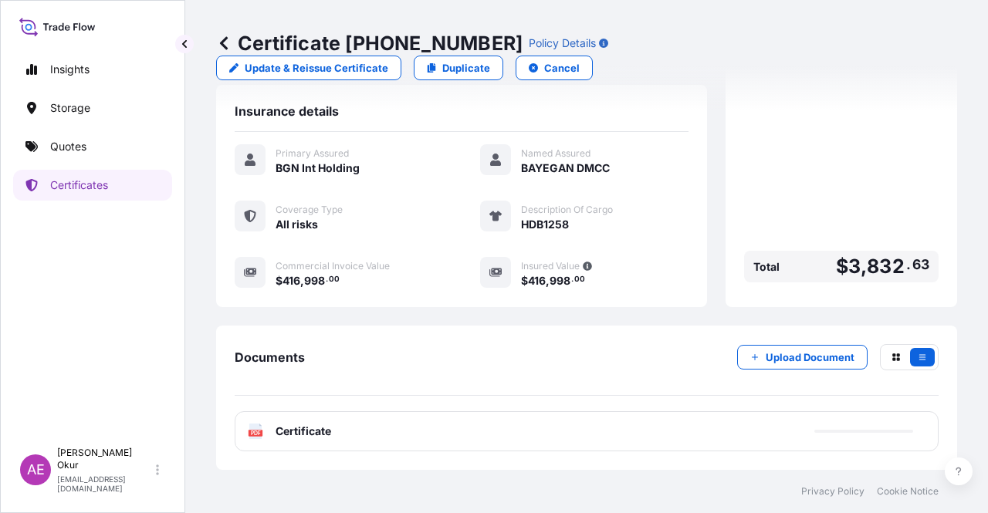
click at [286, 419] on div "PDF Certificate" at bounding box center [587, 431] width 704 height 40
click at [324, 436] on span "Certificate" at bounding box center [304, 431] width 56 height 15
click at [137, 152] on link "Quotes" at bounding box center [92, 146] width 159 height 31
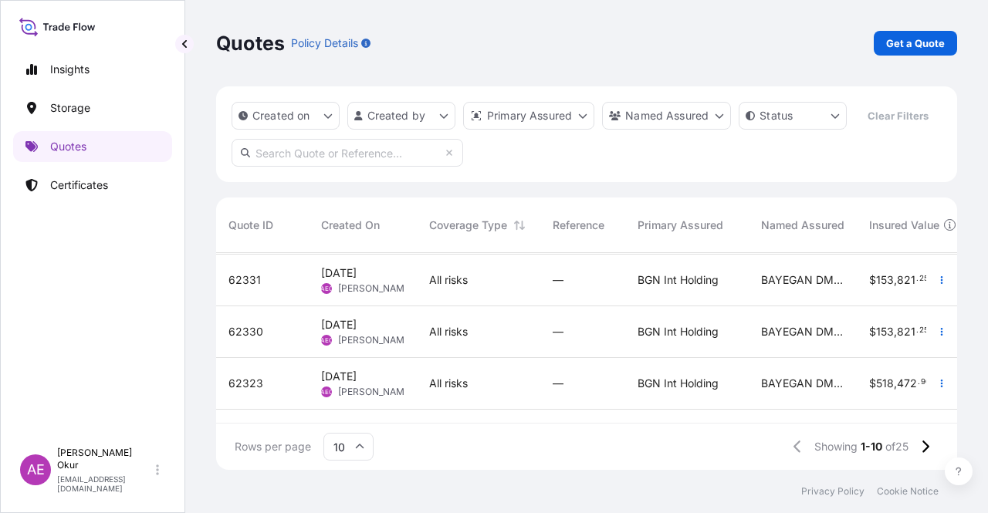
scroll to position [232, 0]
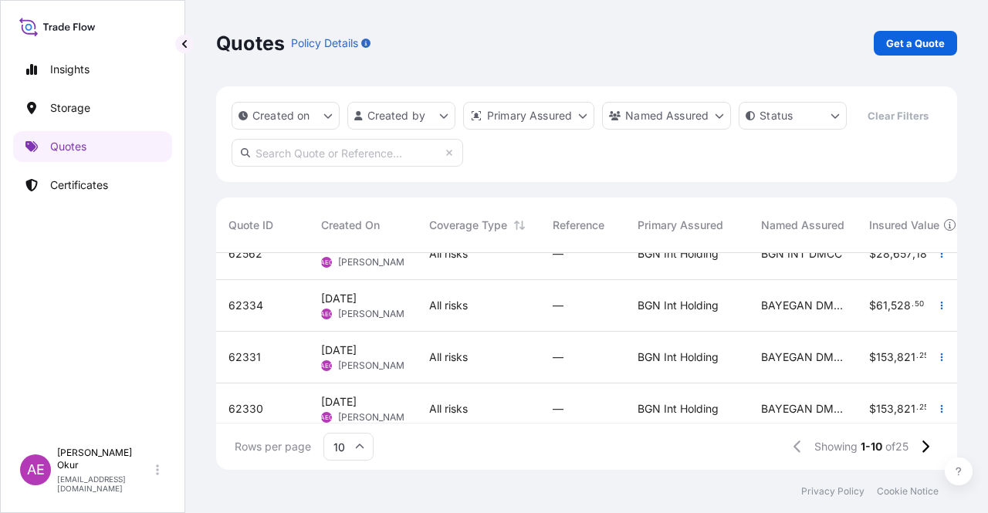
click at [374, 313] on span "[PERSON_NAME]" at bounding box center [375, 314] width 75 height 12
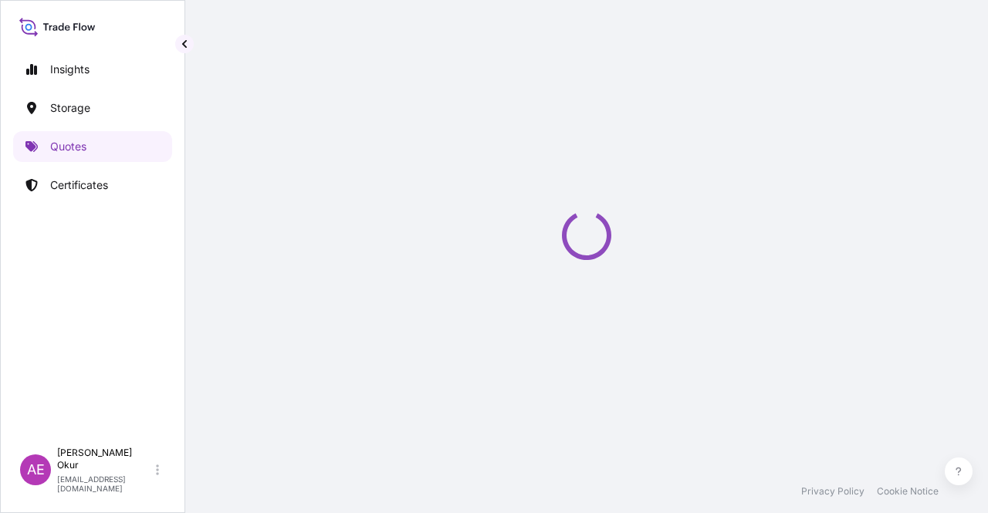
select select "Ocean Vessel"
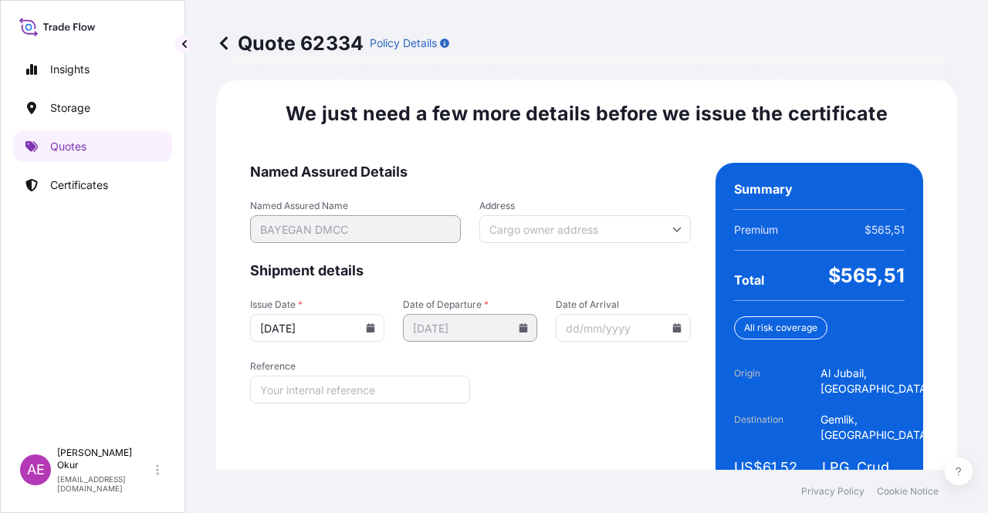
scroll to position [1973, 0]
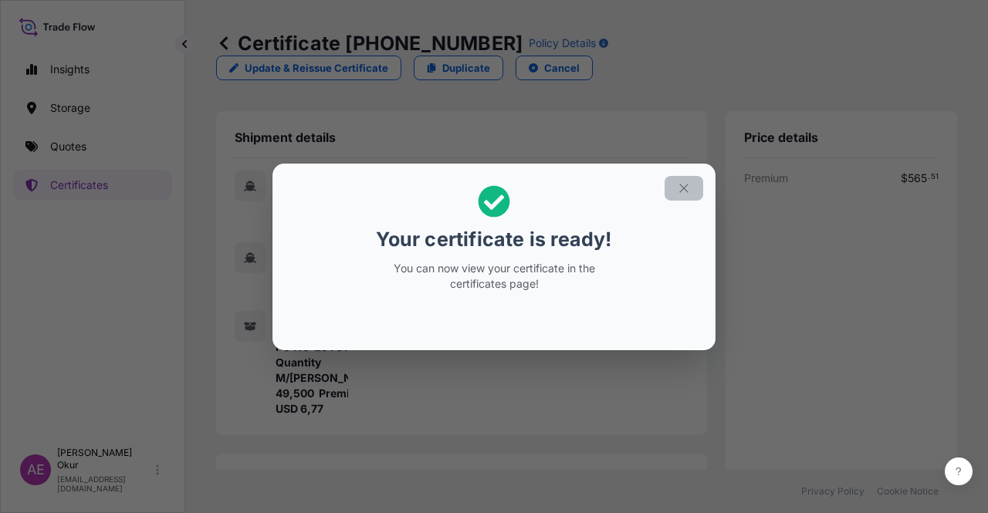
click at [687, 188] on icon "button" at bounding box center [684, 188] width 14 height 14
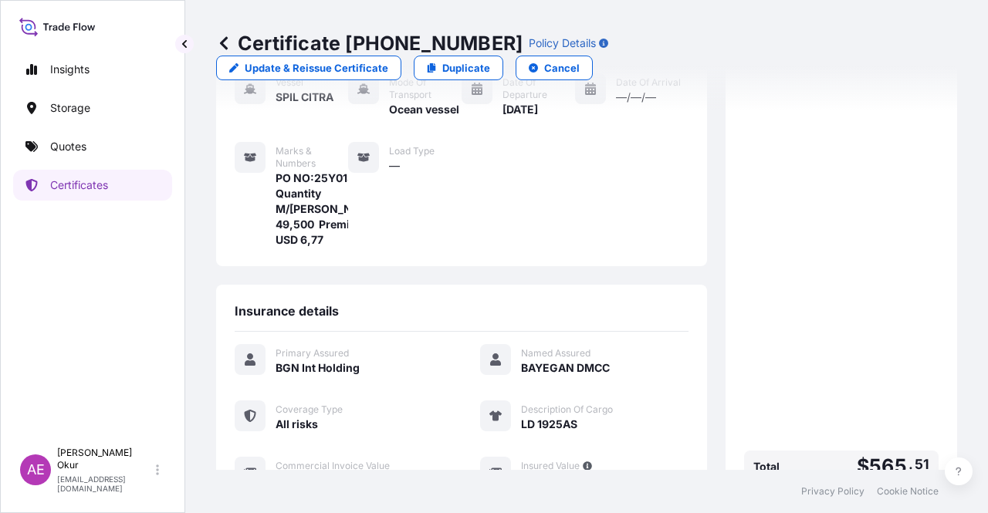
scroll to position [371, 0]
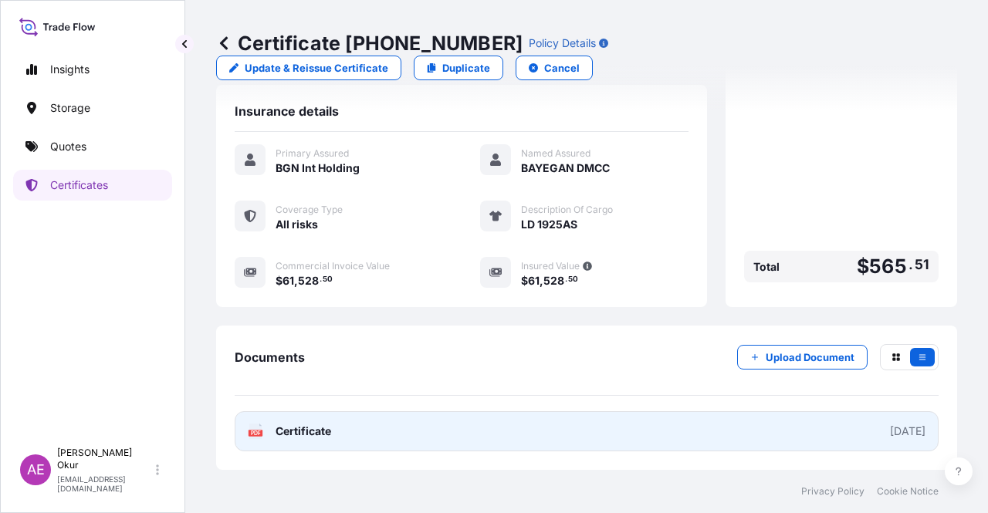
click at [309, 433] on span "Certificate" at bounding box center [304, 431] width 56 height 15
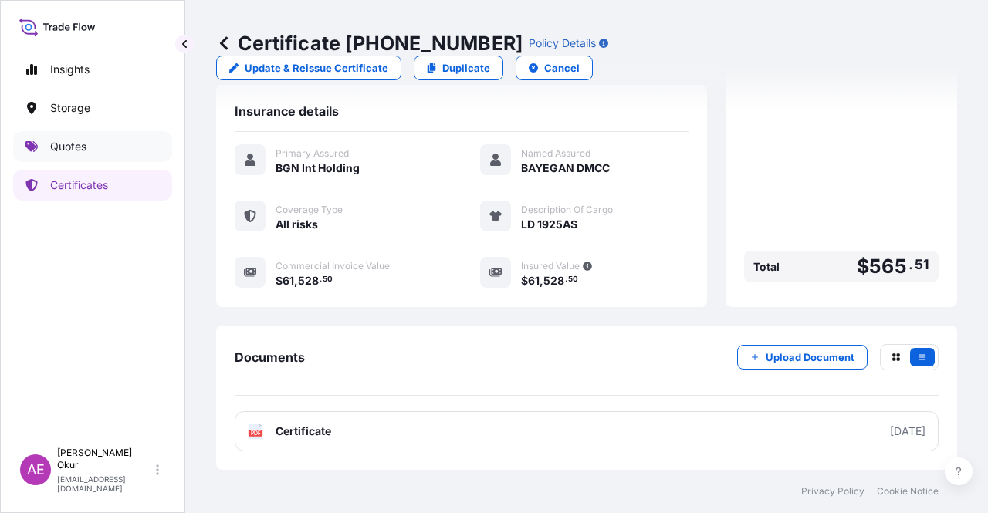
click at [105, 151] on link "Quotes" at bounding box center [92, 146] width 159 height 31
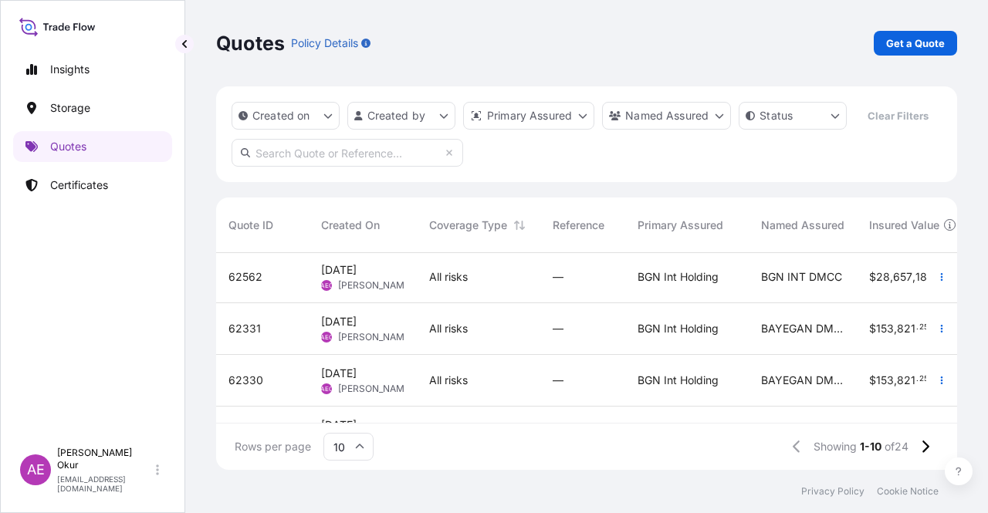
scroll to position [232, 0]
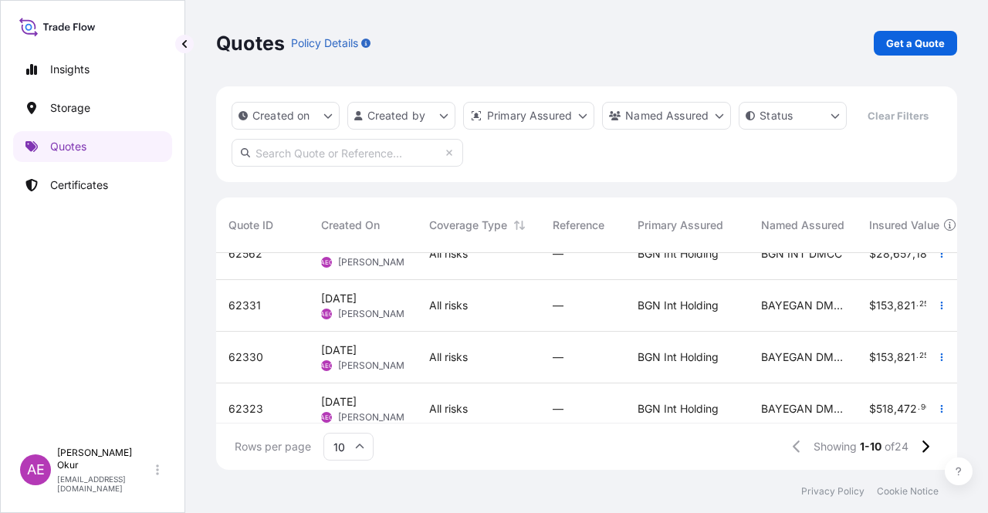
click at [331, 322] on div "[DATE] AEO Alp Eren Okur" at bounding box center [363, 306] width 108 height 52
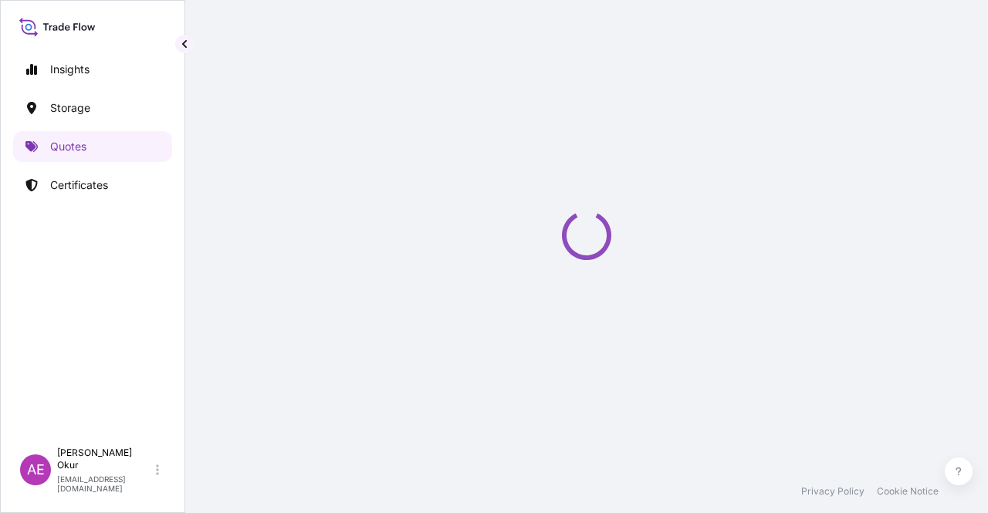
select select "Ocean Vessel"
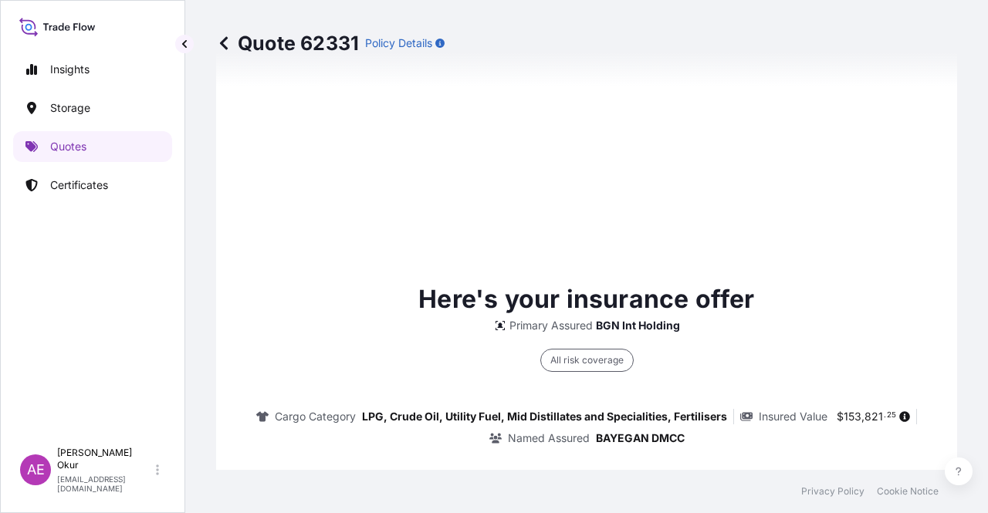
scroll to position [1075, 0]
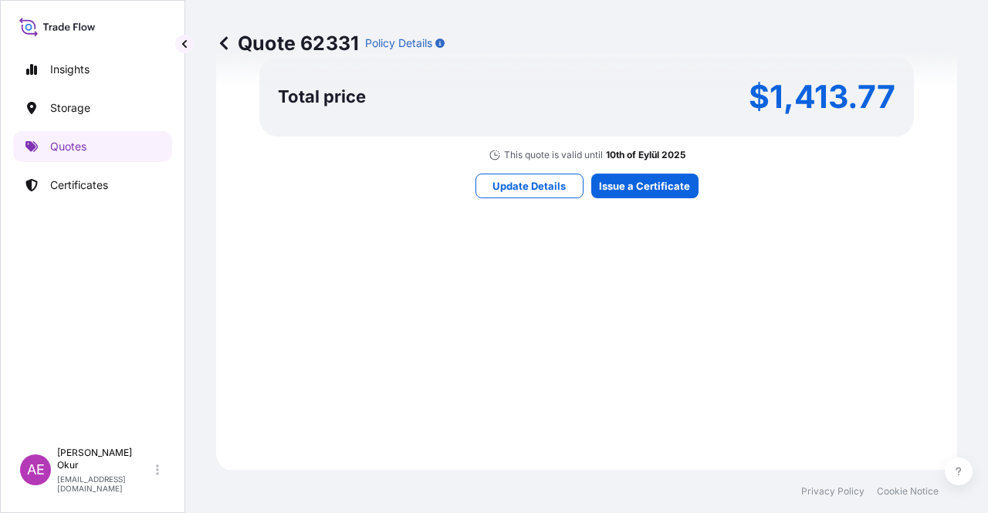
click at [662, 198] on div "Here's your insurance offer Primary Assured BGN Int Holding All risk coverage C…" at bounding box center [587, 1] width 698 height 898
click at [661, 171] on div "Here's your insurance offer Primary Assured BGN Int Holding All risk coverage C…" at bounding box center [587, 1] width 698 height 898
click at [661, 174] on div "Here's your insurance offer Primary Assured BGN Int Holding All risk coverage C…" at bounding box center [587, 1] width 698 height 898
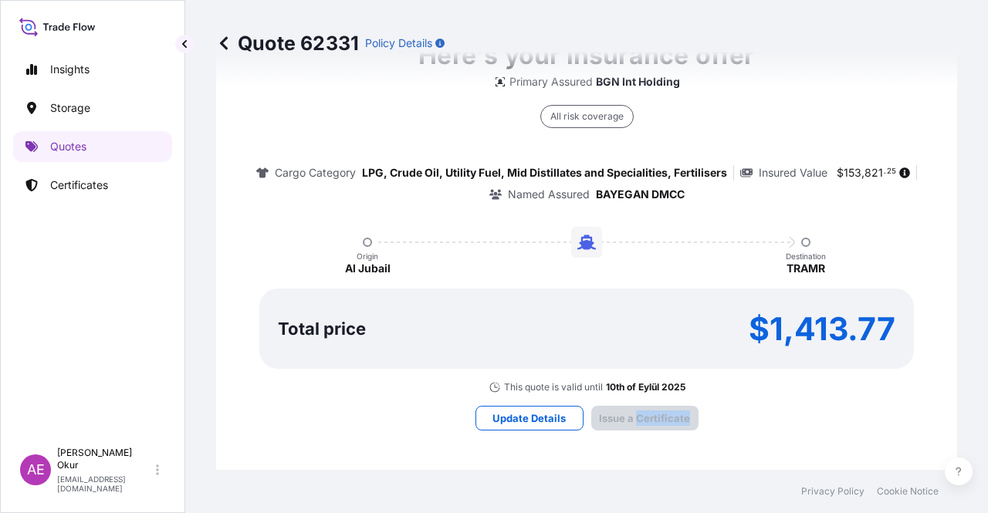
type input "[DATE]"
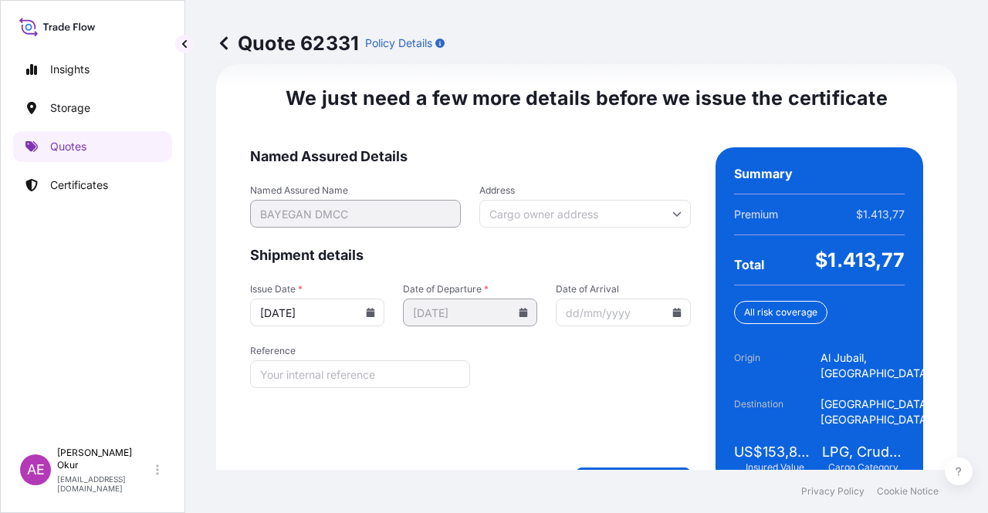
scroll to position [1973, 0]
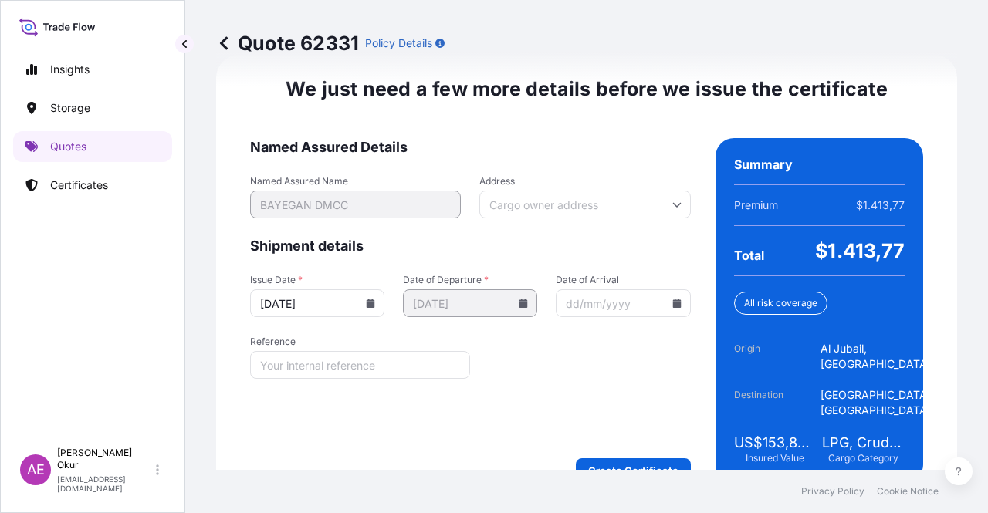
click at [616, 445] on div "We just need a few more details before we issue the certificate Named Assured D…" at bounding box center [586, 280] width 741 height 450
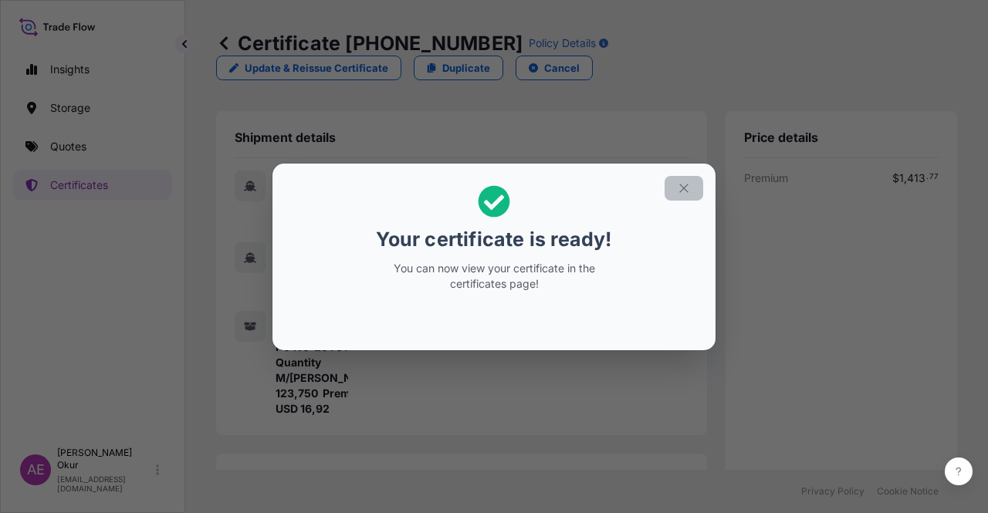
click at [686, 188] on icon "button" at bounding box center [684, 188] width 14 height 14
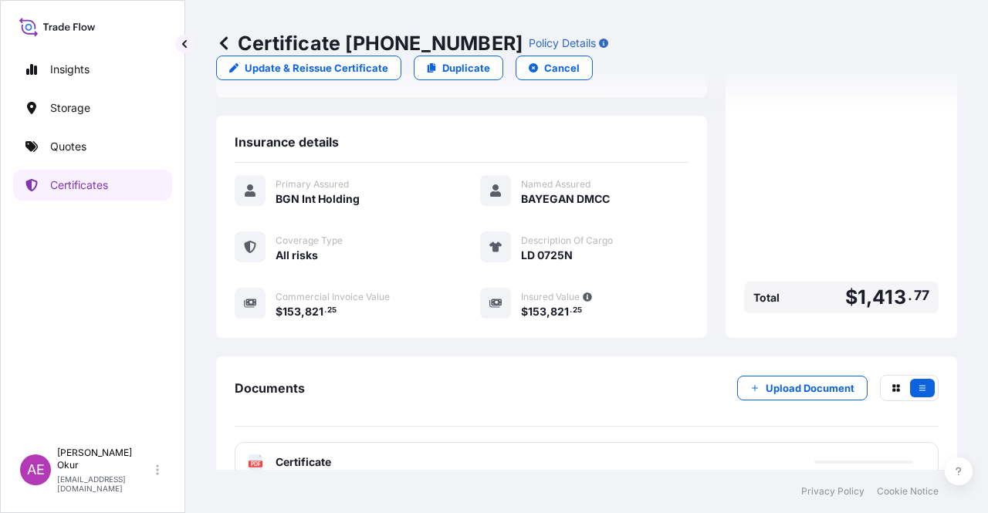
scroll to position [386, 0]
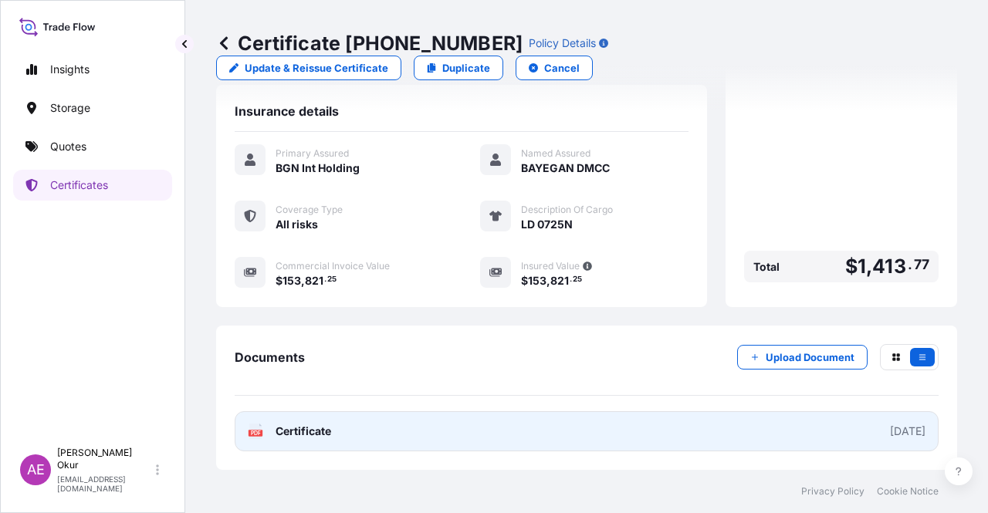
click at [290, 427] on span "Certificate" at bounding box center [304, 431] width 56 height 15
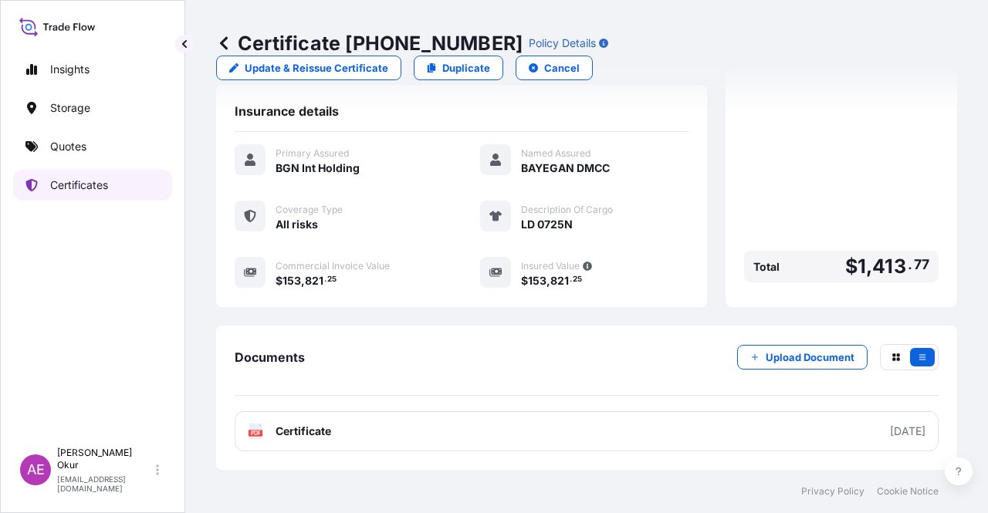
click at [100, 181] on p "Certificates" at bounding box center [79, 185] width 58 height 15
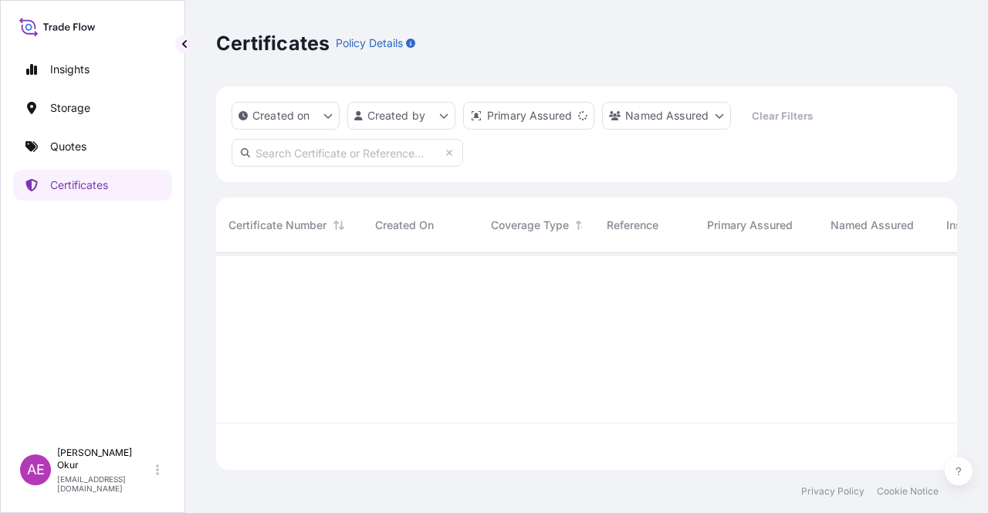
scroll to position [214, 729]
click at [99, 136] on link "Quotes" at bounding box center [92, 146] width 159 height 31
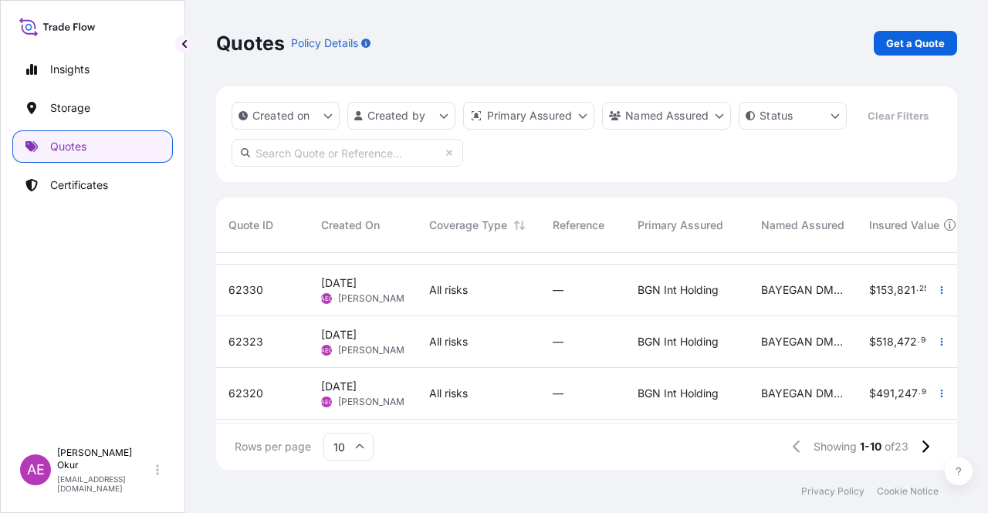
scroll to position [281, 0]
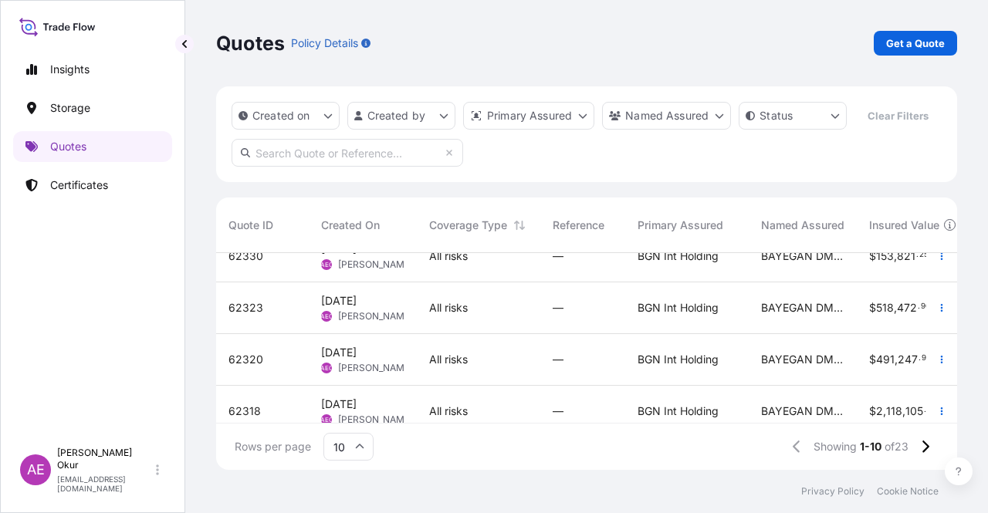
click at [392, 262] on span "[PERSON_NAME]" at bounding box center [375, 265] width 75 height 12
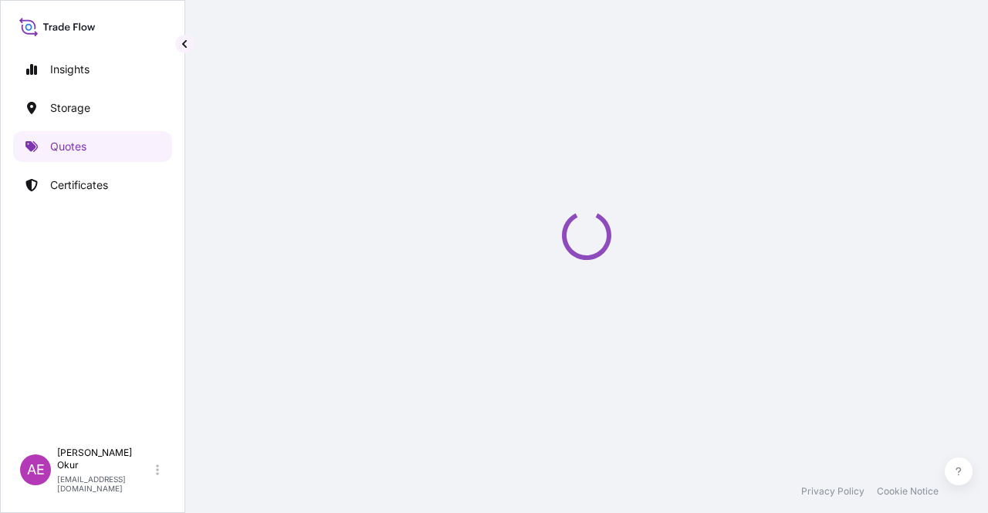
select select "Ocean Vessel"
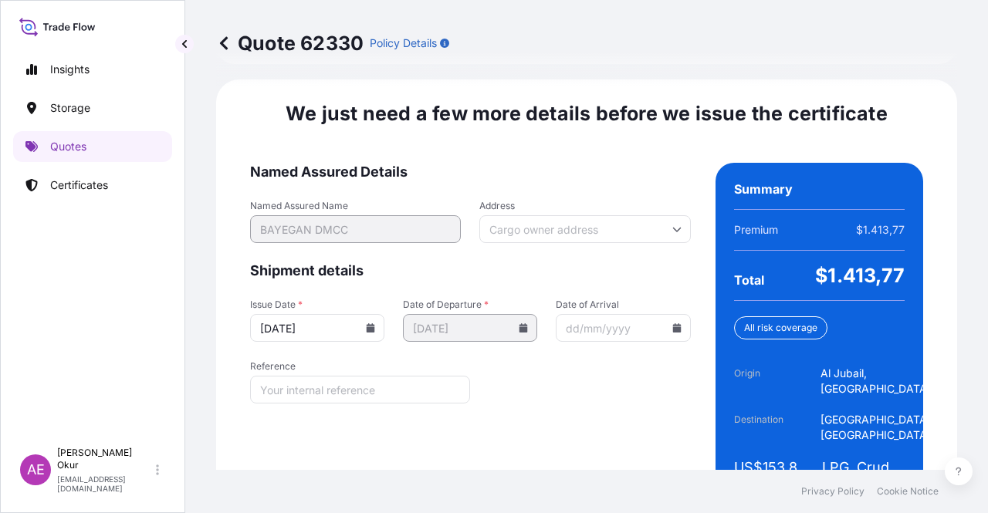
scroll to position [1973, 0]
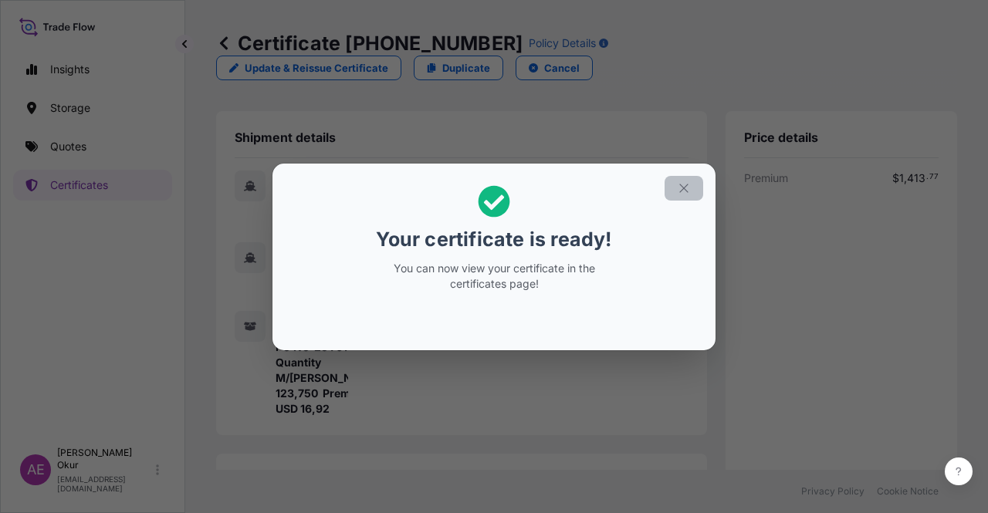
click at [679, 188] on icon "button" at bounding box center [684, 188] width 14 height 14
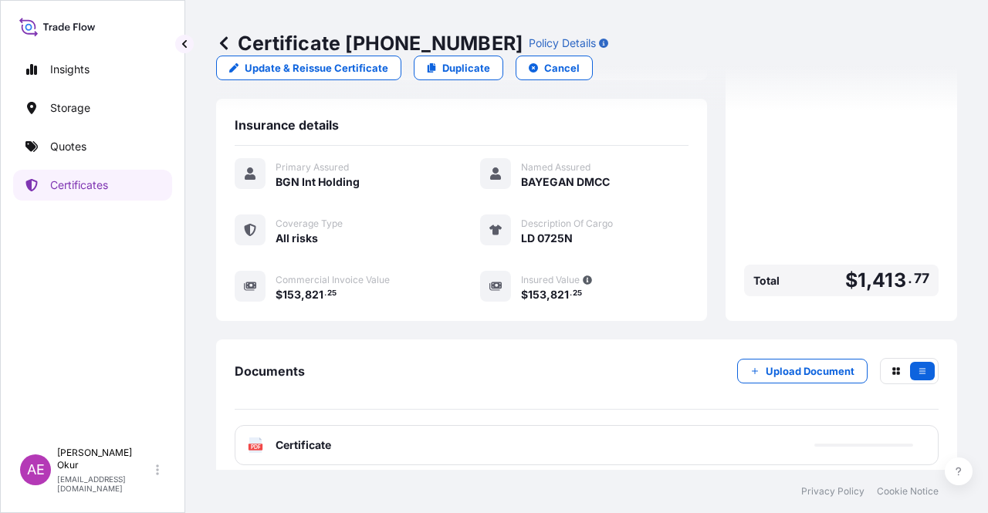
scroll to position [386, 0]
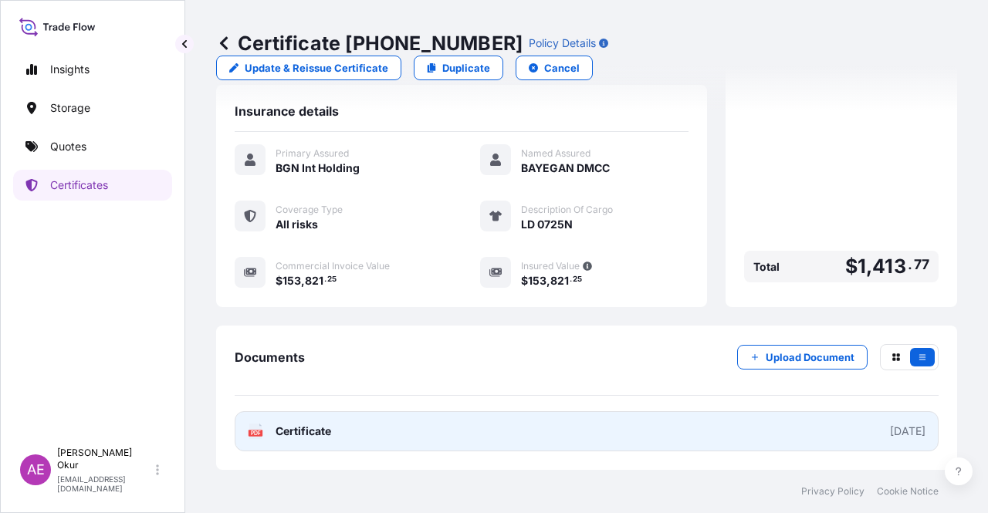
click at [316, 428] on span "Certificate" at bounding box center [304, 431] width 56 height 15
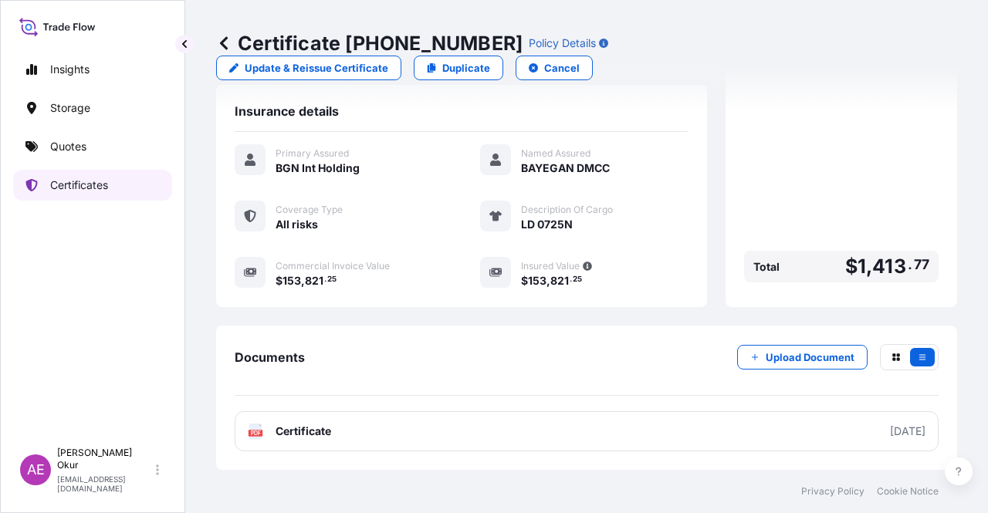
click at [105, 181] on p "Certificates" at bounding box center [79, 185] width 58 height 15
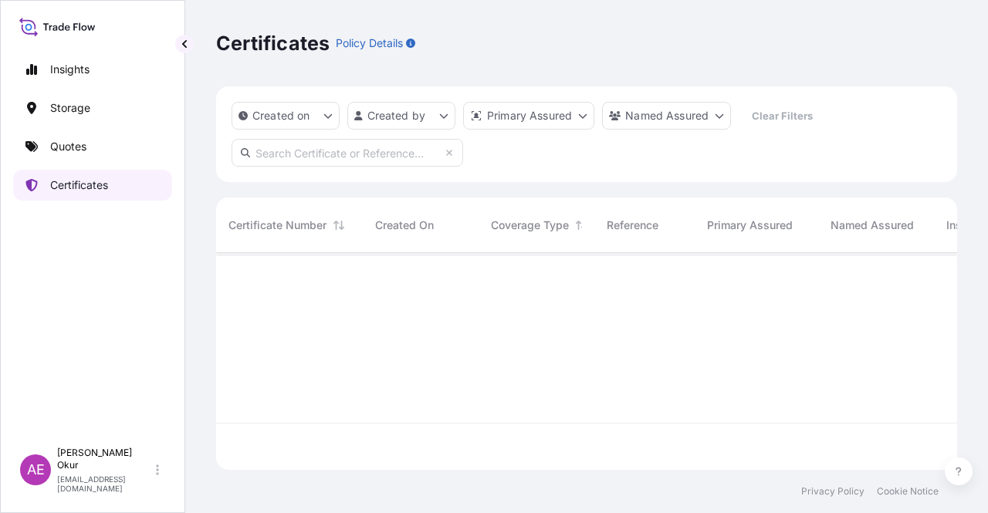
scroll to position [214, 729]
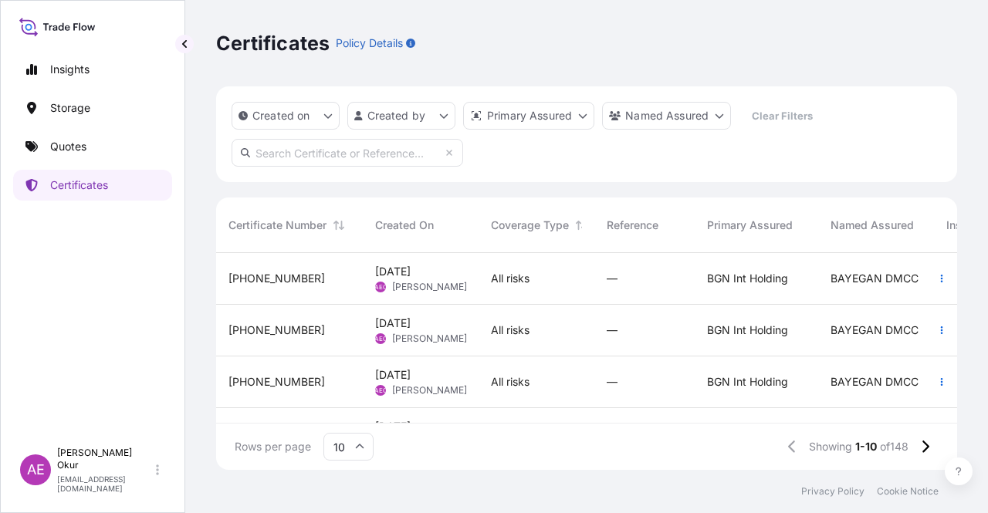
click at [492, 289] on div "All risks" at bounding box center [537, 279] width 116 height 52
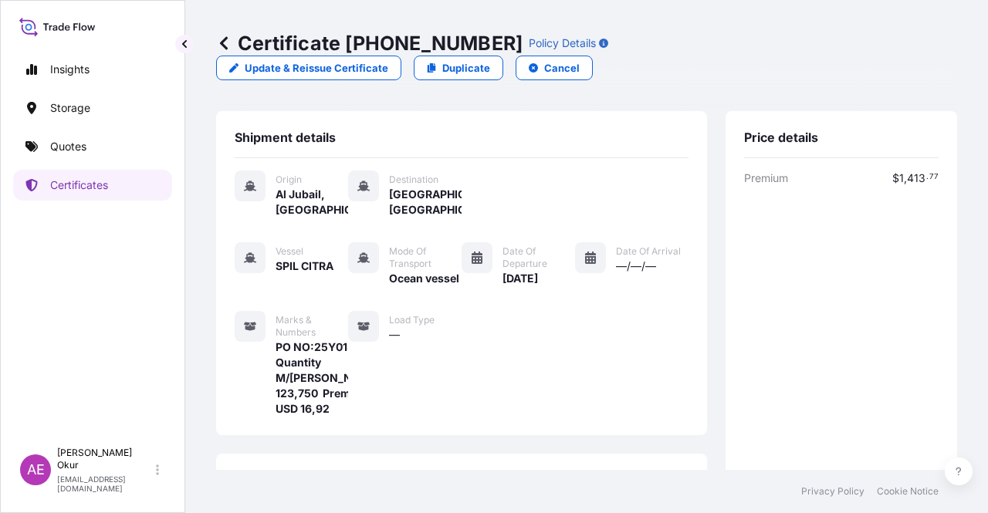
click at [492, 289] on div "Vessel SPIL CITRA Mode of Transport Ocean vessel Date of Departure [DATE] Date …" at bounding box center [462, 329] width 454 height 174
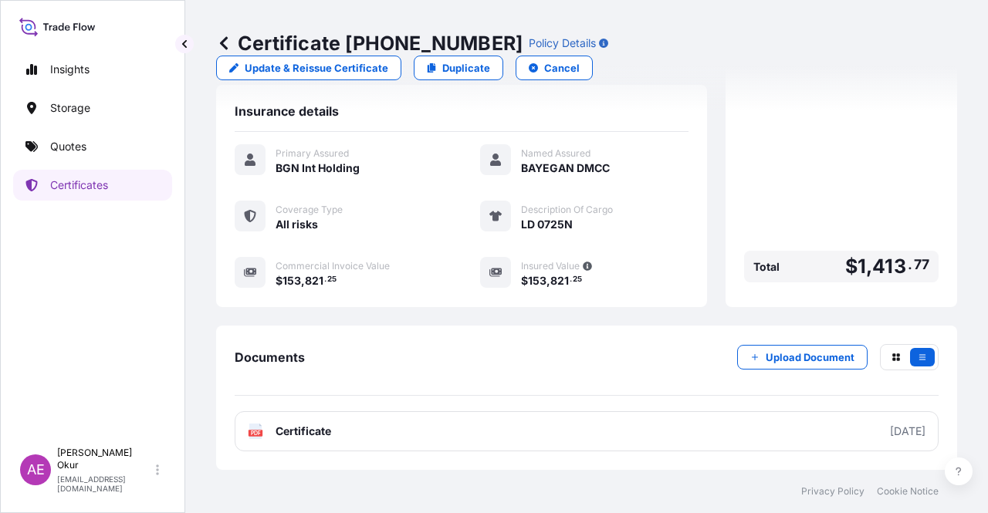
scroll to position [386, 0]
click at [593, 56] on button "Cancel" at bounding box center [554, 68] width 77 height 25
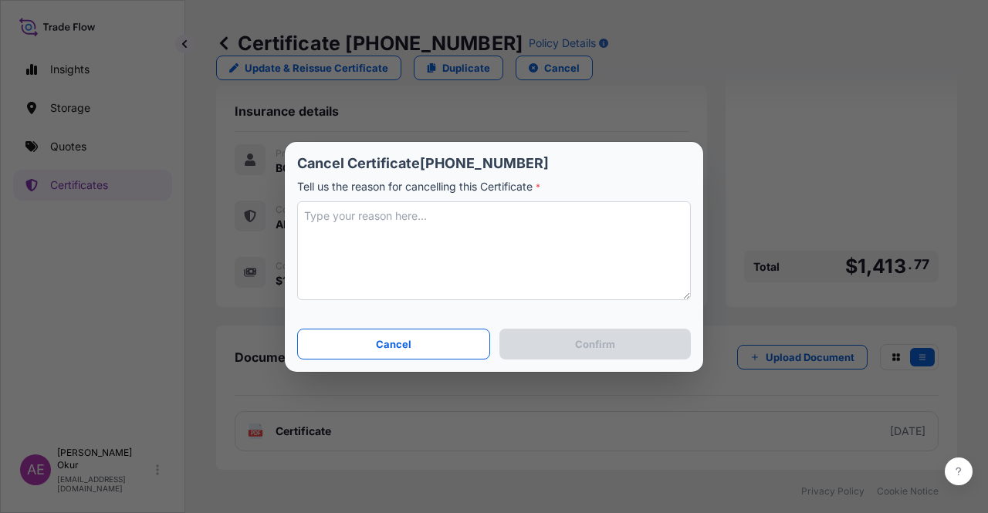
click at [458, 254] on textarea at bounding box center [494, 250] width 394 height 99
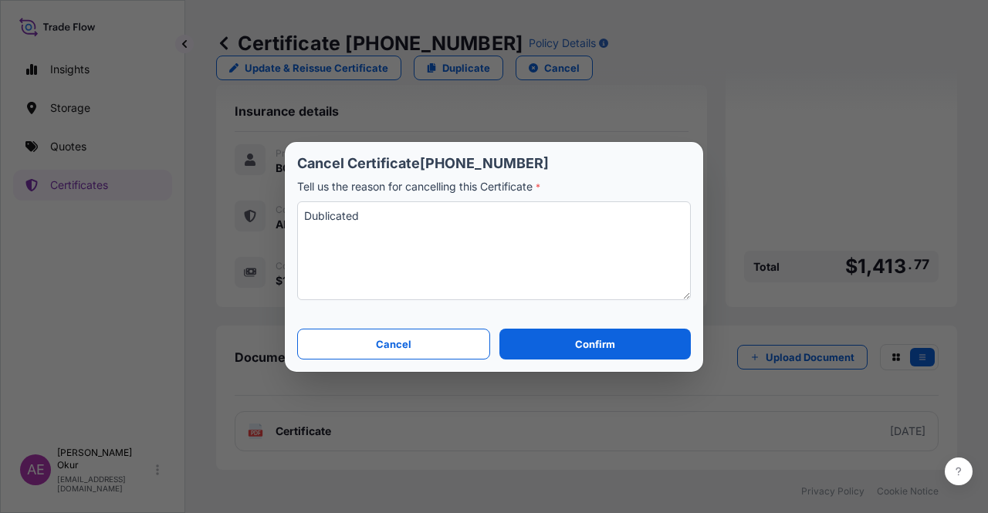
click at [350, 213] on textarea "Dublicated" at bounding box center [494, 250] width 394 height 99
click at [381, 221] on textarea "Dublicated" at bounding box center [494, 250] width 394 height 99
type textarea "Dublicate"
click at [656, 357] on button "Confirm" at bounding box center [594, 344] width 191 height 31
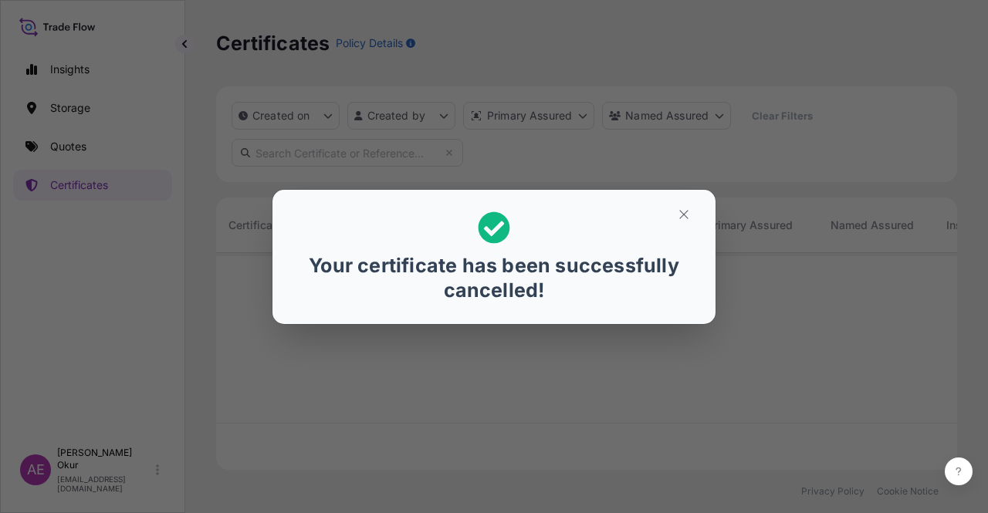
scroll to position [214, 729]
click at [692, 220] on button "button" at bounding box center [684, 214] width 39 height 25
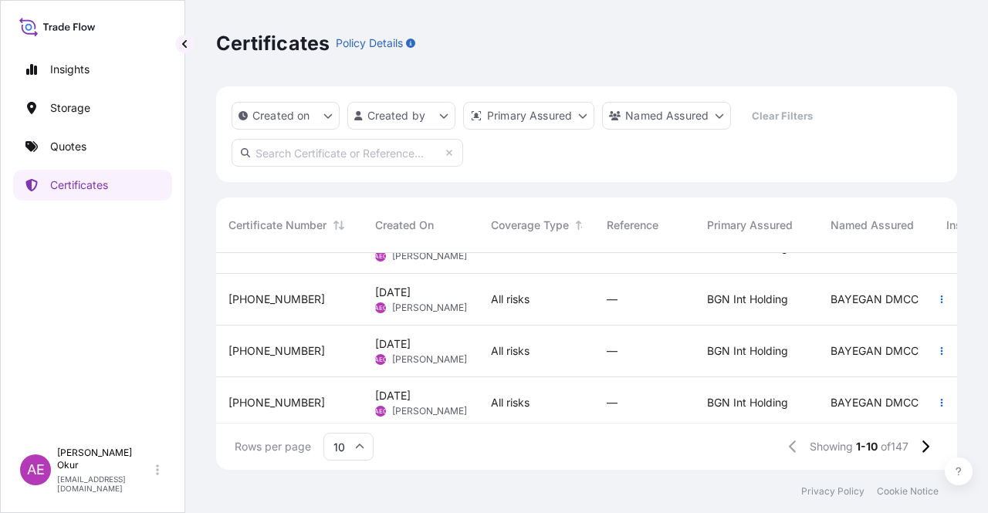
scroll to position [358, 0]
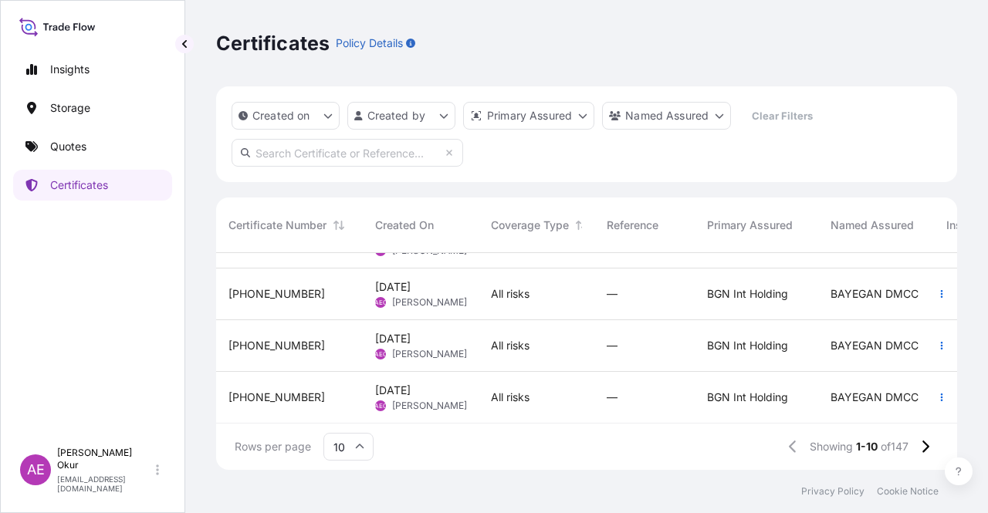
click at [349, 447] on input "10" at bounding box center [348, 447] width 50 height 28
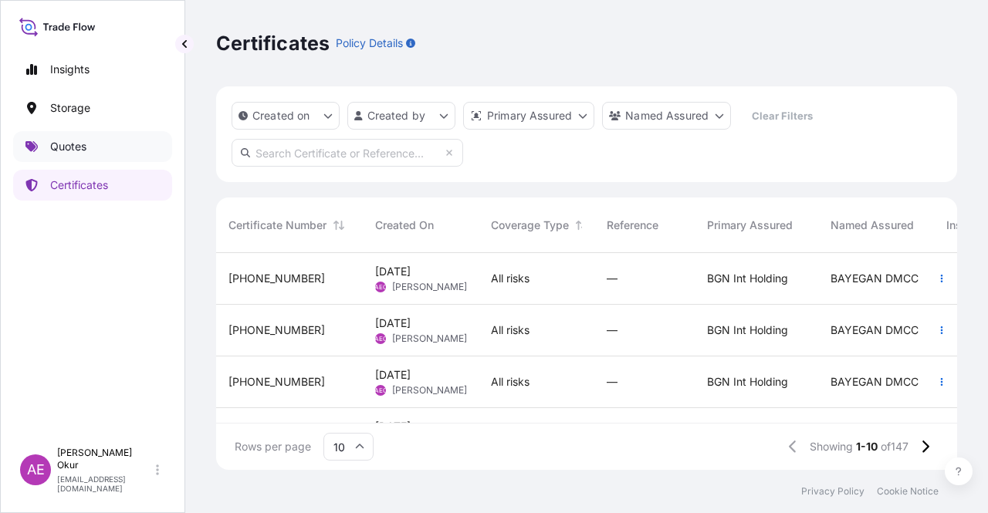
click at [136, 157] on link "Quotes" at bounding box center [92, 146] width 159 height 31
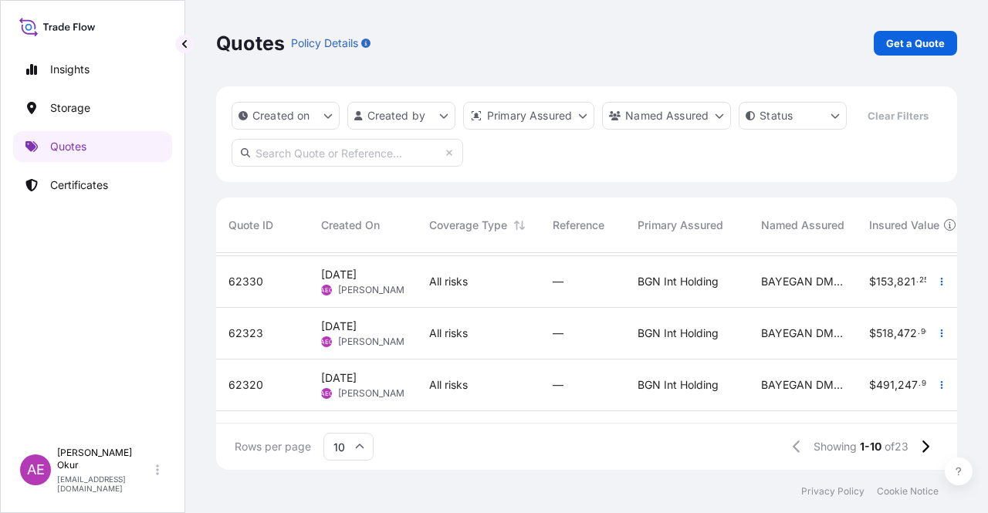
scroll to position [232, 0]
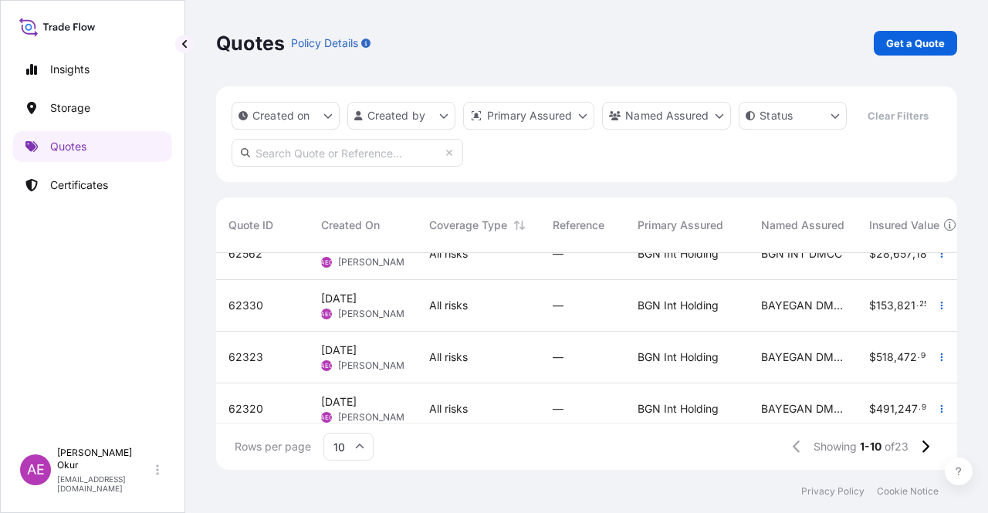
click at [386, 313] on span "[PERSON_NAME]" at bounding box center [375, 314] width 75 height 12
select select "Ocean Vessel"
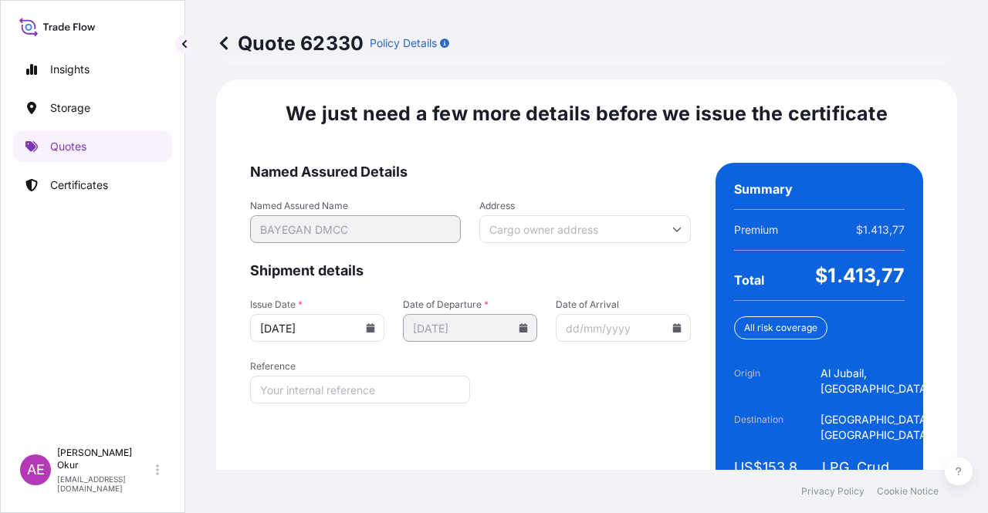
scroll to position [1973, 0]
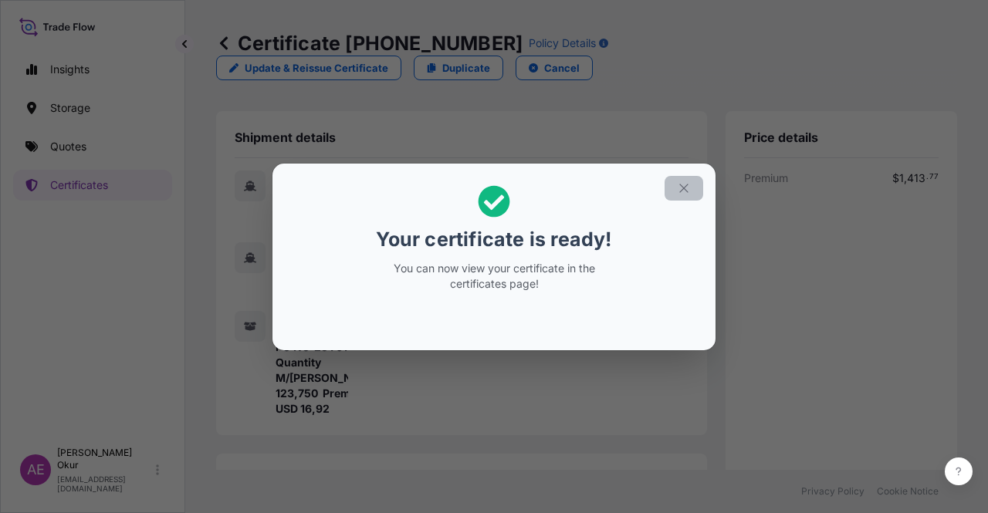
click at [684, 178] on button "button" at bounding box center [684, 188] width 39 height 25
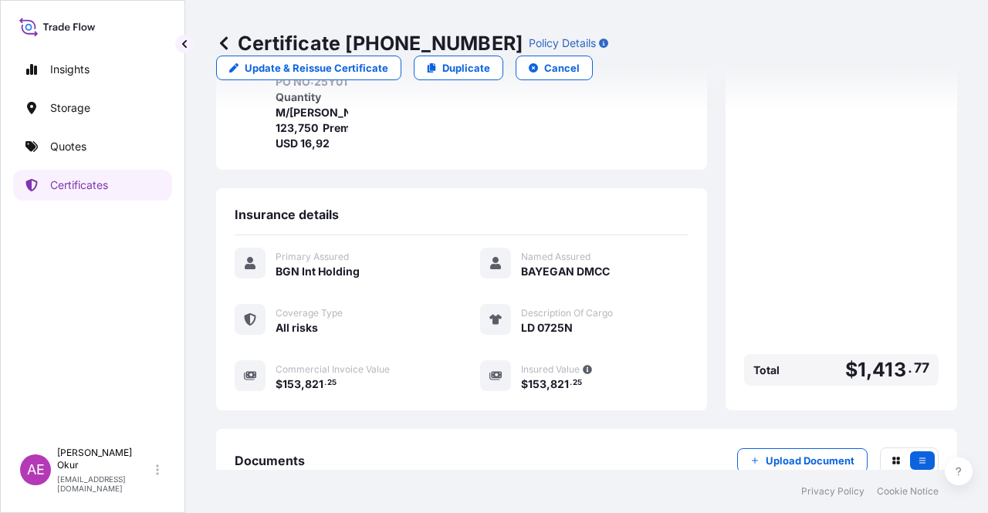
scroll to position [386, 0]
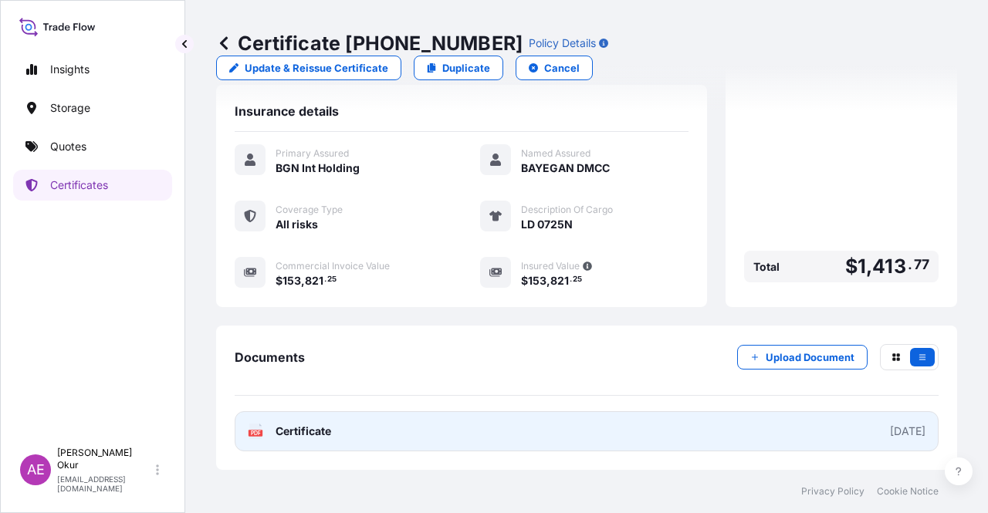
click at [294, 431] on span "Certificate" at bounding box center [304, 431] width 56 height 15
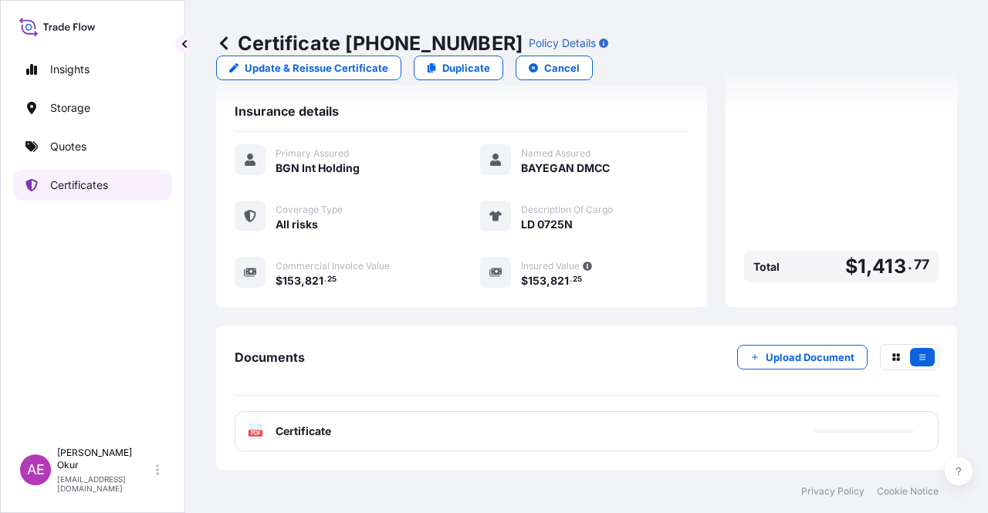
click at [106, 180] on p "Certificates" at bounding box center [79, 185] width 58 height 15
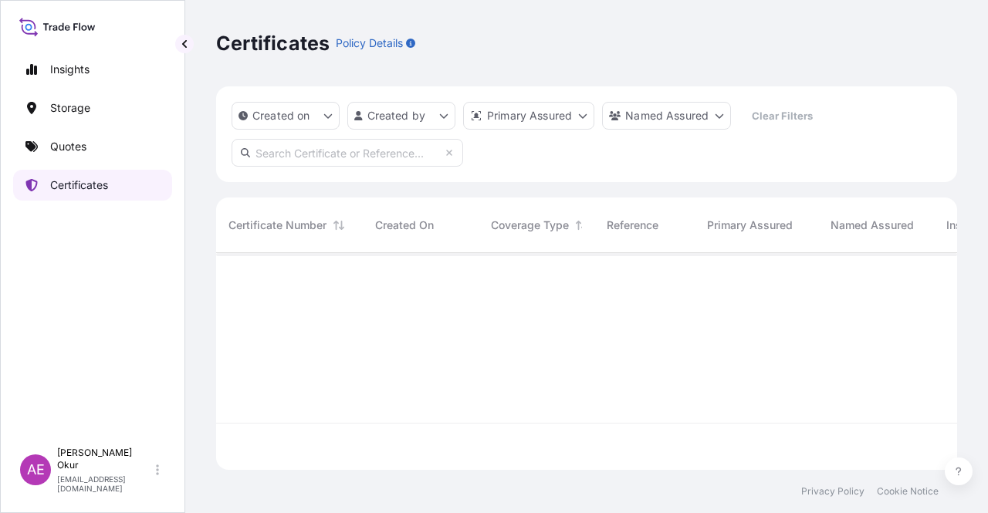
scroll to position [214, 729]
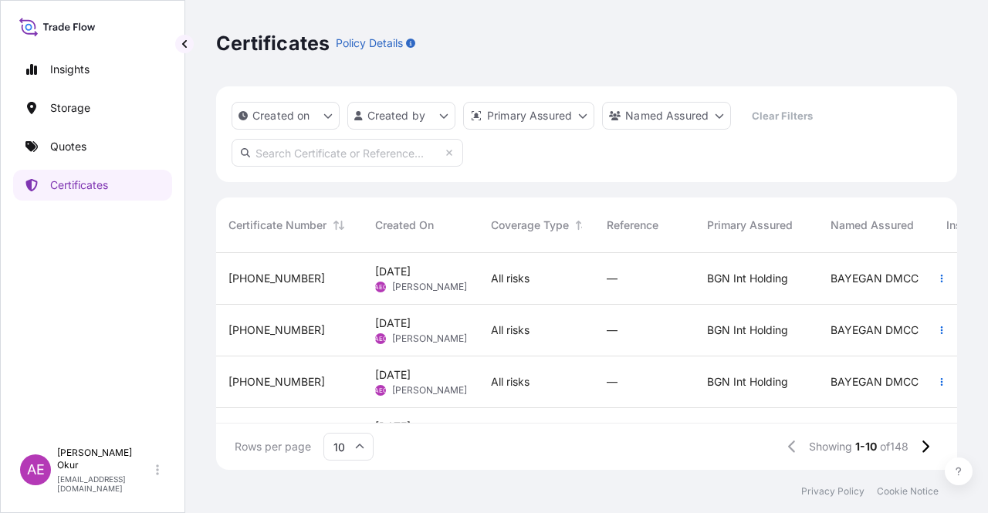
click at [326, 337] on div "[PHONE_NUMBER]" at bounding box center [289, 330] width 122 height 15
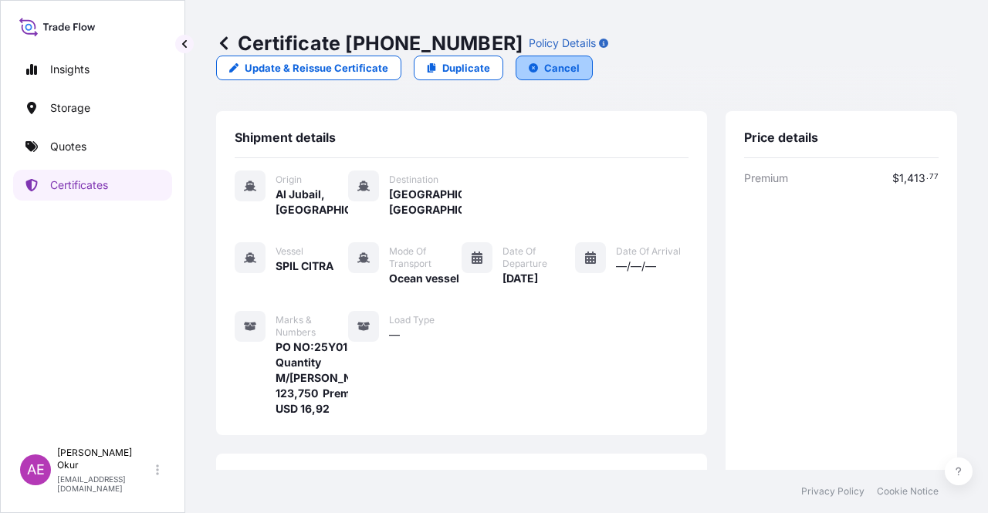
click at [580, 60] on p "Cancel" at bounding box center [562, 67] width 36 height 15
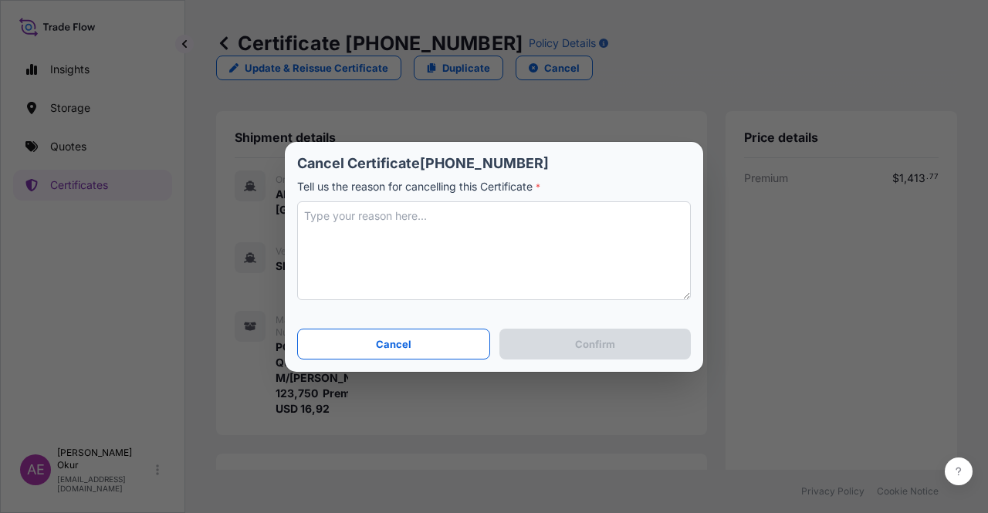
click at [477, 271] on textarea at bounding box center [494, 250] width 394 height 99
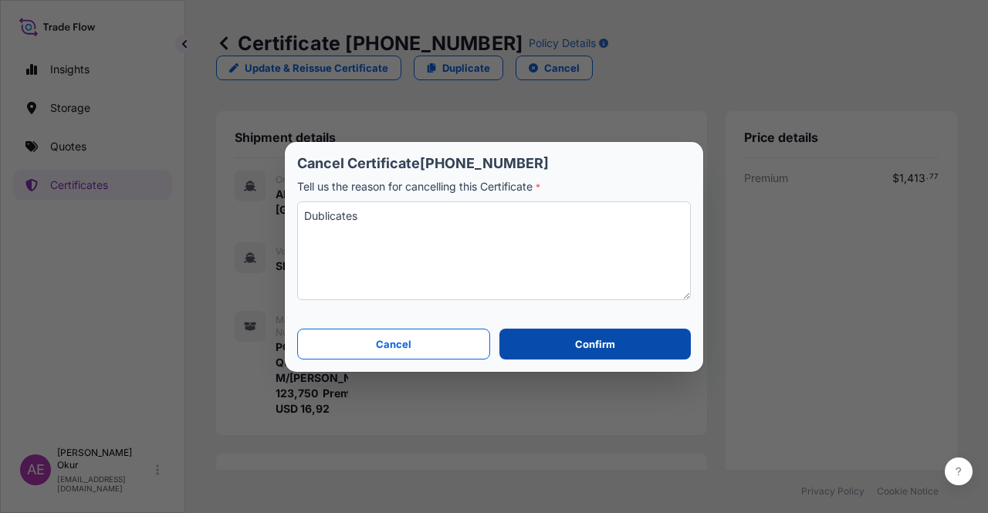
type textarea "Dublicates"
click at [533, 343] on button "Confirm" at bounding box center [594, 344] width 191 height 31
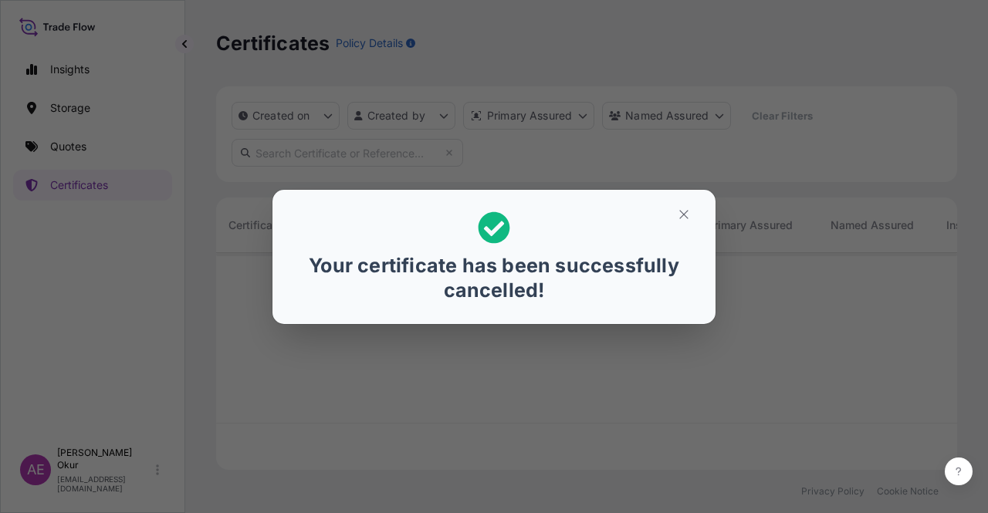
scroll to position [214, 729]
click at [695, 215] on button "button" at bounding box center [684, 214] width 39 height 25
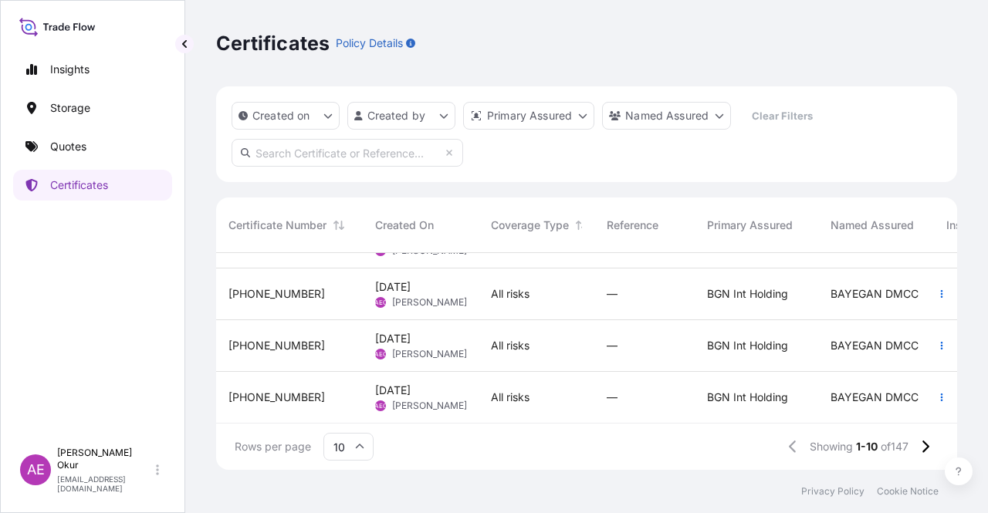
scroll to position [358, 0]
click at [84, 149] on p "Quotes" at bounding box center [68, 146] width 36 height 15
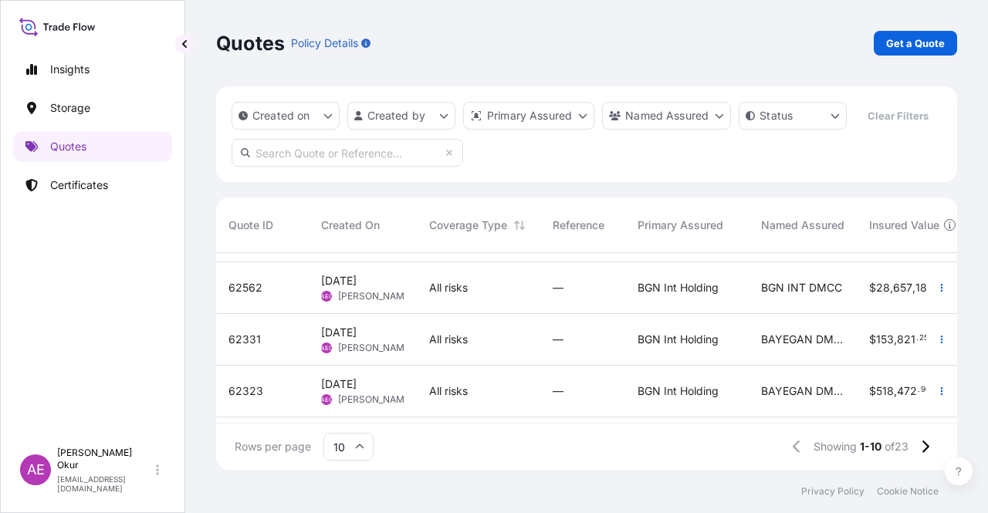
scroll to position [232, 0]
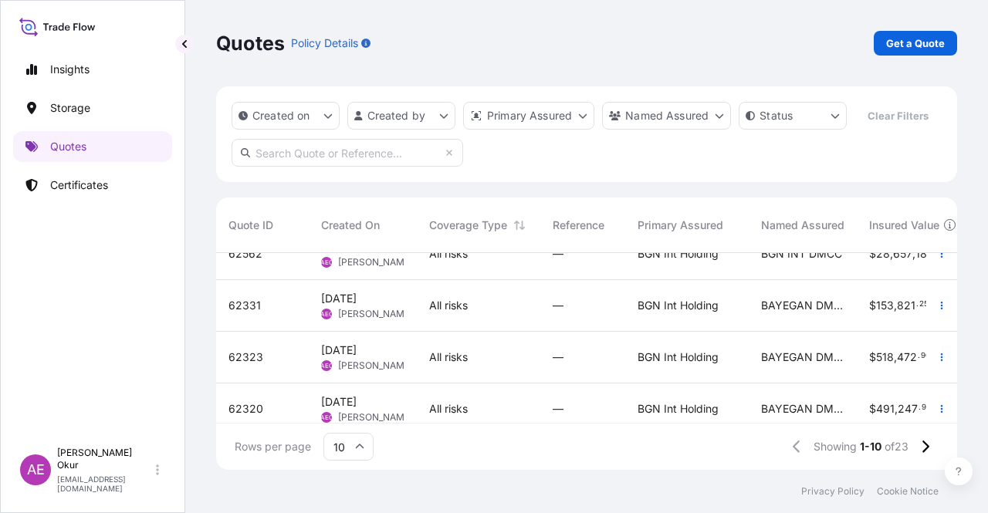
click at [435, 312] on span "All risks" at bounding box center [448, 305] width 39 height 15
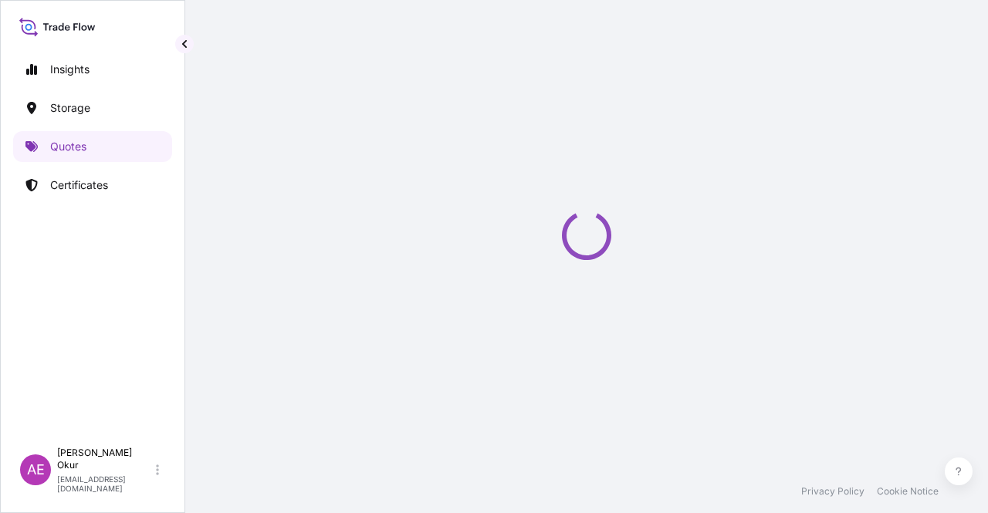
select select "Ocean Vessel"
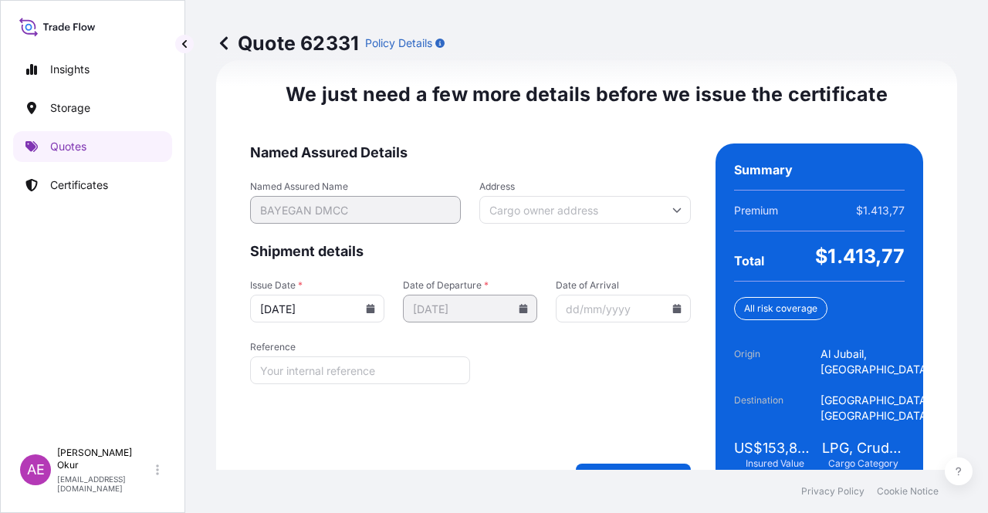
scroll to position [1973, 0]
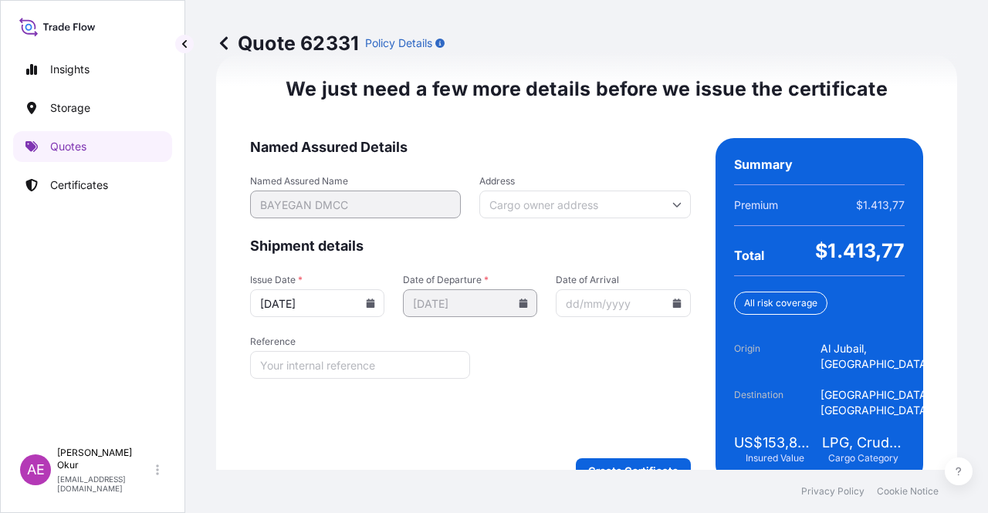
click at [624, 450] on div "We just need a few more details before we issue the certificate Named Assured D…" at bounding box center [586, 280] width 741 height 450
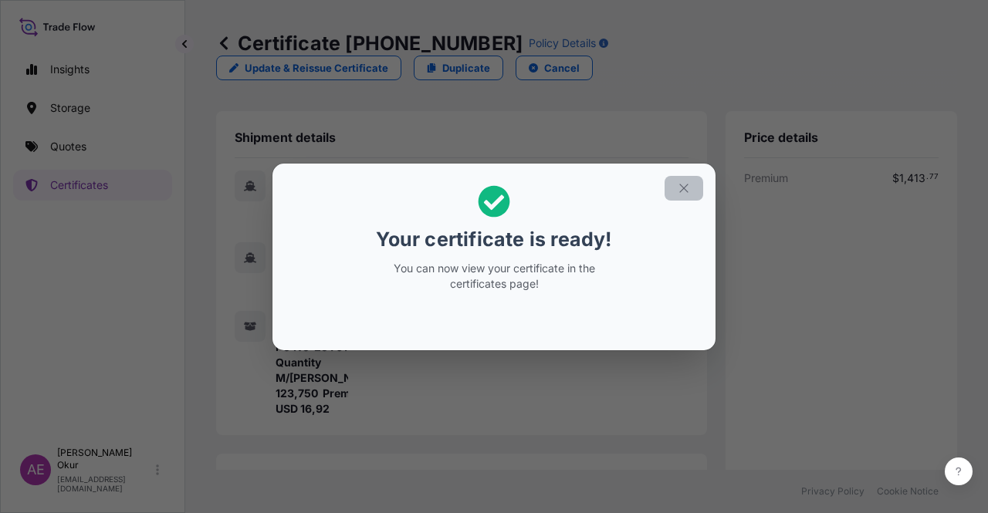
click at [682, 184] on icon "button" at bounding box center [684, 188] width 14 height 14
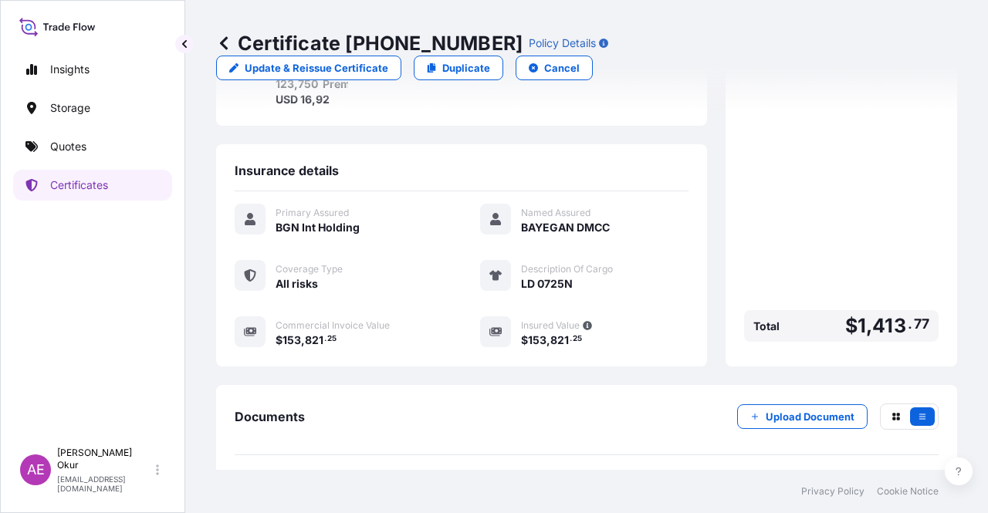
scroll to position [386, 0]
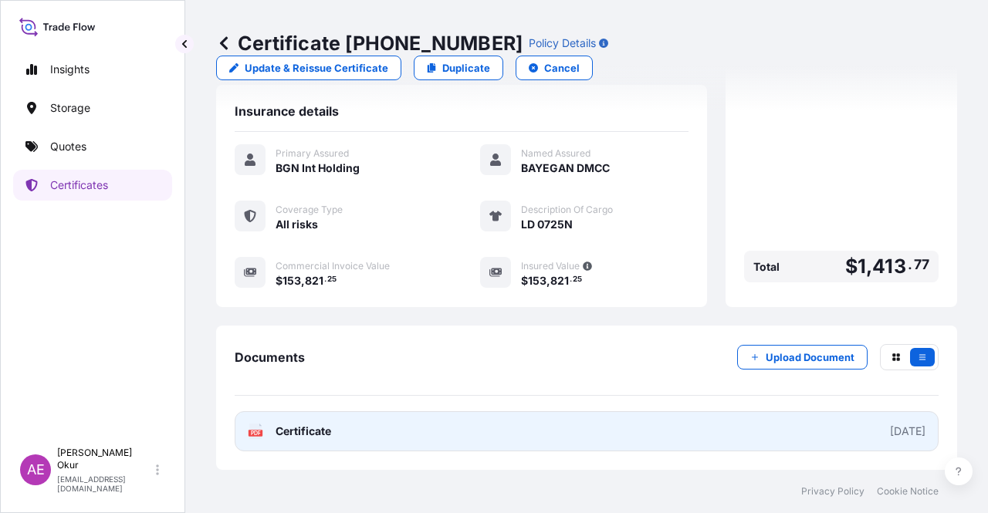
click at [306, 441] on link "PDF Certificate [DATE]" at bounding box center [587, 431] width 704 height 40
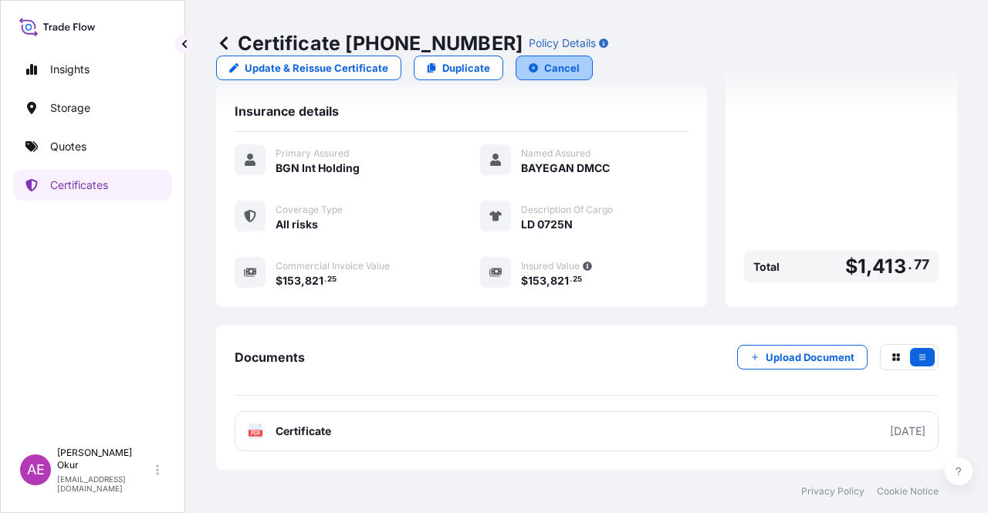
click at [580, 60] on p "Cancel" at bounding box center [562, 67] width 36 height 15
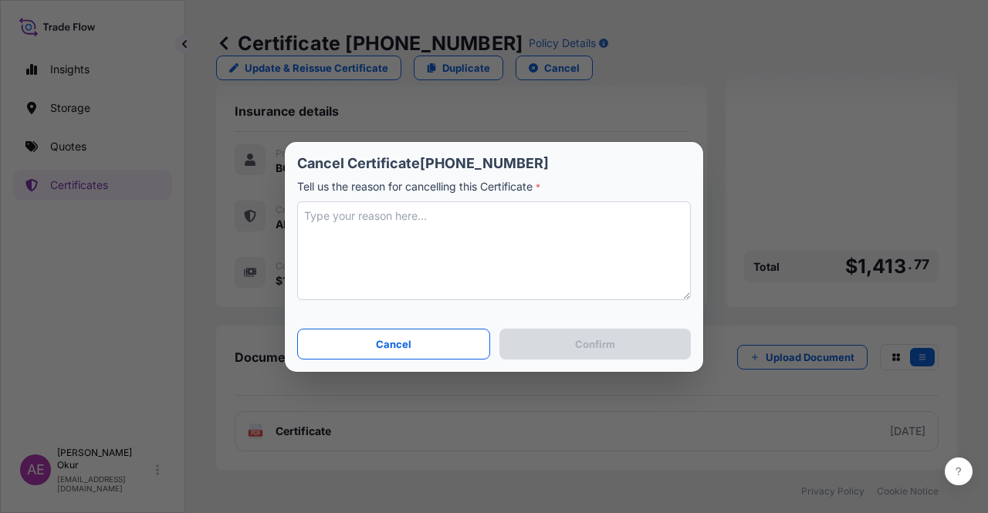
click at [431, 267] on textarea at bounding box center [494, 250] width 394 height 99
type textarea "F"
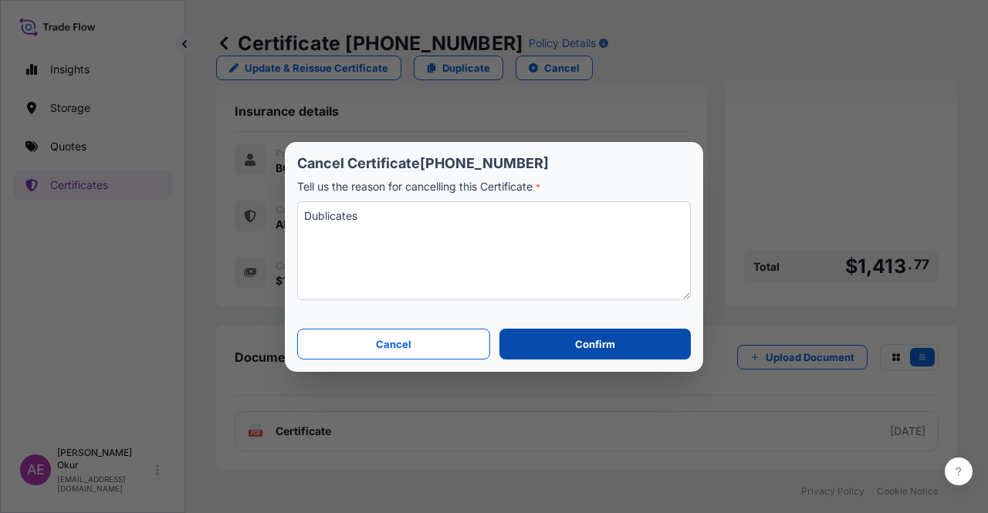
type textarea "Dublicates"
click at [627, 347] on button "Confirm" at bounding box center [594, 344] width 191 height 31
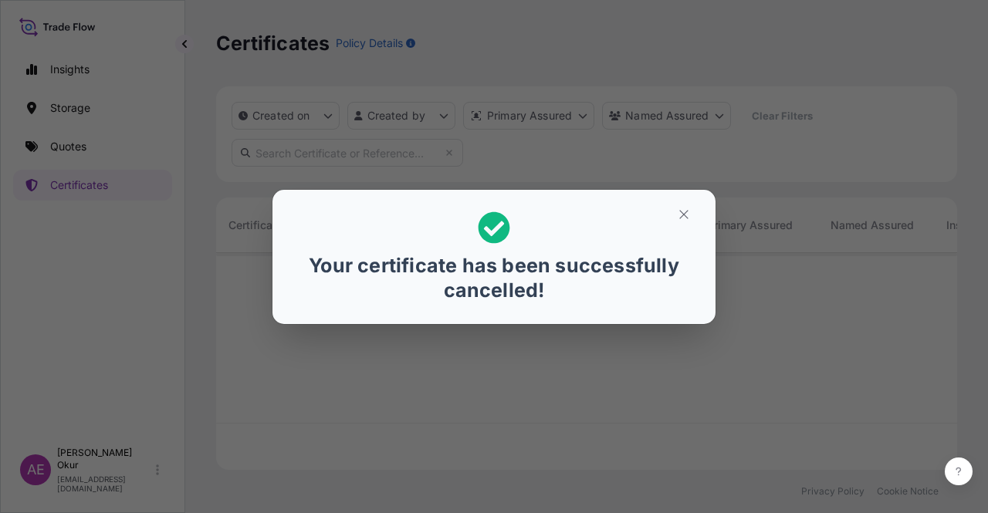
scroll to position [214, 729]
click at [687, 216] on icon "button" at bounding box center [684, 215] width 14 height 14
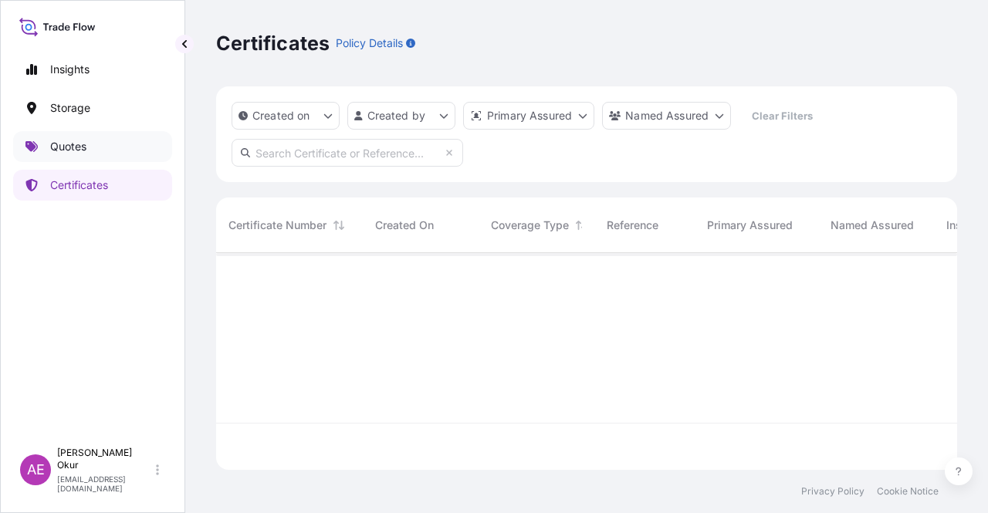
click at [62, 143] on p "Quotes" at bounding box center [68, 146] width 36 height 15
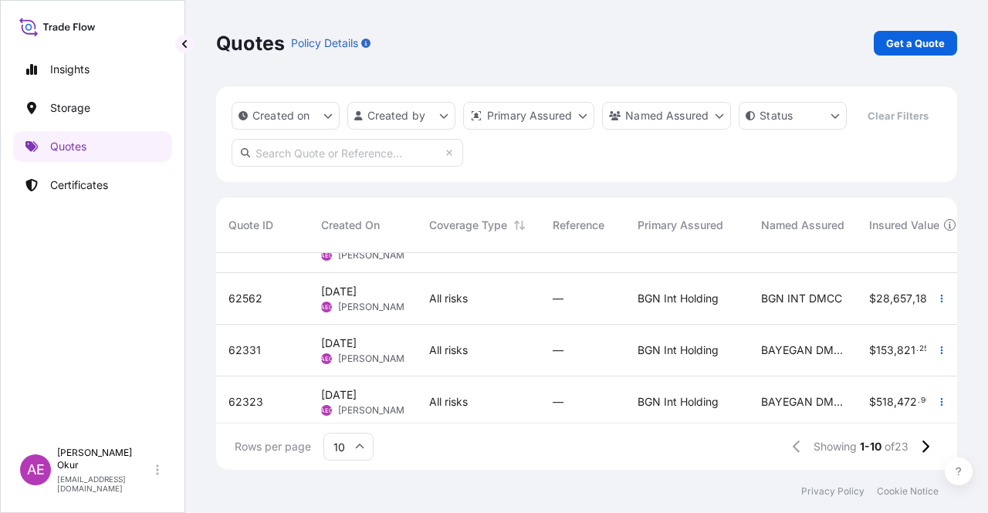
scroll to position [154, 0]
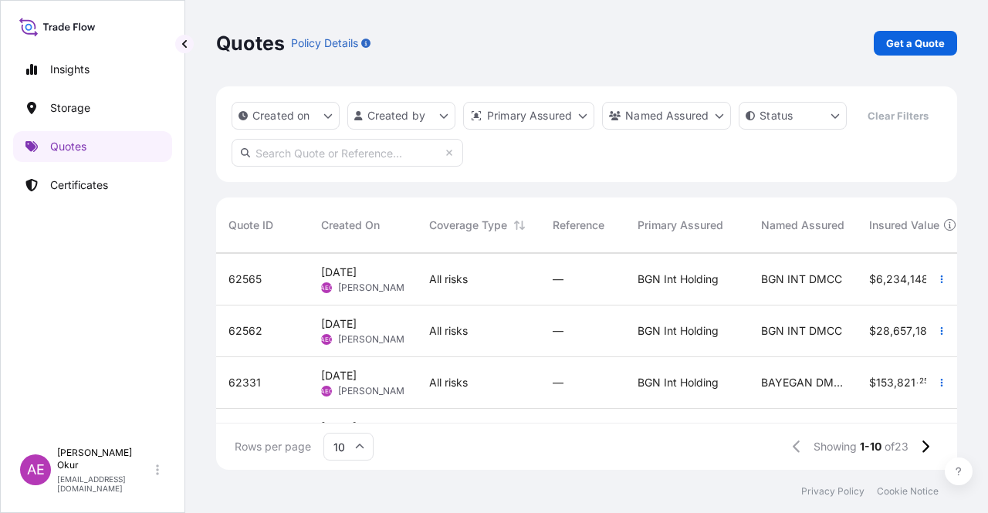
click at [394, 382] on span "[DATE] AEO Alp Eren Okur" at bounding box center [362, 382] width 83 height 29
select select "Ocean Vessel"
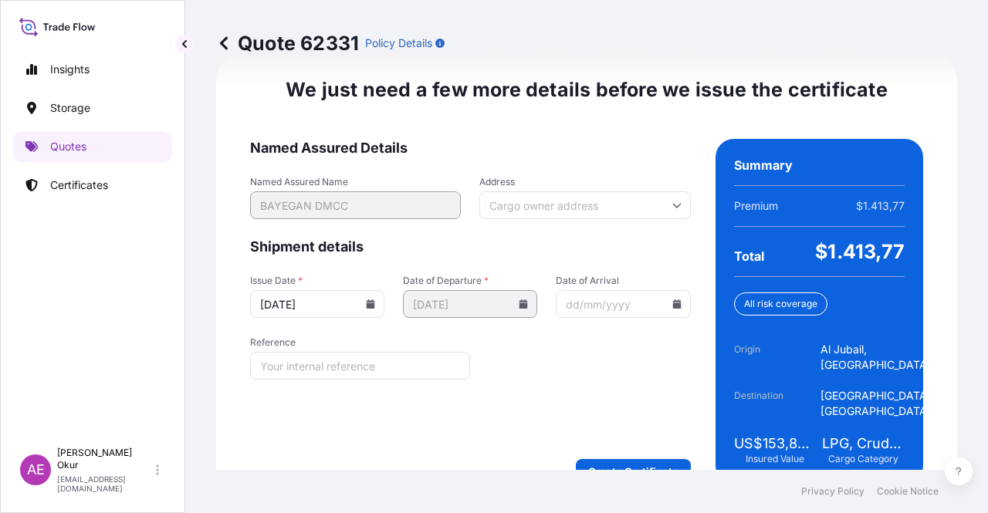
scroll to position [1973, 0]
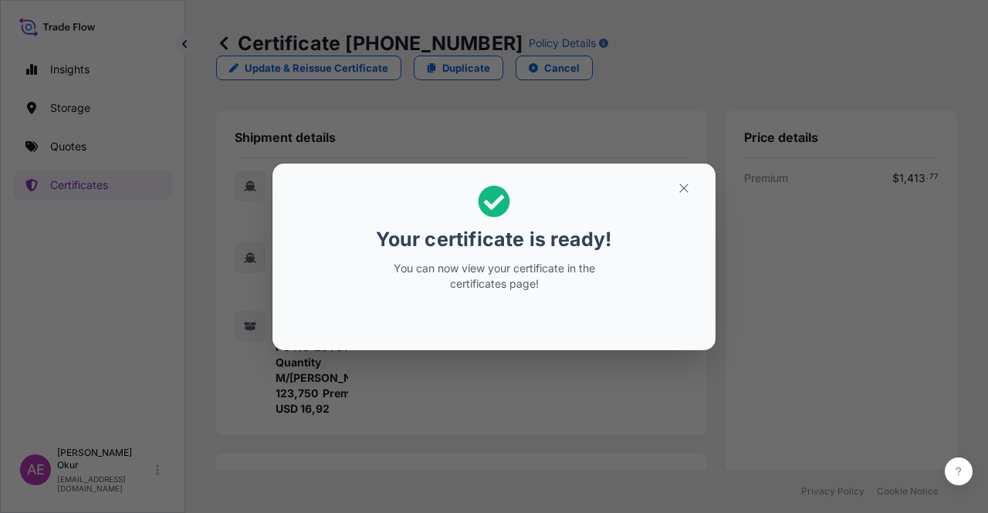
click at [691, 174] on section "Your certificate is ready! You can now view your certificate in the certificate…" at bounding box center [493, 257] width 443 height 187
click at [682, 197] on button "button" at bounding box center [684, 188] width 39 height 25
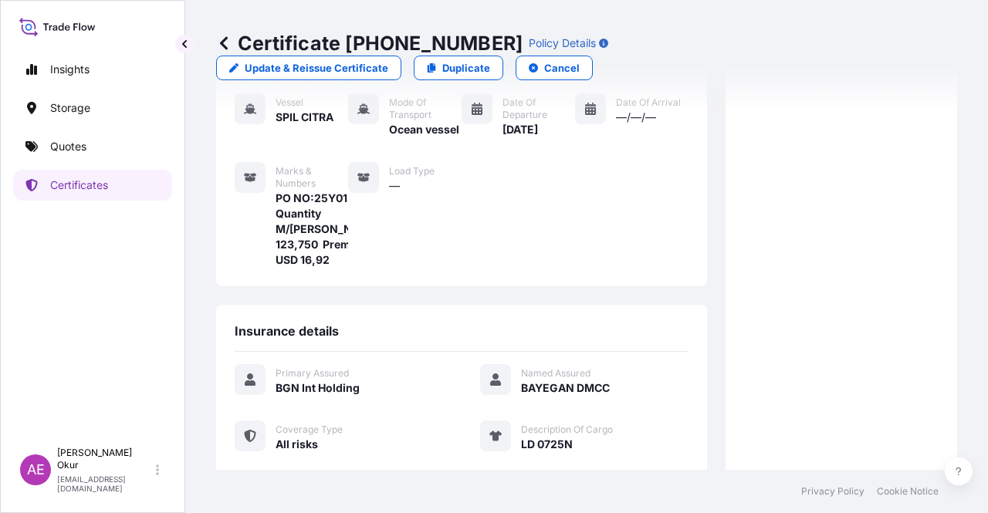
scroll to position [386, 0]
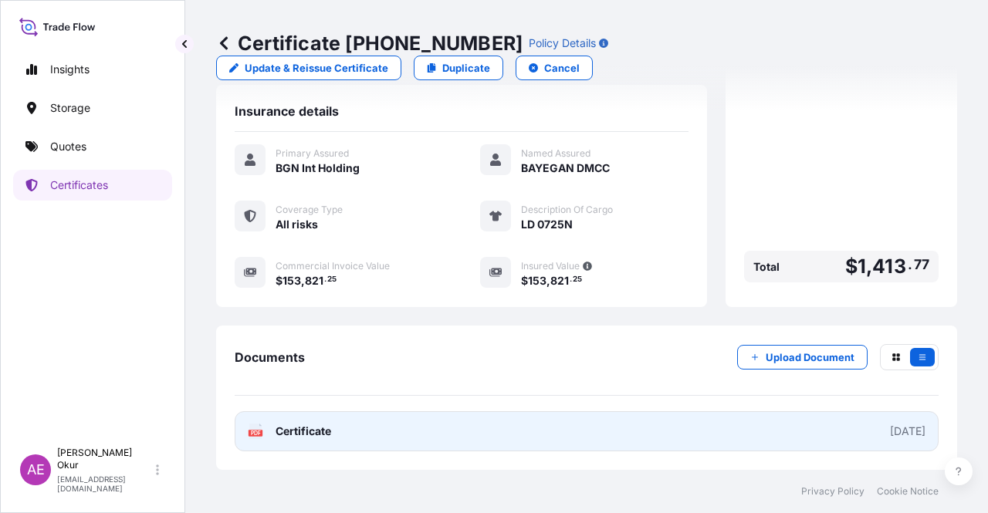
click at [307, 444] on link "PDF Certificate [DATE]" at bounding box center [587, 431] width 704 height 40
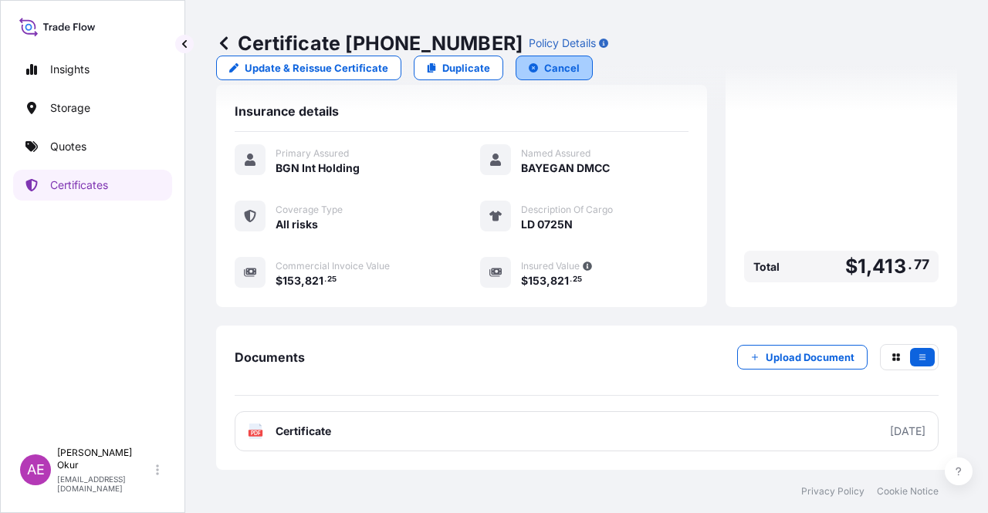
click at [593, 56] on button "Cancel" at bounding box center [554, 68] width 77 height 25
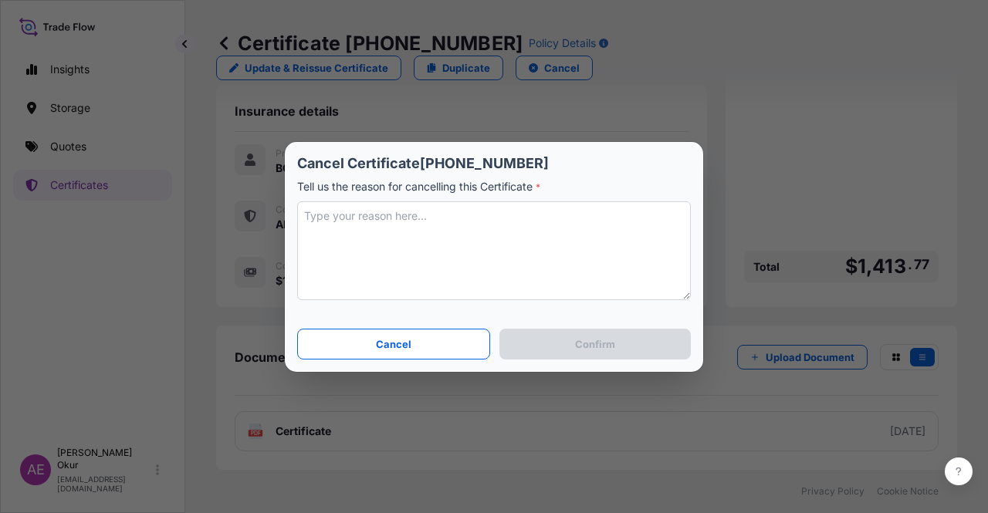
drag, startPoint x: 438, startPoint y: 228, endPoint x: 439, endPoint y: 235, distance: 7.8
click at [438, 228] on textarea at bounding box center [494, 250] width 394 height 99
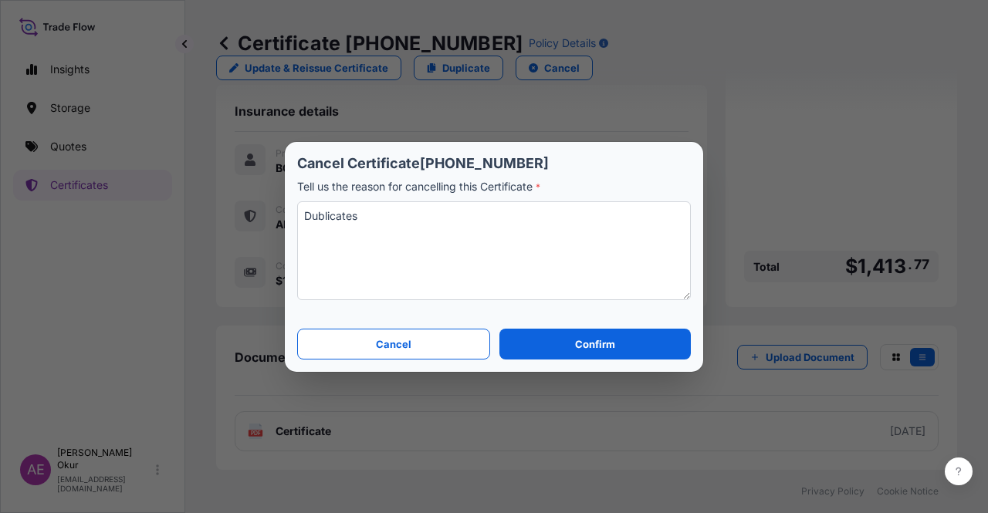
type textarea "Dublicates"
click at [594, 341] on p "Confirm" at bounding box center [595, 344] width 40 height 15
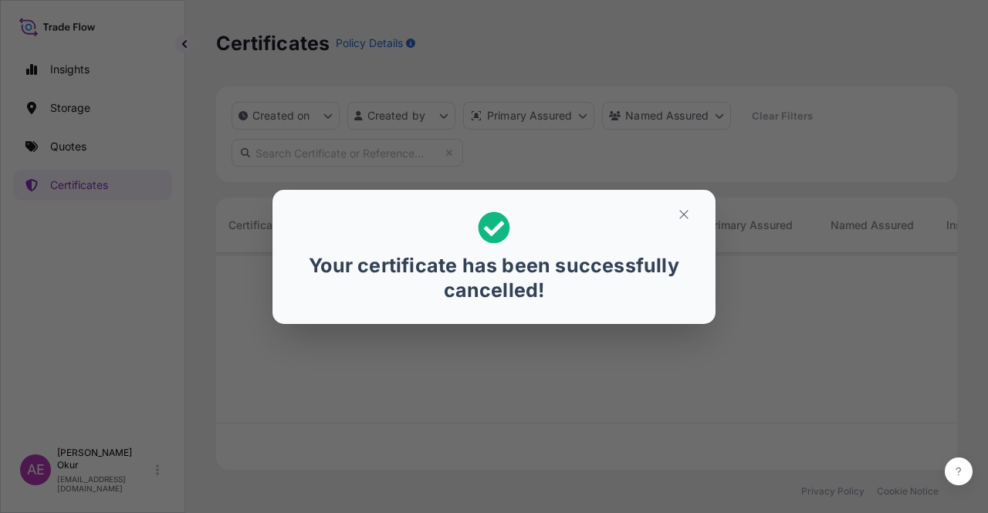
scroll to position [214, 729]
click at [682, 209] on icon "button" at bounding box center [684, 215] width 14 height 14
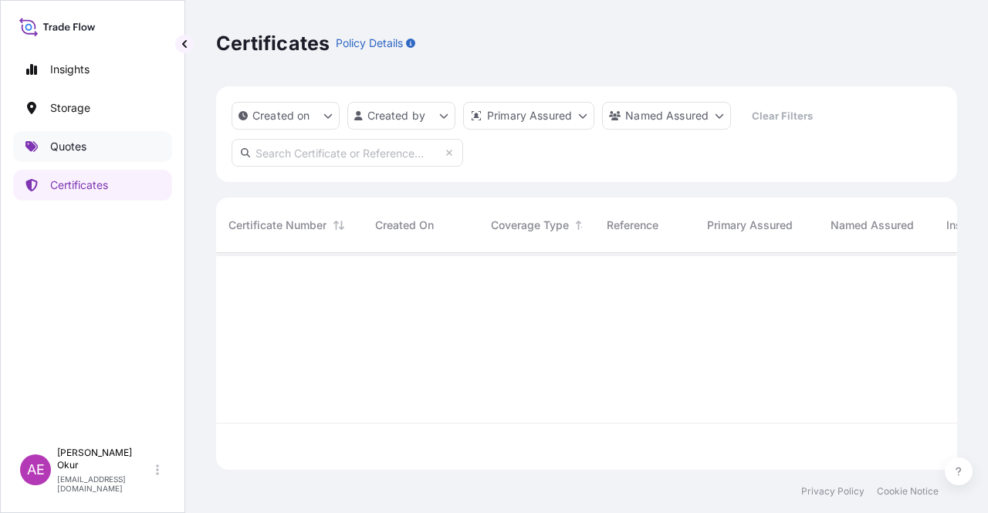
click at [72, 150] on p "Quotes" at bounding box center [68, 146] width 36 height 15
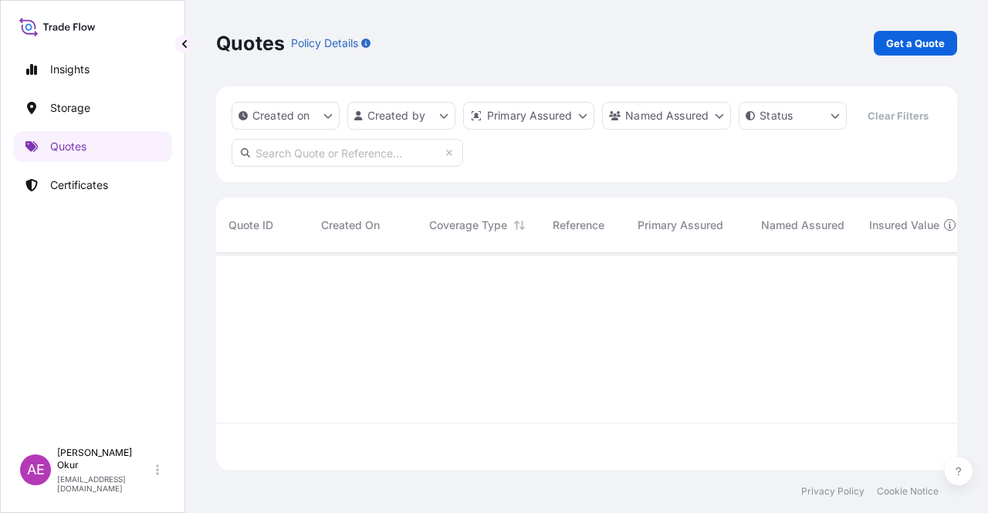
scroll to position [214, 729]
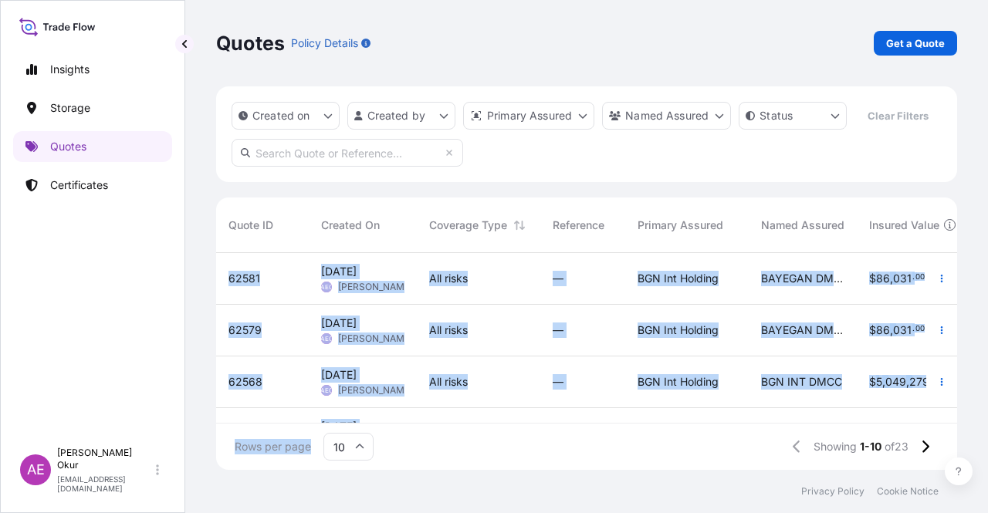
click at [490, 422] on div "Quote ID Created On Coverage Type Reference Primary Assured Named Assured Insur…" at bounding box center [586, 334] width 741 height 272
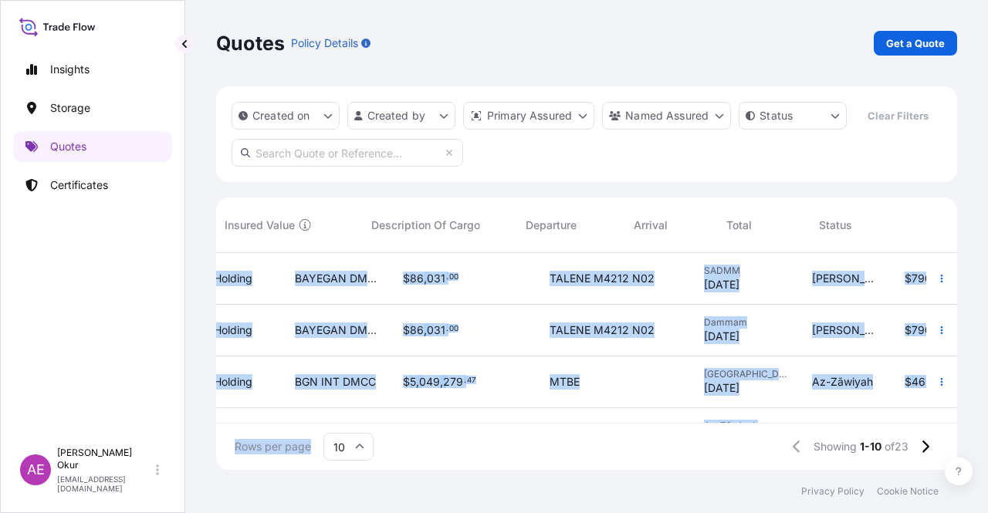
scroll to position [0, 645]
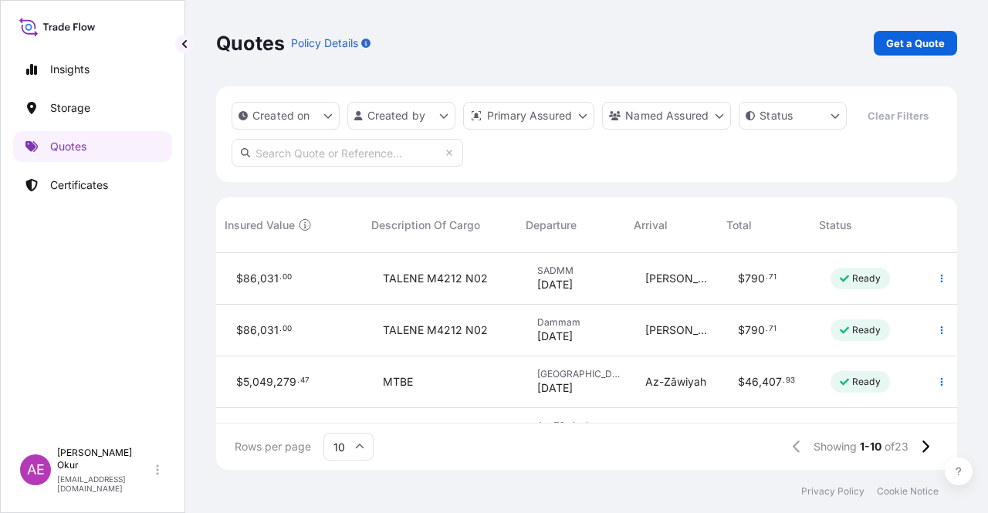
click at [874, 203] on div "Status" at bounding box center [861, 226] width 108 height 56
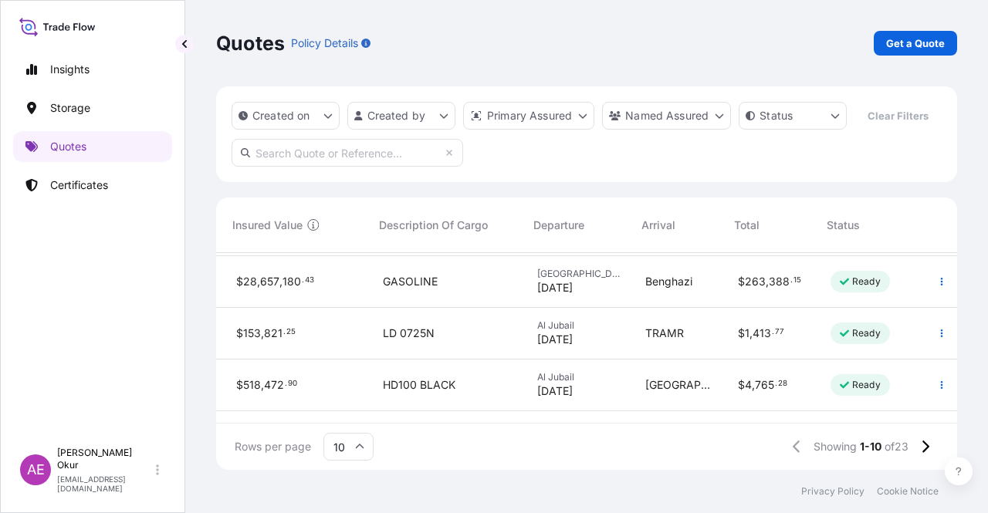
scroll to position [204, 645]
click at [929, 323] on button "button" at bounding box center [941, 333] width 25 height 25
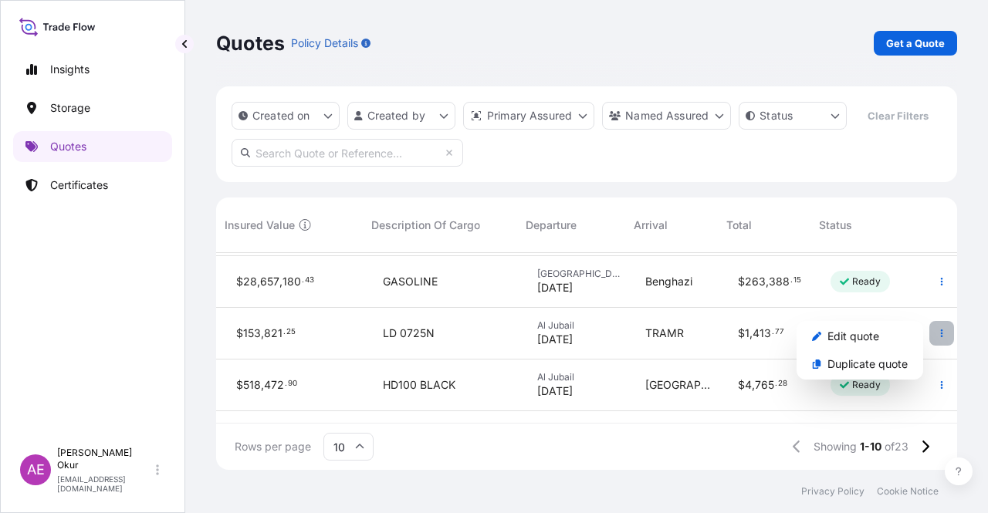
click at [929, 338] on button "button" at bounding box center [941, 333] width 25 height 25
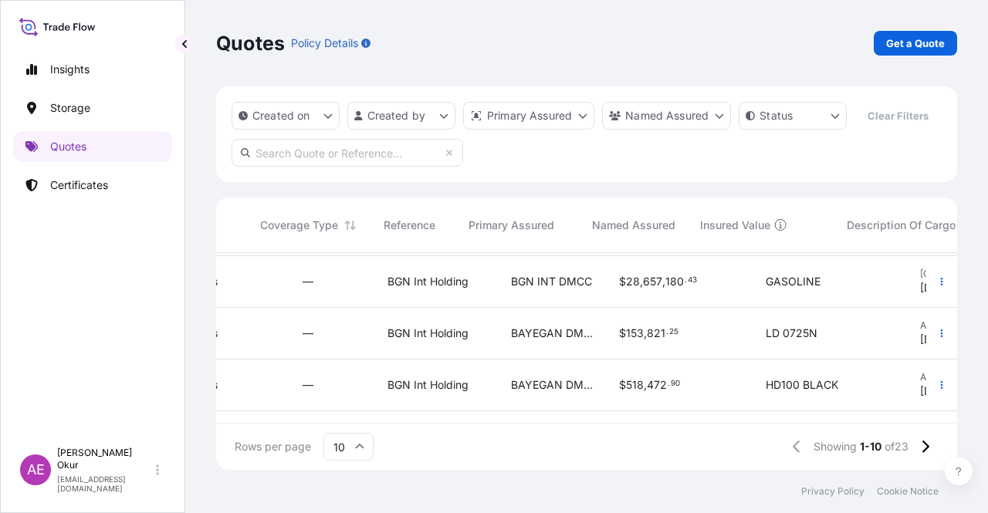
scroll to position [204, 12]
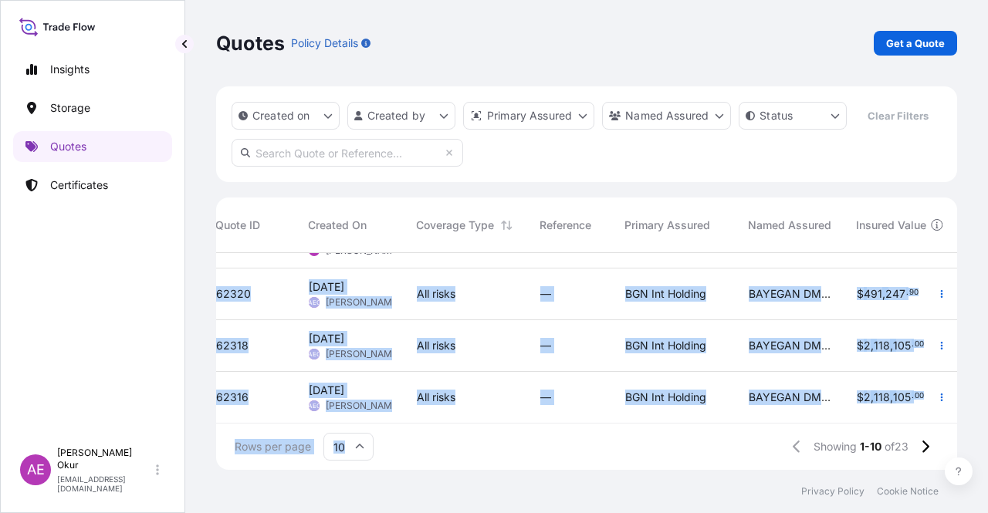
click at [589, 416] on div "62581 [DATE] AEO Alp Eren Okur All risks — BGN Int Holding BAYEGAN DMCC $ 86 , …" at bounding box center [586, 338] width 741 height 171
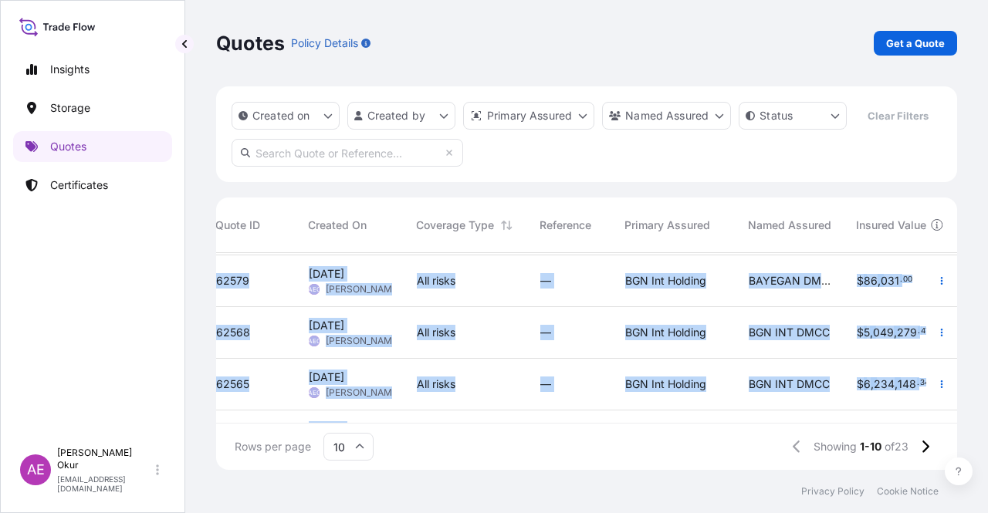
scroll to position [0, 12]
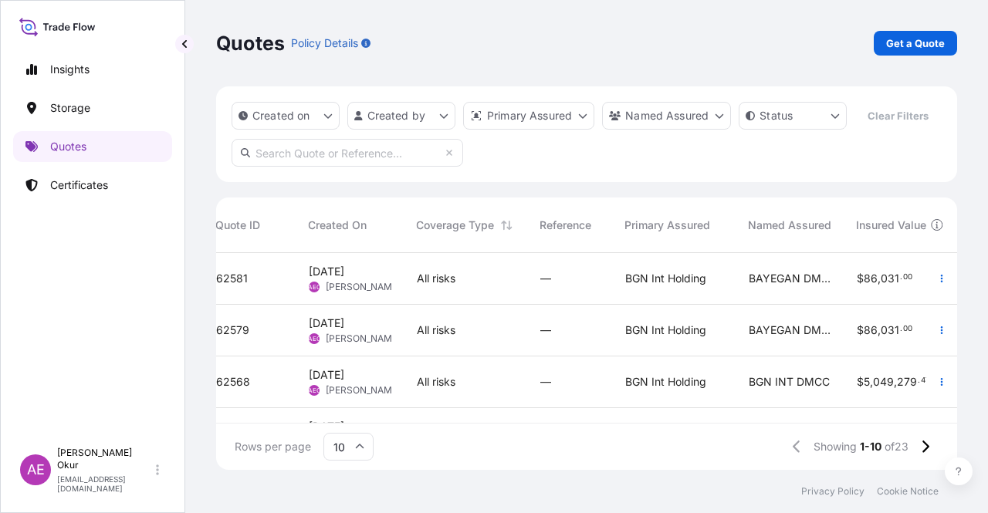
click at [551, 448] on div "Rows per page 10 Showing 1-10 of 23" at bounding box center [586, 447] width 741 height 46
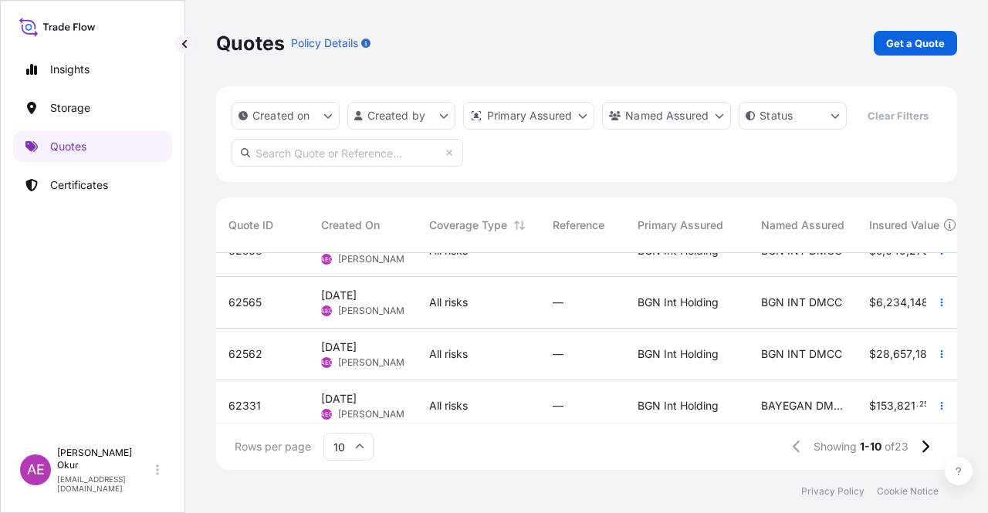
scroll to position [204, 0]
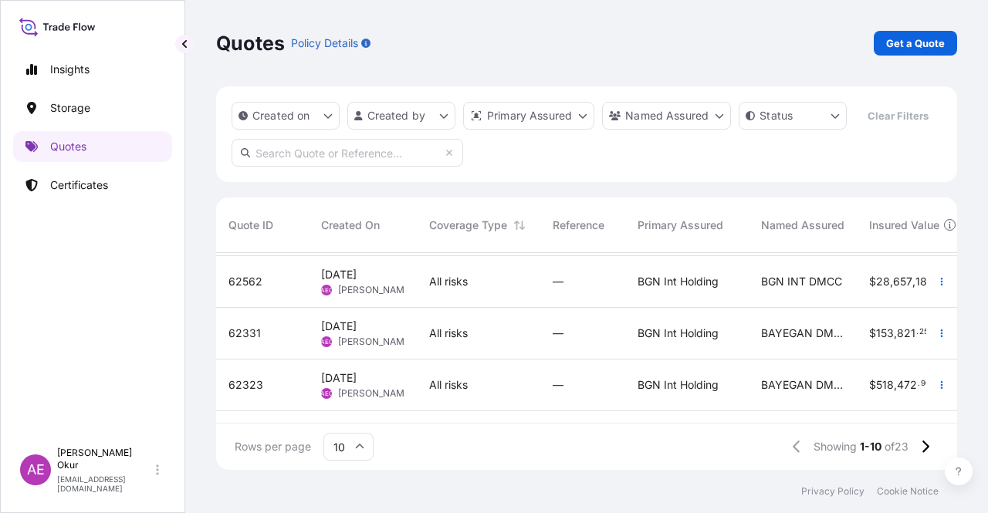
click at [599, 379] on div "—" at bounding box center [583, 384] width 60 height 15
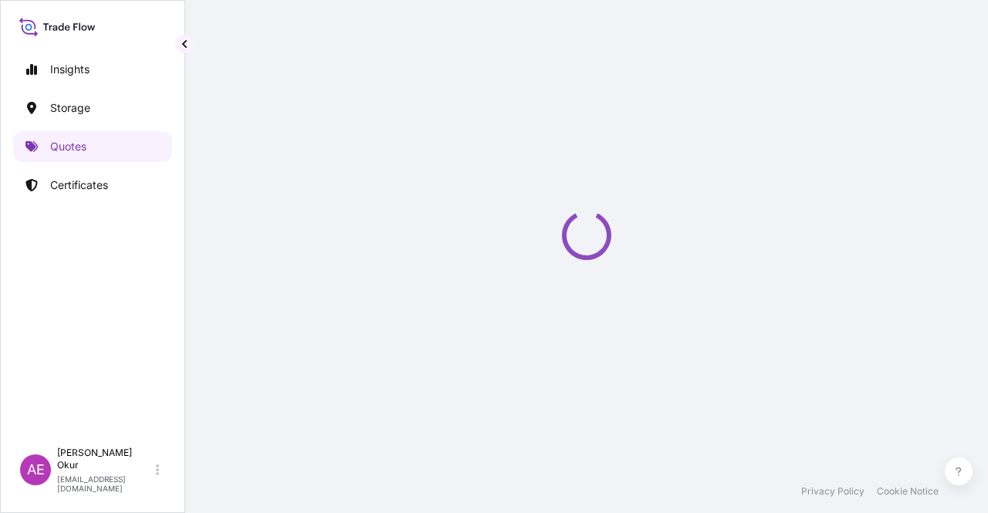
select select "Ocean Vessel"
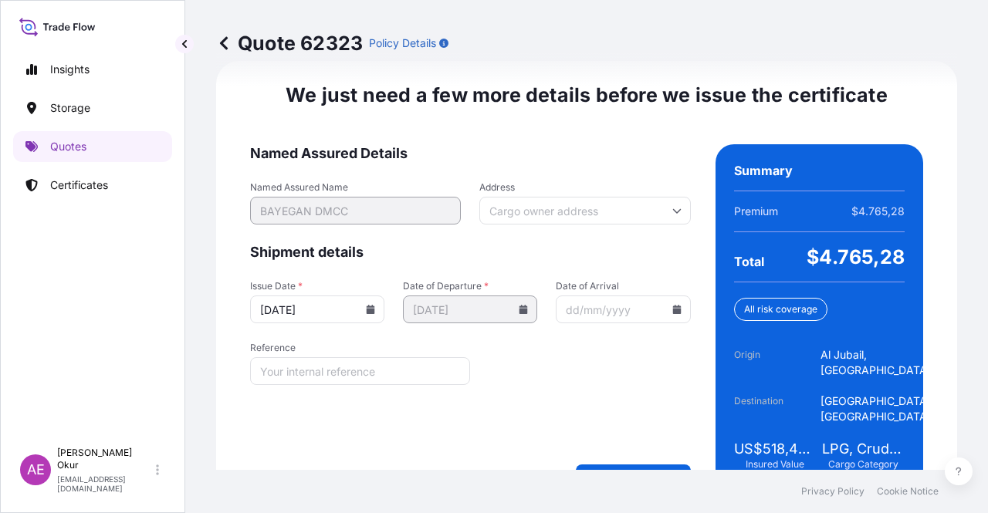
scroll to position [1973, 0]
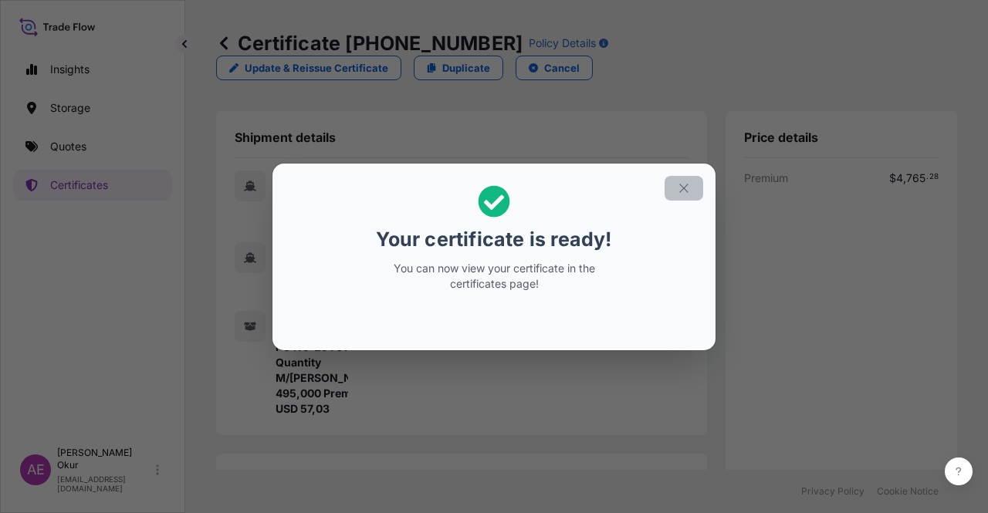
click at [682, 177] on button "button" at bounding box center [684, 188] width 39 height 25
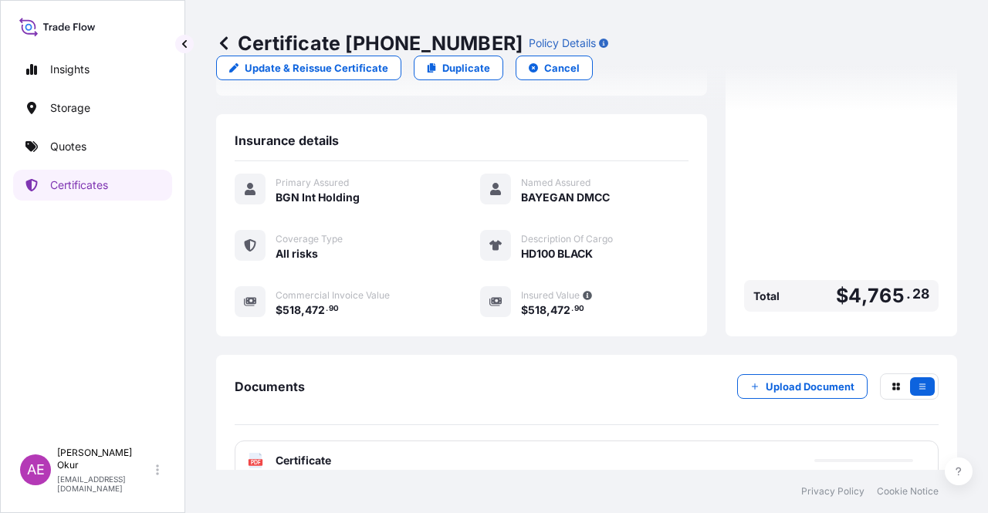
scroll to position [401, 0]
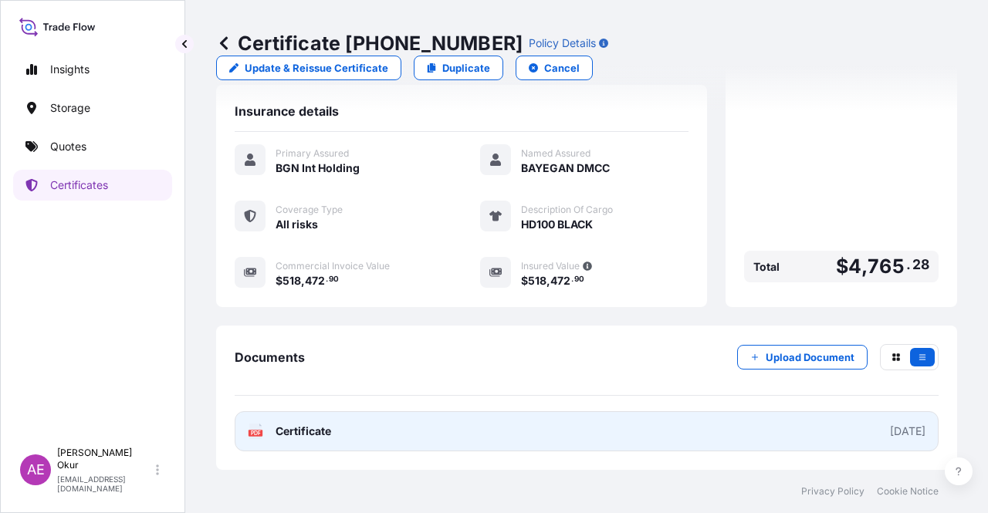
click at [318, 434] on span "Certificate" at bounding box center [304, 431] width 56 height 15
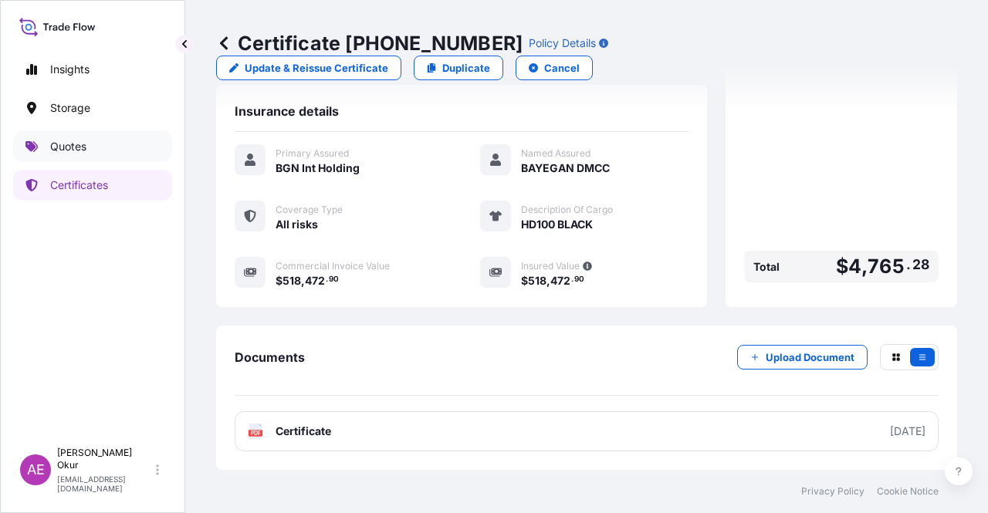
click at [91, 141] on link "Quotes" at bounding box center [92, 146] width 159 height 31
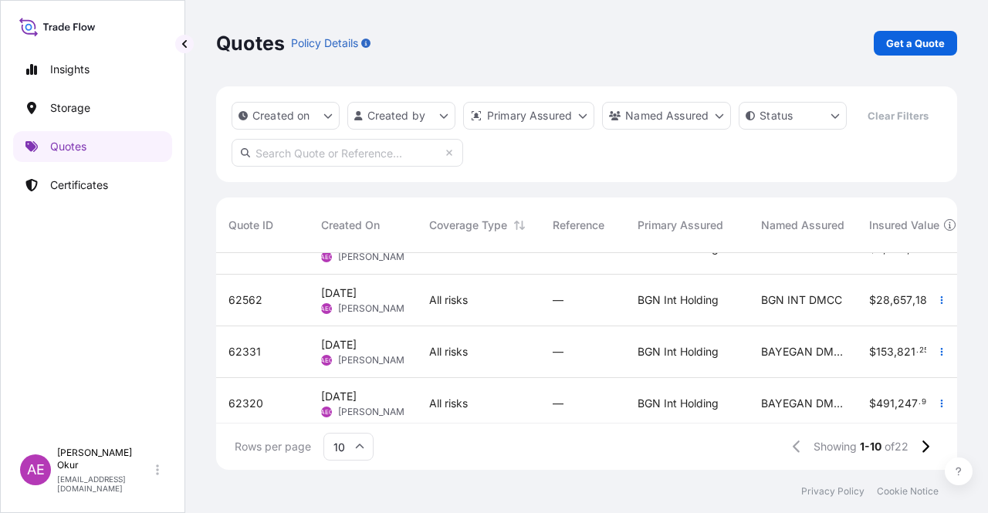
scroll to position [232, 0]
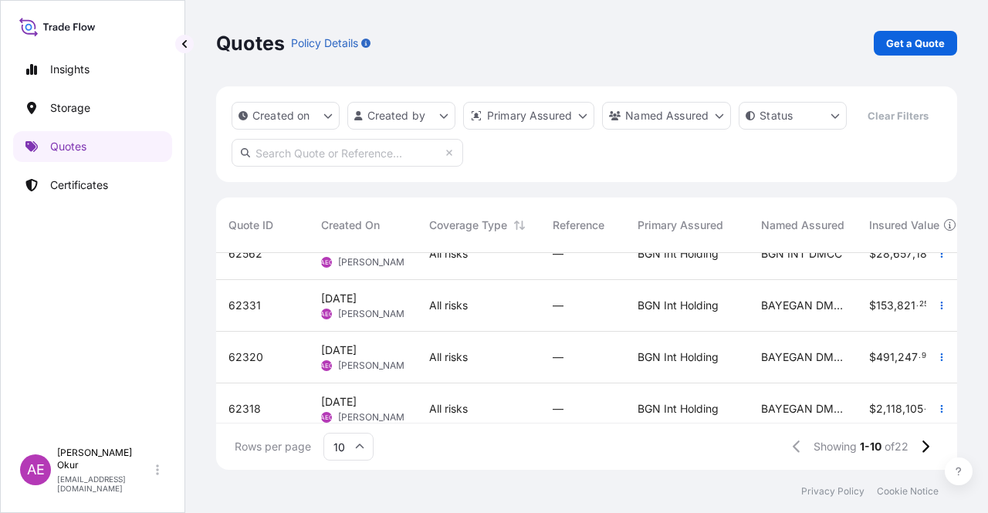
click at [398, 352] on span "[DATE] AEO Alp Eren Okur" at bounding box center [362, 357] width 83 height 29
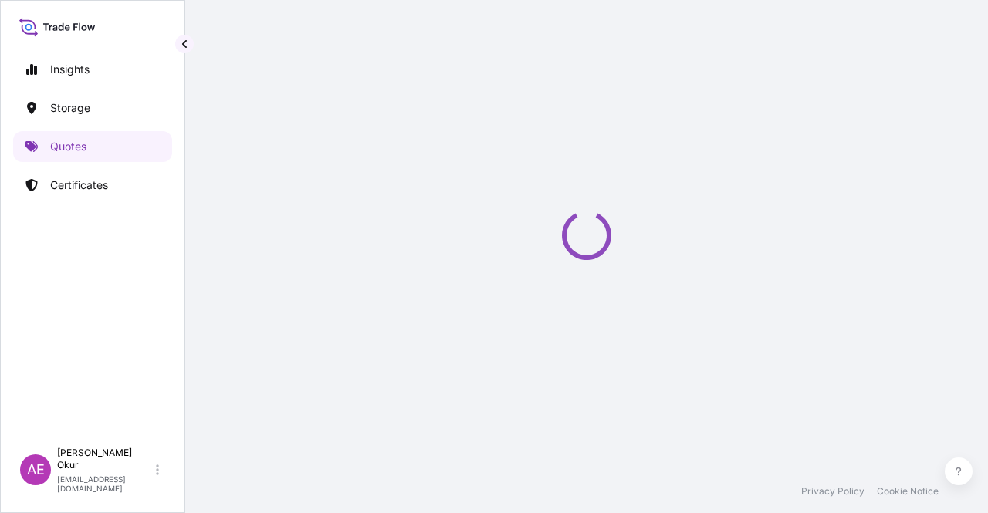
select select "Ocean Vessel"
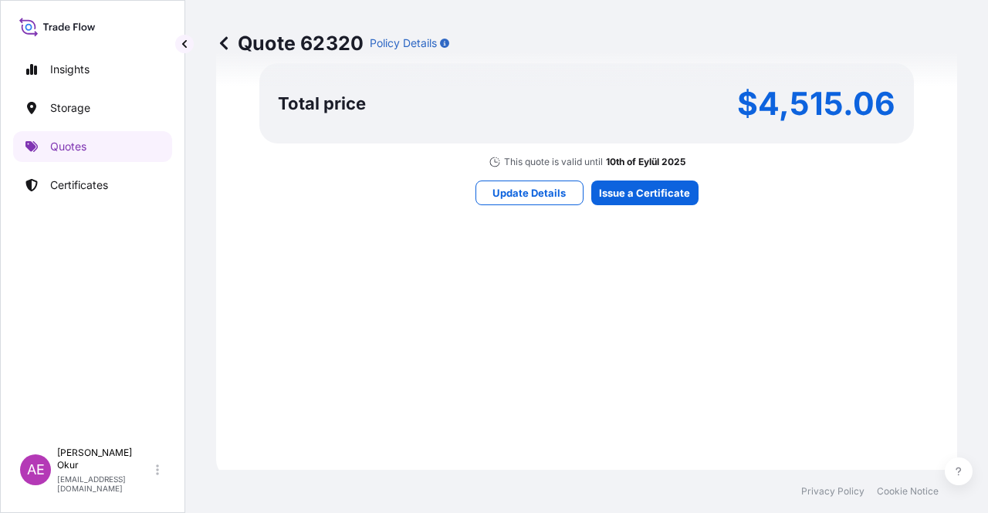
click at [635, 205] on div "Here's your insurance offer Primary Assured BGN Int Holding All risk coverage C…" at bounding box center [587, 8] width 698 height 898
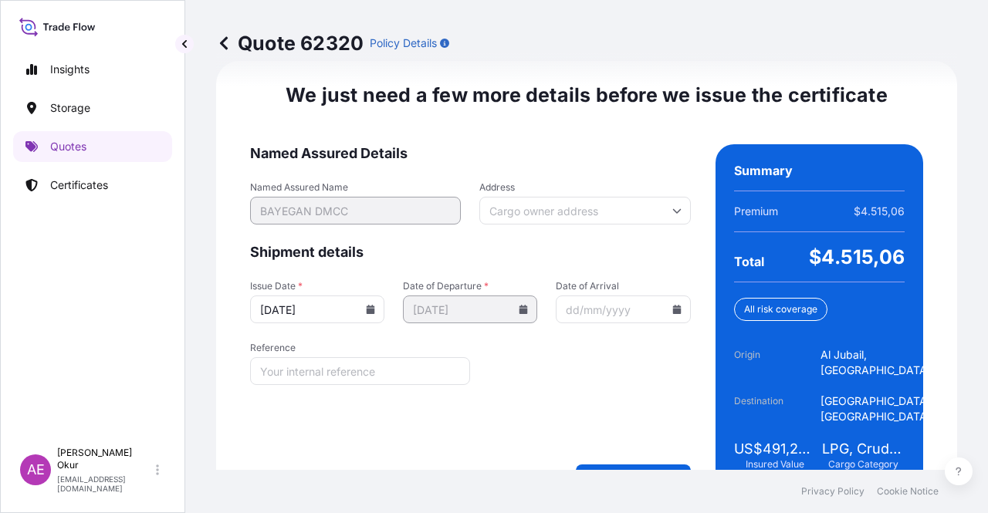
scroll to position [1973, 0]
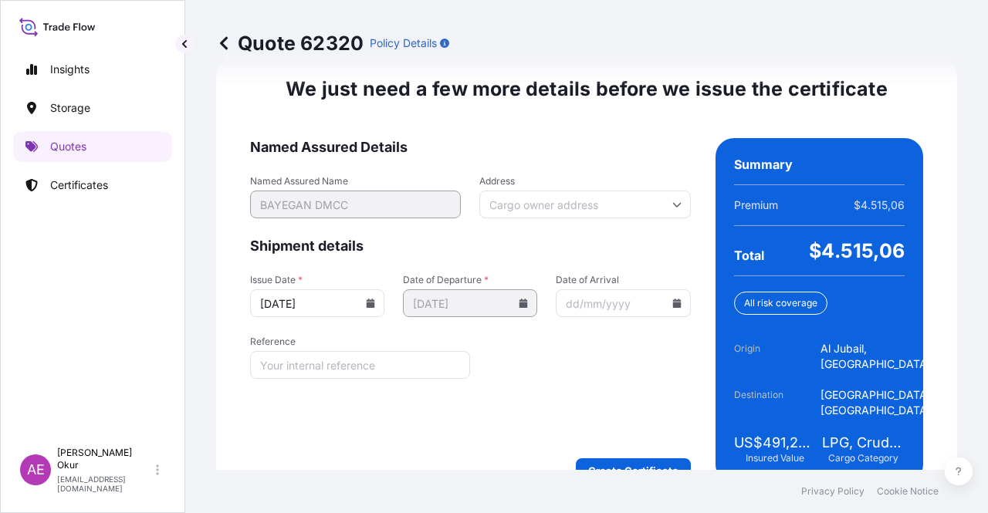
click at [591, 421] on form "Named Assured Details Named Assured Name BAYEGAN DMCC Address Shipment details …" at bounding box center [470, 310] width 441 height 345
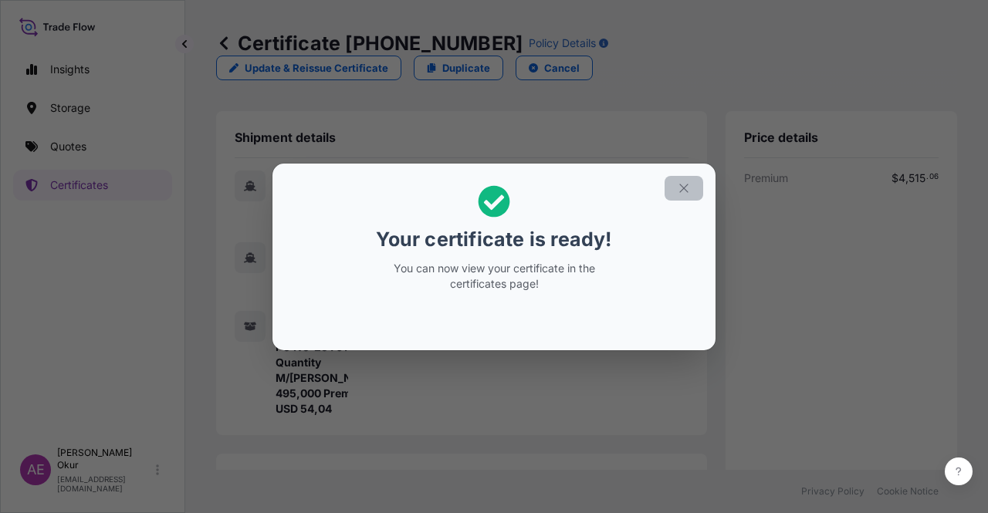
click at [695, 184] on button "button" at bounding box center [684, 188] width 39 height 25
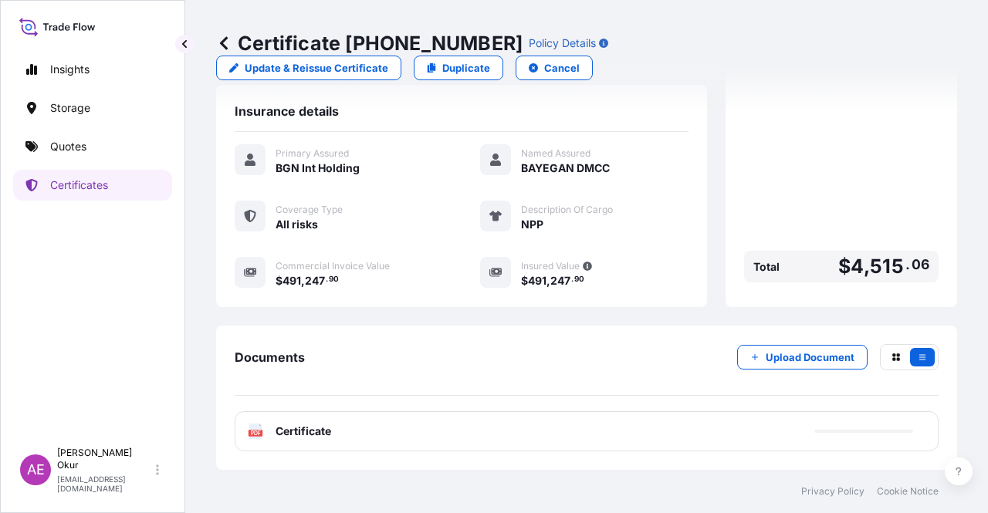
scroll to position [386, 0]
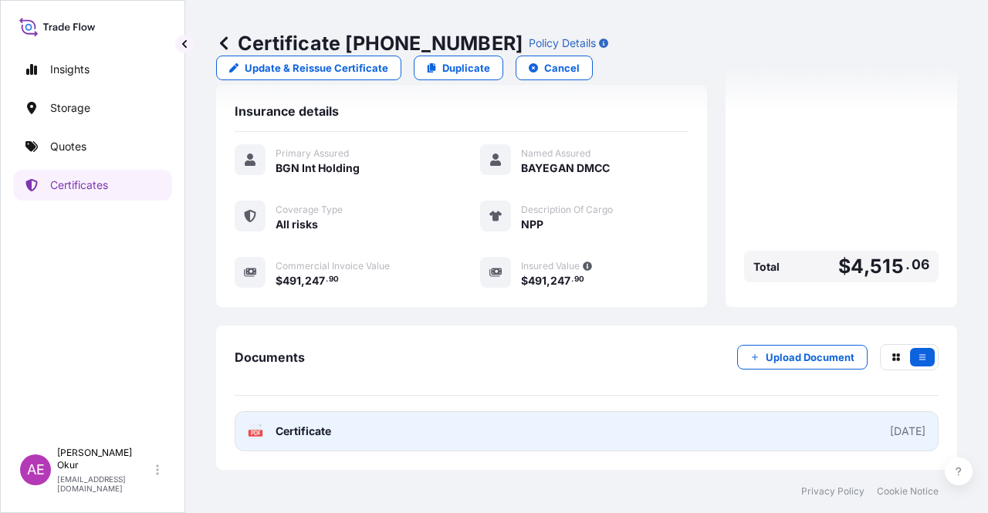
click at [316, 427] on span "Certificate" at bounding box center [304, 431] width 56 height 15
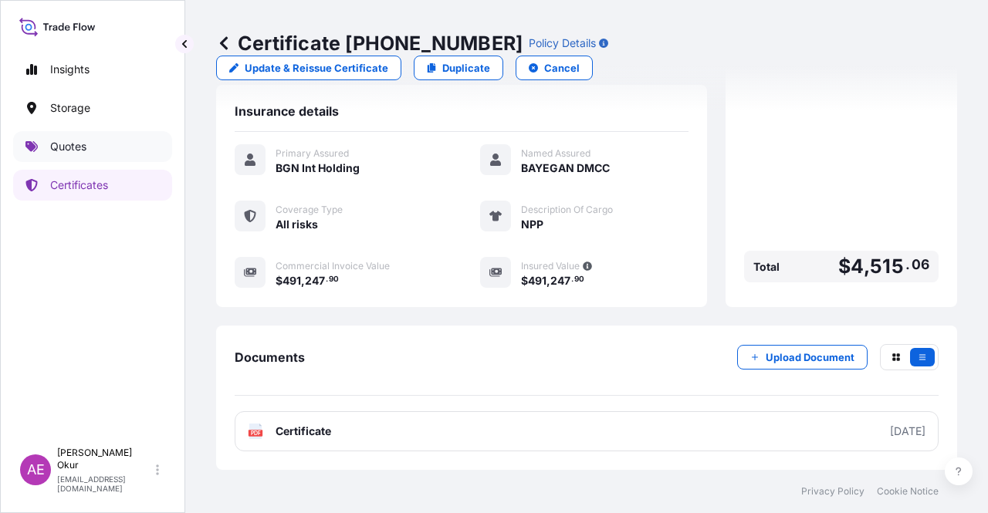
click at [133, 143] on link "Quotes" at bounding box center [92, 146] width 159 height 31
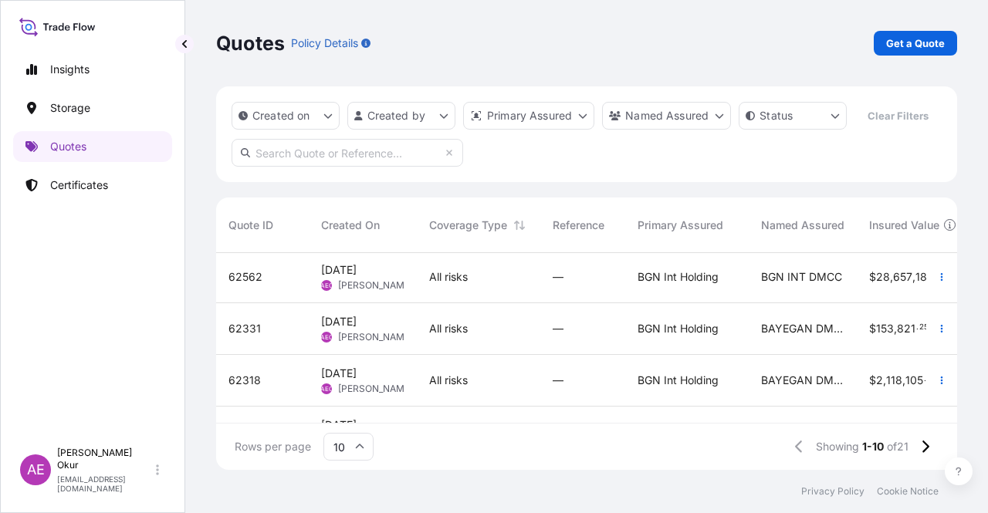
scroll to position [232, 0]
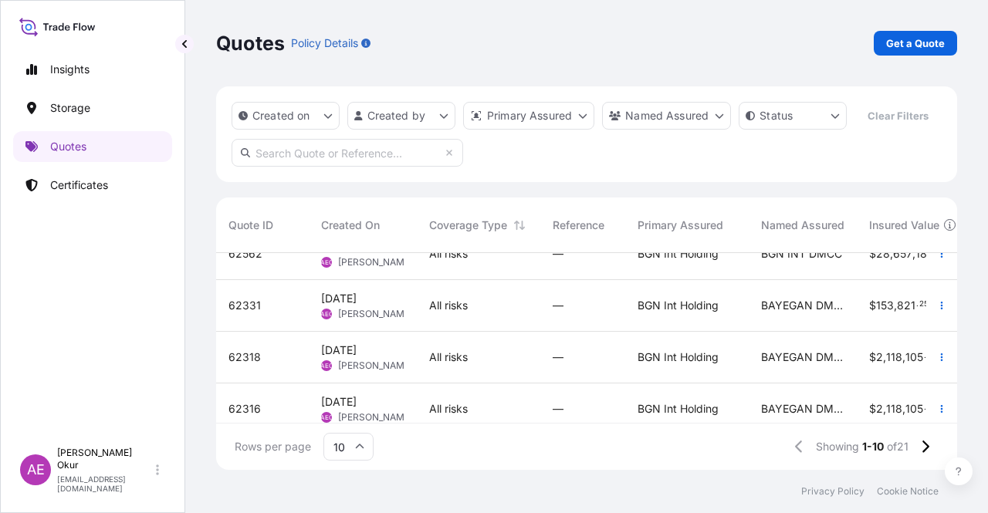
click at [357, 356] on span "[DATE]" at bounding box center [339, 350] width 36 height 15
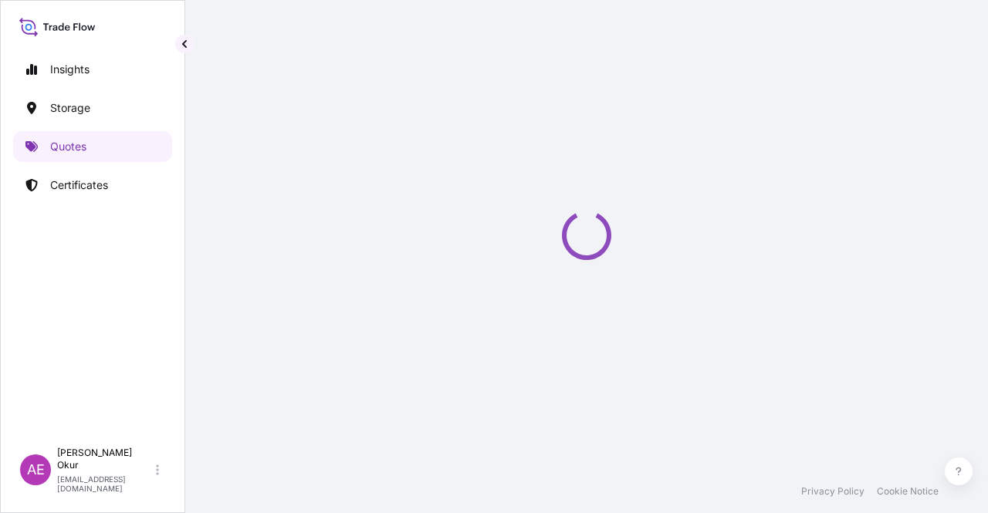
select select "Ocean Vessel"
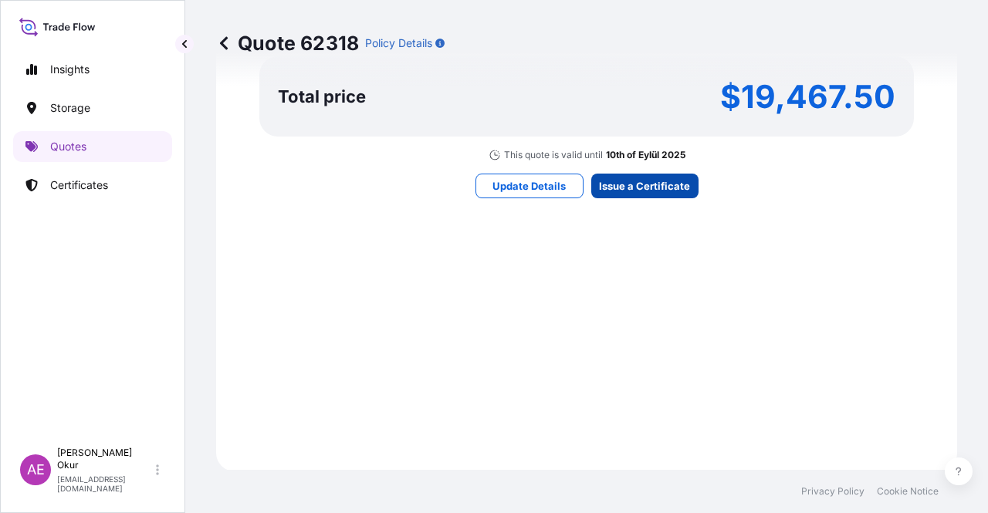
click at [642, 169] on div "Here's your insurance offer Primary Assured BGN Int Holding All risk coverage C…" at bounding box center [587, 1] width 698 height 898
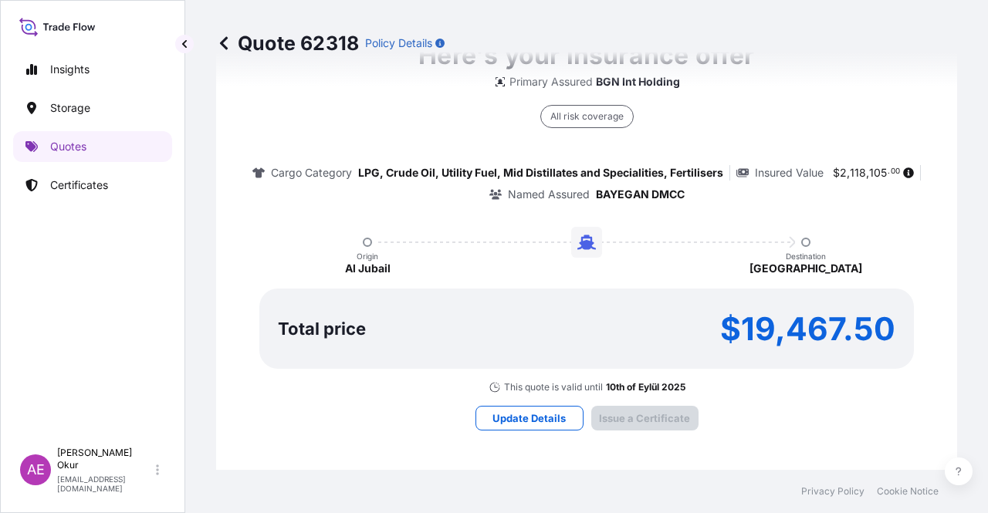
type input "[DATE]"
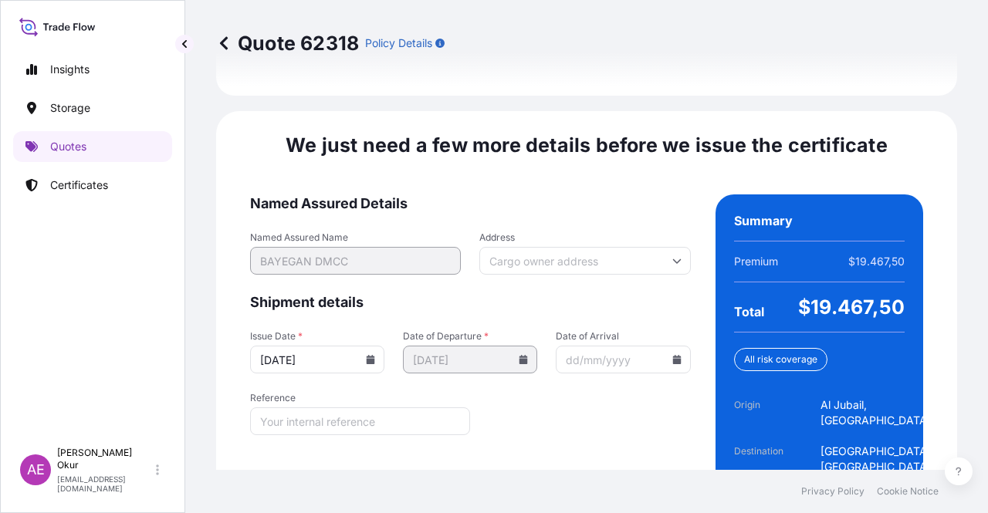
scroll to position [1973, 0]
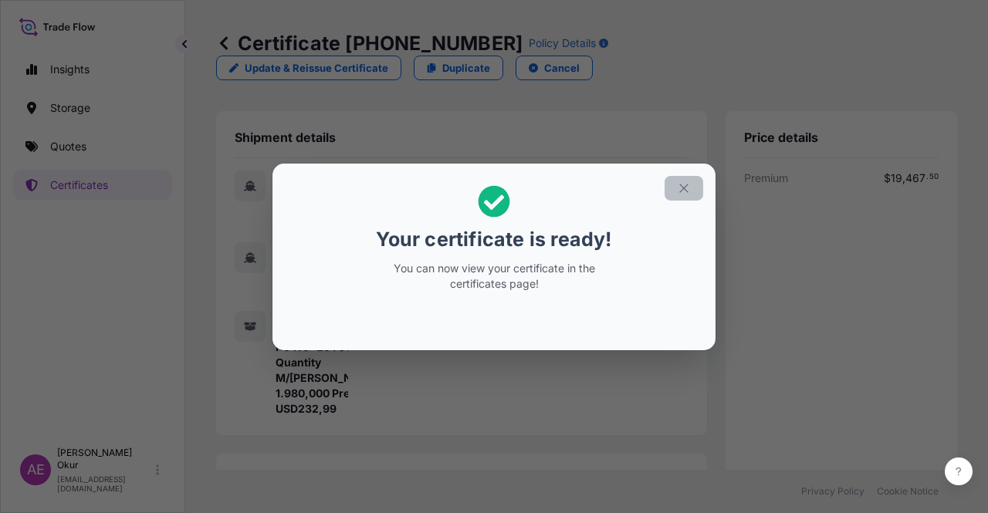
click at [691, 178] on button "button" at bounding box center [684, 188] width 39 height 25
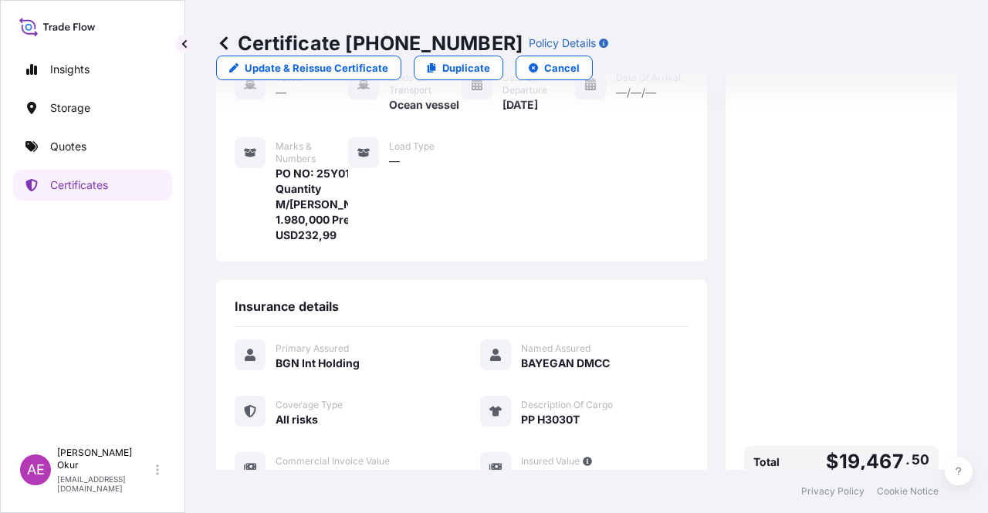
scroll to position [401, 0]
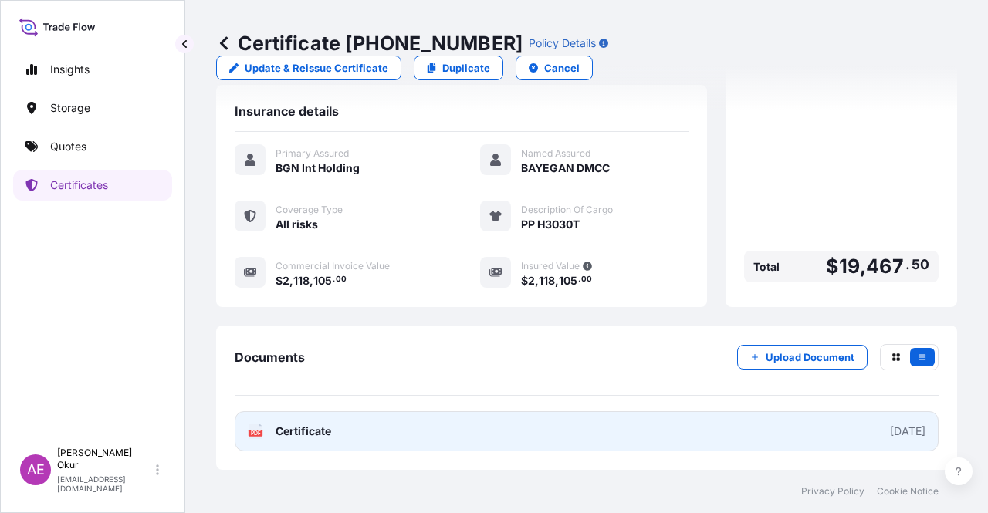
click at [305, 440] on link "PDF Certificate [DATE]" at bounding box center [587, 431] width 704 height 40
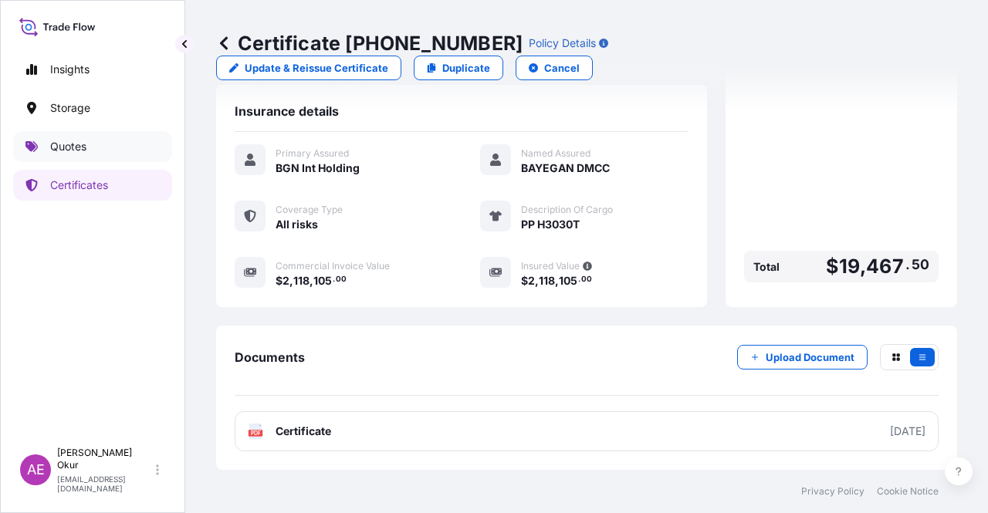
click at [117, 134] on link "Quotes" at bounding box center [92, 146] width 159 height 31
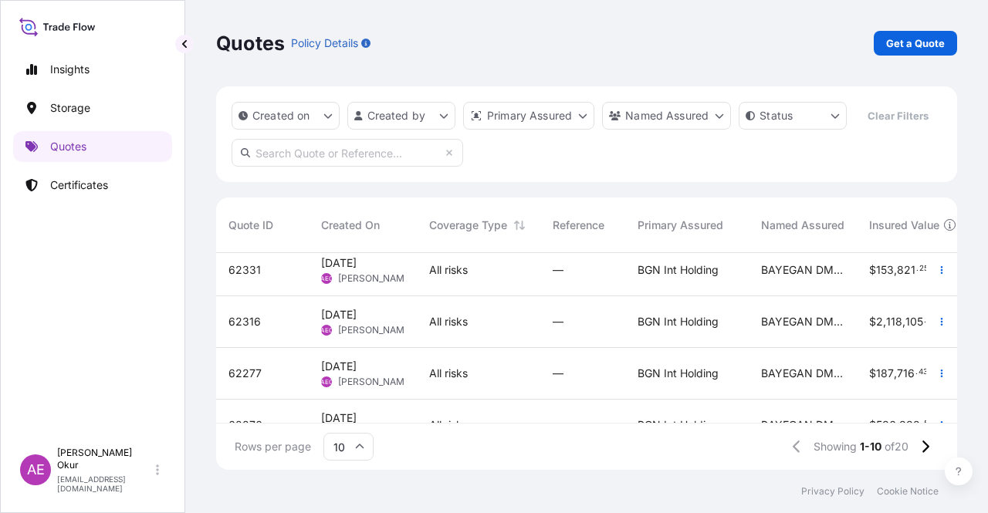
scroll to position [232, 0]
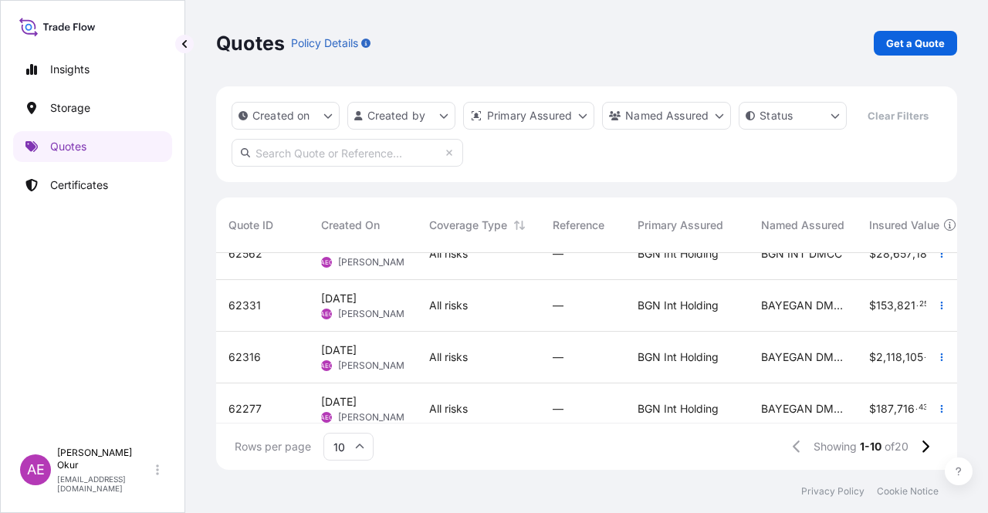
drag, startPoint x: 486, startPoint y: 424, endPoint x: 556, endPoint y: 418, distance: 70.4
click at [554, 427] on div "Rows per page 10 Showing 1-10 of 20" at bounding box center [586, 447] width 741 height 46
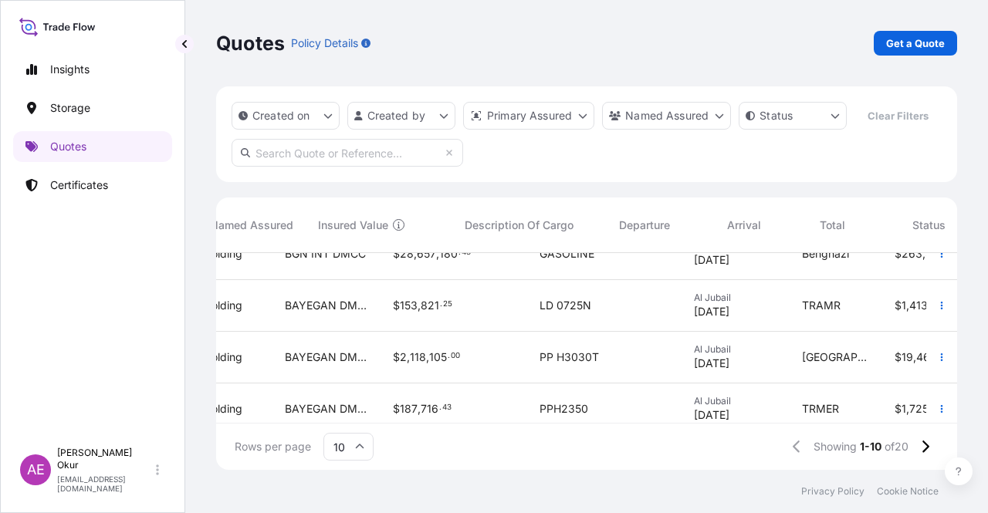
scroll to position [232, 645]
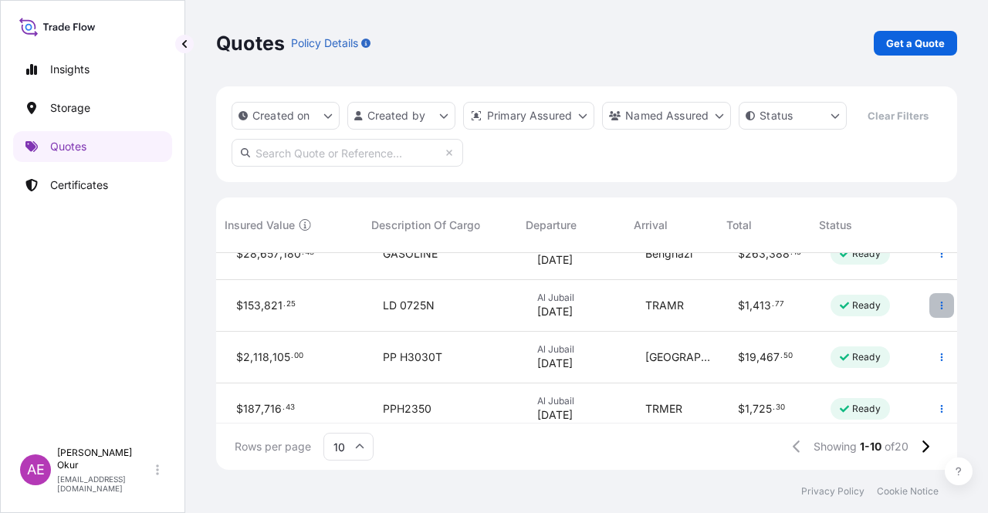
click at [935, 303] on button "button" at bounding box center [941, 305] width 25 height 25
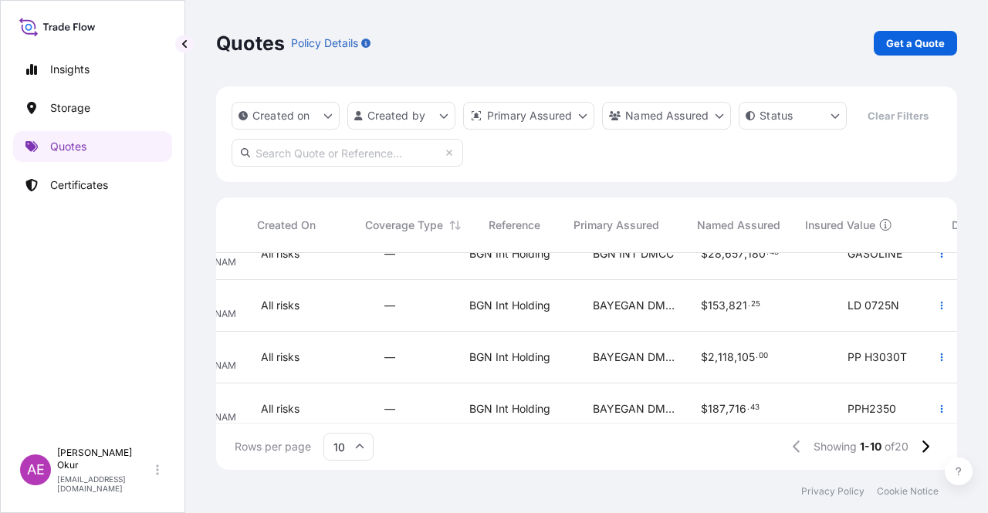
scroll to position [232, 64]
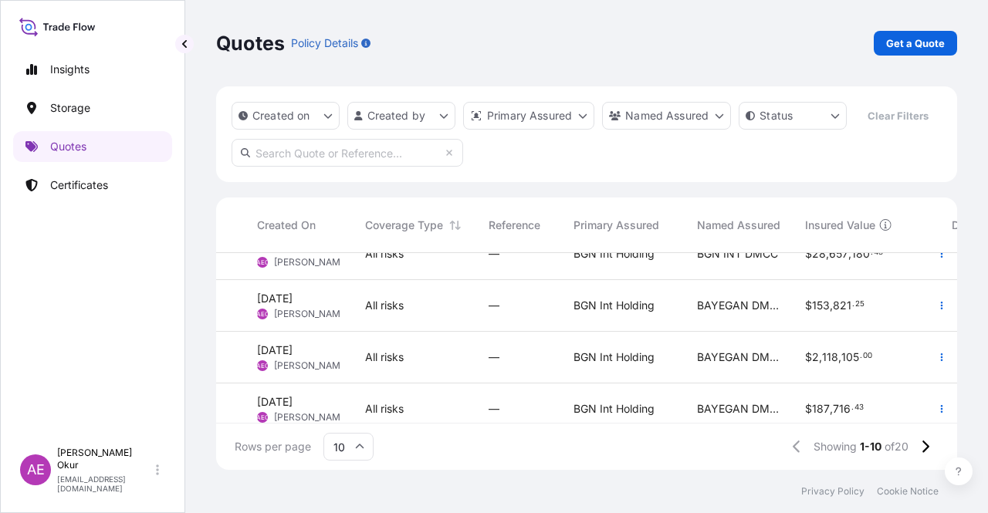
click at [502, 356] on div "—" at bounding box center [519, 357] width 60 height 15
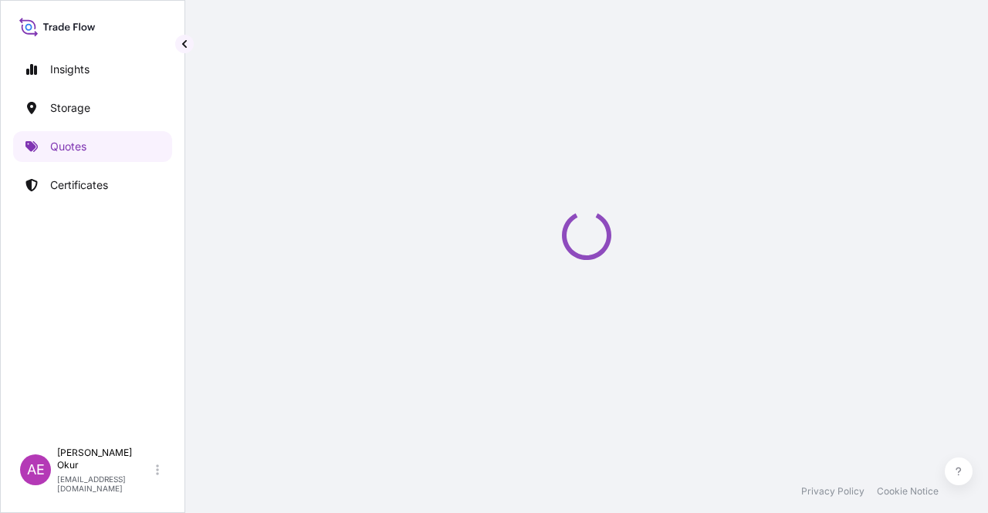
select select "Ocean Vessel"
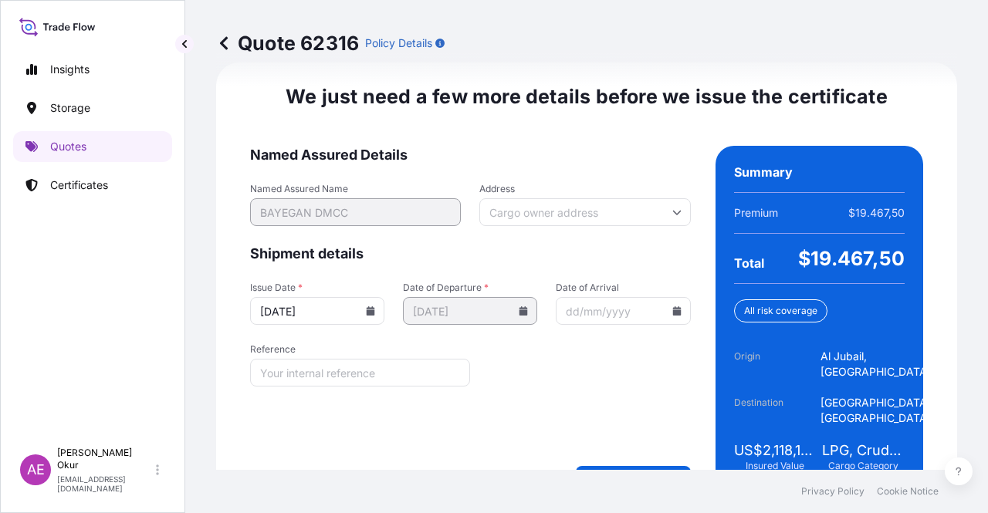
scroll to position [1973, 0]
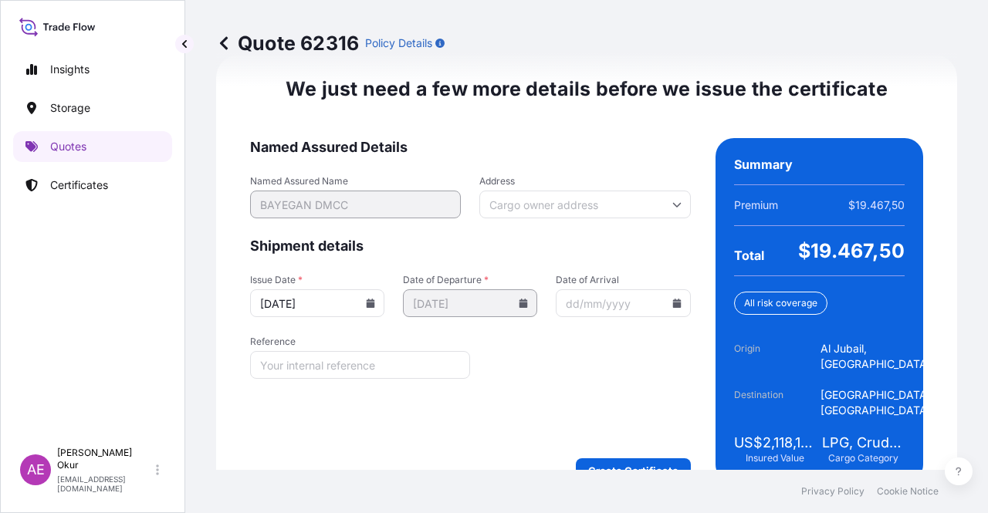
drag, startPoint x: 642, startPoint y: 449, endPoint x: 643, endPoint y: 439, distance: 10.1
click at [644, 448] on div "We just need a few more details before we issue the certificate Named Assured D…" at bounding box center [586, 280] width 741 height 450
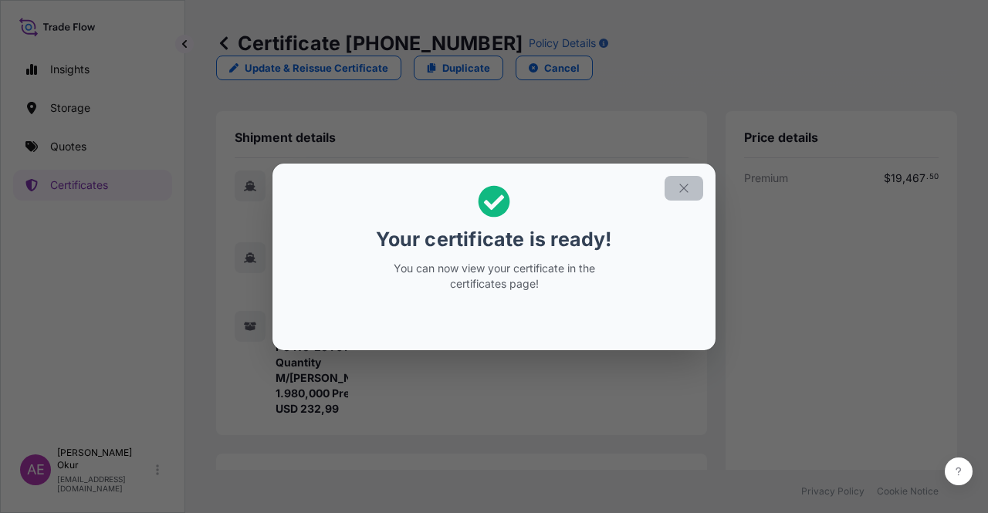
click at [692, 188] on button "button" at bounding box center [684, 188] width 39 height 25
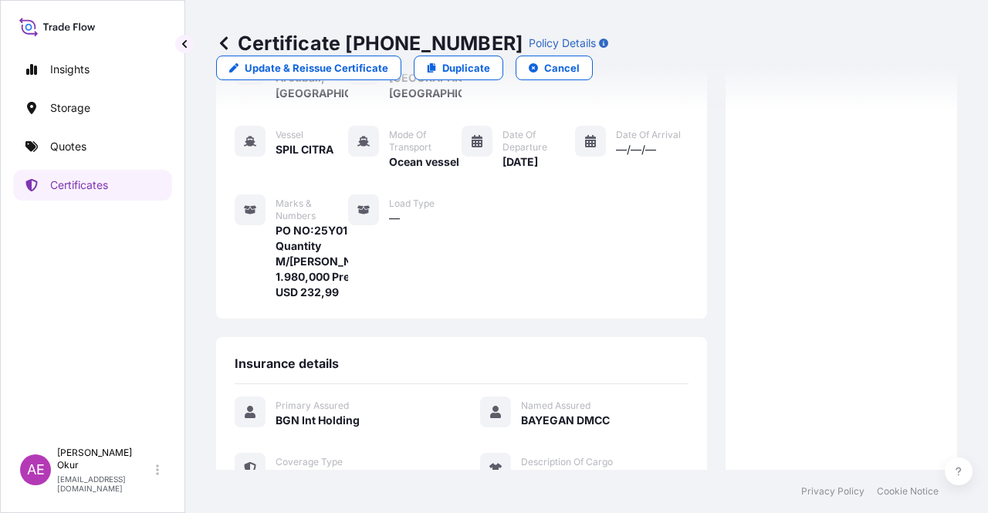
scroll to position [386, 0]
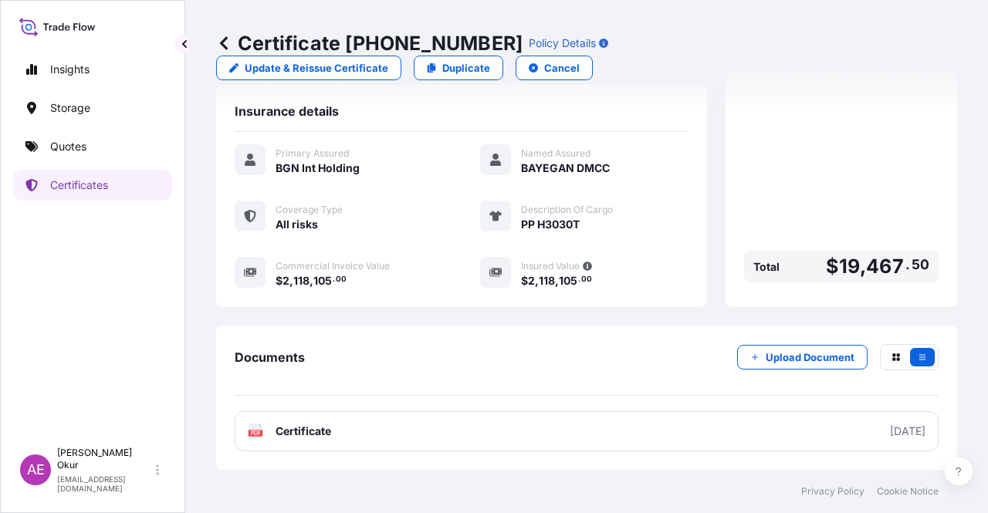
click at [299, 426] on span "Certificate" at bounding box center [304, 431] width 56 height 15
click at [105, 184] on p "Certificates" at bounding box center [79, 185] width 58 height 15
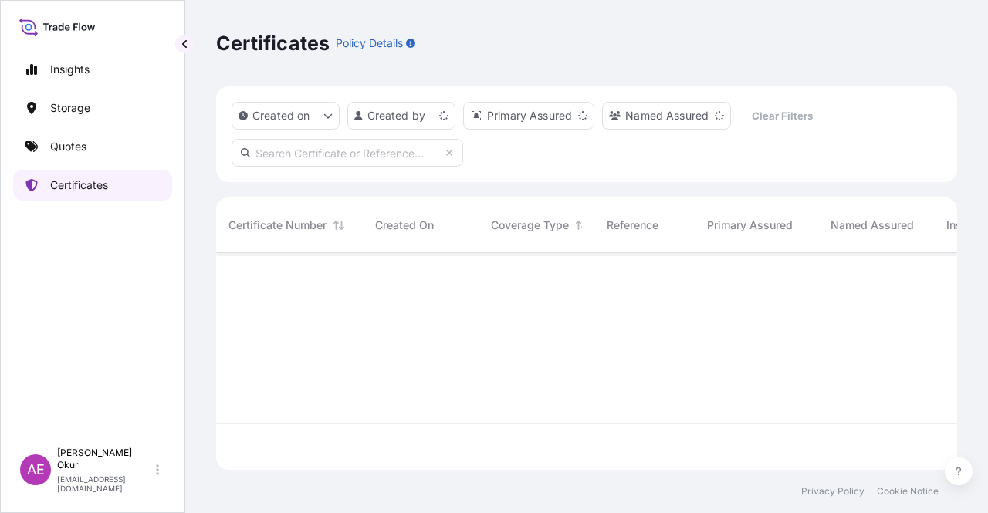
scroll to position [214, 729]
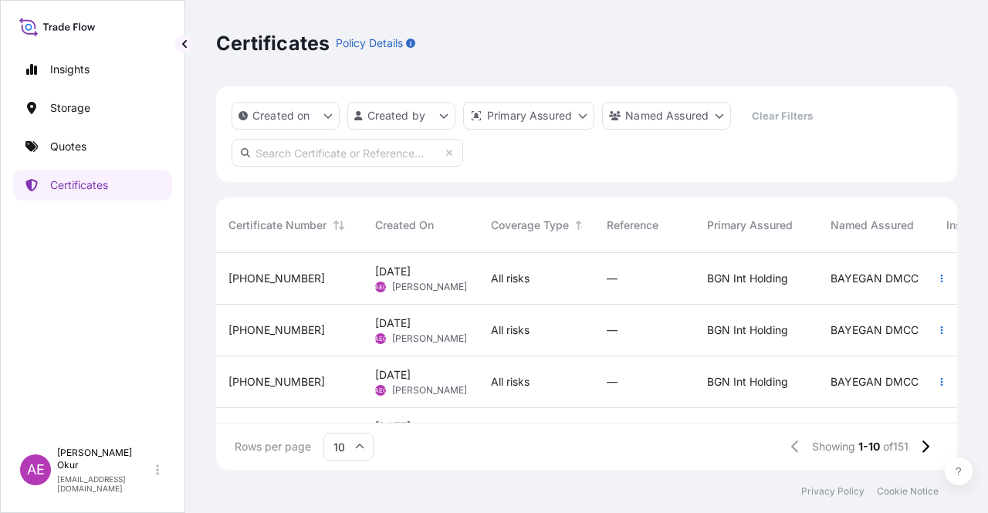
click at [277, 343] on div "[PHONE_NUMBER]" at bounding box center [289, 331] width 147 height 52
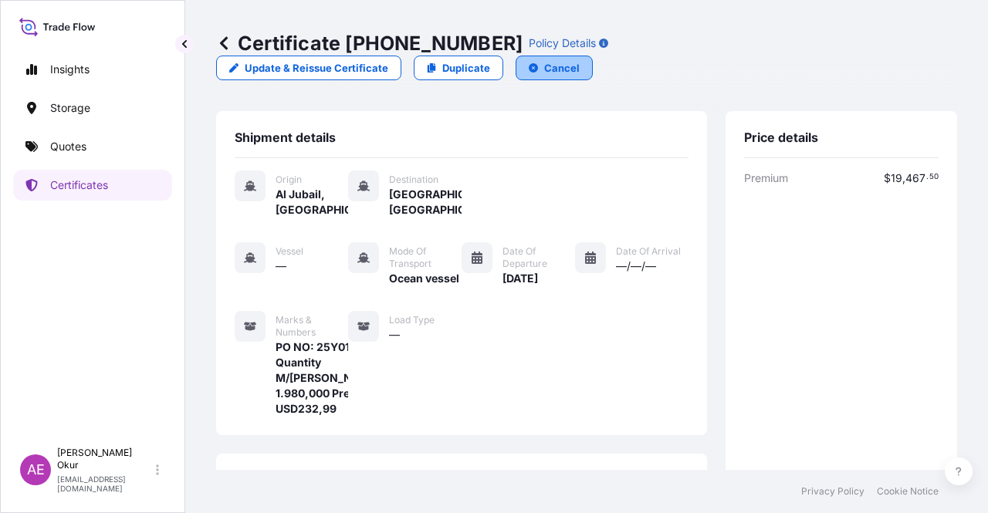
click at [580, 60] on p "Cancel" at bounding box center [562, 67] width 36 height 15
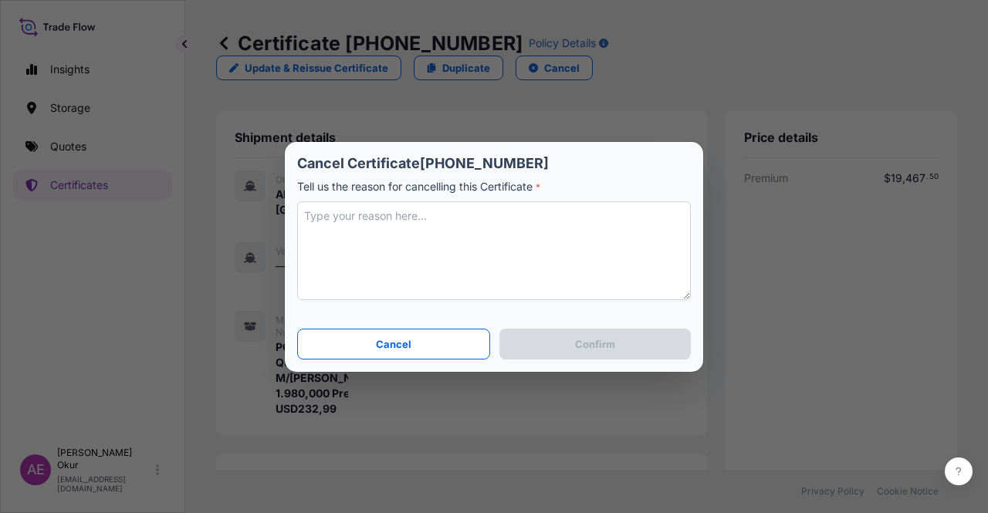
click at [442, 252] on textarea at bounding box center [494, 250] width 394 height 99
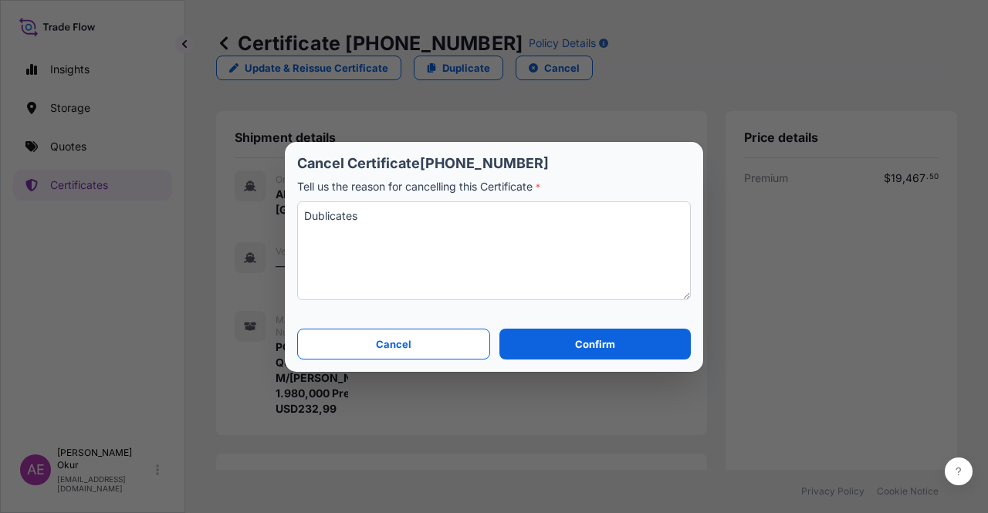
drag, startPoint x: 506, startPoint y: 279, endPoint x: 521, endPoint y: 308, distance: 32.8
type textarea "Dublicates"
click at [577, 335] on button "Confirm" at bounding box center [594, 344] width 191 height 31
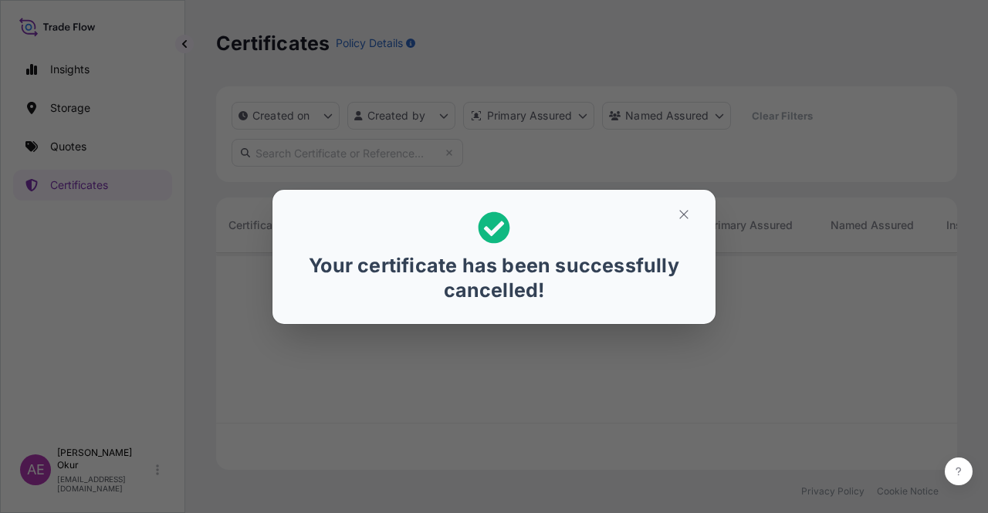
scroll to position [214, 729]
click at [672, 222] on button "button" at bounding box center [684, 214] width 39 height 25
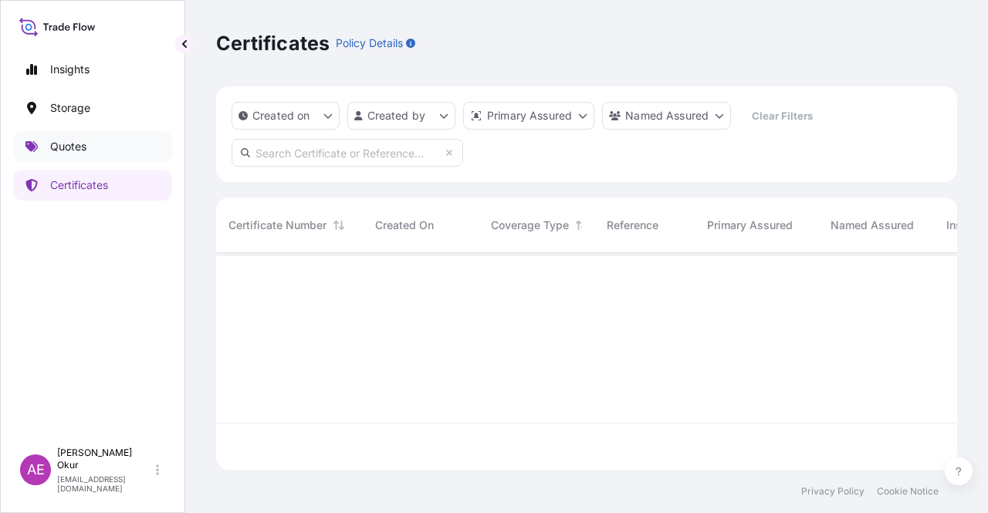
click at [111, 157] on link "Quotes" at bounding box center [92, 146] width 159 height 31
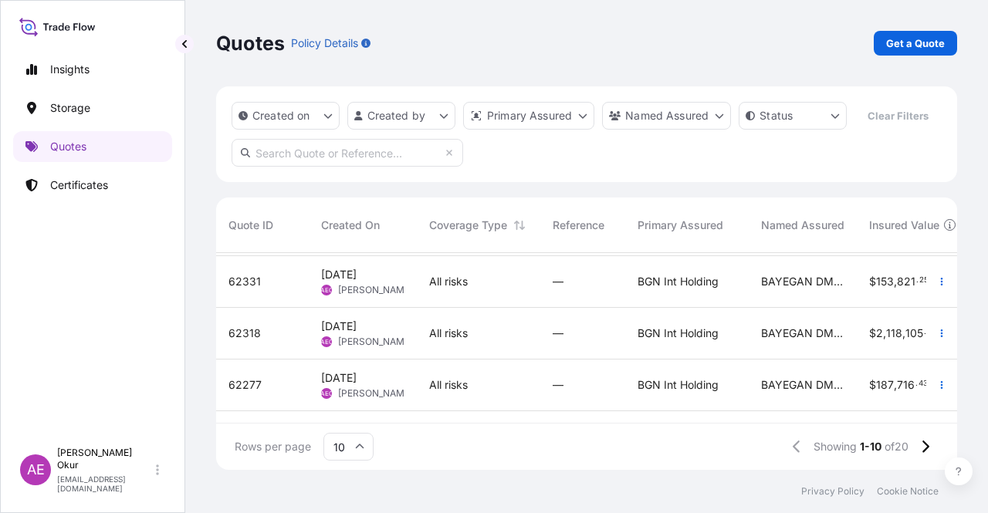
scroll to position [232, 0]
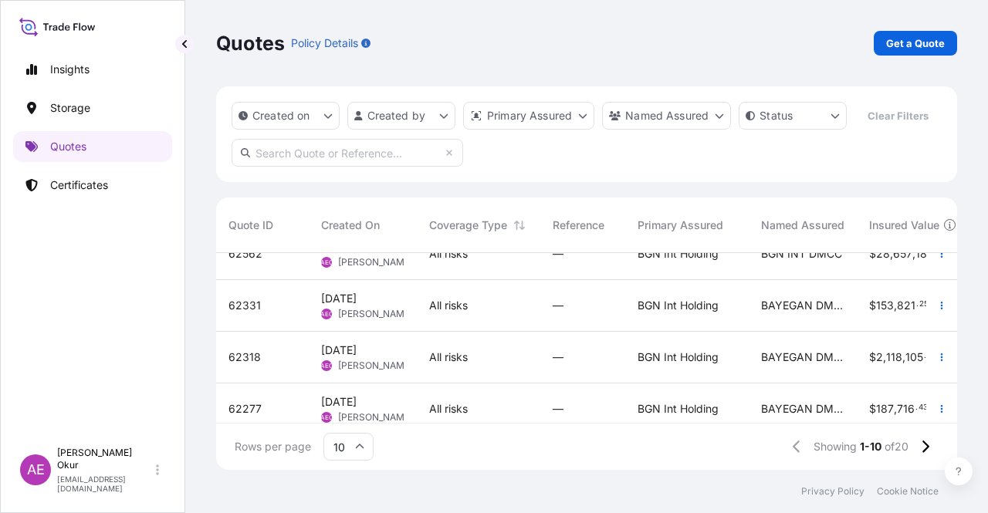
click at [366, 316] on span "[PERSON_NAME]" at bounding box center [375, 314] width 75 height 12
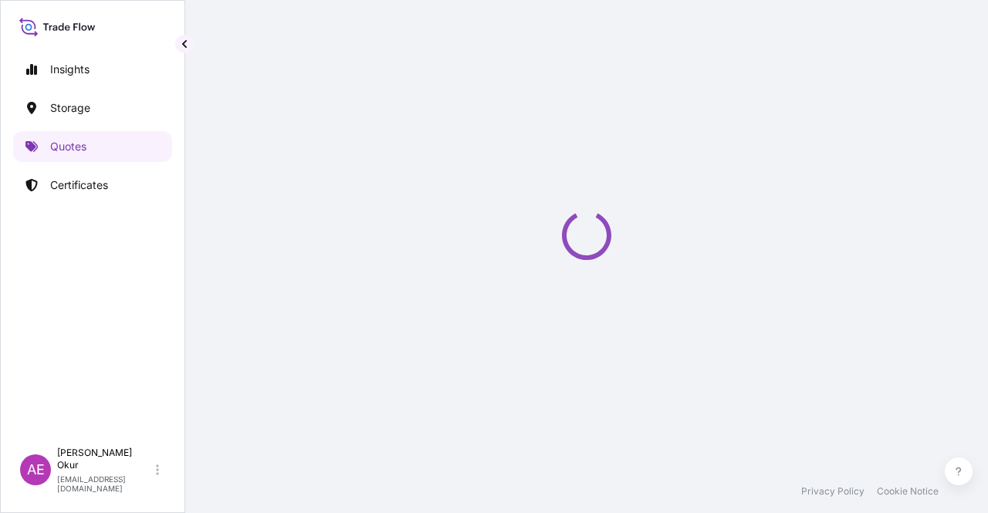
select select "Ocean Vessel"
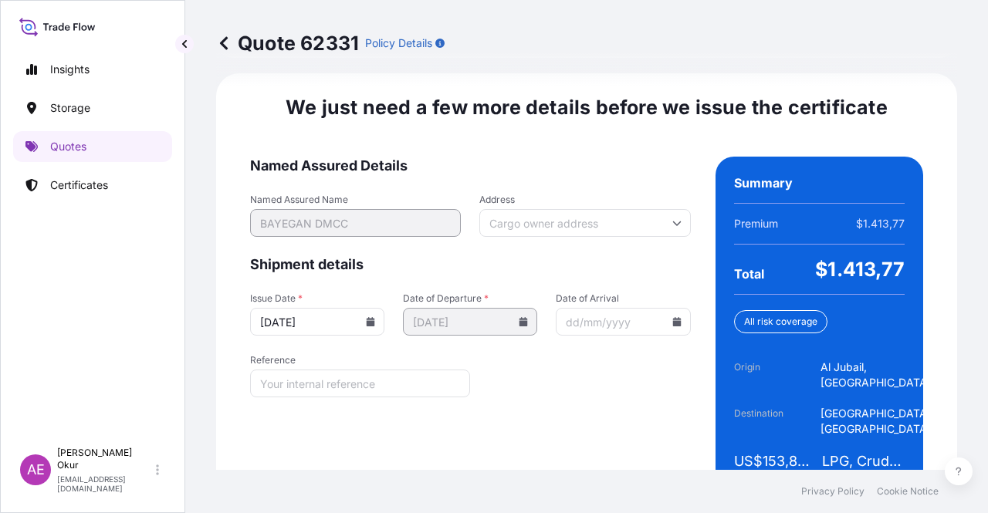
scroll to position [1973, 0]
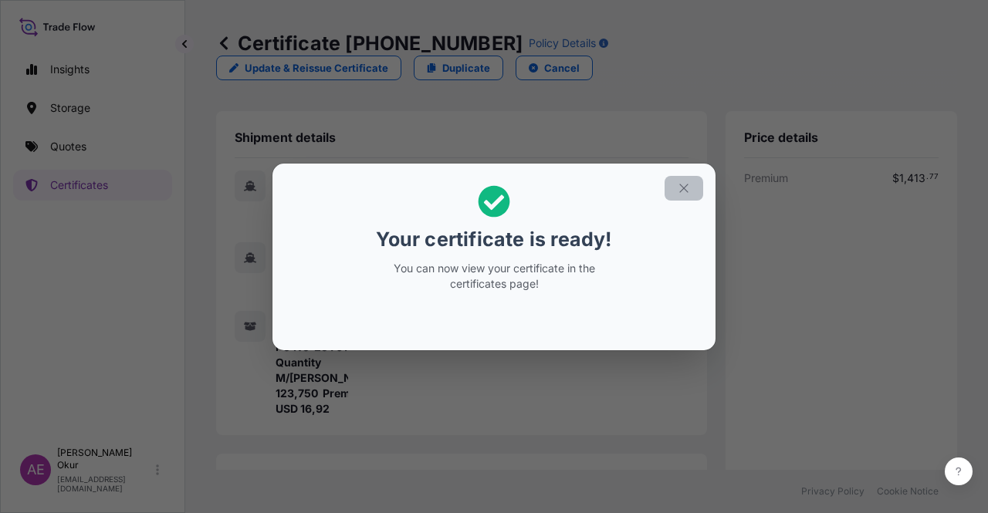
click at [668, 193] on button "button" at bounding box center [684, 188] width 39 height 25
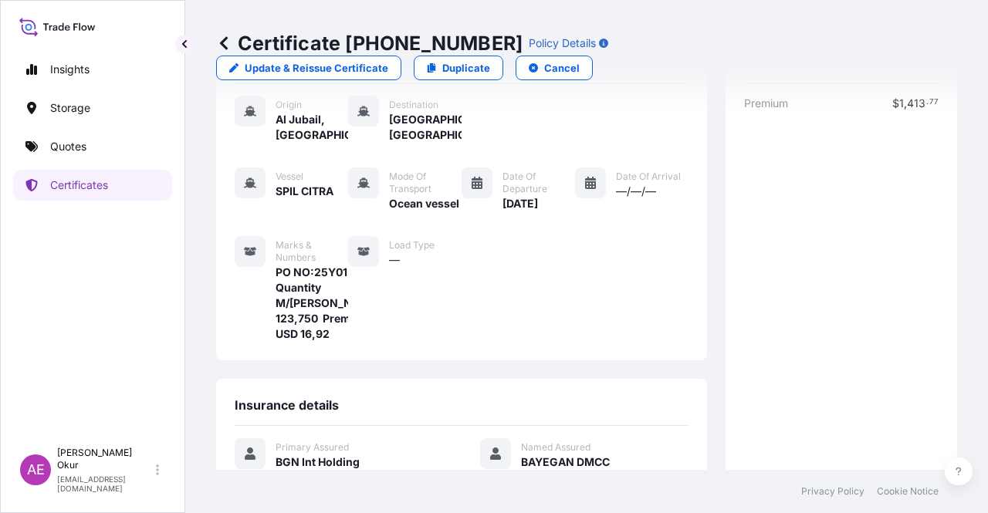
scroll to position [386, 0]
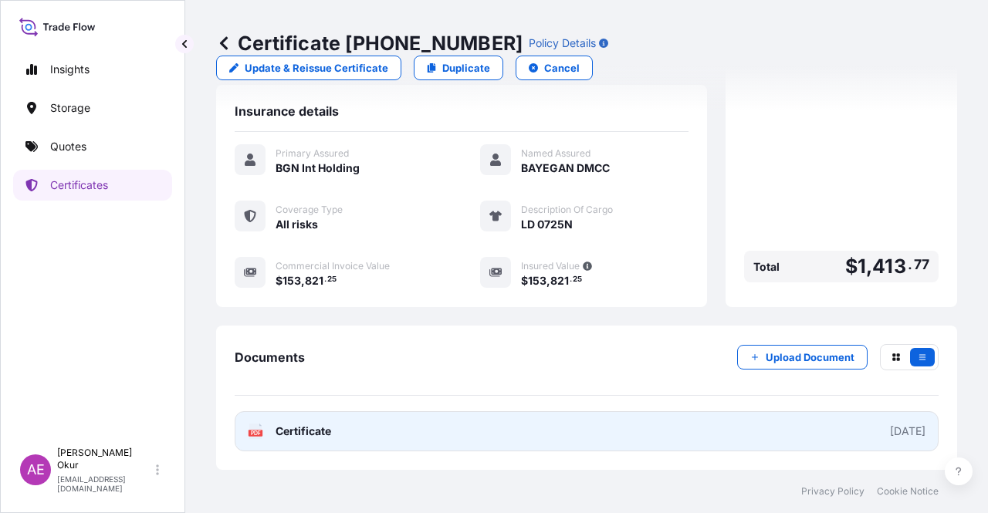
click at [299, 431] on span "Certificate" at bounding box center [304, 431] width 56 height 15
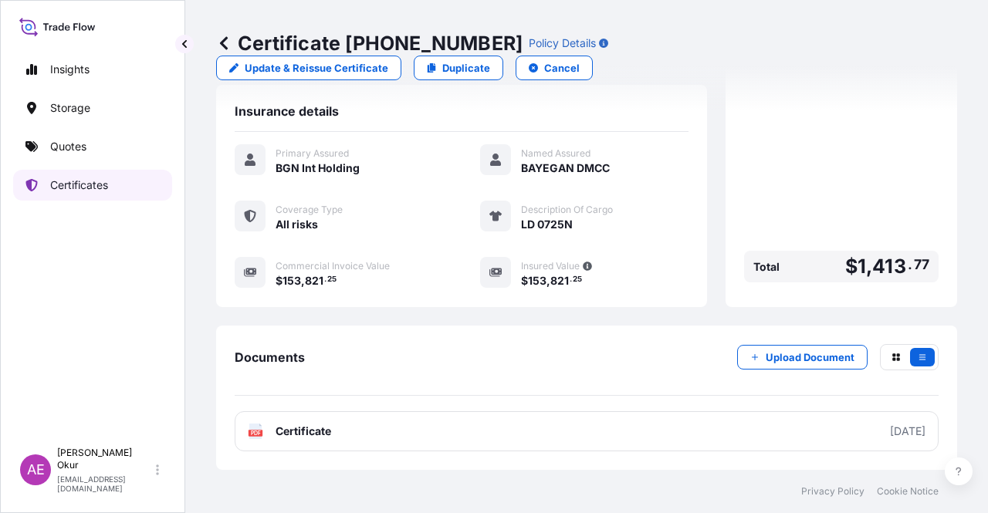
click at [81, 184] on p "Certificates" at bounding box center [79, 185] width 58 height 15
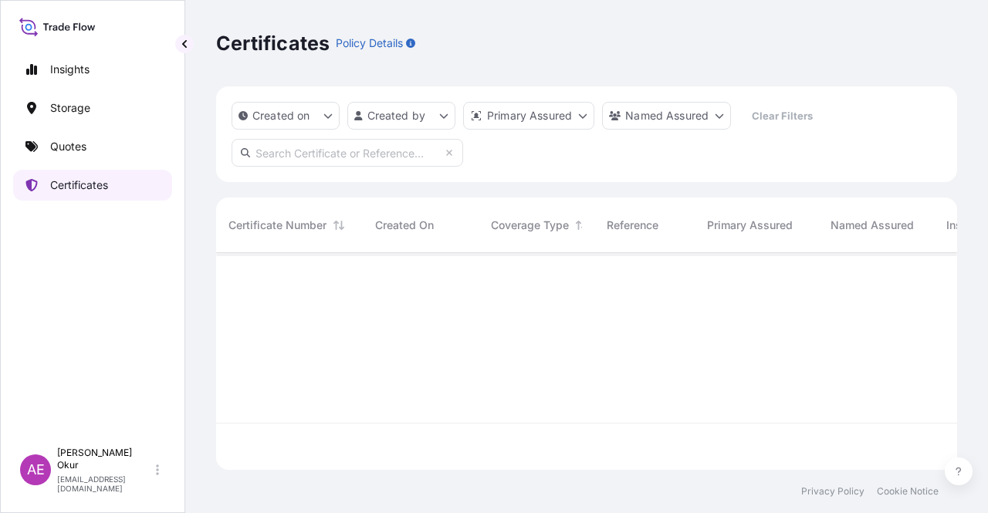
scroll to position [214, 729]
click at [83, 149] on p "Quotes" at bounding box center [68, 146] width 36 height 15
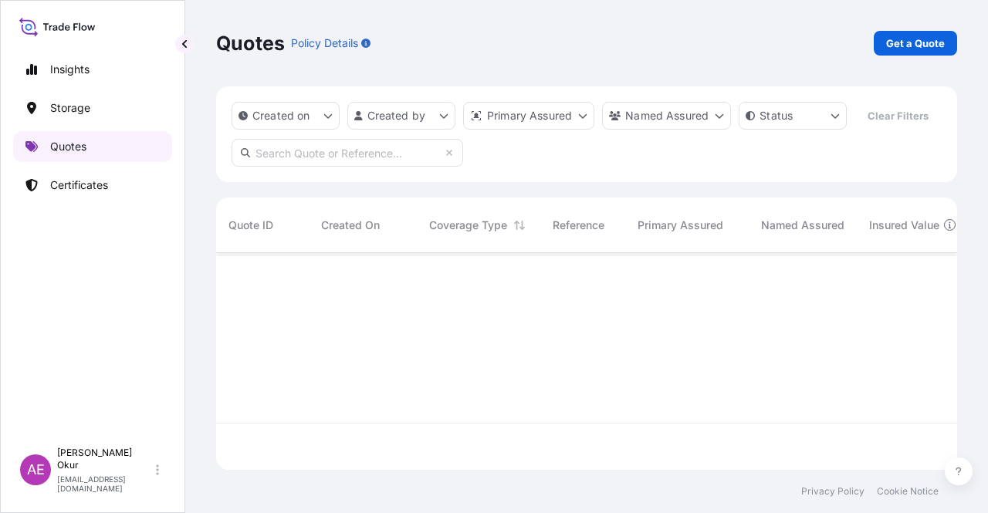
scroll to position [214, 729]
click at [90, 174] on link "Certificates" at bounding box center [92, 185] width 159 height 31
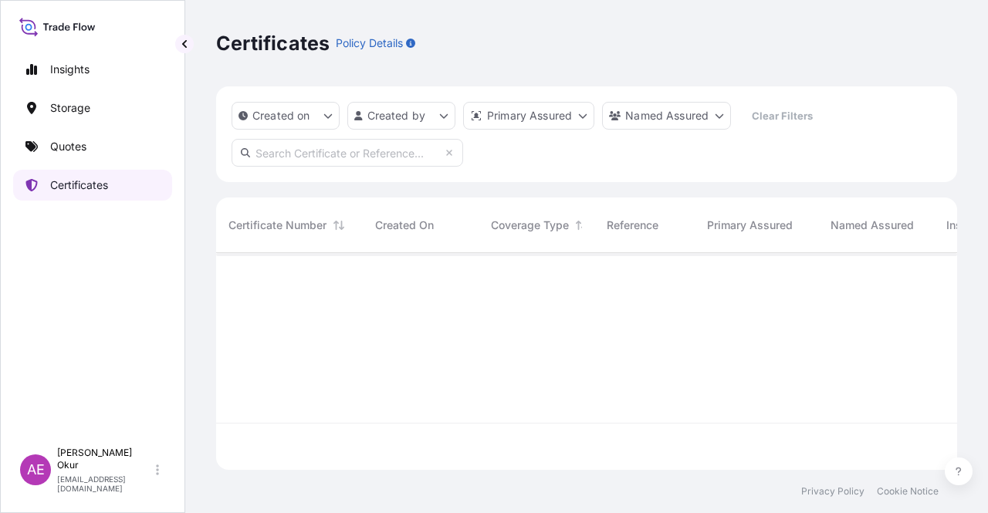
scroll to position [214, 729]
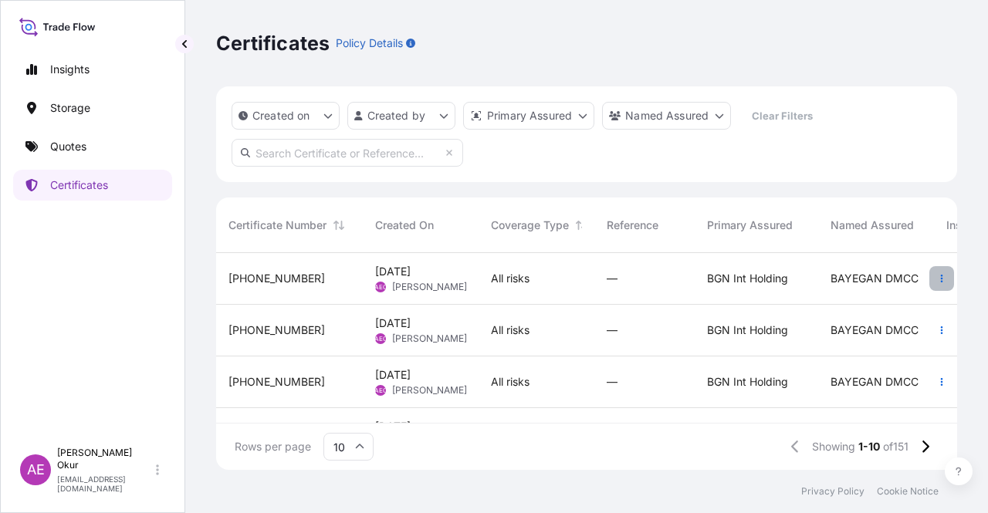
click at [937, 276] on icon "button" at bounding box center [941, 278] width 9 height 9
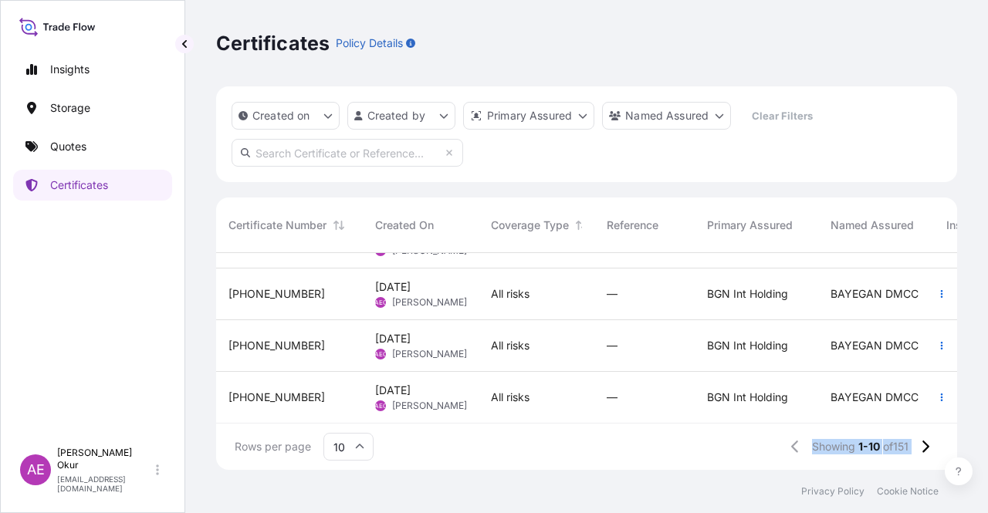
drag, startPoint x: 582, startPoint y: 425, endPoint x: 888, endPoint y: 428, distance: 306.5
click at [920, 436] on div "Rows per page 10 Showing 1-10 of 151" at bounding box center [586, 447] width 741 height 46
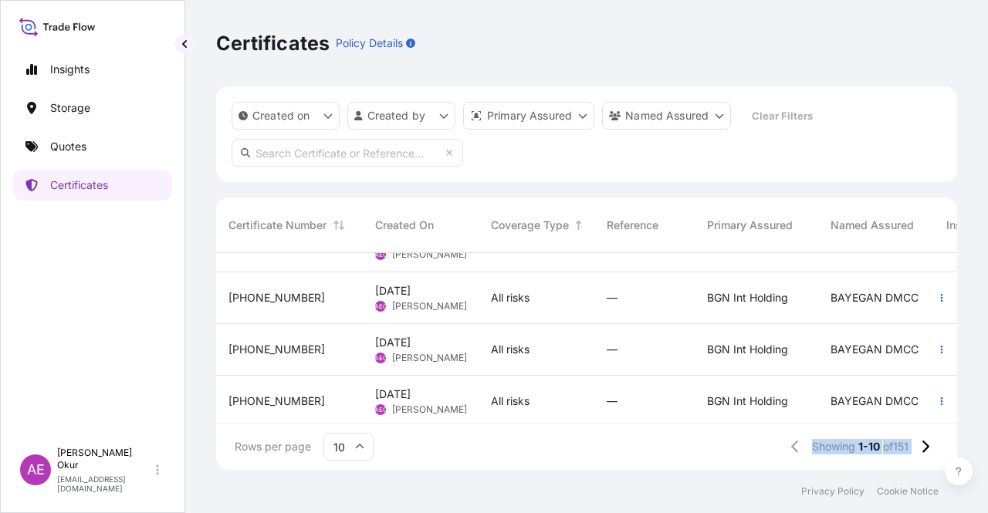
scroll to position [0, 0]
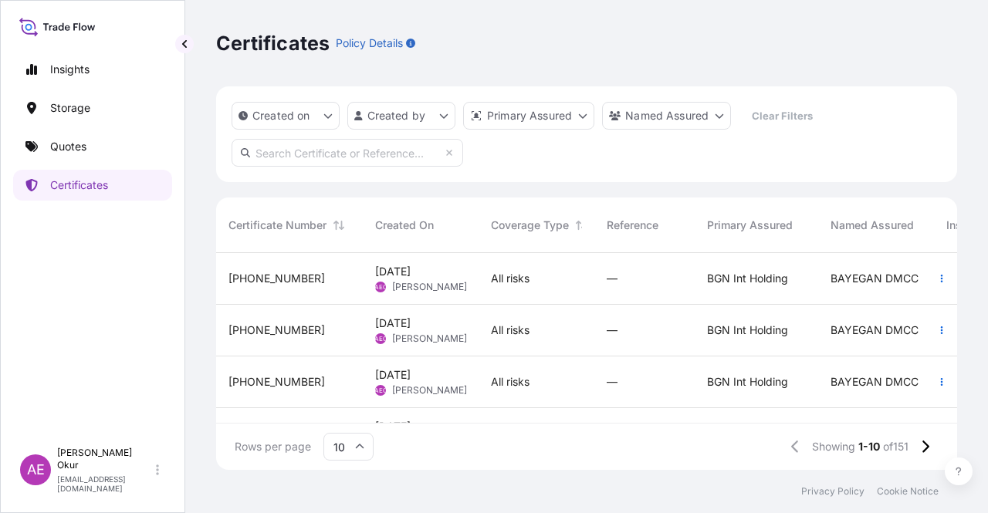
click at [529, 280] on span "All risks" at bounding box center [510, 278] width 39 height 15
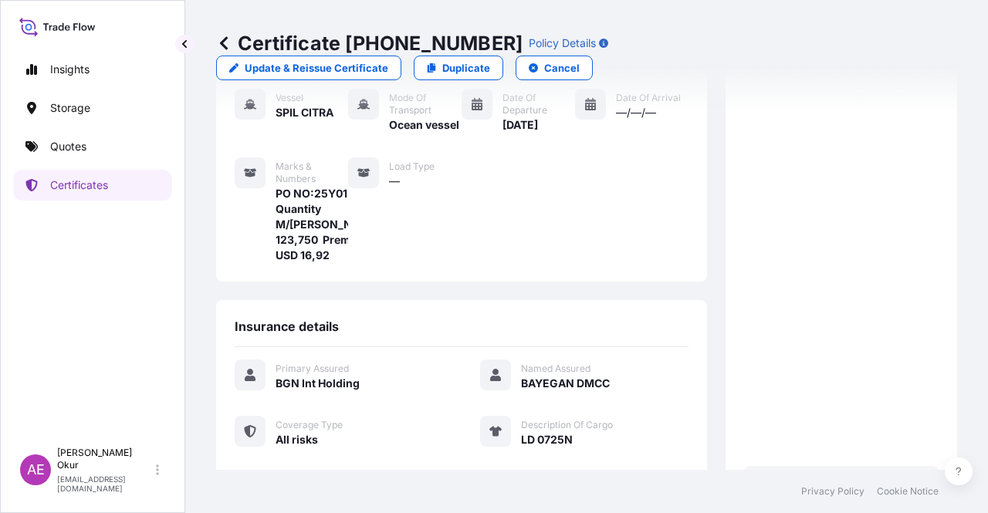
scroll to position [386, 0]
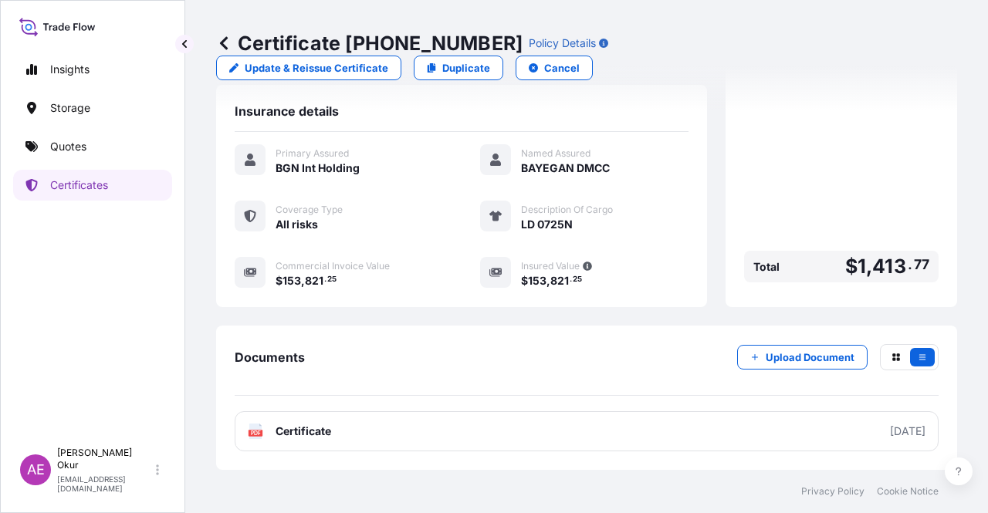
click at [929, 22] on div "Certificate [PHONE_NUMBER] Policy Details Update & Reissue Certificate Duplicat…" at bounding box center [586, 55] width 741 height 111
click at [580, 60] on p "Cancel" at bounding box center [562, 67] width 36 height 15
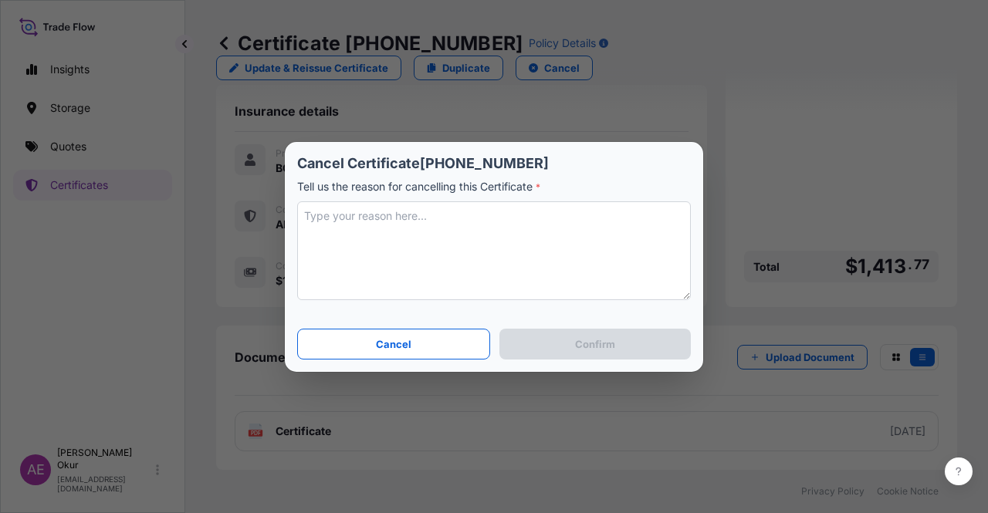
click at [496, 240] on textarea at bounding box center [494, 250] width 394 height 99
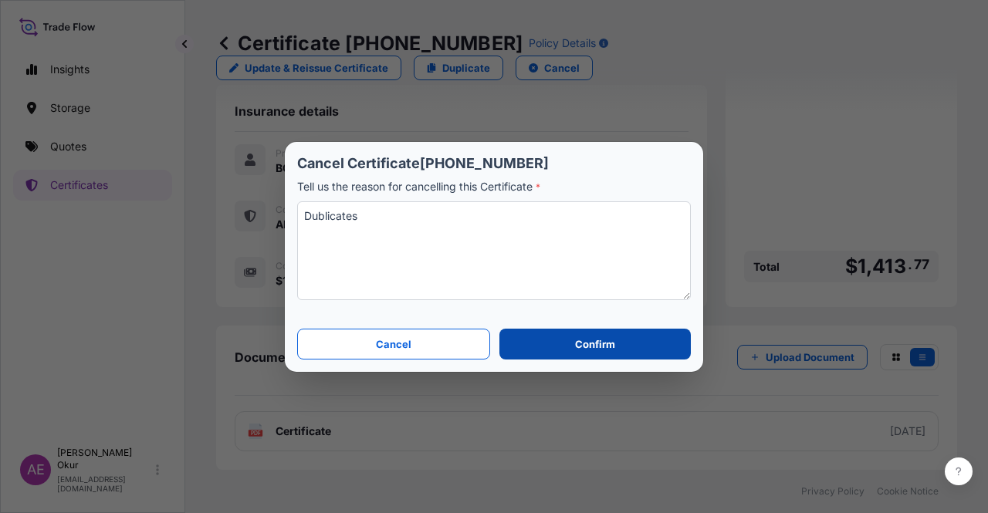
type textarea "Dublicates"
click at [573, 352] on button "Confirm" at bounding box center [594, 344] width 191 height 31
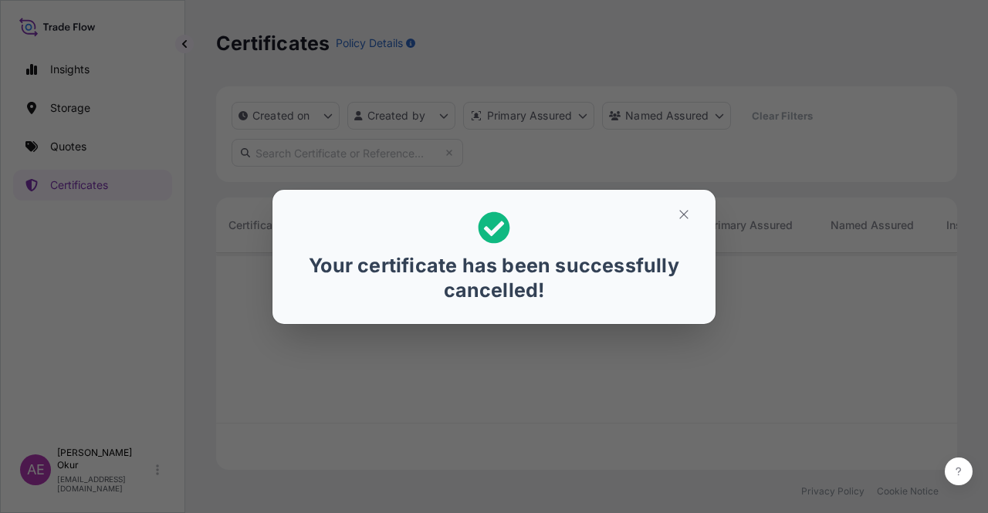
scroll to position [214, 729]
click at [689, 215] on icon "button" at bounding box center [684, 215] width 14 height 14
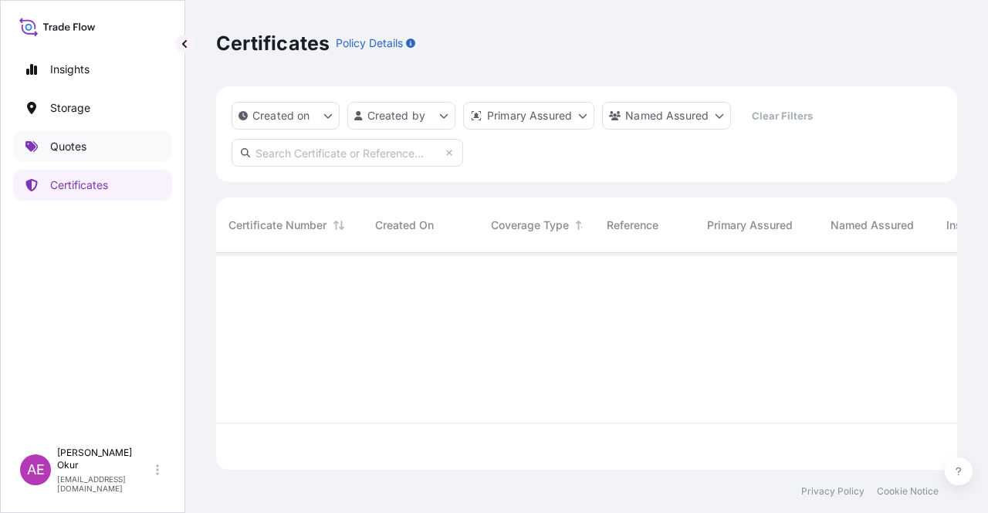
click at [168, 154] on link "Quotes" at bounding box center [92, 146] width 159 height 31
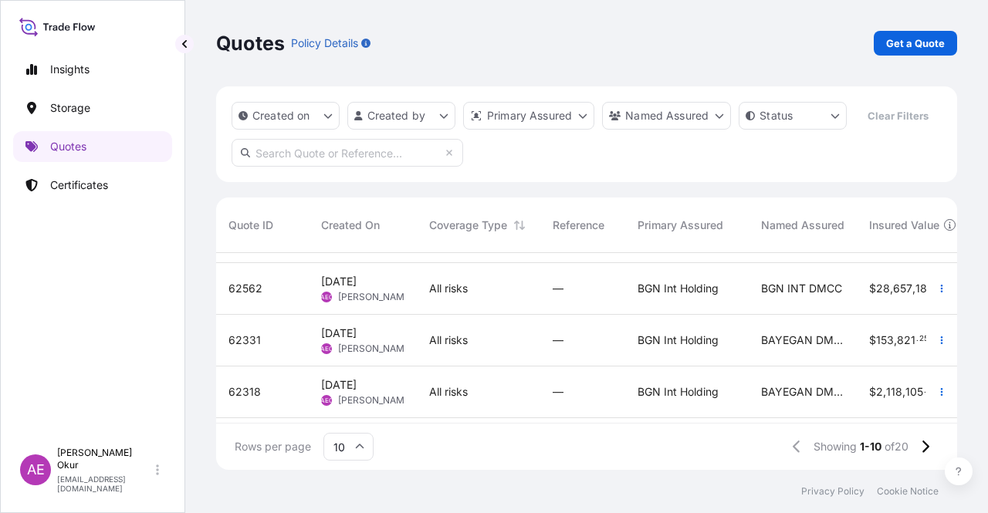
scroll to position [232, 0]
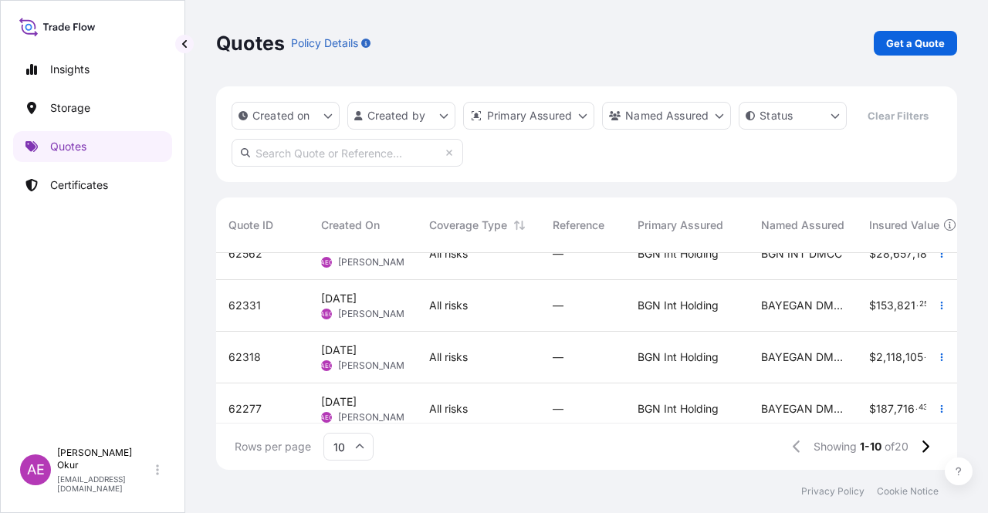
click at [391, 347] on span "[DATE] AEO Alp Eren Okur" at bounding box center [362, 357] width 83 height 29
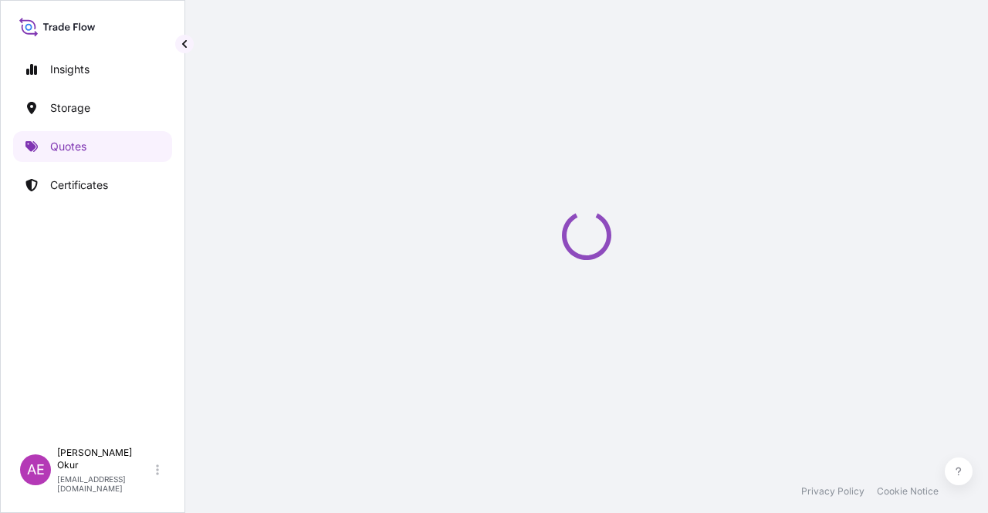
select select "Ocean Vessel"
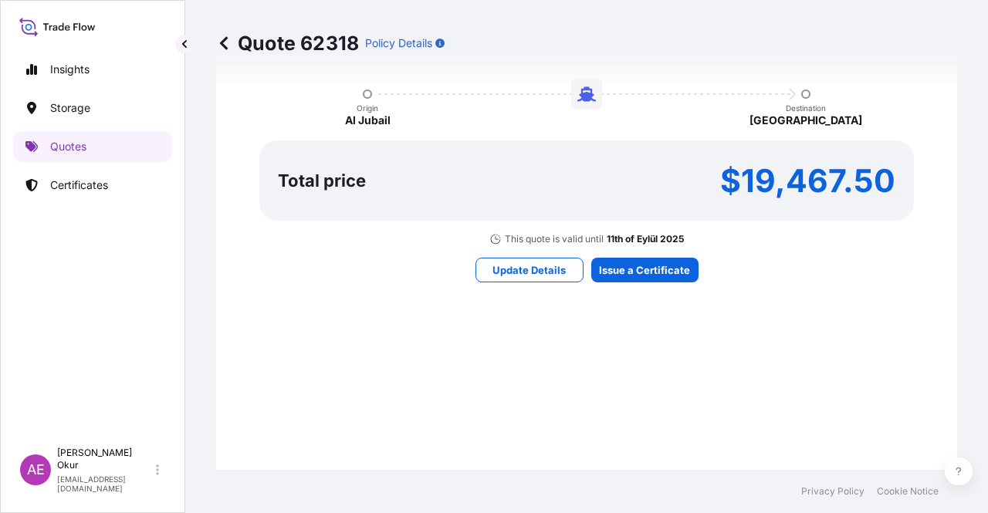
click at [641, 283] on div "Here's your insurance offer Primary Assured BGN Int Holding All risk coverage C…" at bounding box center [587, 85] width 698 height 898
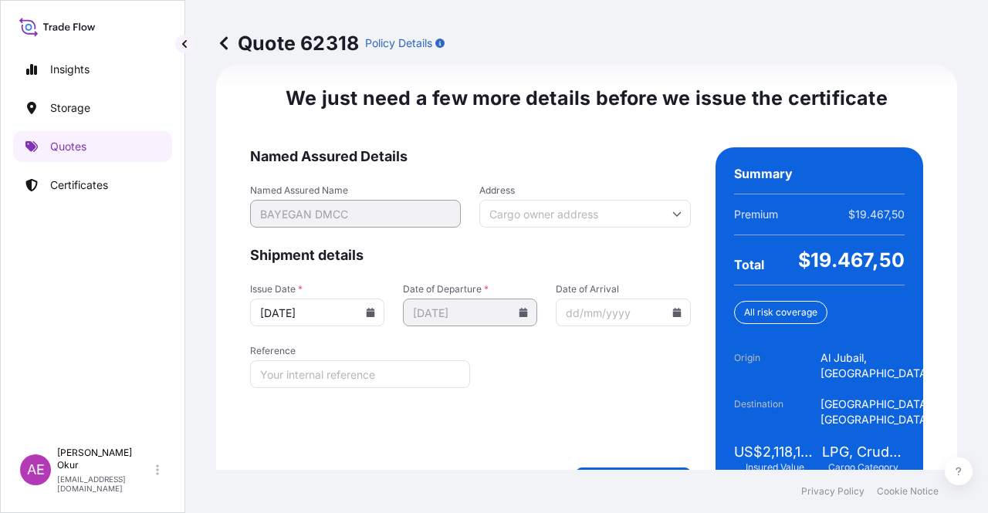
scroll to position [1973, 0]
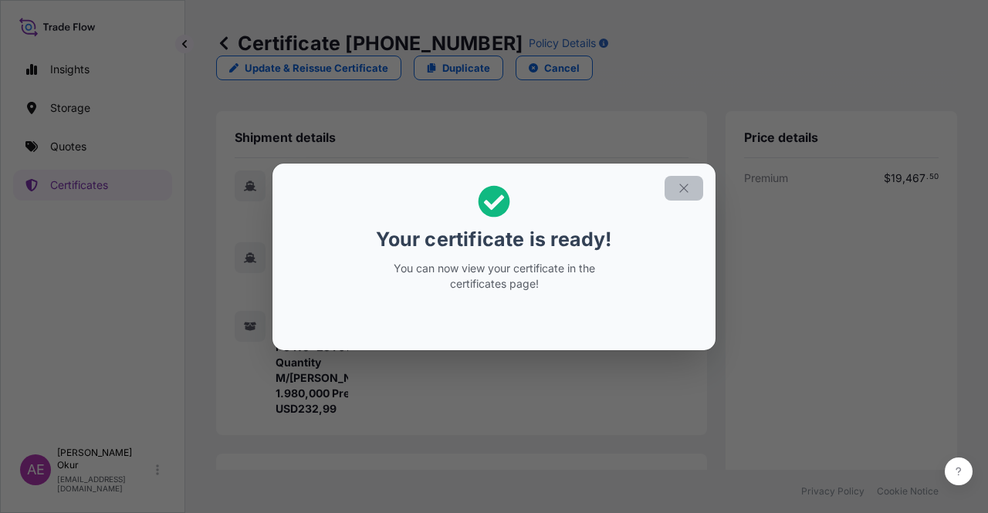
click at [696, 177] on button "button" at bounding box center [684, 188] width 39 height 25
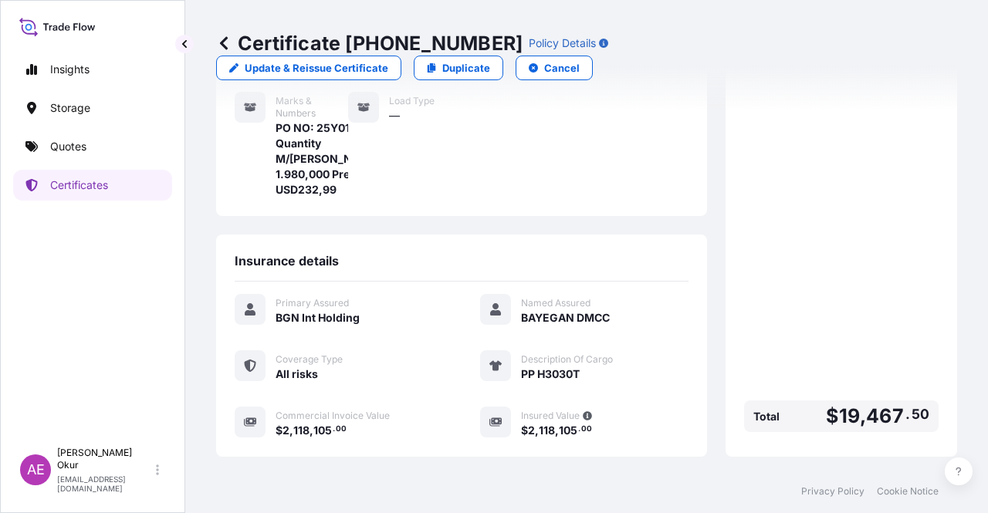
scroll to position [401, 0]
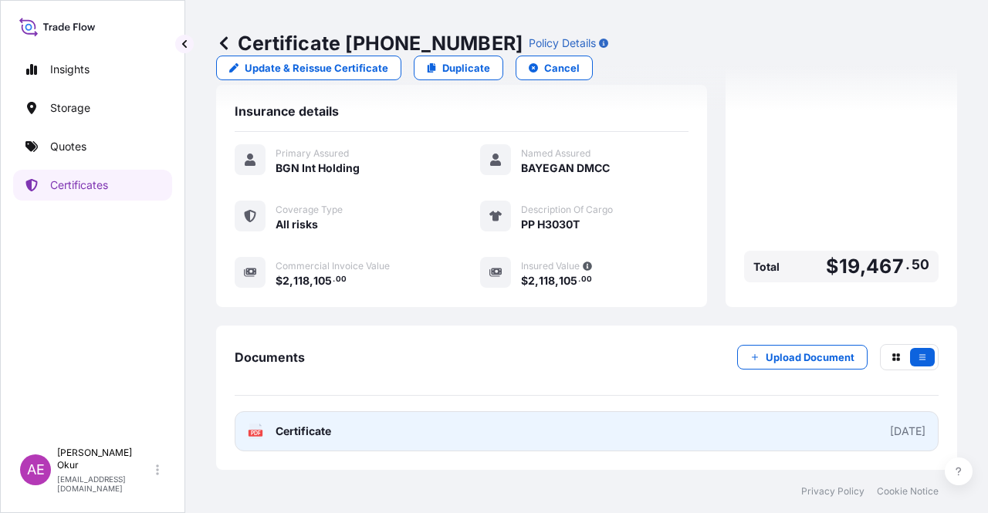
click at [294, 430] on span "Certificate" at bounding box center [304, 431] width 56 height 15
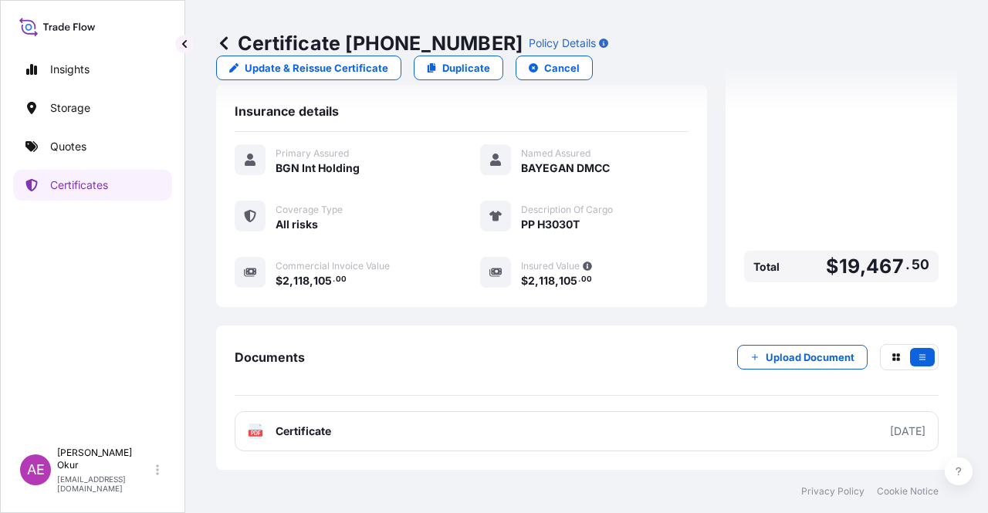
click at [80, 155] on link "Quotes" at bounding box center [92, 146] width 159 height 31
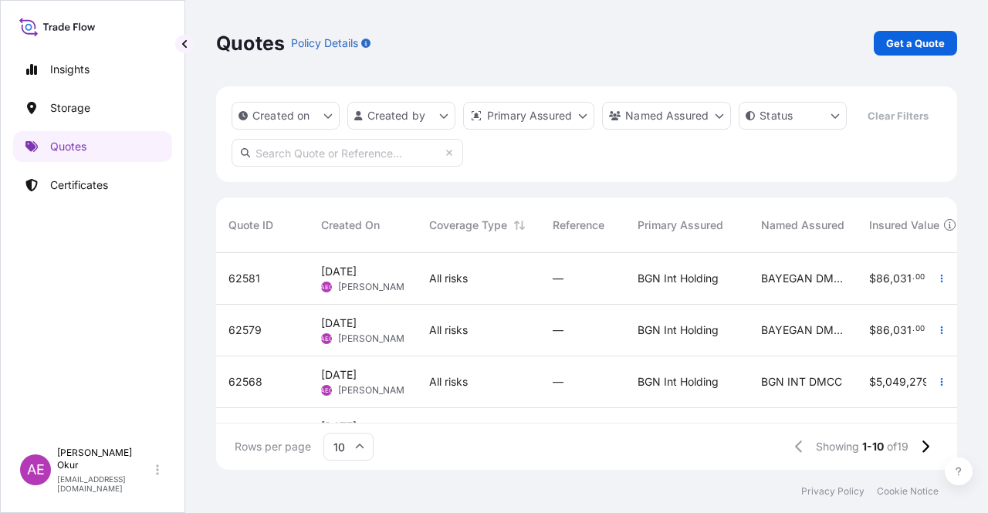
scroll to position [77, 0]
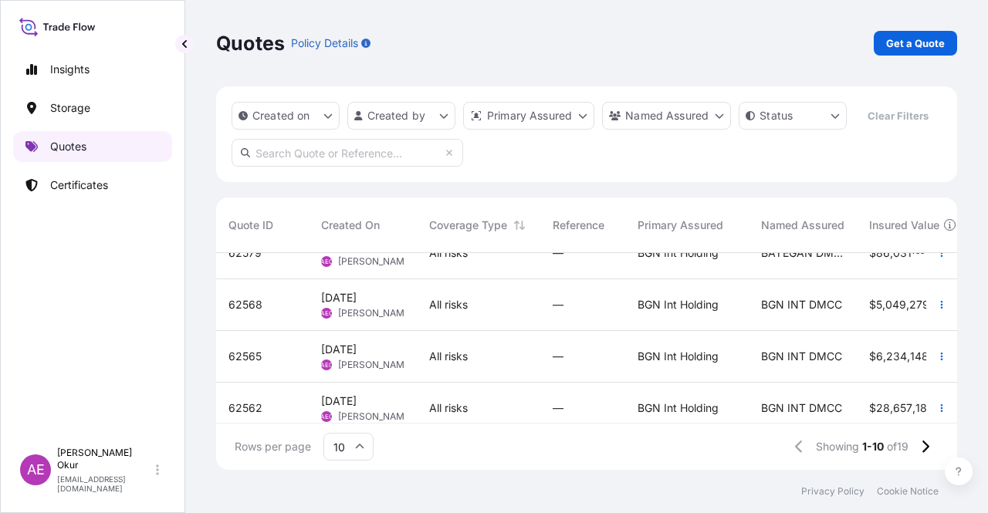
click at [64, 150] on p "Quotes" at bounding box center [68, 146] width 36 height 15
click at [79, 183] on p "Certificates" at bounding box center [79, 185] width 58 height 15
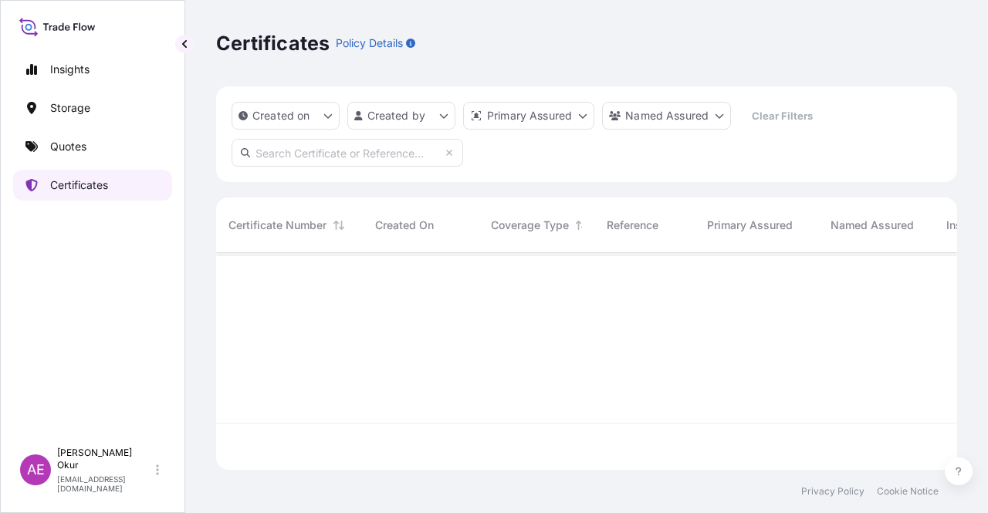
scroll to position [214, 729]
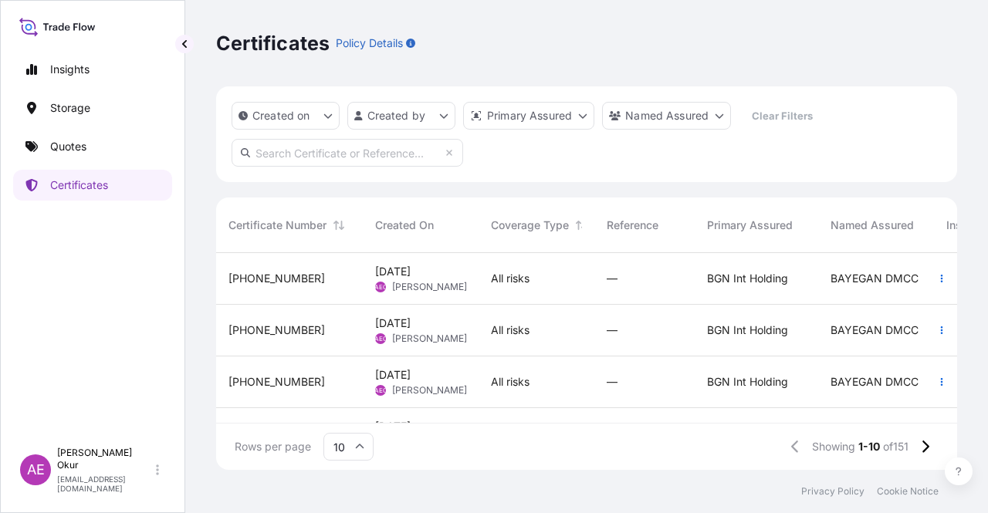
click at [316, 297] on div "[PHONE_NUMBER]" at bounding box center [289, 279] width 147 height 52
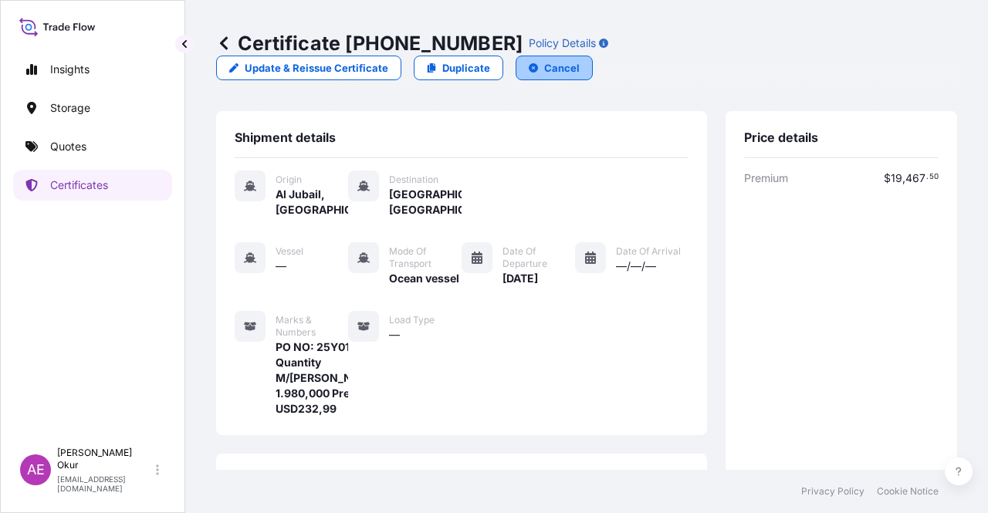
click at [593, 56] on button "Cancel" at bounding box center [554, 68] width 77 height 25
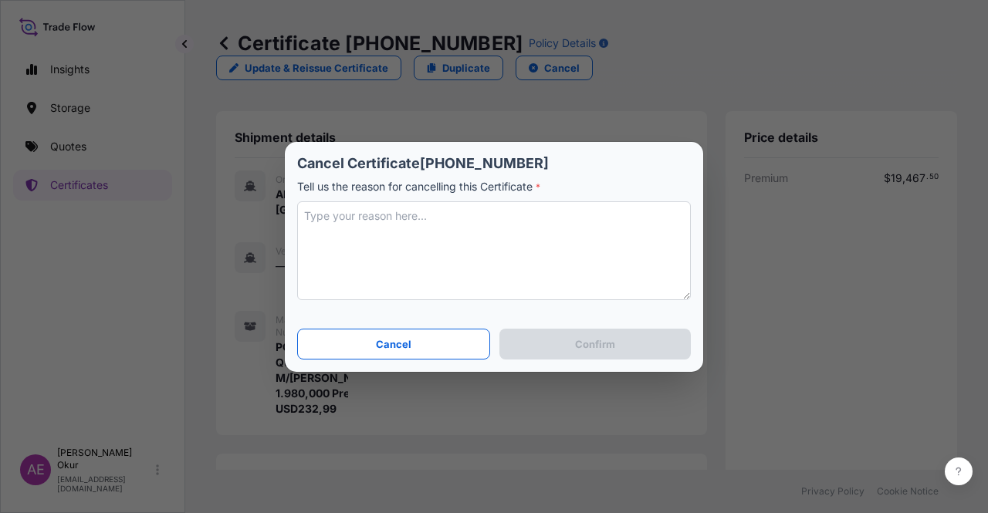
click at [560, 245] on textarea at bounding box center [494, 250] width 394 height 99
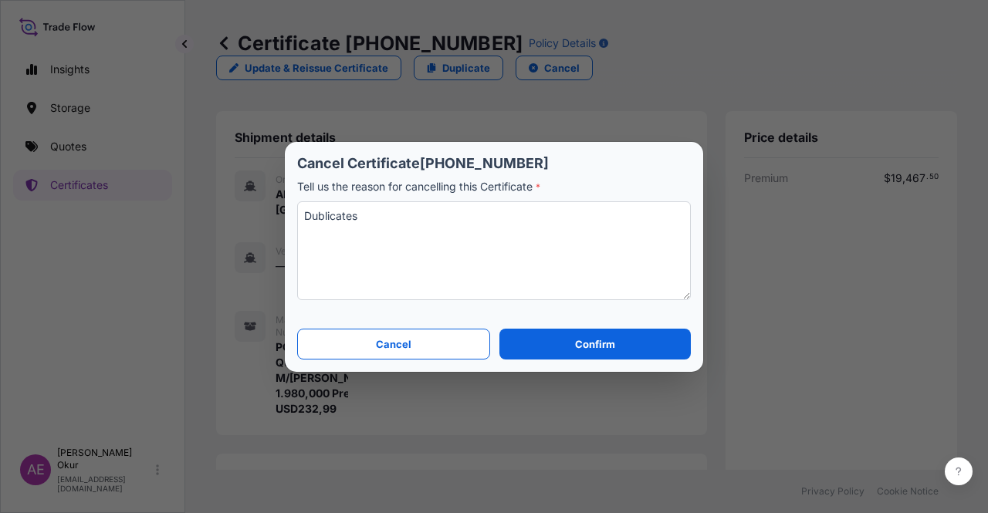
type textarea "Dublicates"
click at [588, 337] on p "Confirm" at bounding box center [595, 344] width 40 height 15
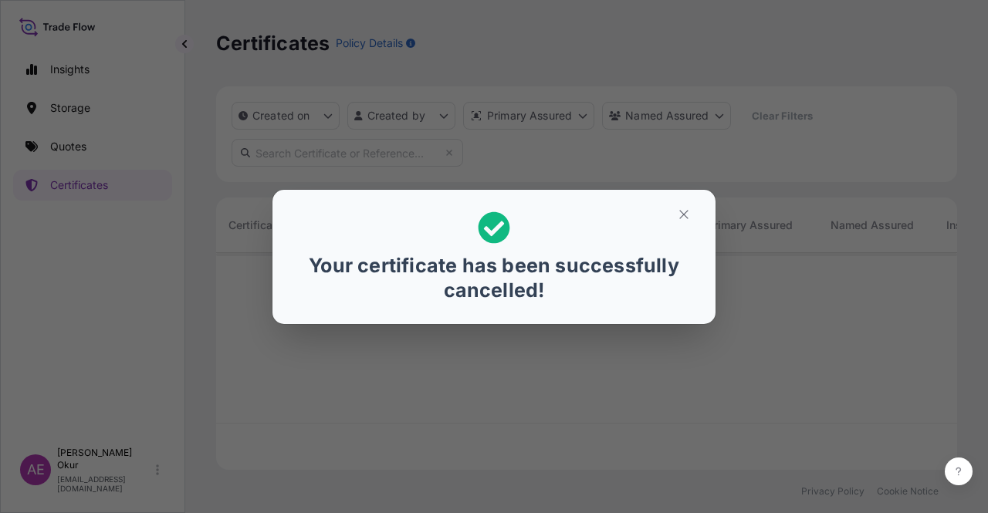
scroll to position [214, 729]
click at [679, 212] on icon "button" at bounding box center [684, 215] width 14 height 14
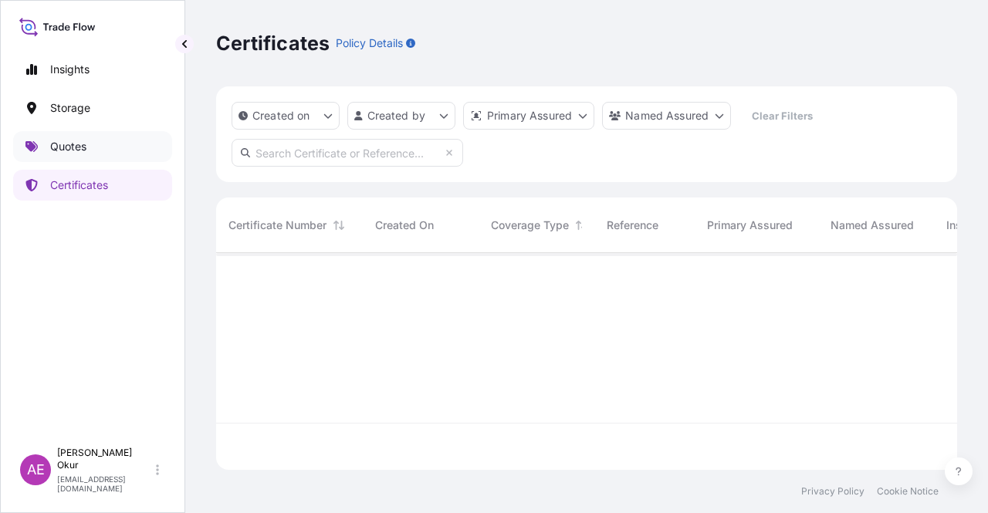
click at [103, 141] on link "Quotes" at bounding box center [92, 146] width 159 height 31
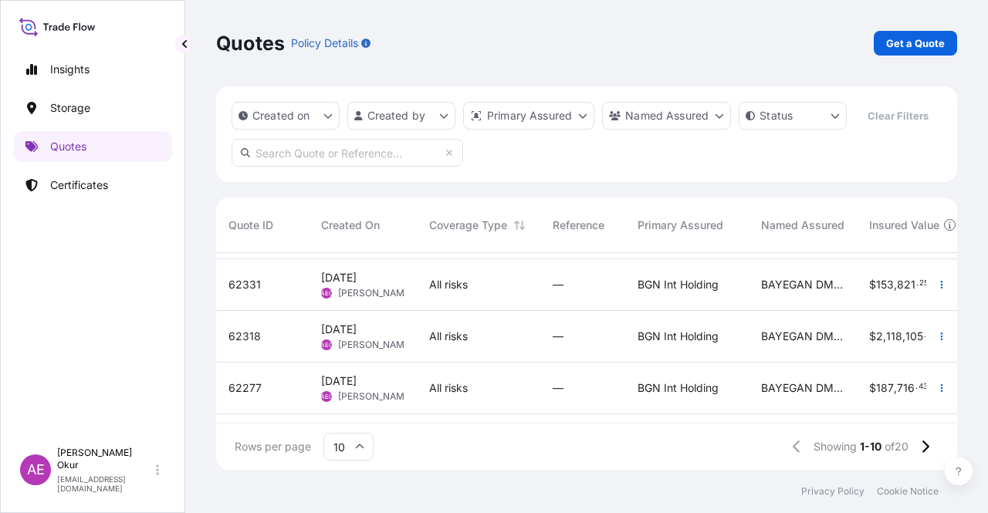
scroll to position [309, 0]
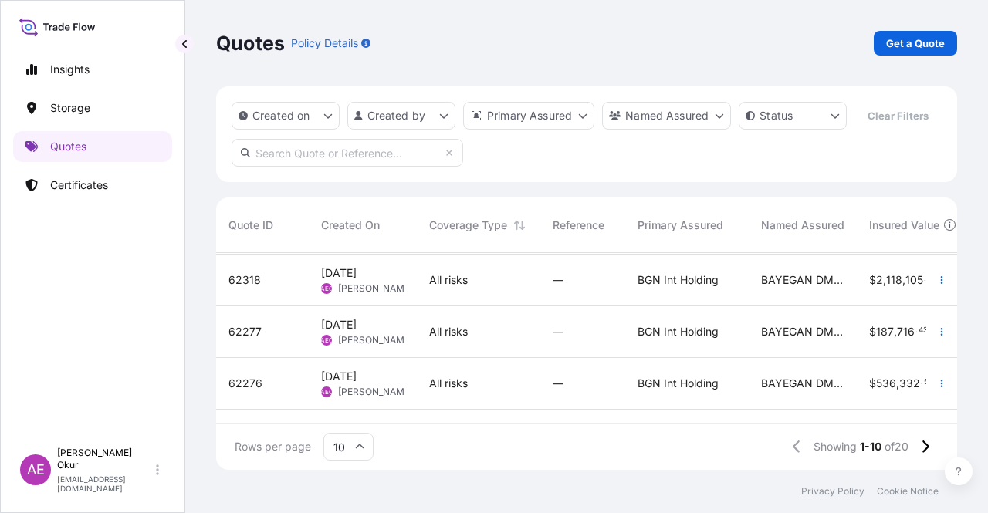
click at [428, 348] on div "All risks" at bounding box center [479, 332] width 124 height 52
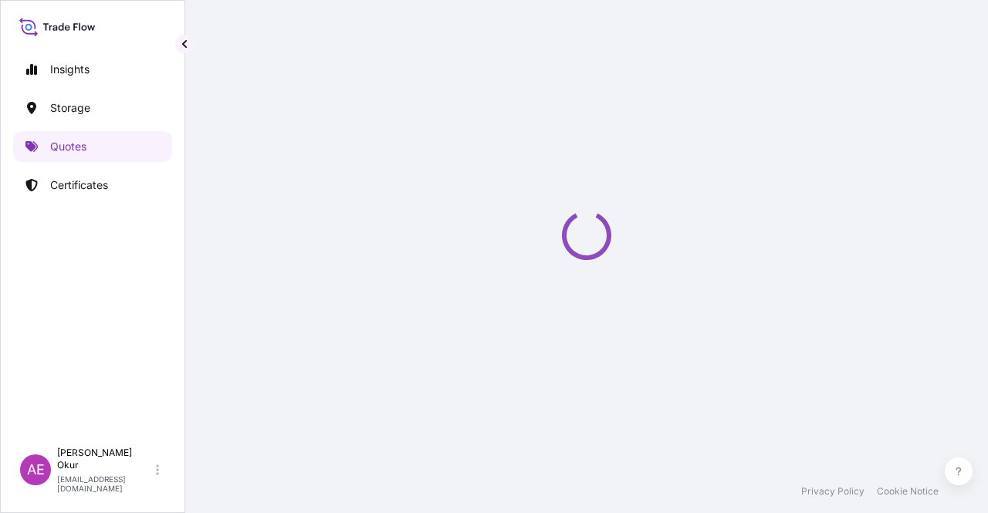
select select "Ocean Vessel"
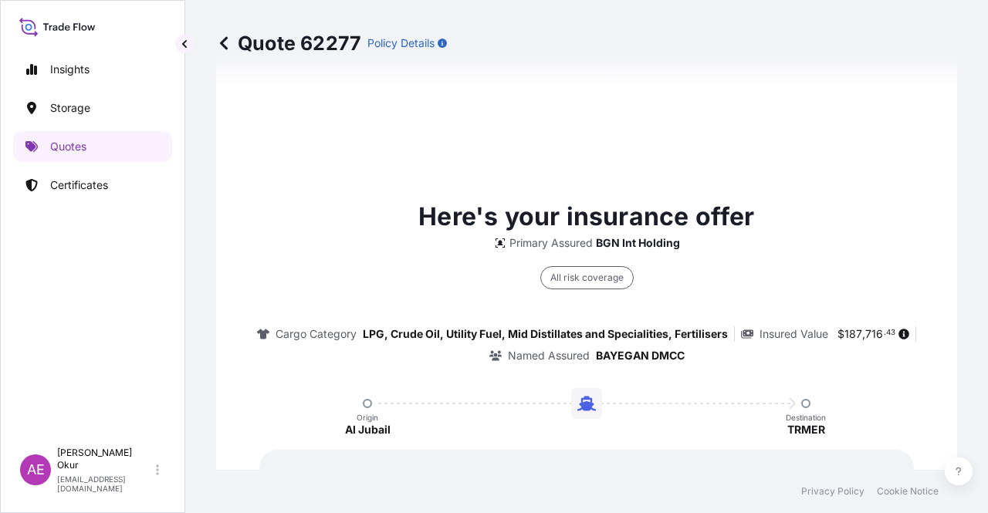
type input "[DATE]"
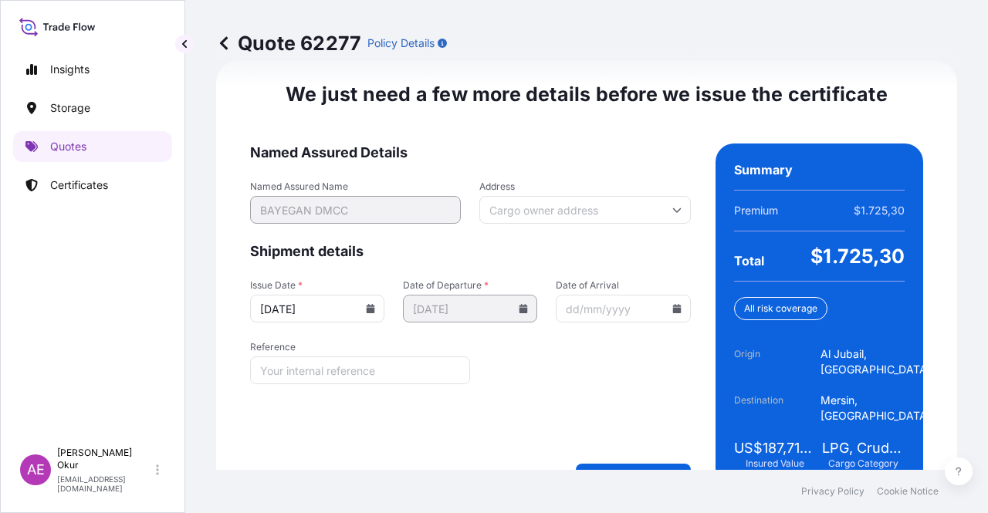
scroll to position [1973, 0]
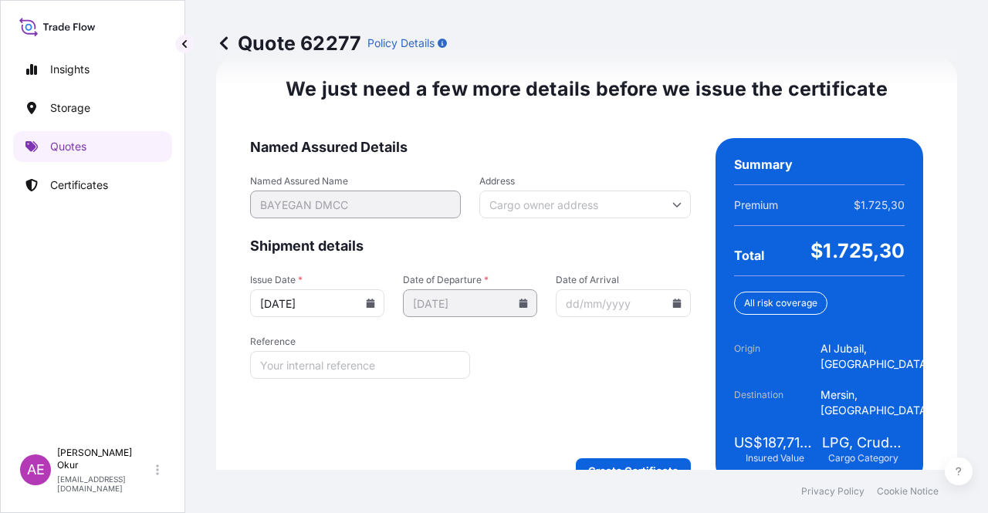
click at [619, 422] on form "Named Assured Details Named Assured Name BAYEGAN DMCC Address Shipment details …" at bounding box center [470, 310] width 441 height 345
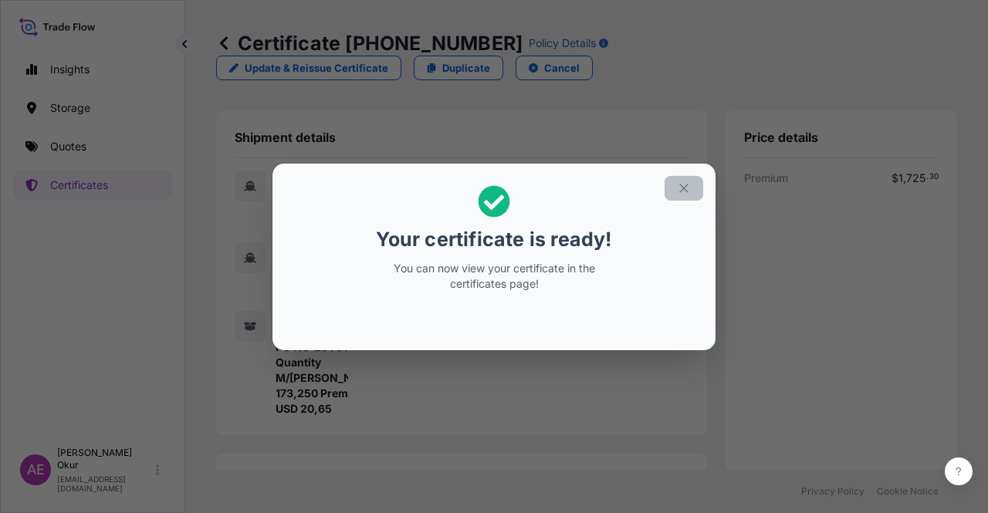
click at [692, 184] on button "button" at bounding box center [684, 188] width 39 height 25
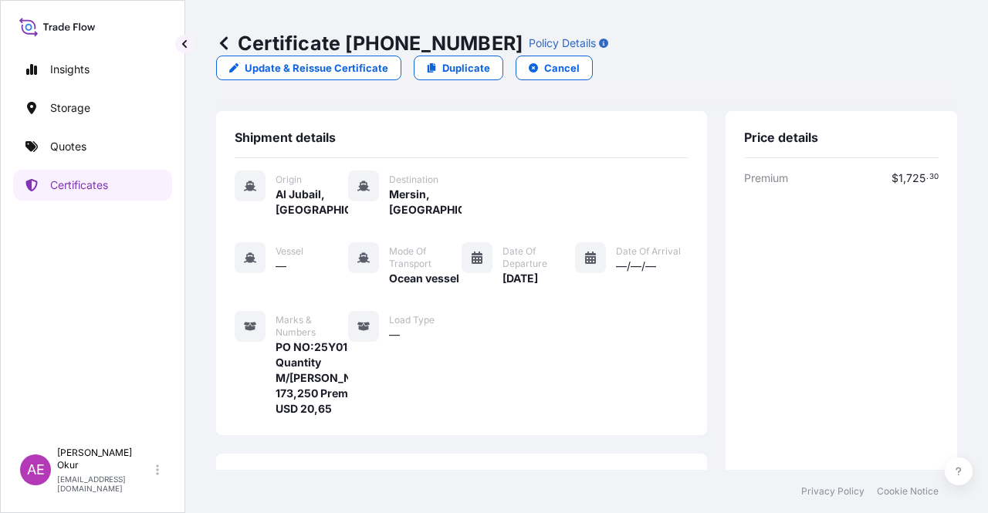
scroll to position [386, 0]
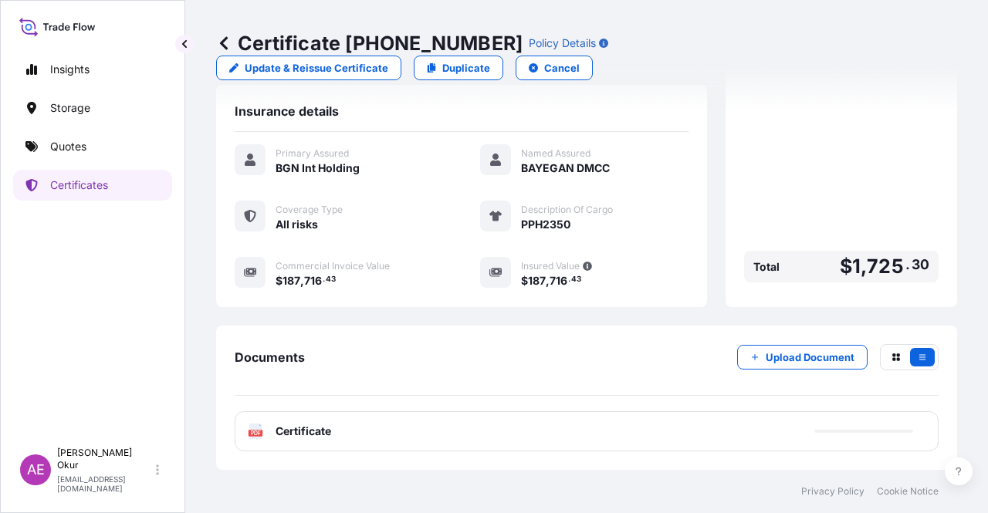
click at [279, 435] on span "Certificate" at bounding box center [304, 431] width 56 height 15
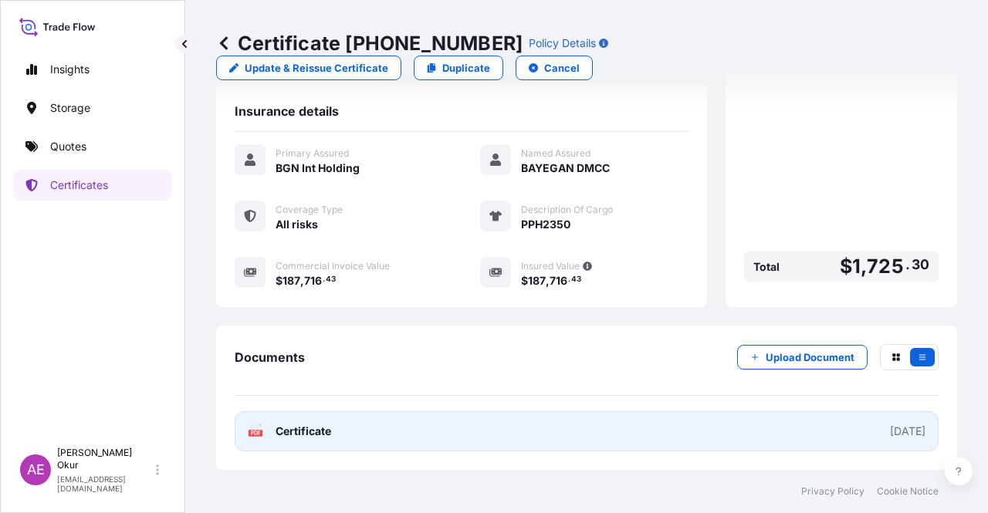
click at [278, 430] on span "Certificate" at bounding box center [304, 431] width 56 height 15
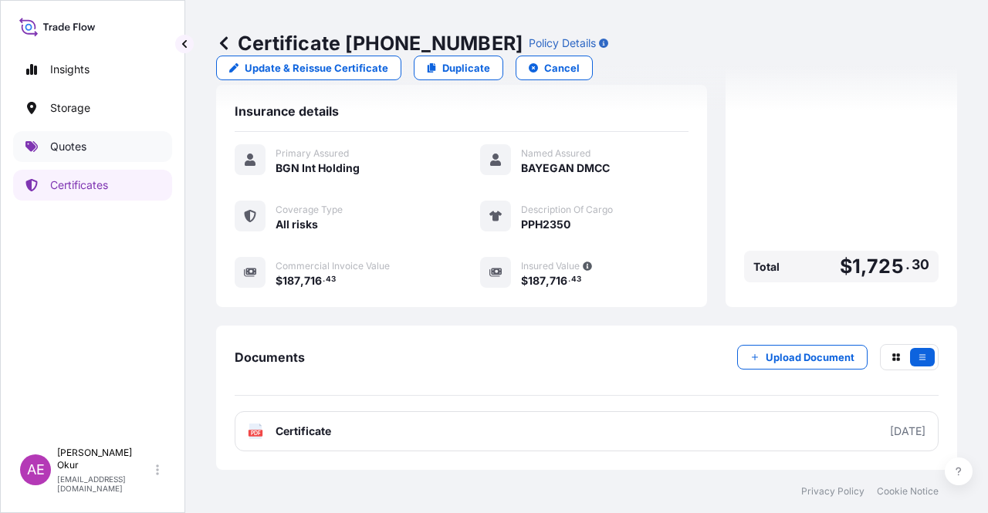
click at [108, 147] on link "Quotes" at bounding box center [92, 146] width 159 height 31
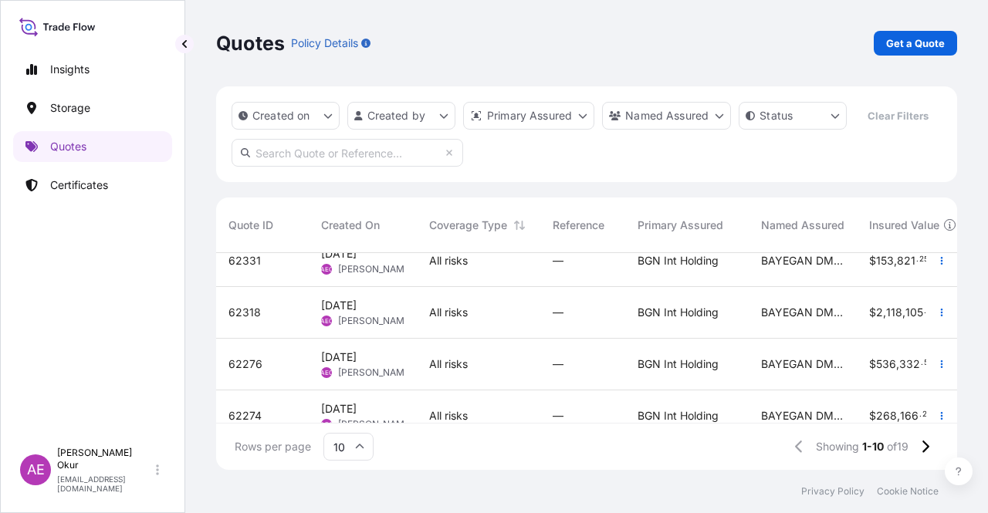
scroll to position [309, 0]
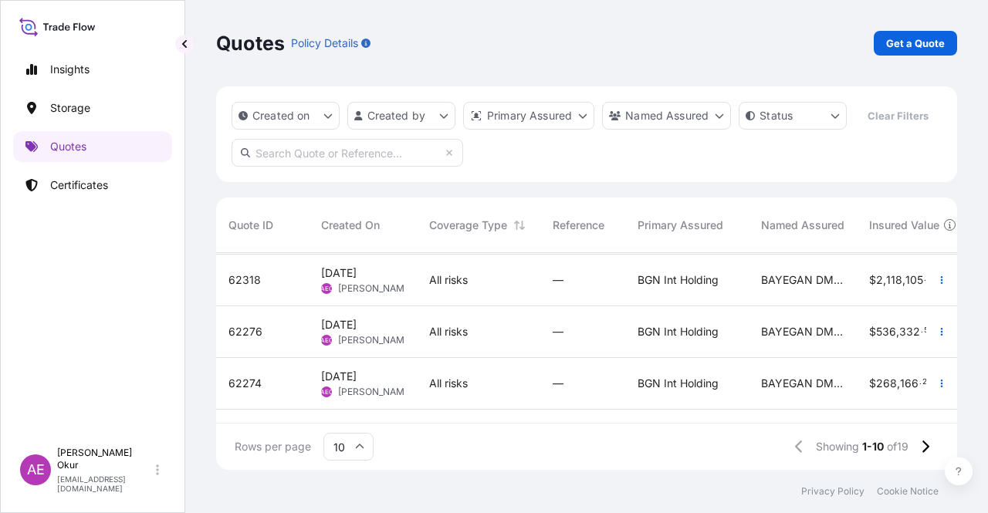
click at [389, 337] on span "[PERSON_NAME]" at bounding box center [375, 340] width 75 height 12
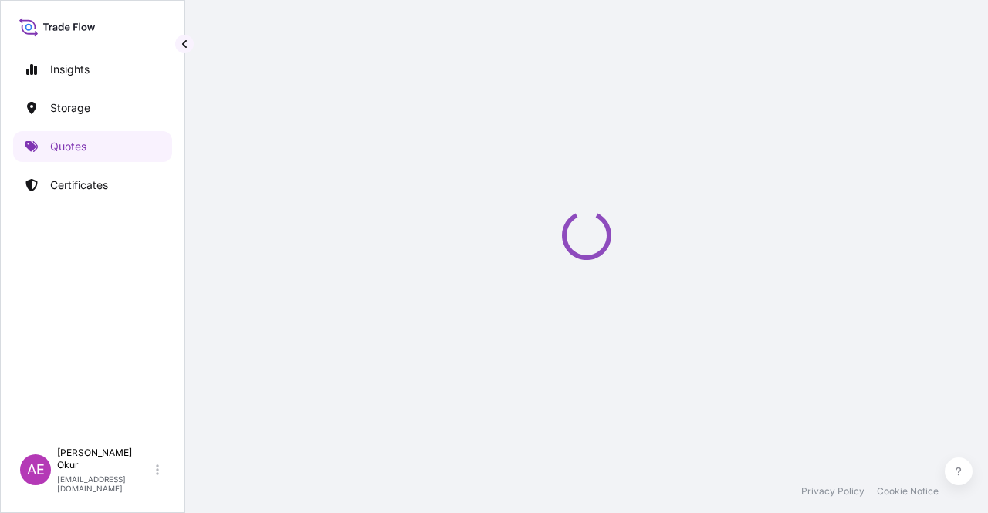
select select "Ocean Vessel"
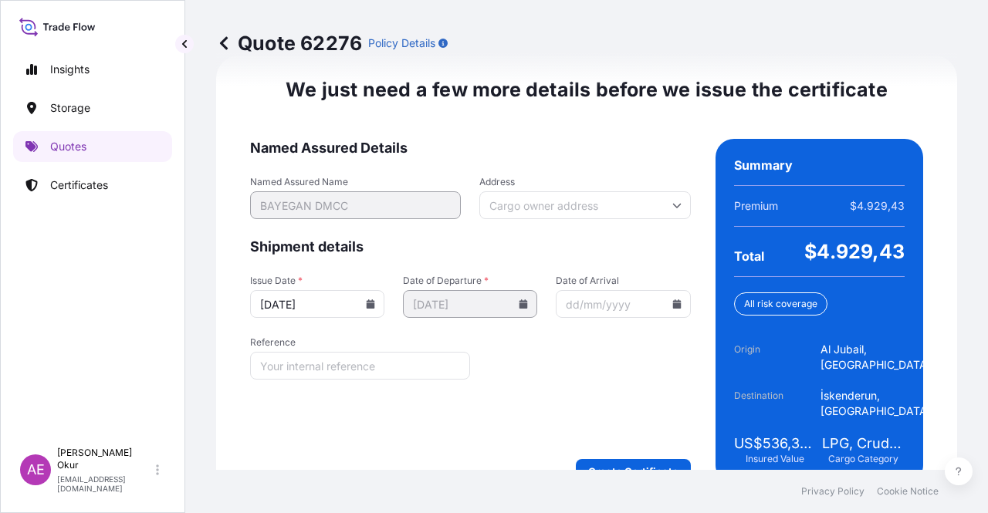
scroll to position [2004, 0]
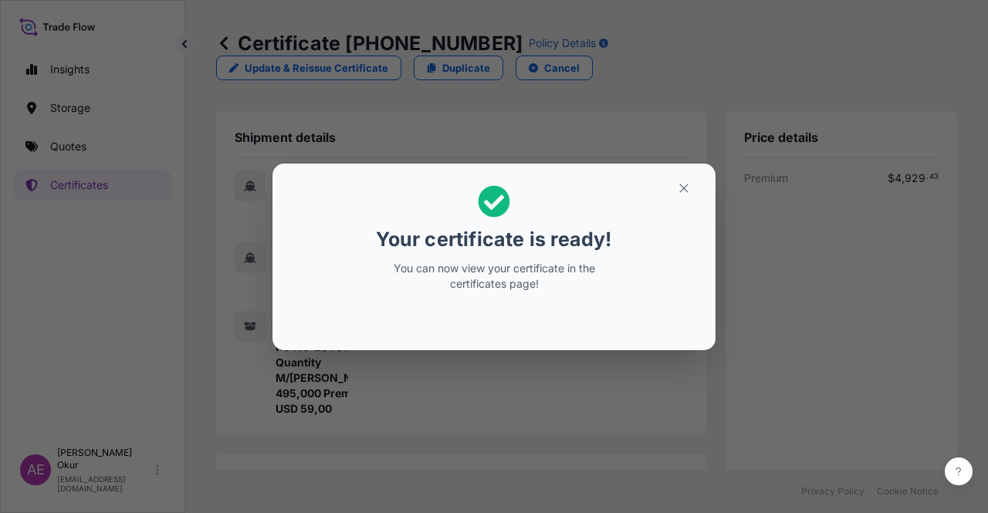
click at [712, 162] on div "Your certificate is ready! You can now view your certificate in the certificate…" at bounding box center [494, 256] width 988 height 513
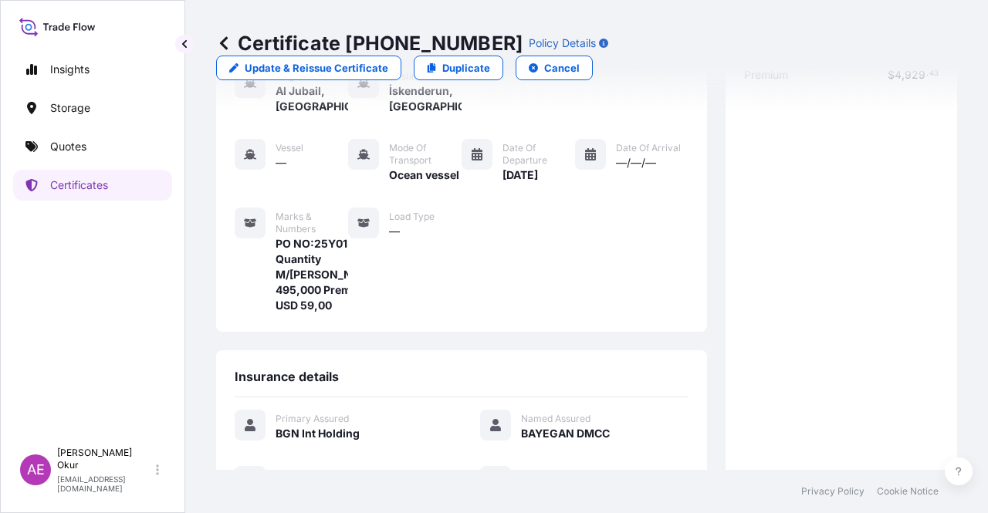
scroll to position [386, 0]
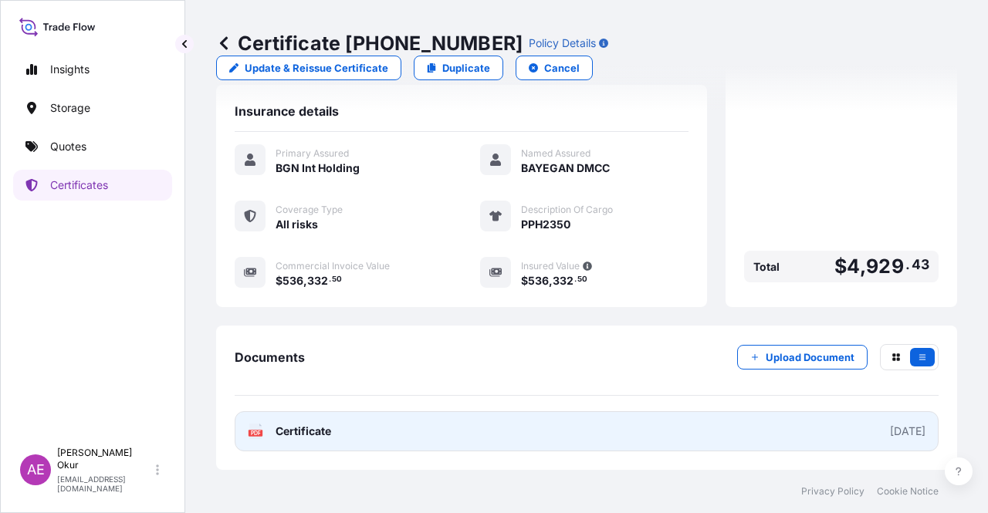
click at [308, 432] on span "Certificate" at bounding box center [304, 431] width 56 height 15
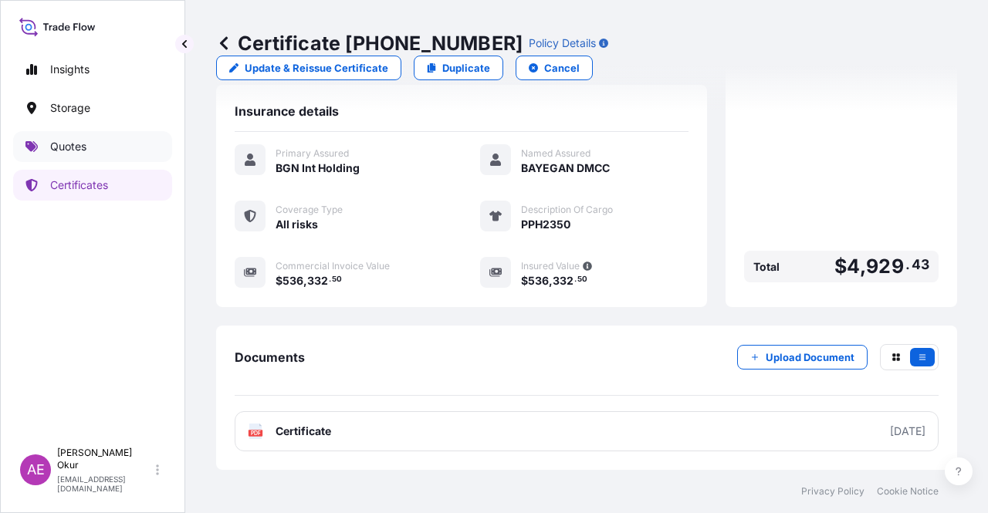
click at [93, 149] on link "Quotes" at bounding box center [92, 146] width 159 height 31
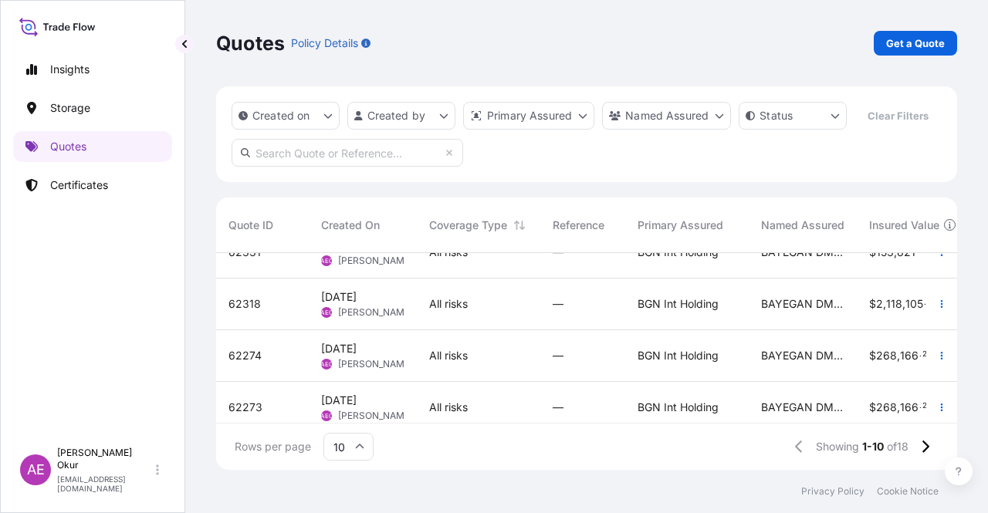
scroll to position [309, 0]
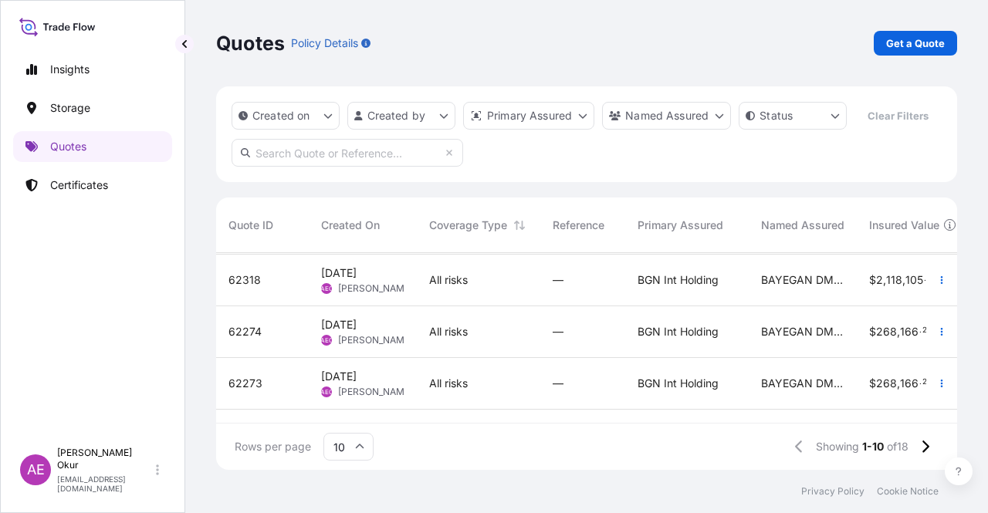
click at [386, 343] on span "[PERSON_NAME]" at bounding box center [375, 340] width 75 height 12
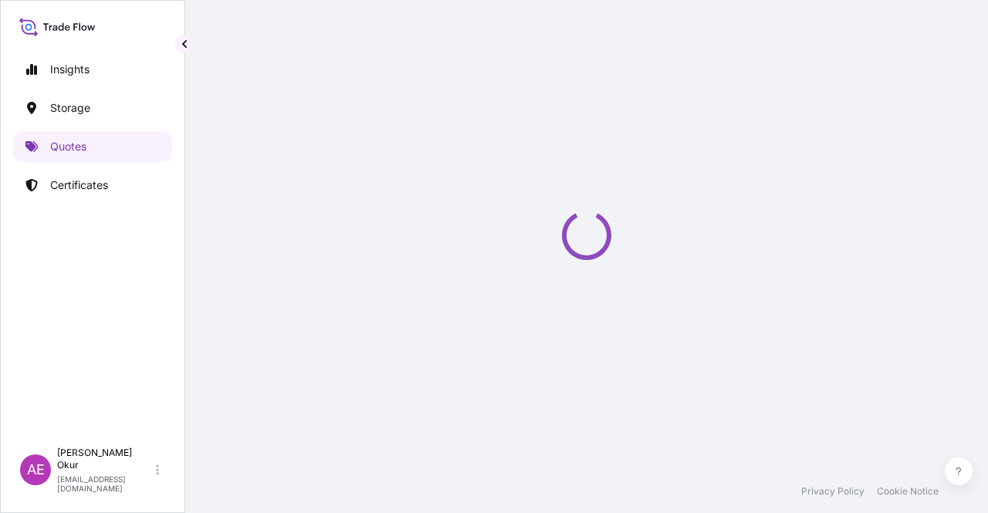
select select "Ocean Vessel"
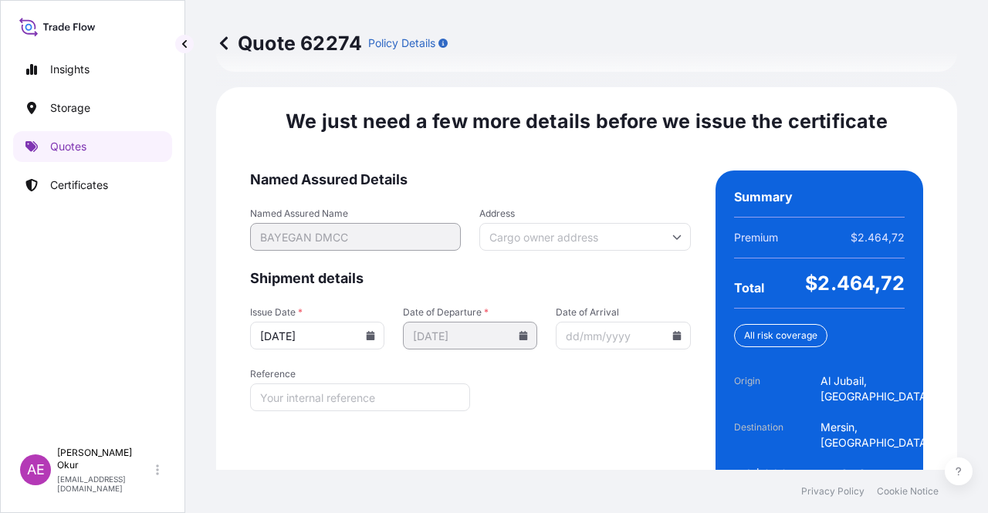
scroll to position [1973, 0]
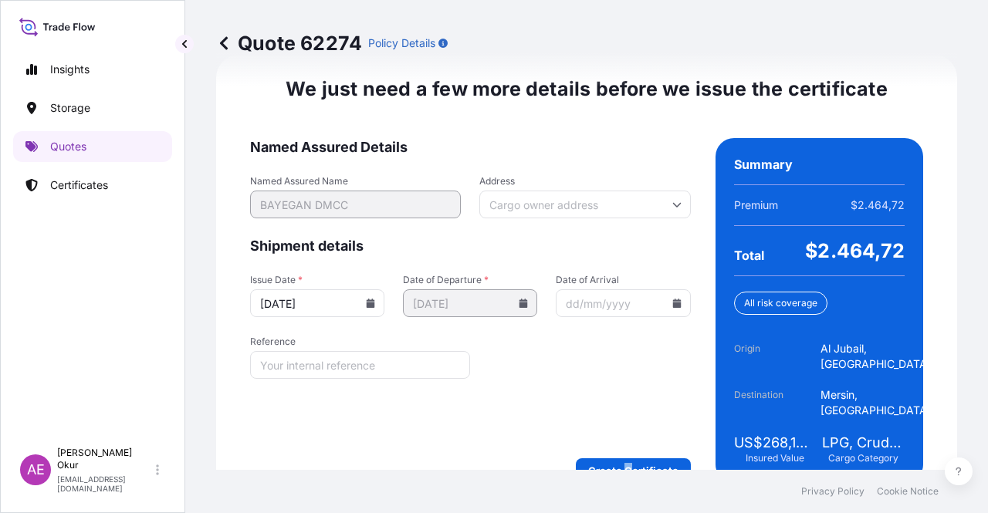
click at [622, 415] on form "Named Assured Details Named Assured Name BAYEGAN DMCC Address Shipment details …" at bounding box center [470, 310] width 441 height 345
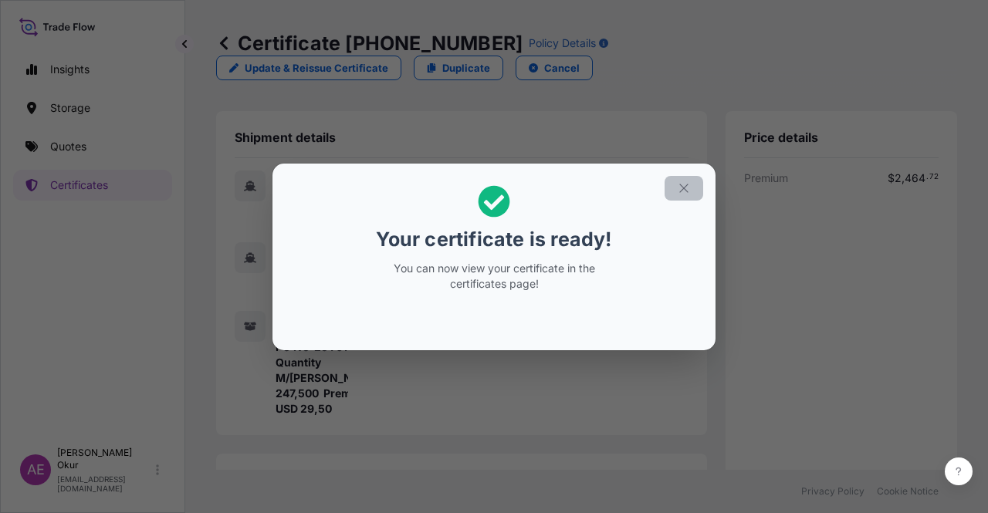
click at [721, 188] on div "Your certificate is ready! You can now view your certificate in the certificate…" at bounding box center [494, 256] width 988 height 513
click at [685, 184] on icon "button" at bounding box center [684, 188] width 14 height 14
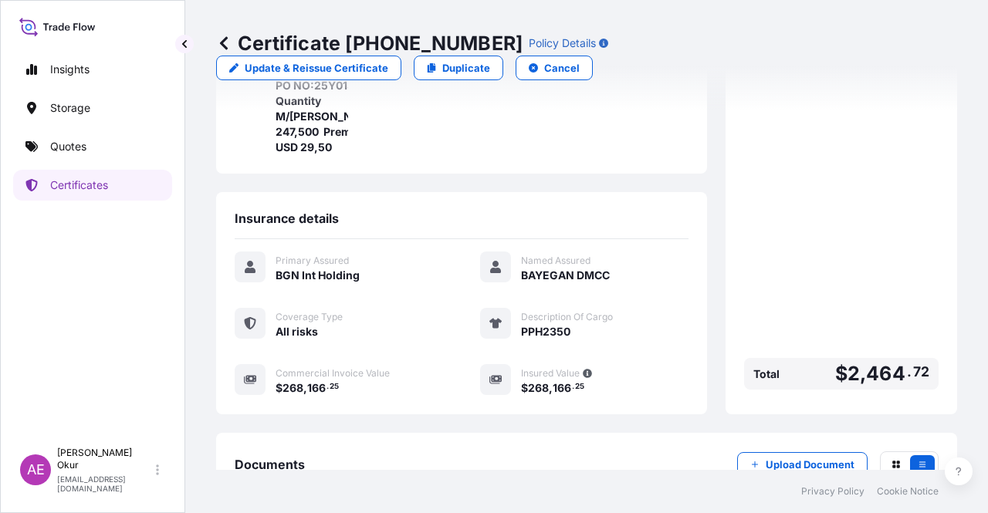
scroll to position [386, 0]
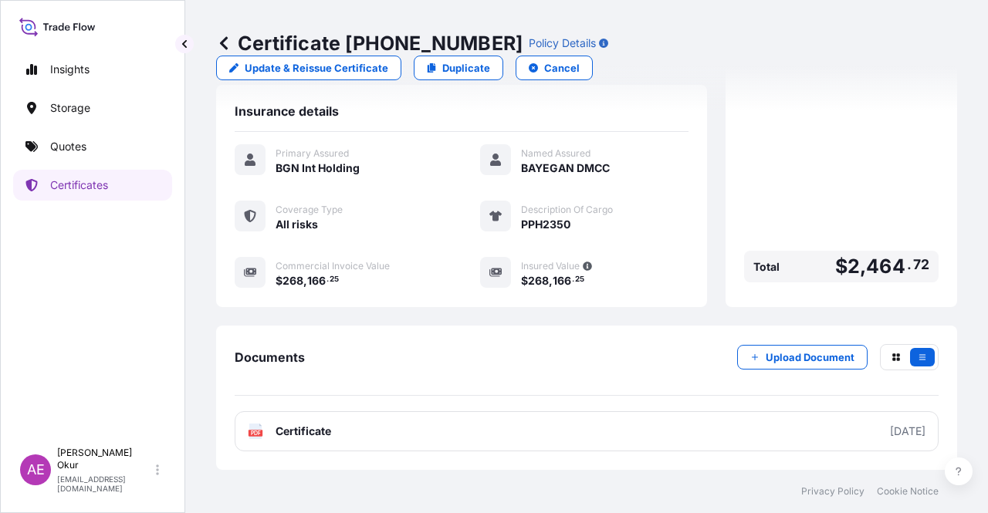
click at [286, 435] on span "Certificate" at bounding box center [304, 431] width 56 height 15
click at [100, 145] on link "Quotes" at bounding box center [92, 146] width 159 height 31
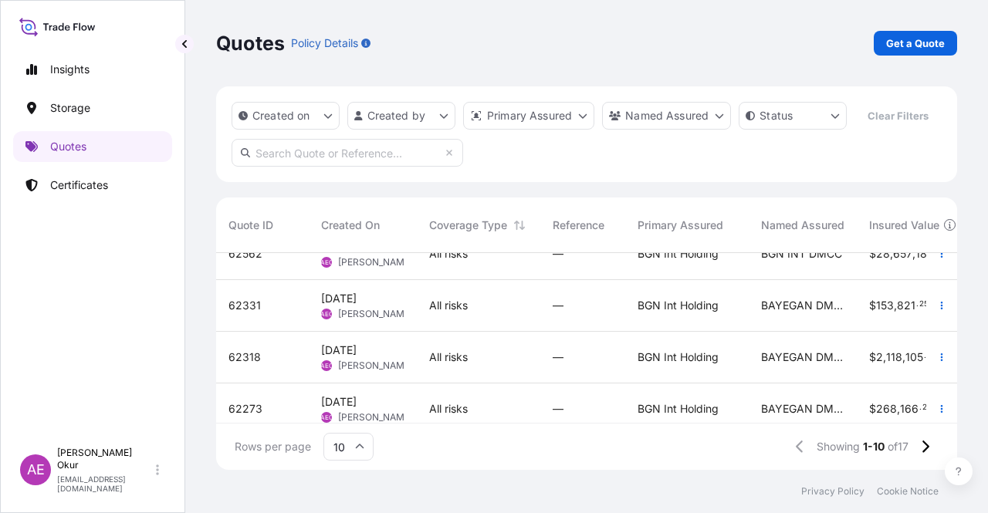
scroll to position [309, 0]
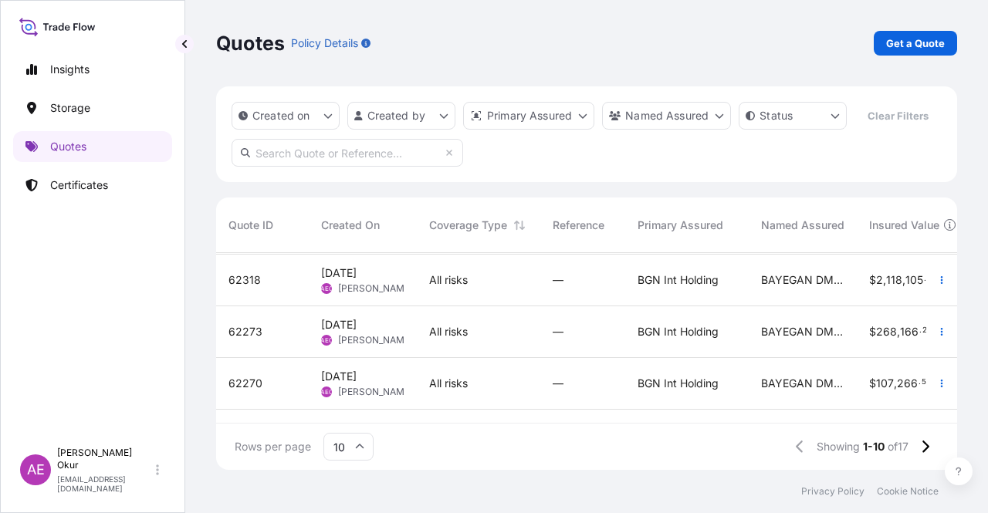
click at [371, 334] on span "[PERSON_NAME]" at bounding box center [375, 340] width 75 height 12
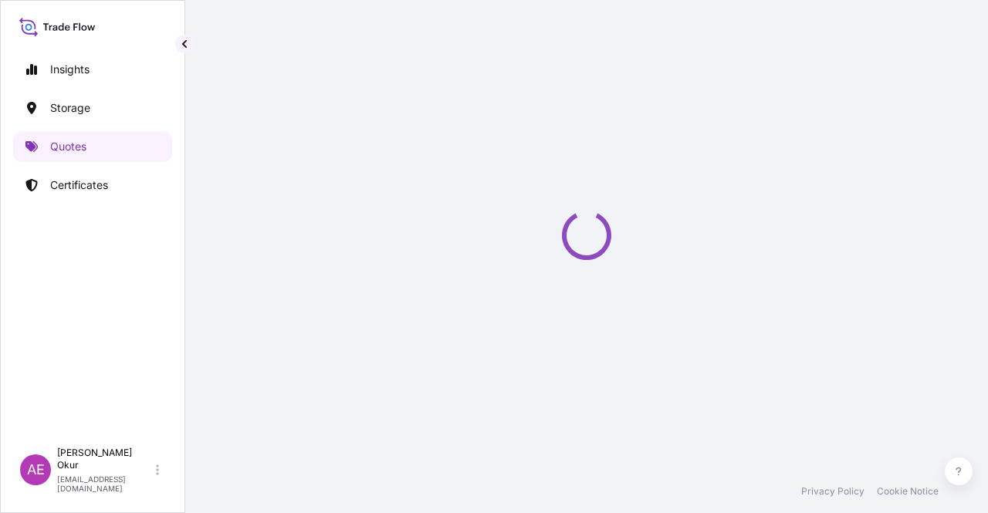
select select "Ocean Vessel"
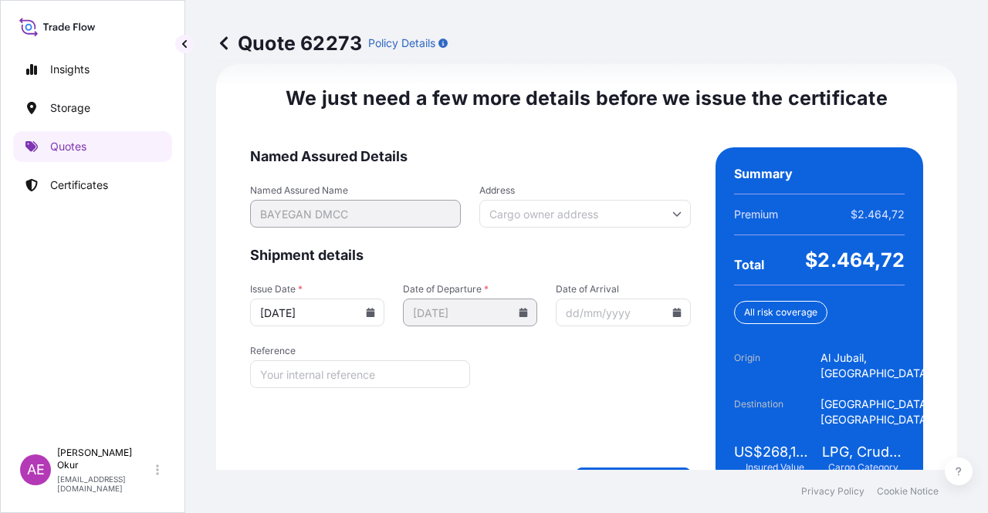
scroll to position [1973, 0]
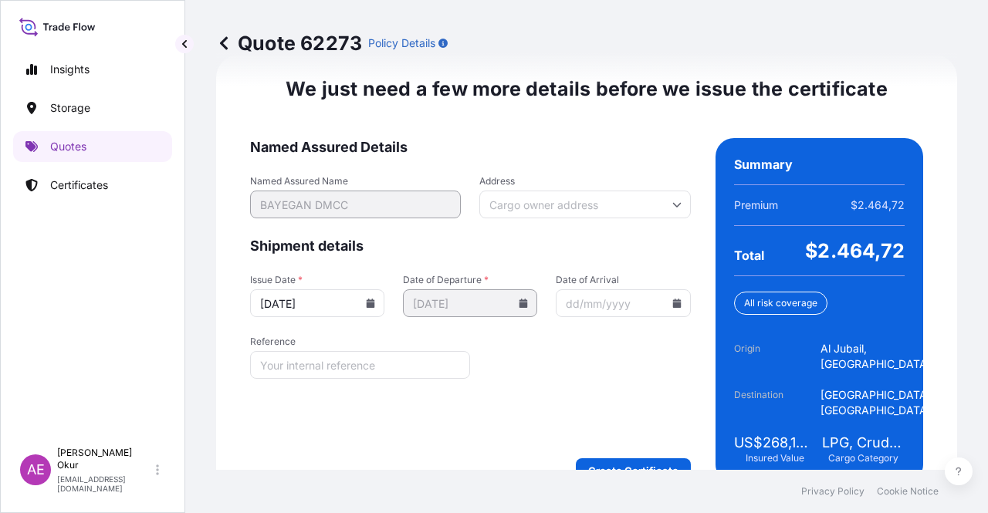
click at [608, 407] on form "Named Assured Details Named Assured Name BAYEGAN DMCC Address Shipment details …" at bounding box center [470, 310] width 441 height 345
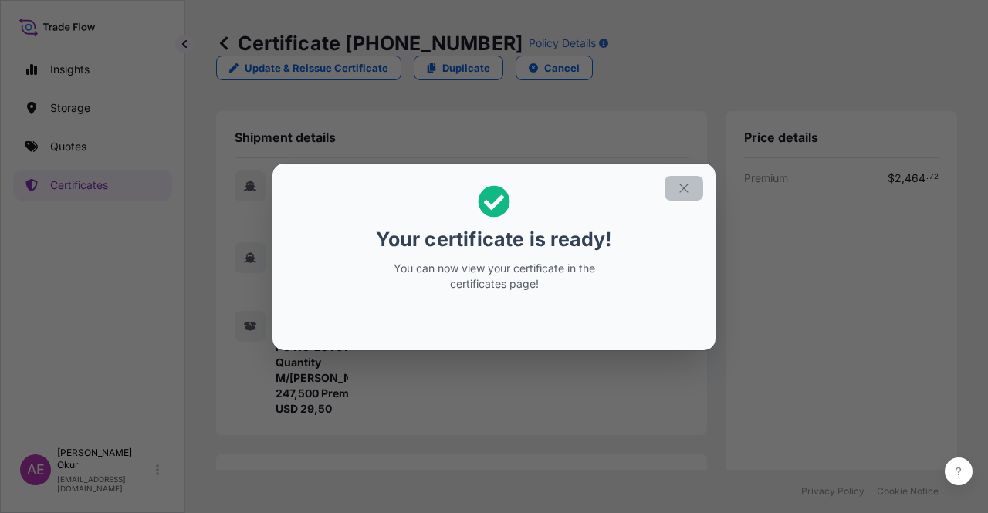
click at [671, 186] on button "button" at bounding box center [684, 188] width 39 height 25
click at [682, 184] on icon "button" at bounding box center [684, 188] width 14 height 14
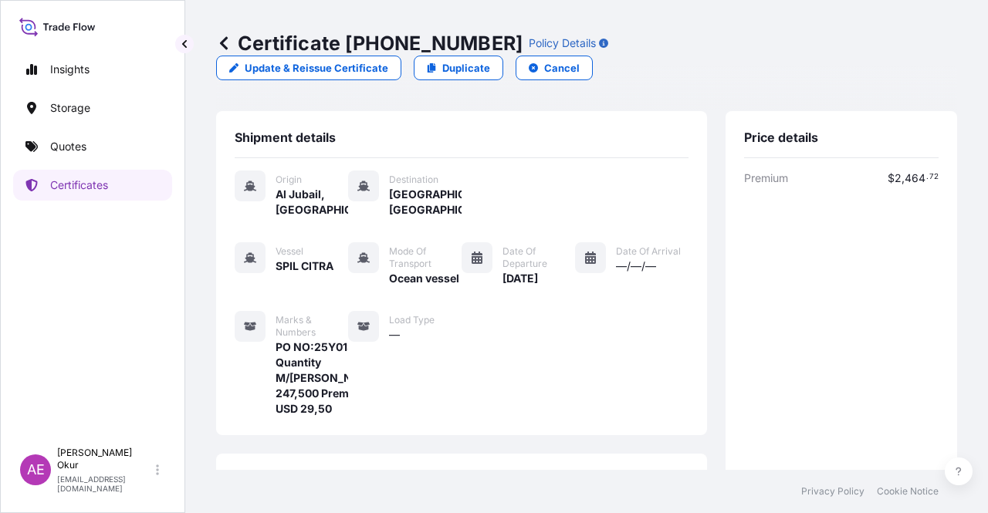
scroll to position [386, 0]
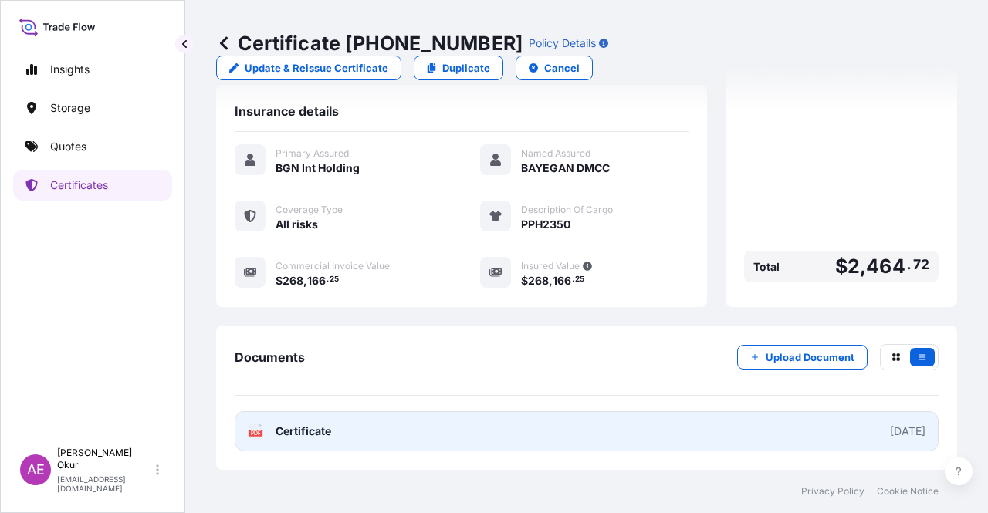
click at [302, 431] on span "Certificate" at bounding box center [304, 431] width 56 height 15
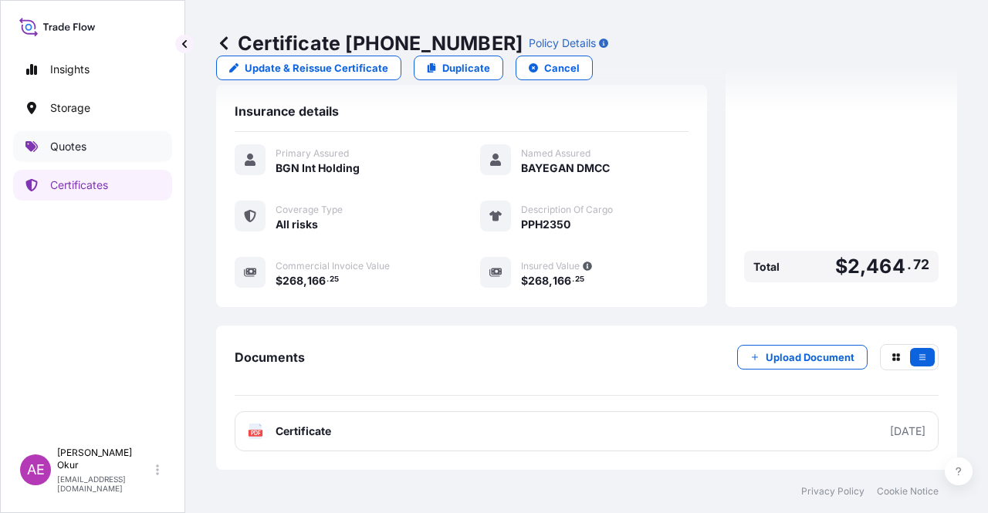
click at [93, 137] on link "Quotes" at bounding box center [92, 146] width 159 height 31
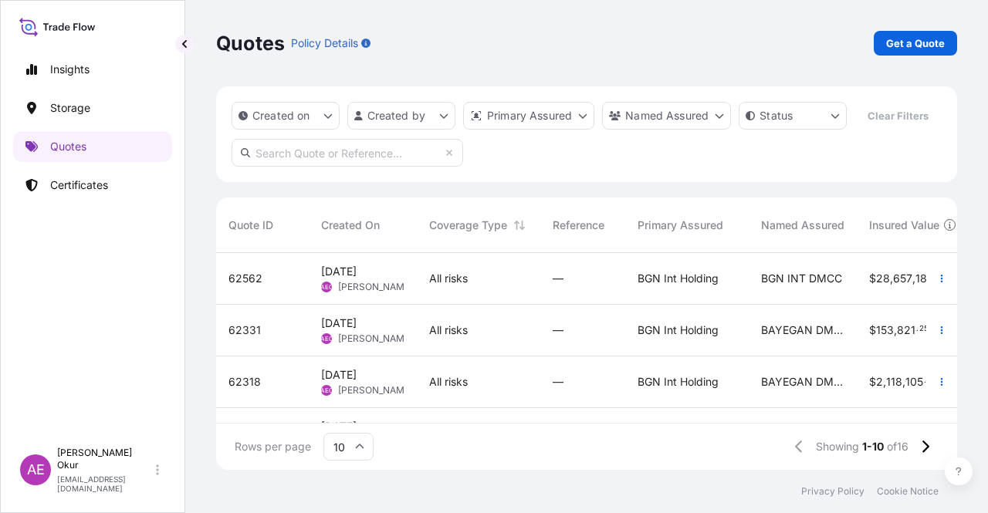
scroll to position [232, 0]
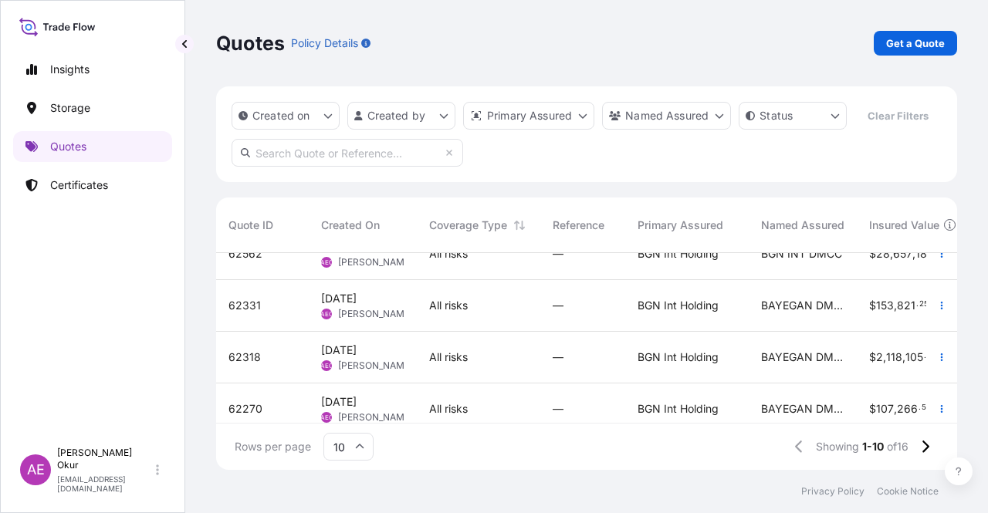
click at [332, 394] on div "[DATE] AEO Alp Eren Okur" at bounding box center [363, 410] width 108 height 52
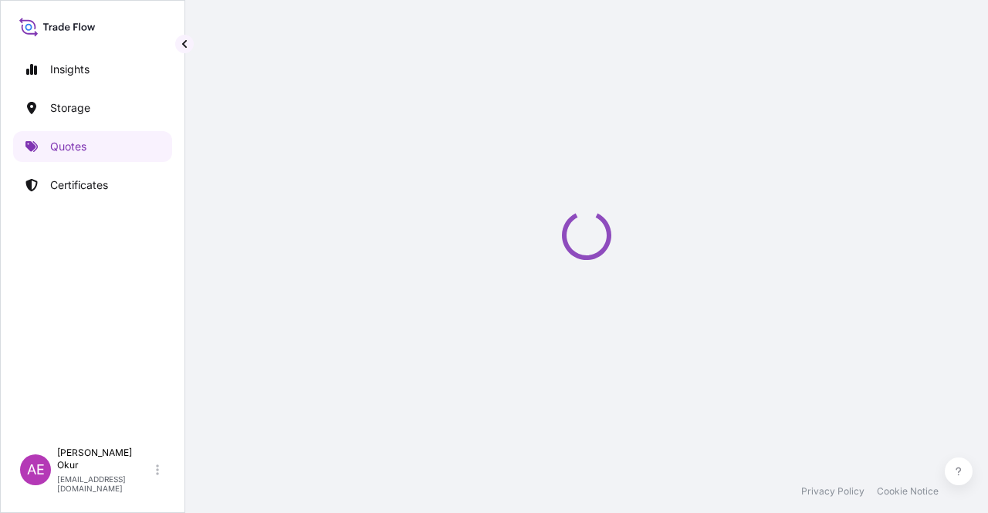
select select "Ocean Vessel"
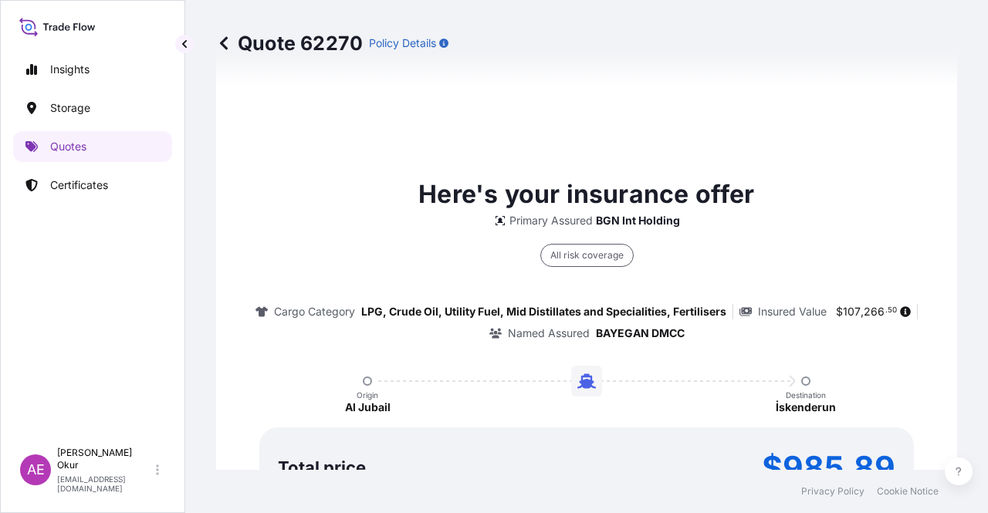
scroll to position [1068, 0]
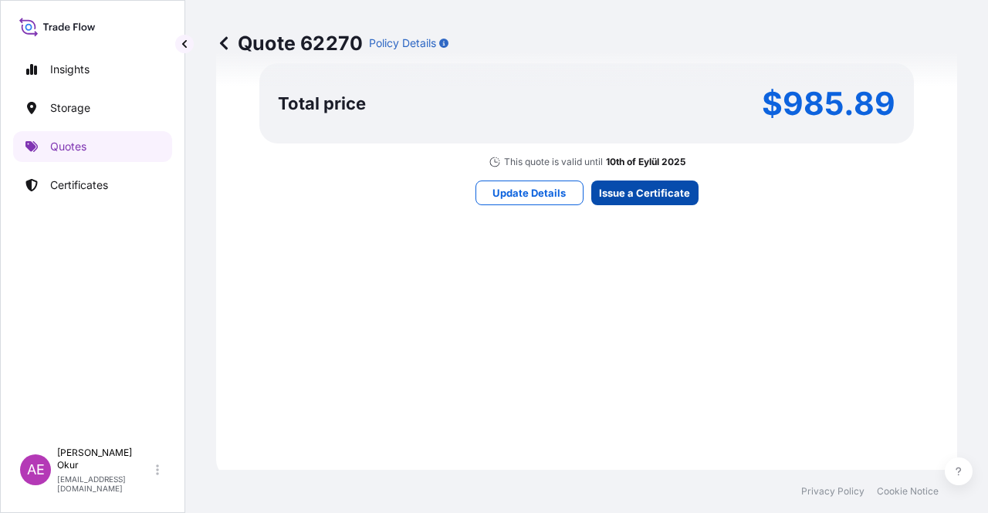
click at [597, 164] on div "This quote is valid until 10th of Eylül 2025" at bounding box center [587, 162] width 197 height 12
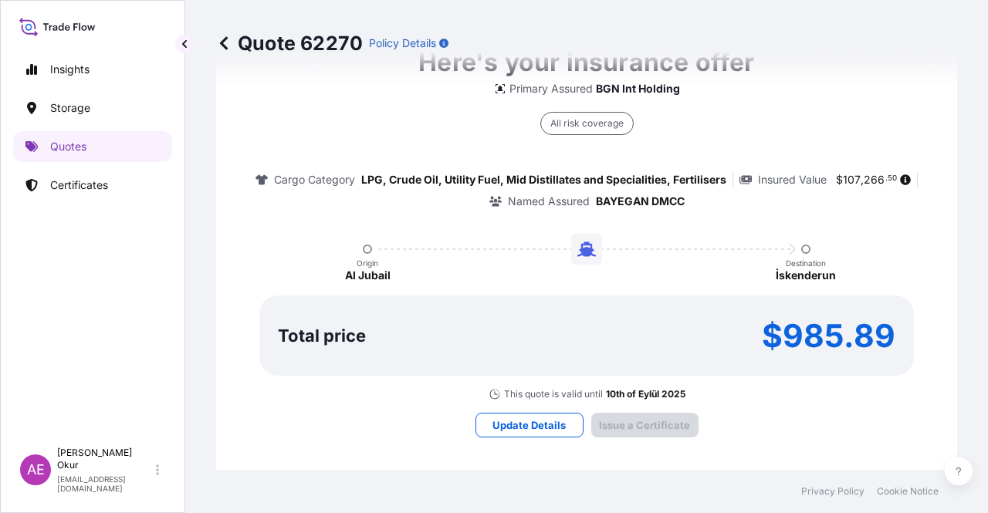
type input "[DATE]"
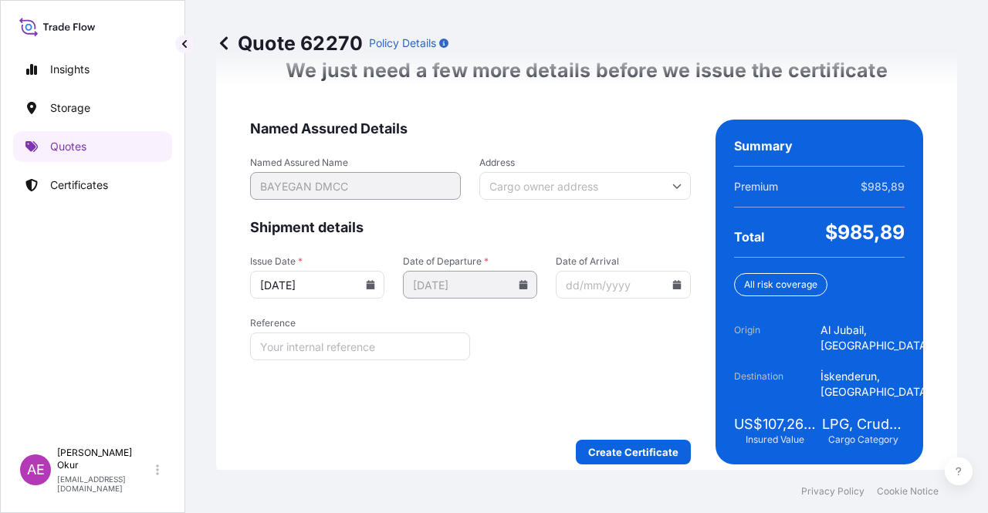
scroll to position [2004, 0]
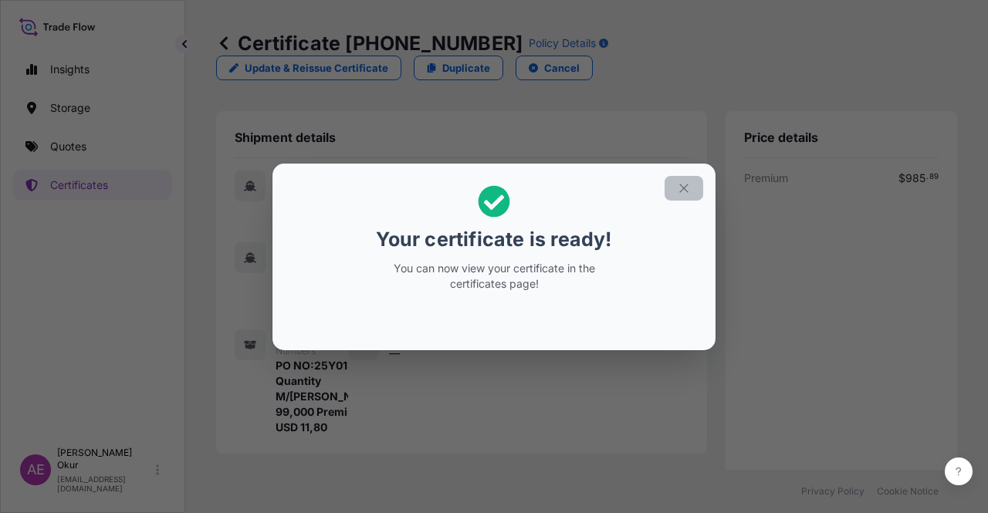
click at [676, 176] on button "button" at bounding box center [684, 188] width 39 height 25
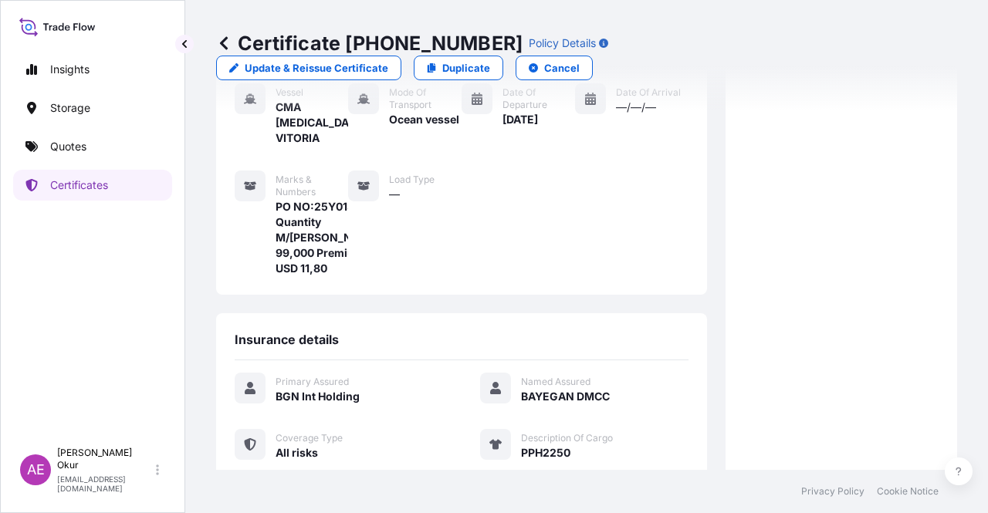
scroll to position [371, 0]
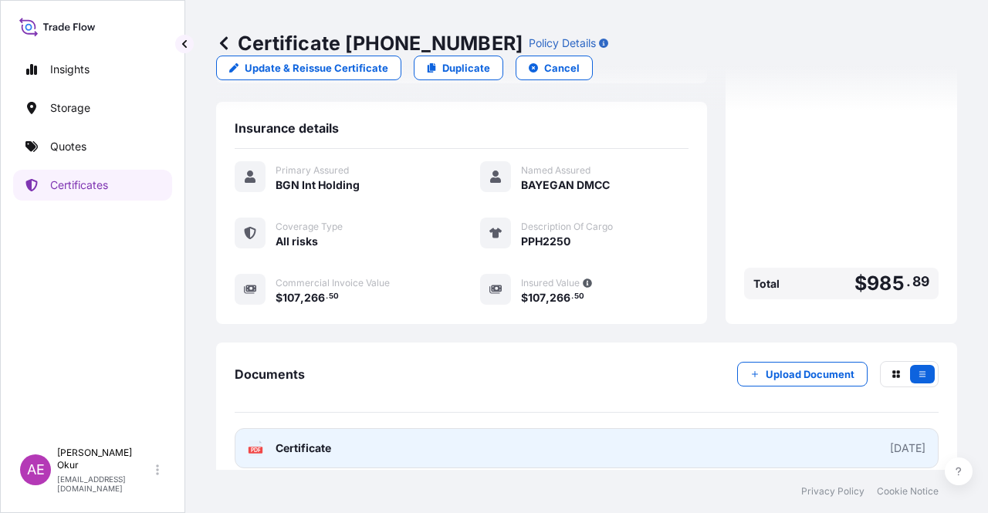
click at [318, 441] on span "Certificate" at bounding box center [304, 448] width 56 height 15
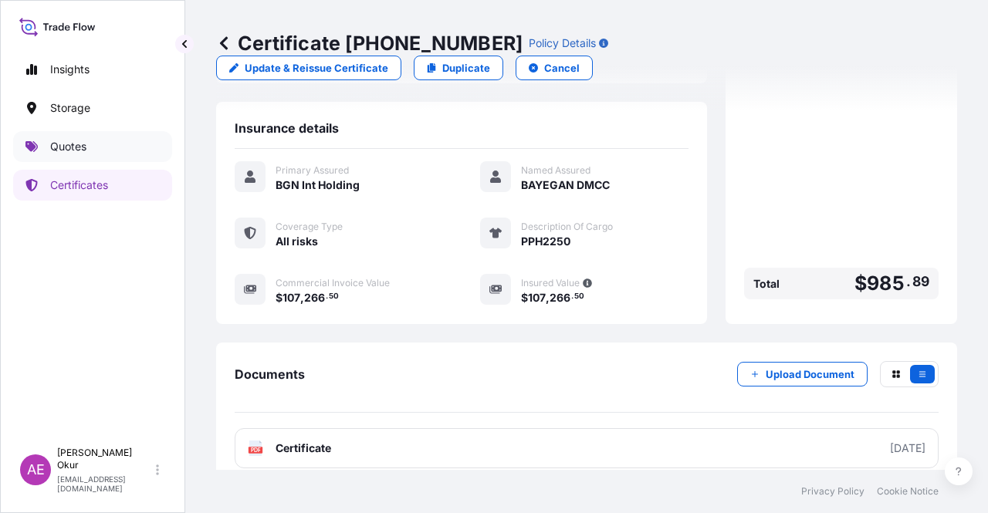
click at [92, 155] on link "Quotes" at bounding box center [92, 146] width 159 height 31
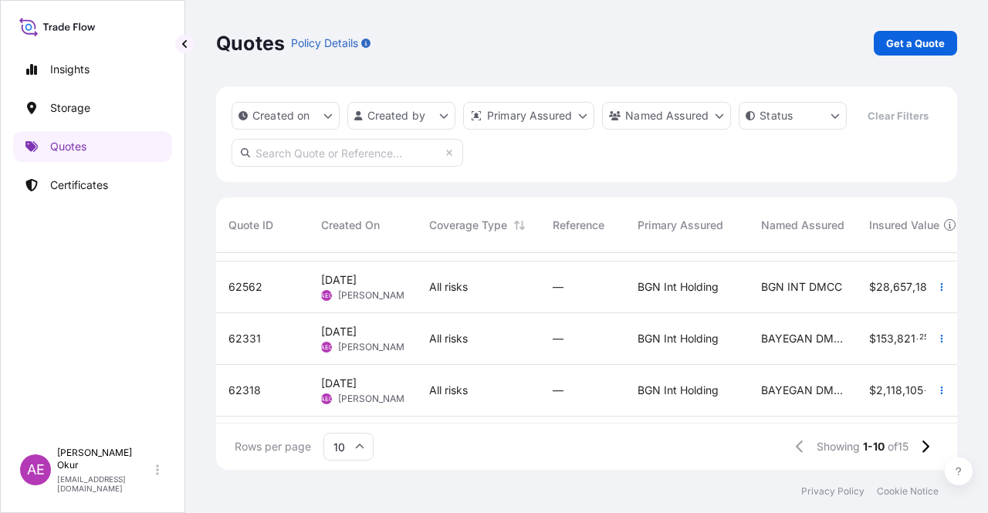
scroll to position [232, 0]
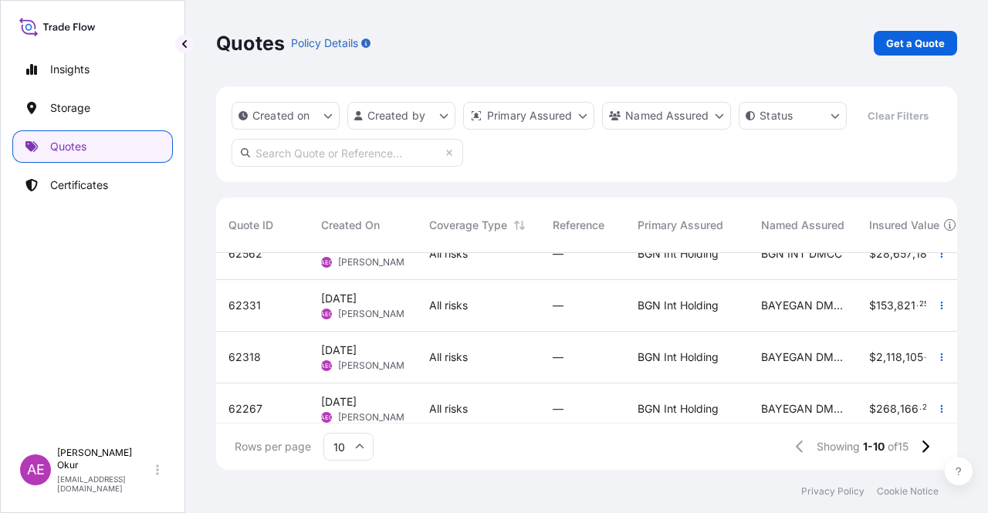
click at [384, 400] on span "[DATE] AEO Alp Eren Okur" at bounding box center [362, 408] width 83 height 29
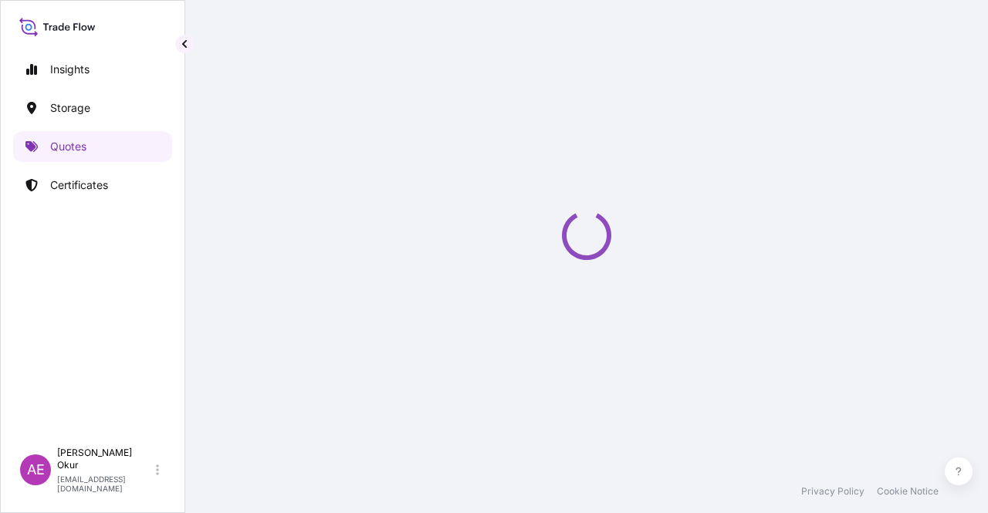
select select "Ocean Vessel"
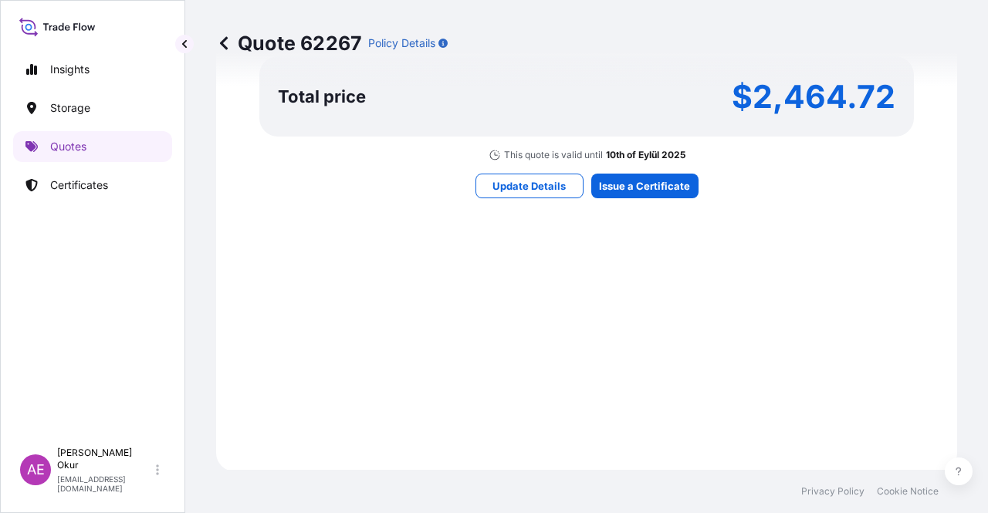
click at [637, 197] on div "Here's your insurance offer Primary Assured BGN Int Holding All risk coverage C…" at bounding box center [587, 1] width 698 height 898
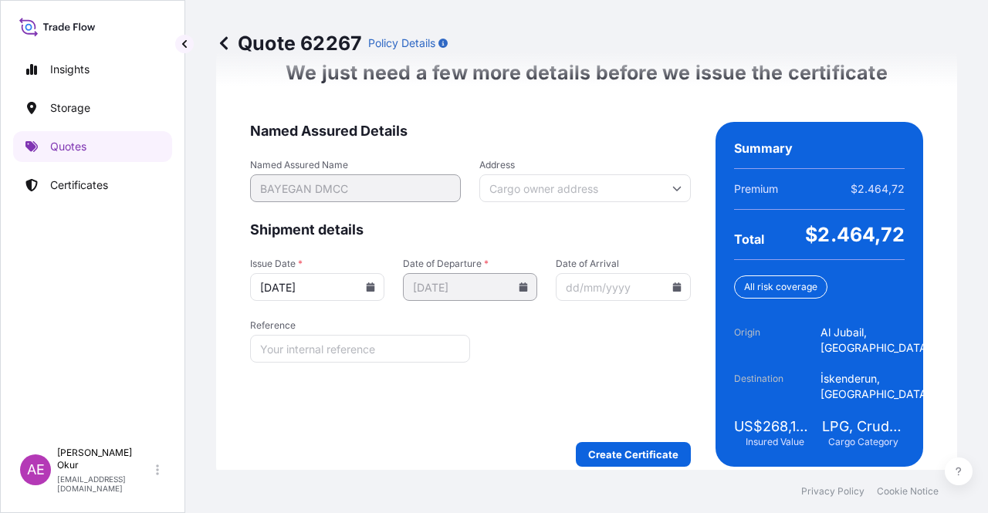
scroll to position [2004, 0]
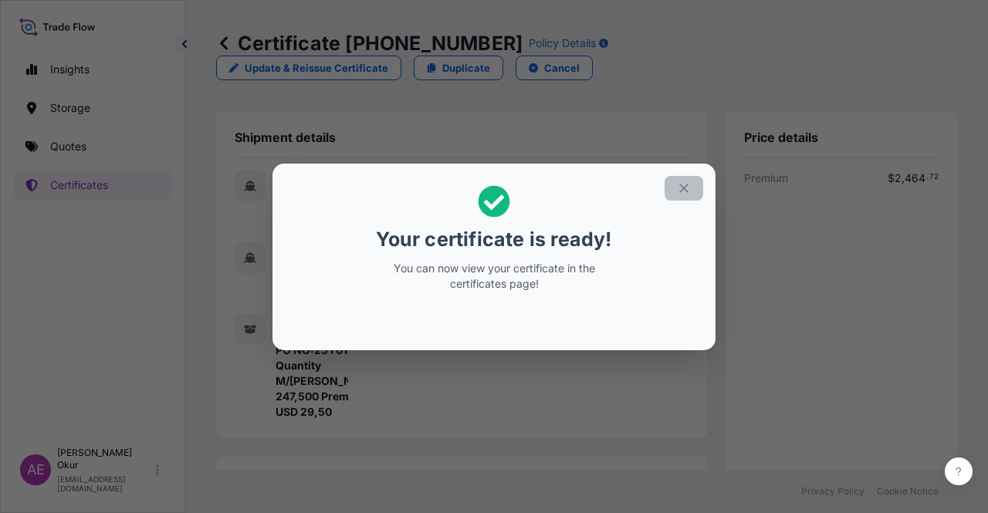
click at [692, 181] on button "button" at bounding box center [684, 188] width 39 height 25
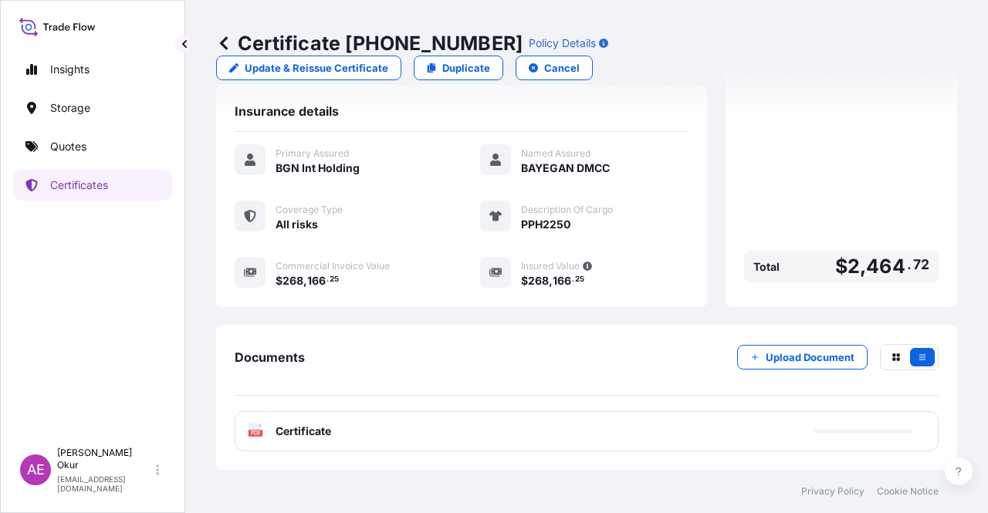
scroll to position [386, 0]
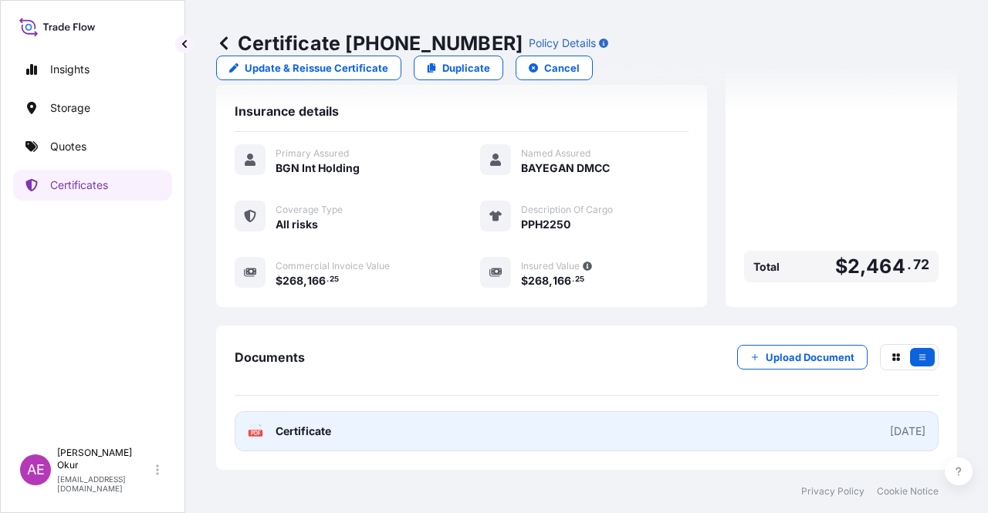
click at [327, 428] on span "Certificate" at bounding box center [304, 431] width 56 height 15
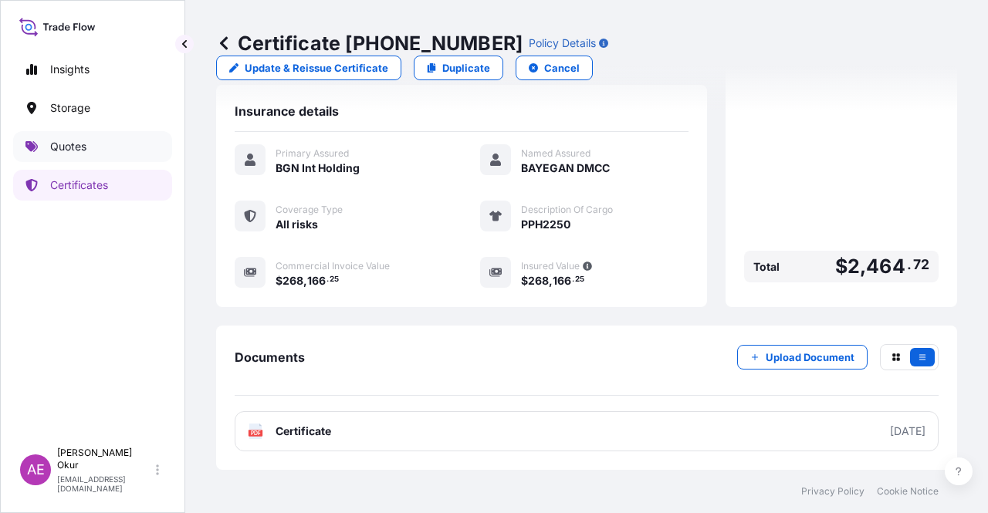
click at [62, 149] on p "Quotes" at bounding box center [68, 146] width 36 height 15
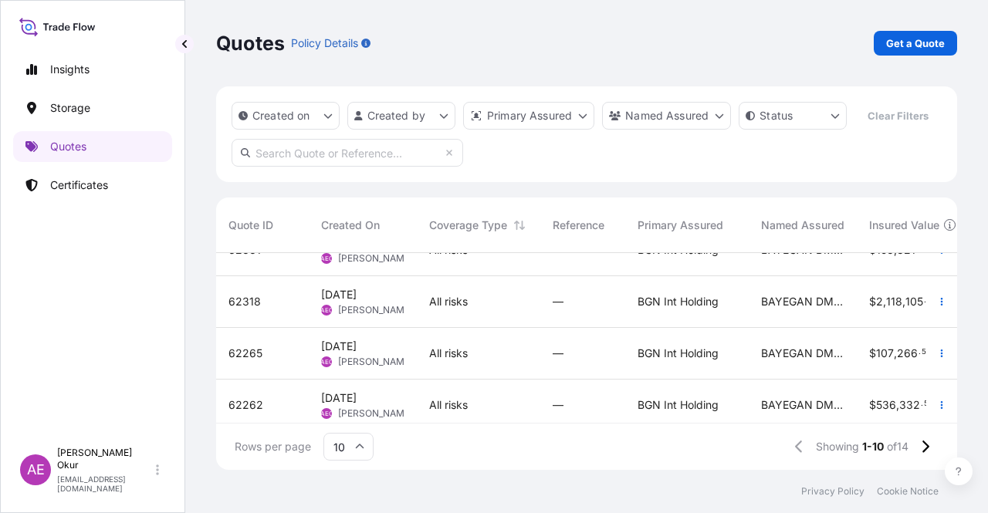
scroll to position [309, 0]
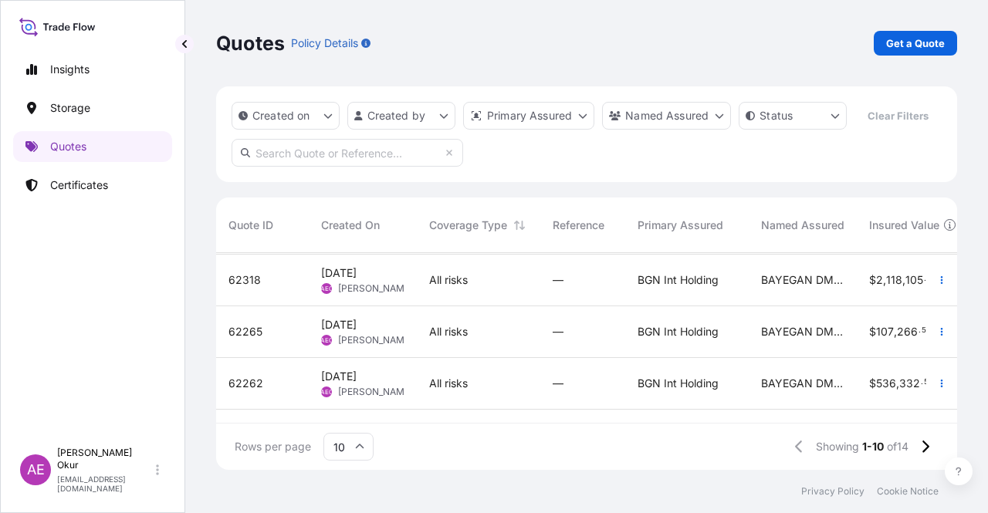
click at [438, 336] on span "All risks" at bounding box center [448, 331] width 39 height 15
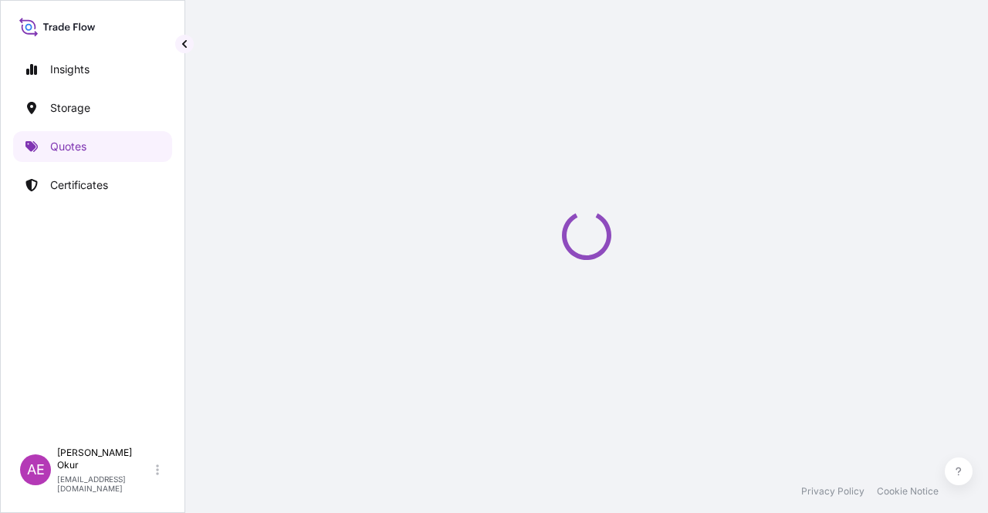
select select "Ocean Vessel"
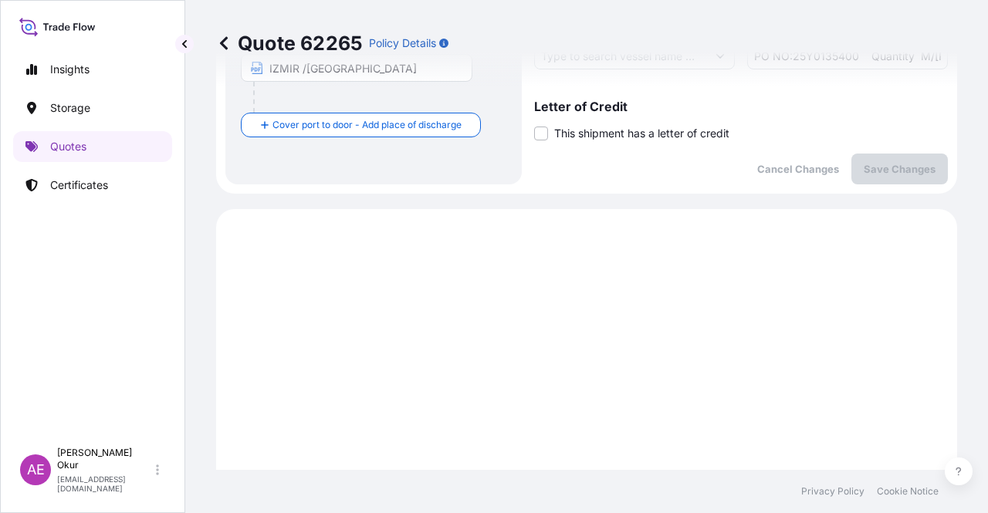
scroll to position [528, 0]
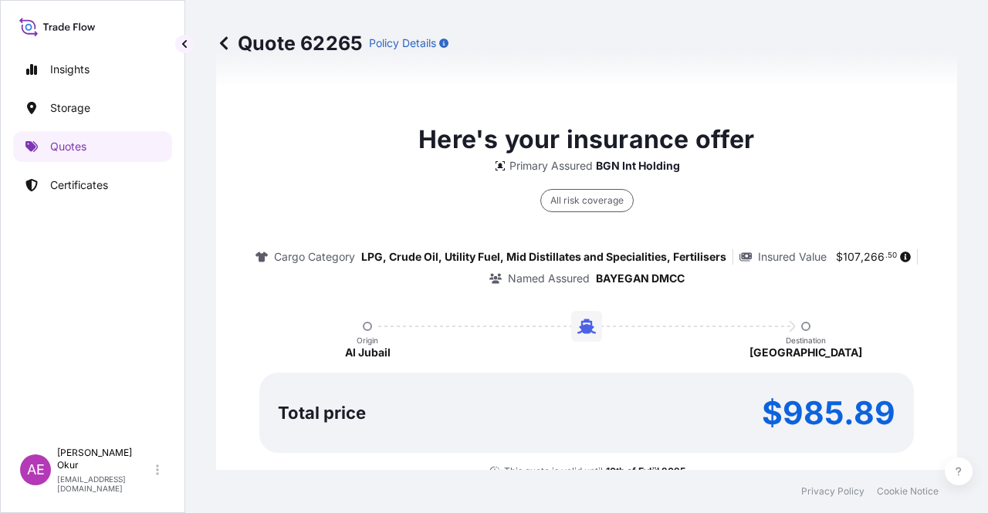
type input "[DATE]"
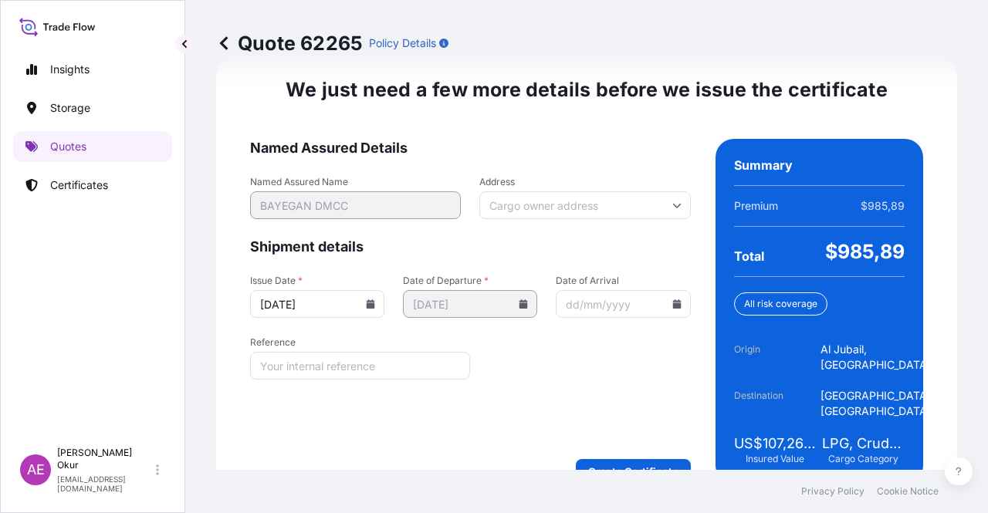
scroll to position [1973, 0]
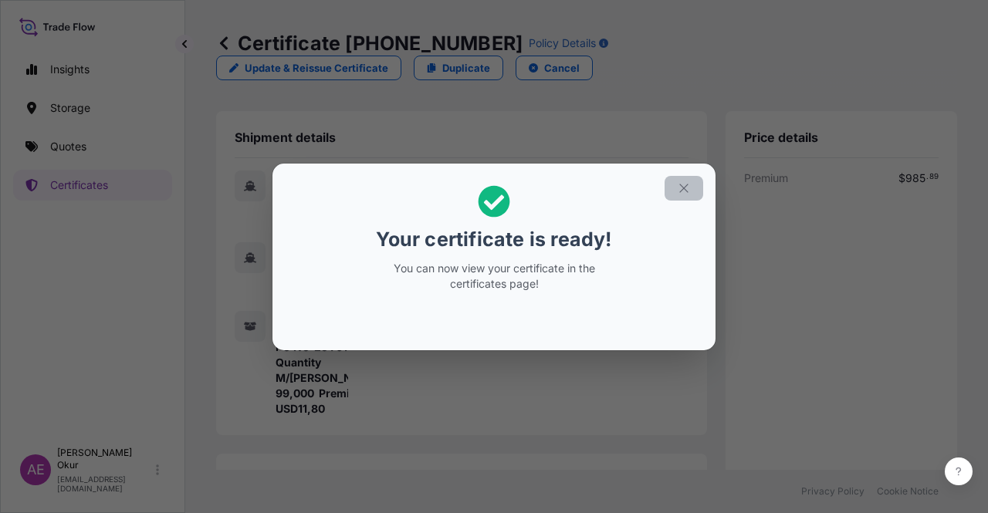
click at [678, 185] on icon "button" at bounding box center [684, 188] width 14 height 14
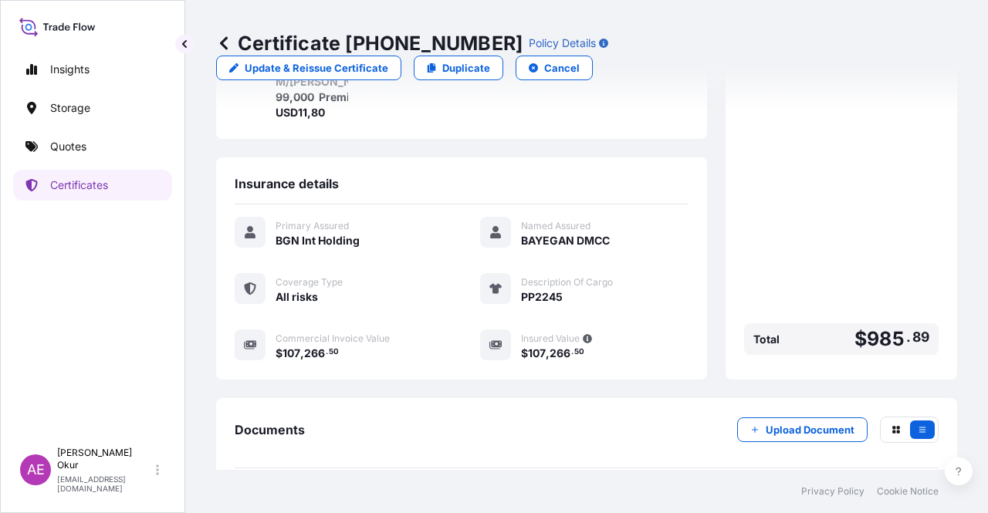
scroll to position [371, 0]
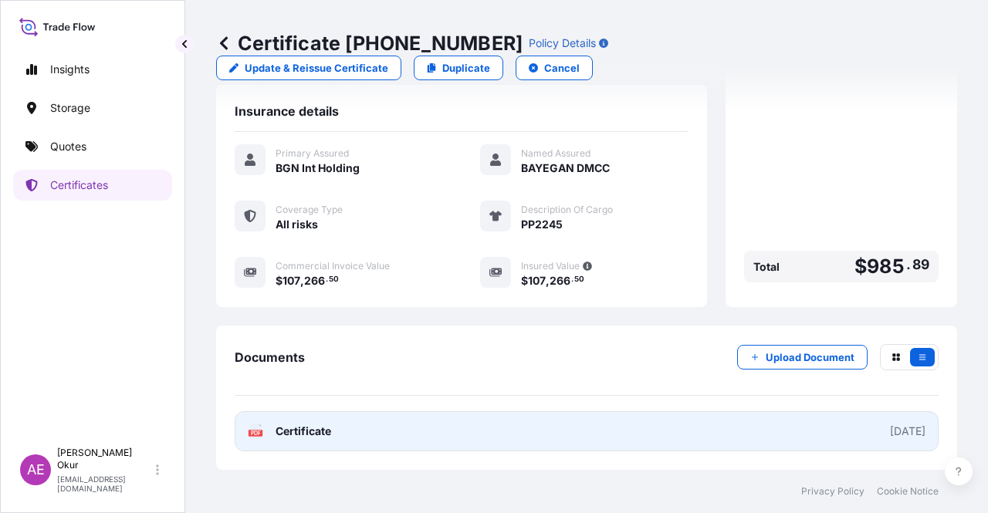
click at [313, 430] on span "Certificate" at bounding box center [304, 431] width 56 height 15
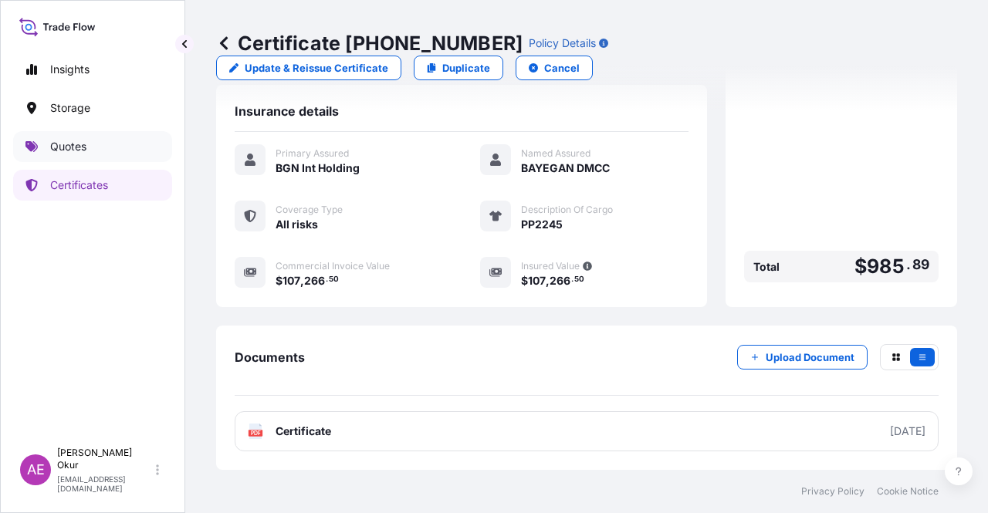
click at [83, 142] on p "Quotes" at bounding box center [68, 146] width 36 height 15
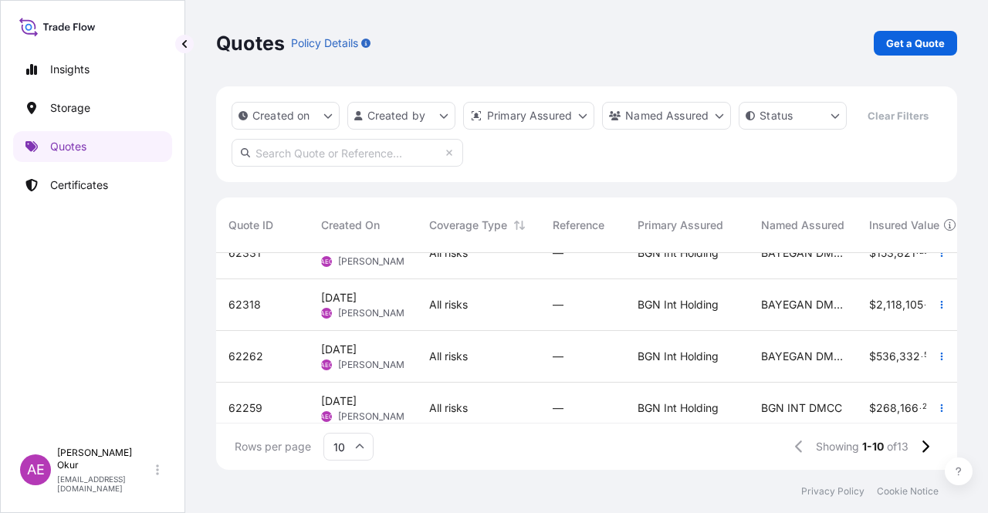
scroll to position [309, 0]
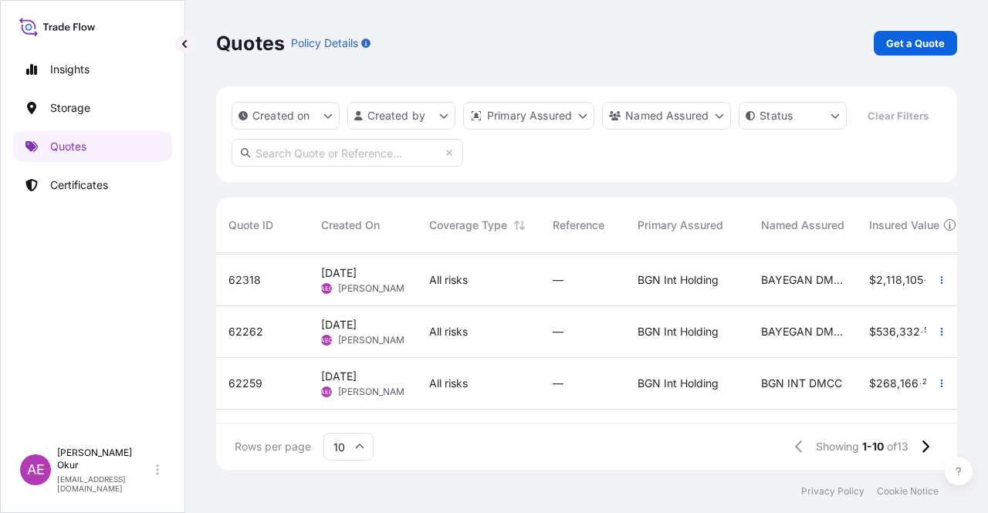
click at [388, 337] on span "[PERSON_NAME]" at bounding box center [375, 340] width 75 height 12
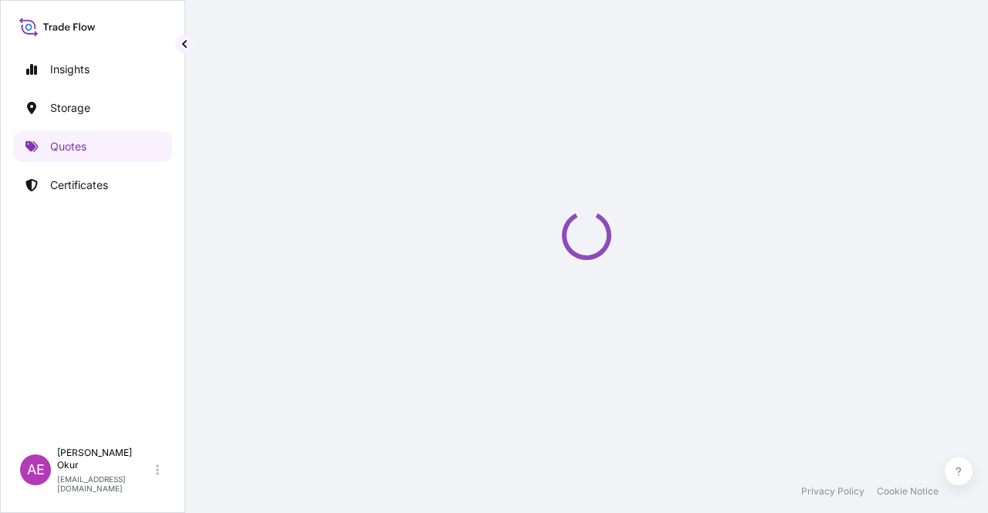
select select "Ocean Vessel"
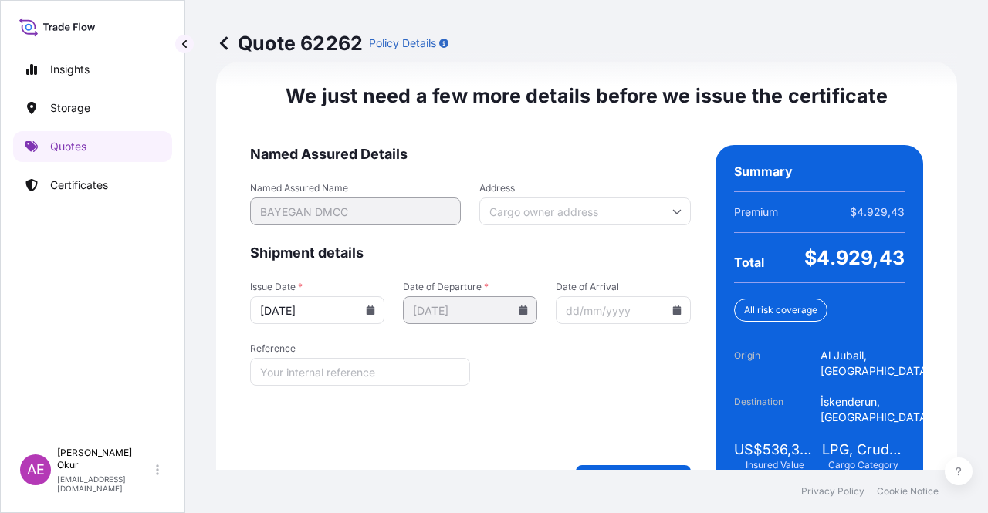
scroll to position [2004, 0]
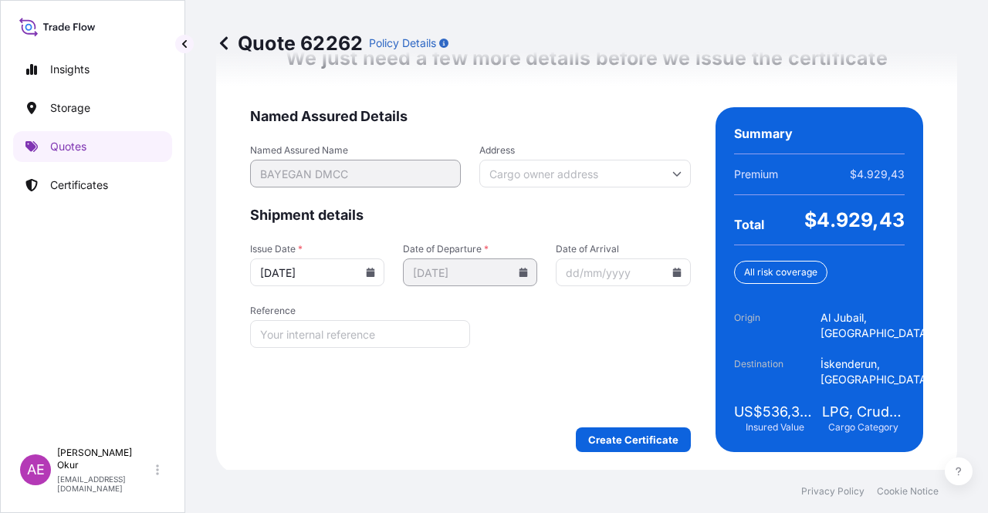
click at [613, 451] on div "We just need a few more details before we issue the certificate Named Assured D…" at bounding box center [586, 249] width 741 height 450
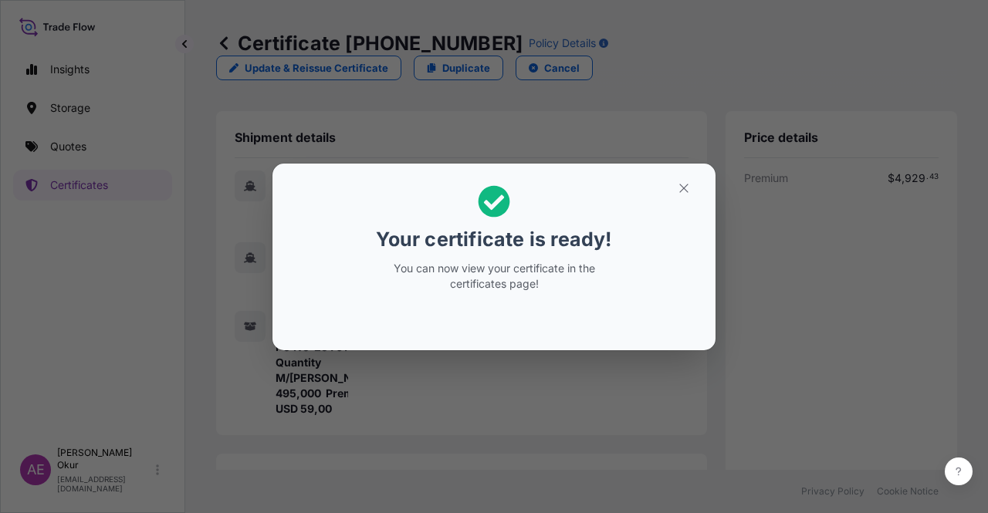
click at [691, 186] on button "button" at bounding box center [684, 188] width 39 height 25
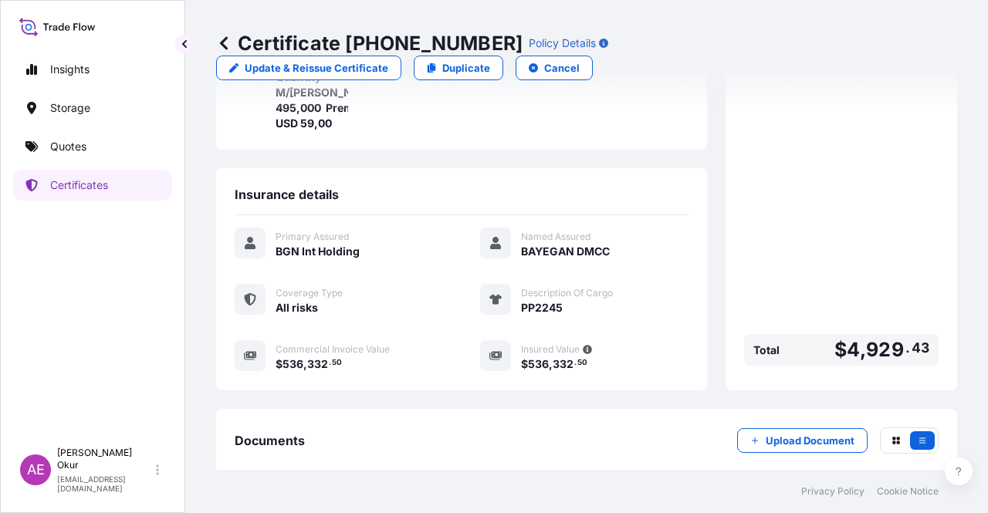
scroll to position [386, 0]
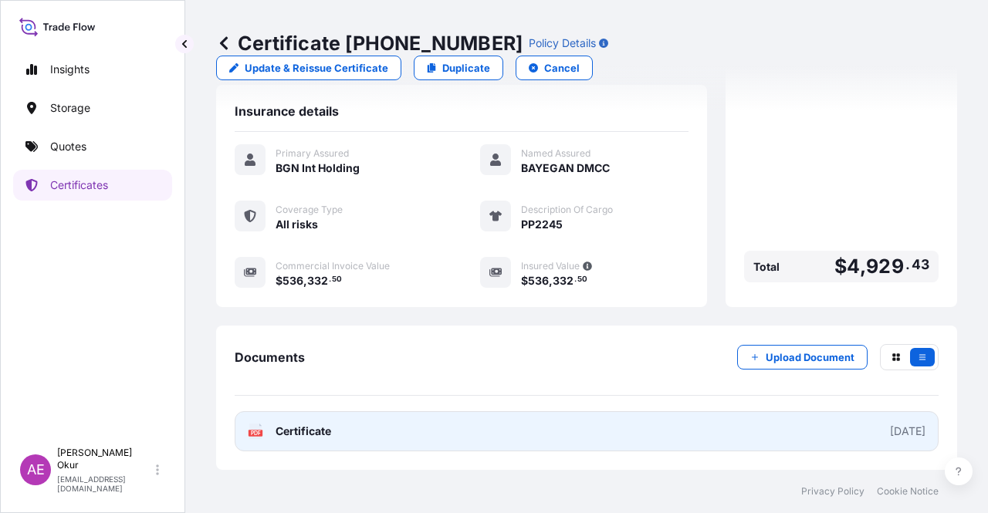
click at [310, 436] on span "Certificate" at bounding box center [304, 431] width 56 height 15
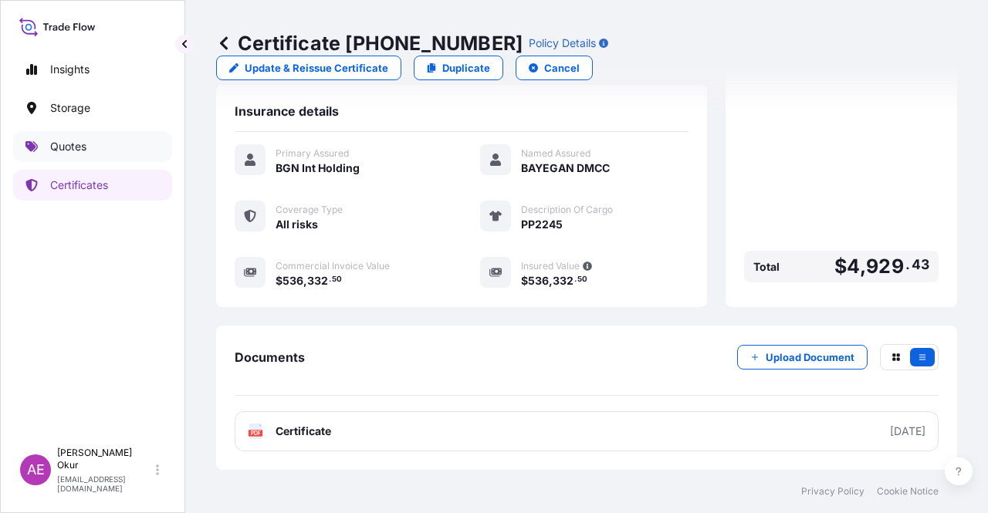
click at [95, 149] on link "Quotes" at bounding box center [92, 146] width 159 height 31
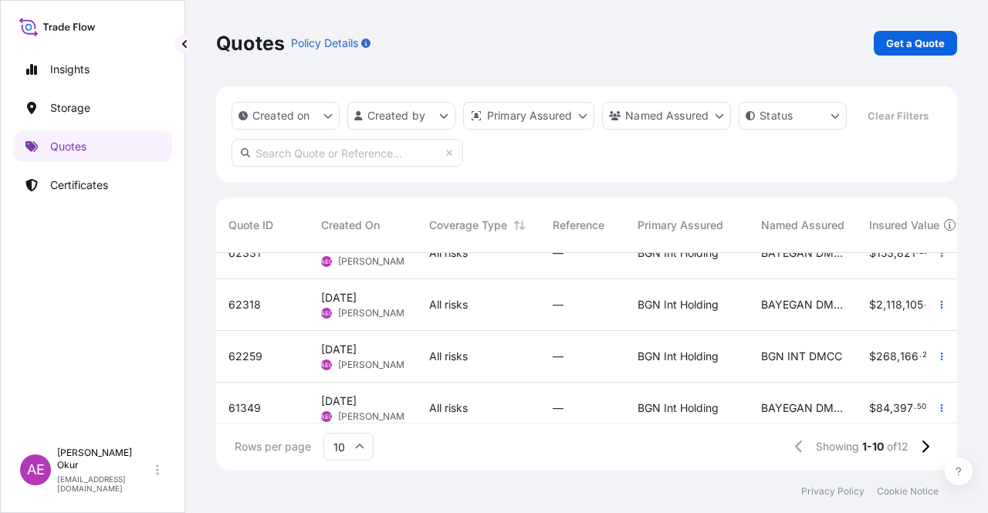
scroll to position [309, 0]
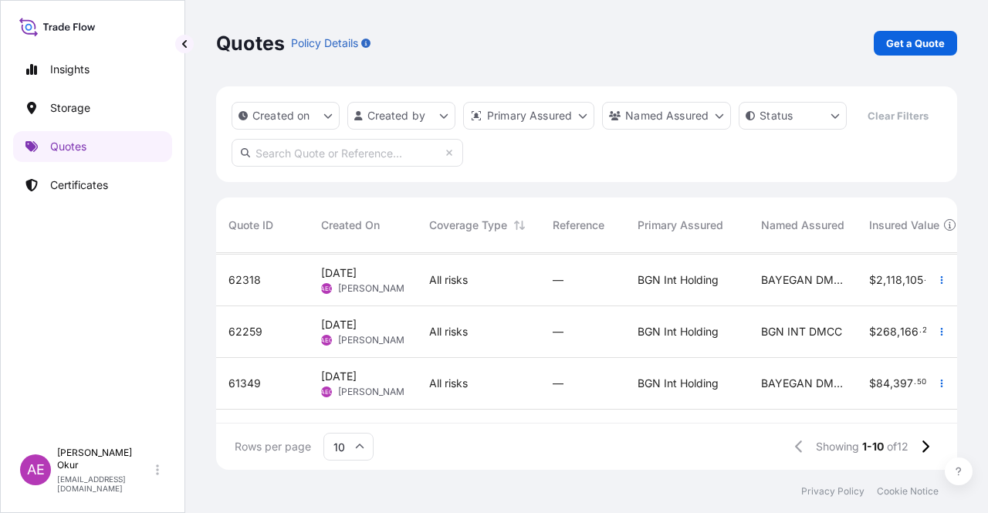
click at [448, 336] on span "All risks" at bounding box center [448, 331] width 39 height 15
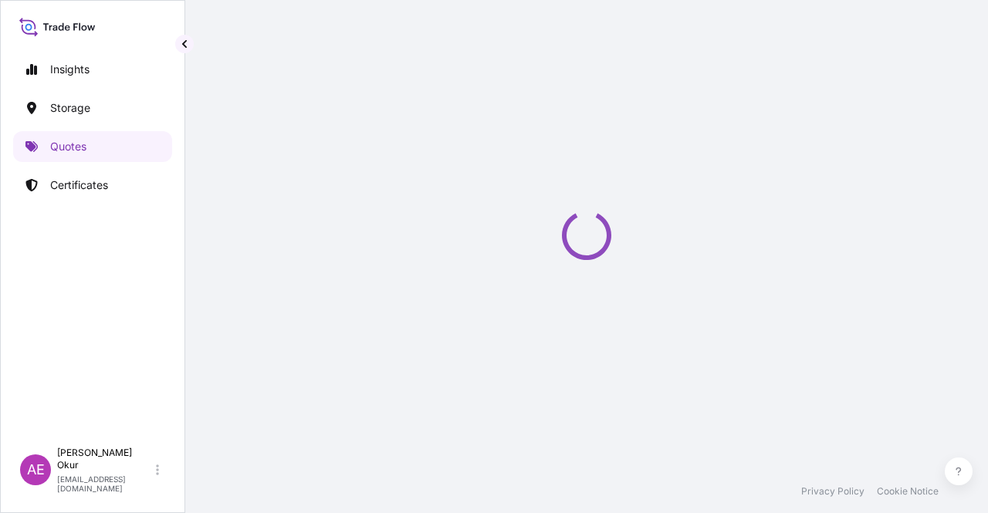
select select "Ocean Vessel"
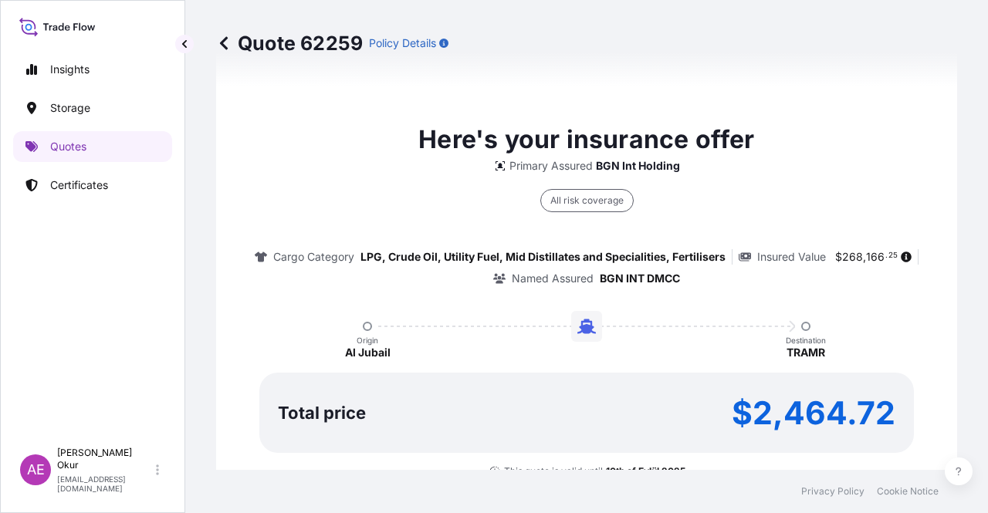
type input "[DATE]"
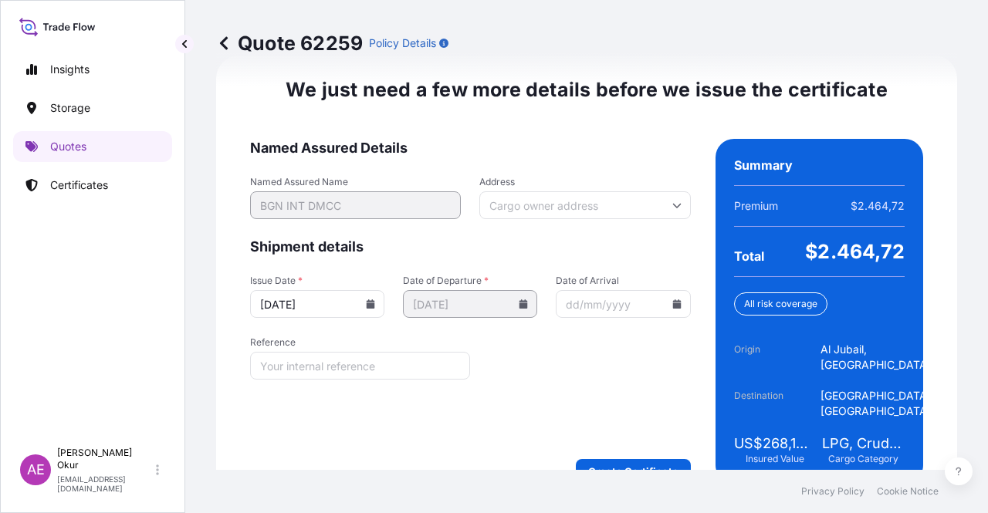
scroll to position [1973, 0]
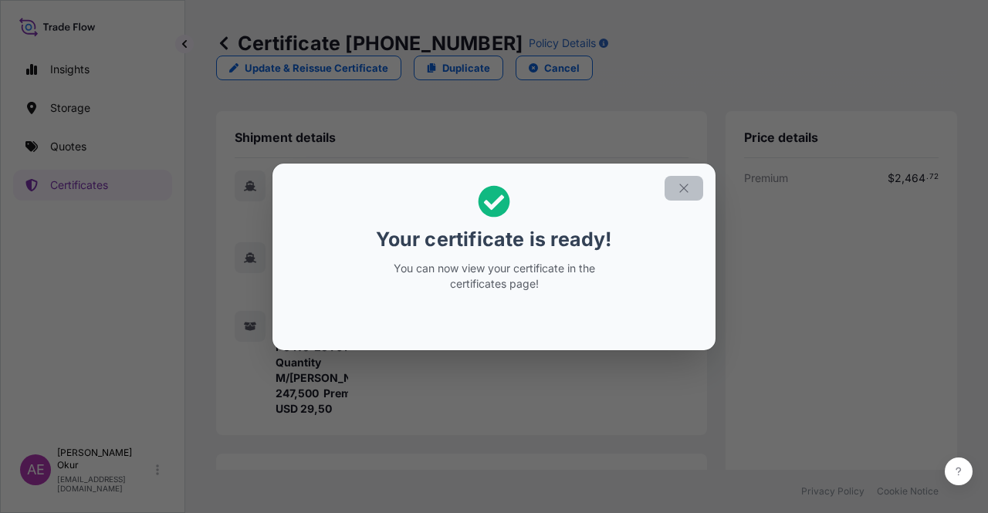
click at [693, 187] on button "button" at bounding box center [684, 188] width 39 height 25
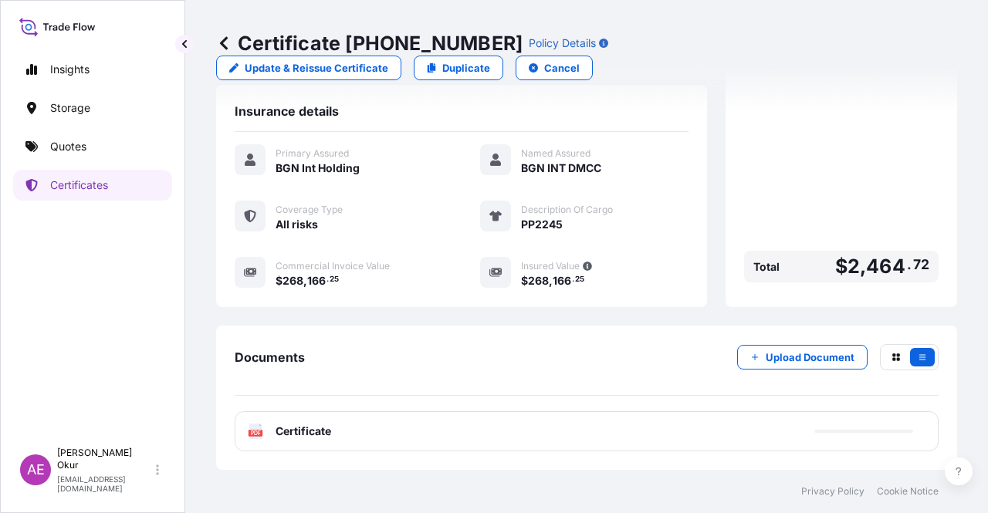
scroll to position [386, 0]
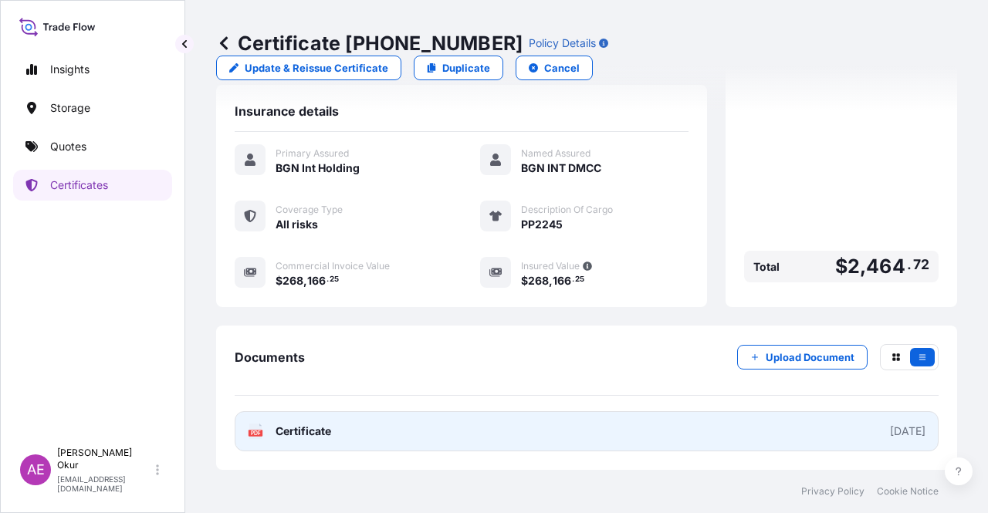
click at [316, 442] on link "PDF Certificate [DATE]" at bounding box center [587, 431] width 704 height 40
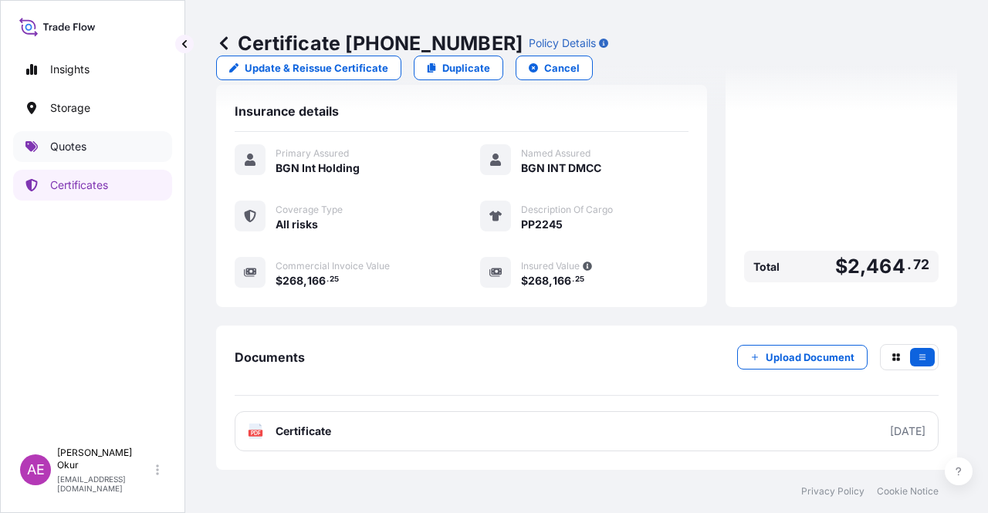
click at [126, 153] on link "Quotes" at bounding box center [92, 146] width 159 height 31
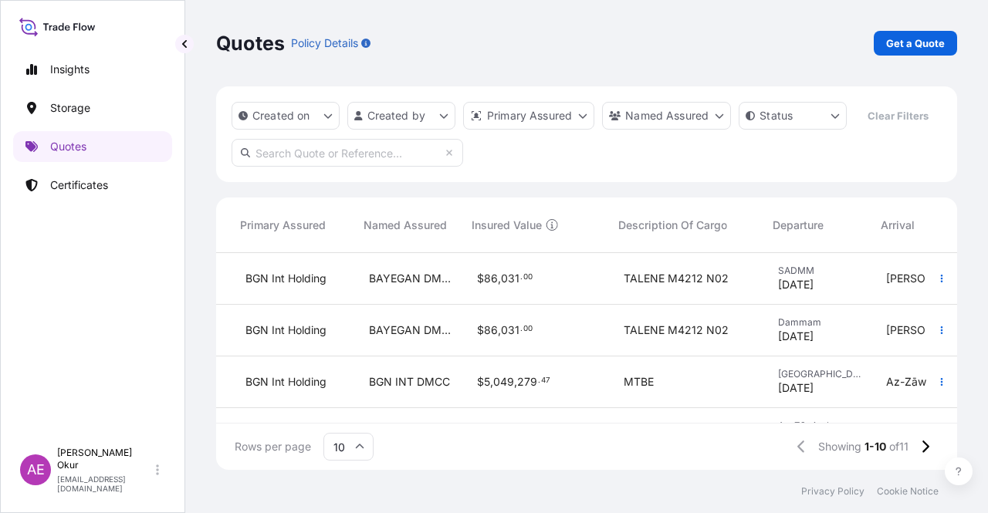
scroll to position [0, 391]
click at [532, 283] on span "$ 86 , 031 . 00" at bounding box center [507, 278] width 56 height 11
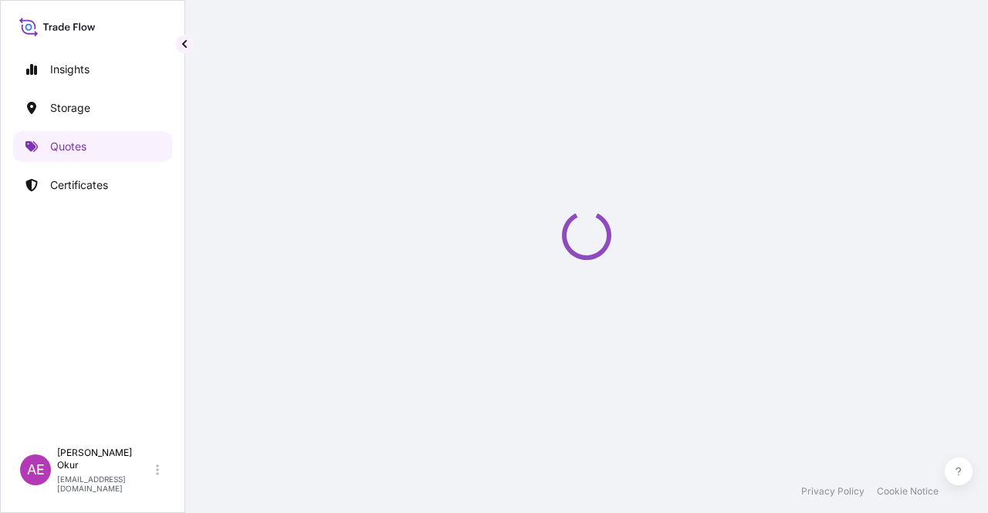
select select "Ocean Vessel"
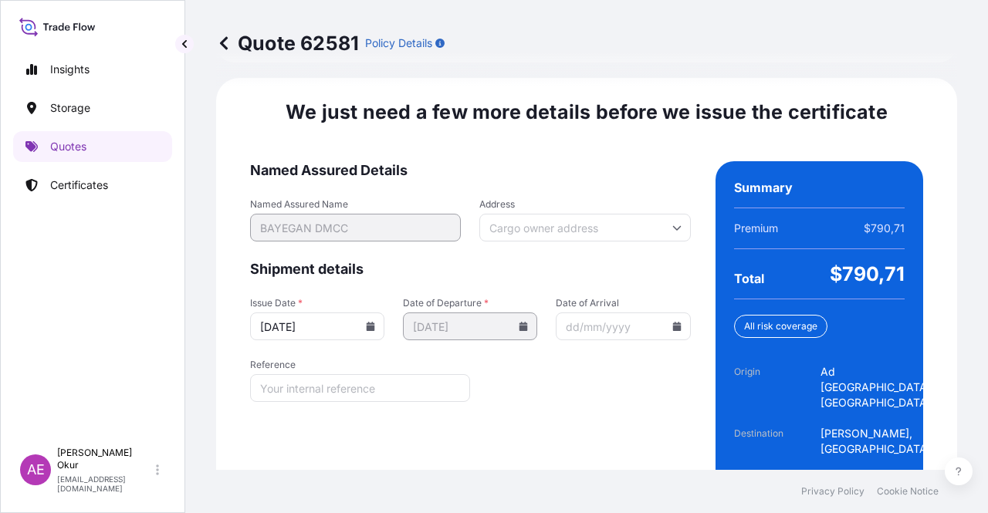
scroll to position [1973, 0]
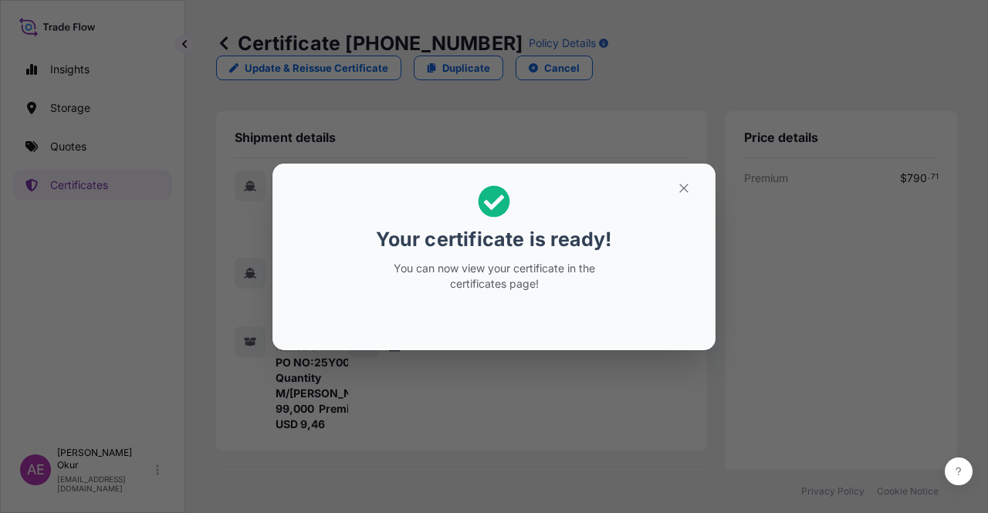
click at [674, 186] on button "button" at bounding box center [684, 188] width 39 height 25
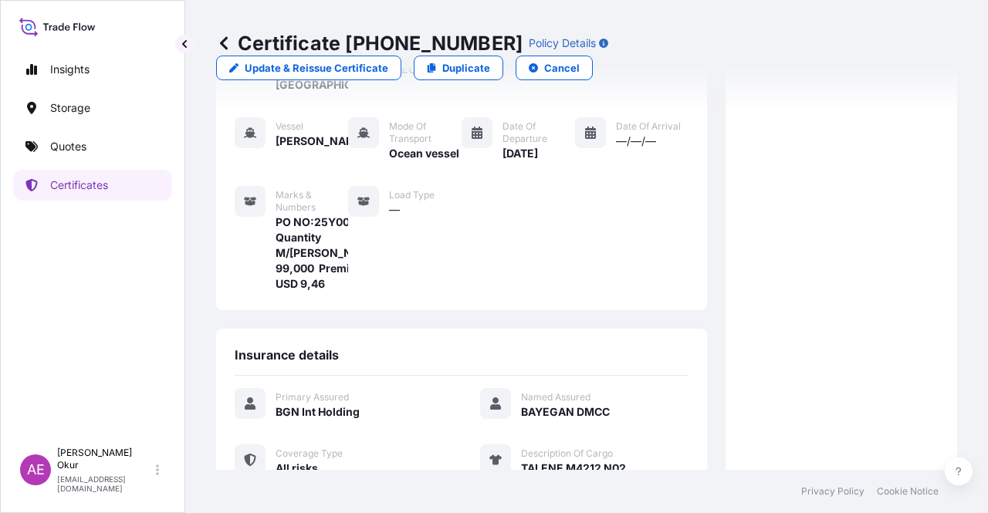
scroll to position [386, 0]
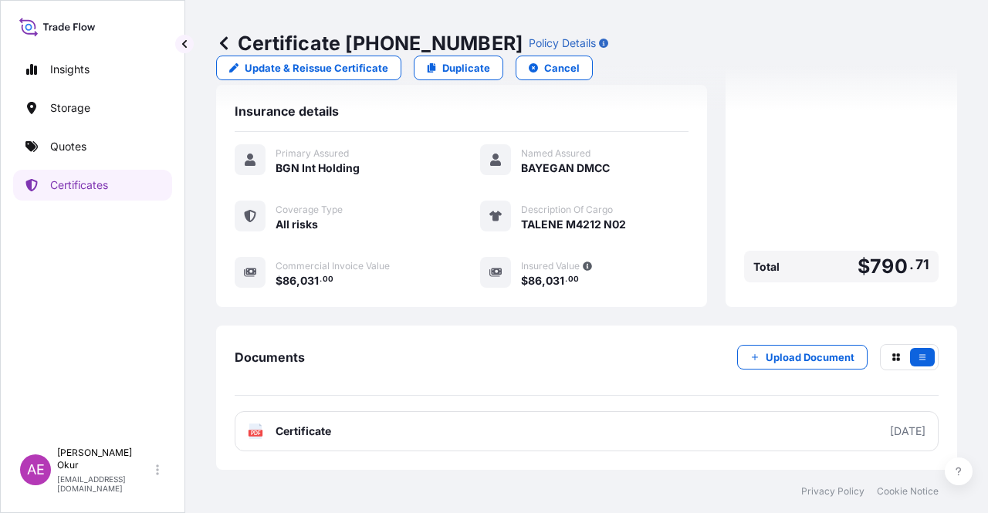
click at [327, 428] on span "Certificate" at bounding box center [304, 431] width 56 height 15
click at [110, 144] on link "Quotes" at bounding box center [92, 146] width 159 height 31
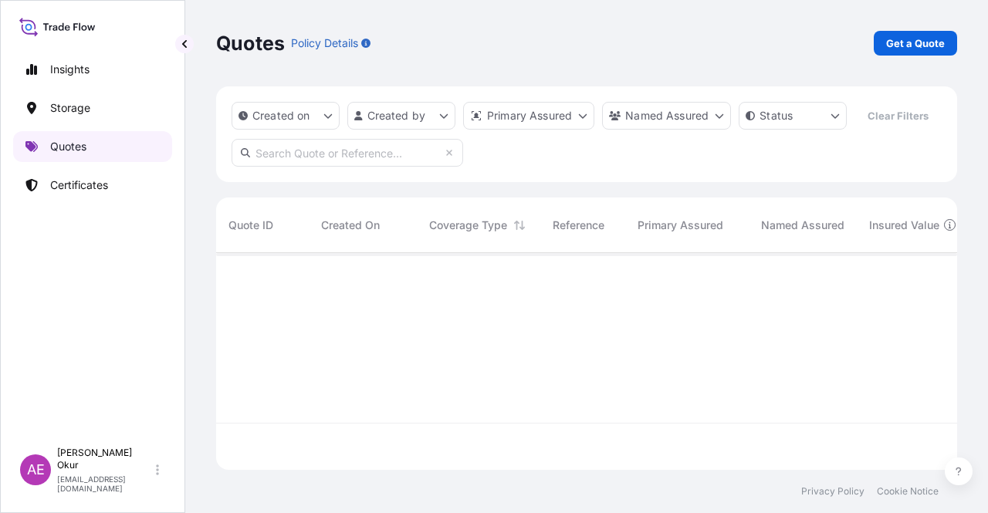
scroll to position [214, 729]
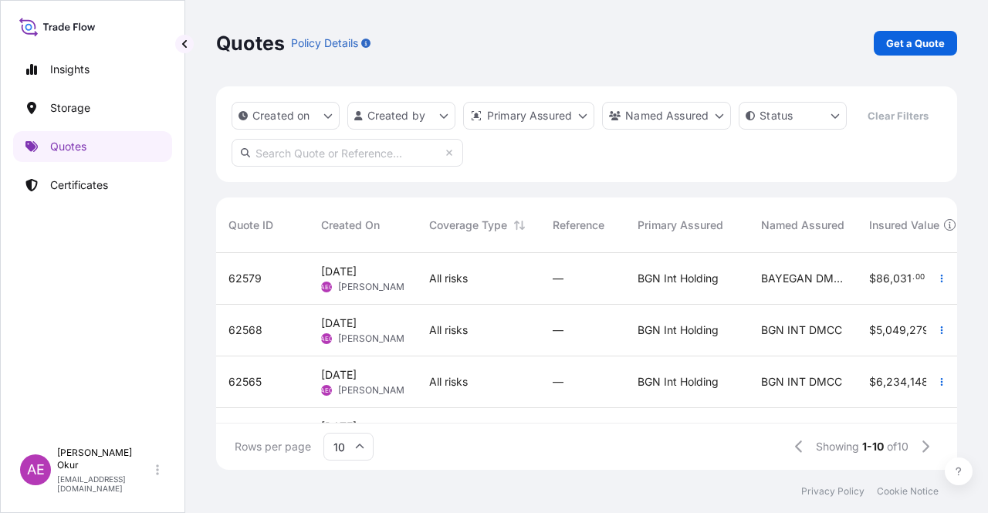
click at [420, 292] on div "All risks" at bounding box center [479, 279] width 124 height 52
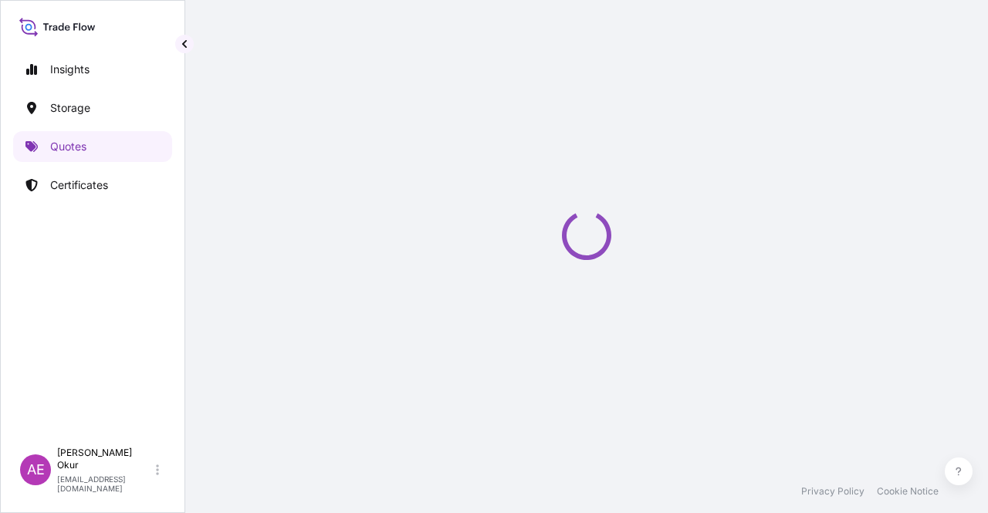
select select "Ocean Vessel"
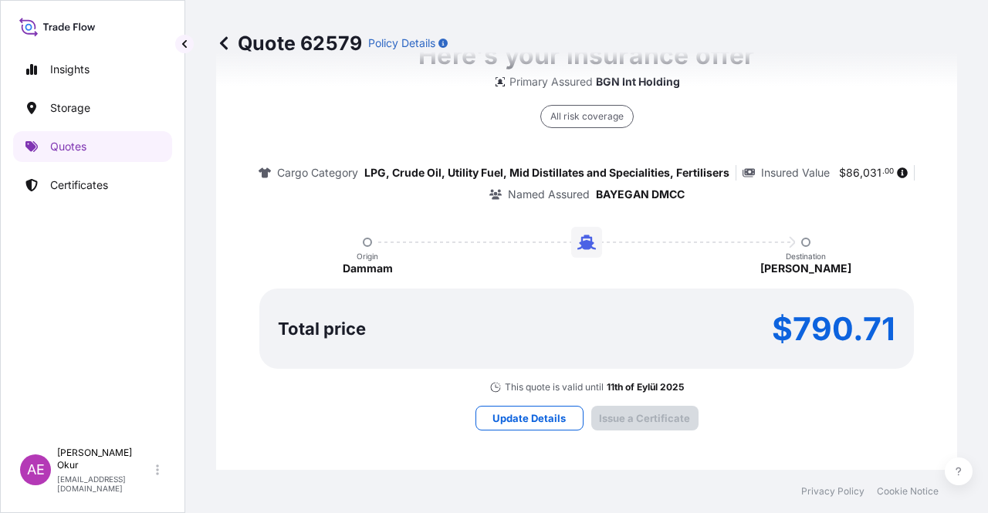
type input "[DATE]"
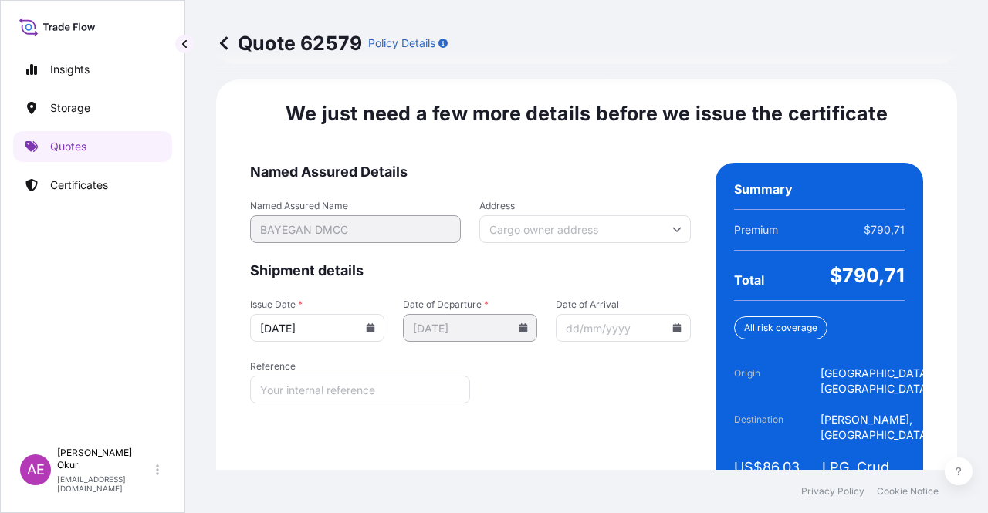
scroll to position [1973, 0]
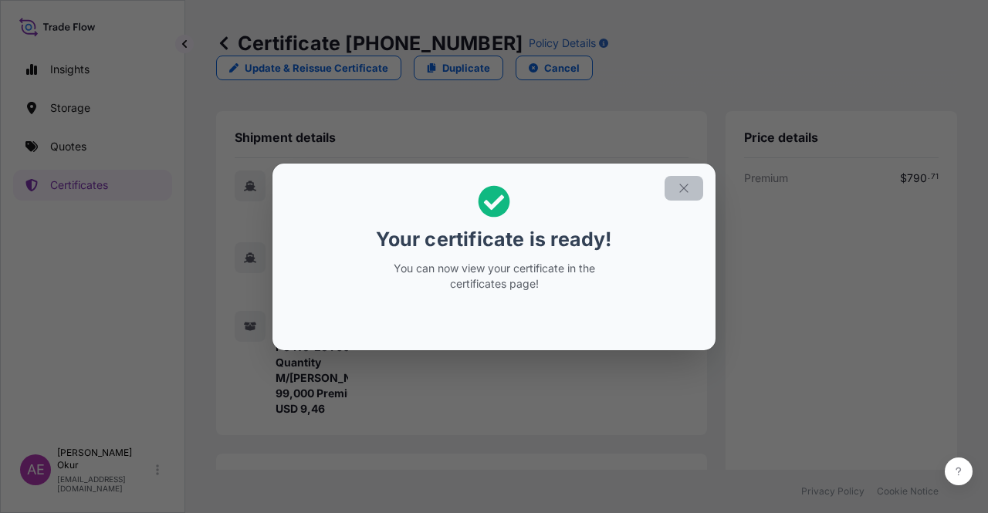
click at [696, 192] on button "button" at bounding box center [684, 188] width 39 height 25
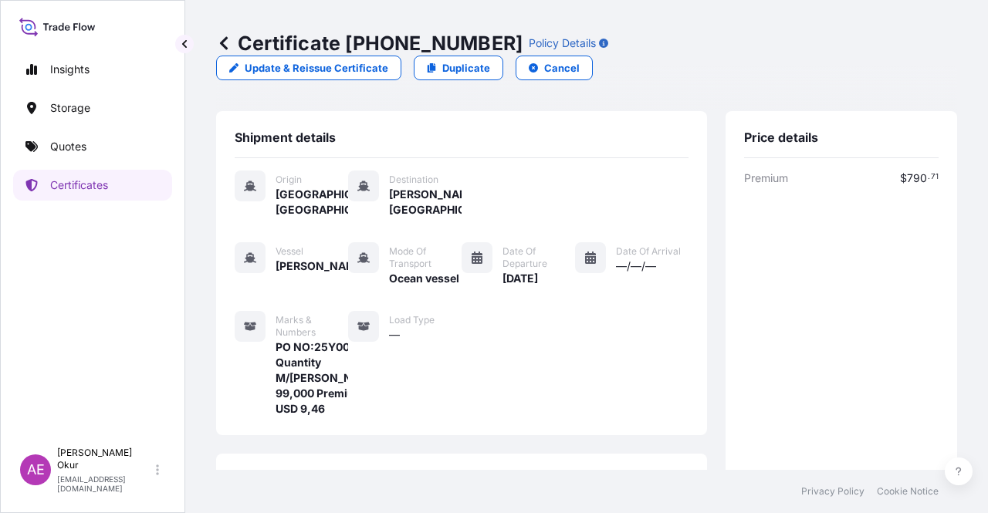
scroll to position [371, 0]
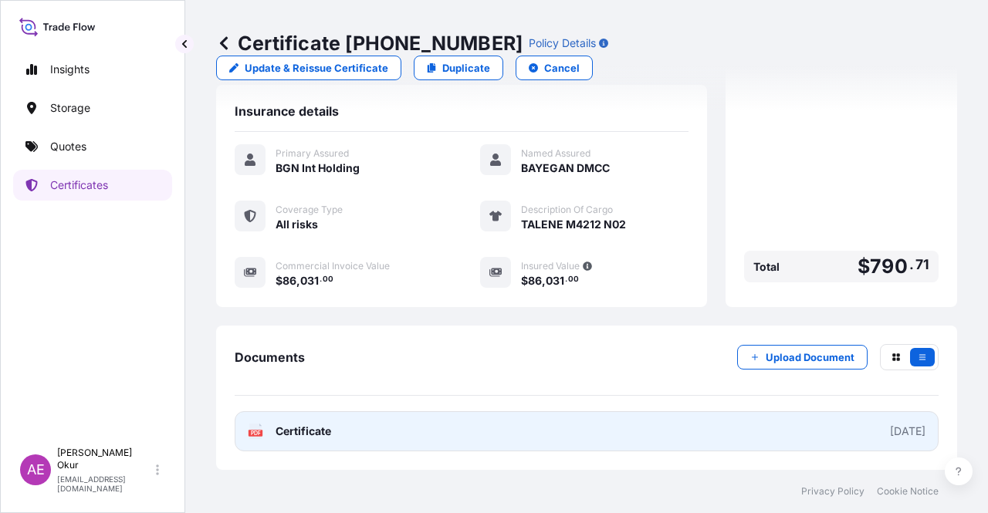
click at [324, 434] on span "Certificate" at bounding box center [304, 431] width 56 height 15
